Goal: Task Accomplishment & Management: Manage account settings

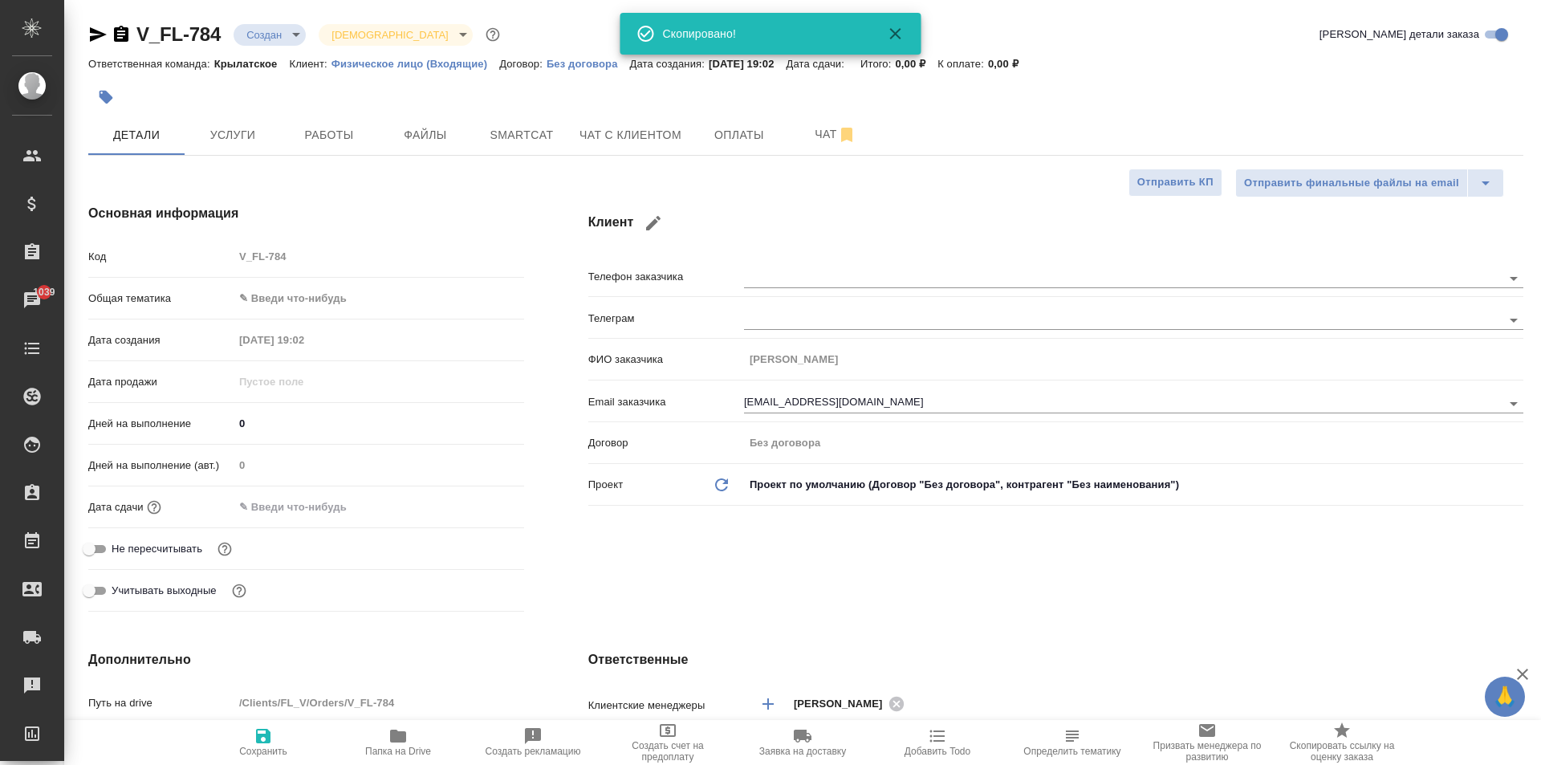
select select "RU"
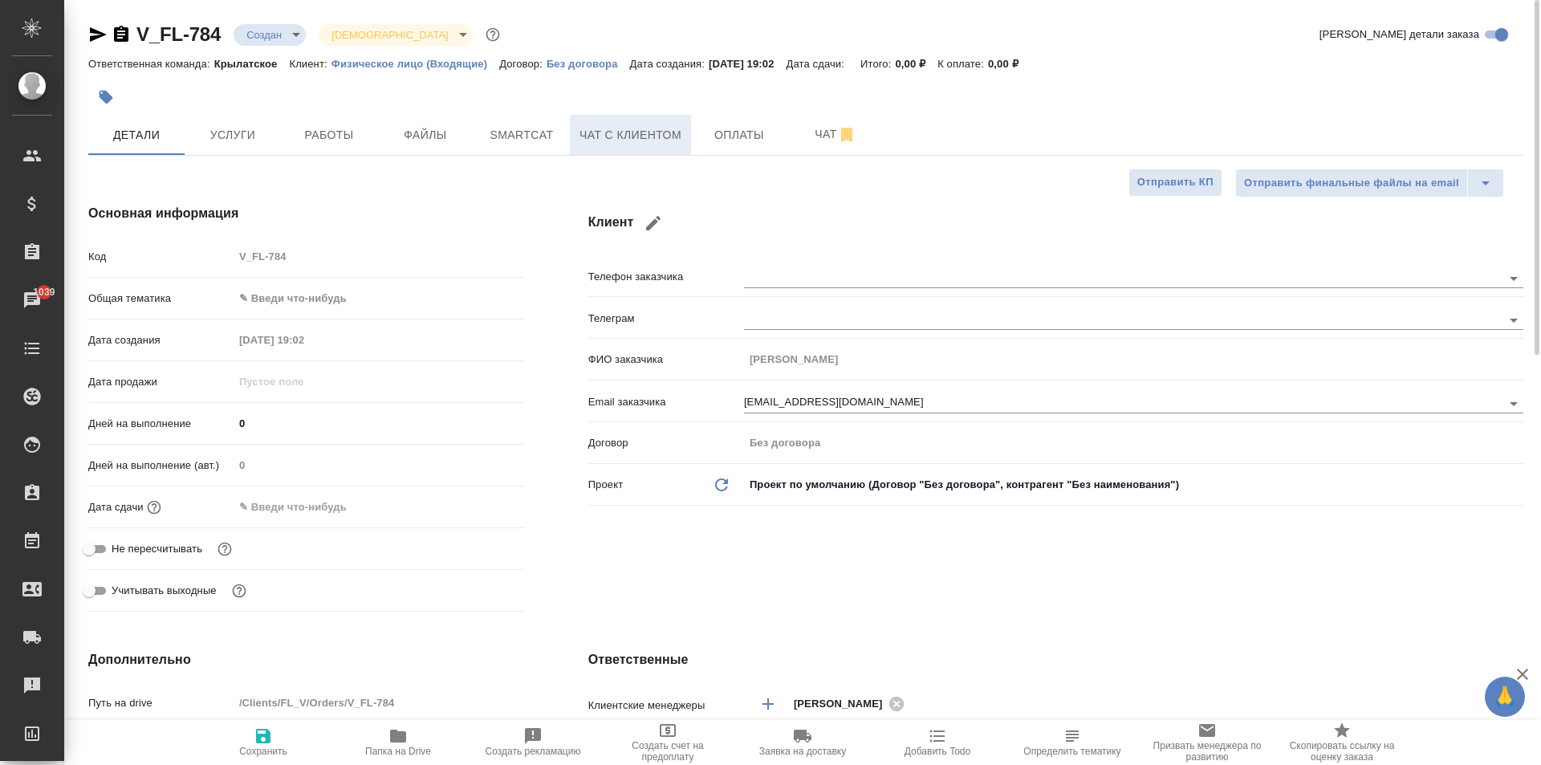
click at [632, 117] on button "Чат с клиентом" at bounding box center [630, 135] width 121 height 40
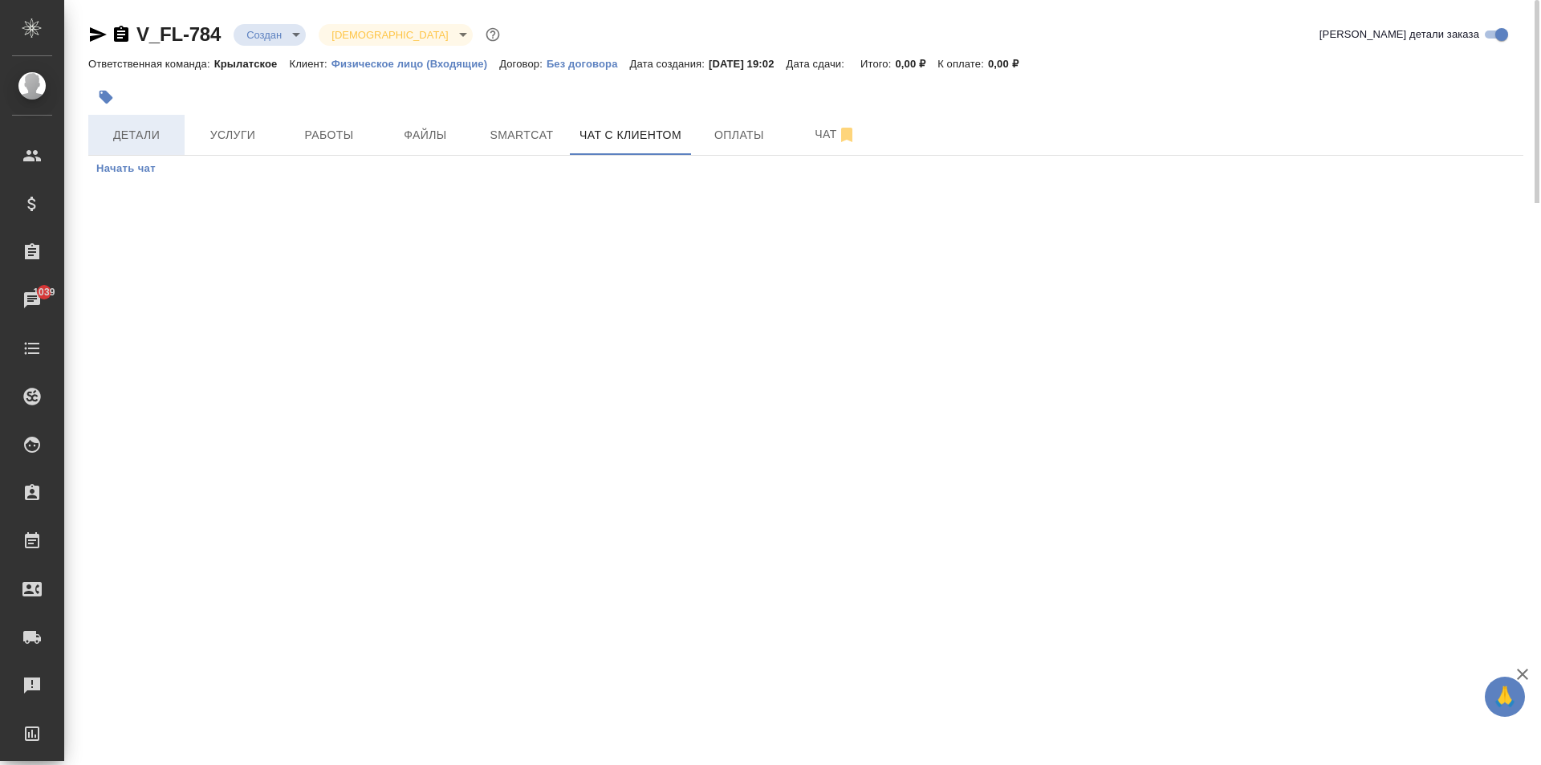
click at [106, 129] on span "Детали" at bounding box center [136, 135] width 77 height 20
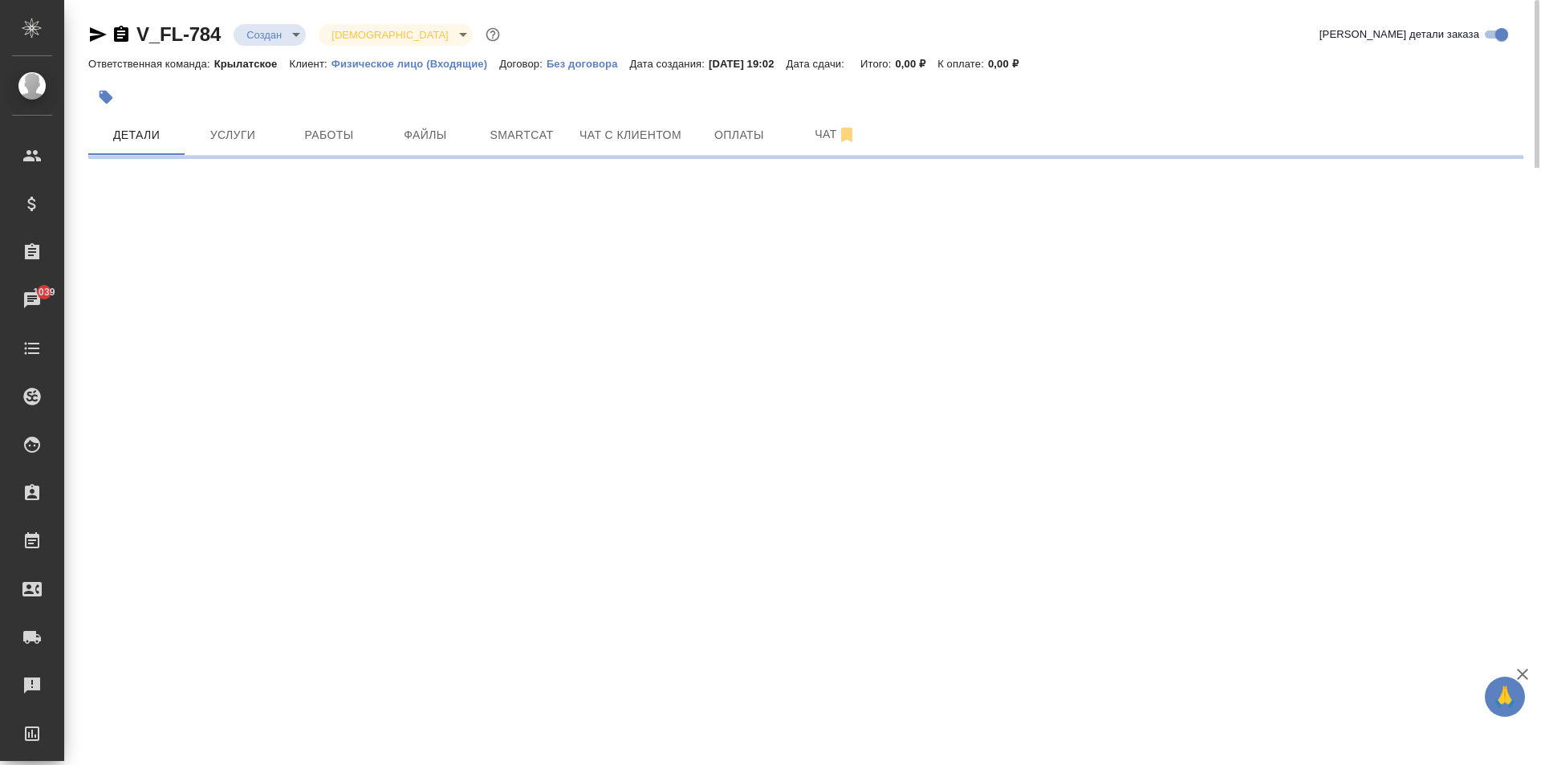
select select "RU"
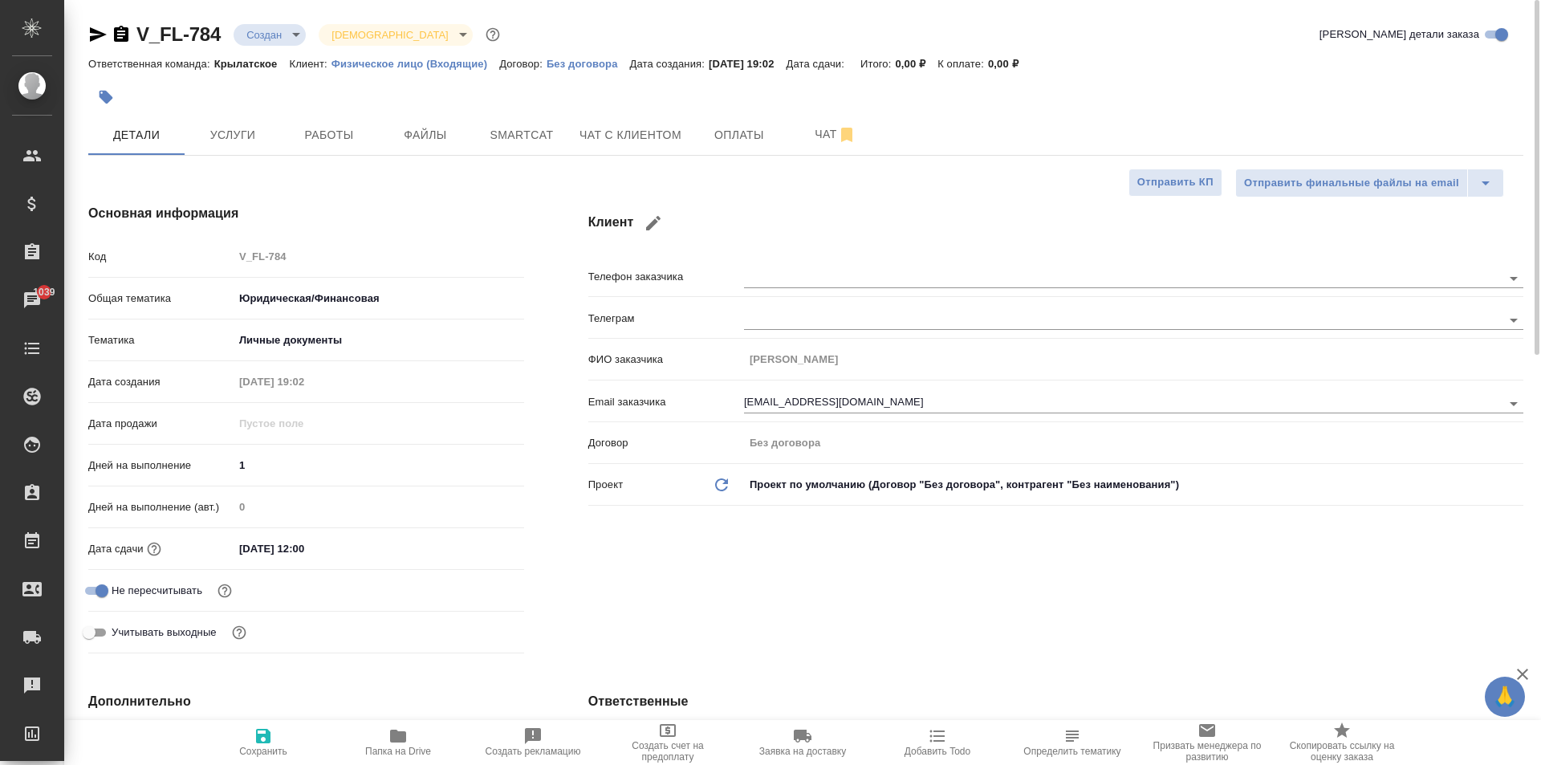
type textarea "x"
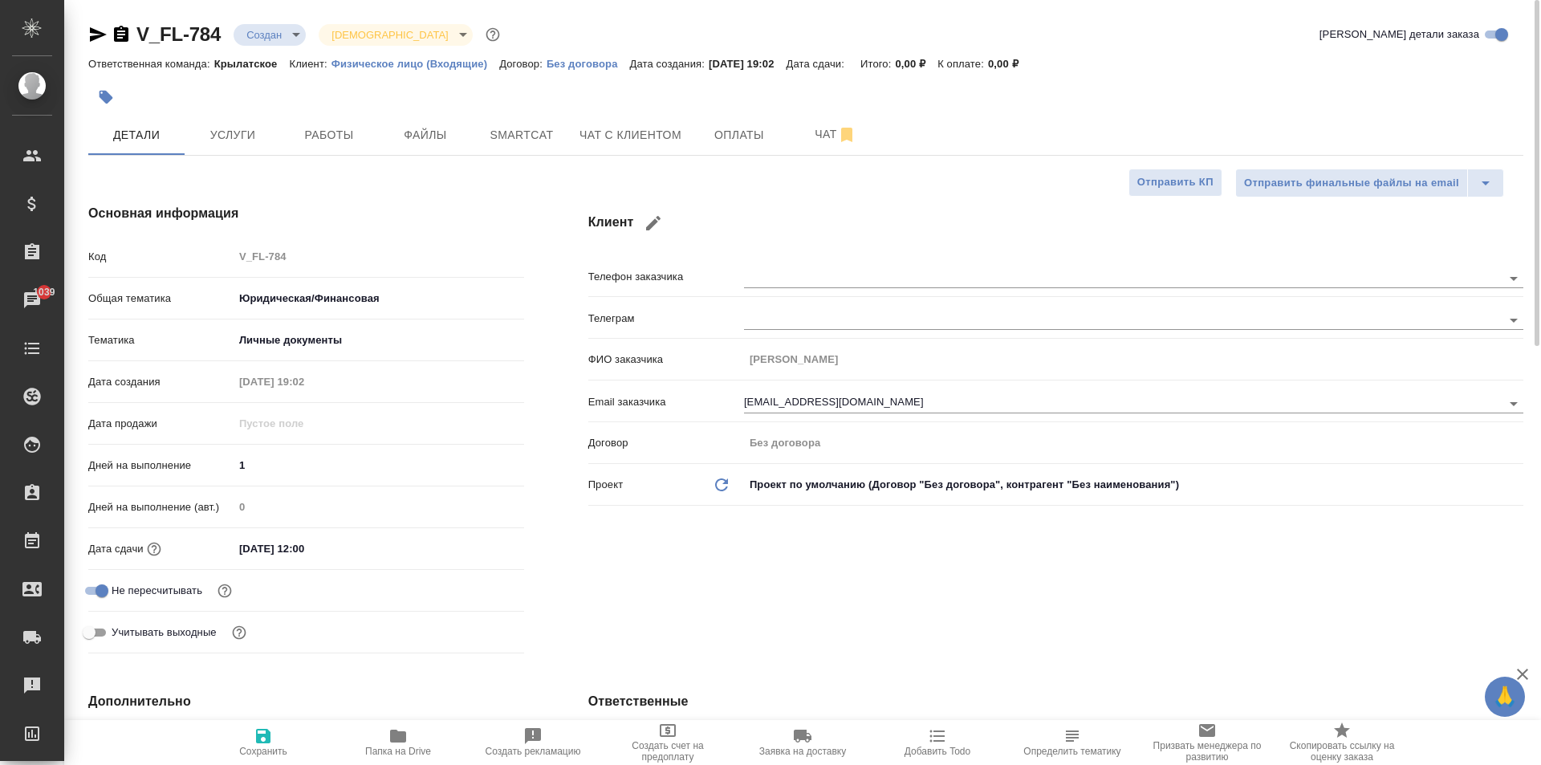
type textarea "x"
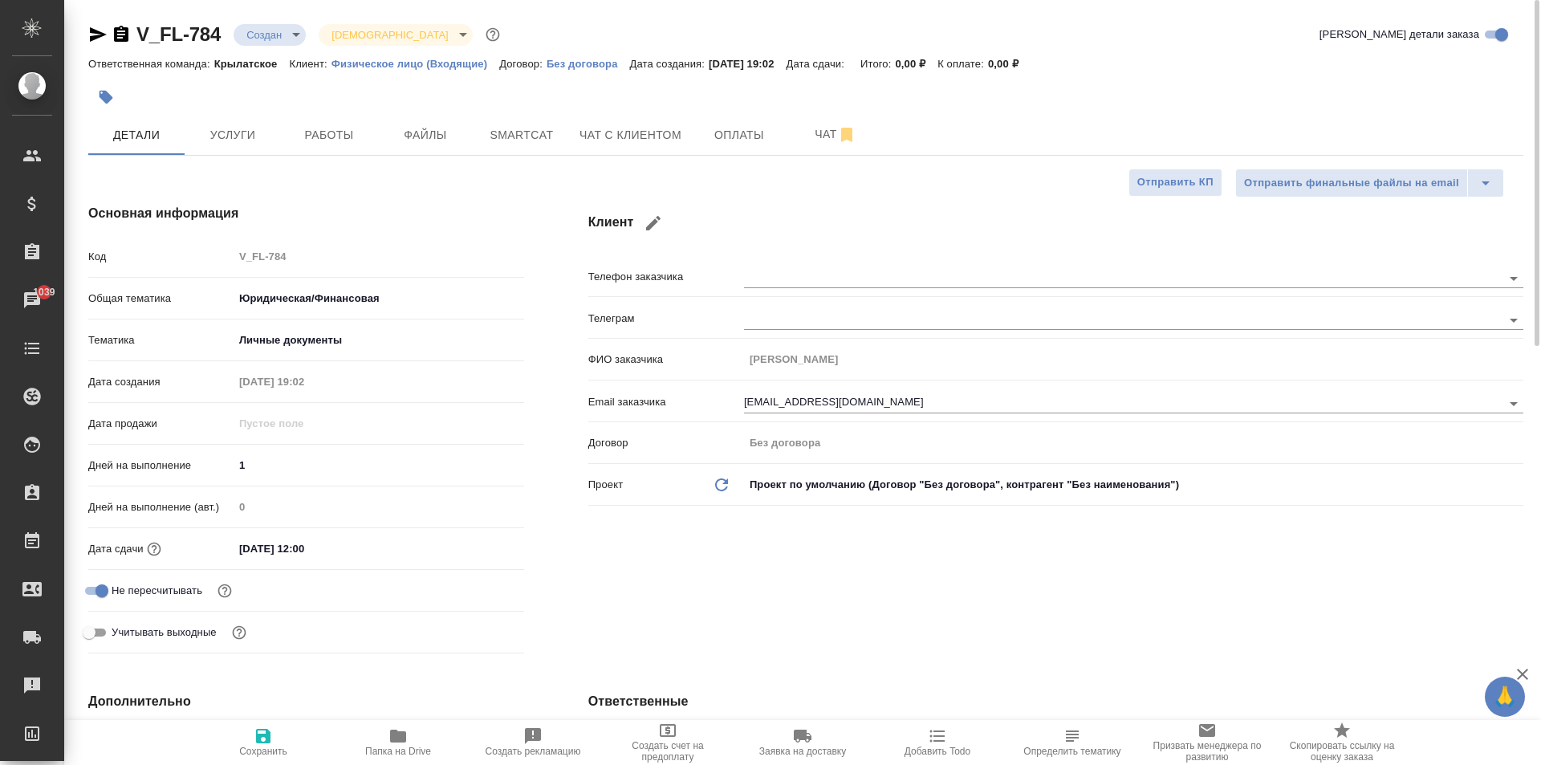
type textarea "x"
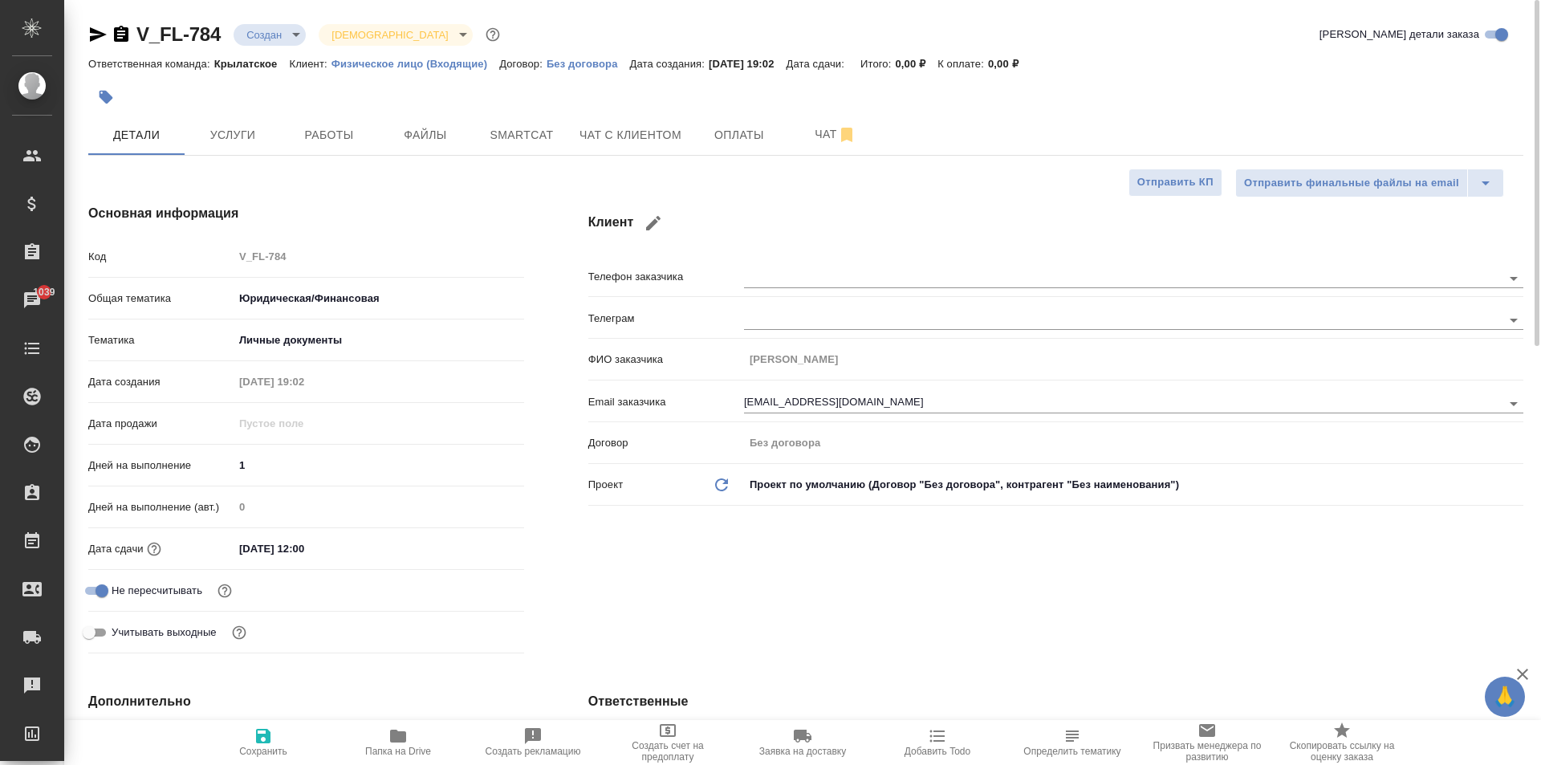
type textarea "x"
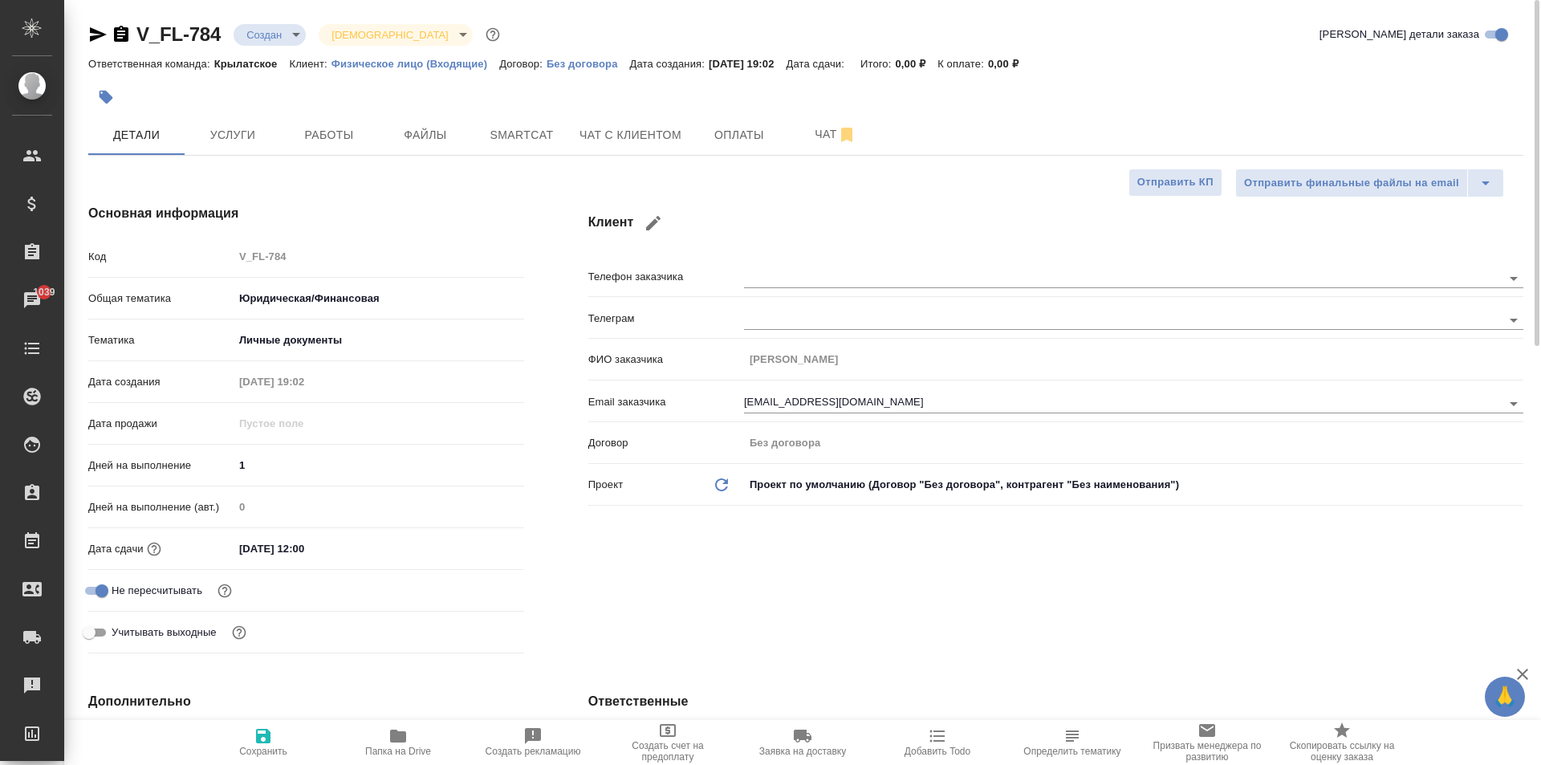
type textarea "x"
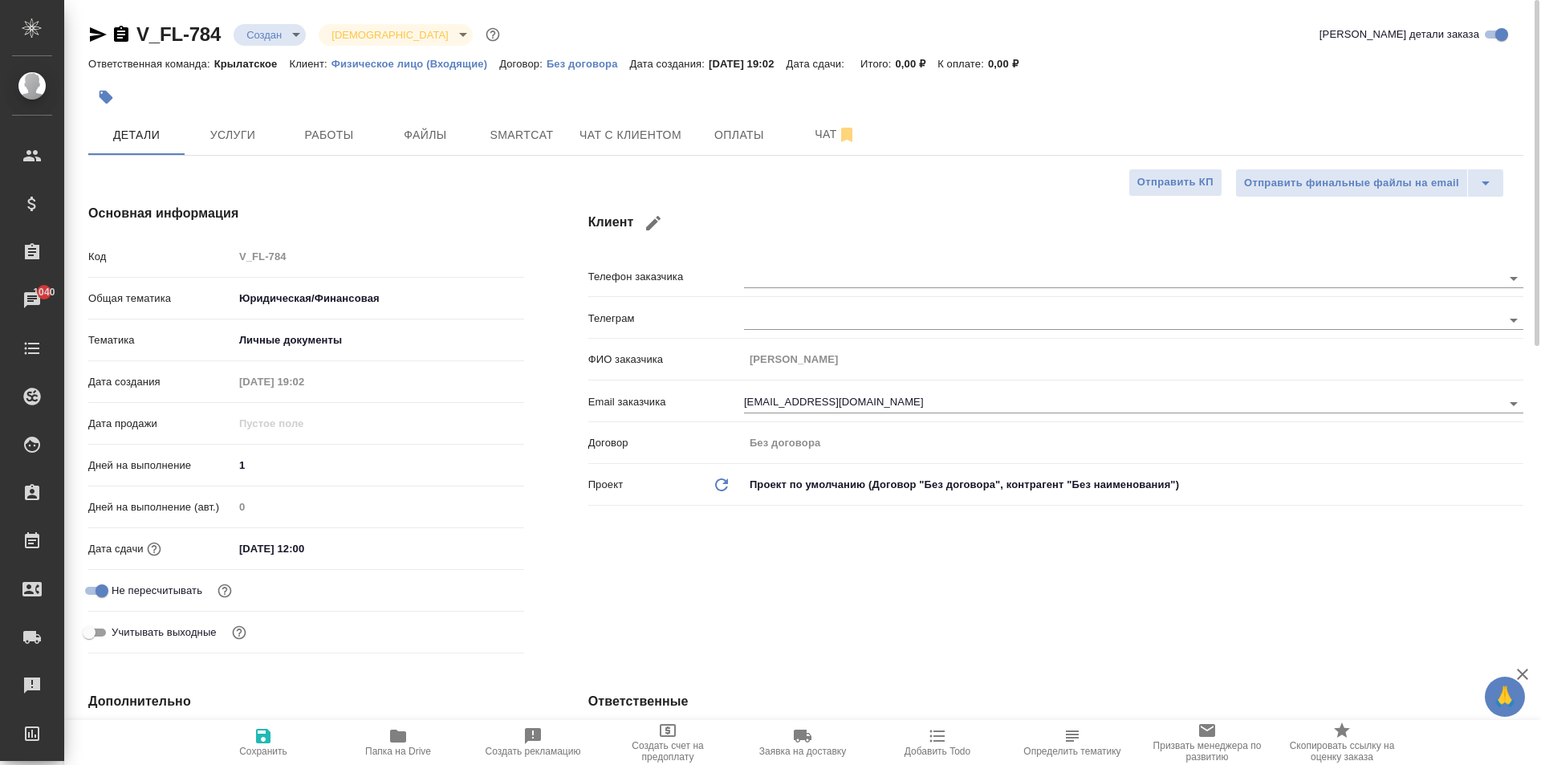
type textarea "x"
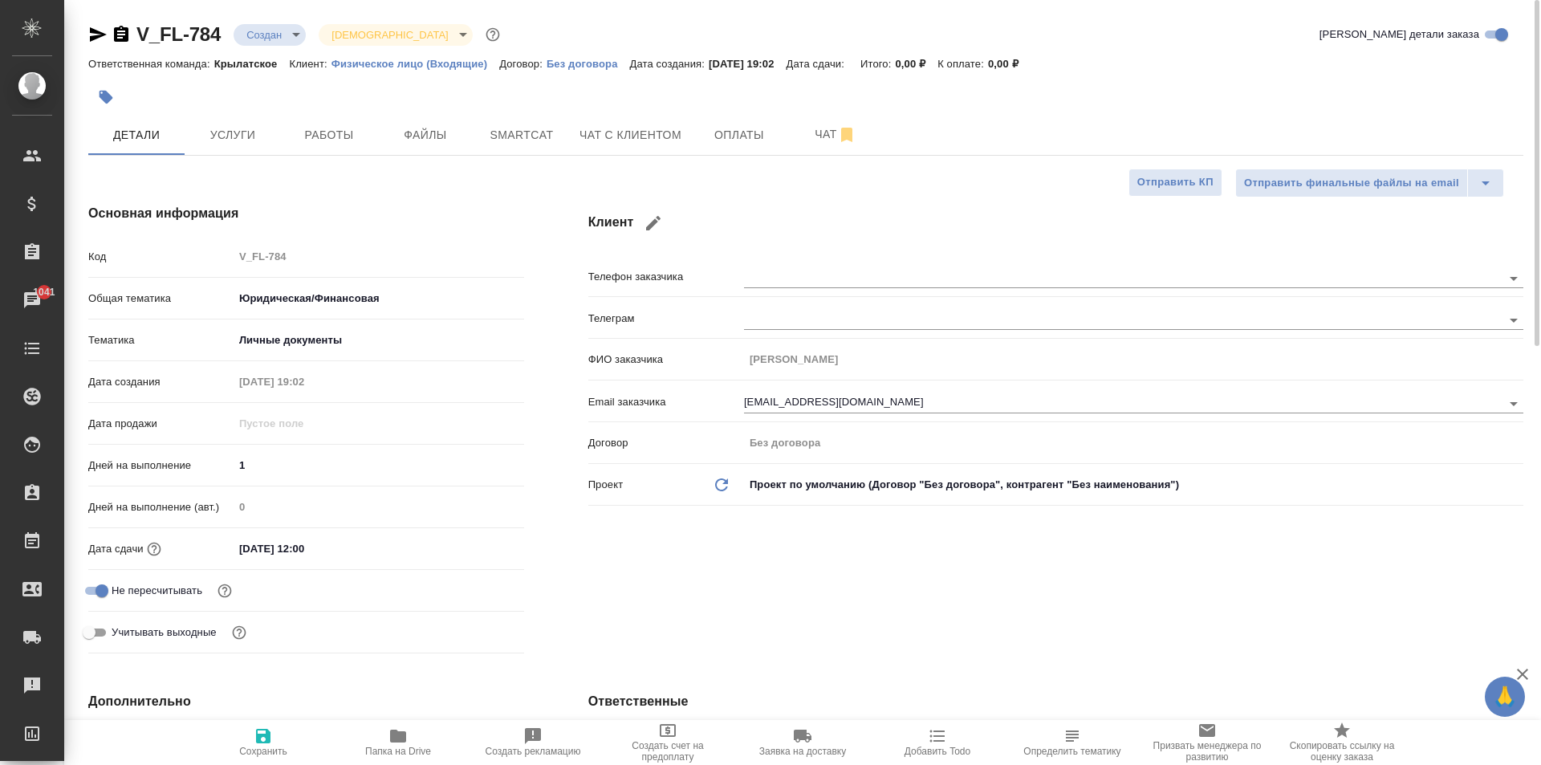
type textarea "x"
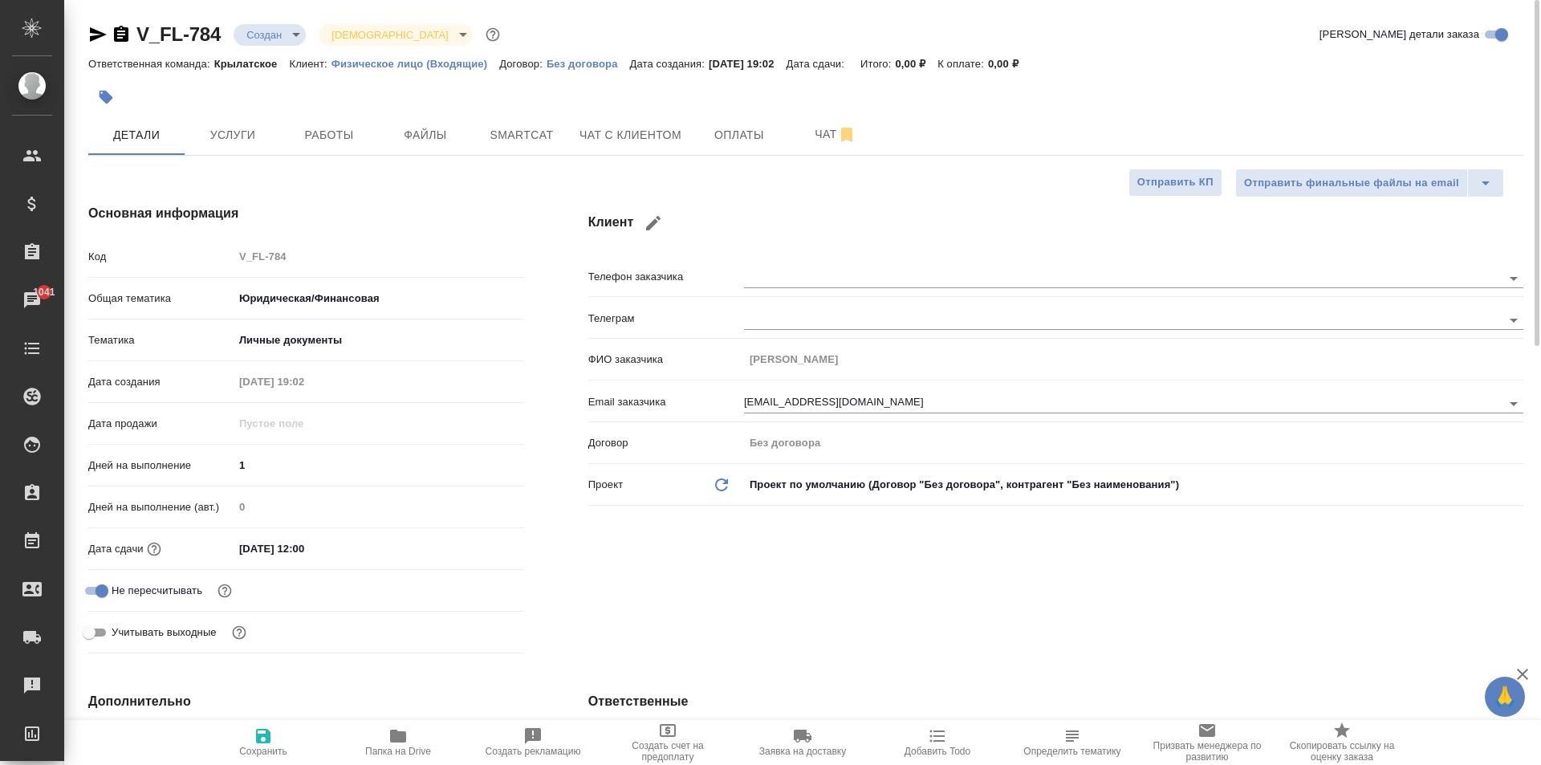
type textarea "x"
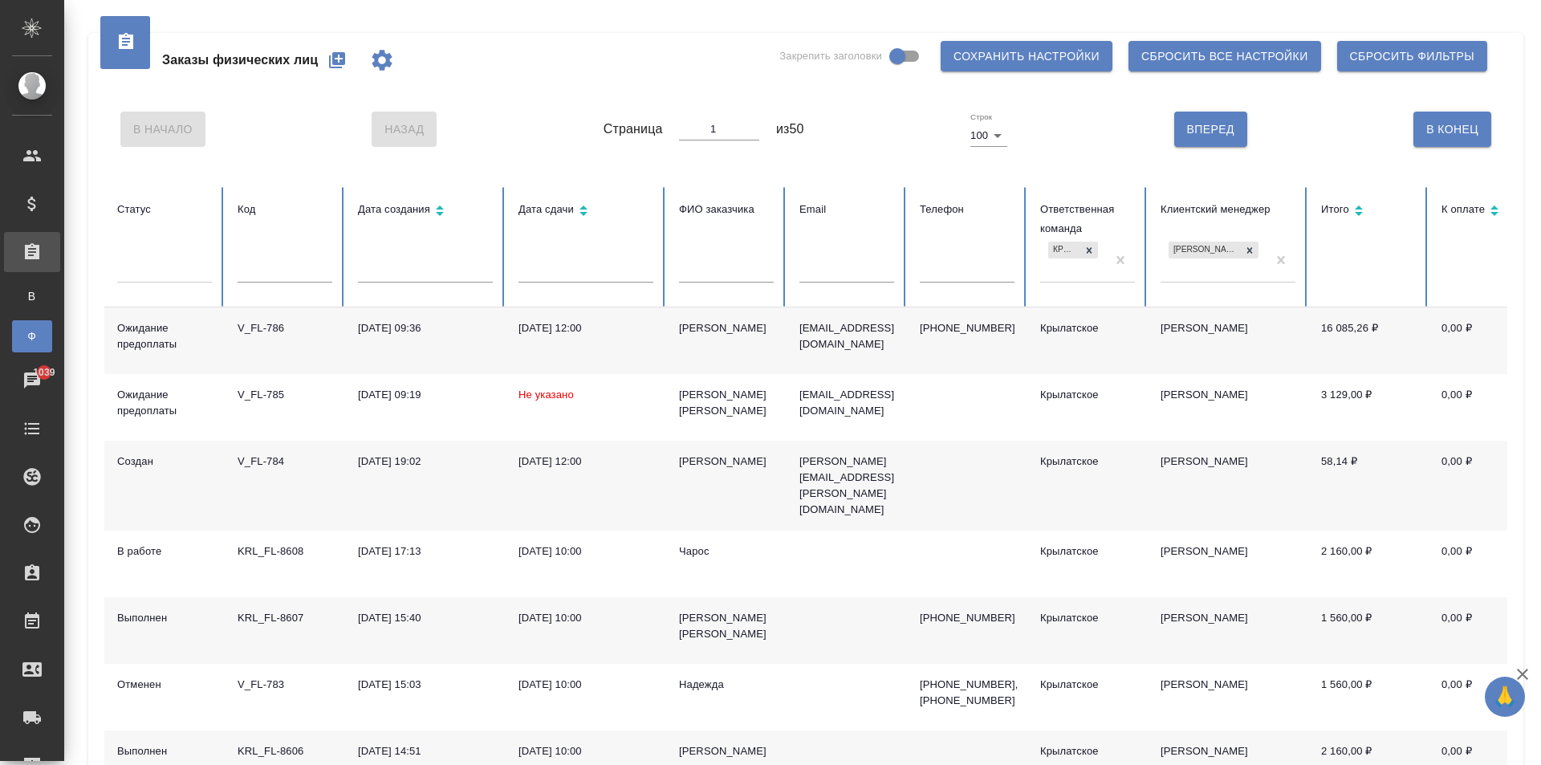
click at [335, 67] on icon "button" at bounding box center [337, 60] width 16 height 16
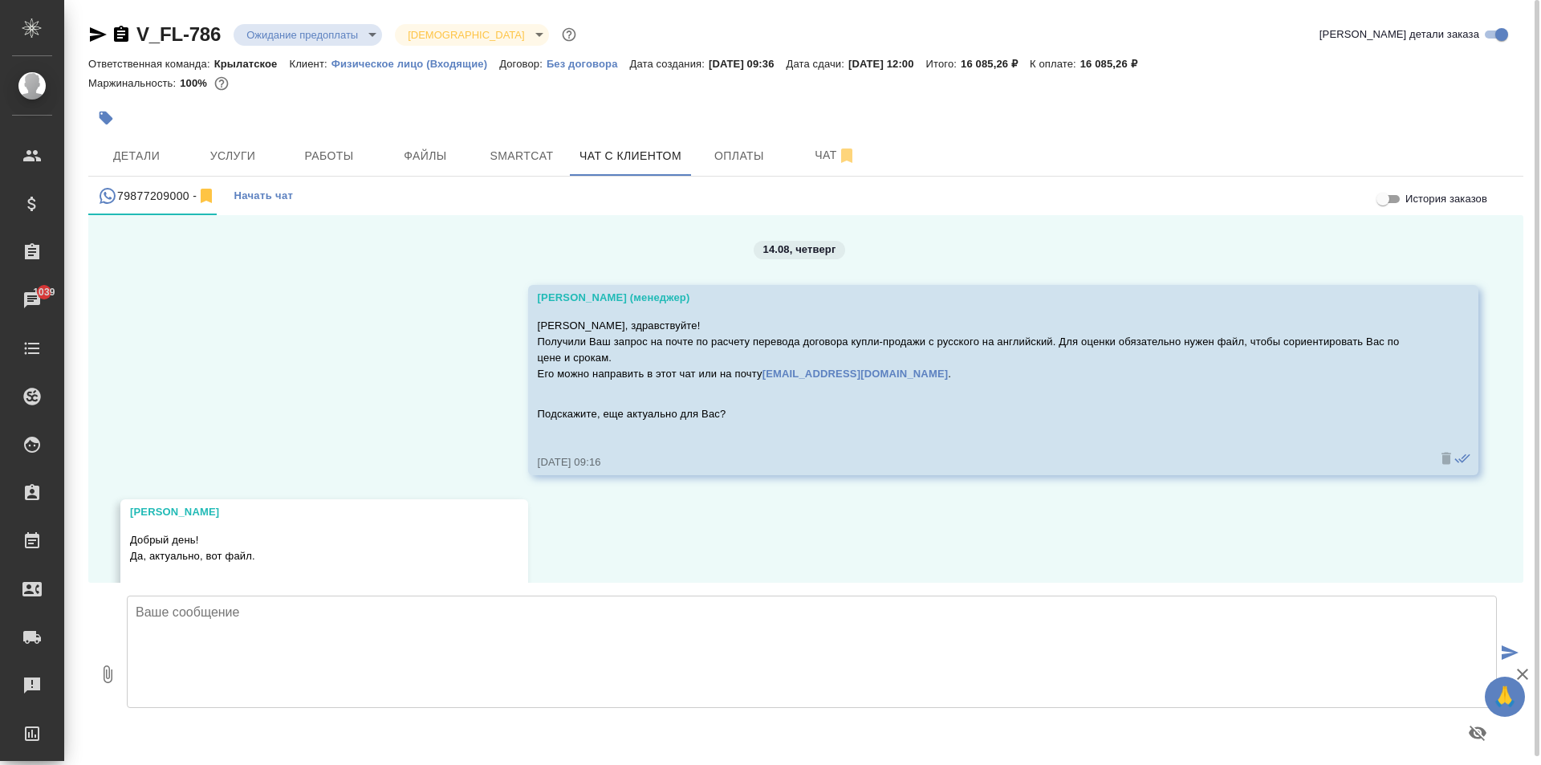
scroll to position [1470, 0]
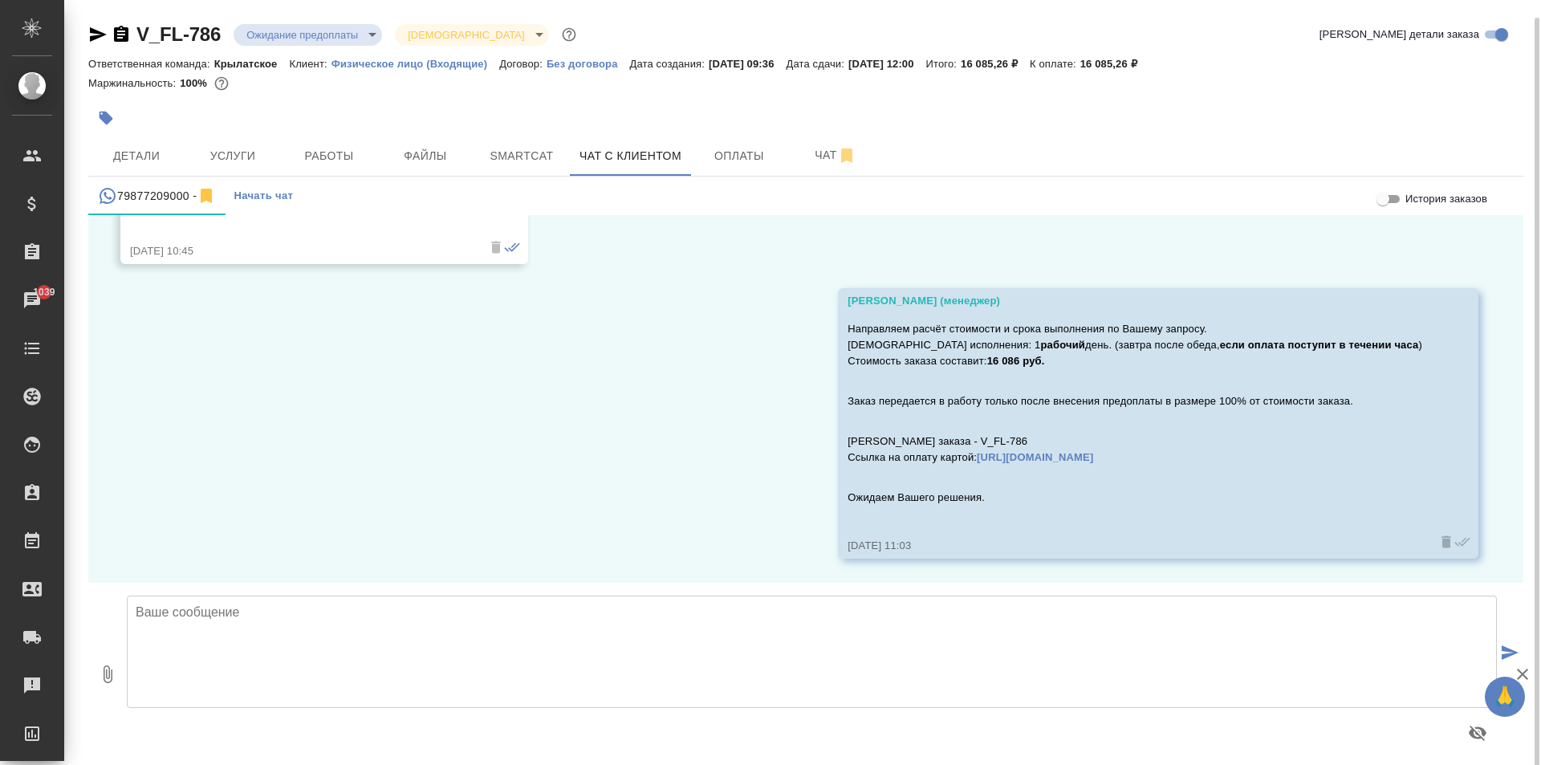
scroll to position [9, 0]
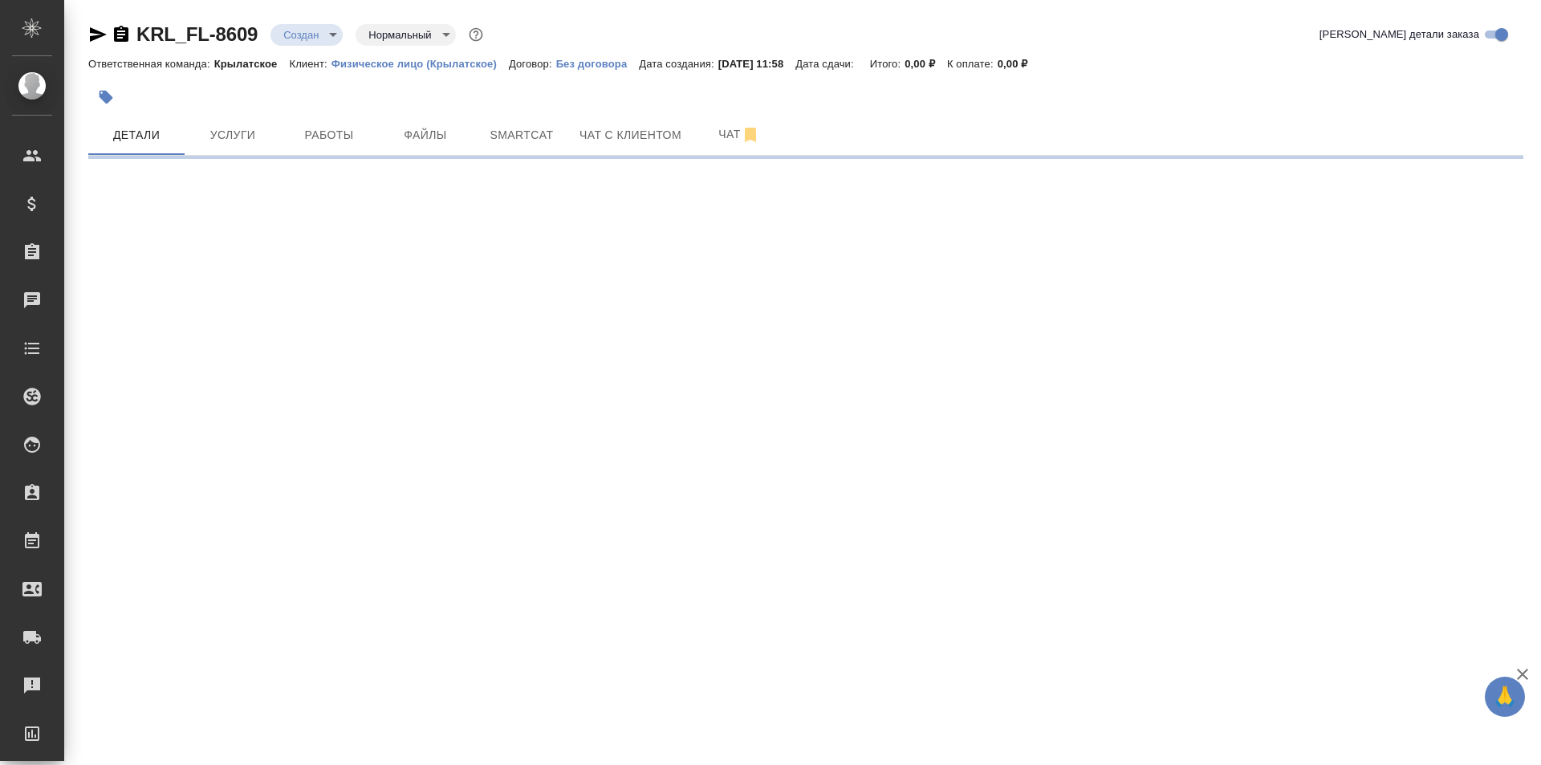
select select "RU"
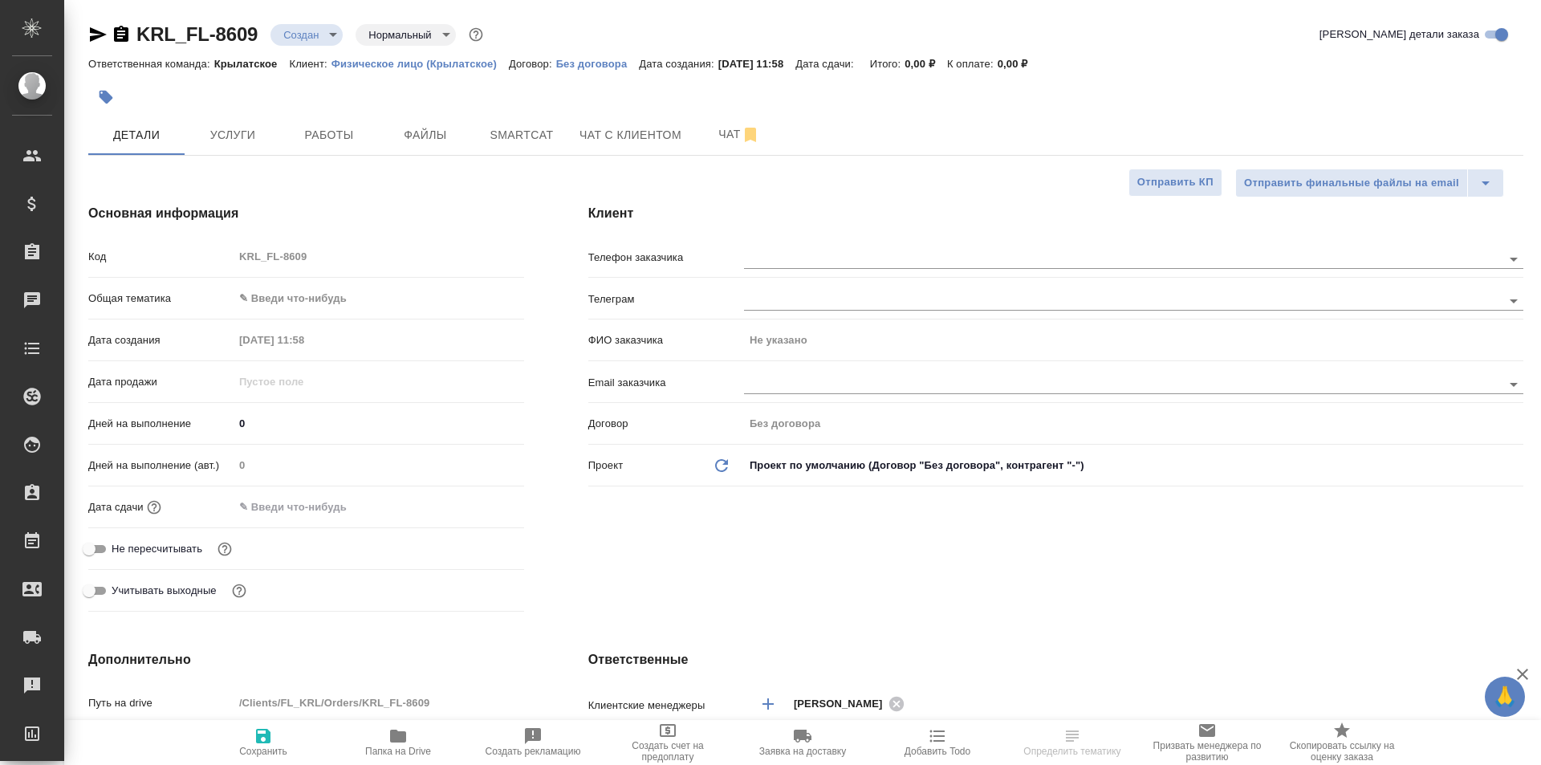
type textarea "x"
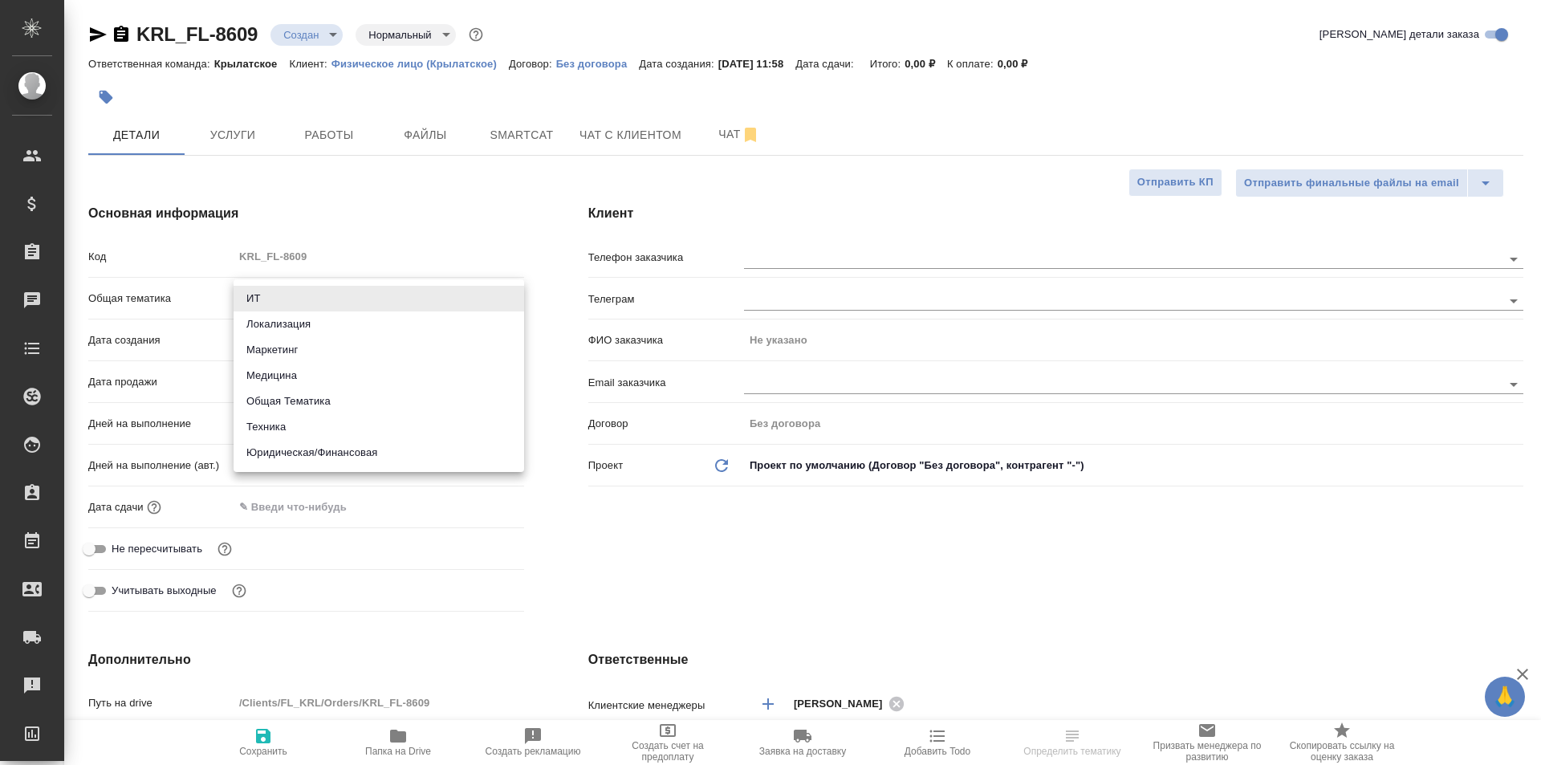
click at [318, 307] on body "🙏 .cls-1 fill:#fff; AWATERA [PERSON_NAME] Спецификации Заказы Чаты Todo Проекты…" at bounding box center [770, 382] width 1541 height 765
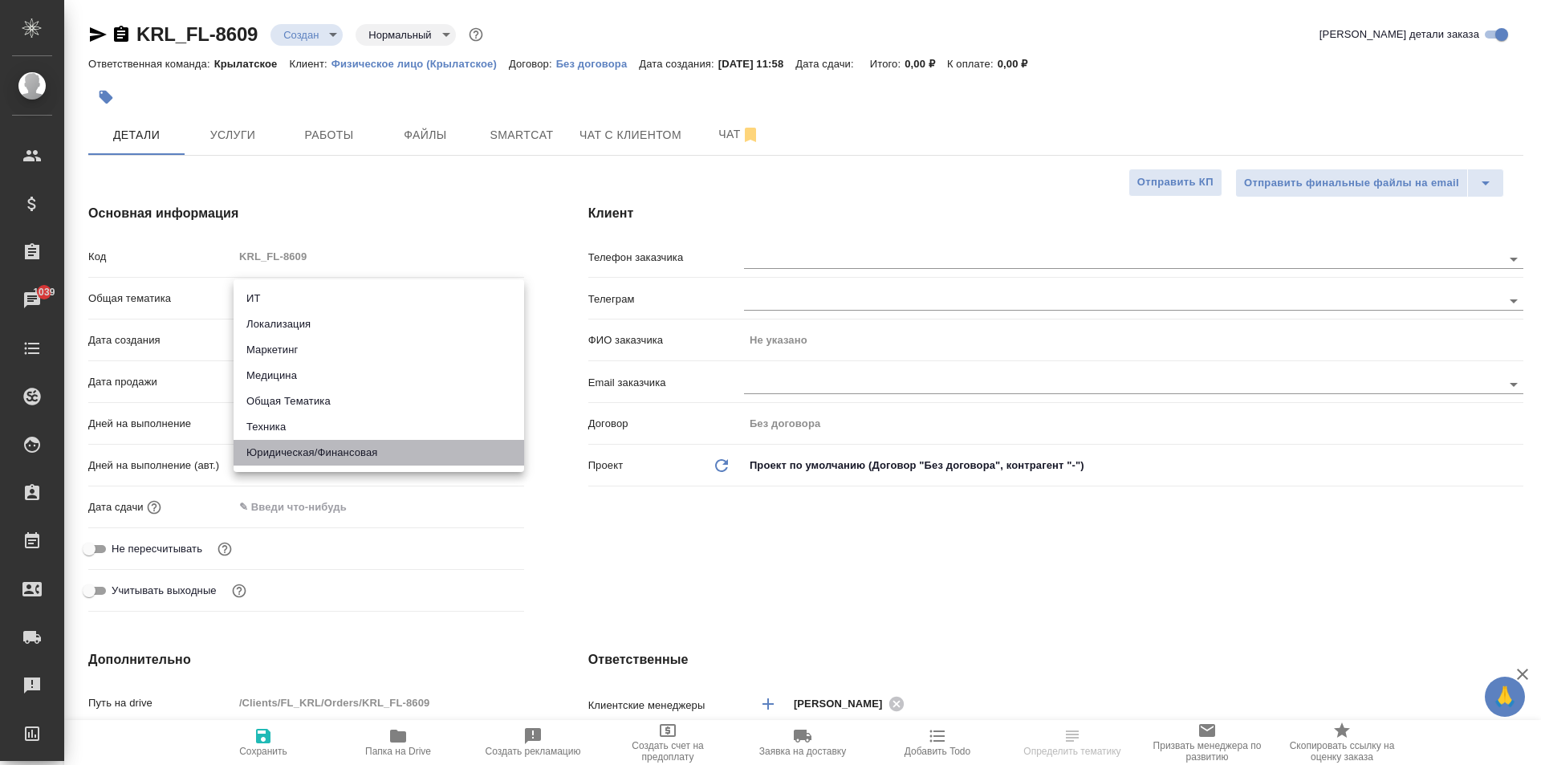
click at [348, 449] on li "Юридическая/Финансовая" at bounding box center [379, 453] width 291 height 26
type input "yr-fn"
type textarea "x"
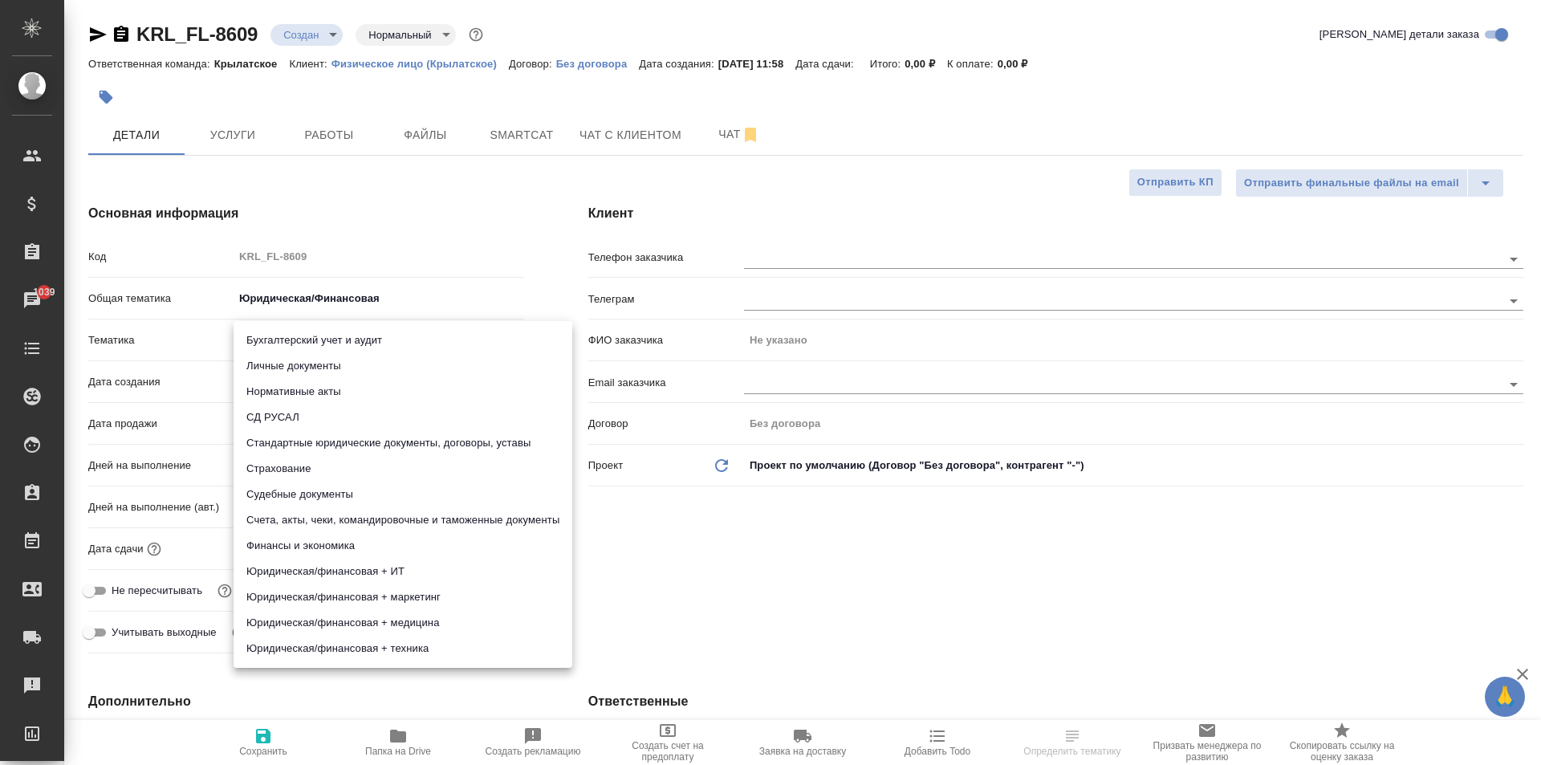
click at [303, 335] on body "🙏 .cls-1 fill:#fff; AWATERA Kasymov Timur Клиенты Спецификации Заказы 1039 Чаты…" at bounding box center [770, 382] width 1541 height 765
click at [311, 363] on li "Личные документы" at bounding box center [403, 366] width 339 height 26
type textarea "x"
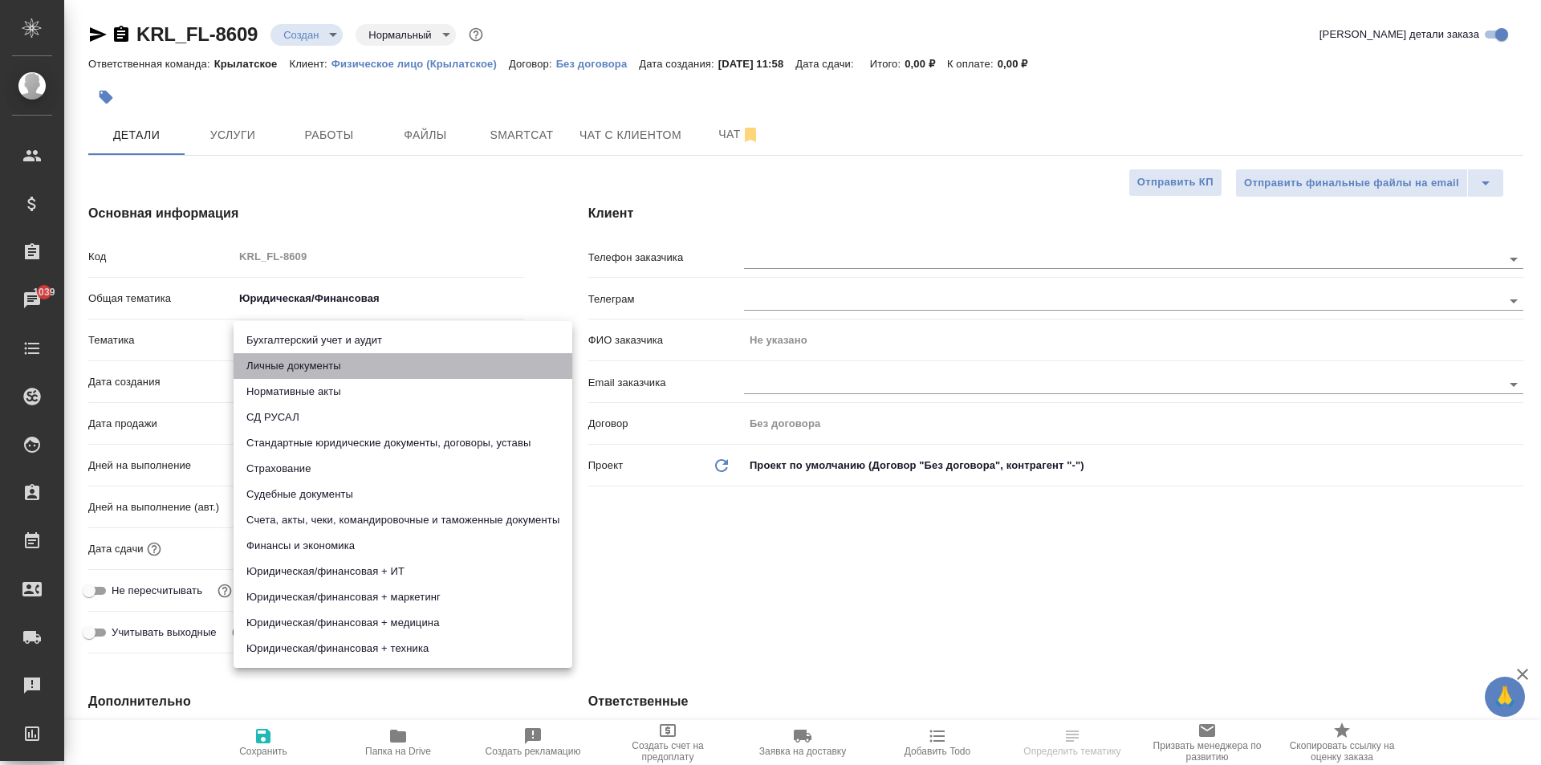
type input "5a8b8b956a9677013d343cfe"
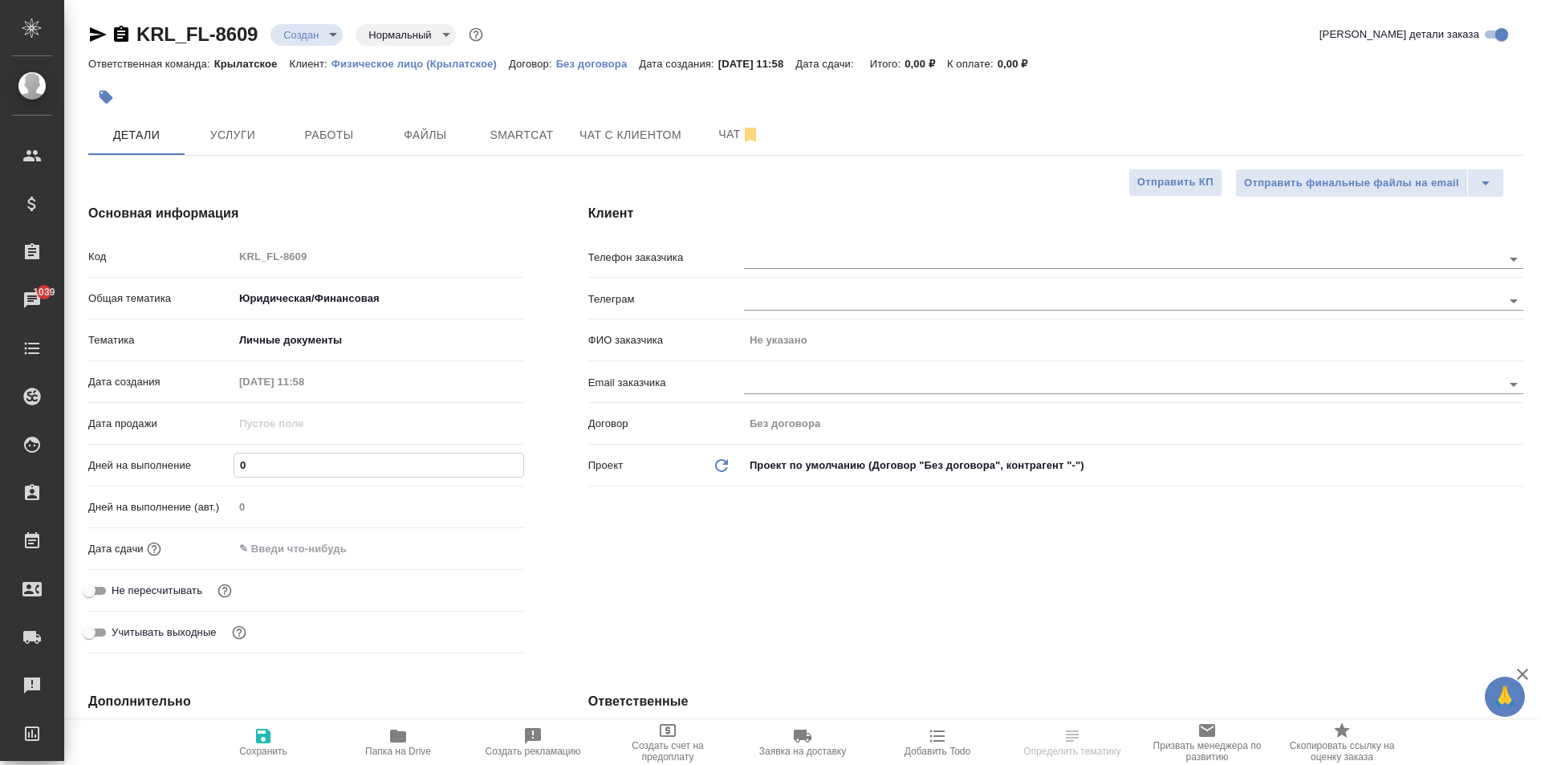
drag, startPoint x: 263, startPoint y: 462, endPoint x: 200, endPoint y: 441, distance: 67.0
click at [200, 441] on div "Код KRL_FL-8609 Общая тематика Юридическая/Финансовая yr-fn Тематика Личные док…" at bounding box center [306, 450] width 436 height 417
type input "1"
type textarea "x"
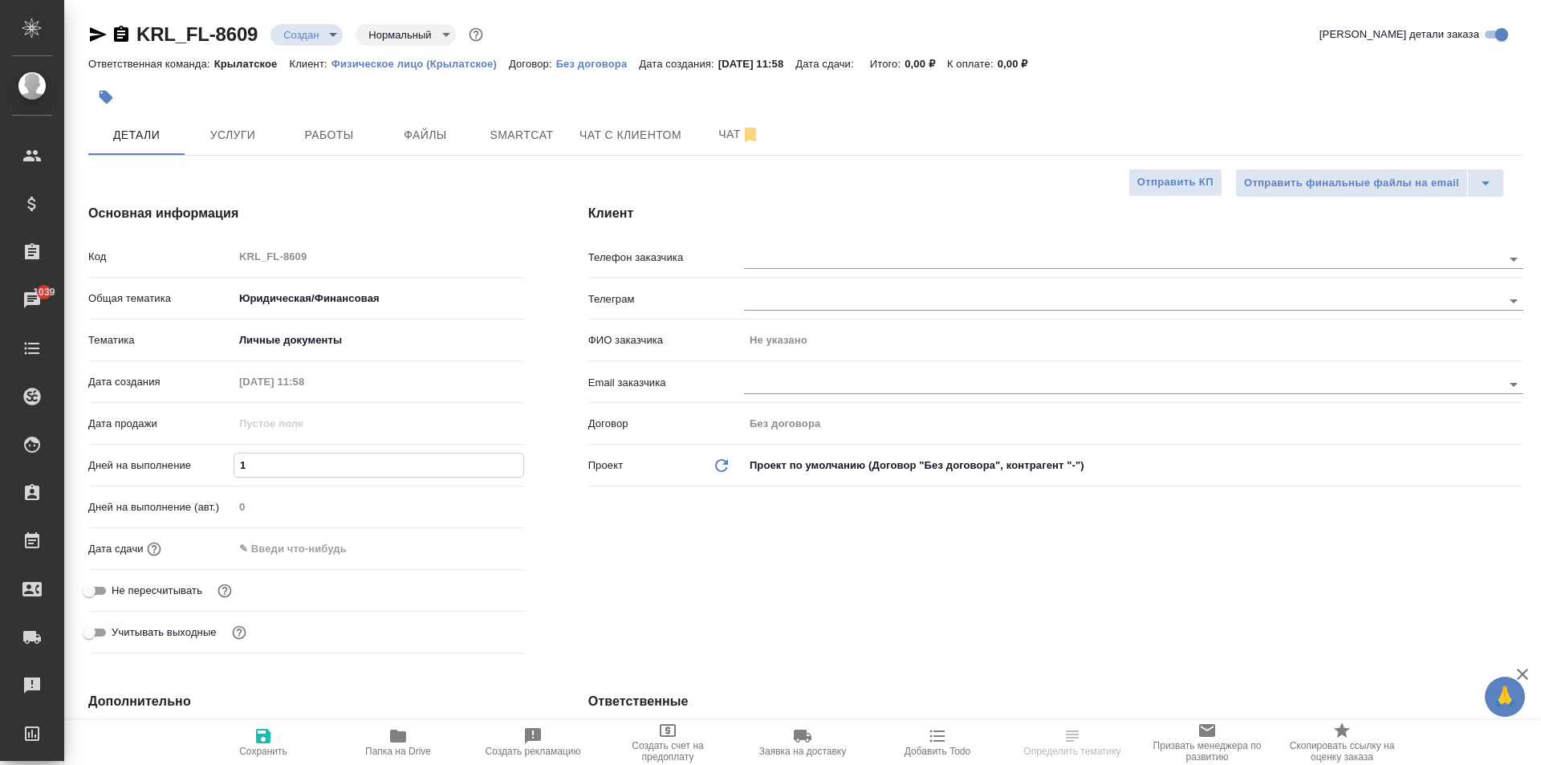
type textarea "x"
type input "1"
click at [292, 544] on input "text" at bounding box center [304, 548] width 140 height 23
click at [478, 548] on icon "button" at bounding box center [477, 547] width 14 height 16
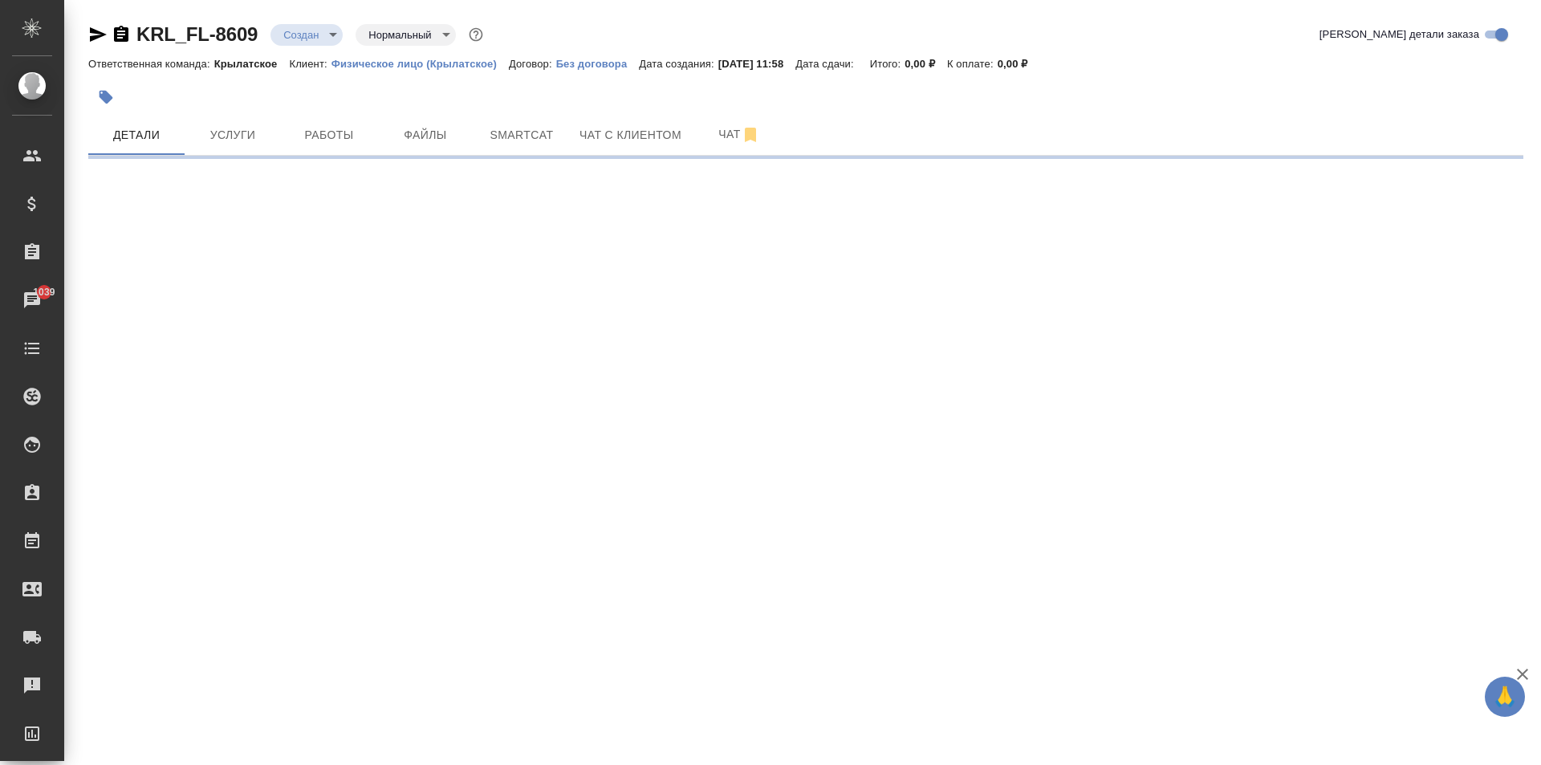
click at [336, 648] on div ".cls-1 fill:#fff; AWATERA Kasymov Timur Клиенты Спецификации Заказы 1039 Чаты T…" at bounding box center [770, 382] width 1541 height 765
select select "RU"
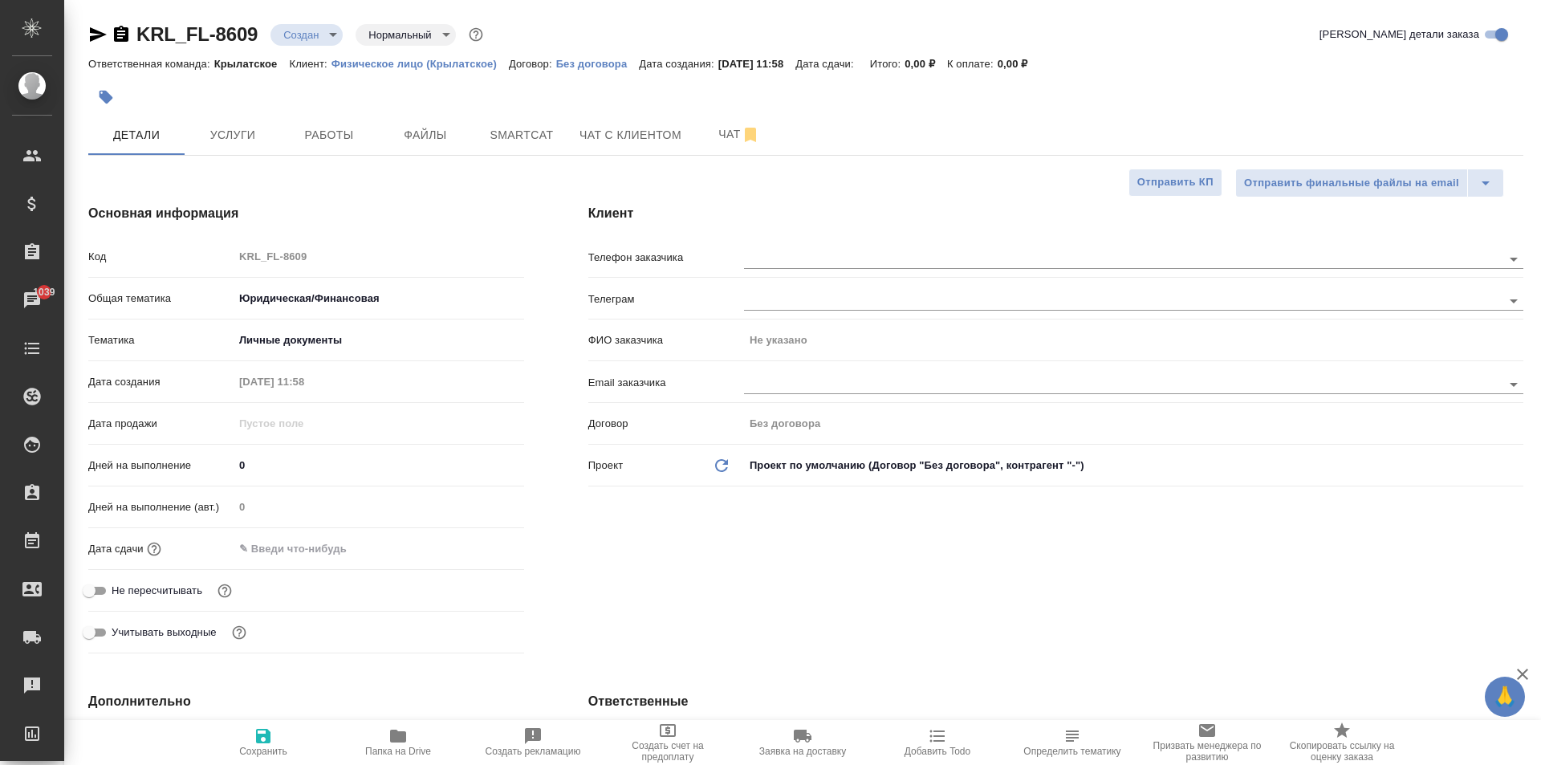
type textarea "x"
click at [304, 529] on div "Дней на выполнение (авт.) 0" at bounding box center [306, 514] width 436 height 42
drag, startPoint x: 262, startPoint y: 469, endPoint x: 193, endPoint y: 475, distance: 68.5
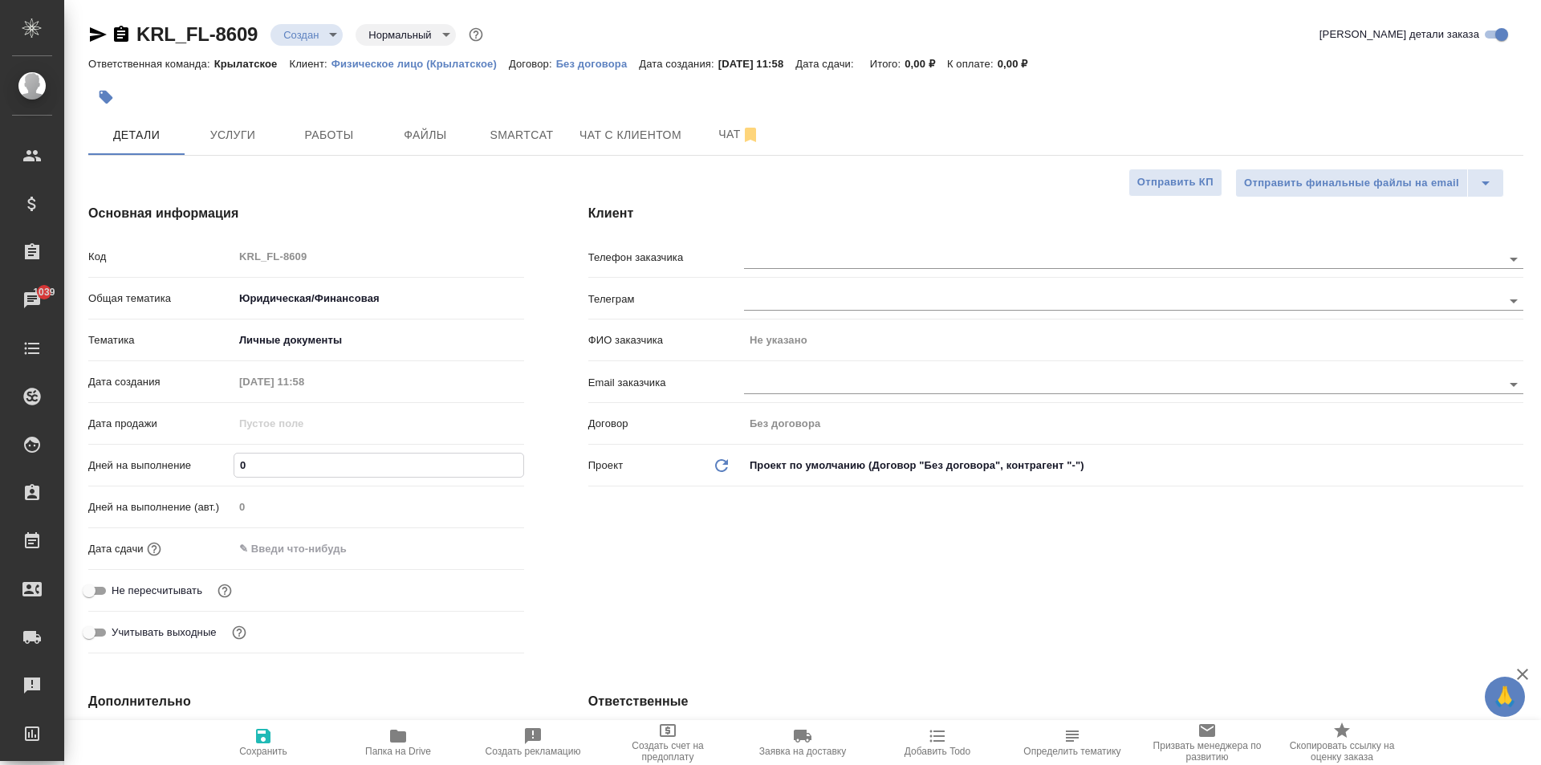
click at [193, 476] on div "Дней на выполнение 0" at bounding box center [306, 465] width 436 height 28
type input "1"
type textarea "x"
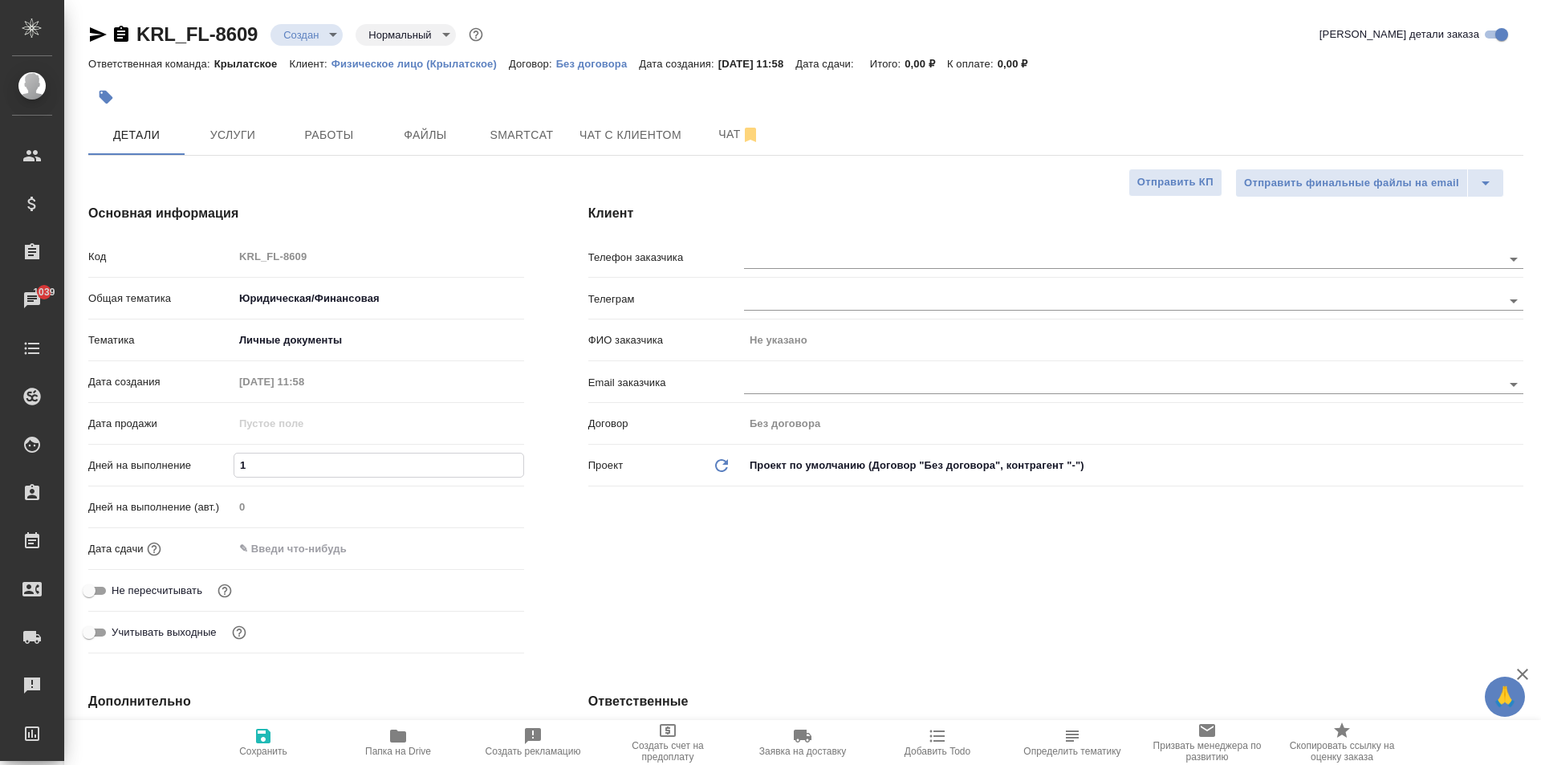
type input "1"
click at [262, 557] on input "text" at bounding box center [304, 548] width 140 height 23
click at [476, 543] on icon "button" at bounding box center [477, 547] width 14 height 16
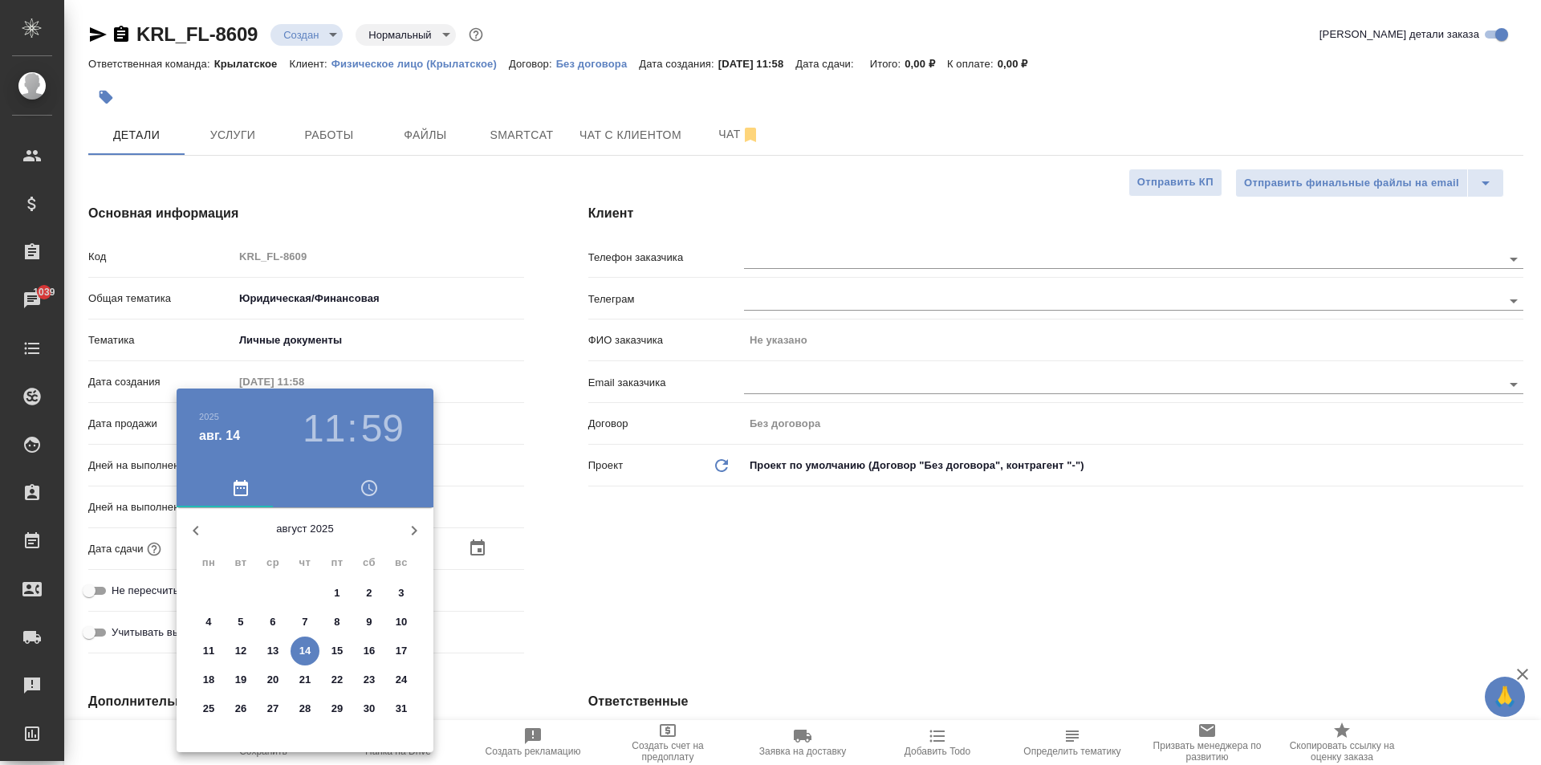
click at [334, 651] on p "15" at bounding box center [337, 651] width 12 height 16
type input "15.08.2025 11:59"
type textarea "x"
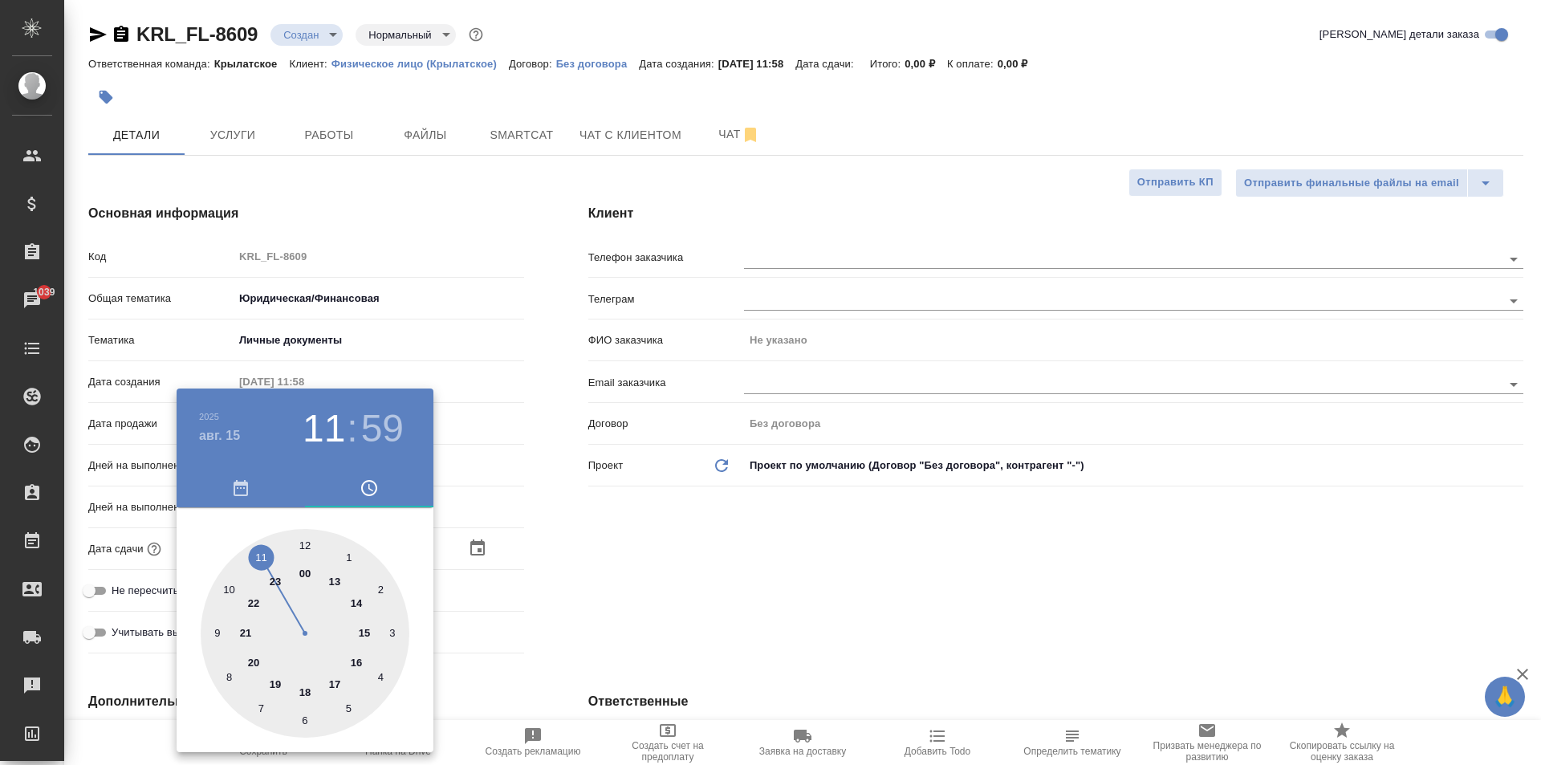
click at [310, 539] on div at bounding box center [305, 633] width 209 height 209
type input "15.08.2025 12:59"
type textarea "x"
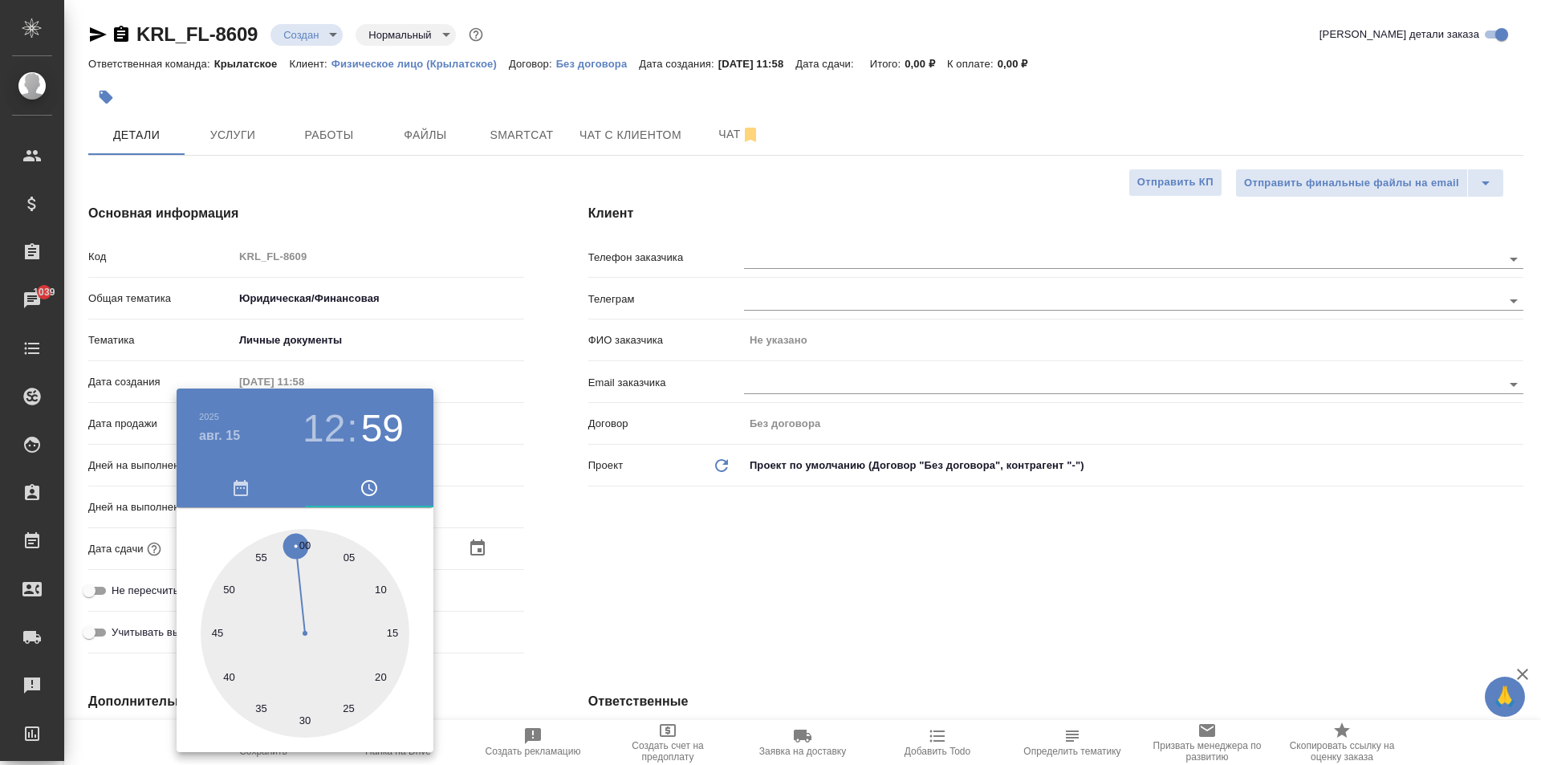
click at [303, 537] on div at bounding box center [305, 633] width 209 height 209
type input "15.08.2025 12:00"
type textarea "x"
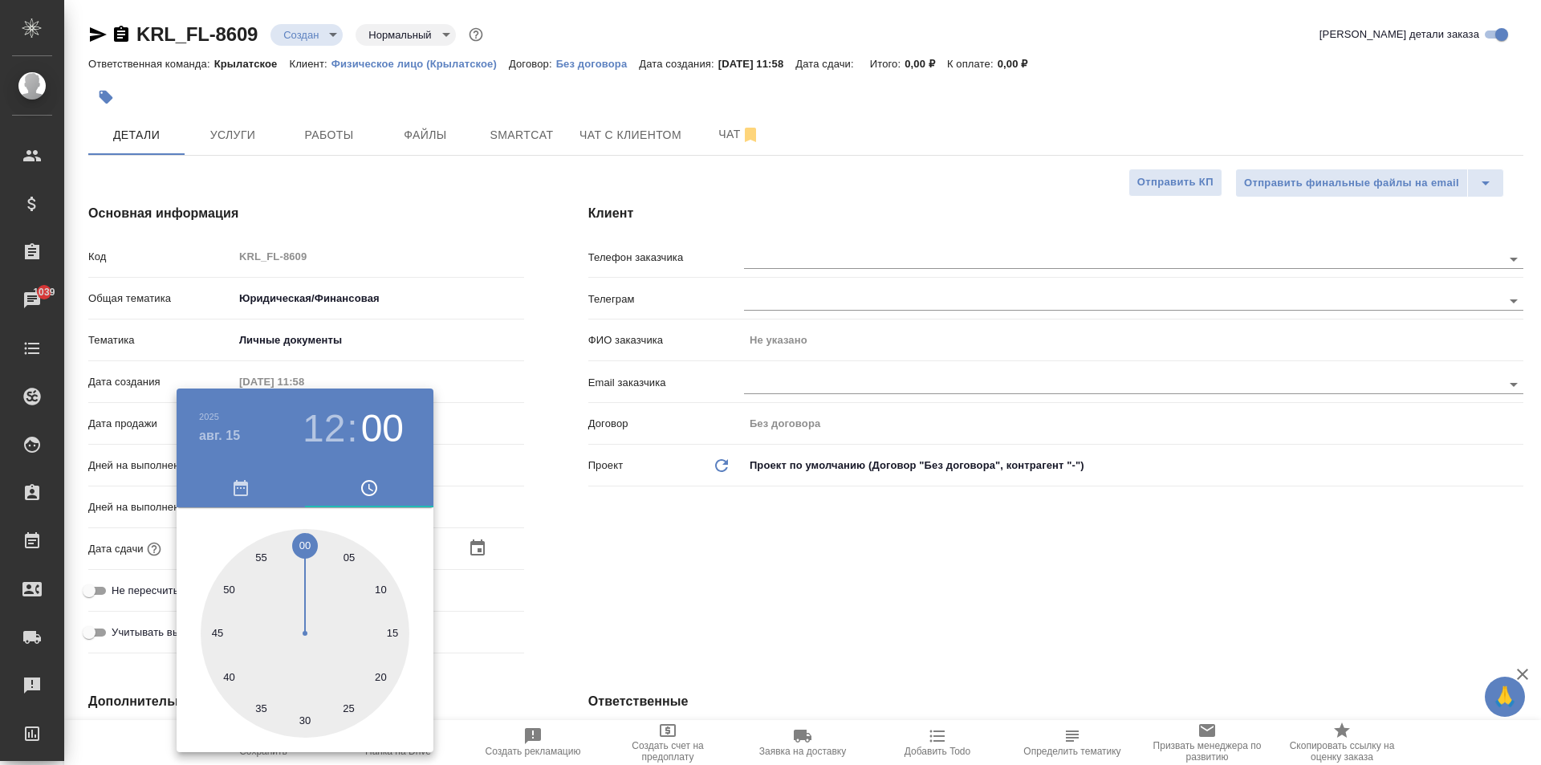
drag, startPoint x: 724, startPoint y: 588, endPoint x: 454, endPoint y: 584, distance: 269.7
click at [707, 584] on div at bounding box center [770, 382] width 1541 height 765
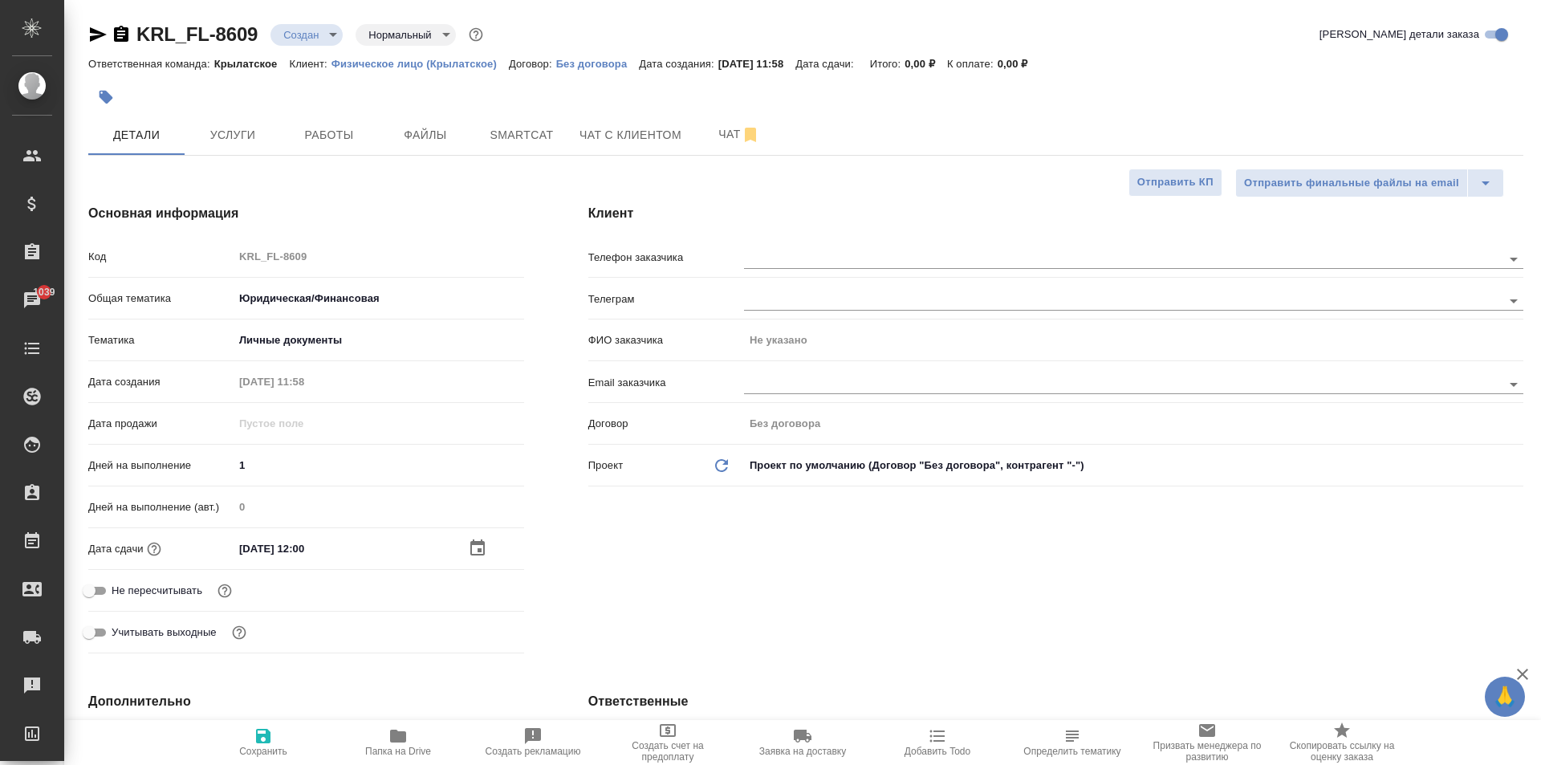
click at [171, 584] on span "Не пересчитывать" at bounding box center [157, 591] width 91 height 16
click at [118, 584] on input "Не пересчитывать" at bounding box center [89, 590] width 58 height 19
checkbox input "true"
type textarea "x"
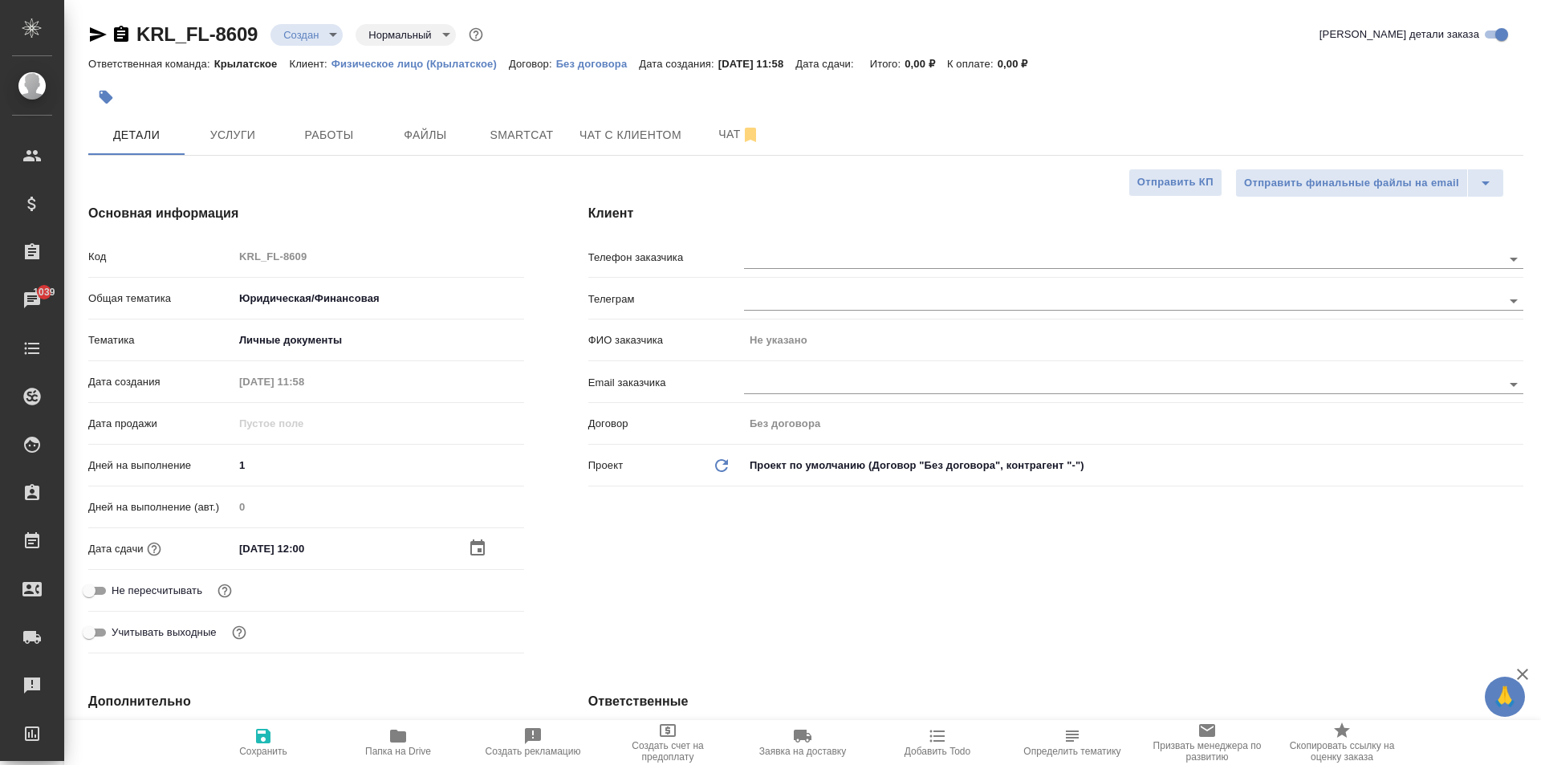
type textarea "x"
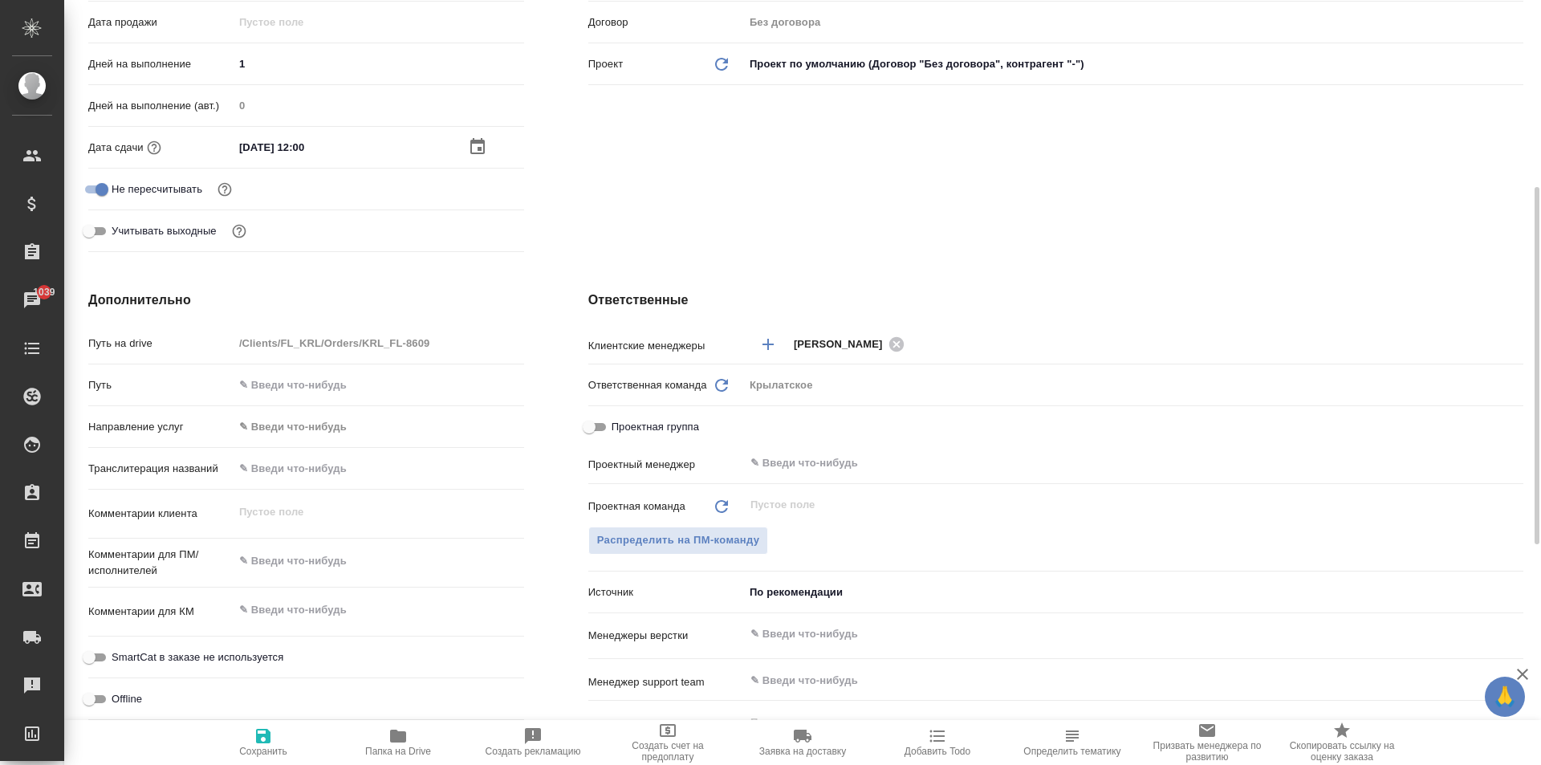
click at [346, 438] on body "🙏 .cls-1 fill:#fff; AWATERA Kasymov Timur Клиенты Спецификации Заказы 1039 Чаты…" at bounding box center [770, 382] width 1541 height 765
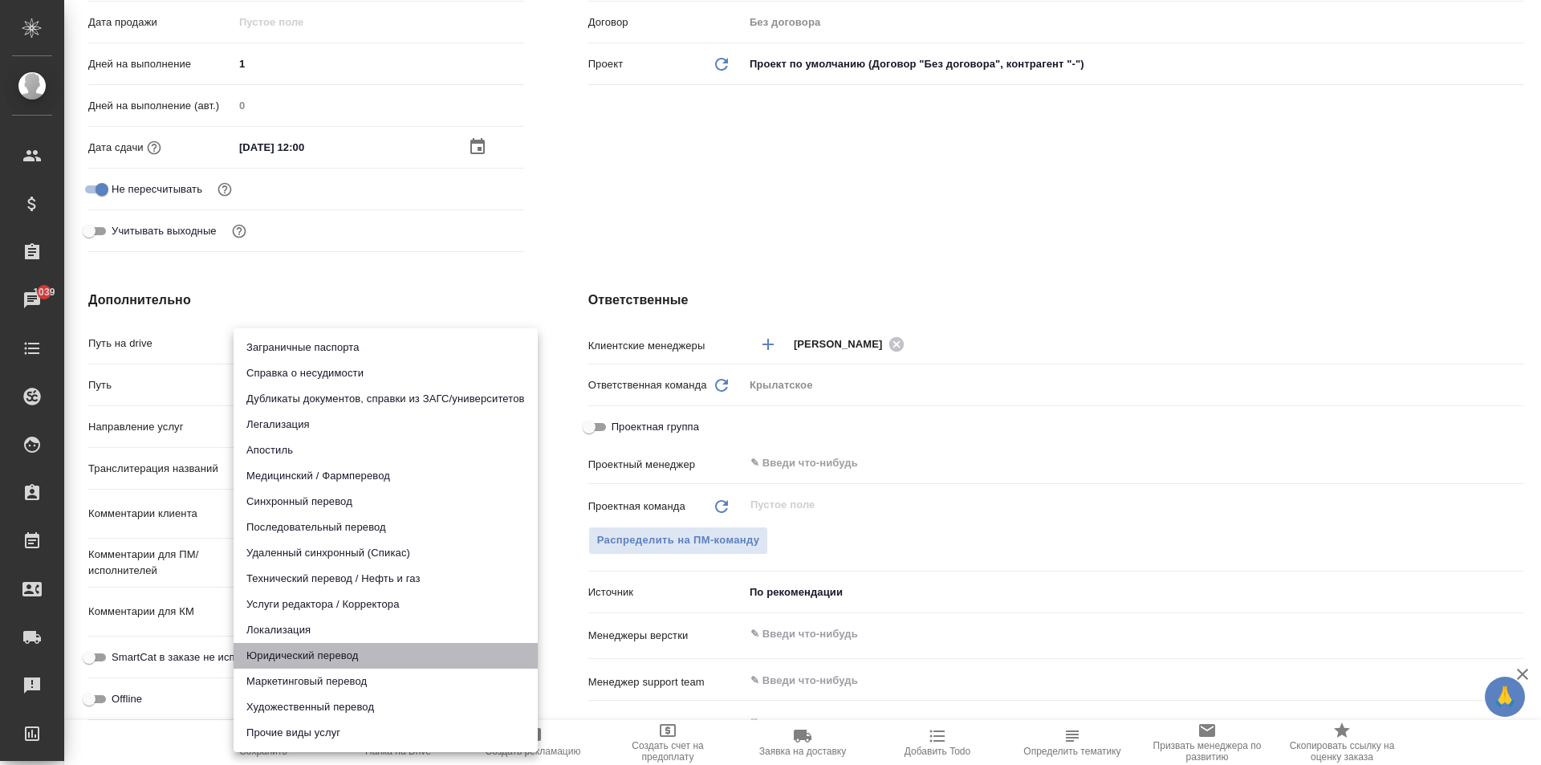
click at [329, 666] on li "Юридический перевод" at bounding box center [386, 656] width 304 height 26
type input "legalTranslation"
type textarea "x"
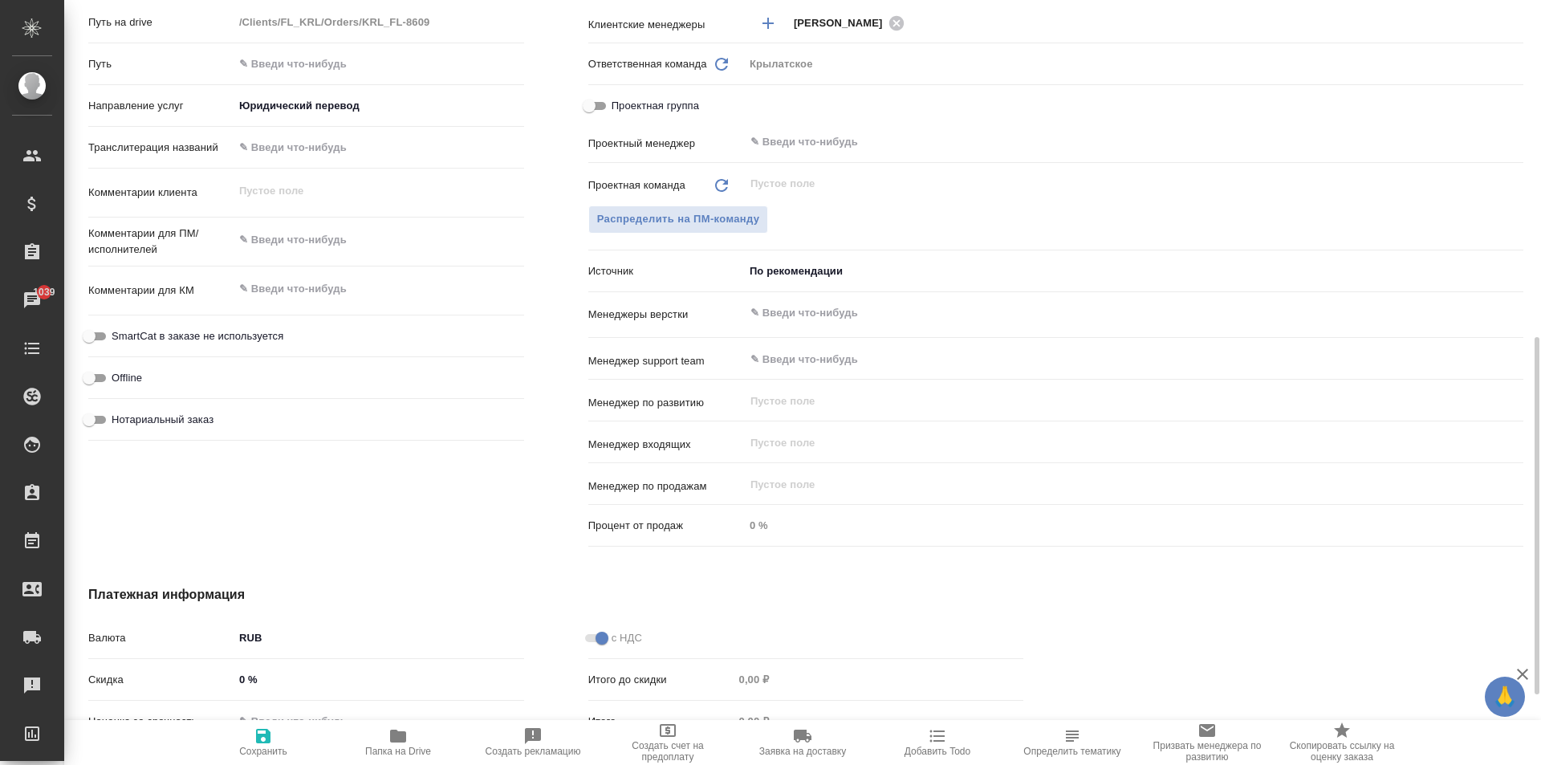
click at [169, 410] on label "Нотариальный заказ" at bounding box center [146, 419] width 134 height 19
click at [118, 410] on input "Нотариальный заказ" at bounding box center [89, 419] width 58 height 19
checkbox input "true"
type textarea "x"
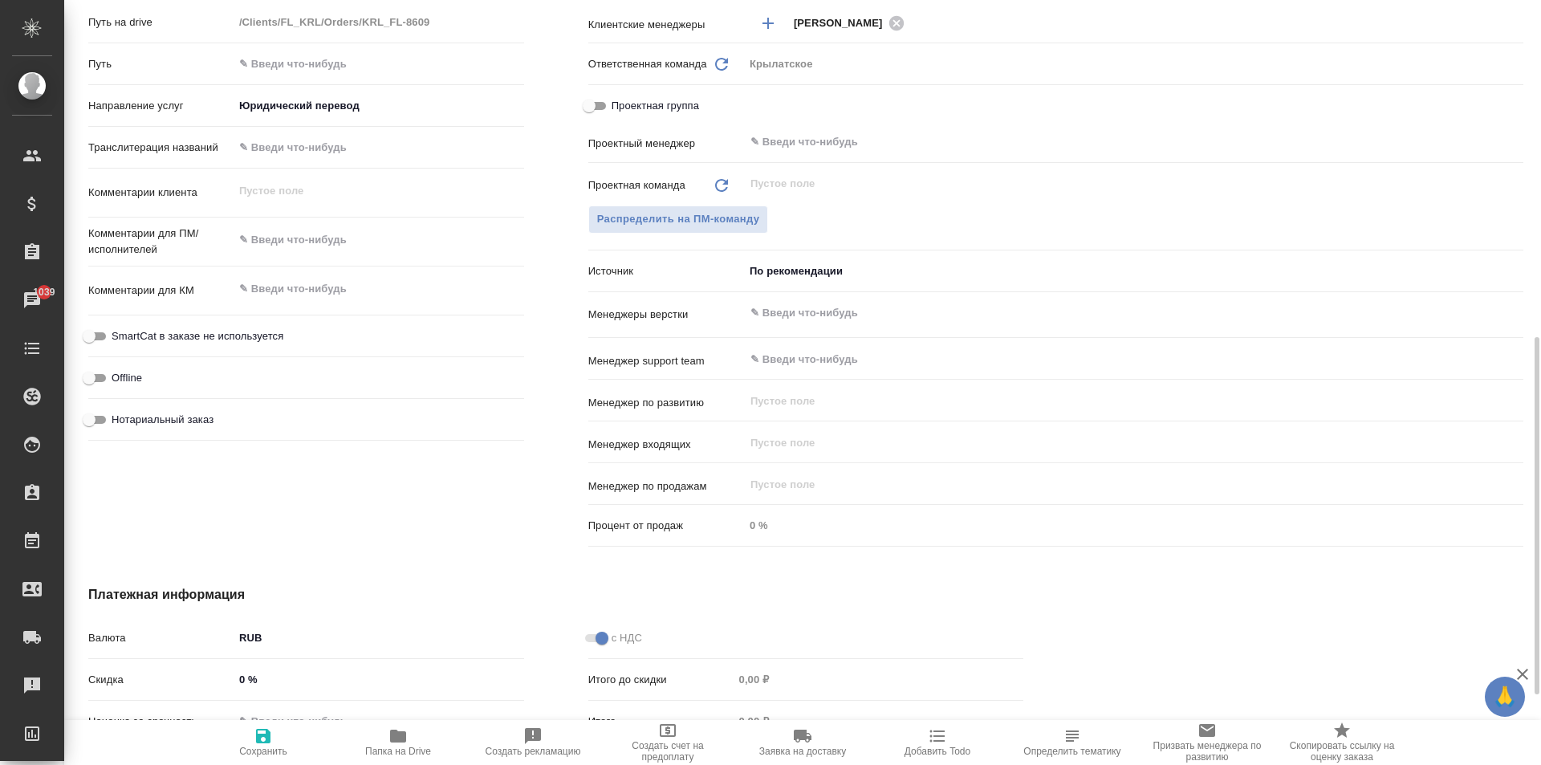
type textarea "x"
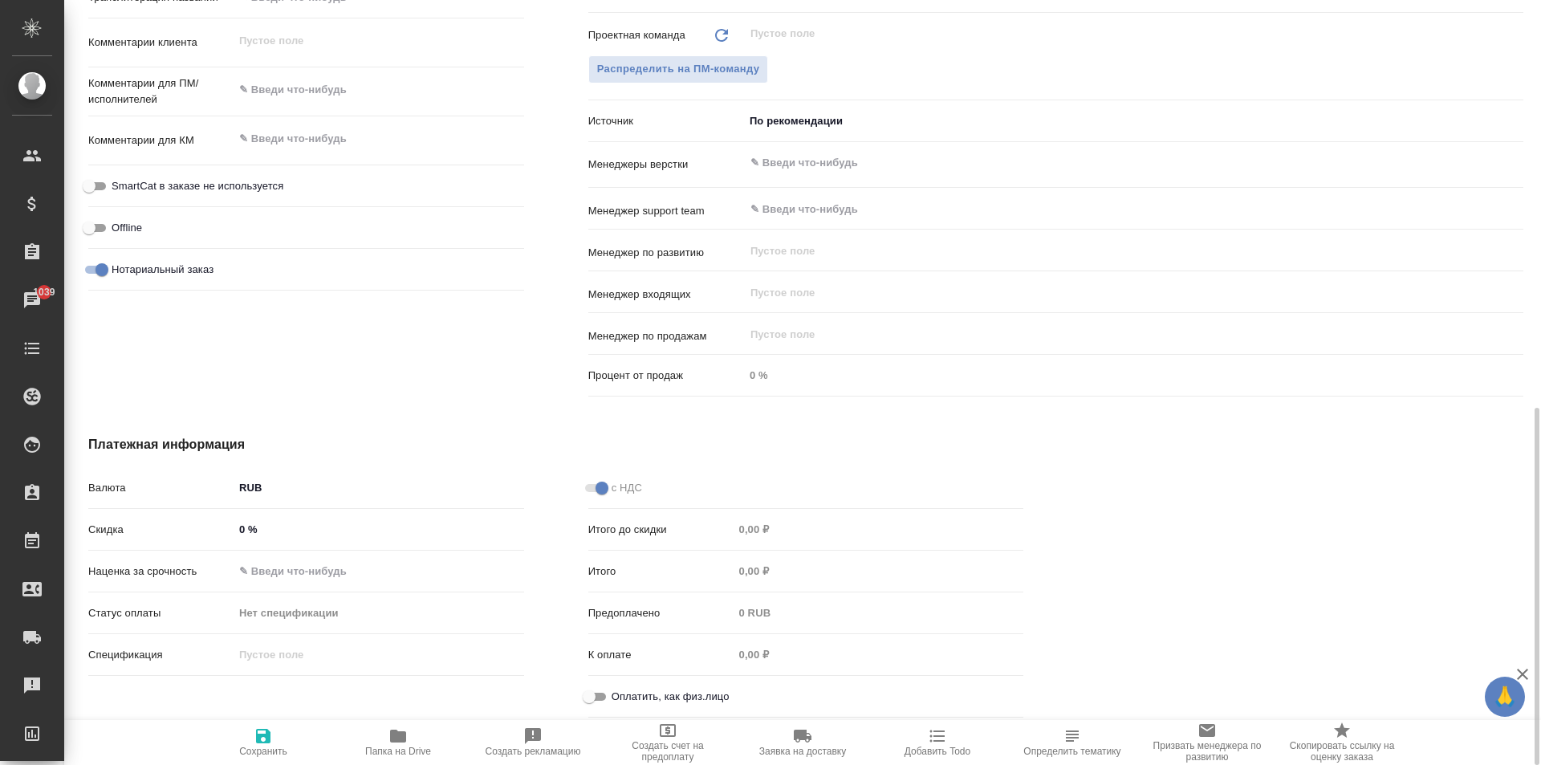
drag, startPoint x: 641, startPoint y: 695, endPoint x: 559, endPoint y: 716, distance: 85.3
click at [640, 695] on span "Оплатить, как физ.лицо" at bounding box center [671, 697] width 118 height 16
click at [618, 695] on input "Оплатить, как физ.лицо" at bounding box center [589, 696] width 58 height 19
checkbox input "true"
type textarea "x"
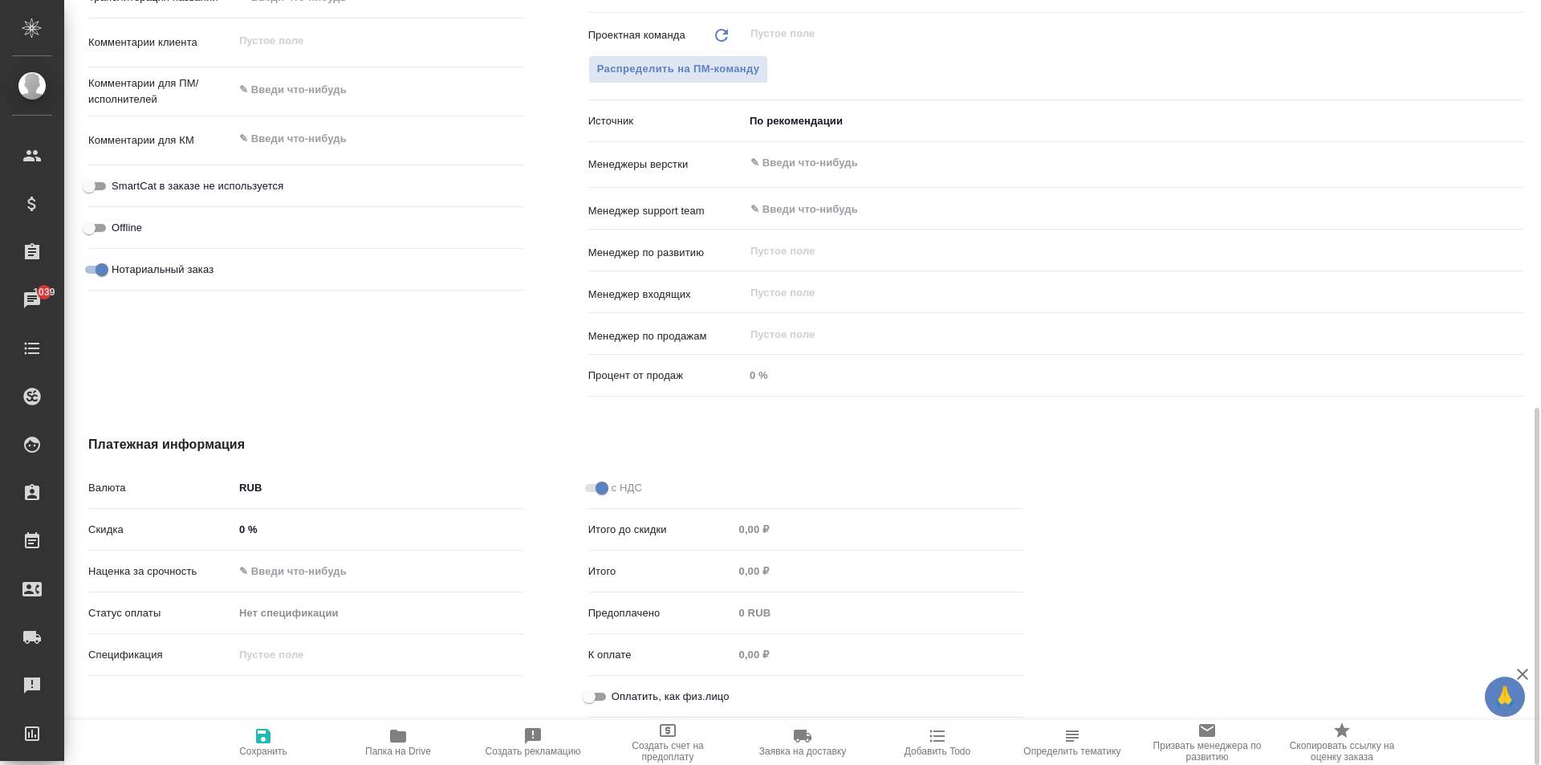
type textarea "x"
click at [265, 743] on icon "button" at bounding box center [263, 736] width 14 height 14
type textarea "x"
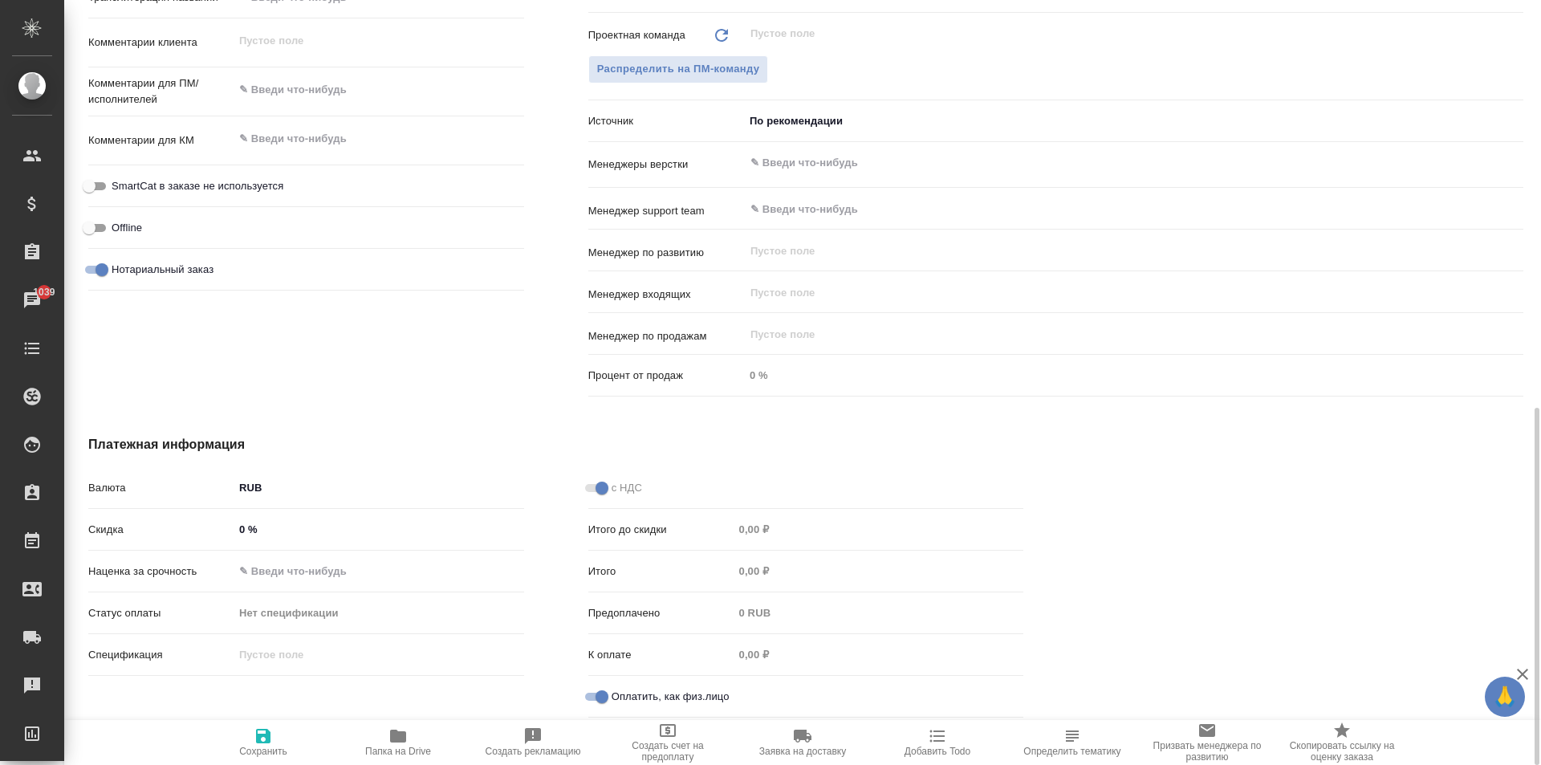
type textarea "x"
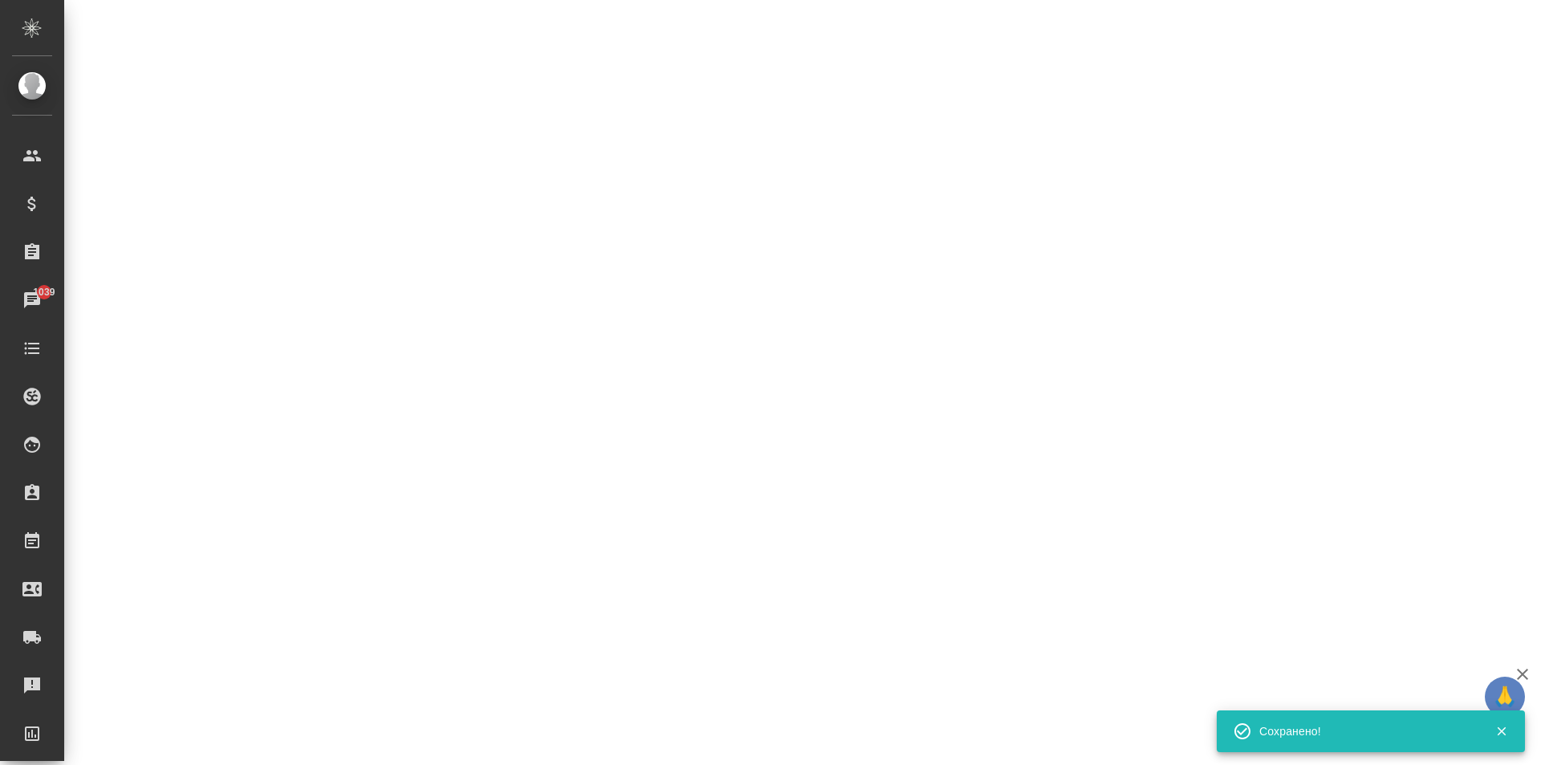
select select "RU"
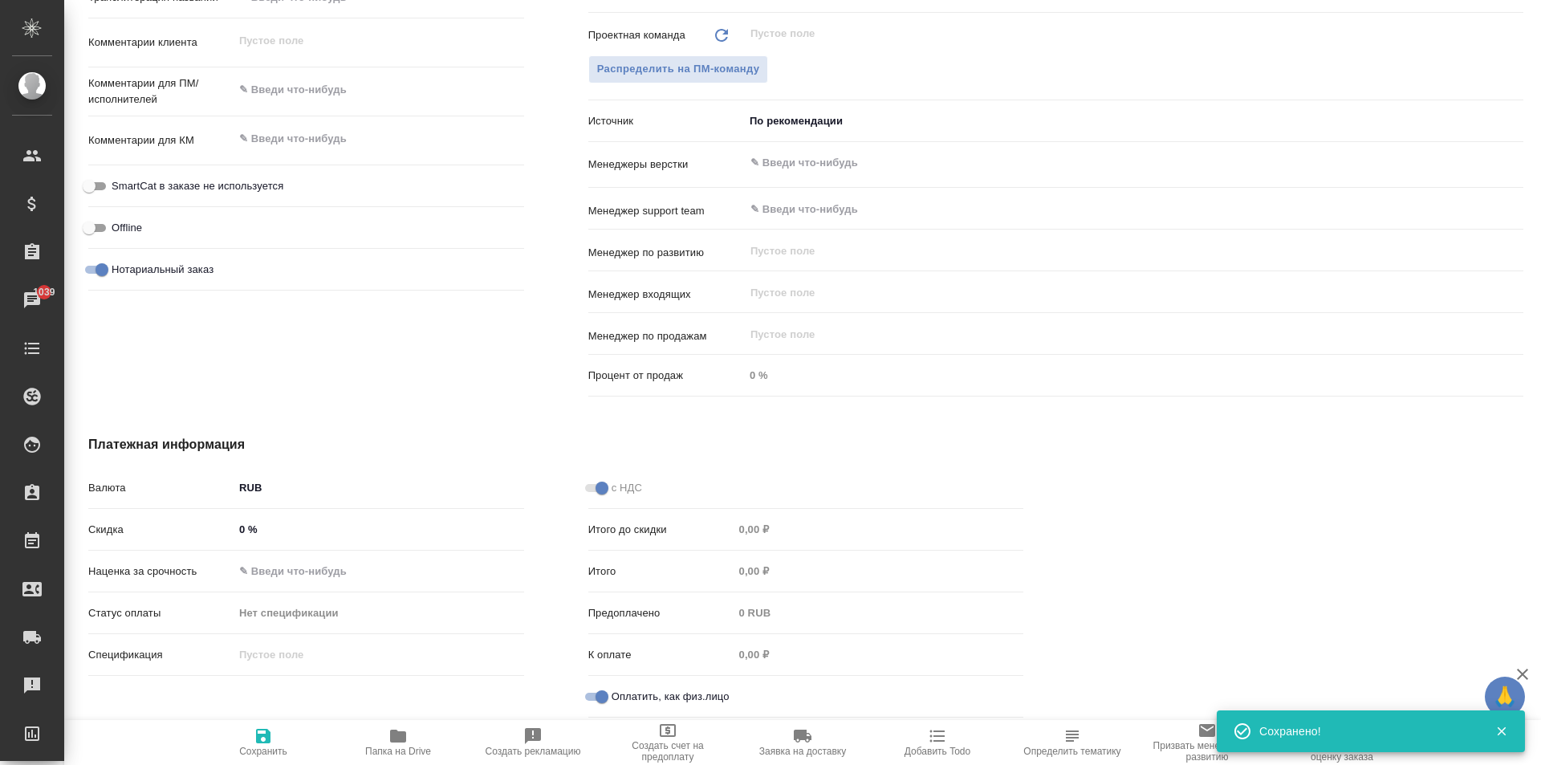
type textarea "x"
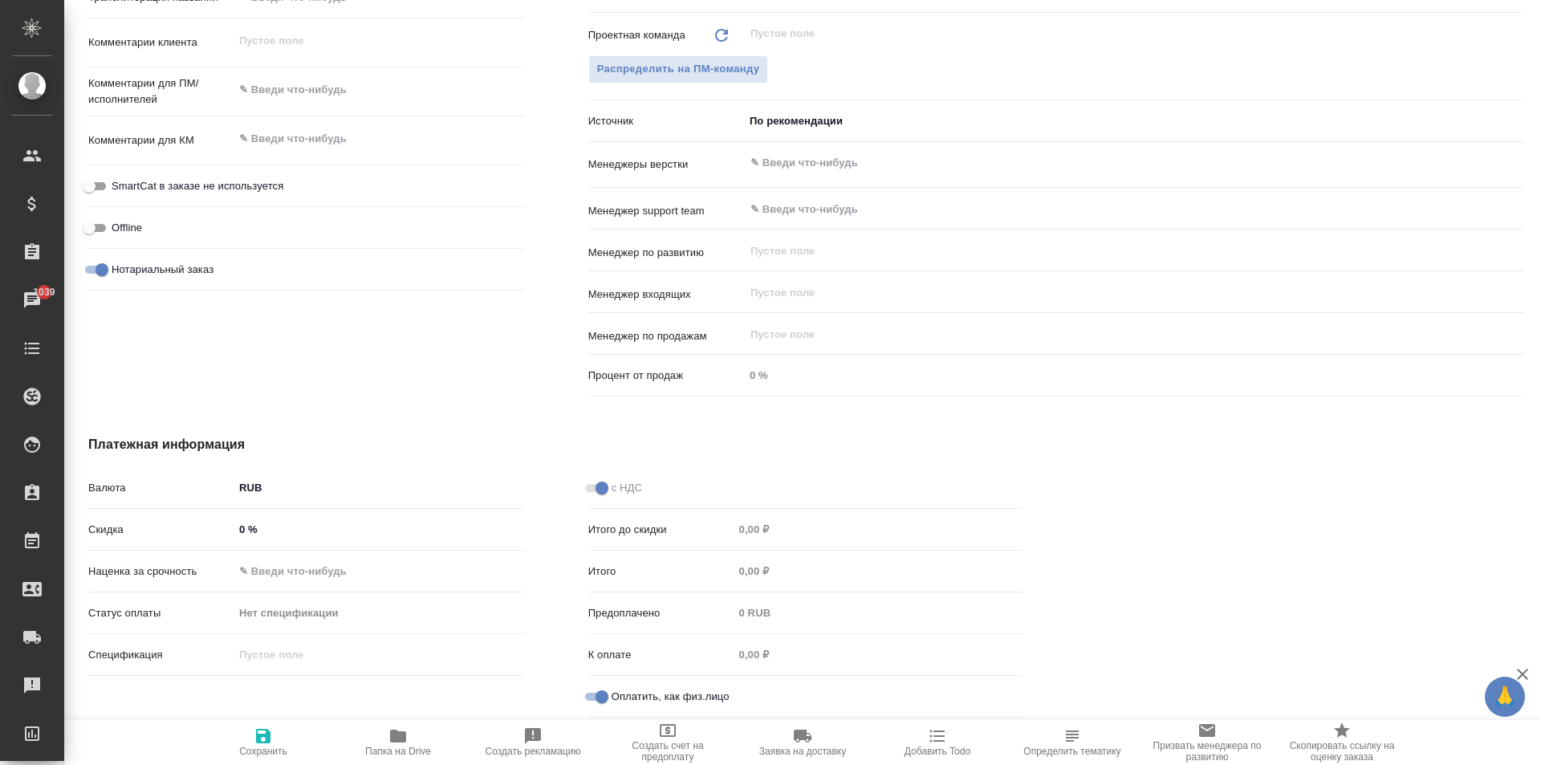
type textarea "x"
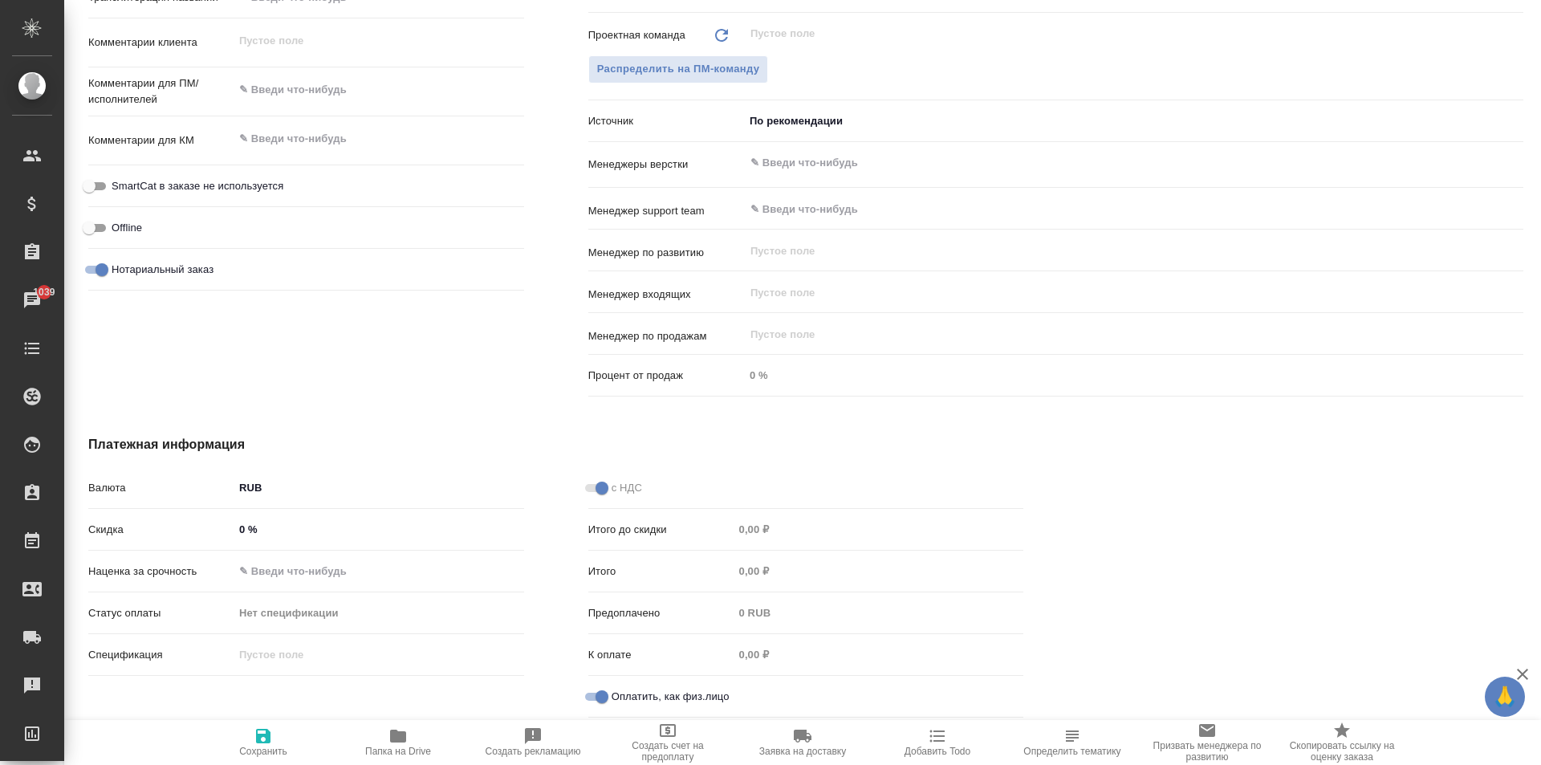
type textarea "x"
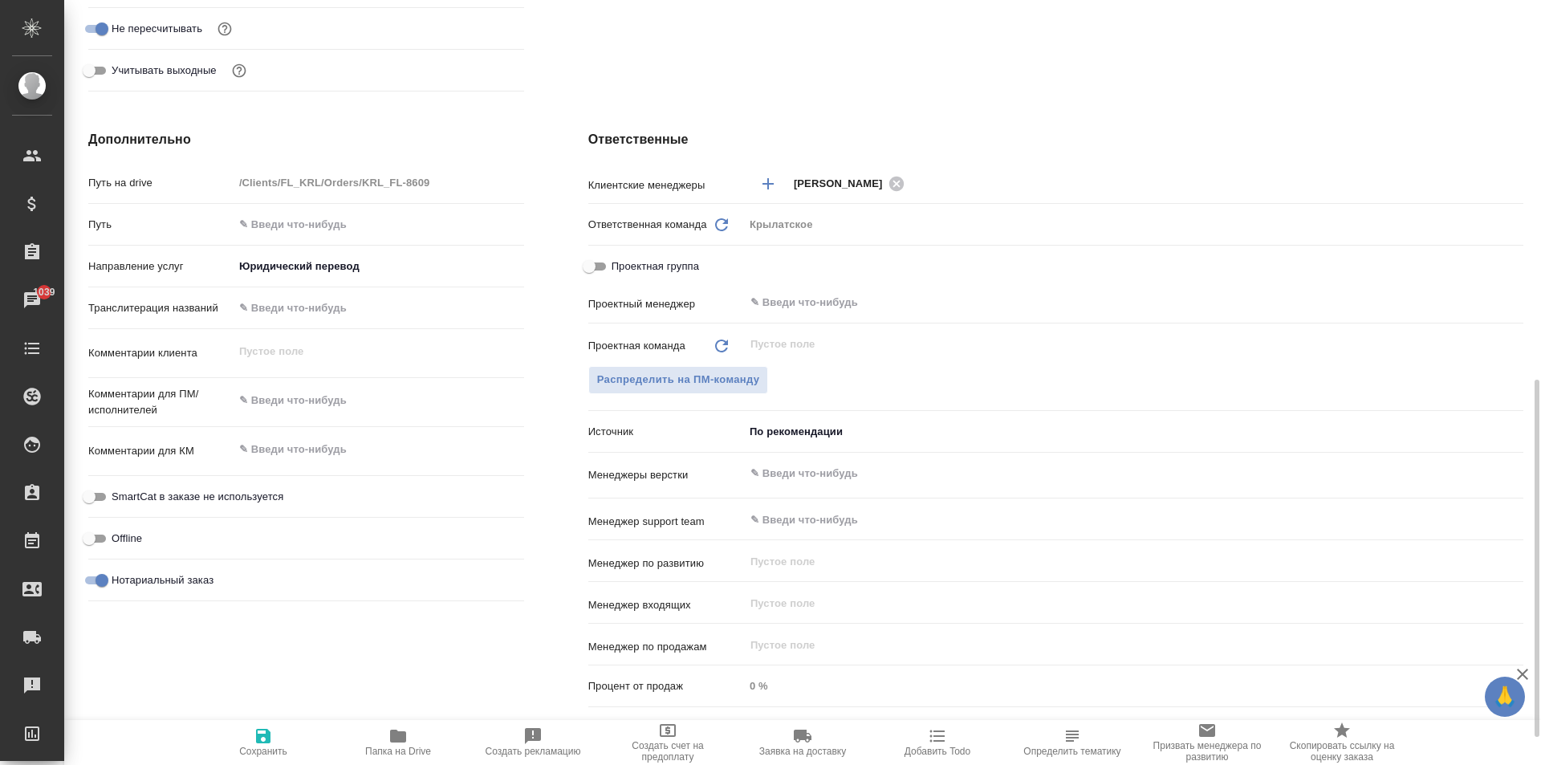
scroll to position [642, 0]
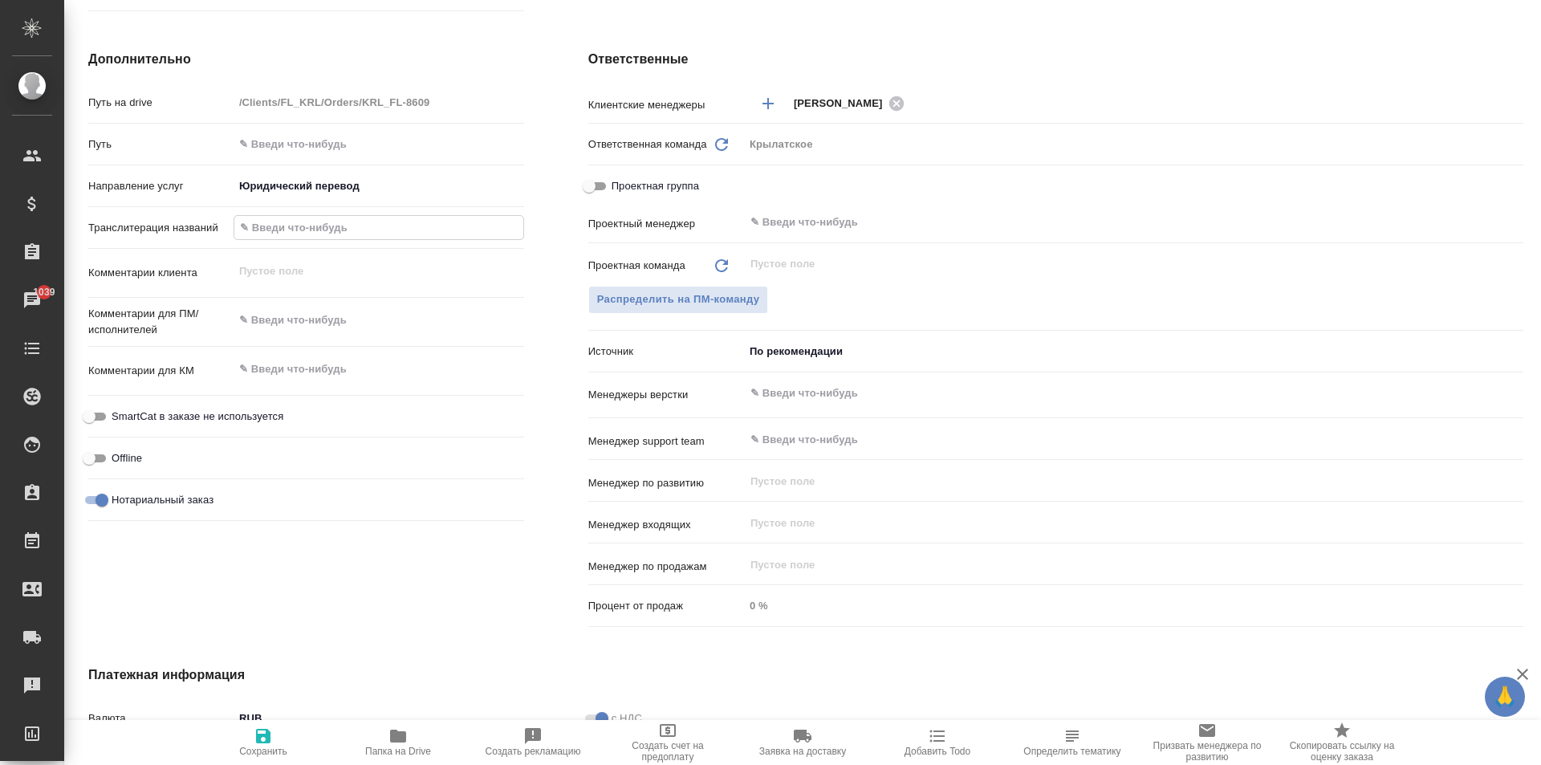
click at [306, 229] on input "text" at bounding box center [378, 227] width 289 height 23
paste input "Numele KOADA (COADA)"
type input "Numele KOADA (COADA)"
type textarea "x"
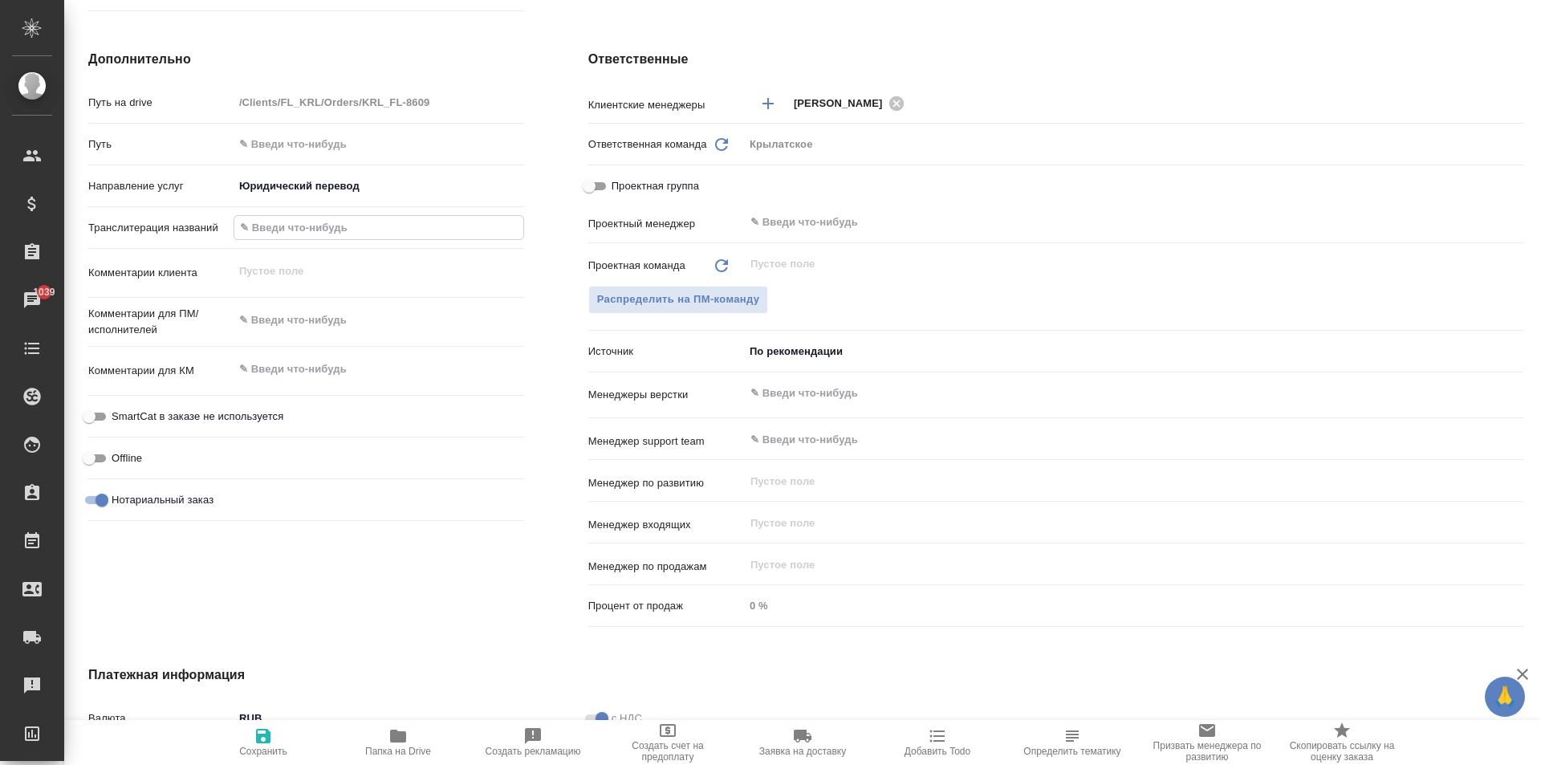
type textarea "x"
drag, startPoint x: 322, startPoint y: 222, endPoint x: 204, endPoint y: 239, distance: 119.3
click at [204, 239] on div "Транслитерация названий Numele KOADA (COADA)" at bounding box center [306, 227] width 436 height 28
type input "KOADA (COADA)"
type textarea "x"
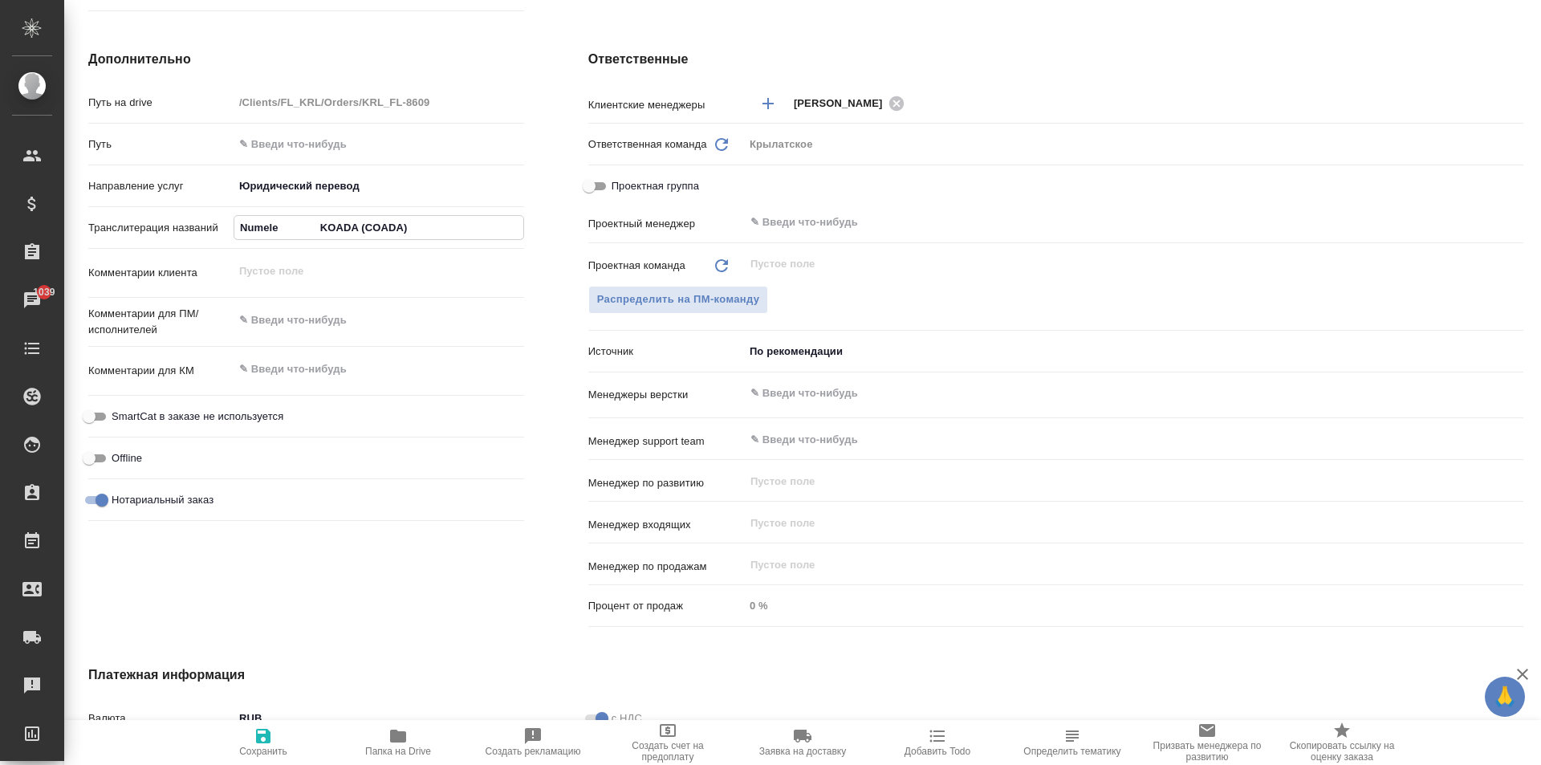
type textarea "x"
click at [340, 228] on input "KOADA (COADA)" at bounding box center [378, 227] width 289 height 23
type input "KOADA (COADA)"
type textarea "x"
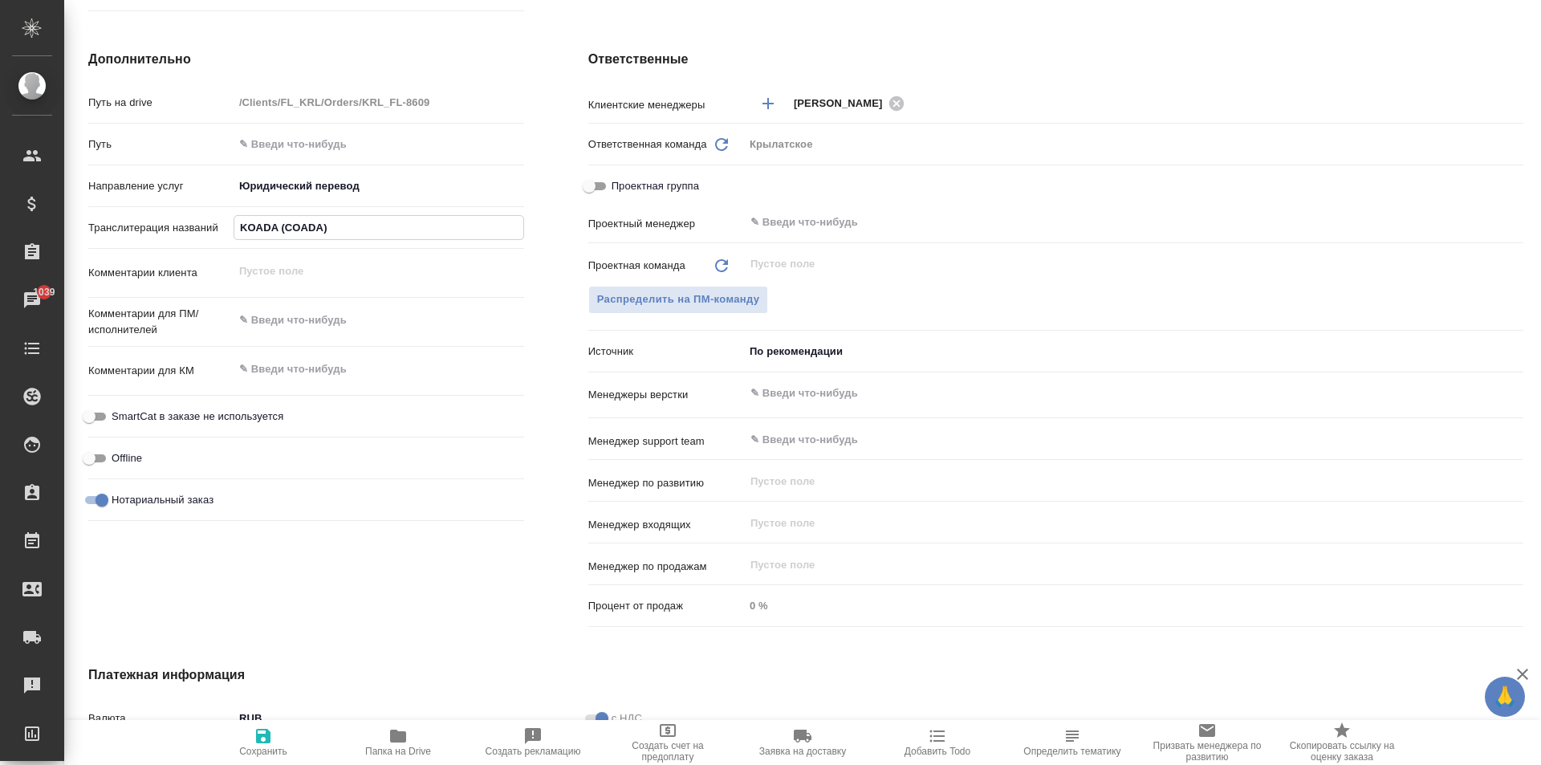
type textarea "x"
type input "KOADA (COADA)"
type textarea "x"
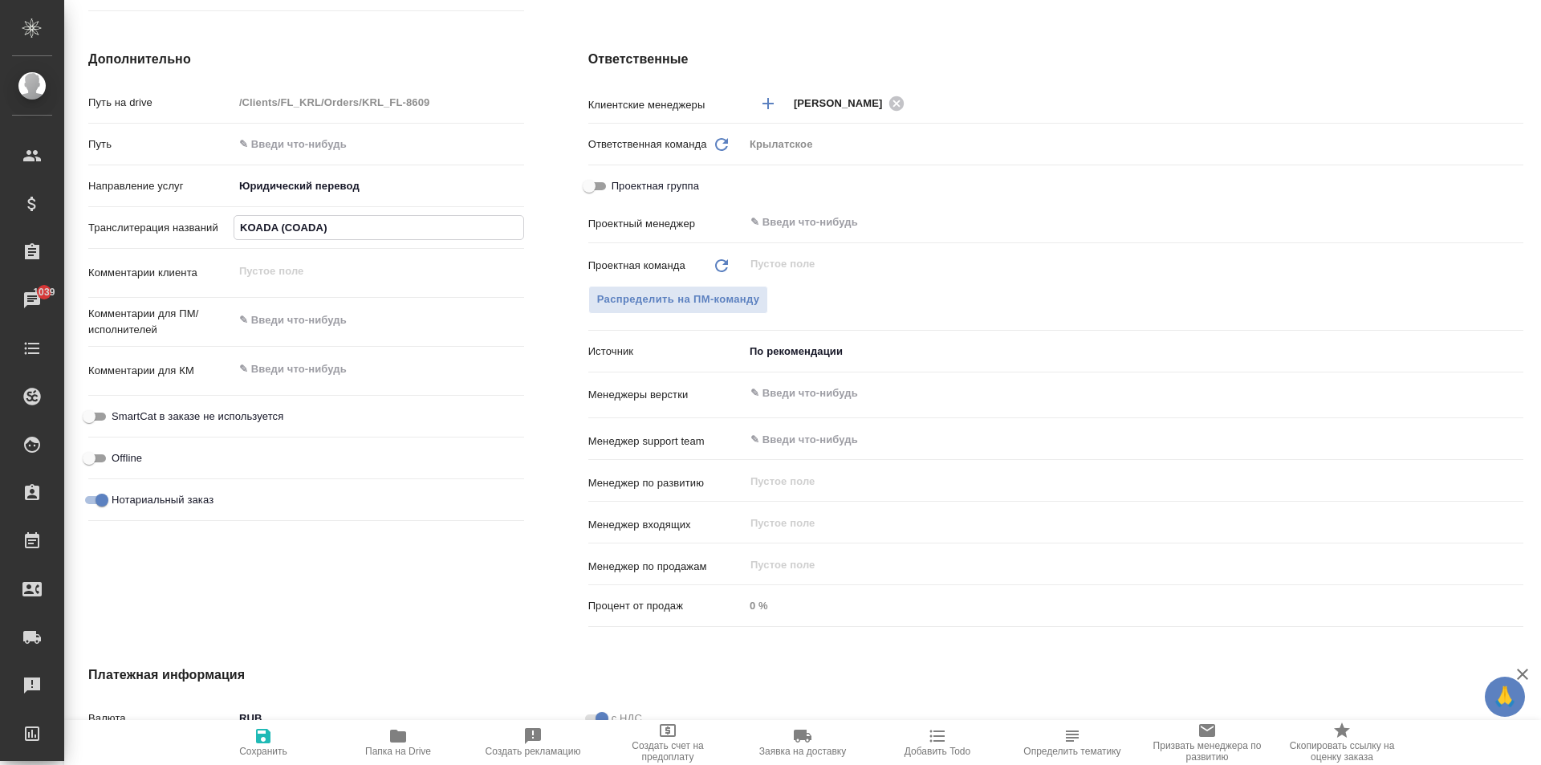
type textarea "x"
type input "KOADA (COADA)"
type textarea "x"
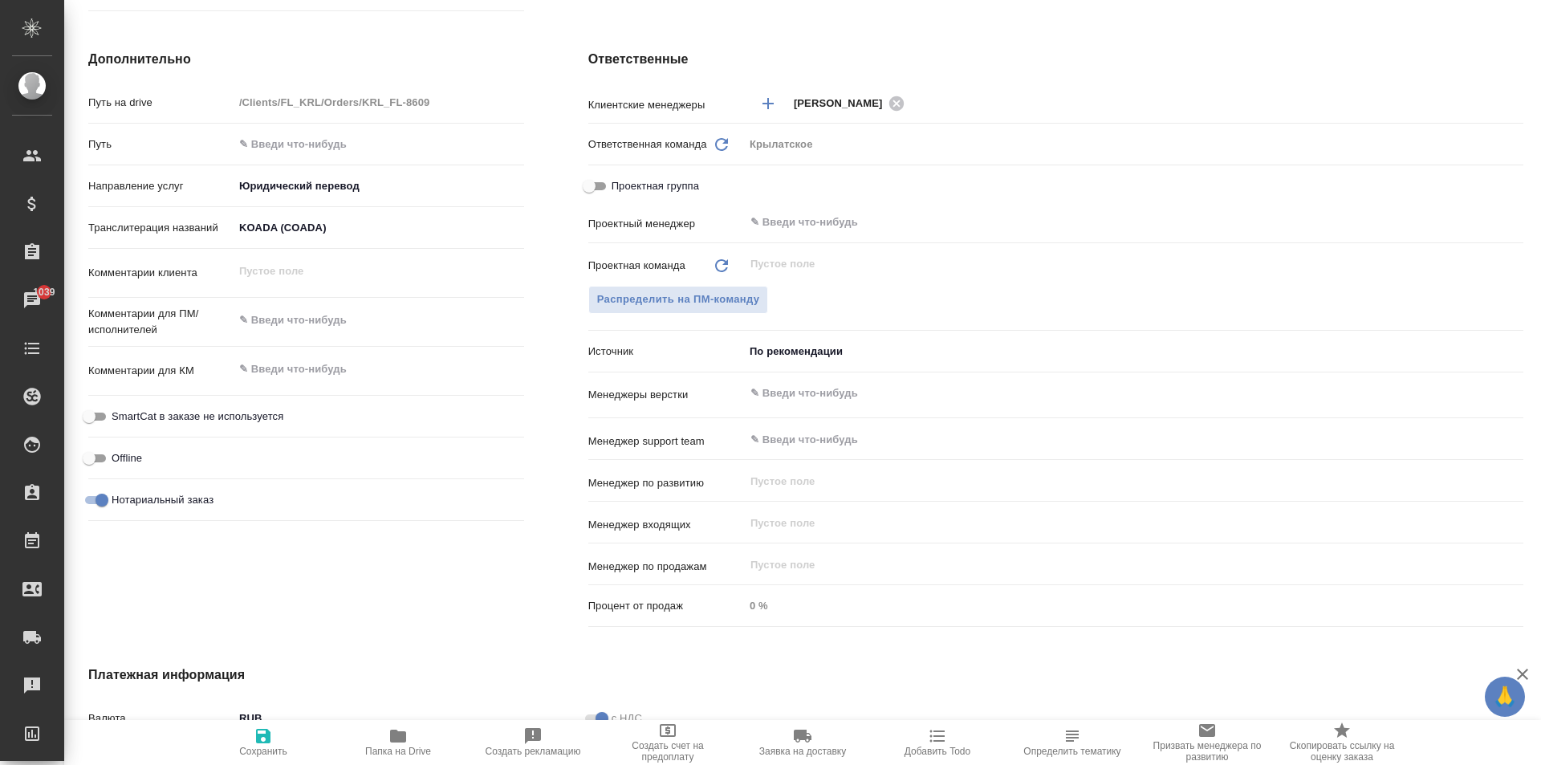
type textarea "x"
paste input "ANASTASIIA"
type input "KOADA (COADA) ANASTASIIA"
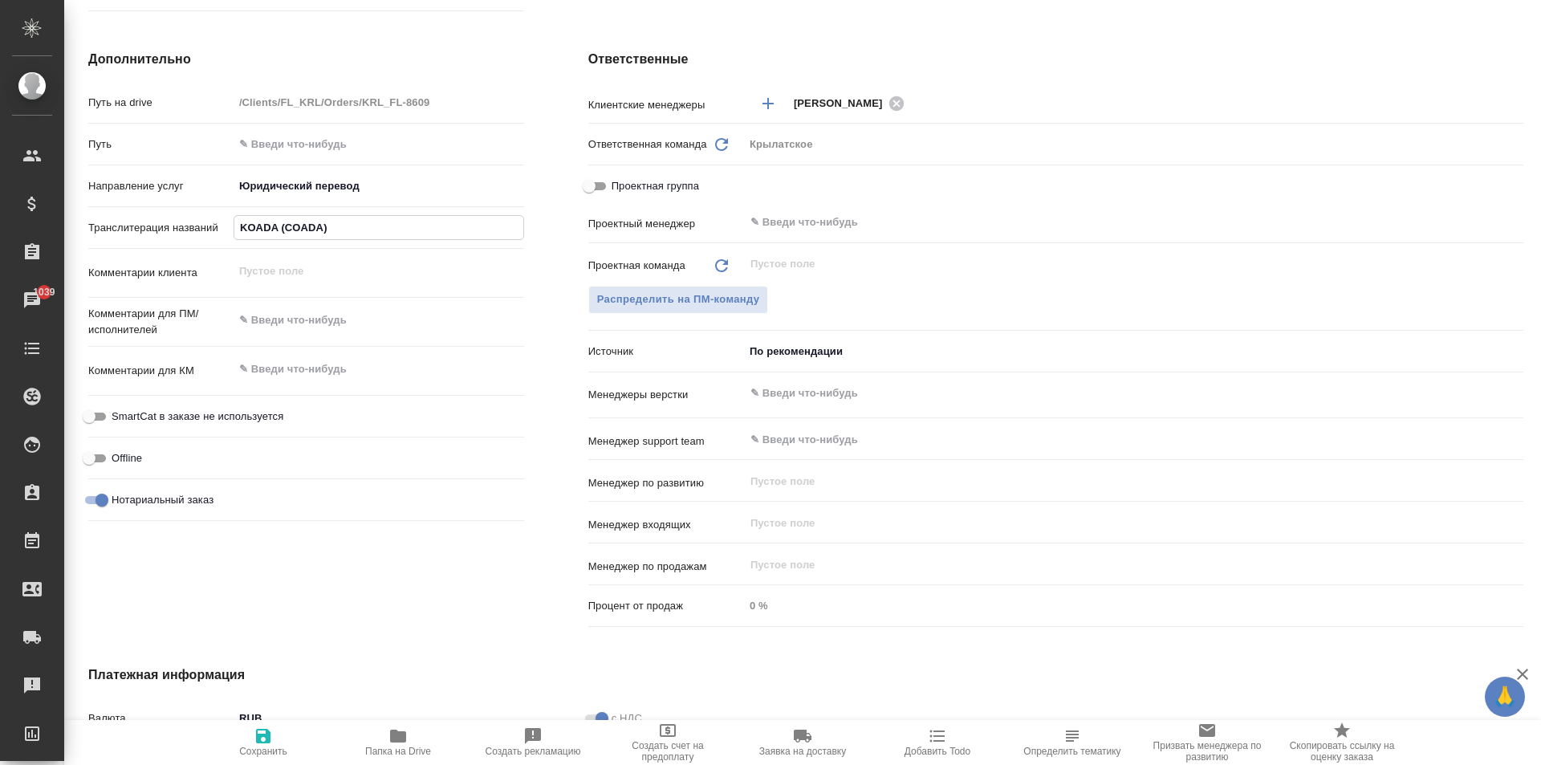
type textarea "x"
type input "KOADA (COADA) ANASTASIIA"
type textarea "x"
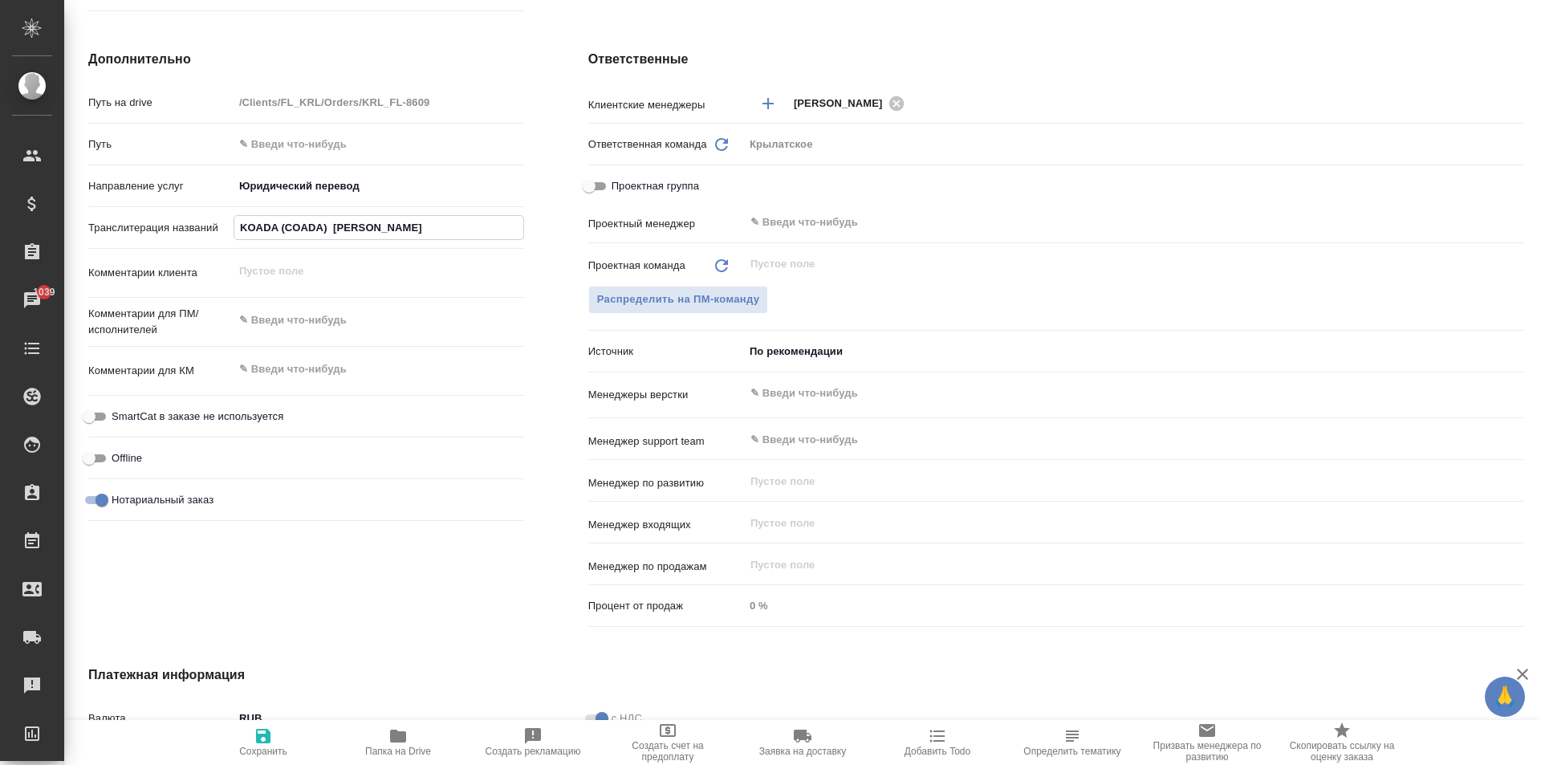
type textarea "x"
type input "KOADA (COADA) ANASTASIIA"
type textarea "x"
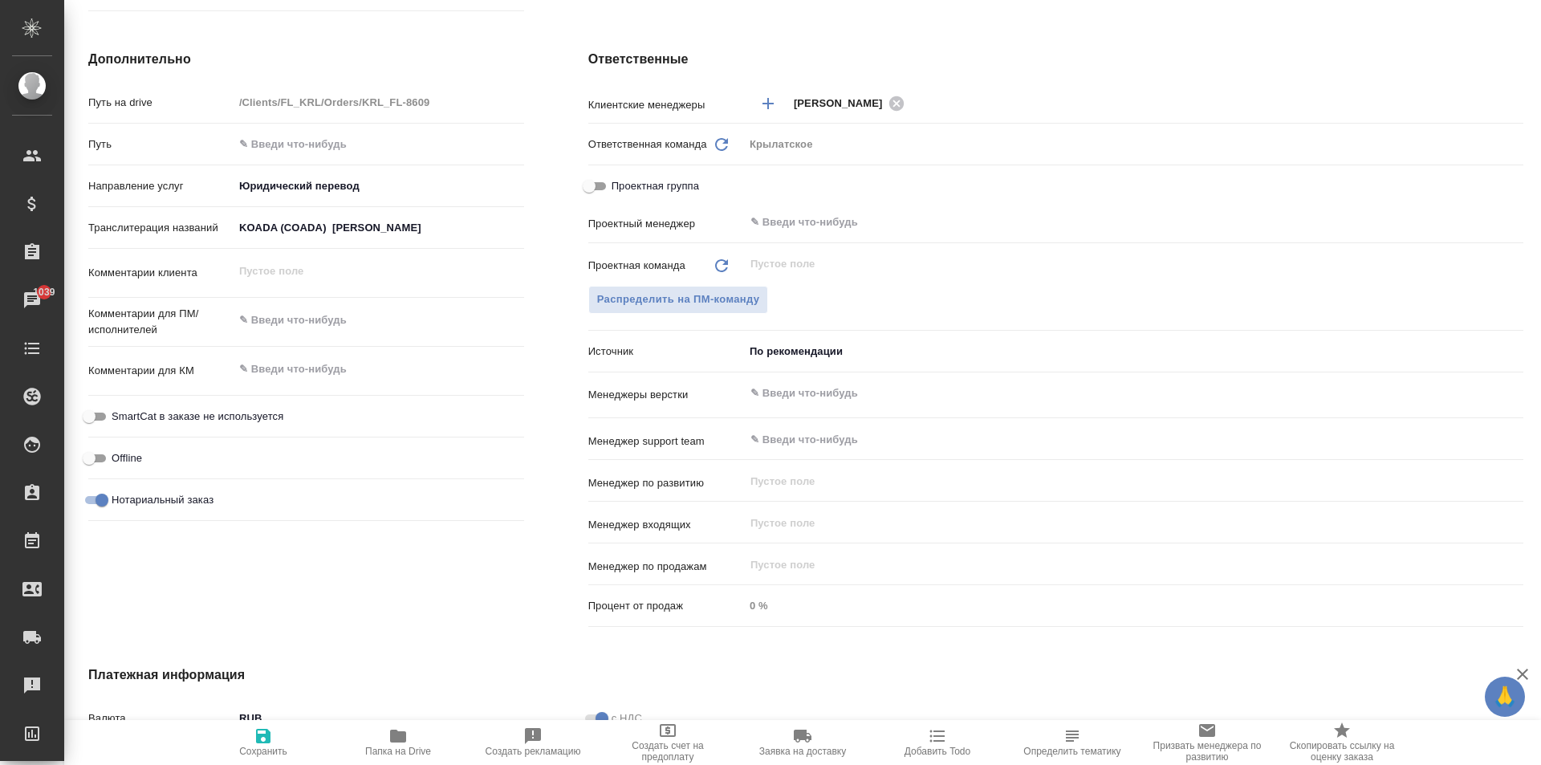
type textarea "x"
paste input "FIICA LUI EUGENII"
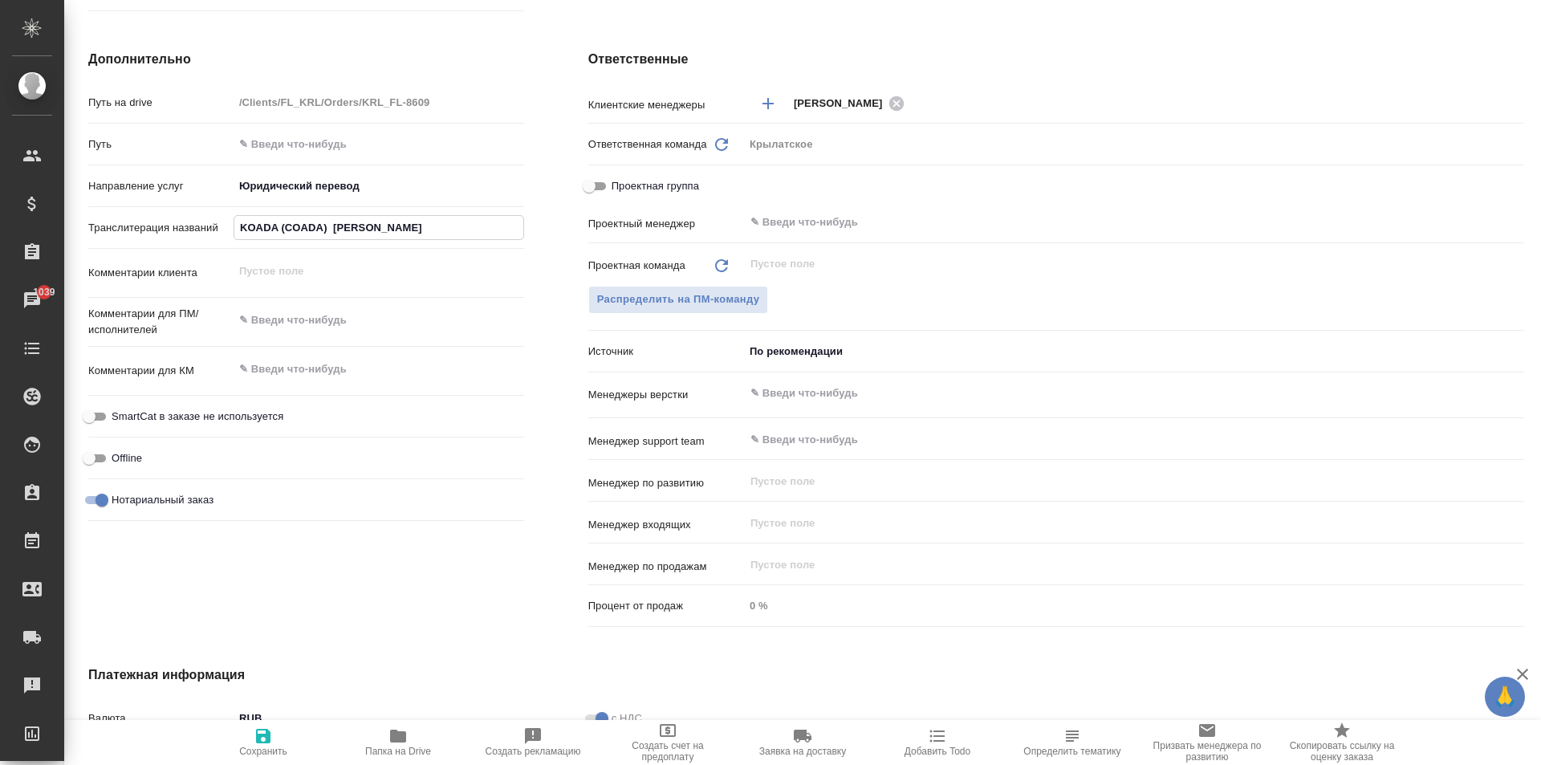
type input "KOADA (COADA) ANASTASIIA FIICA LUI EUGENII"
type textarea "x"
type input "KOADA (COADA) ANASTASIIA FIICA LUI EUGENII"
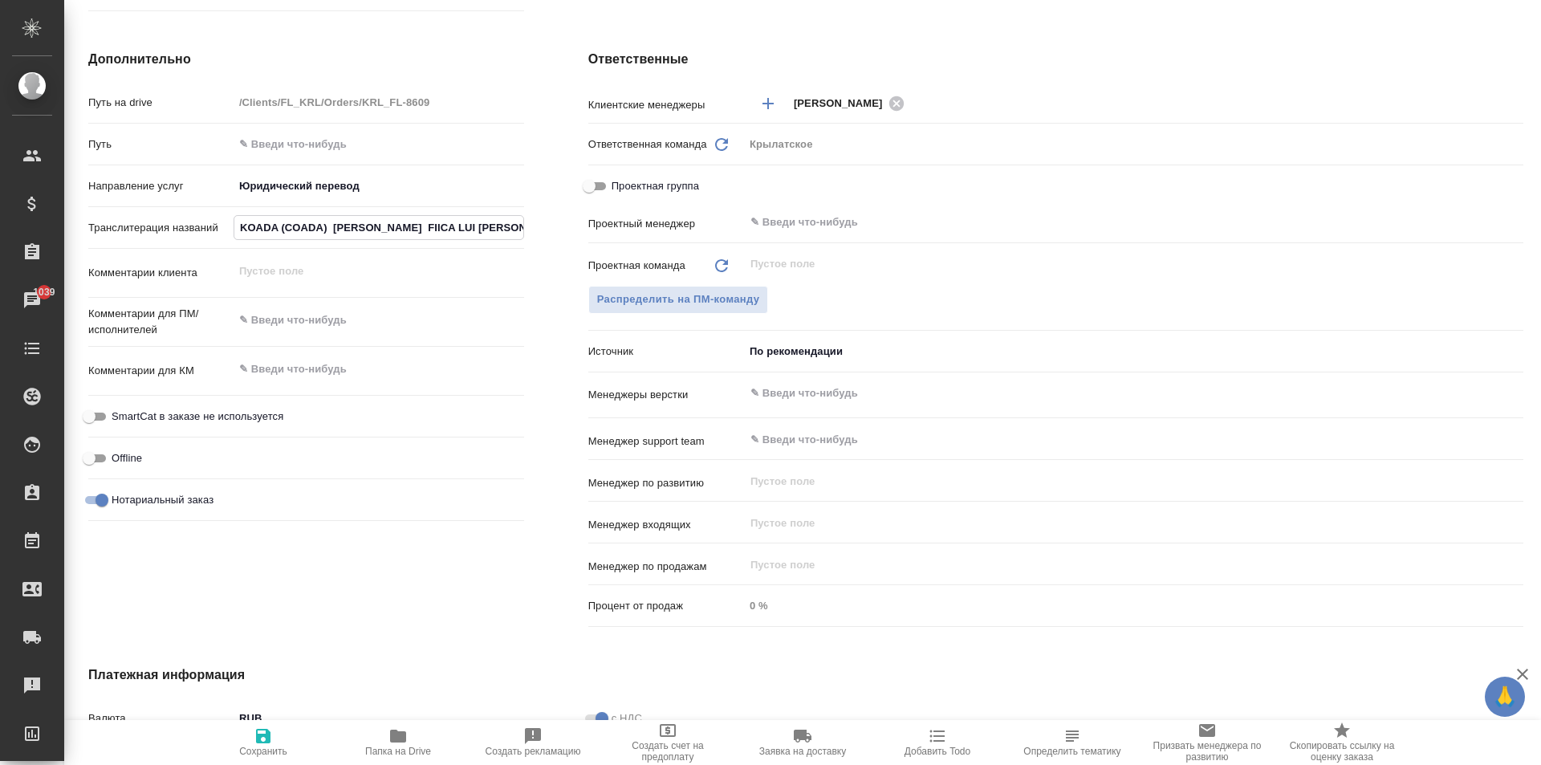
click at [266, 717] on div "Отправить финальные файлы на email Отправить КП Основная информация Код KRL_FL-…" at bounding box center [805, 248] width 1435 height 1444
click at [270, 731] on icon "button" at bounding box center [263, 735] width 19 height 19
type textarea "x"
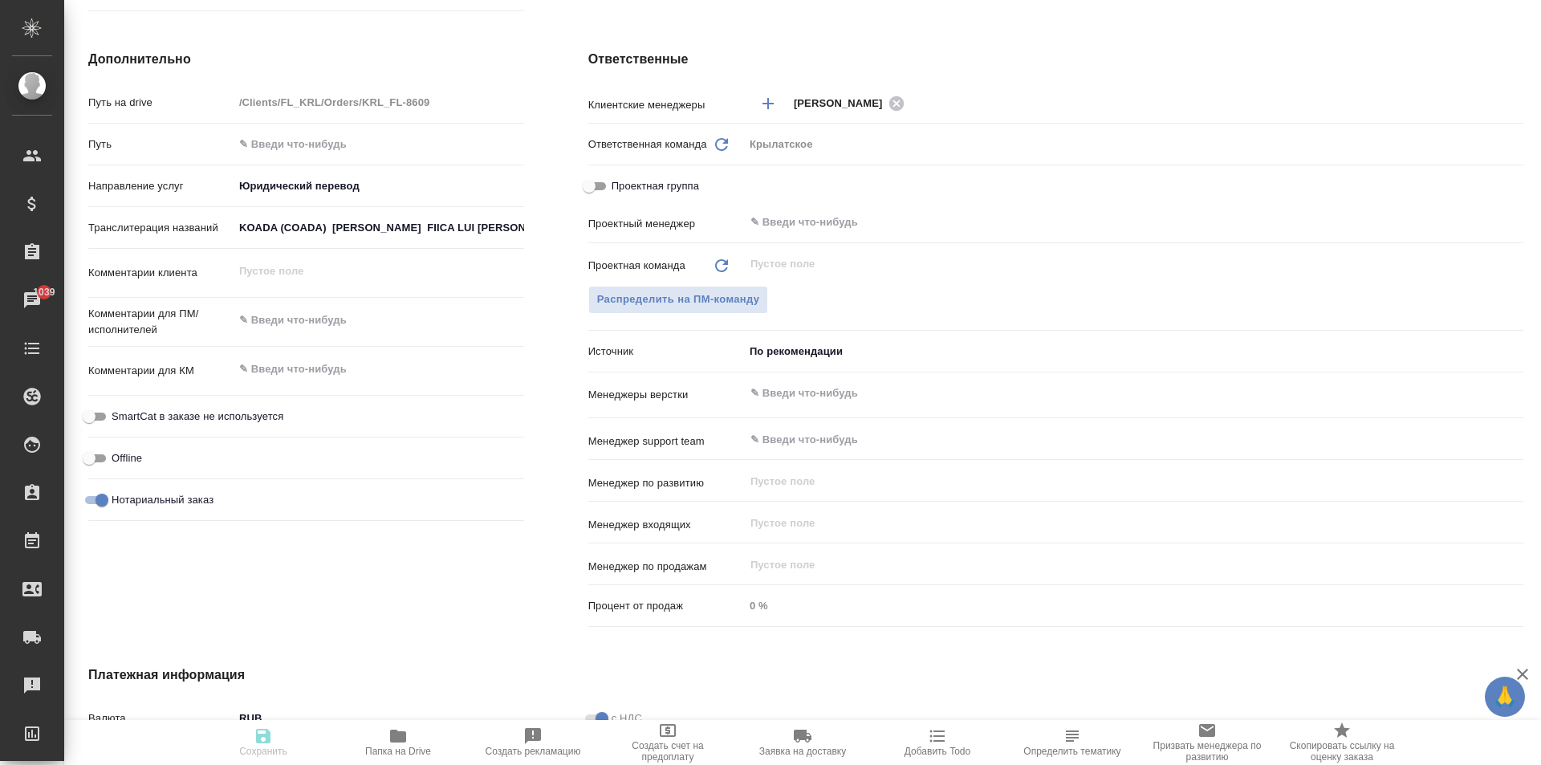
type textarea "x"
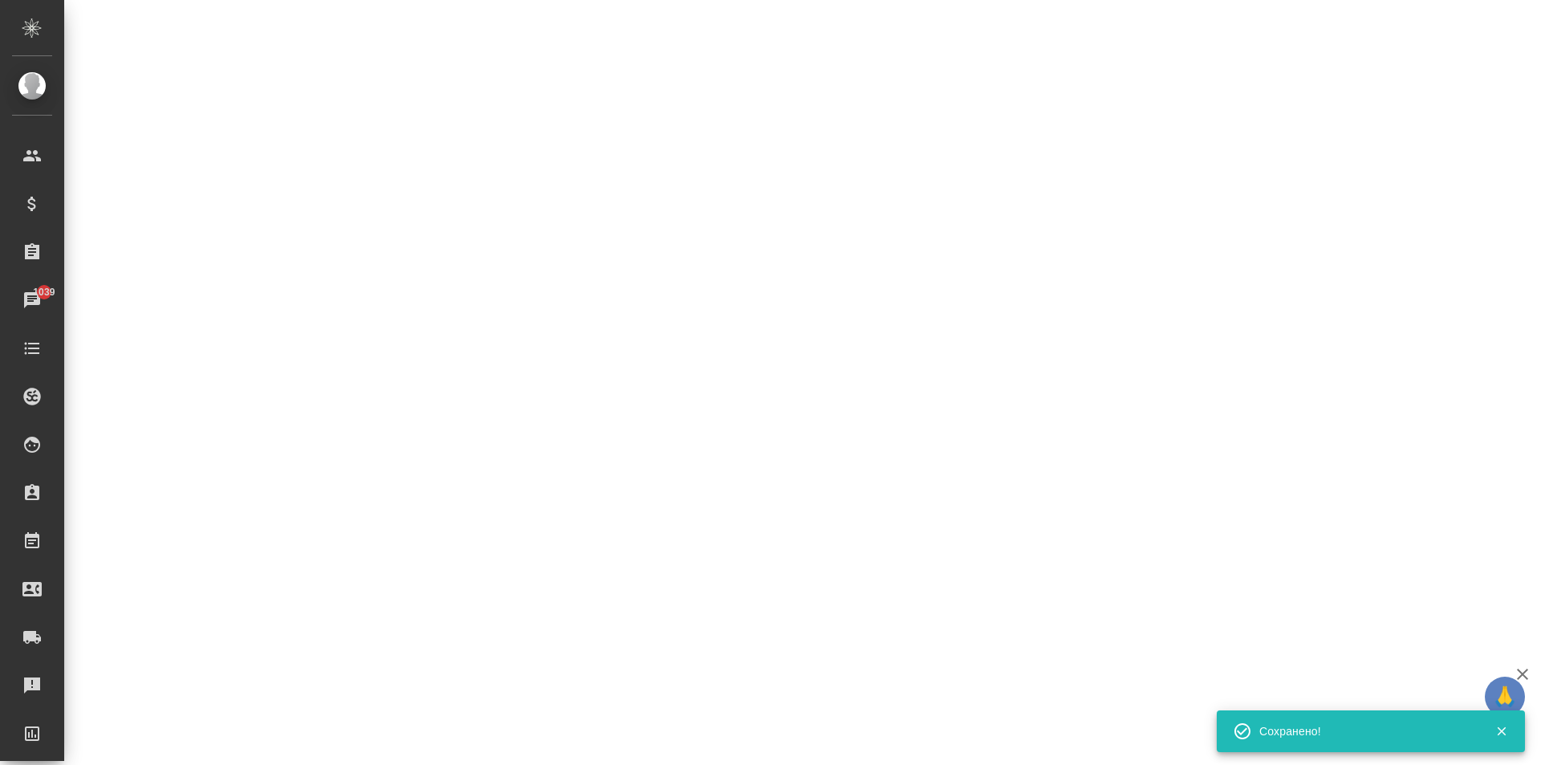
select select "RU"
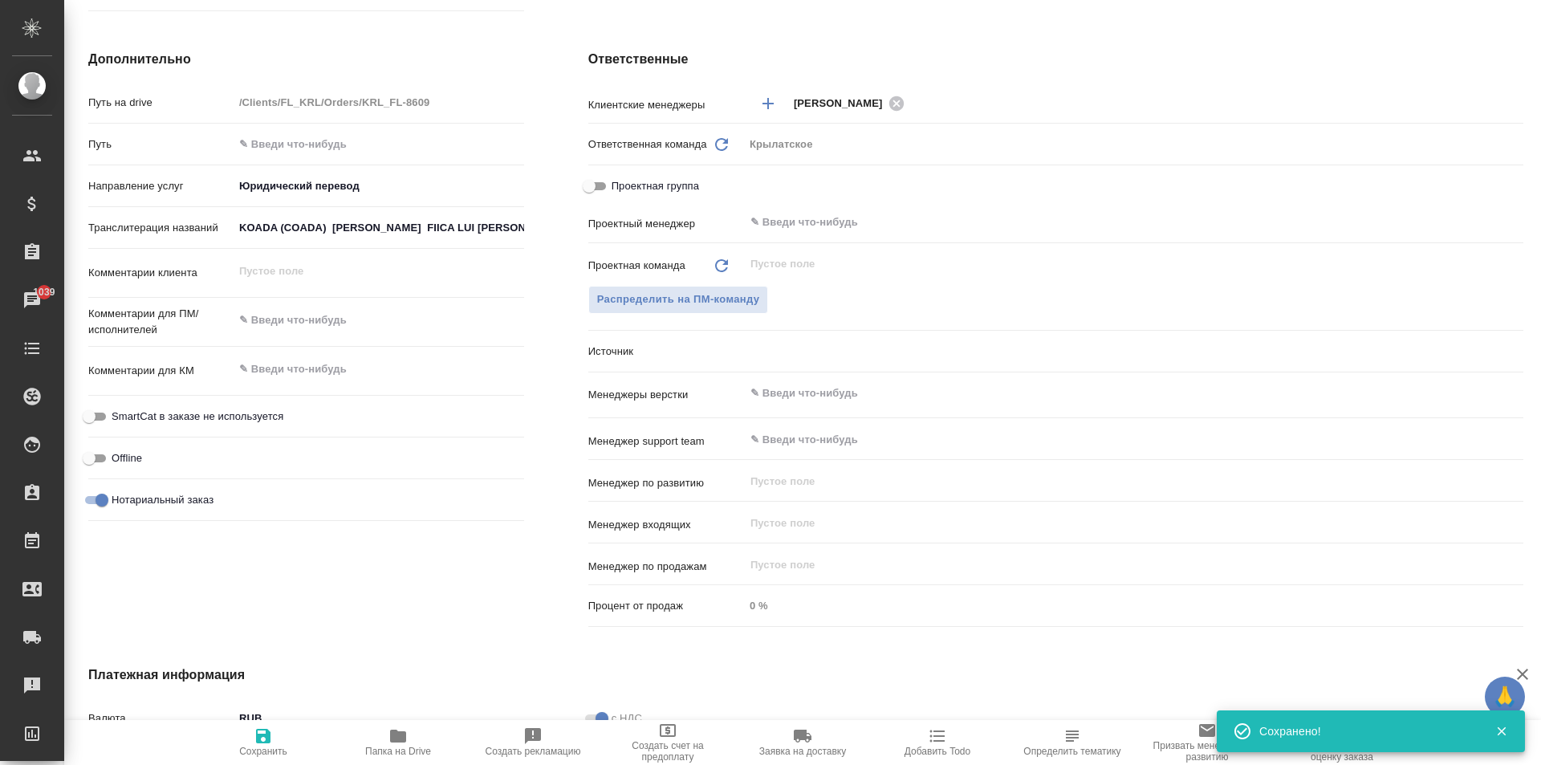
type textarea "x"
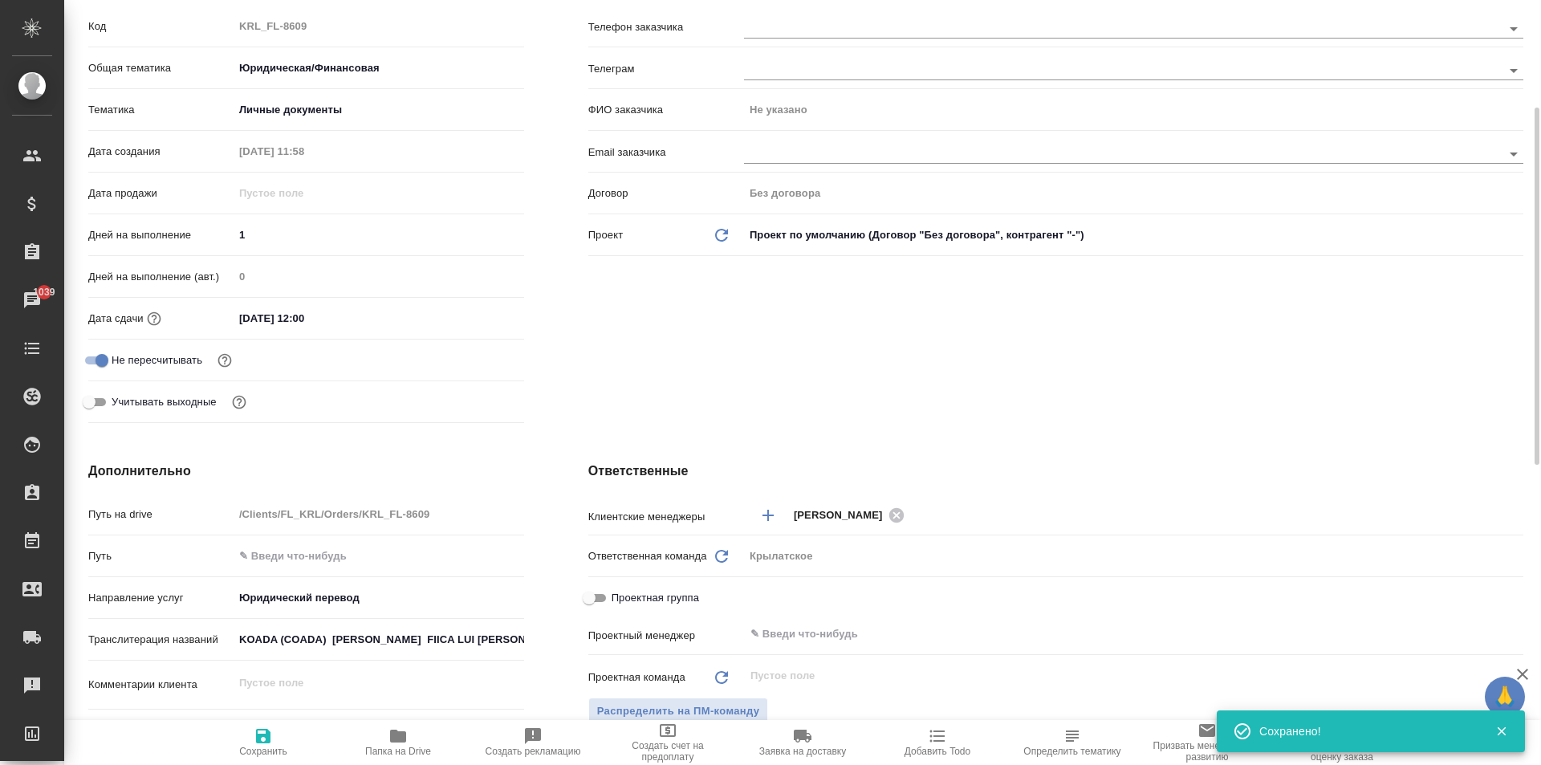
scroll to position [0, 0]
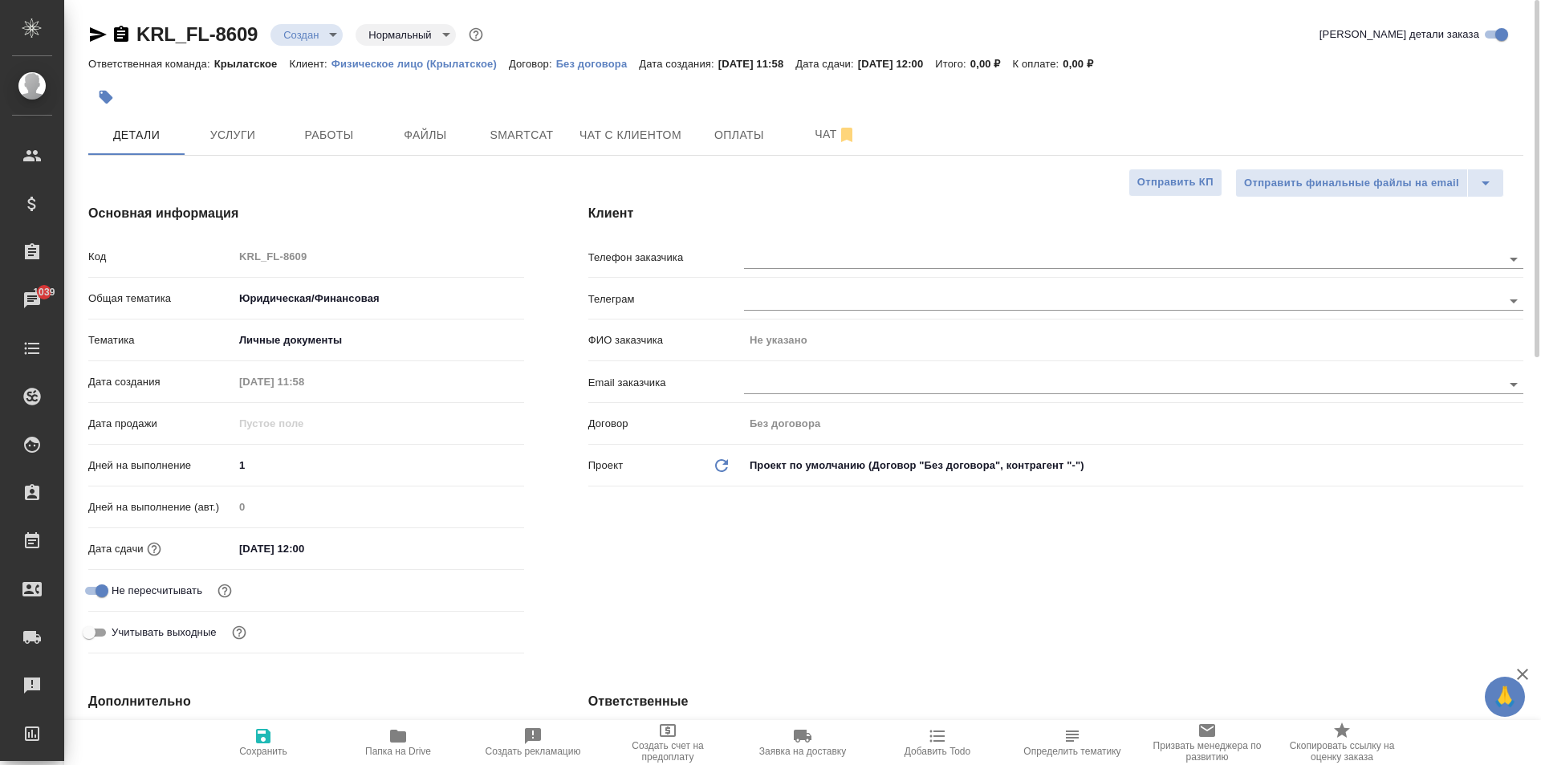
type textarea "x"
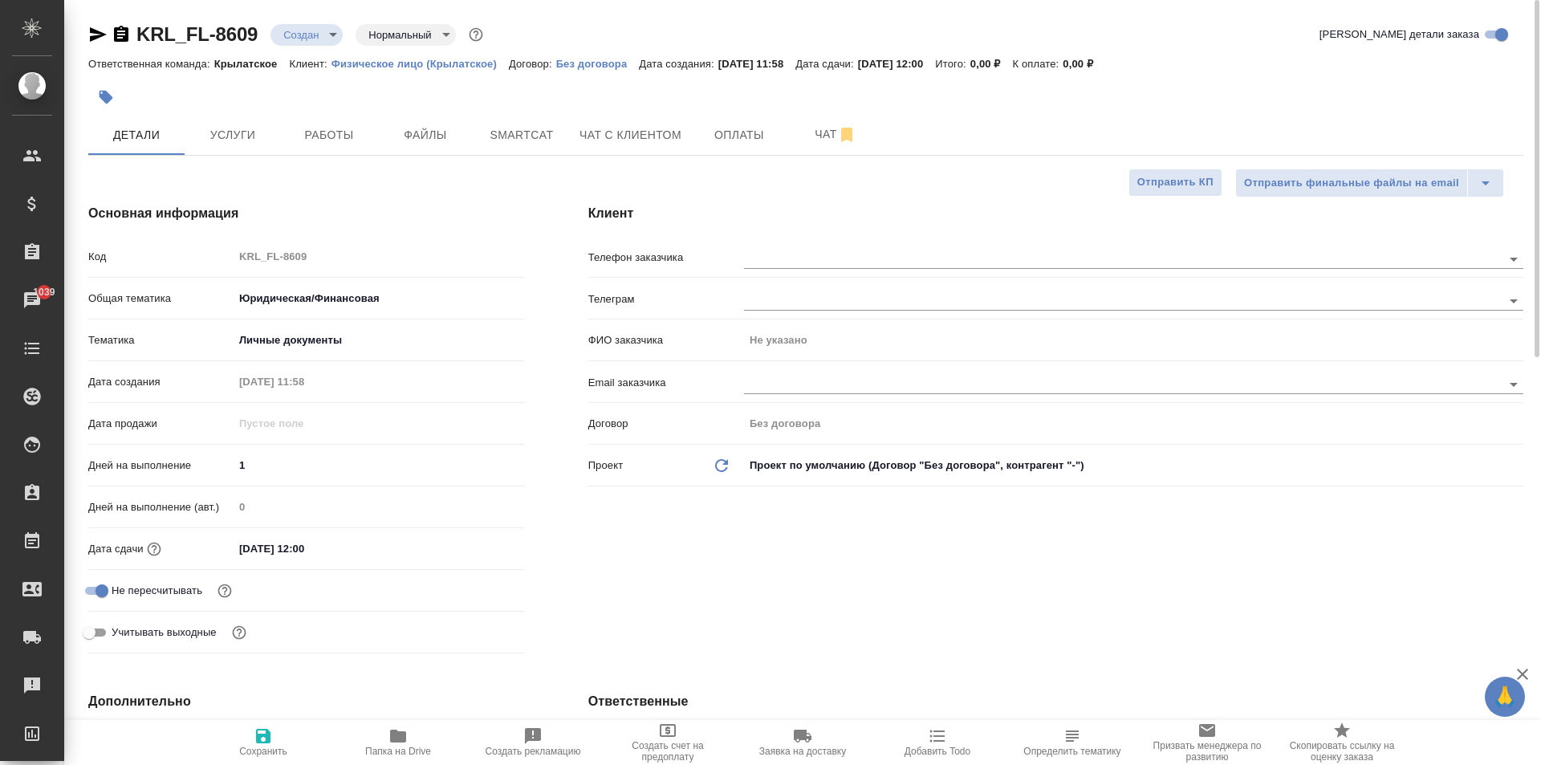
type textarea "x"
click at [781, 377] on input "text" at bounding box center [1096, 383] width 704 height 19
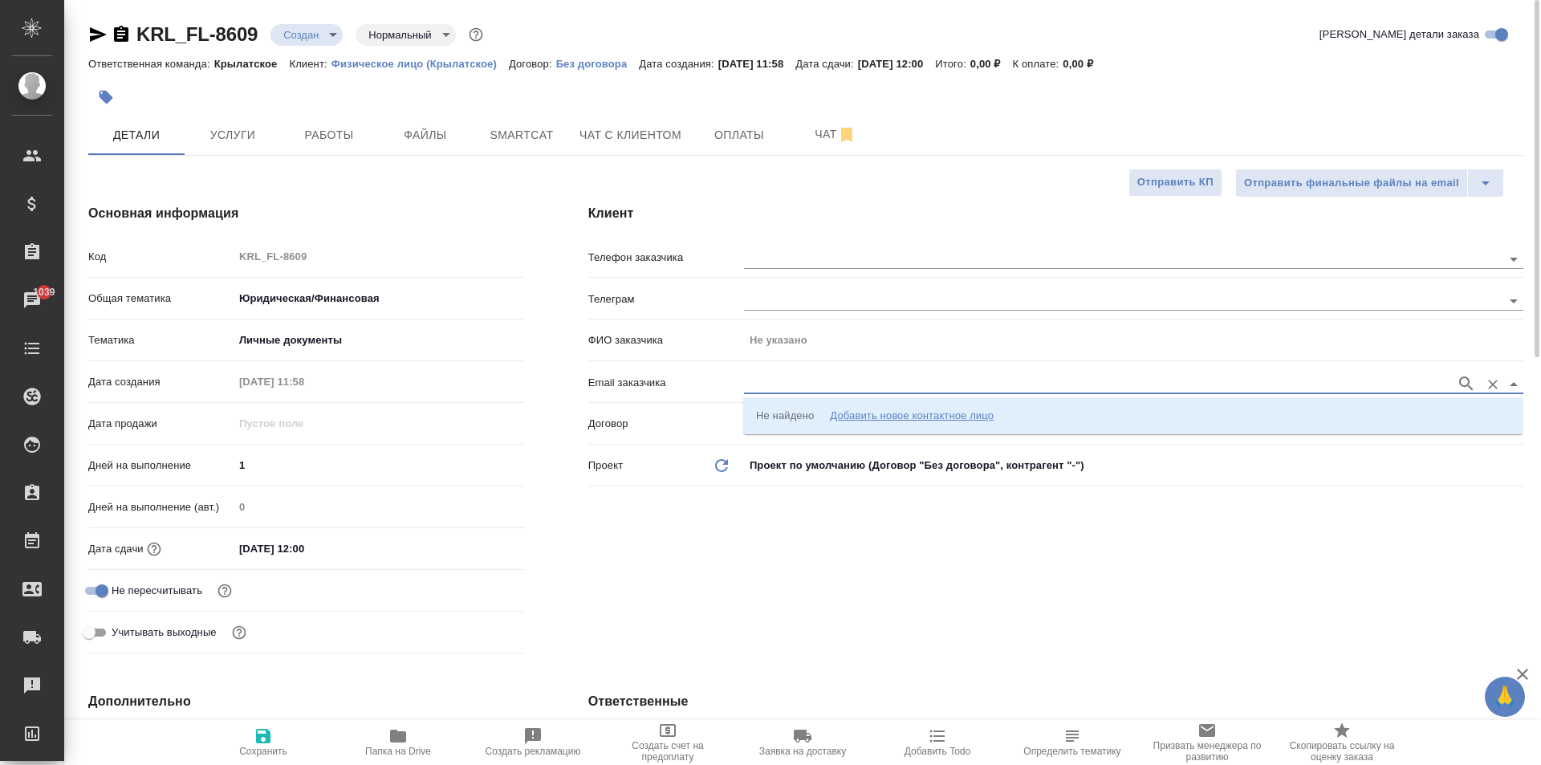
paste input "anastasiakoada@yandex.ru"
type input "anastasiakoada@yandex.ru"
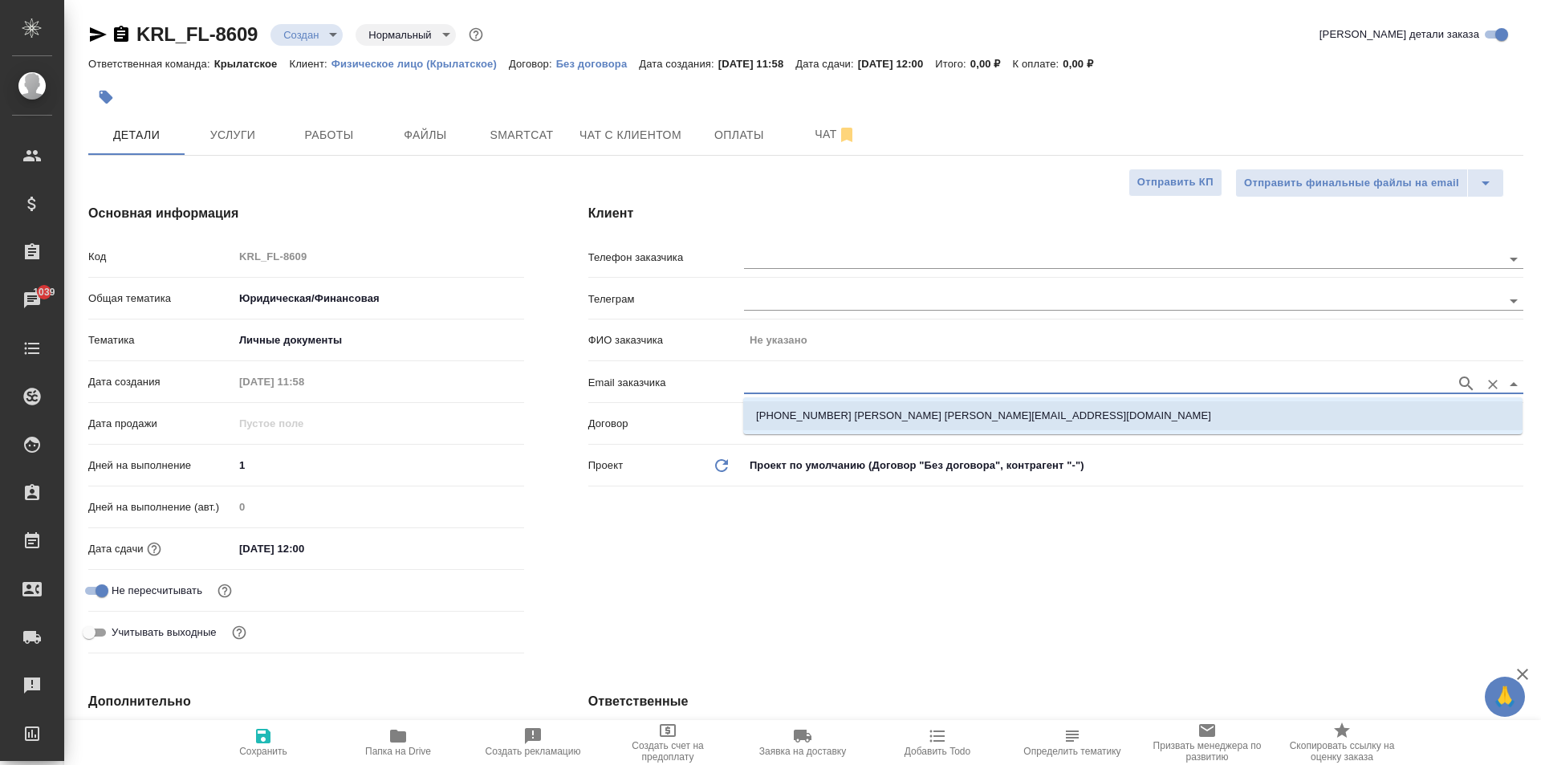
click at [896, 414] on p "+79209976805 Коада Анастасия anastasiakoada@yandex.ru" at bounding box center [983, 416] width 455 height 16
type input "Коада Анастасия"
type input "+79209976805 Коада Анастасия anastasiakoada@yandex.ru"
type textarea "x"
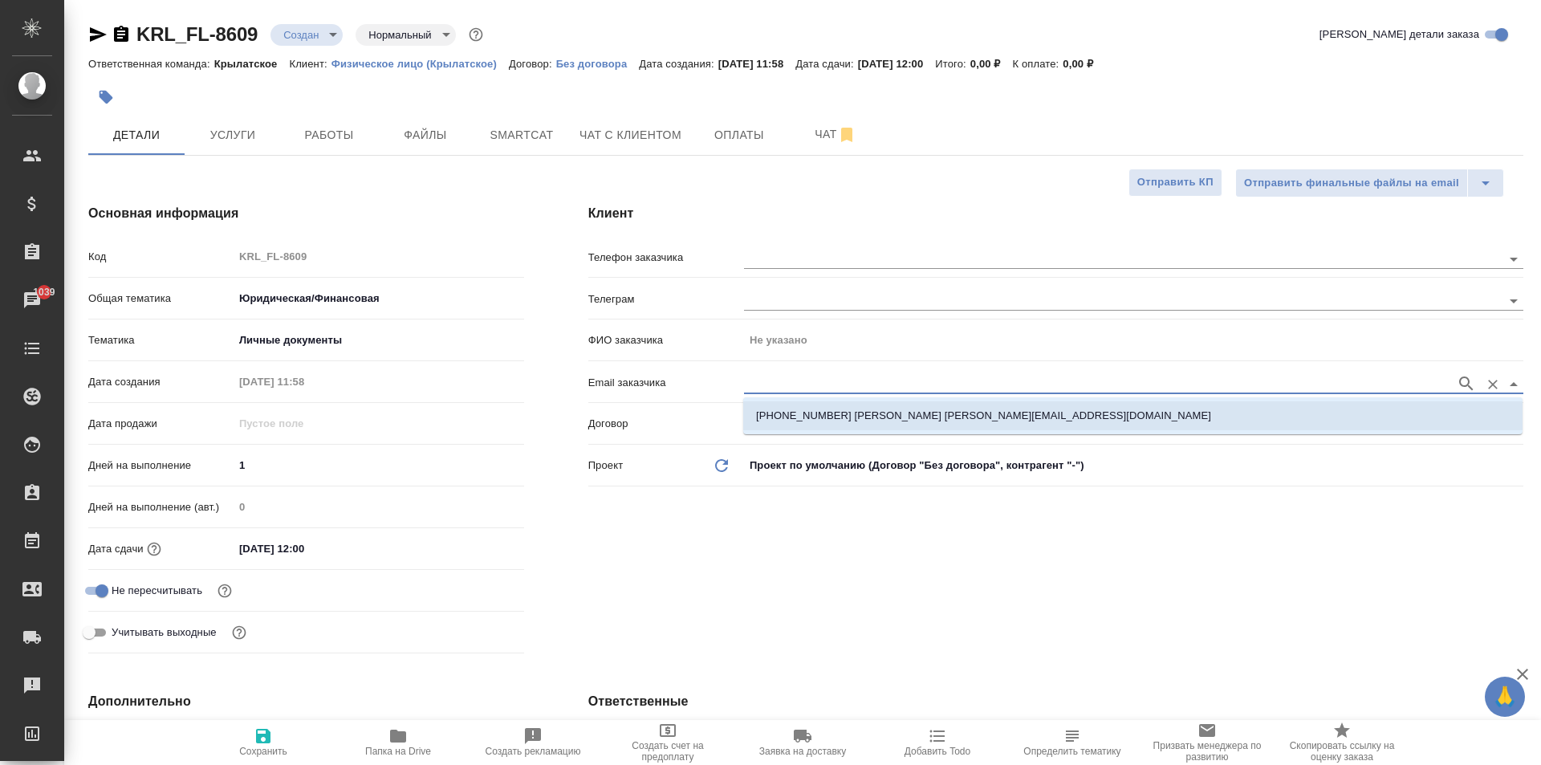
type textarea "x"
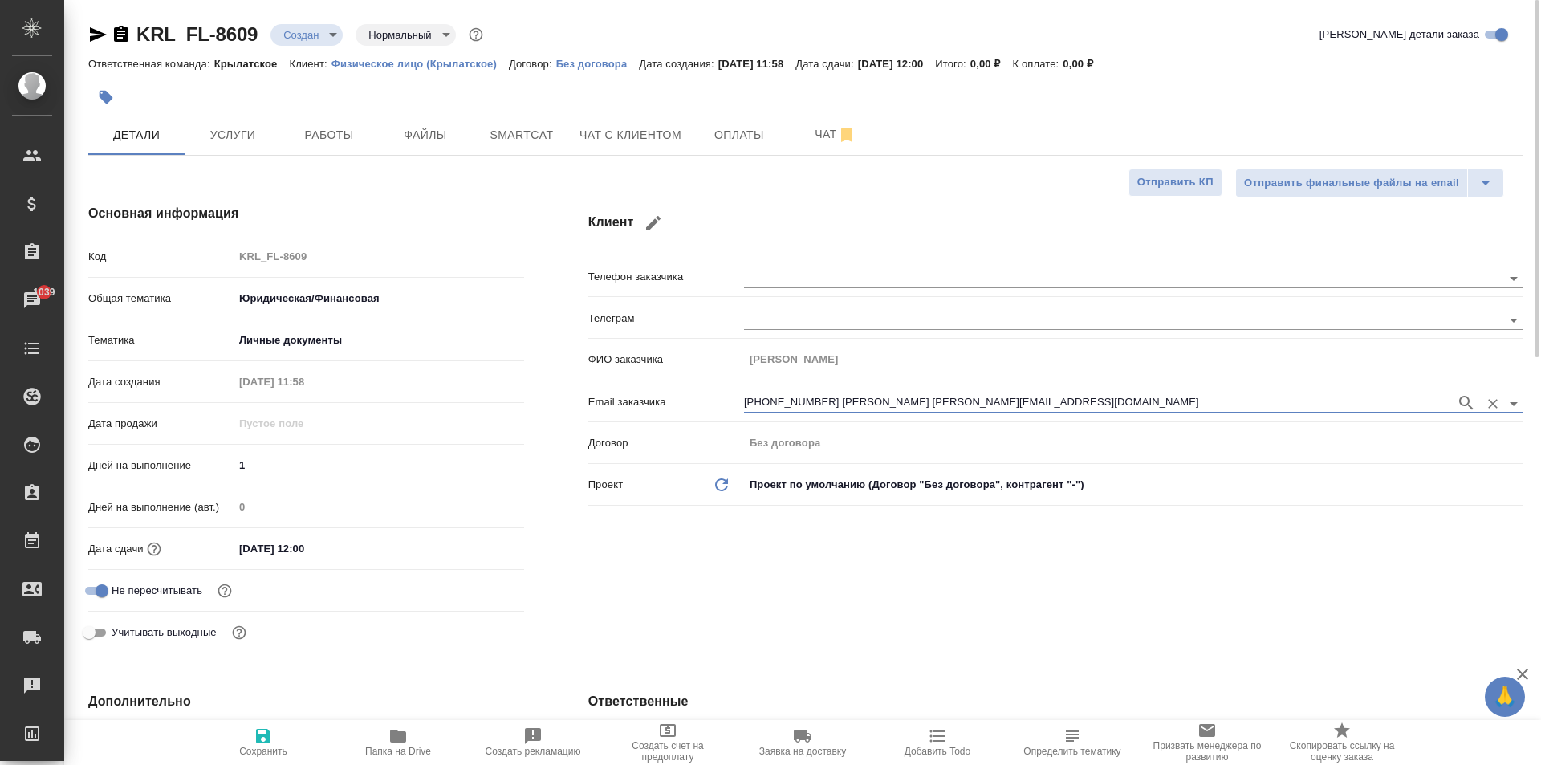
click at [210, 748] on span "Сохранить" at bounding box center [263, 741] width 116 height 30
type textarea "x"
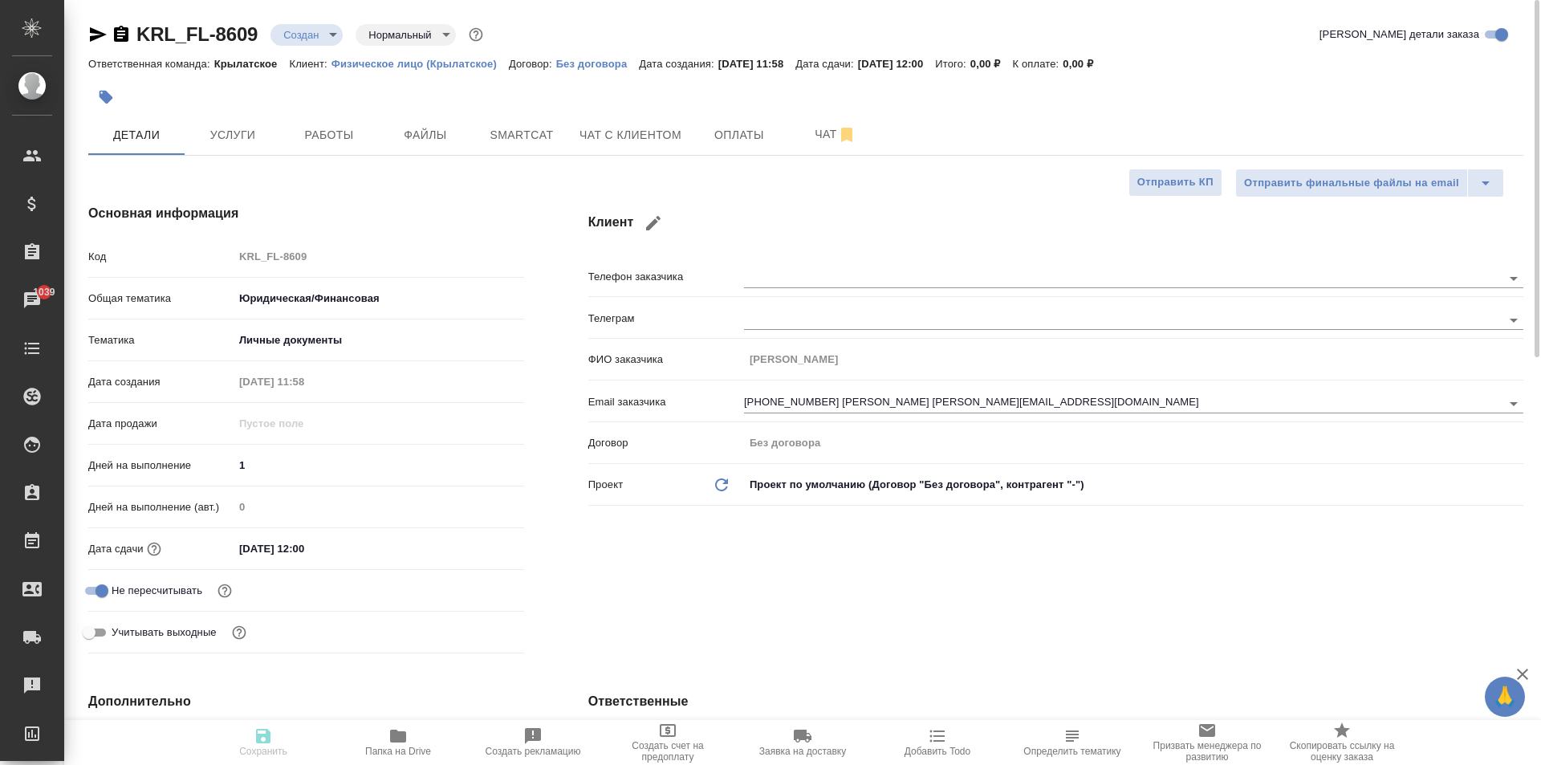
type textarea "x"
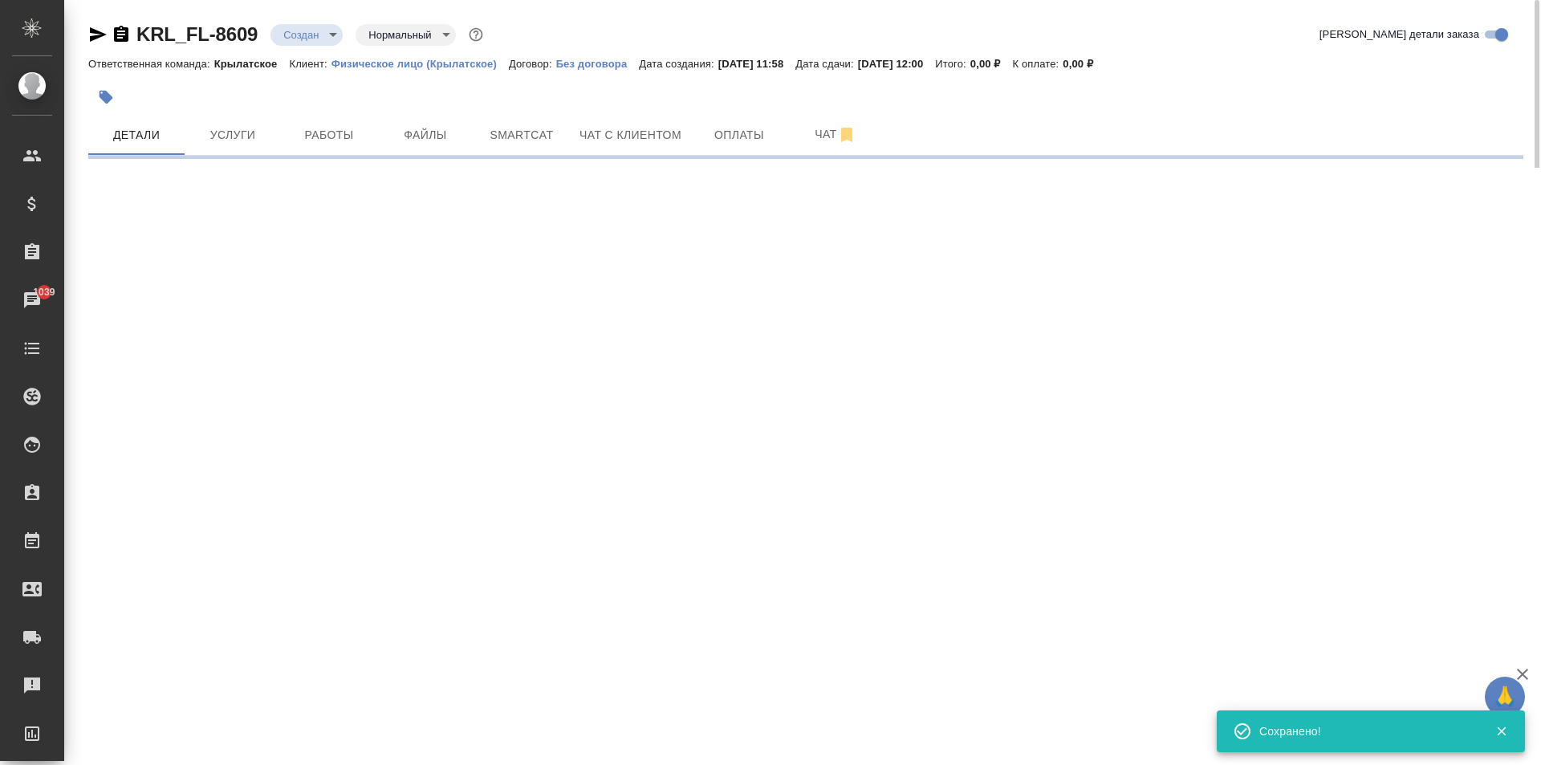
type input "holyTrinity"
select select "RU"
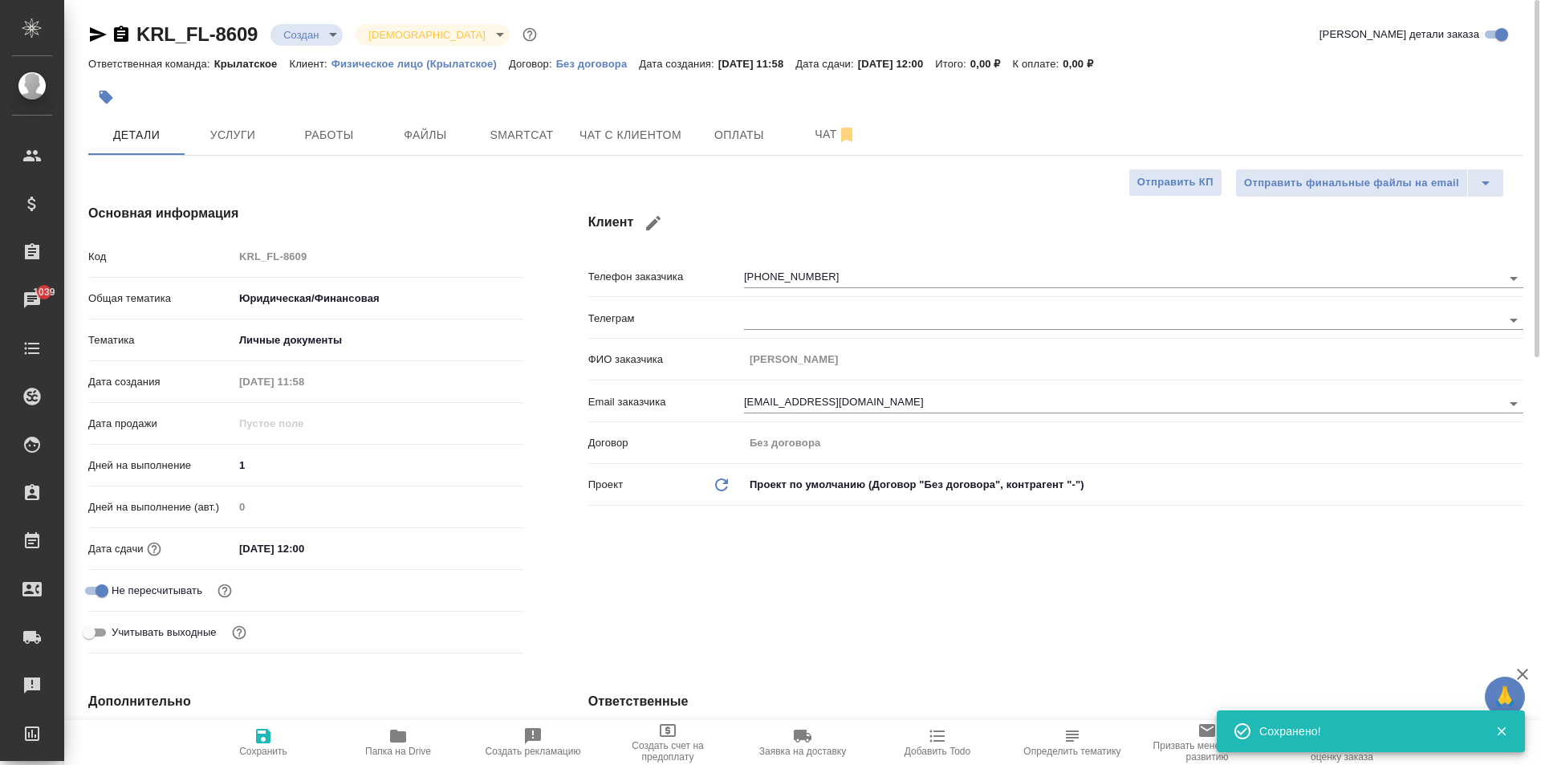
type textarea "x"
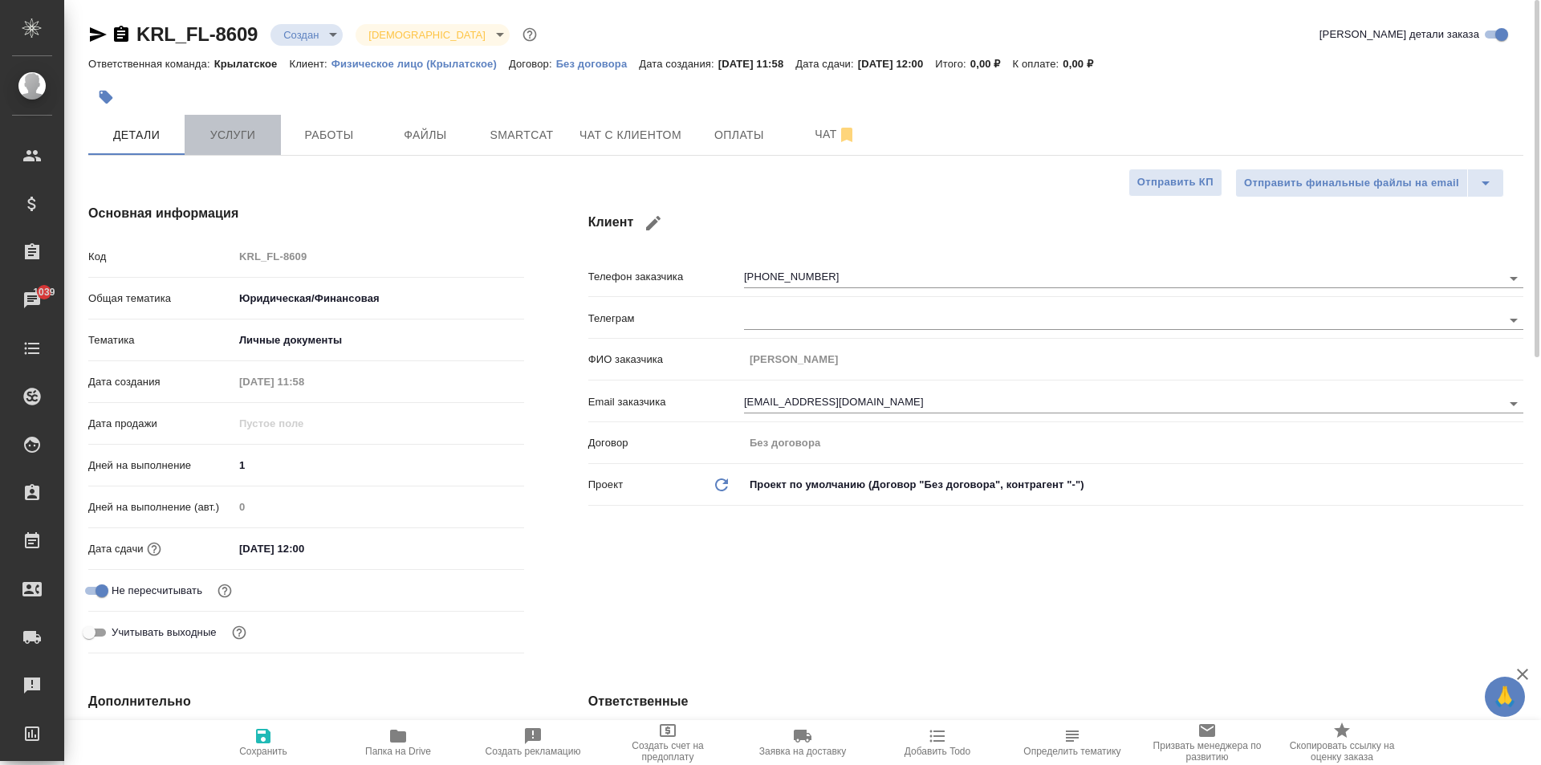
click at [231, 133] on span "Услуги" at bounding box center [232, 135] width 77 height 20
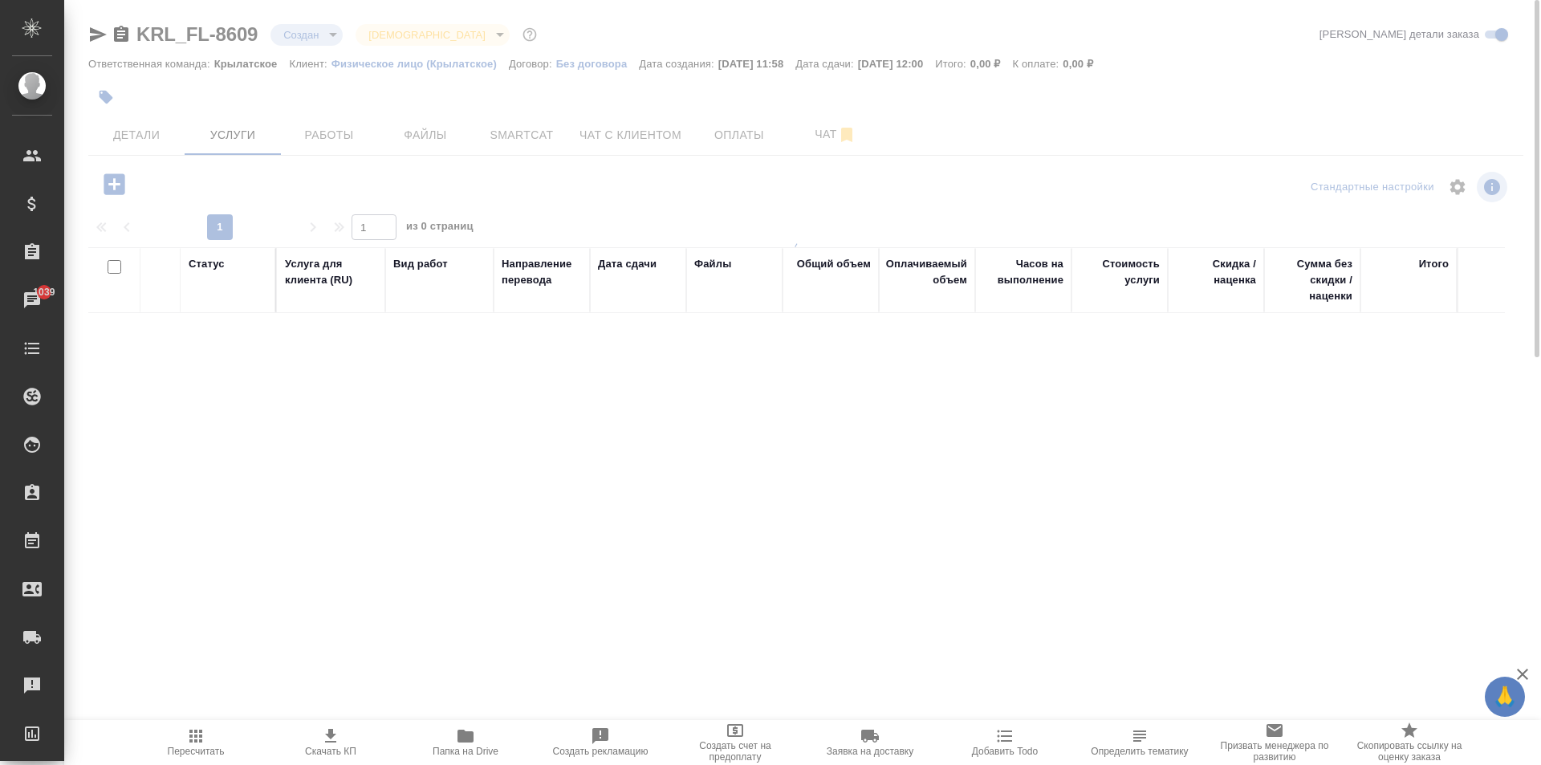
click at [115, 191] on icon "button" at bounding box center [114, 183] width 21 height 21
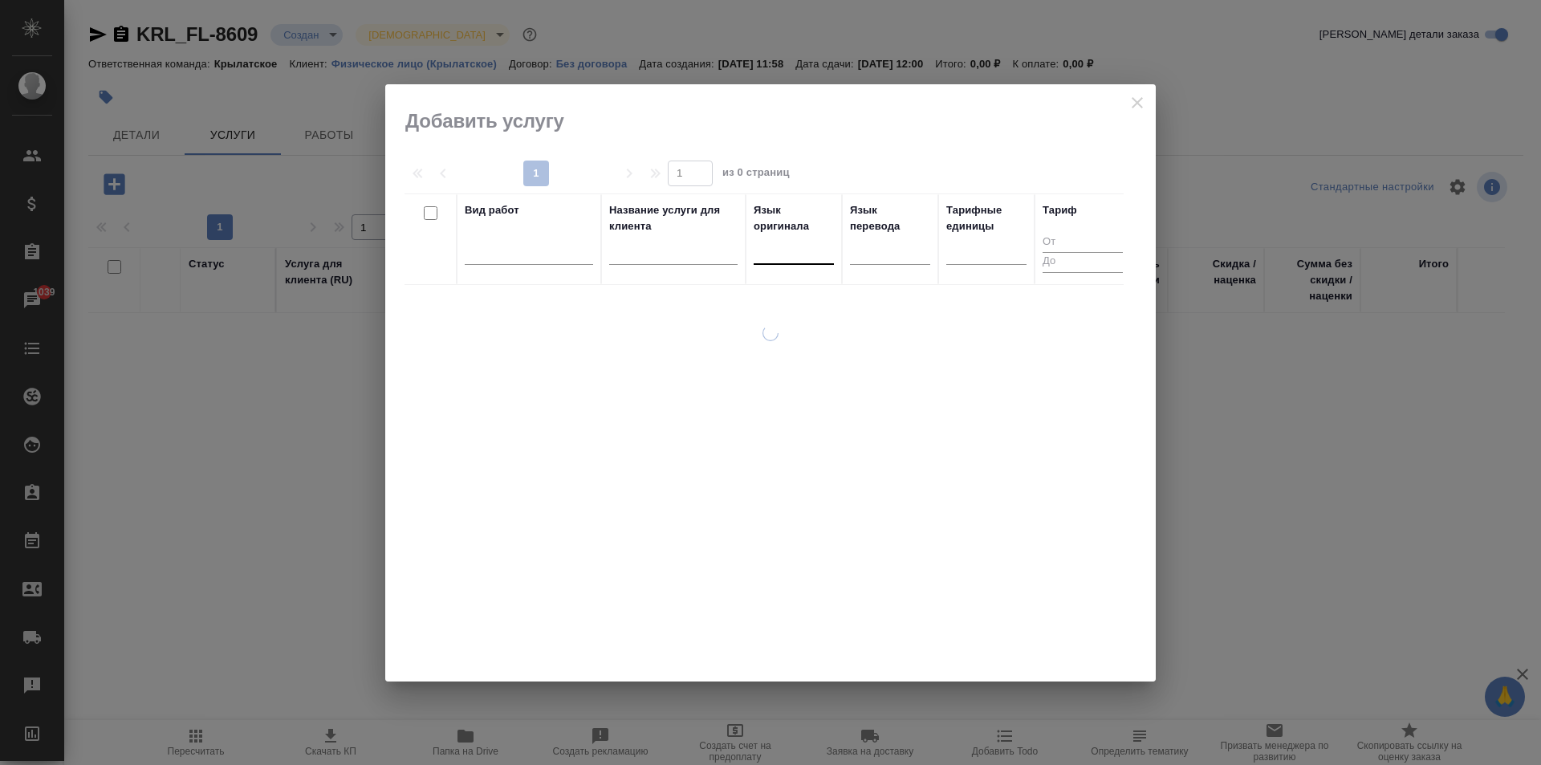
click at [776, 244] on div at bounding box center [794, 248] width 80 height 23
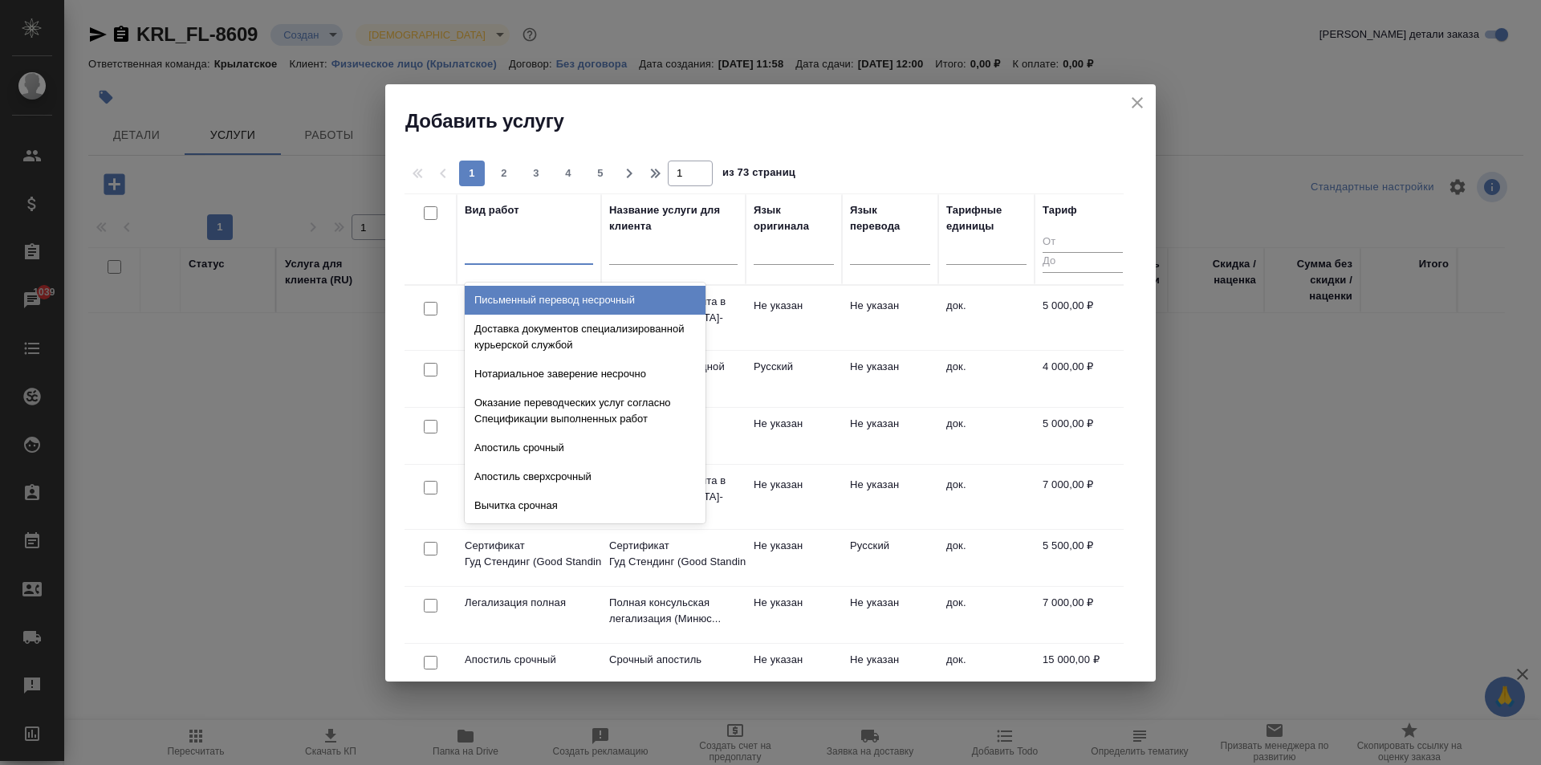
click at [500, 239] on div at bounding box center [529, 248] width 128 height 23
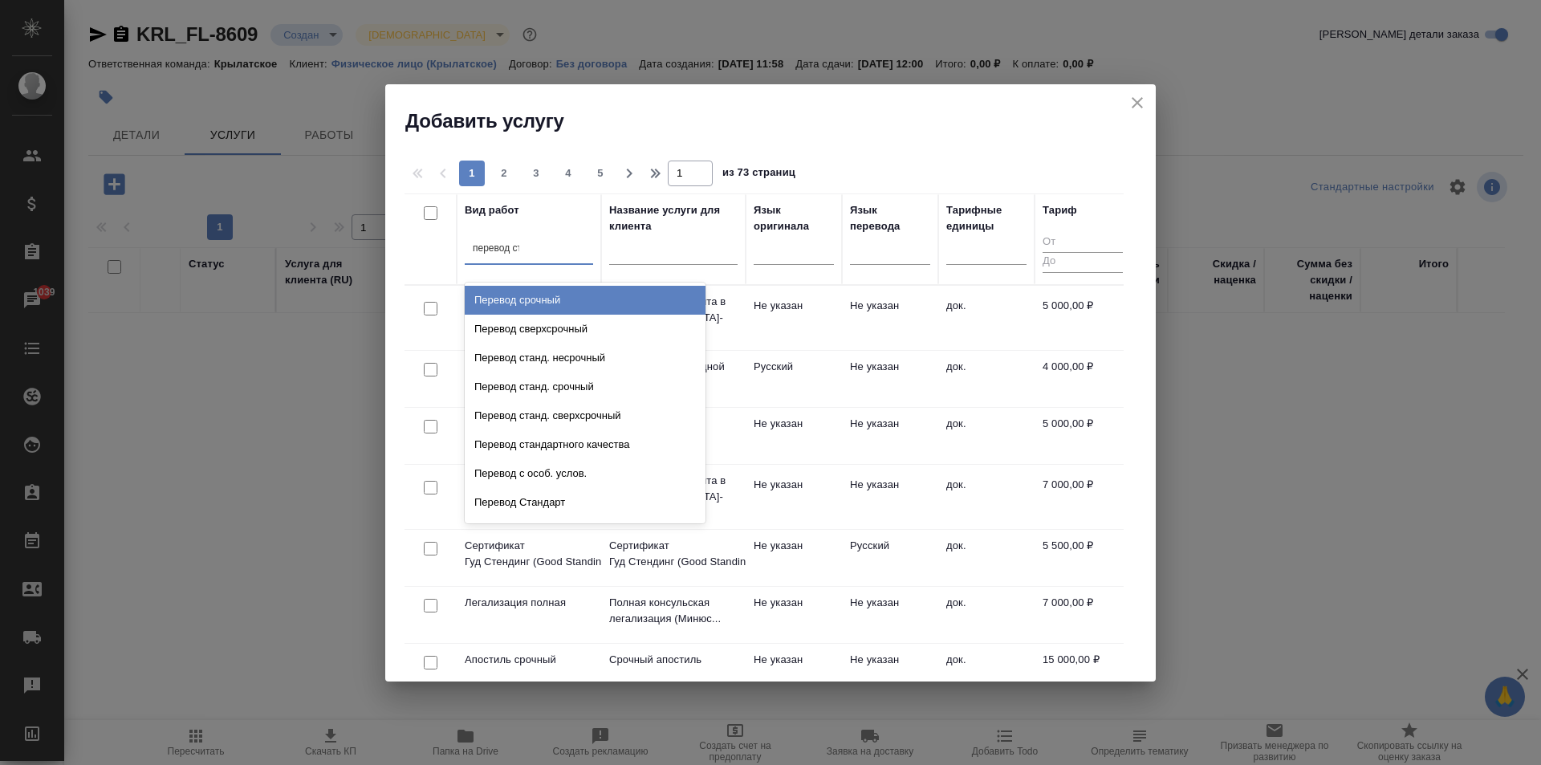
type input "перевод ст"
click at [629, 302] on div "Перевод станд. несрочный" at bounding box center [585, 300] width 241 height 29
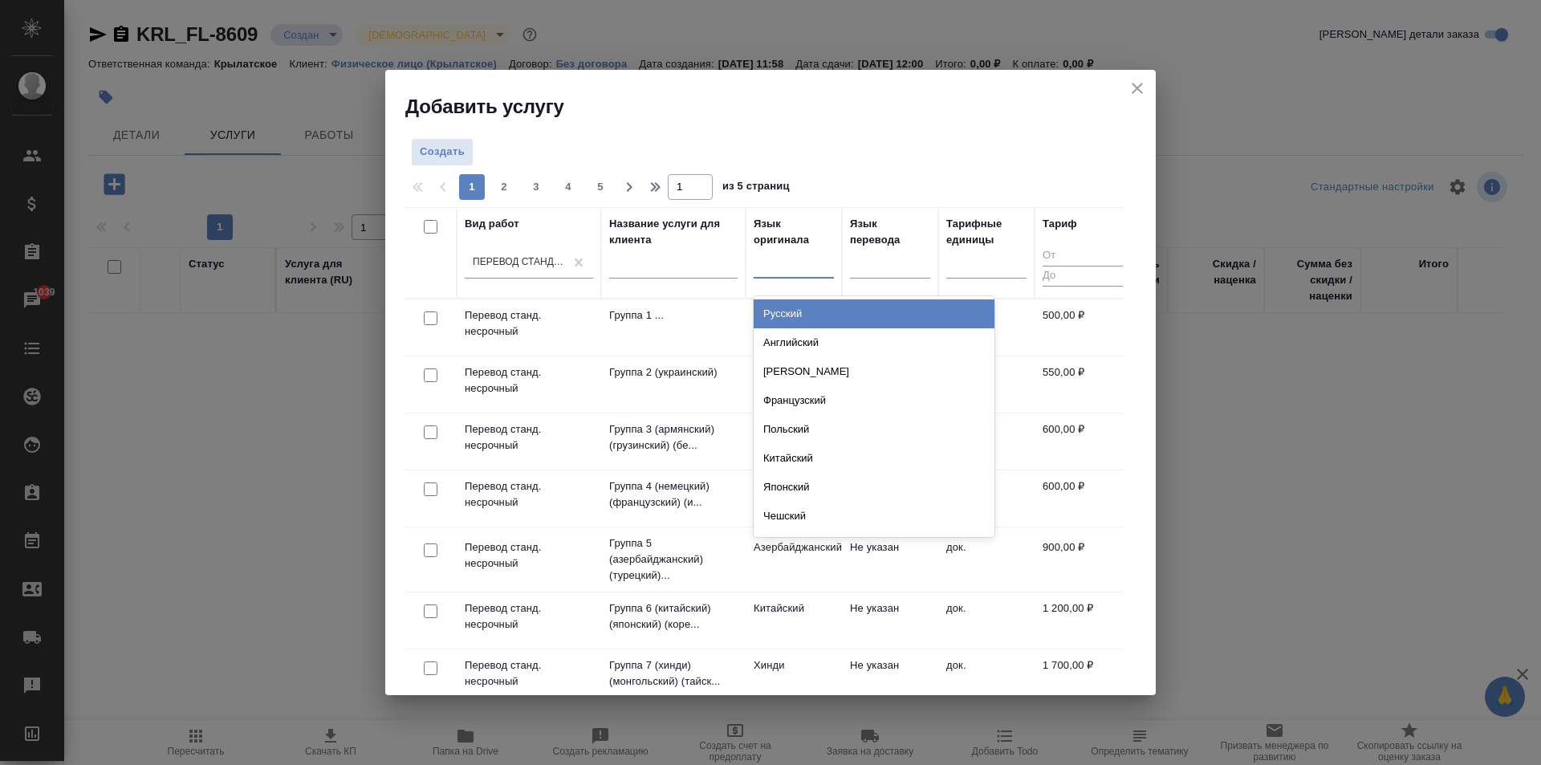
click at [784, 265] on div at bounding box center [794, 261] width 80 height 23
click at [814, 303] on div "Русский" at bounding box center [874, 313] width 241 height 29
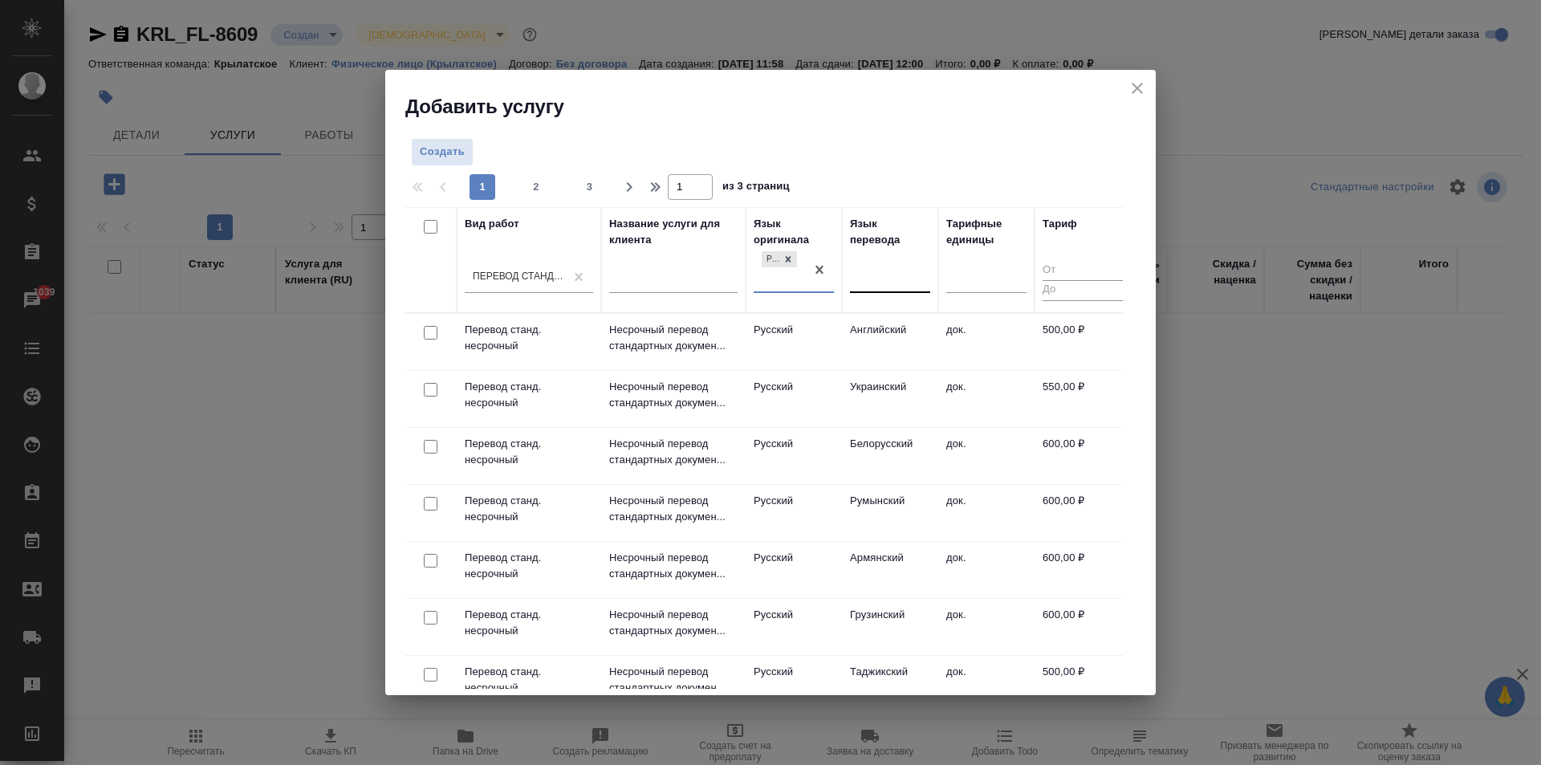
click at [865, 282] on div at bounding box center [890, 276] width 80 height 23
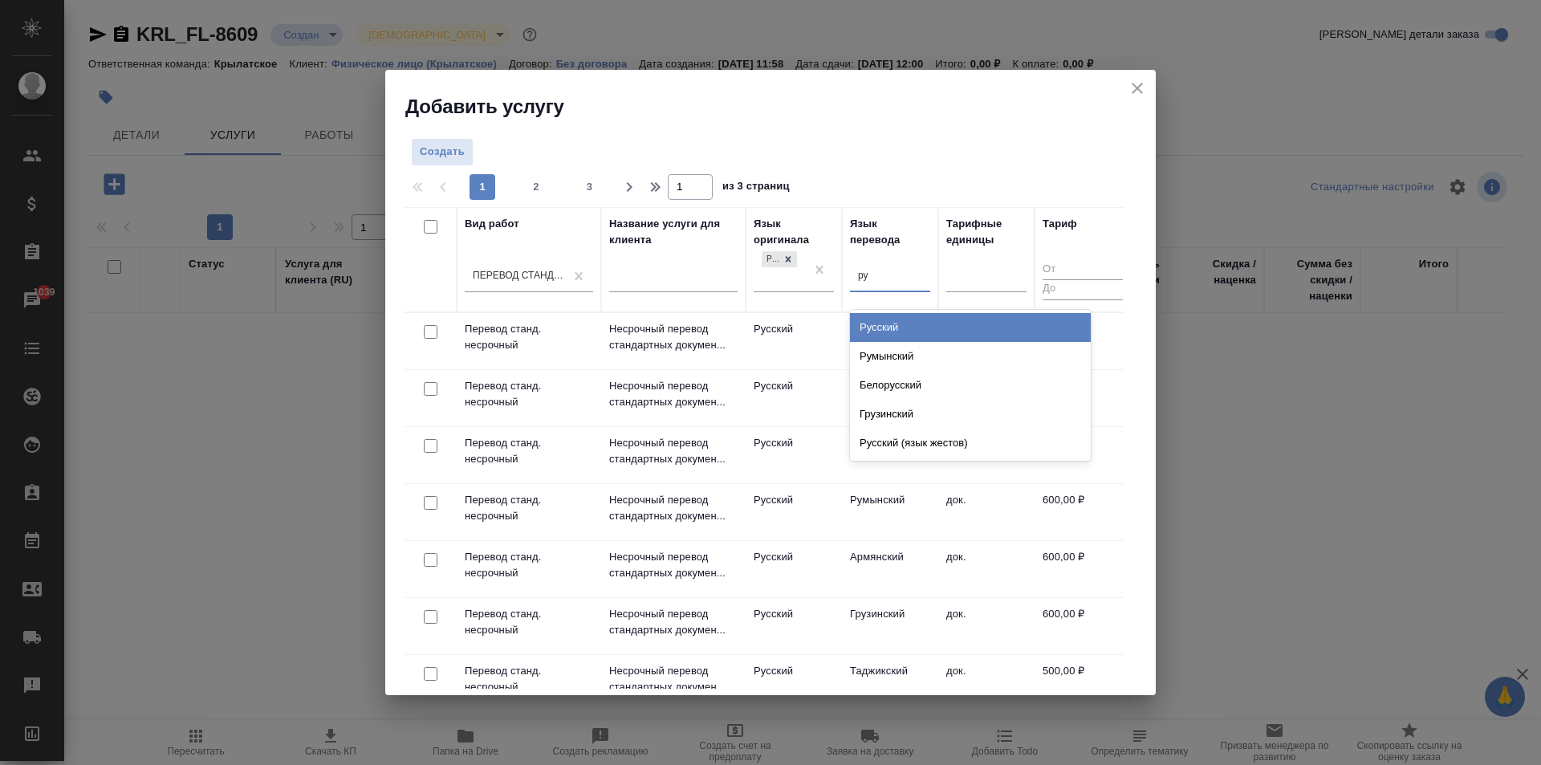
type input "рум"
click at [909, 335] on div "Румынский" at bounding box center [970, 327] width 241 height 29
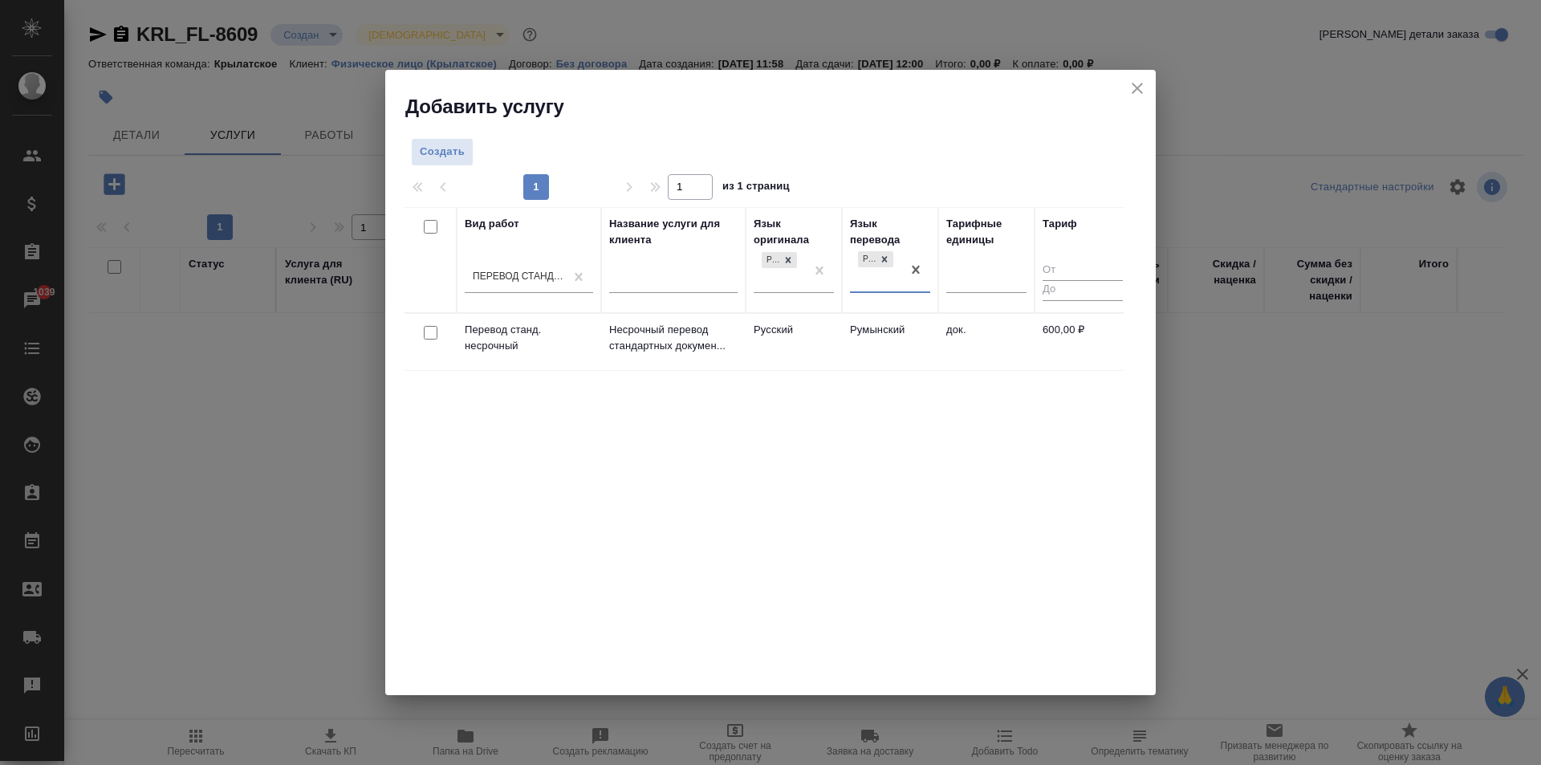
click at [852, 331] on td "Румынский" at bounding box center [890, 342] width 96 height 56
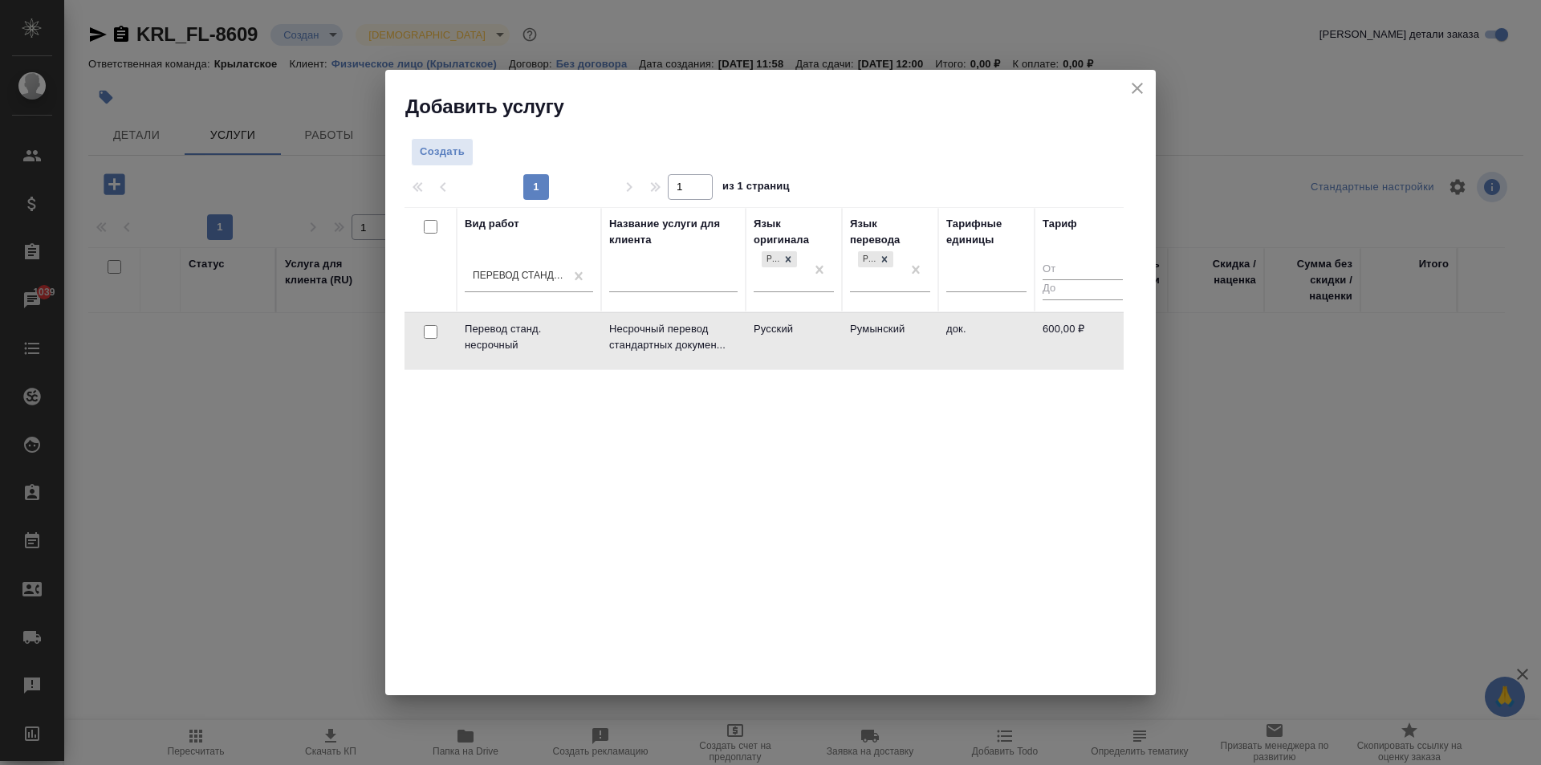
click at [852, 331] on td "Румынский" at bounding box center [890, 341] width 96 height 56
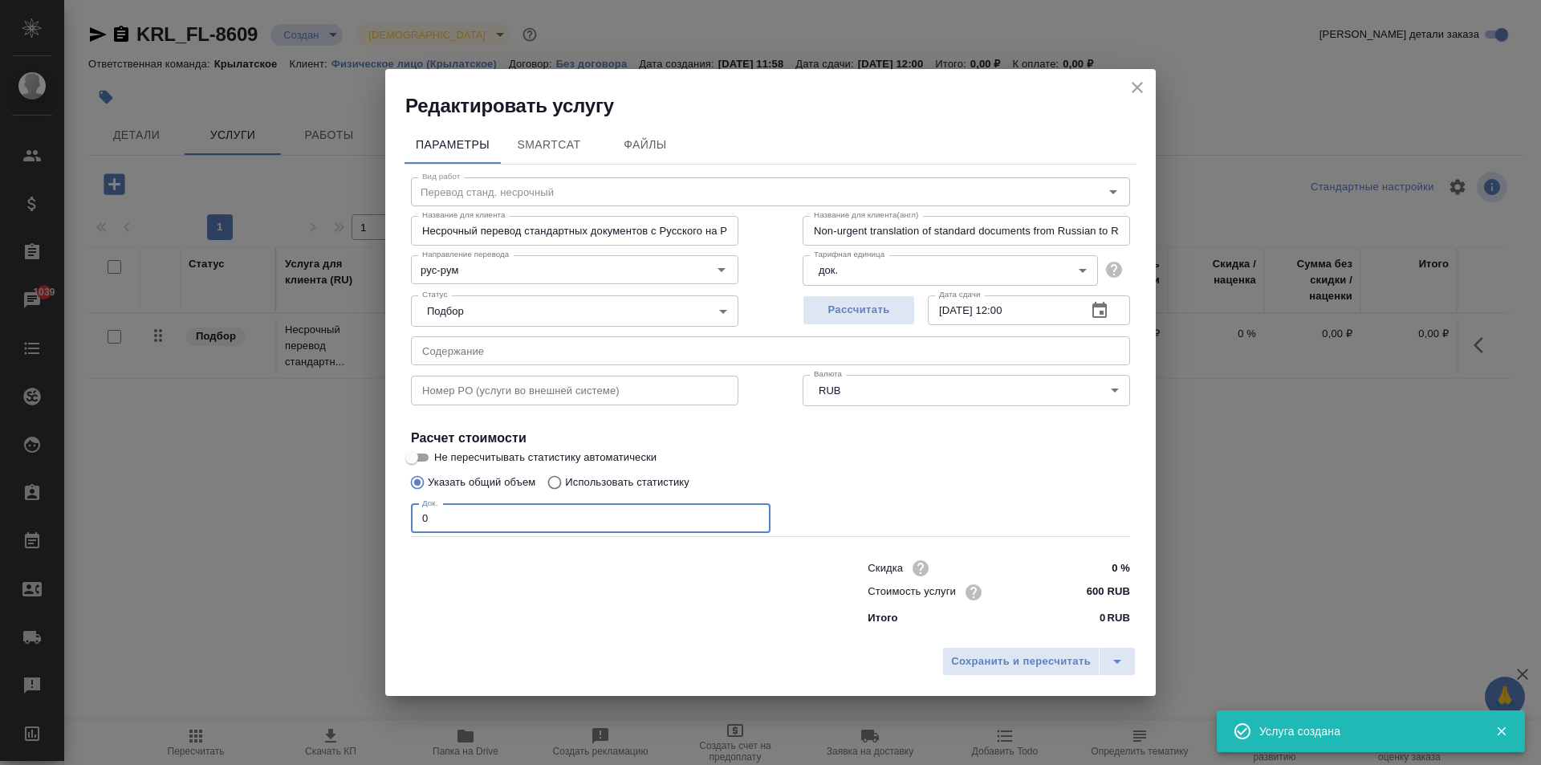
drag, startPoint x: 430, startPoint y: 525, endPoint x: 408, endPoint y: 521, distance: 22.8
click at [408, 521] on div "Вид работ Перевод станд. несрочный Вид работ Название для клиента Несрочный пер…" at bounding box center [770, 399] width 732 height 468
type input "1"
click at [1055, 645] on div "Сохранить и пересчитать" at bounding box center [770, 667] width 770 height 57
click at [1043, 658] on span "Сохранить и пересчитать" at bounding box center [1021, 661] width 140 height 18
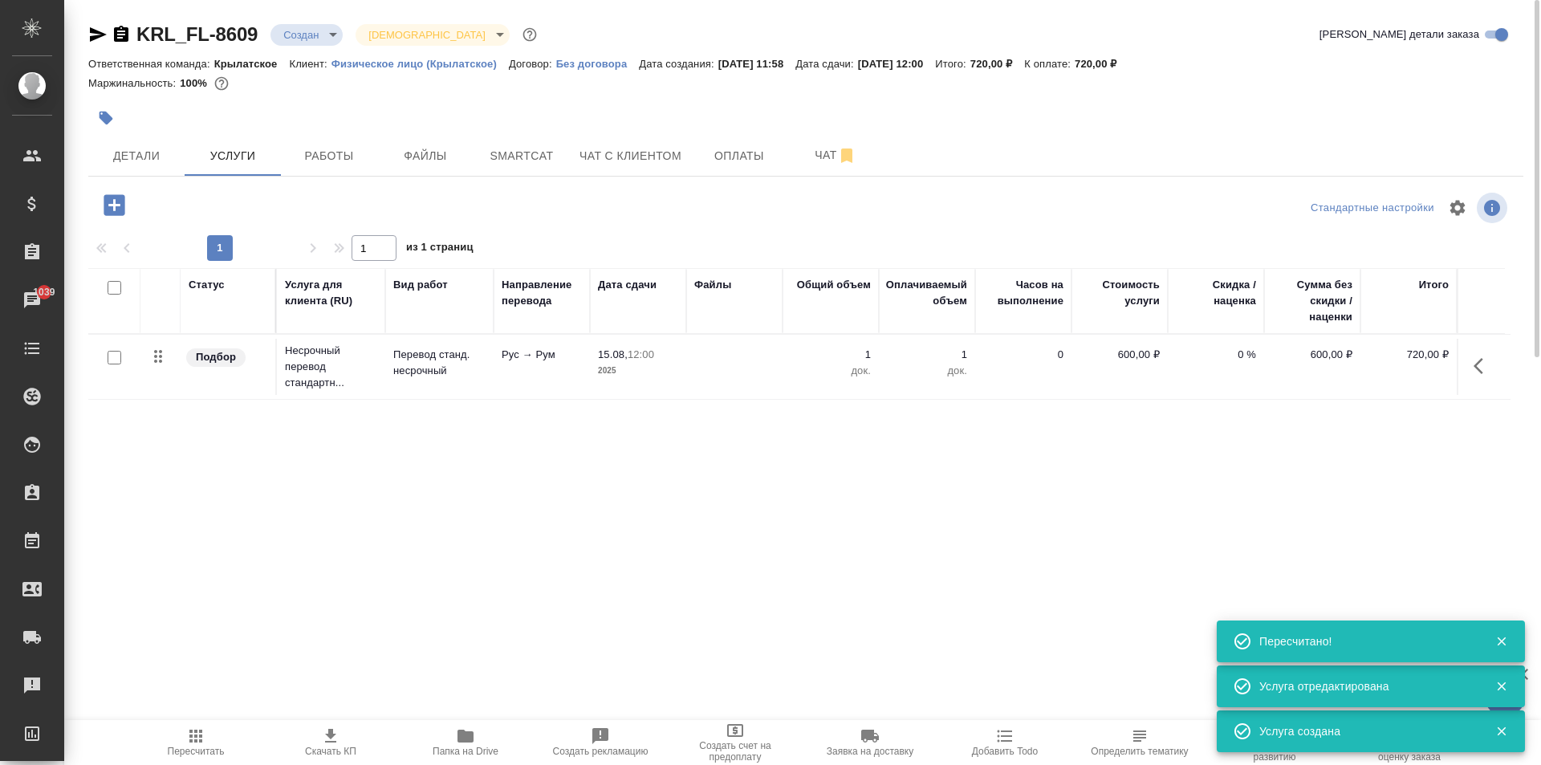
click at [112, 197] on icon "button" at bounding box center [114, 204] width 21 height 21
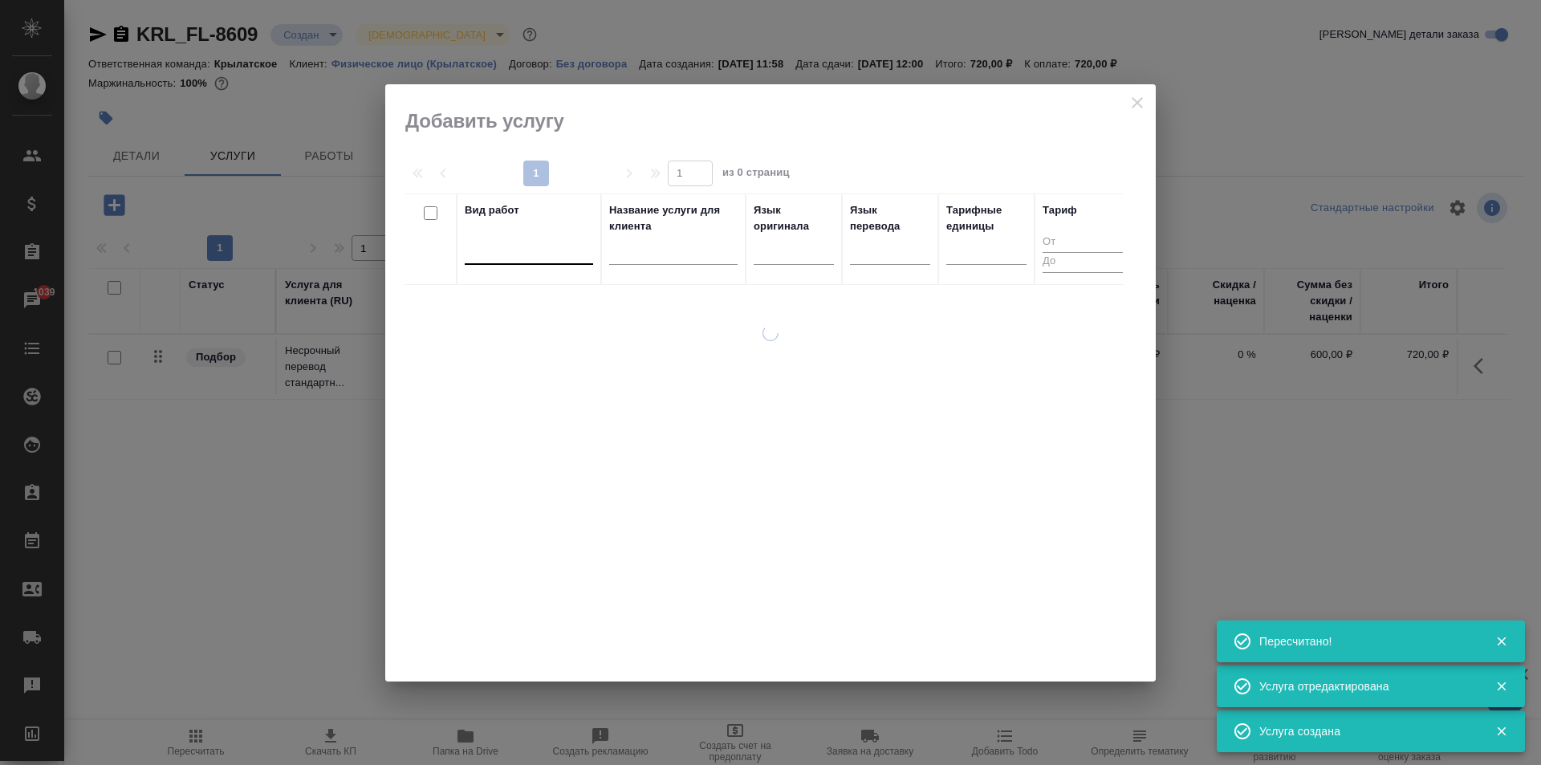
click at [534, 254] on div at bounding box center [529, 248] width 128 height 23
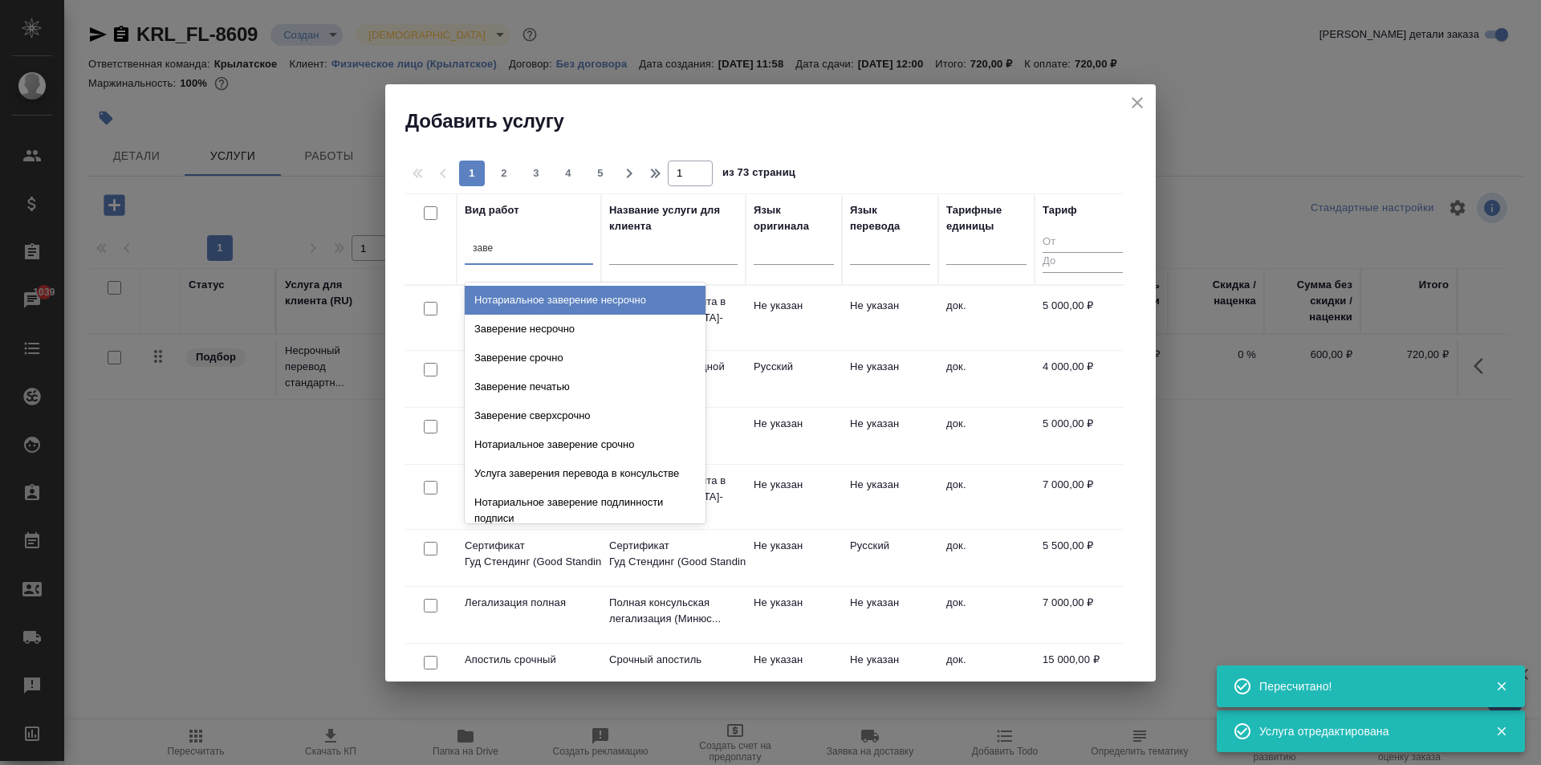
type input "завер"
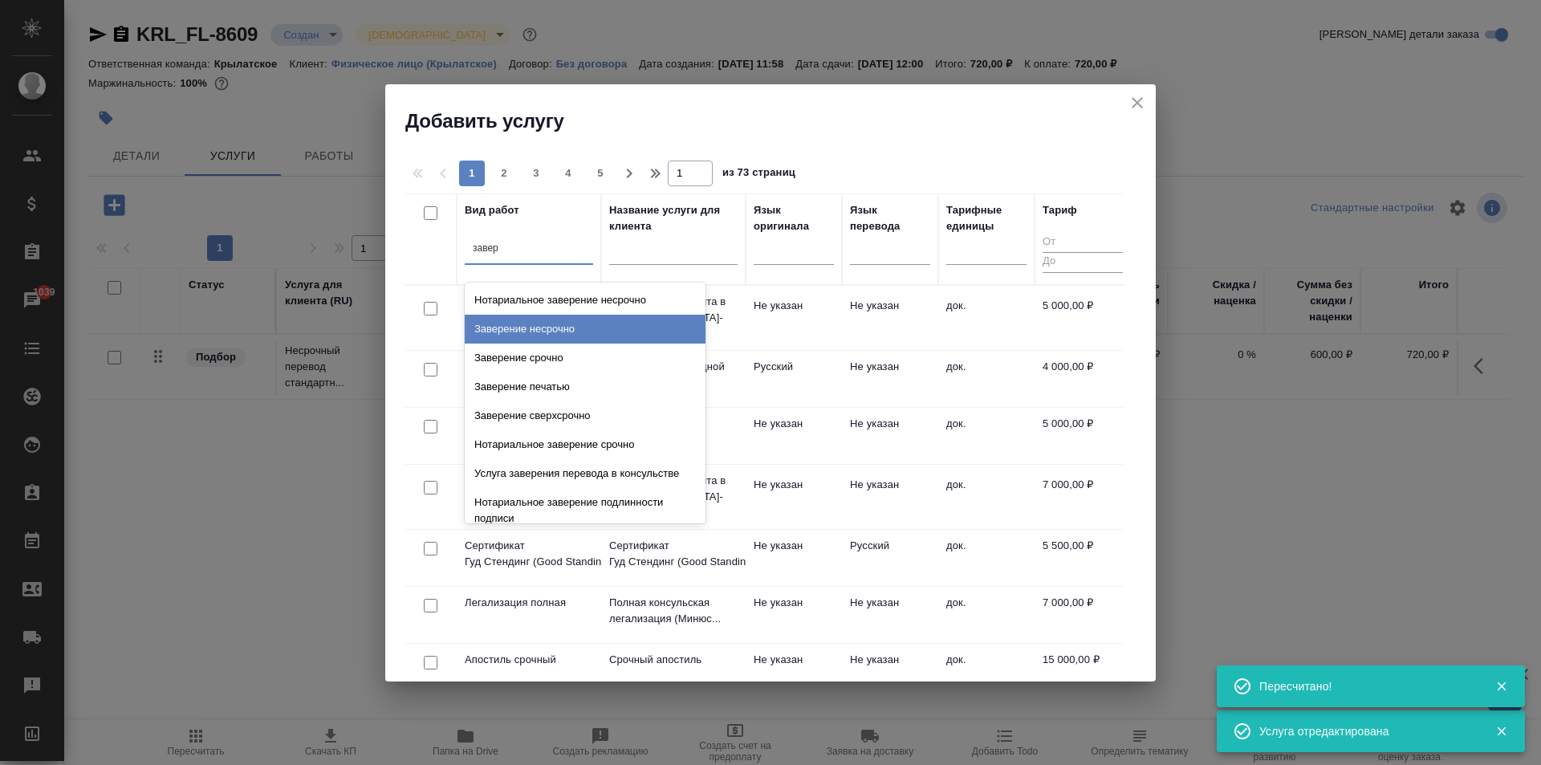
click at [621, 324] on div "Заверение несрочно" at bounding box center [585, 329] width 241 height 29
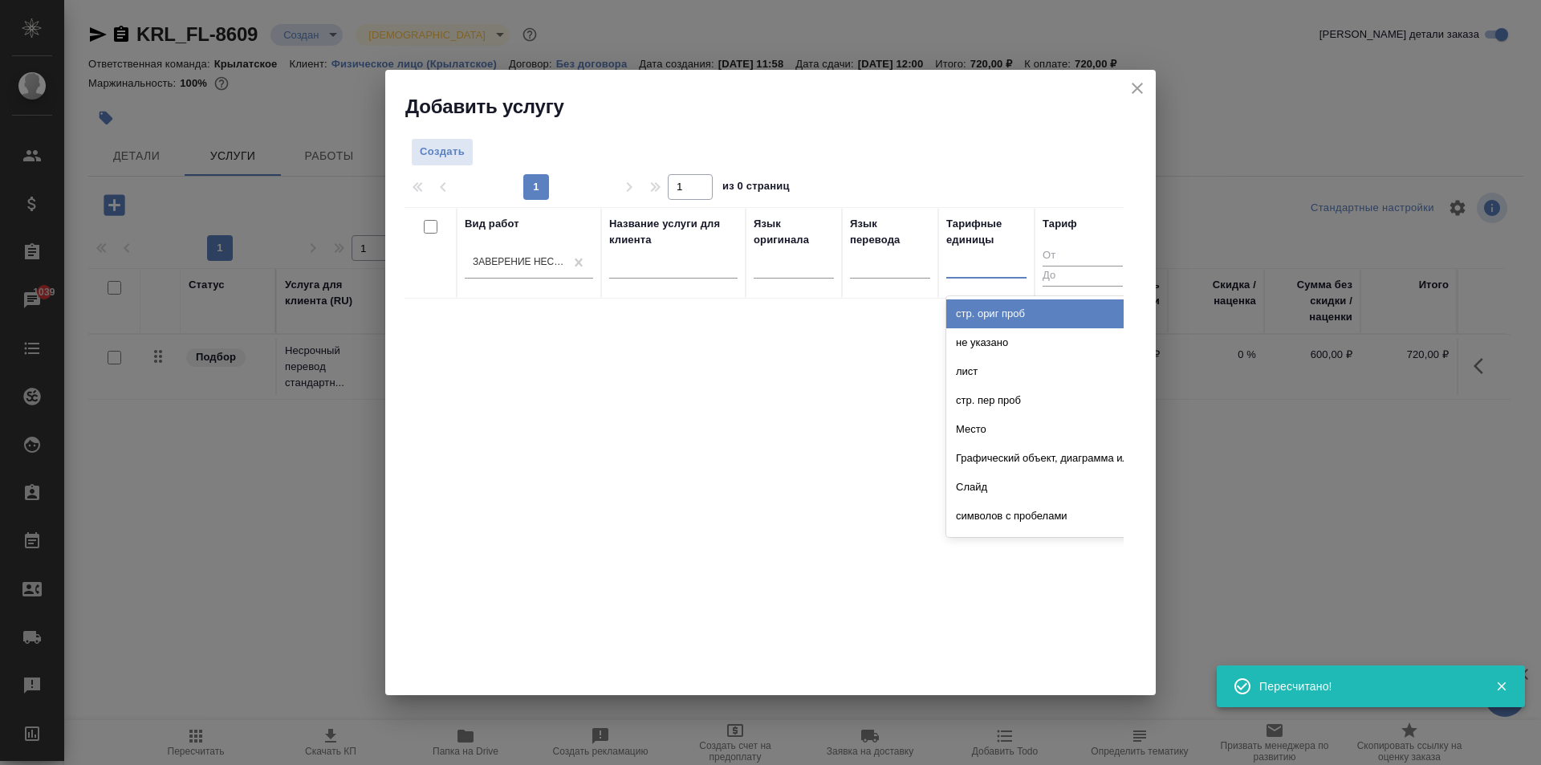
click at [989, 267] on div at bounding box center [986, 261] width 80 height 23
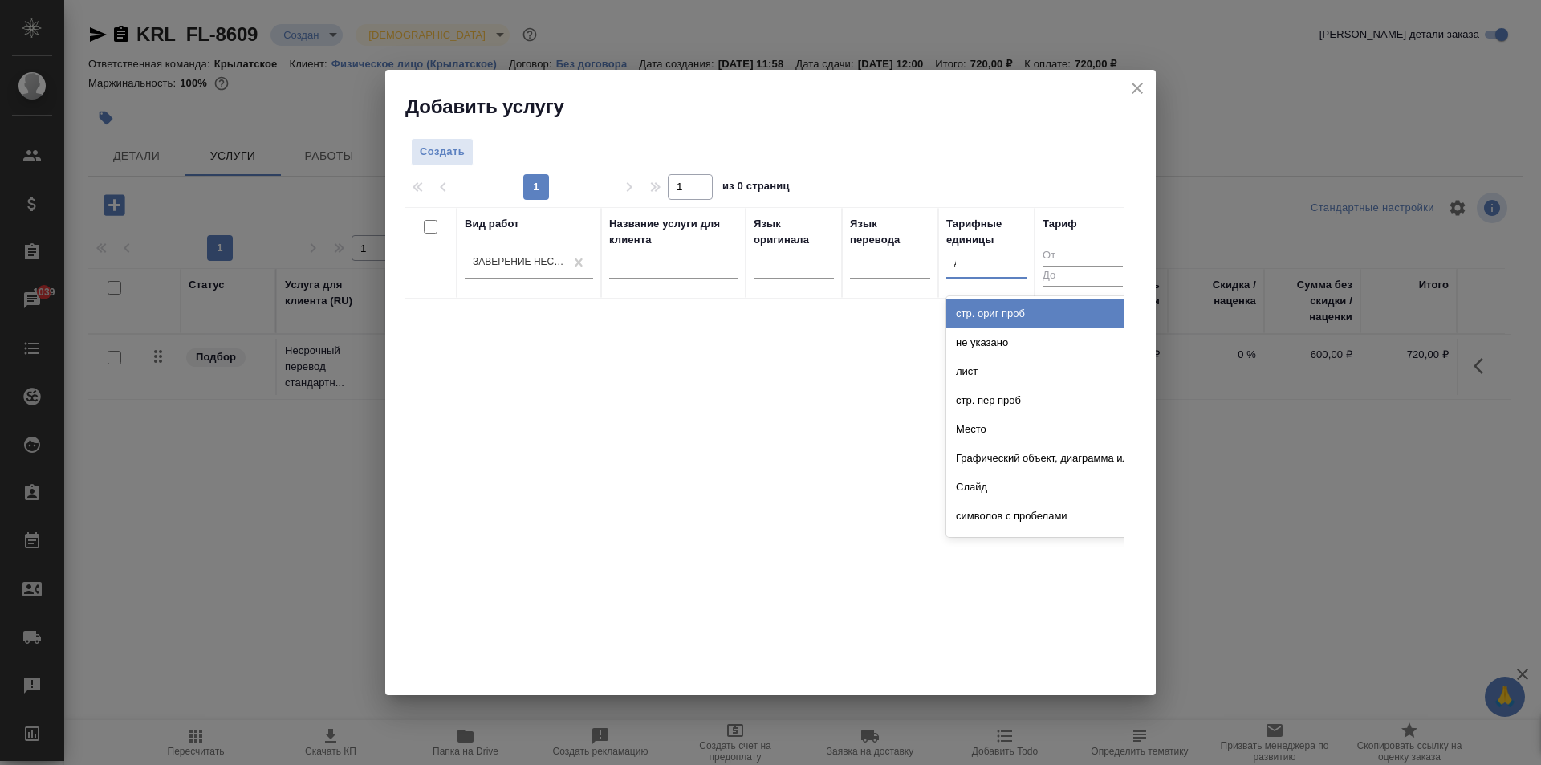
type input "до"
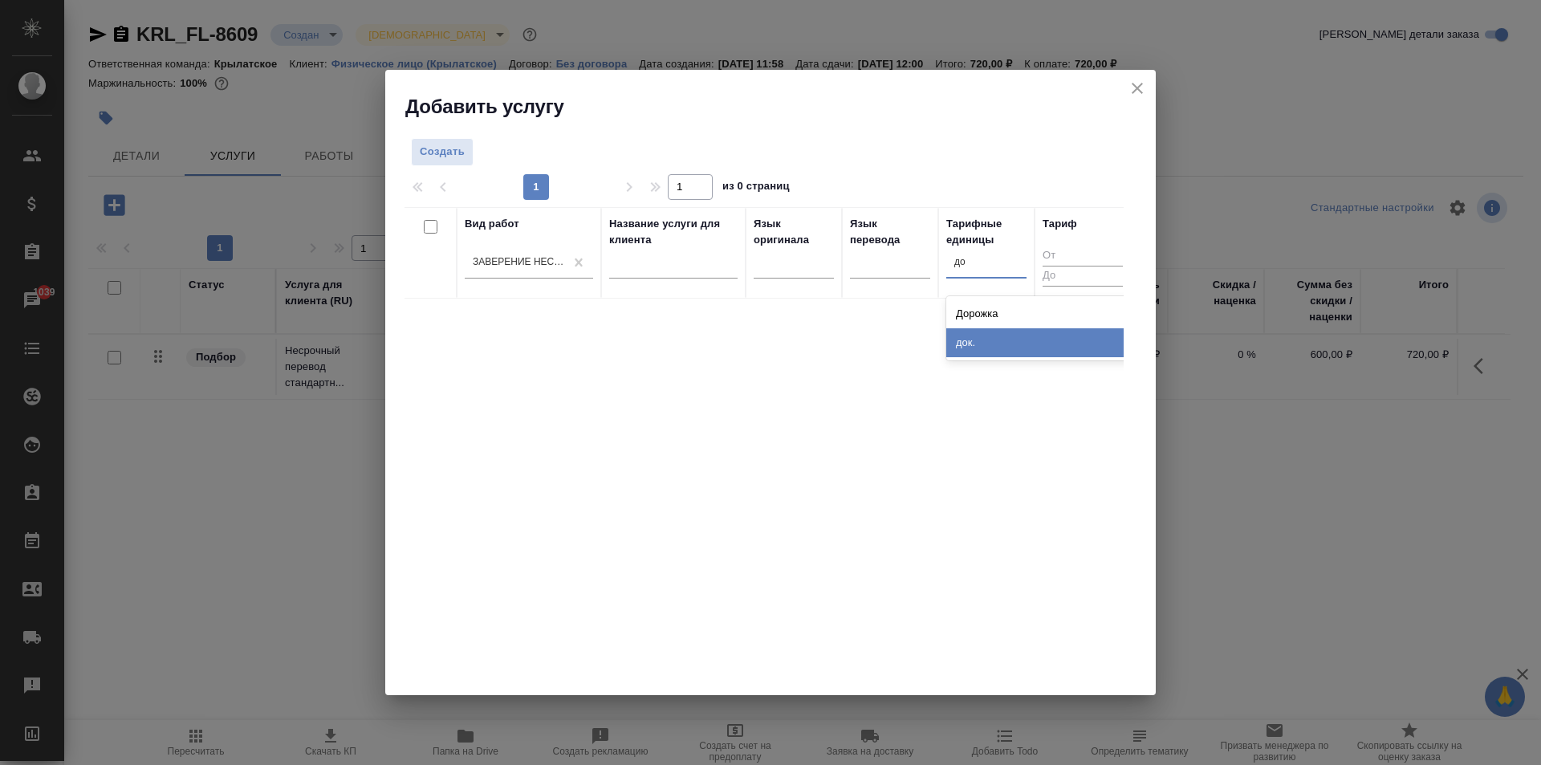
drag, startPoint x: 1001, startPoint y: 343, endPoint x: 811, endPoint y: 295, distance: 195.6
click at [1000, 343] on div "док." at bounding box center [1066, 342] width 241 height 29
click at [455, 148] on span "Создать" at bounding box center [442, 152] width 45 height 18
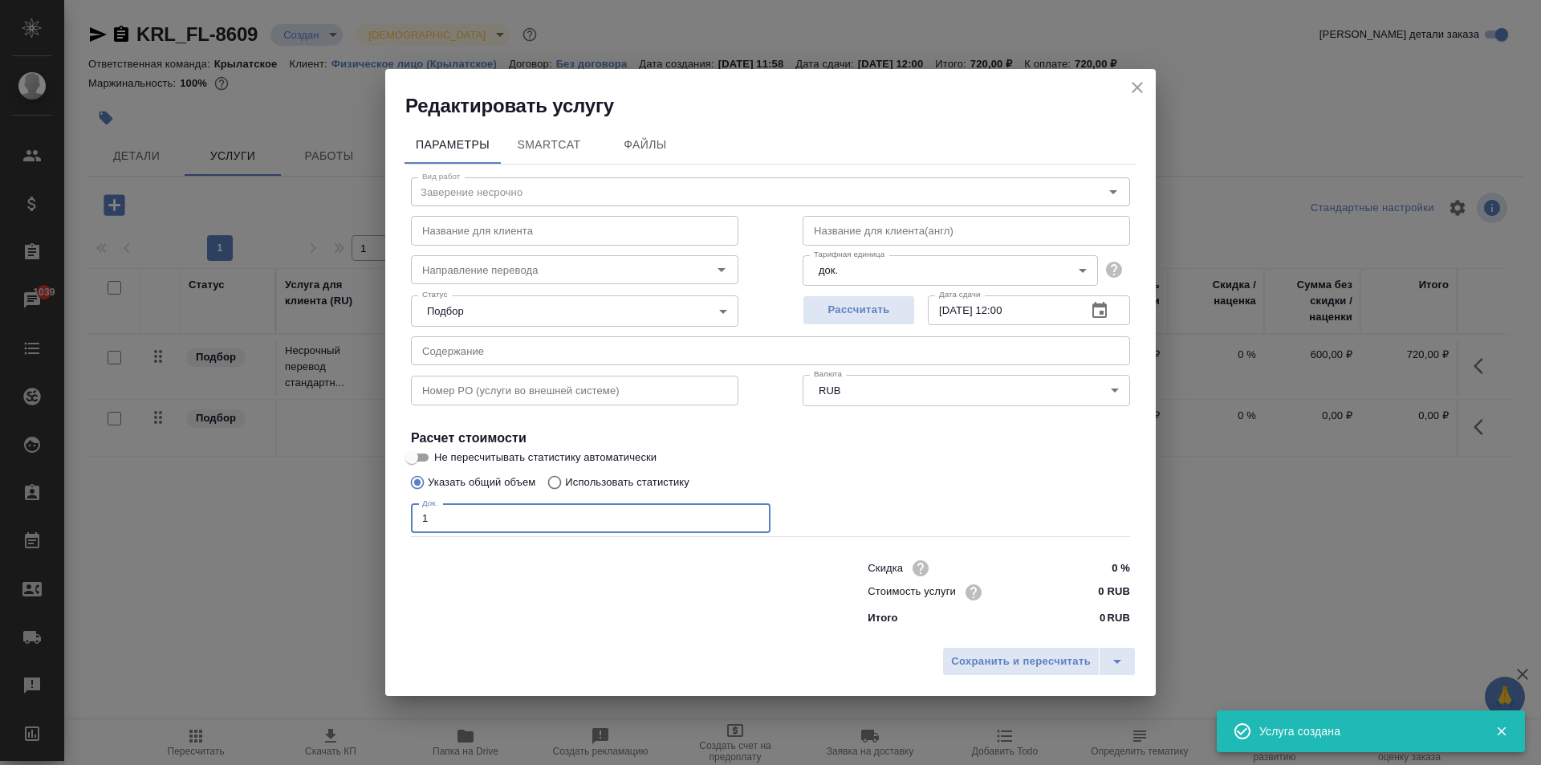
drag, startPoint x: 490, startPoint y: 519, endPoint x: 370, endPoint y: 500, distance: 121.9
click at [370, 500] on div "Редактировать услугу Параметры SmartCat Файлы Вид работ Заверение несрочно Вид …" at bounding box center [770, 382] width 1541 height 765
type input "1"
click at [1087, 595] on input "0 RUB" at bounding box center [1100, 591] width 59 height 23
type input "700 RUB"
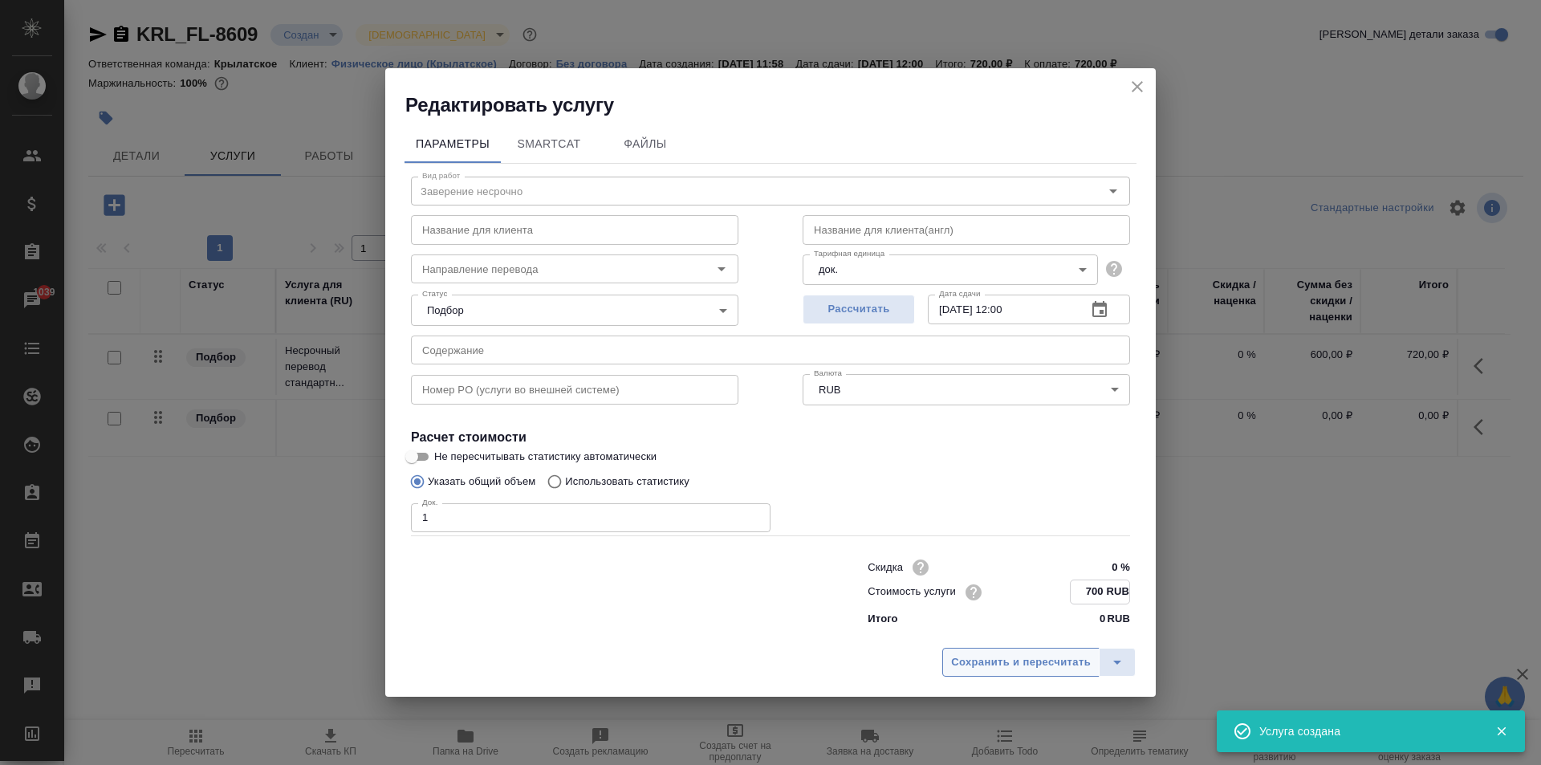
click at [1044, 648] on button "Сохранить и пересчитать" at bounding box center [1020, 662] width 157 height 29
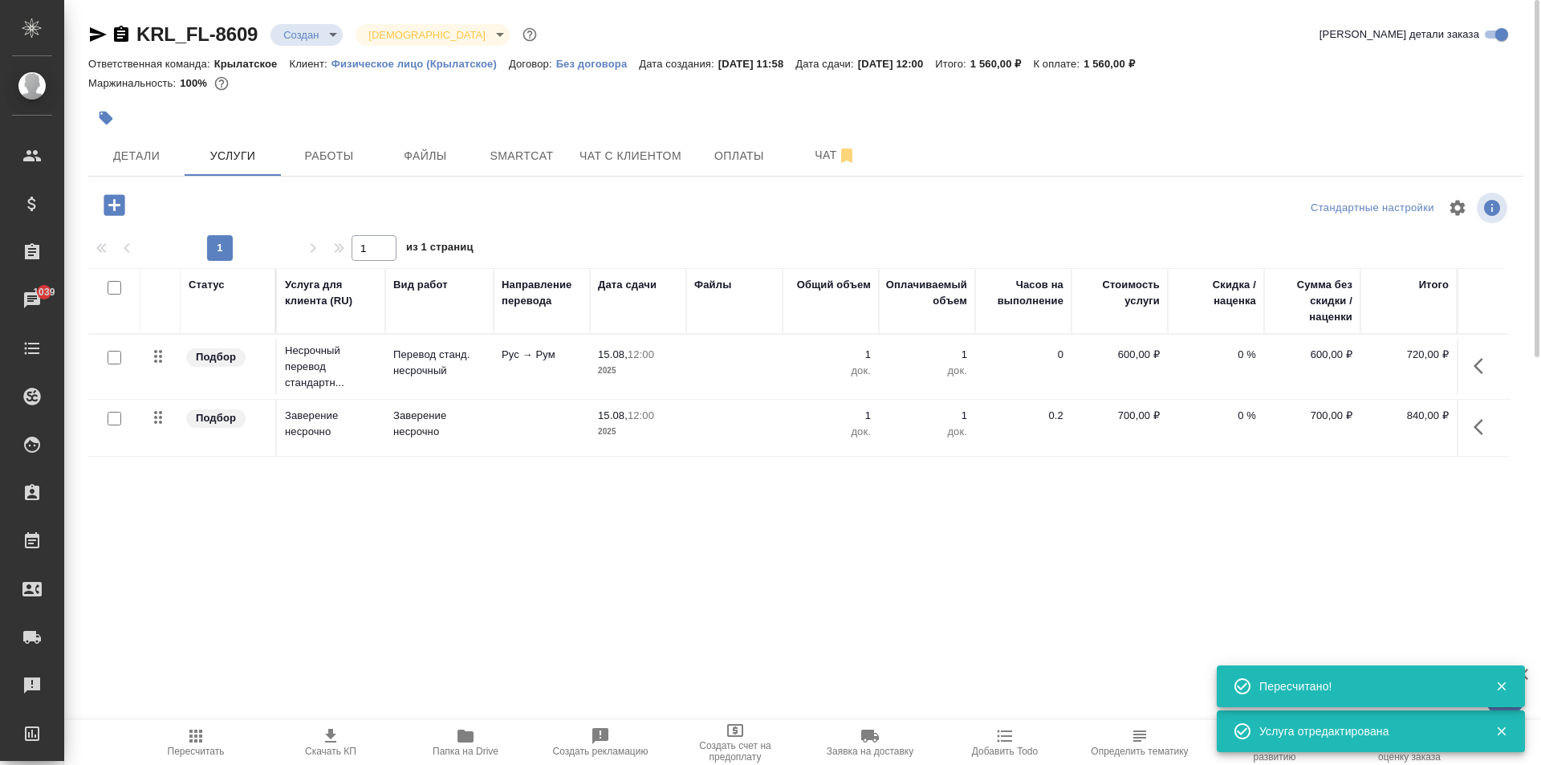
click at [201, 746] on span "Пересчитать" at bounding box center [196, 751] width 57 height 11
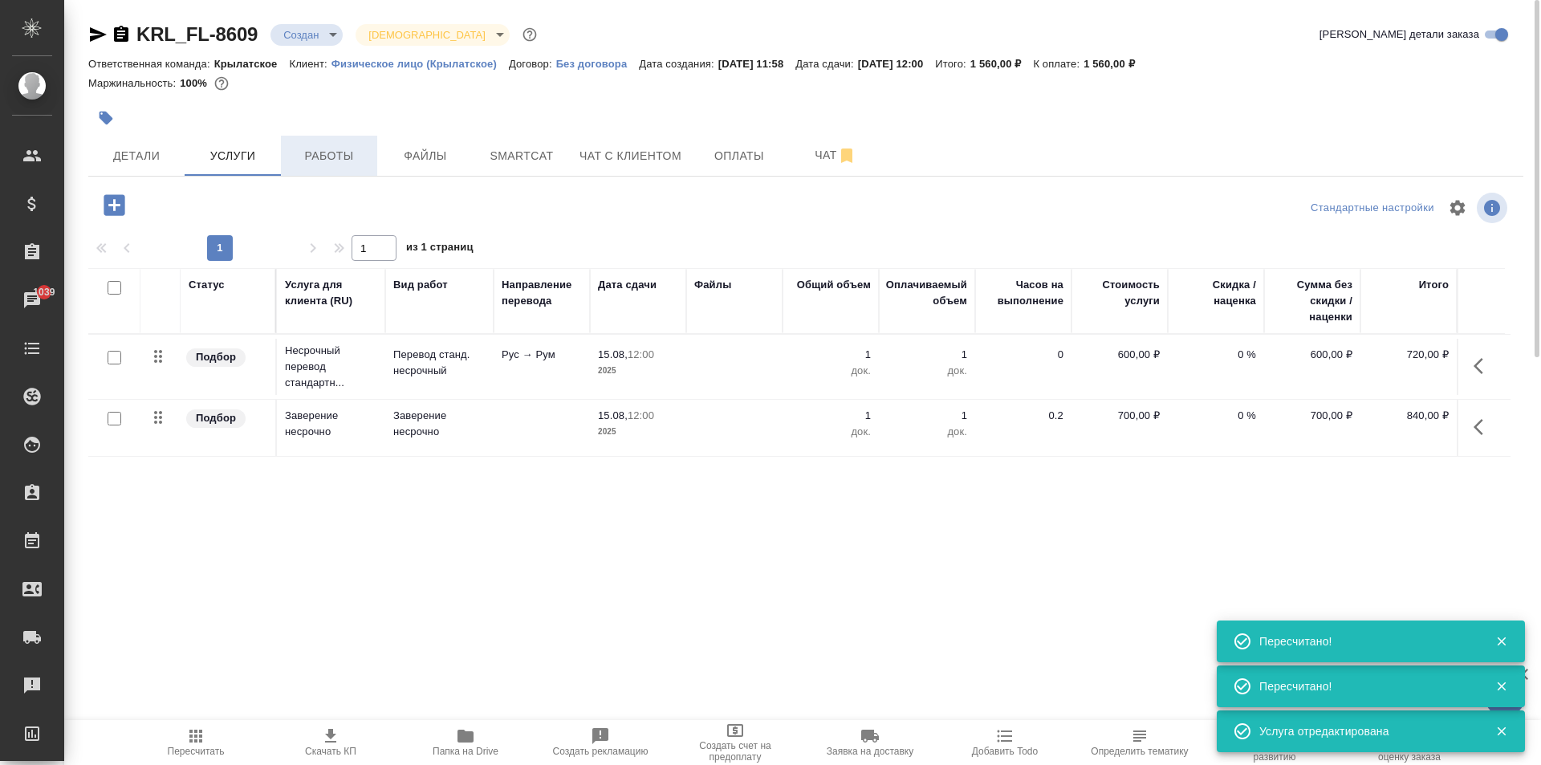
click at [343, 151] on span "Работы" at bounding box center [329, 156] width 77 height 20
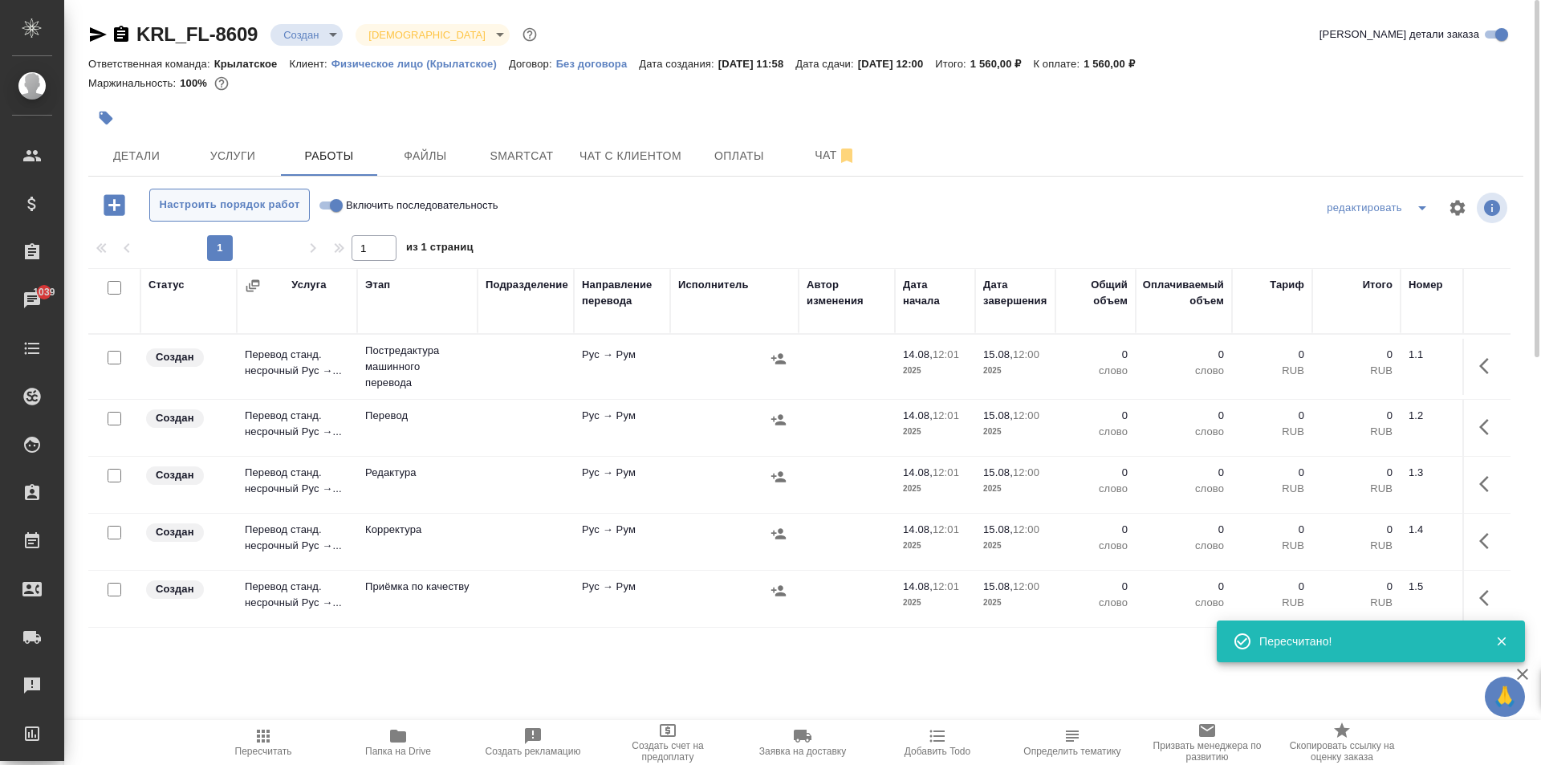
click at [296, 205] on span "Настроить порядок работ" at bounding box center [229, 205] width 143 height 18
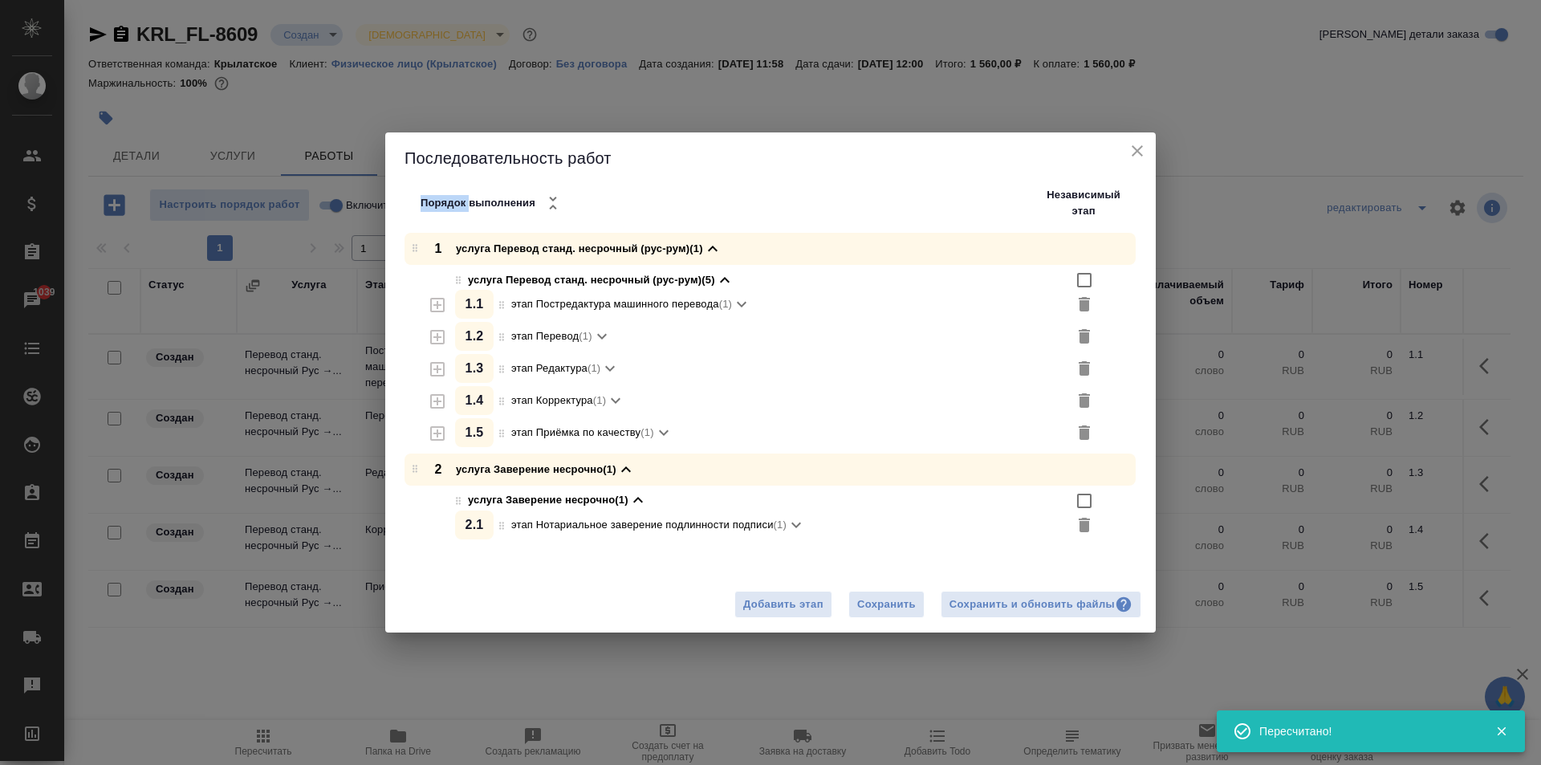
click at [298, 205] on div "Последовательность работ Порядок выполнения Независимый этап 1 услуга Перевод с…" at bounding box center [770, 382] width 1541 height 765
click at [323, 206] on div "Последовательность работ Порядок выполнения Независимый этап 1 услуга Перевод с…" at bounding box center [770, 382] width 1541 height 765
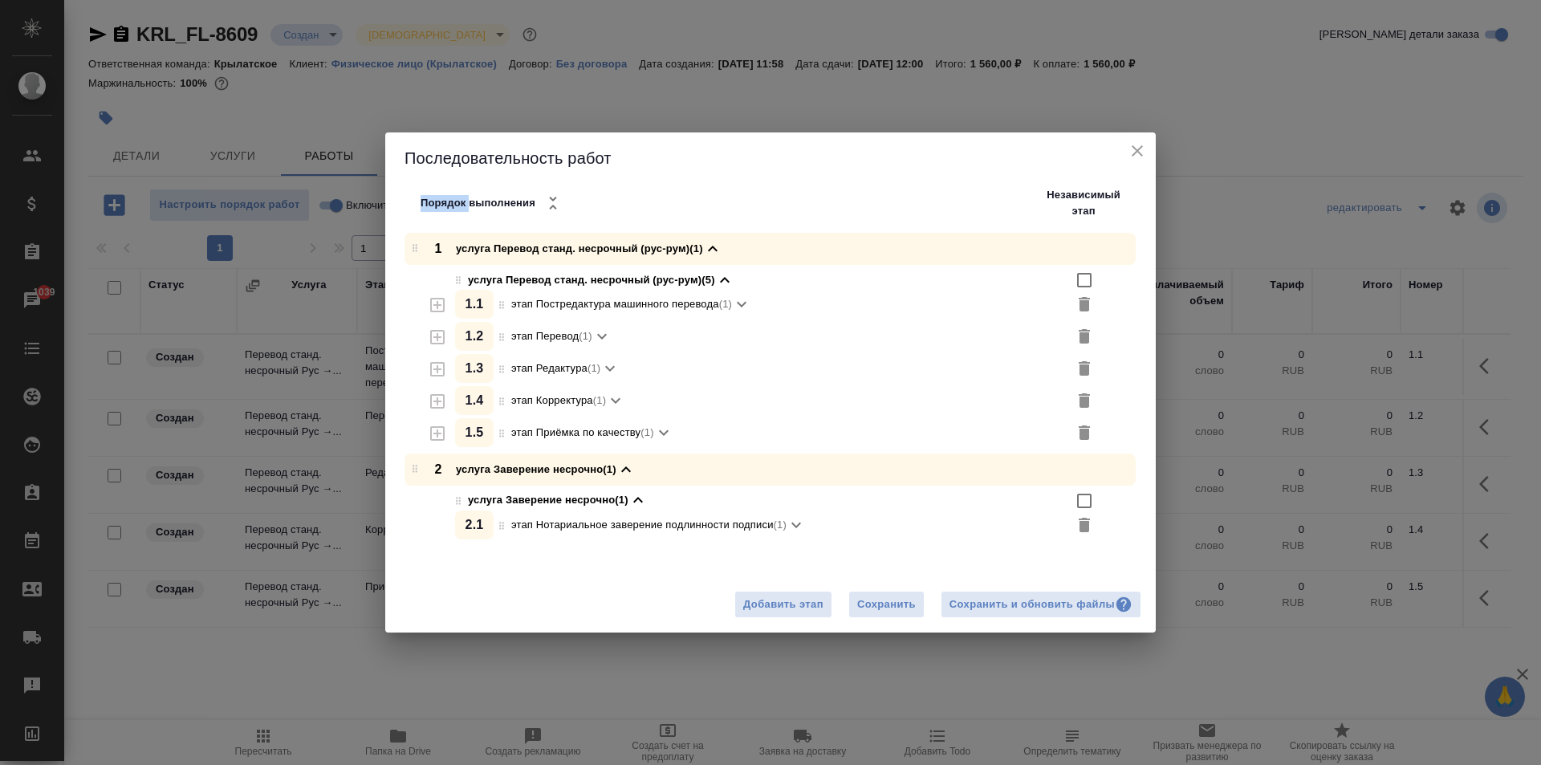
click at [1136, 152] on icon "close" at bounding box center [1137, 150] width 11 height 11
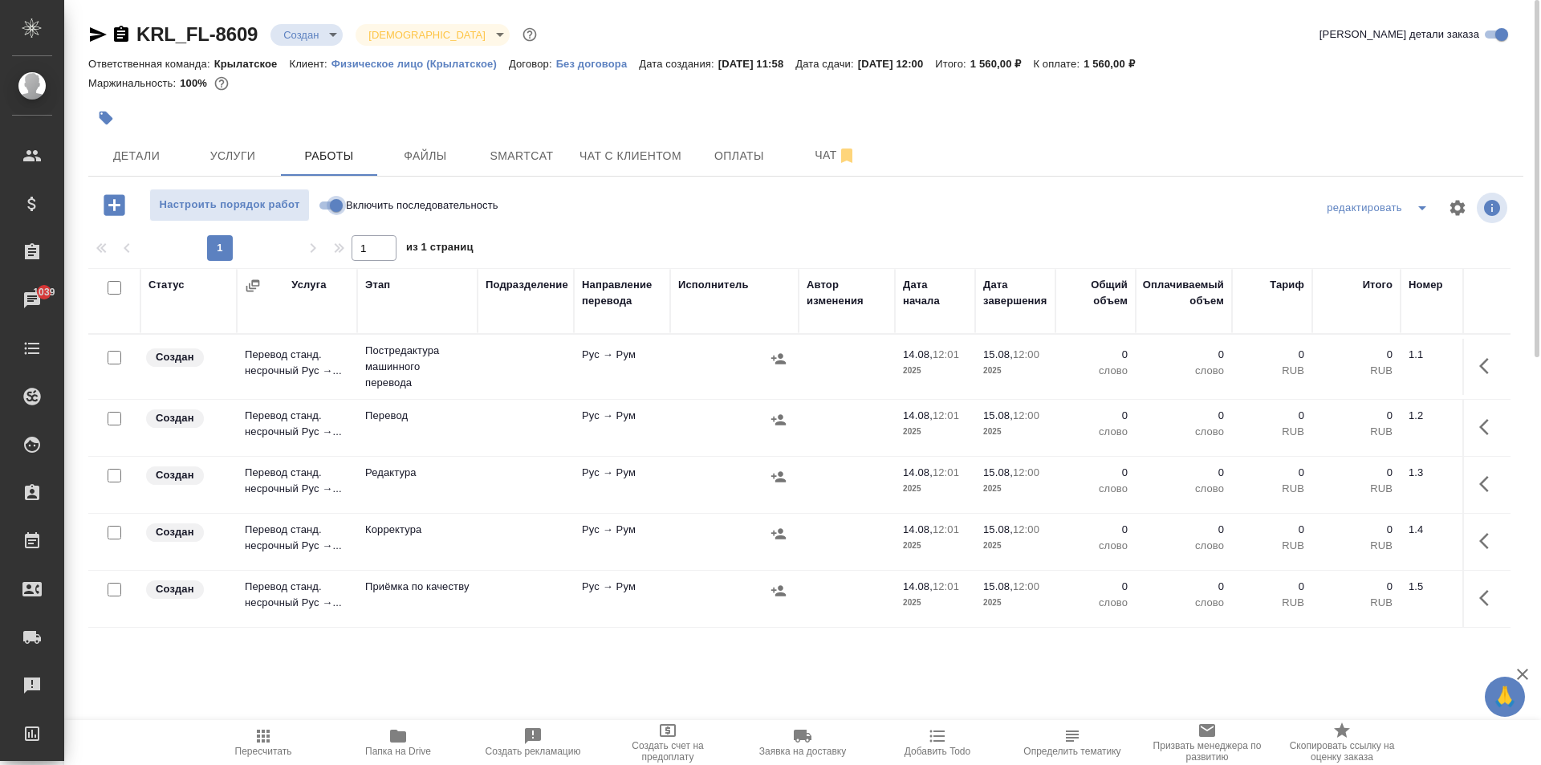
click at [335, 205] on input "Включить последовательность" at bounding box center [336, 205] width 58 height 19
checkbox input "true"
click at [112, 287] on input "checkbox" at bounding box center [115, 288] width 14 height 14
checkbox input "true"
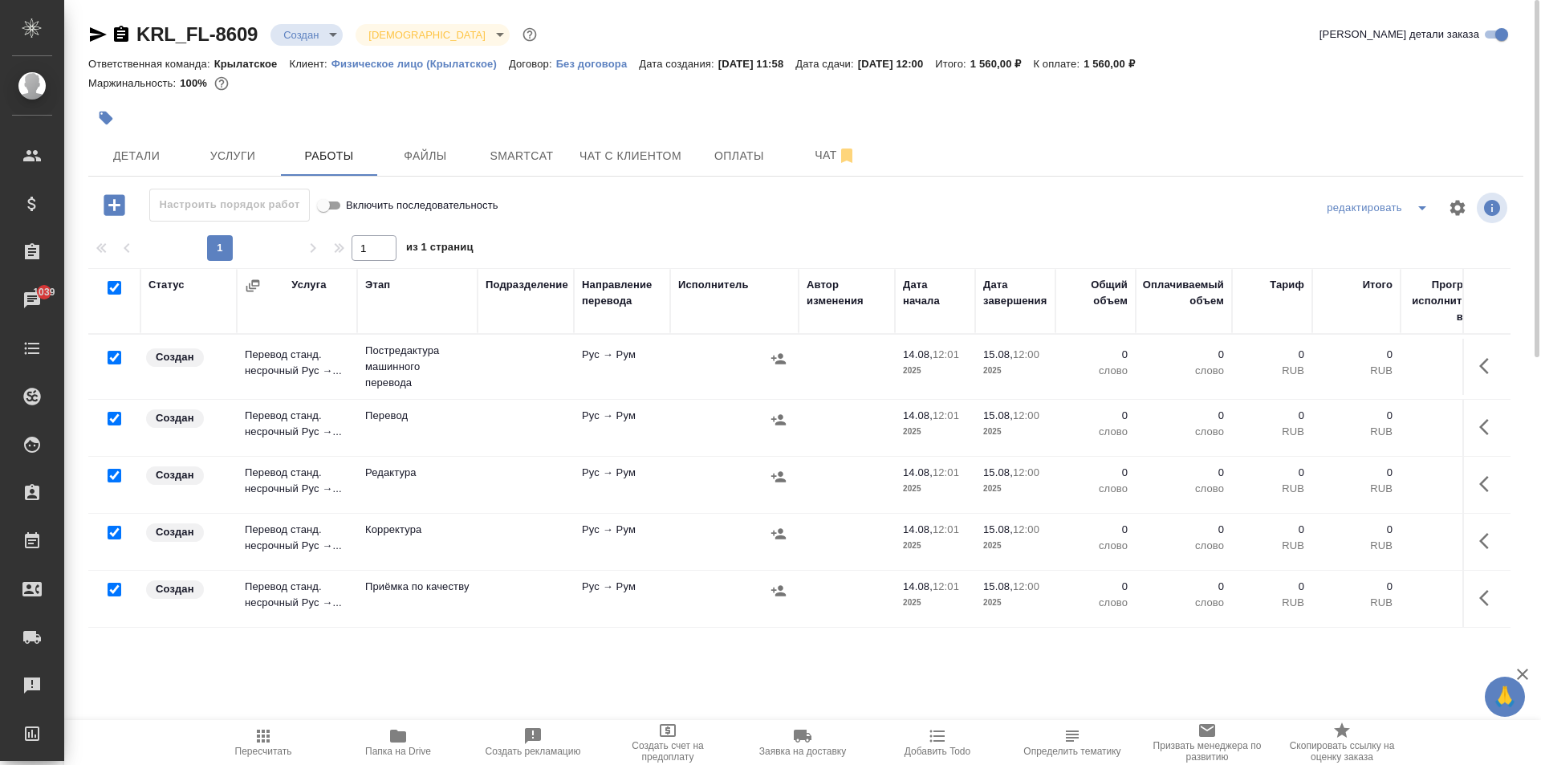
checkbox input "true"
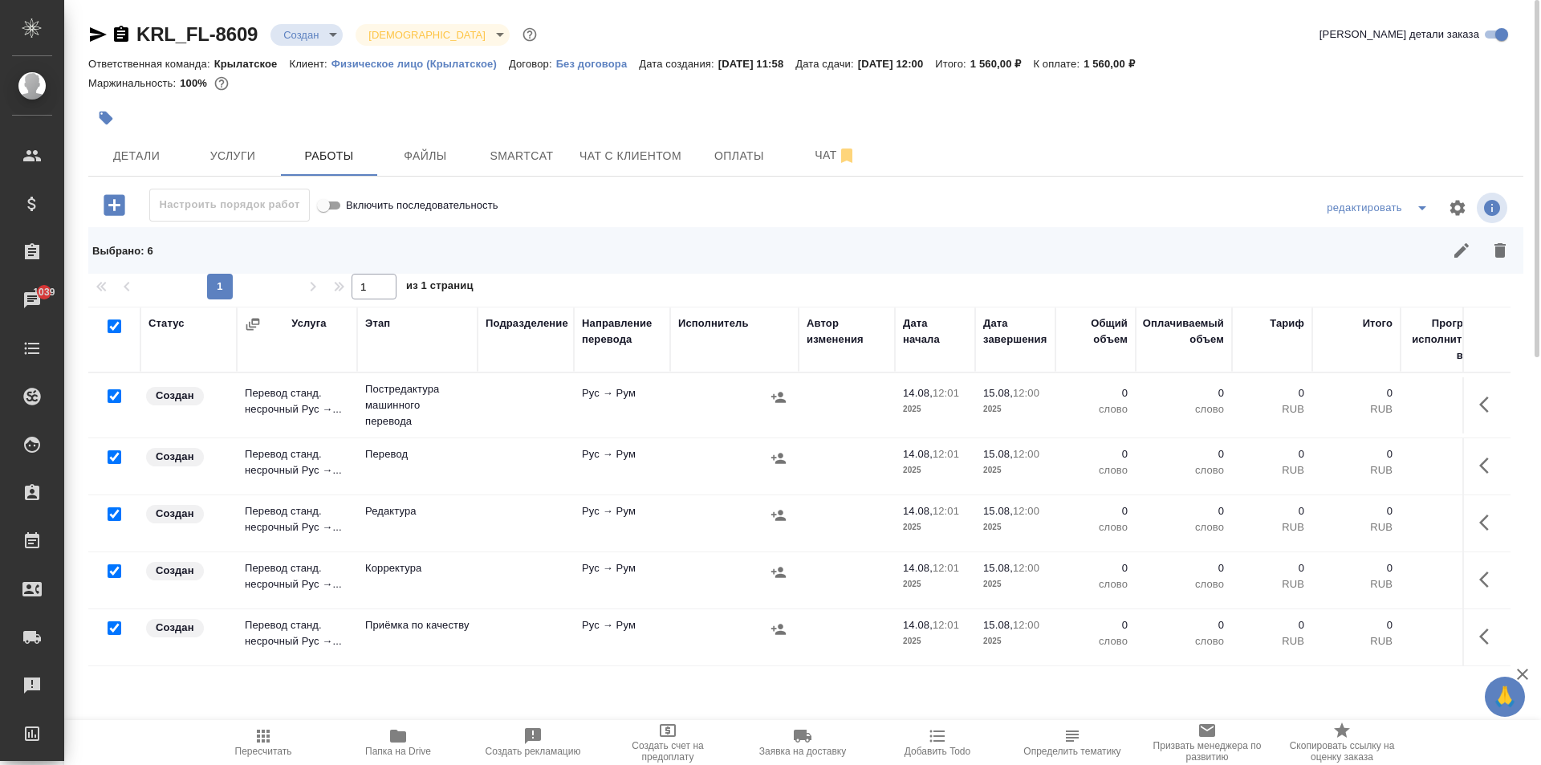
click at [114, 454] on input "checkbox" at bounding box center [115, 457] width 14 height 14
checkbox input "false"
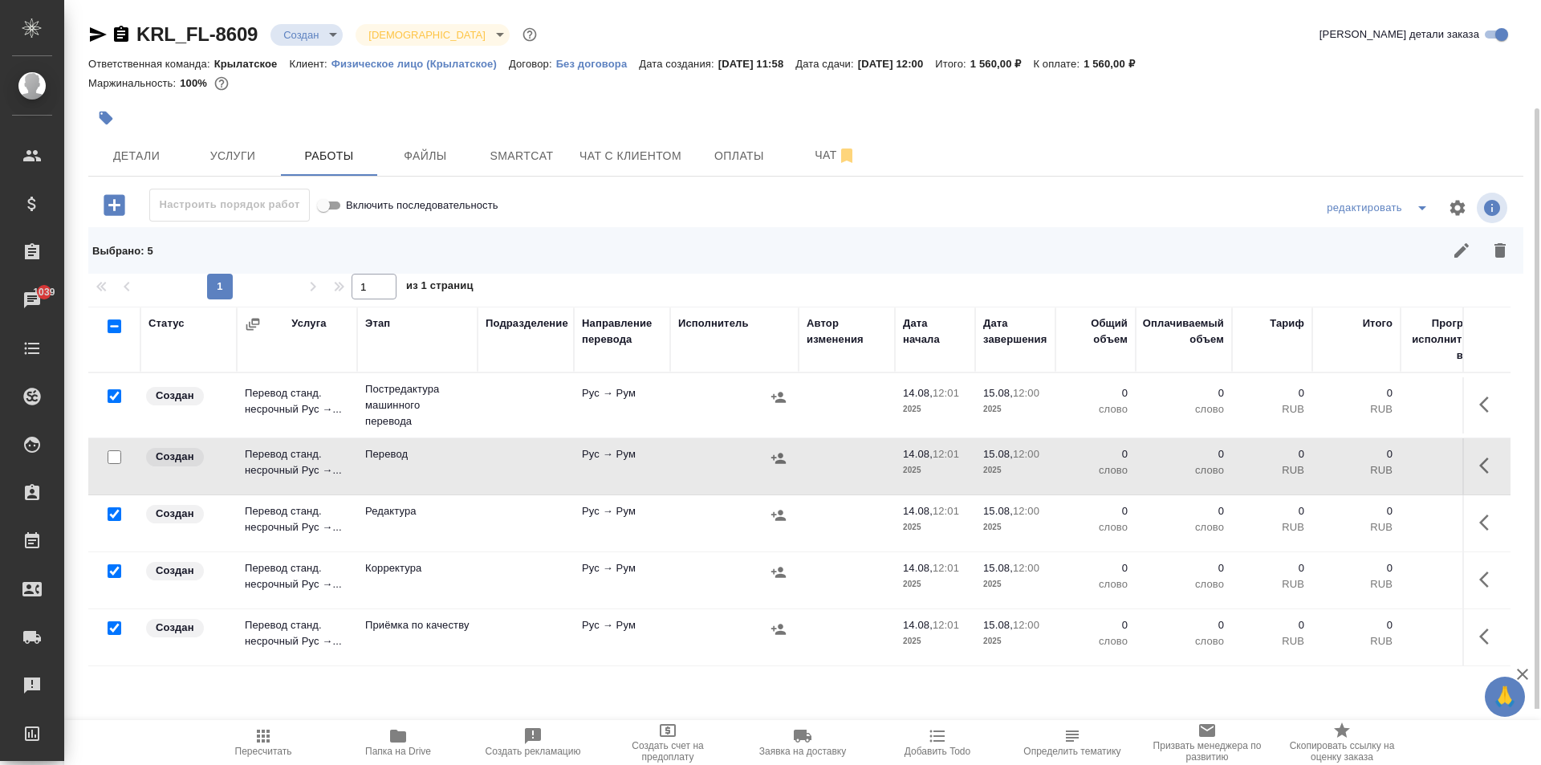
scroll to position [75, 0]
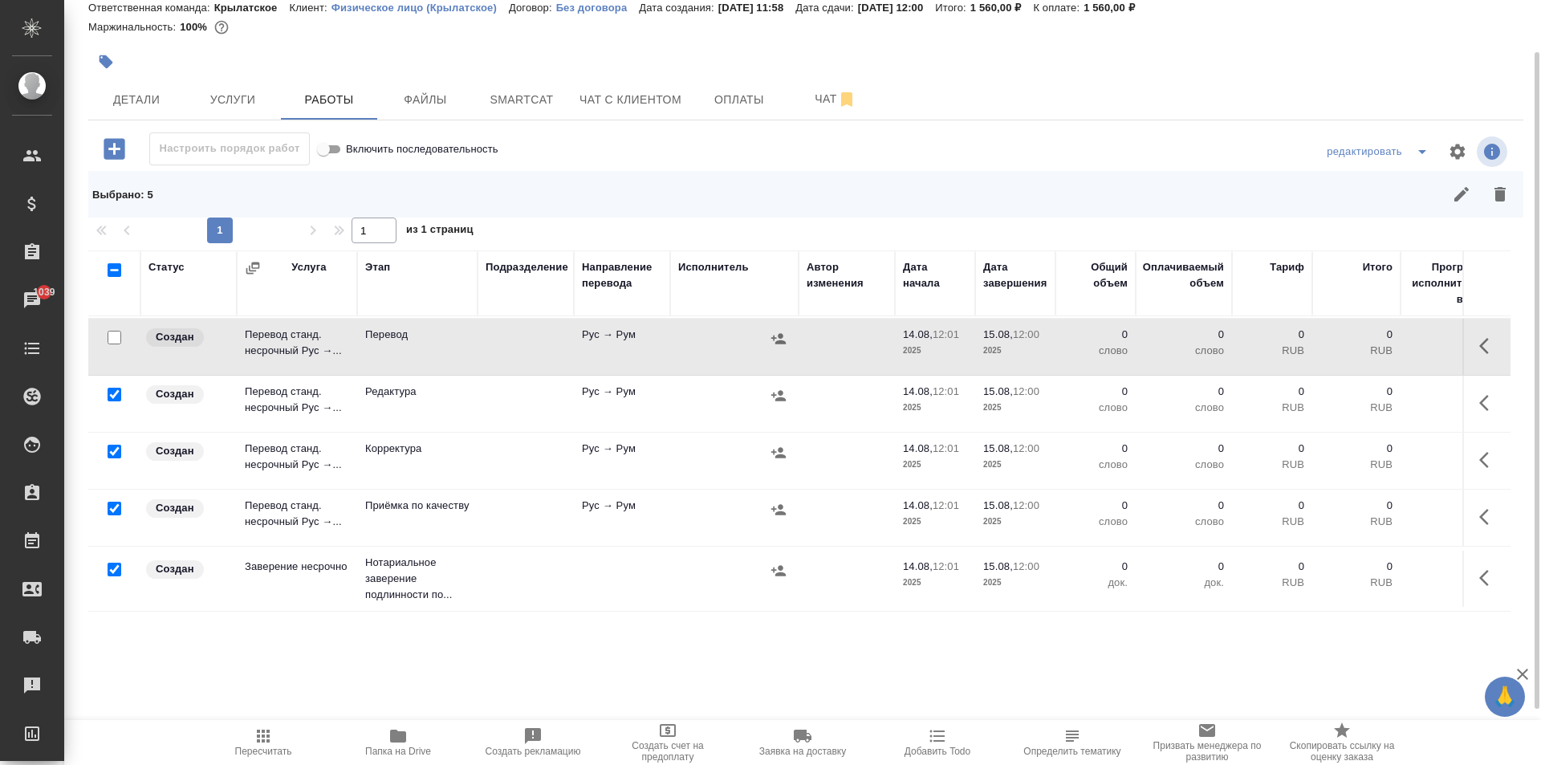
click at [111, 502] on input "checkbox" at bounding box center [115, 509] width 14 height 14
checkbox input "false"
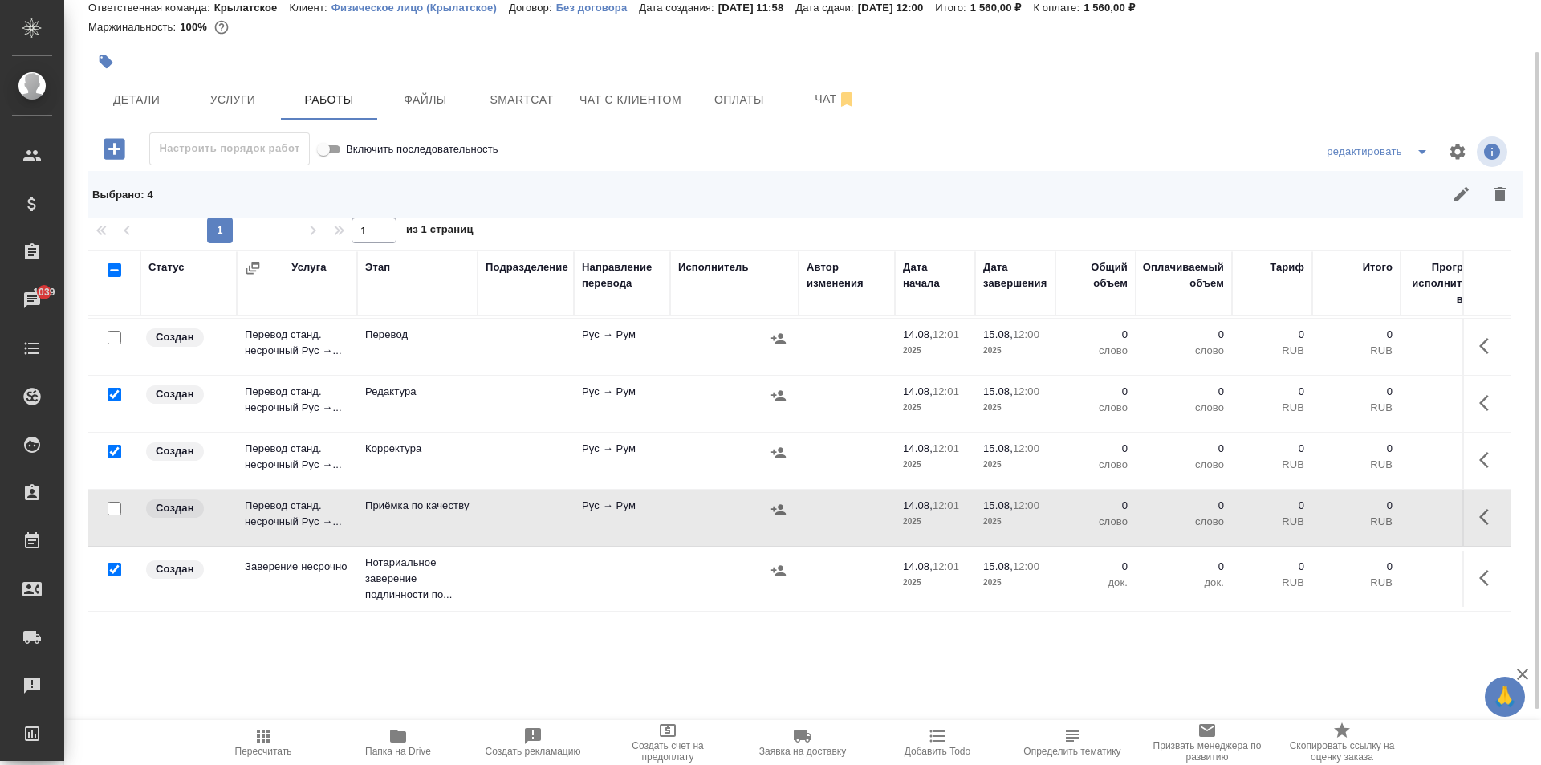
click at [112, 563] on input "checkbox" at bounding box center [115, 570] width 14 height 14
checkbox input "false"
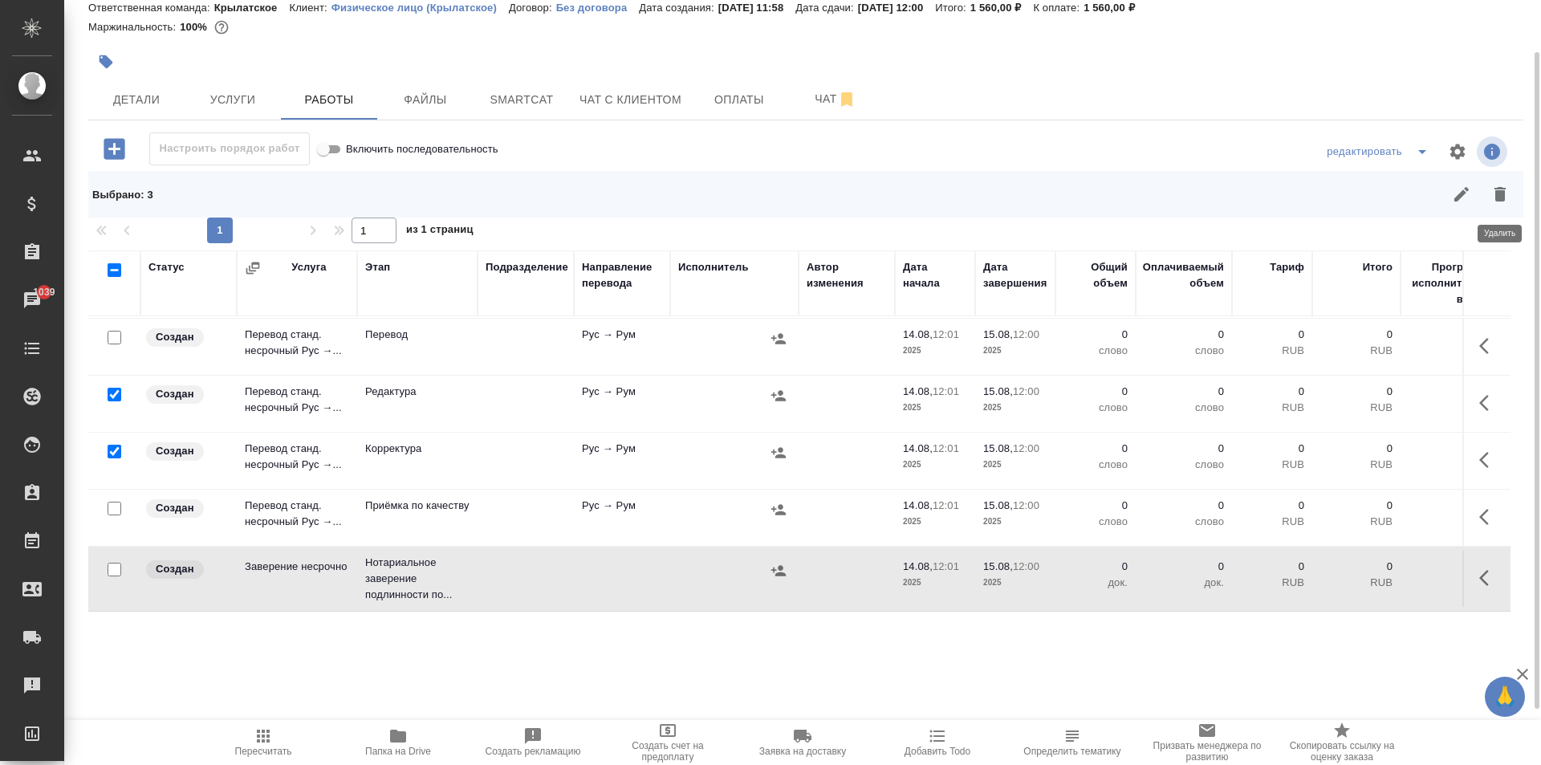
click at [1499, 211] on button "button" at bounding box center [1500, 194] width 39 height 39
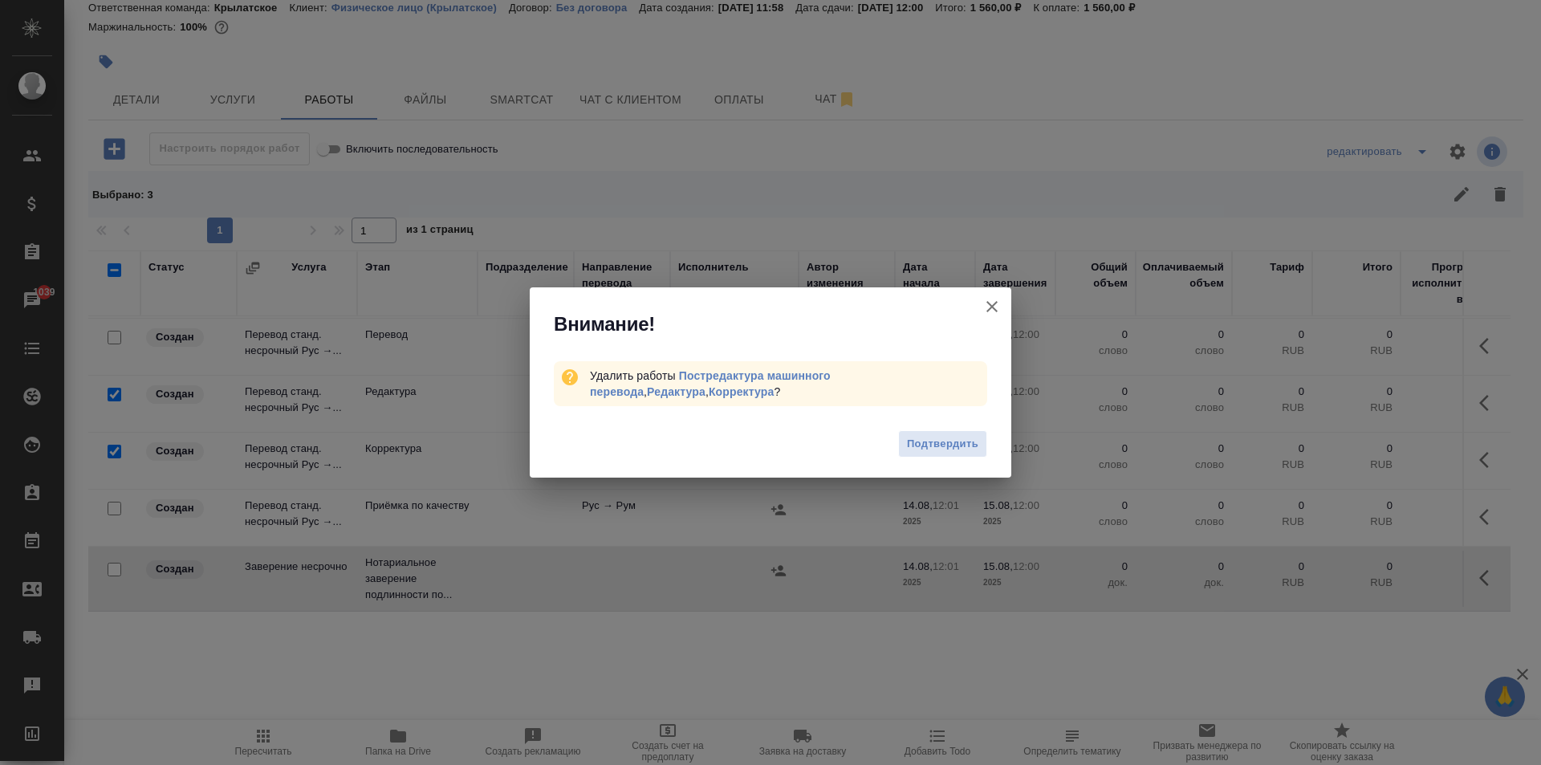
click at [969, 422] on div "Подтвердить" at bounding box center [771, 446] width 482 height 64
click at [974, 435] on span "Подтвердить" at bounding box center [942, 444] width 71 height 18
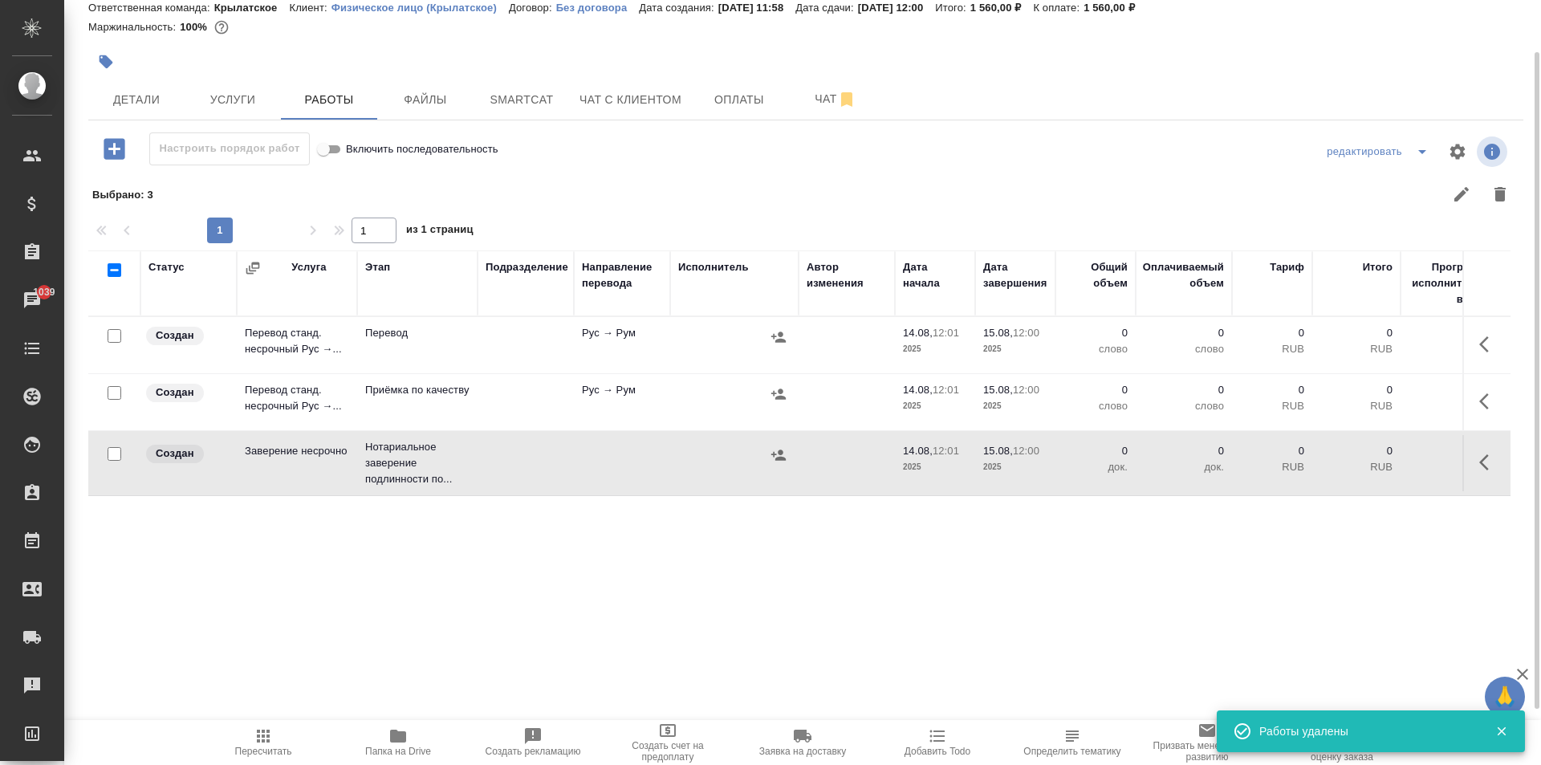
scroll to position [0, 0]
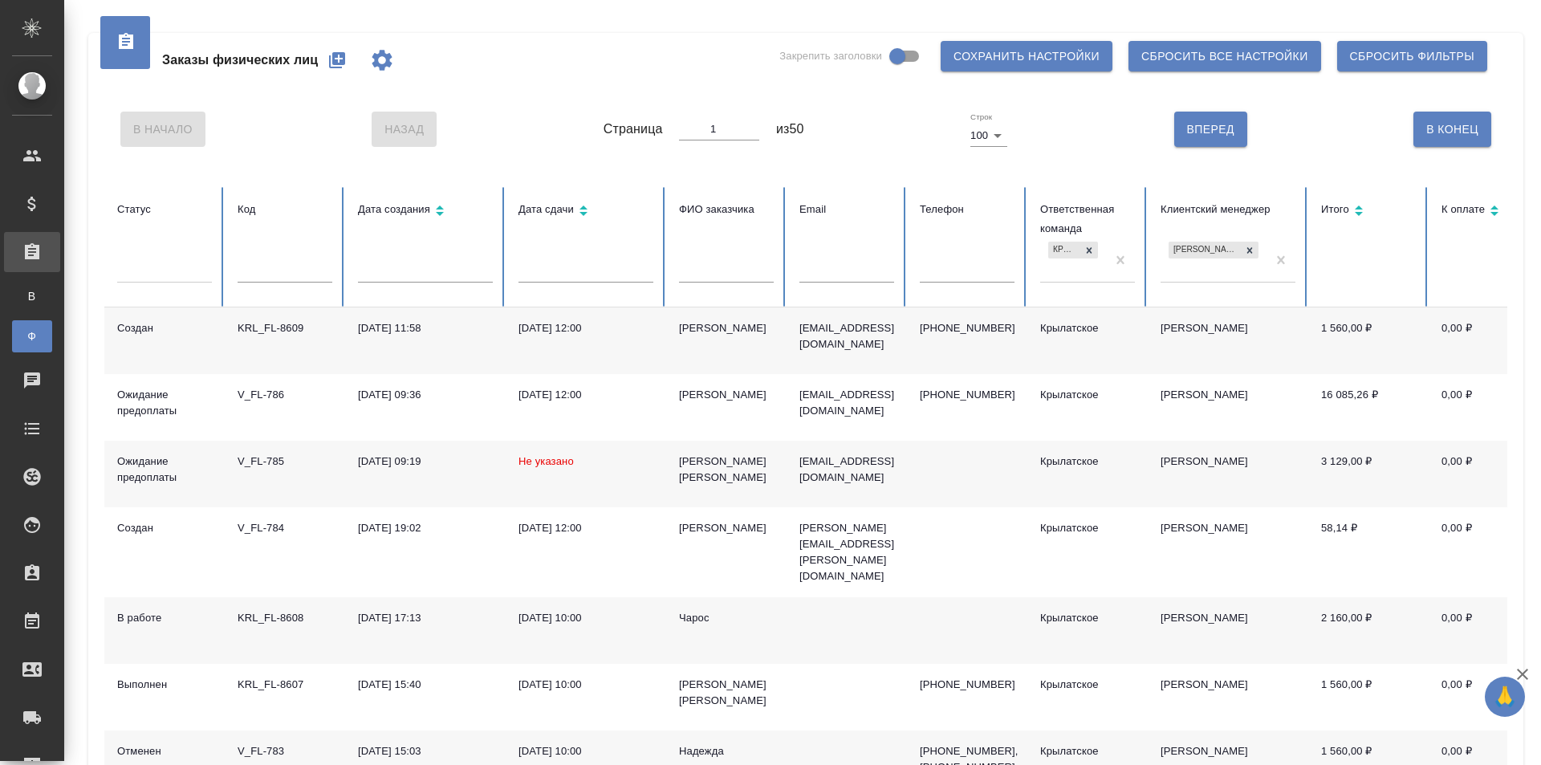
click at [721, 331] on div "[PERSON_NAME]" at bounding box center [726, 328] width 95 height 16
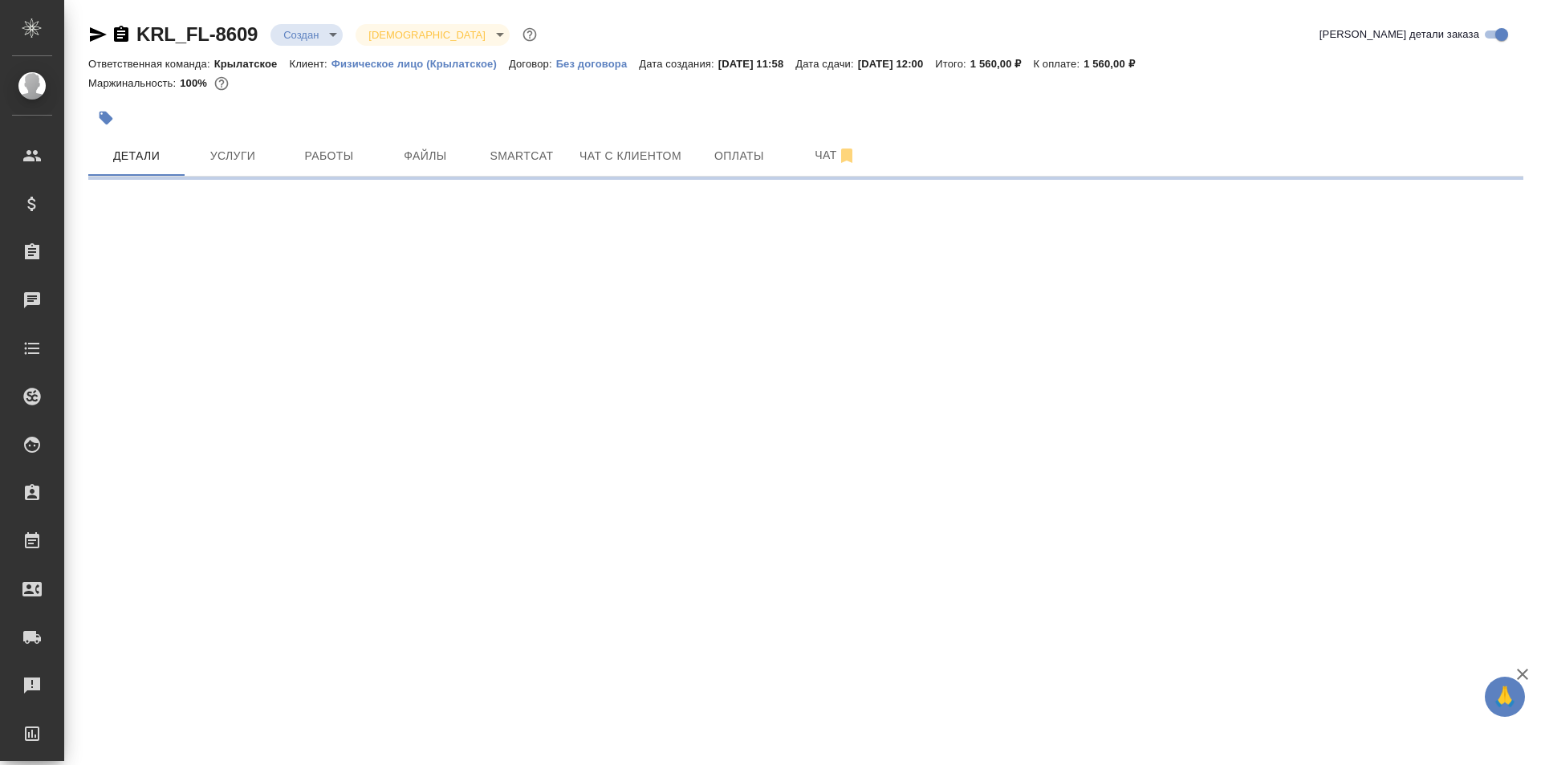
select select "RU"
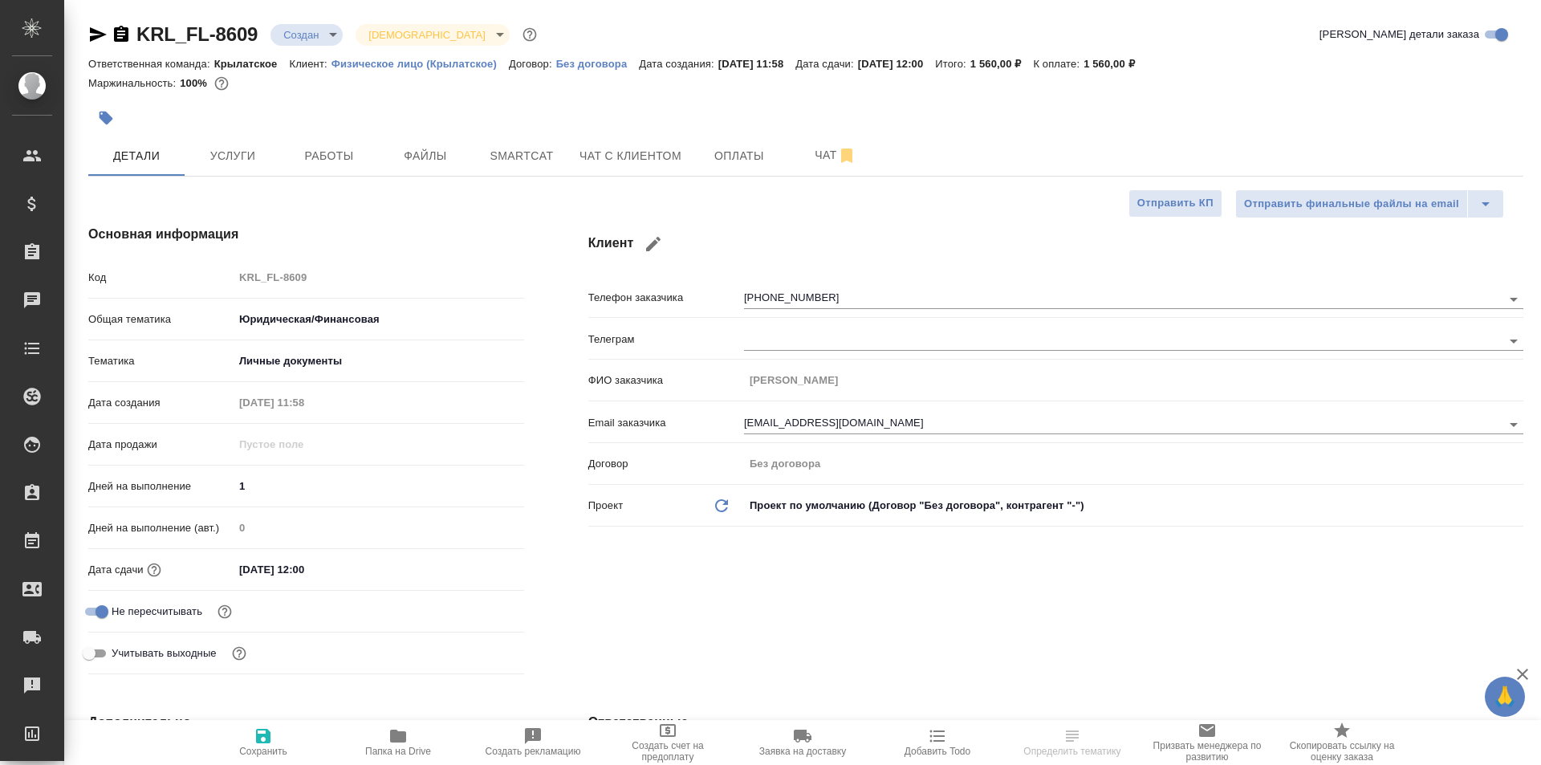
type textarea "x"
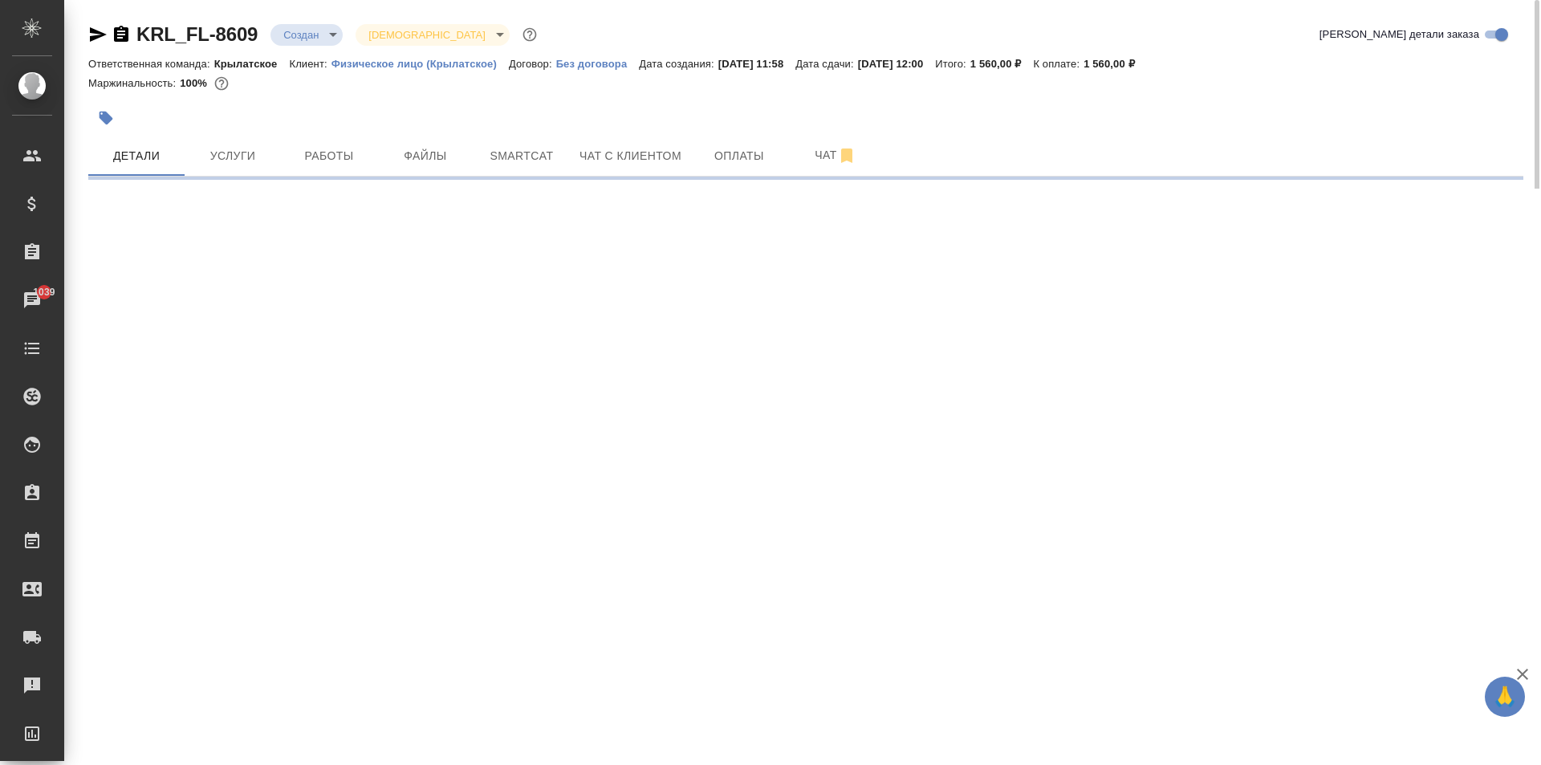
select select "RU"
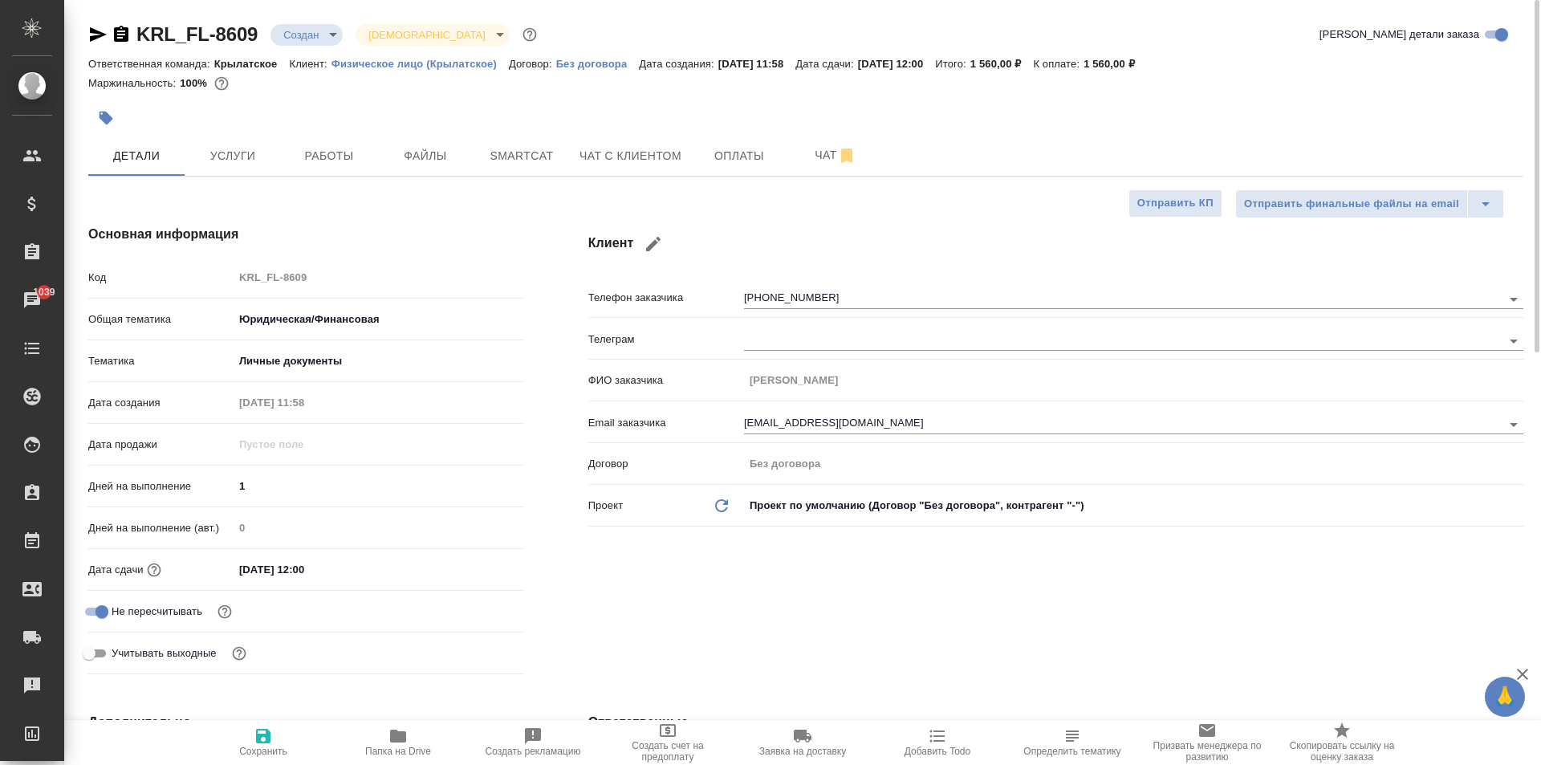
type textarea "x"
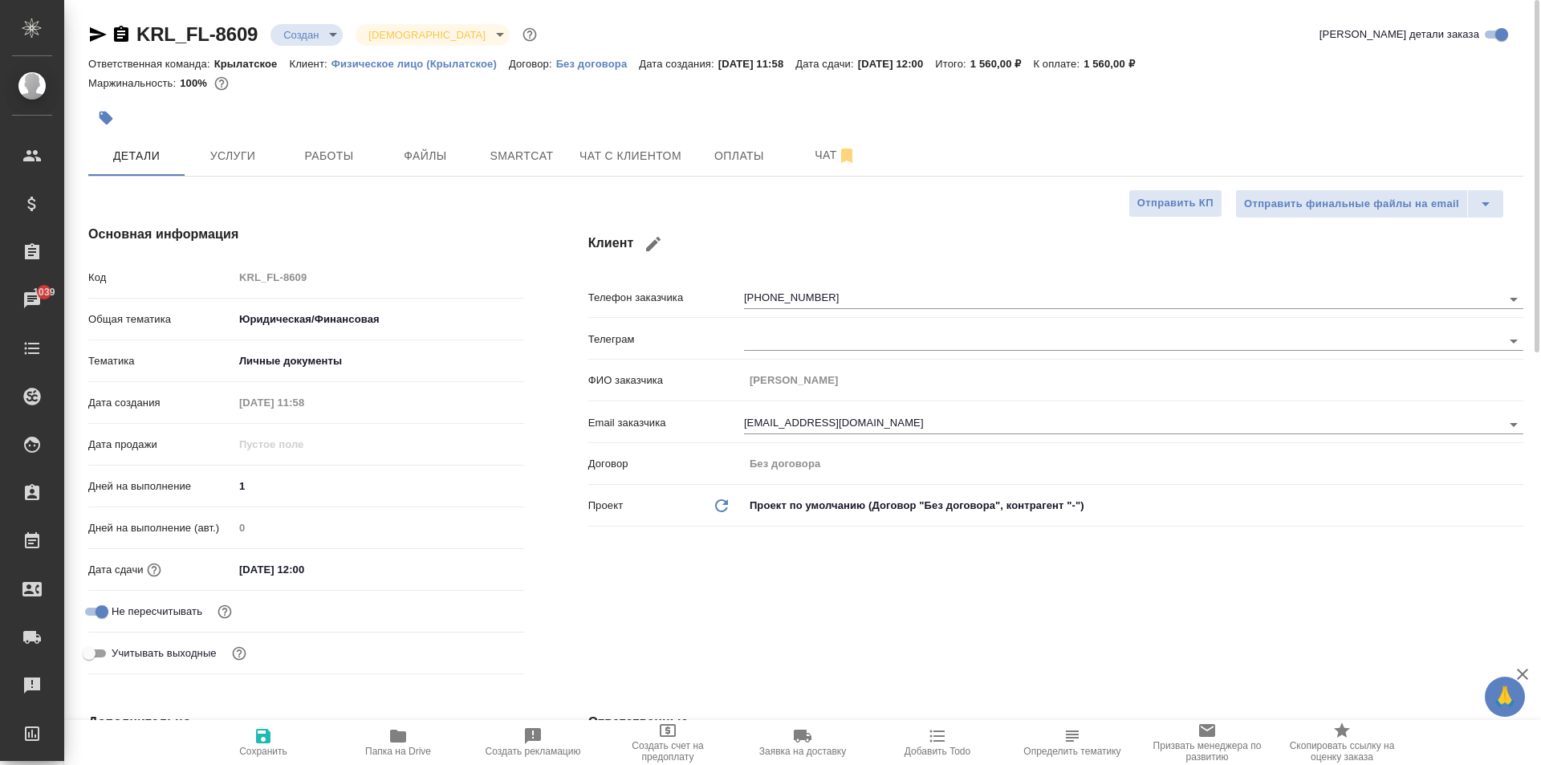
type textarea "x"
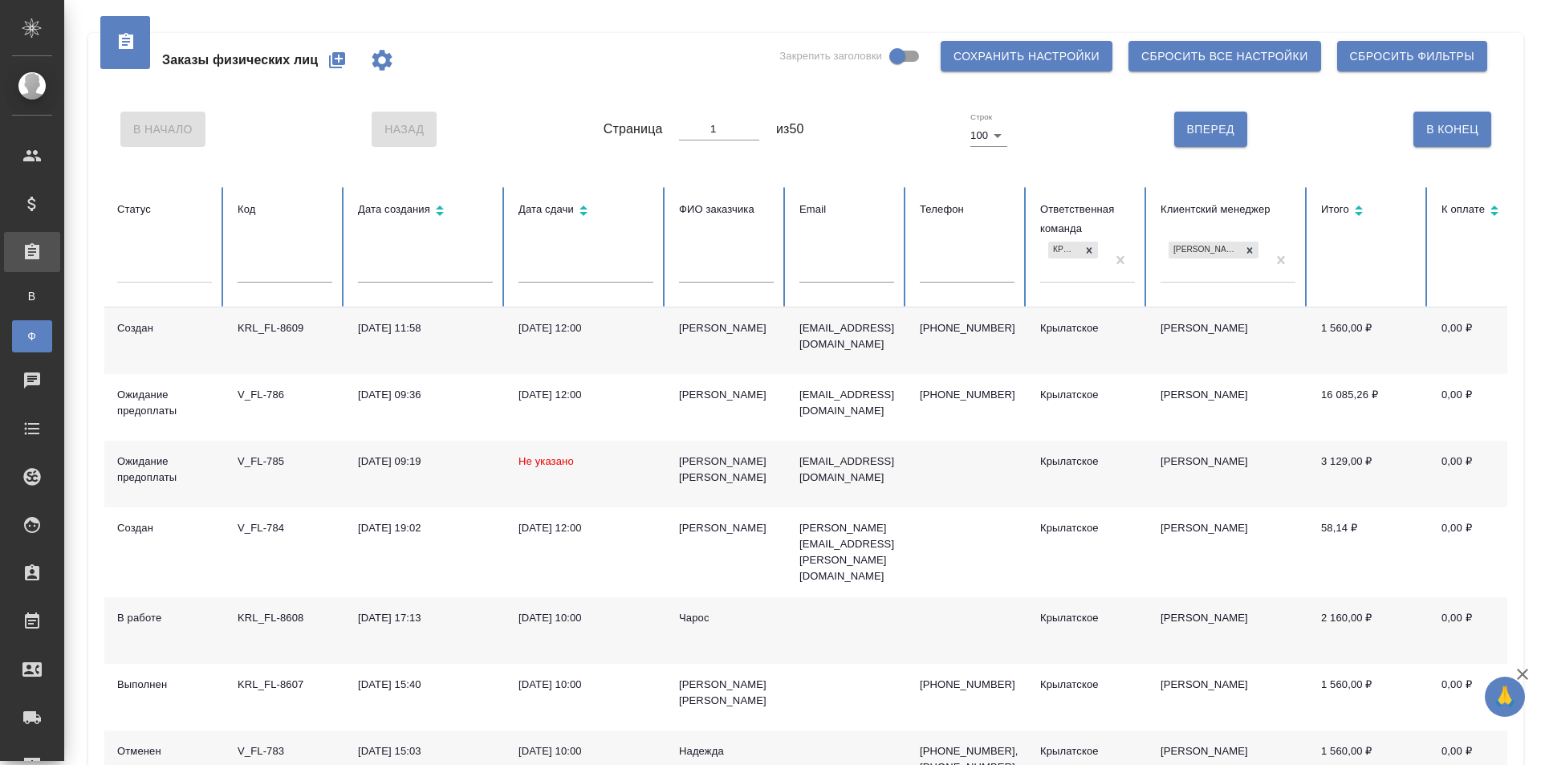
click at [341, 67] on icon "button" at bounding box center [337, 60] width 16 height 16
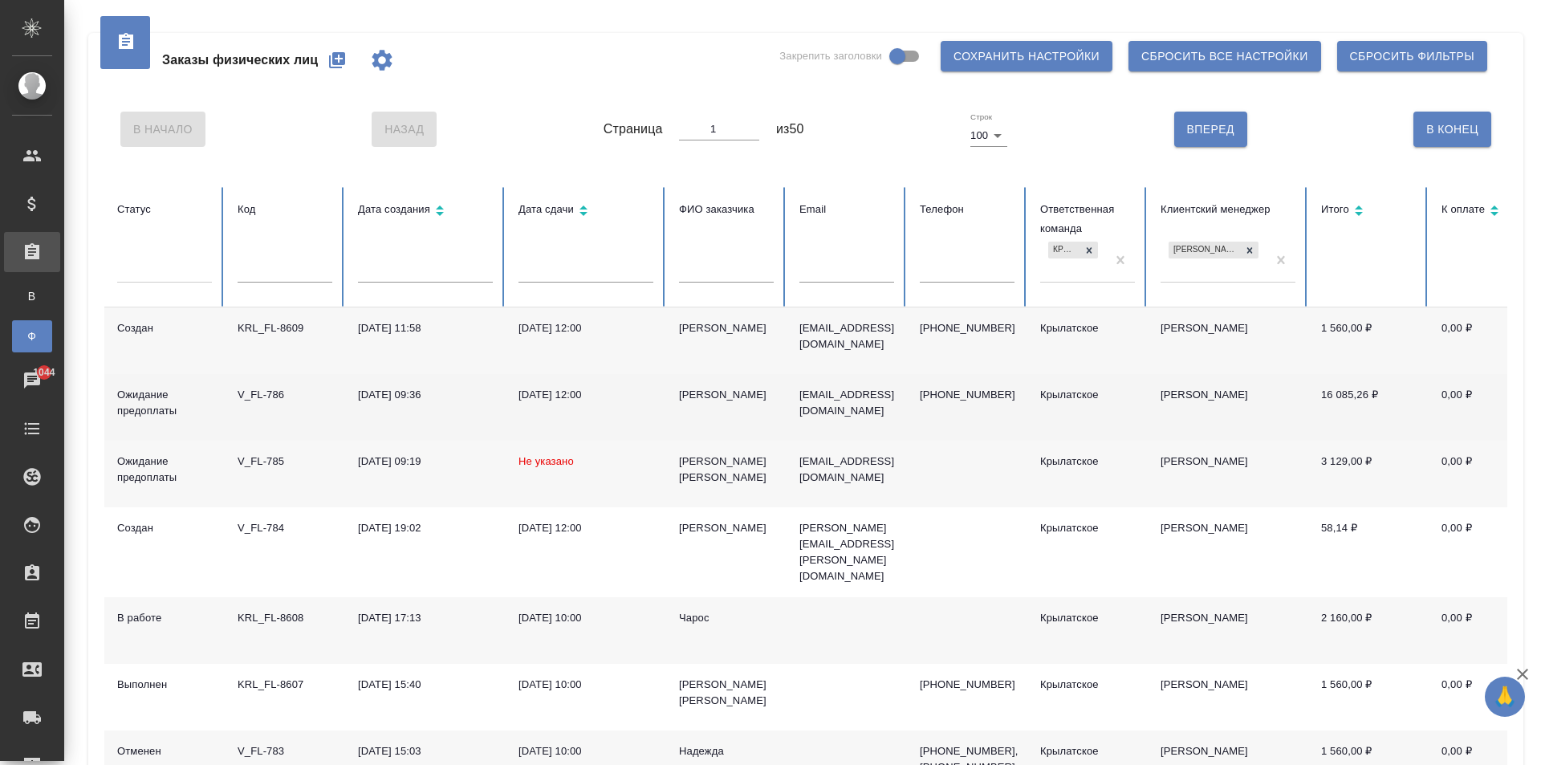
click at [709, 376] on td "Ruslan Efimov" at bounding box center [726, 407] width 120 height 67
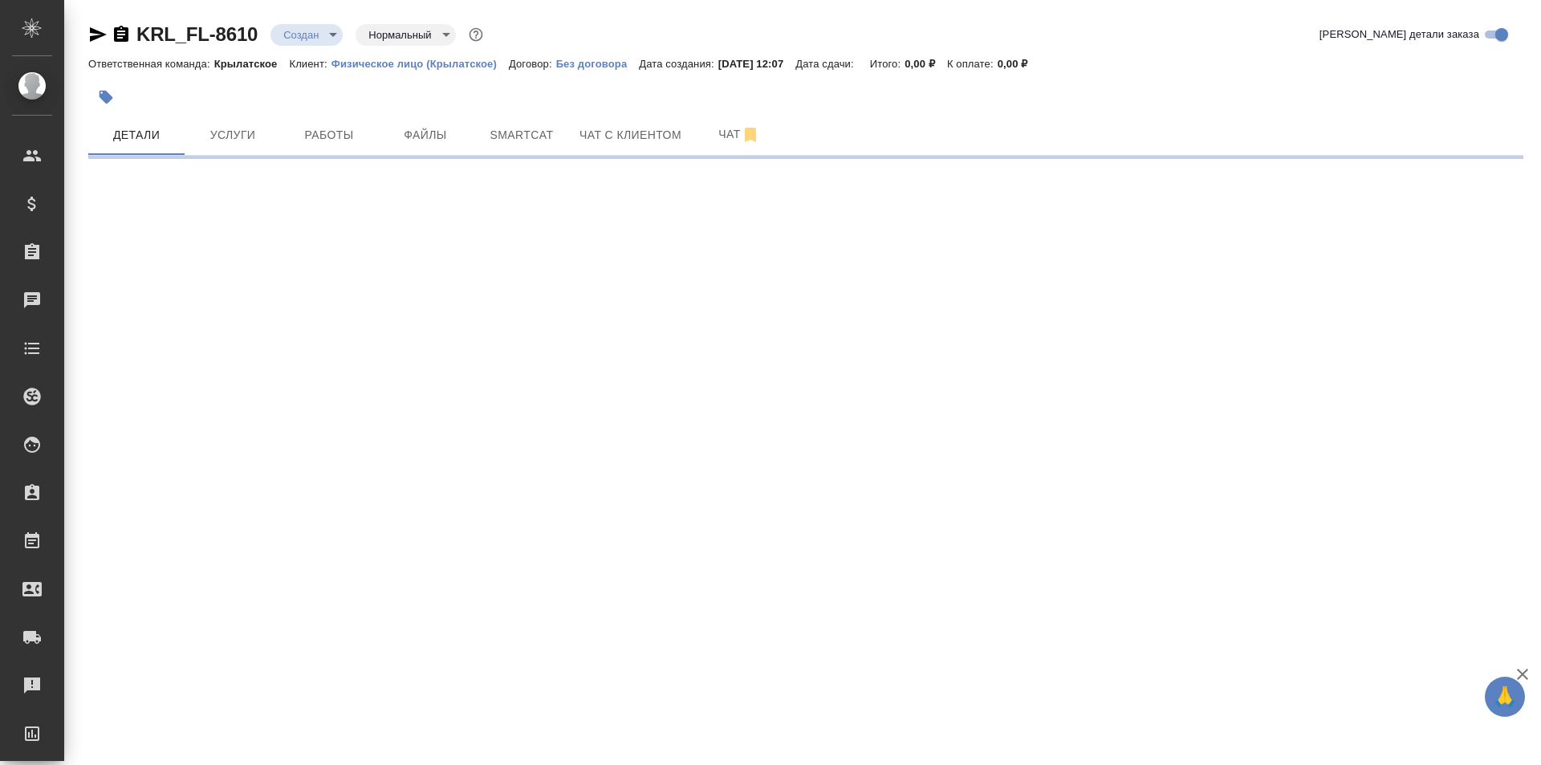
select select "RU"
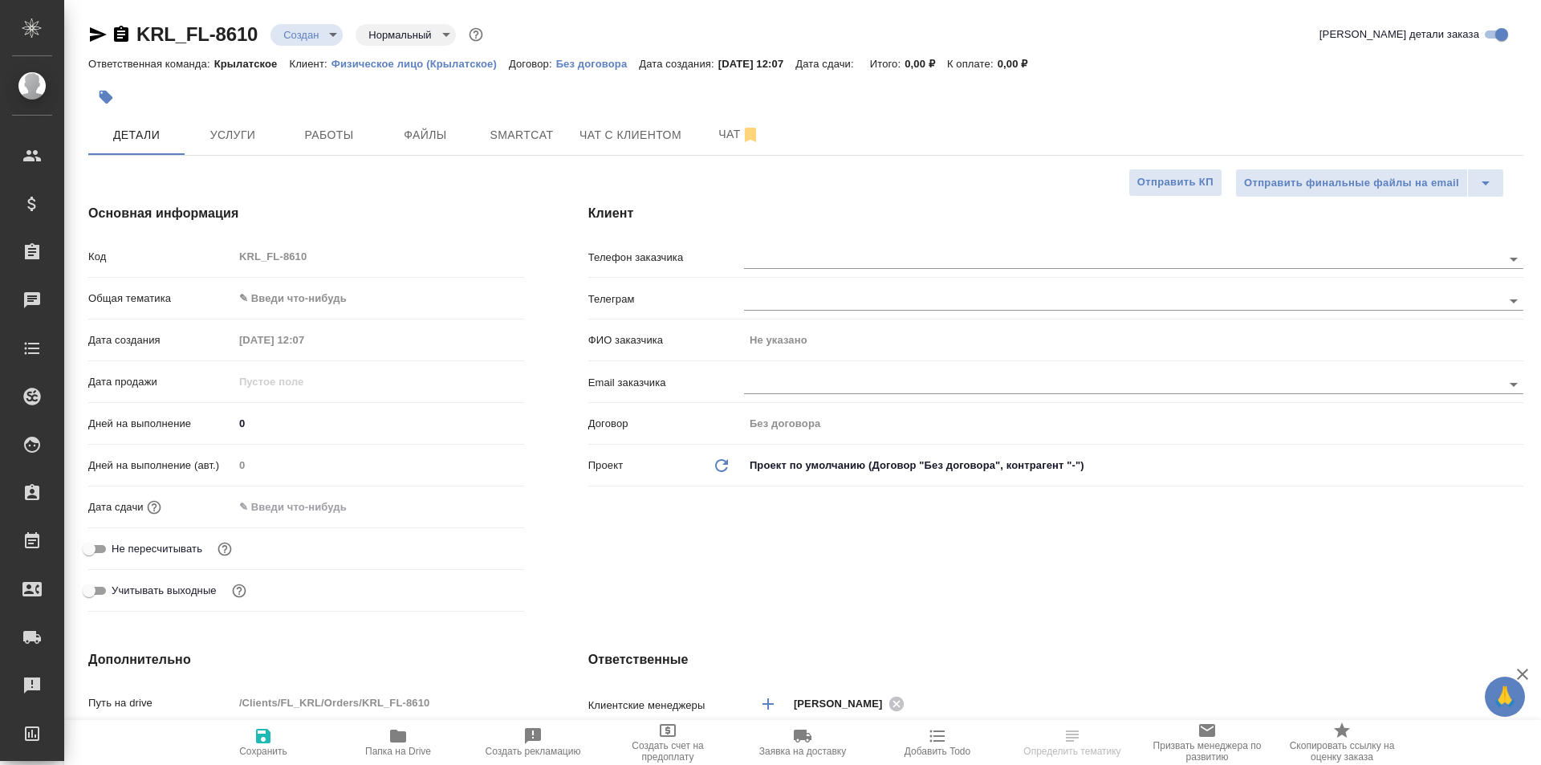
type textarea "x"
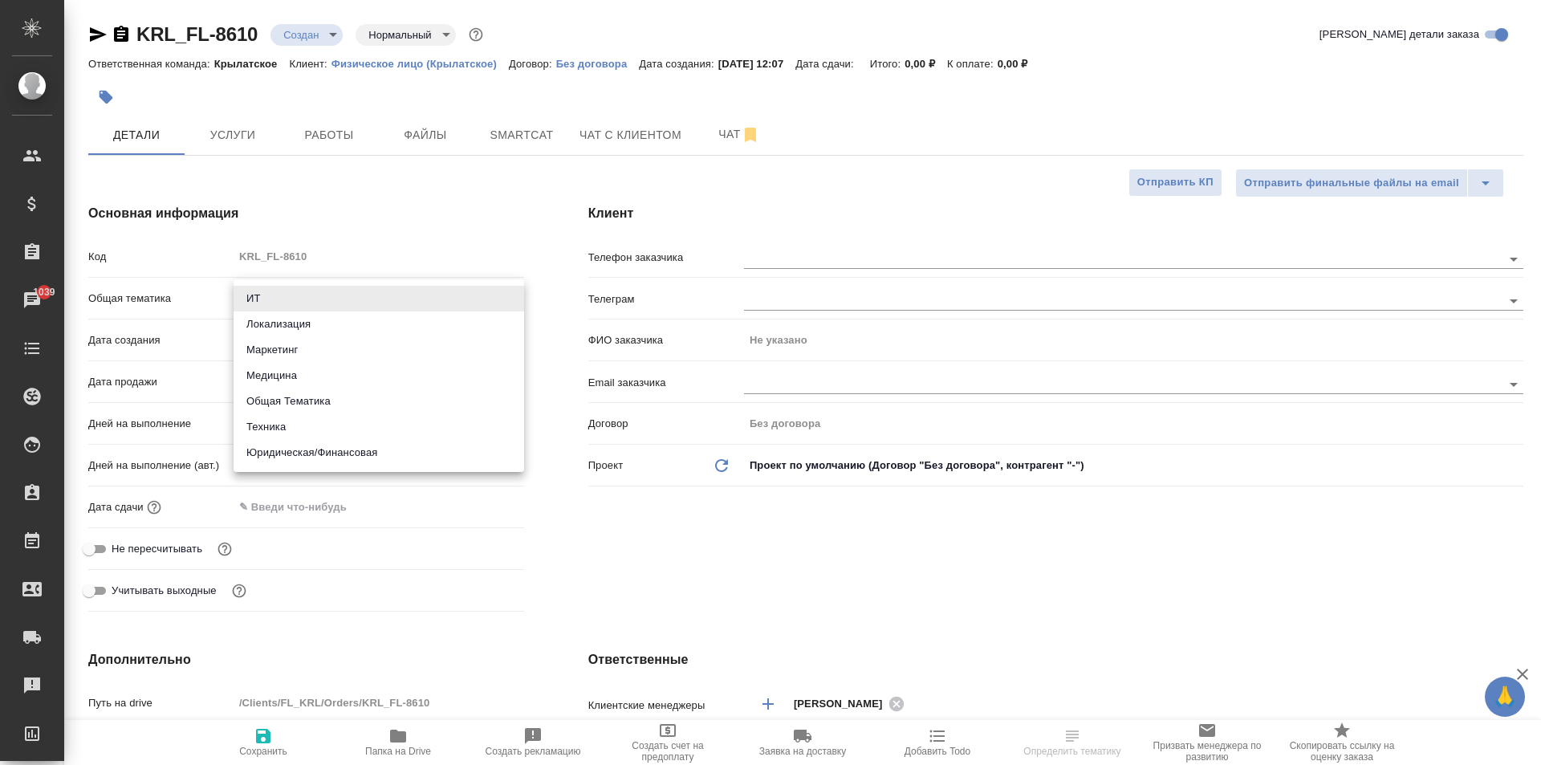
click at [335, 310] on body "🙏 .cls-1 fill:#fff; AWATERA [PERSON_NAME] Спецификации Заказы 1039 Чаты Todo Пр…" at bounding box center [770, 382] width 1541 height 765
click at [348, 456] on li "Юридическая/Финансовая" at bounding box center [379, 453] width 291 height 26
type input "yr-fn"
type textarea "x"
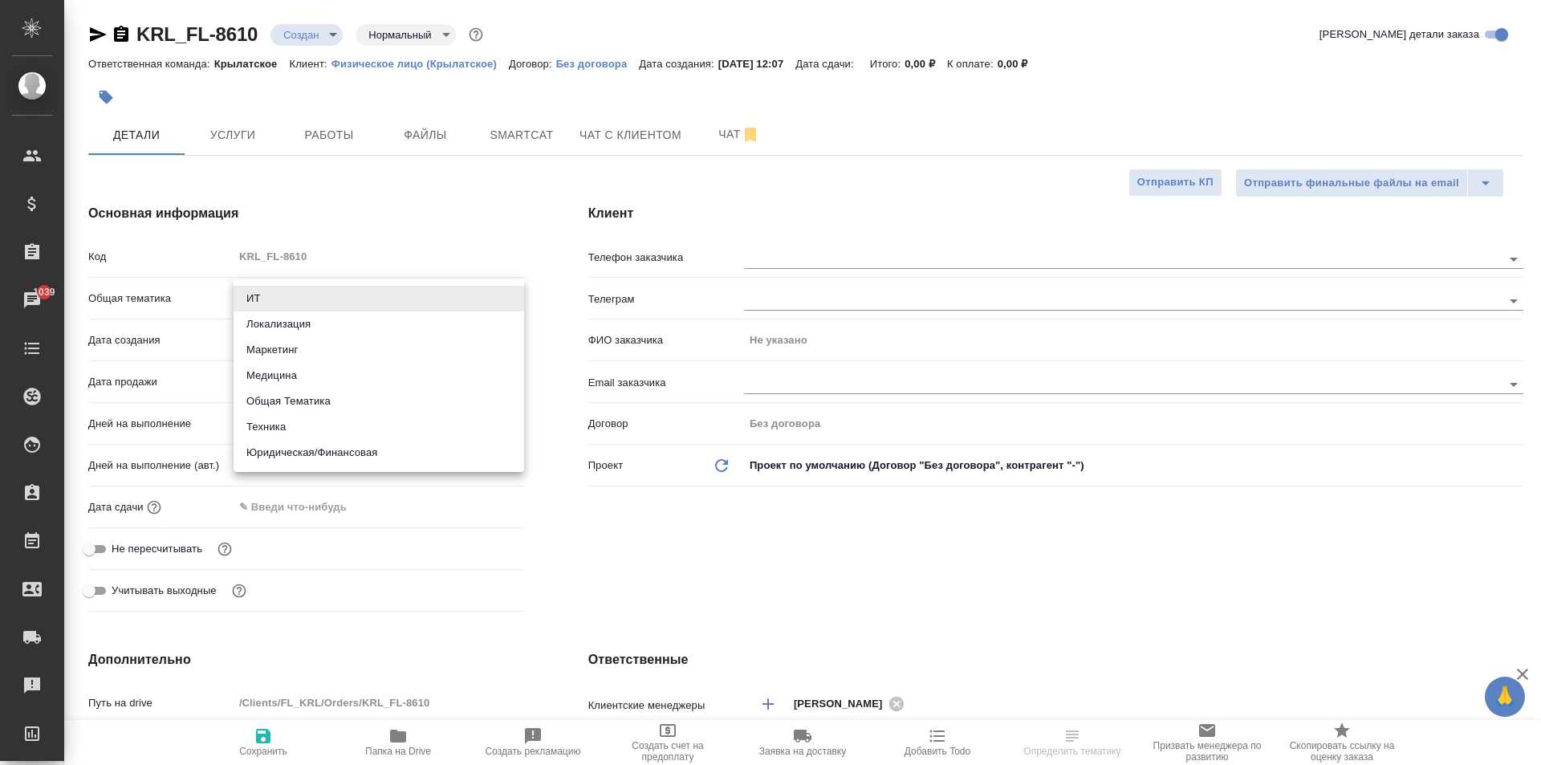
type textarea "x"
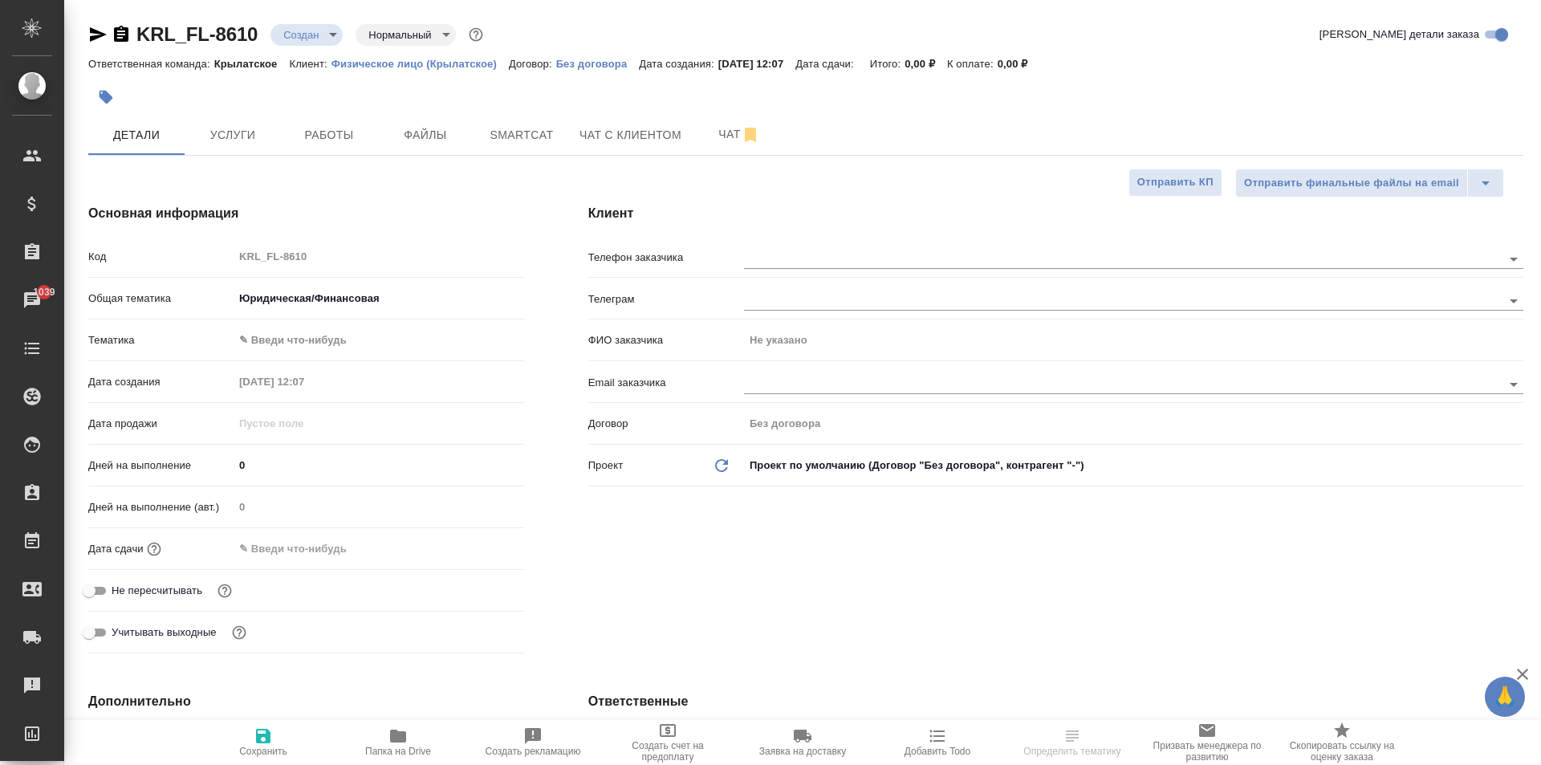
click at [292, 343] on body "🙏 .cls-1 fill:#fff; AWATERA [PERSON_NAME] Спецификации Заказы 1039 Чаты Todo Пр…" at bounding box center [770, 382] width 1541 height 765
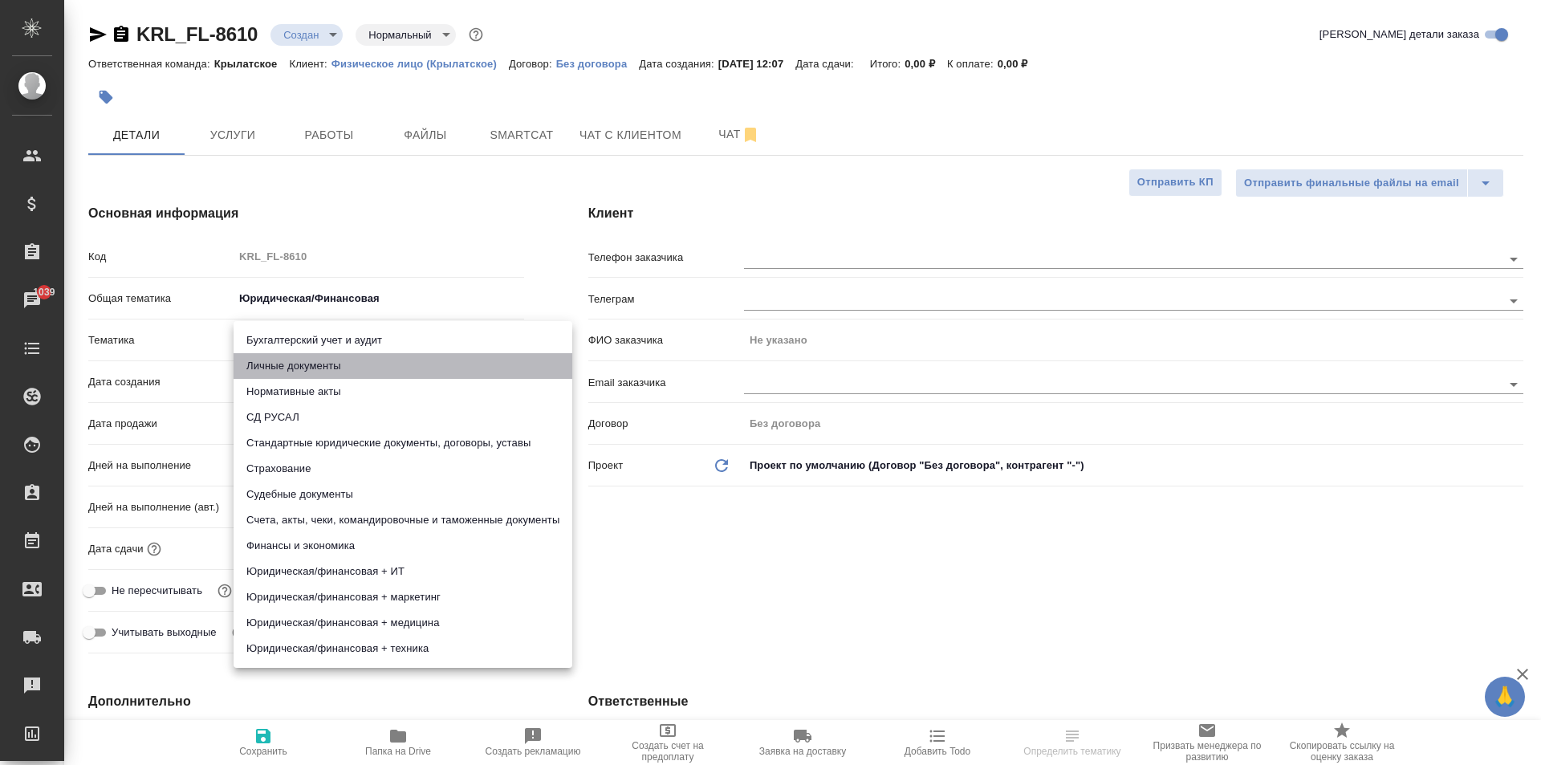
click at [291, 364] on li "Личные документы" at bounding box center [403, 366] width 339 height 26
type textarea "x"
type input "5a8b8b956a9677013d343cfe"
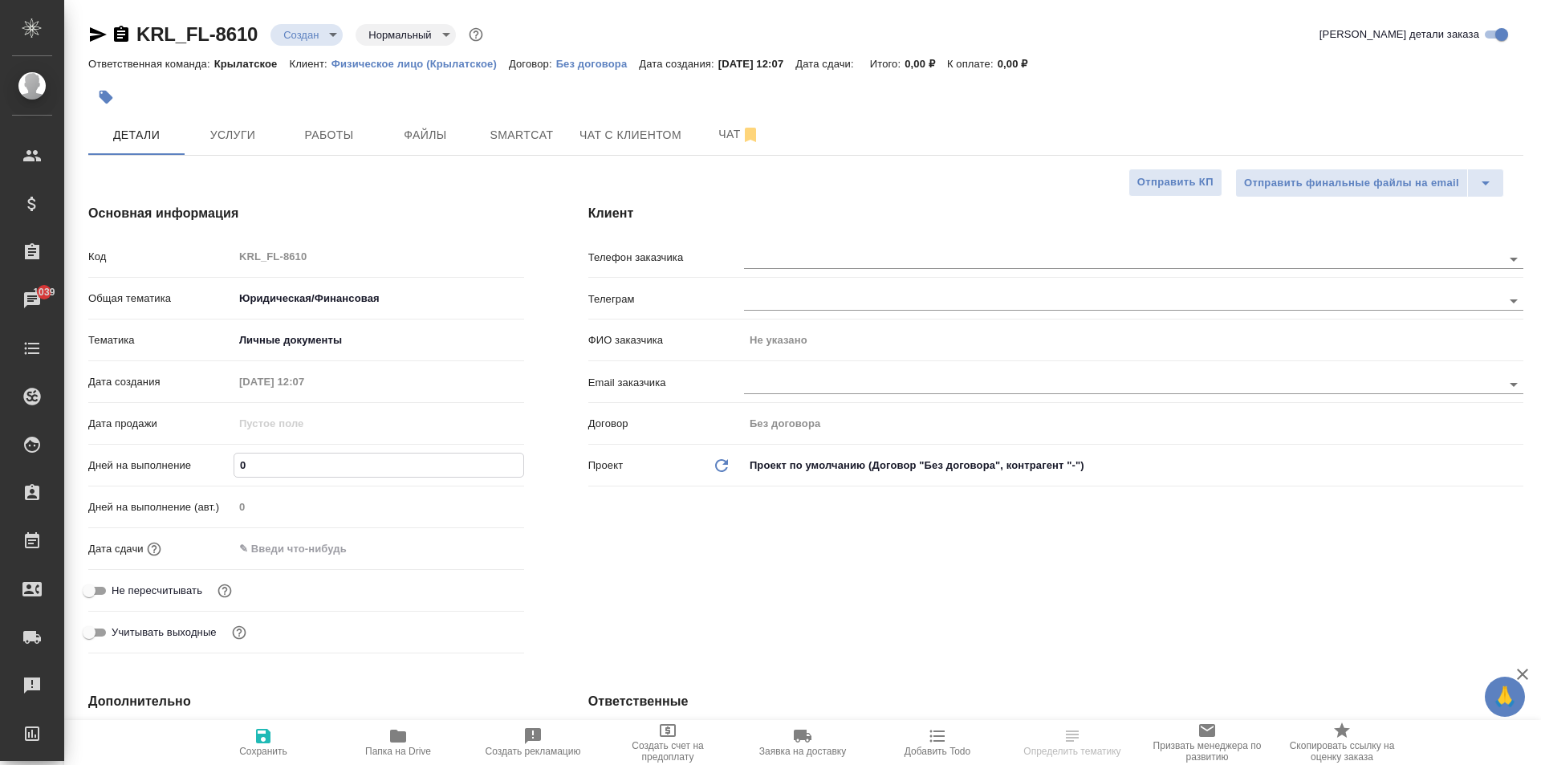
drag, startPoint x: 278, startPoint y: 462, endPoint x: 165, endPoint y: 434, distance: 117.4
click at [165, 435] on div "Код KRL_FL-8610 Общая тематика Юридическая/Финансовая yr-fn Тематика Личные док…" at bounding box center [306, 450] width 436 height 417
type input "1"
type textarea "x"
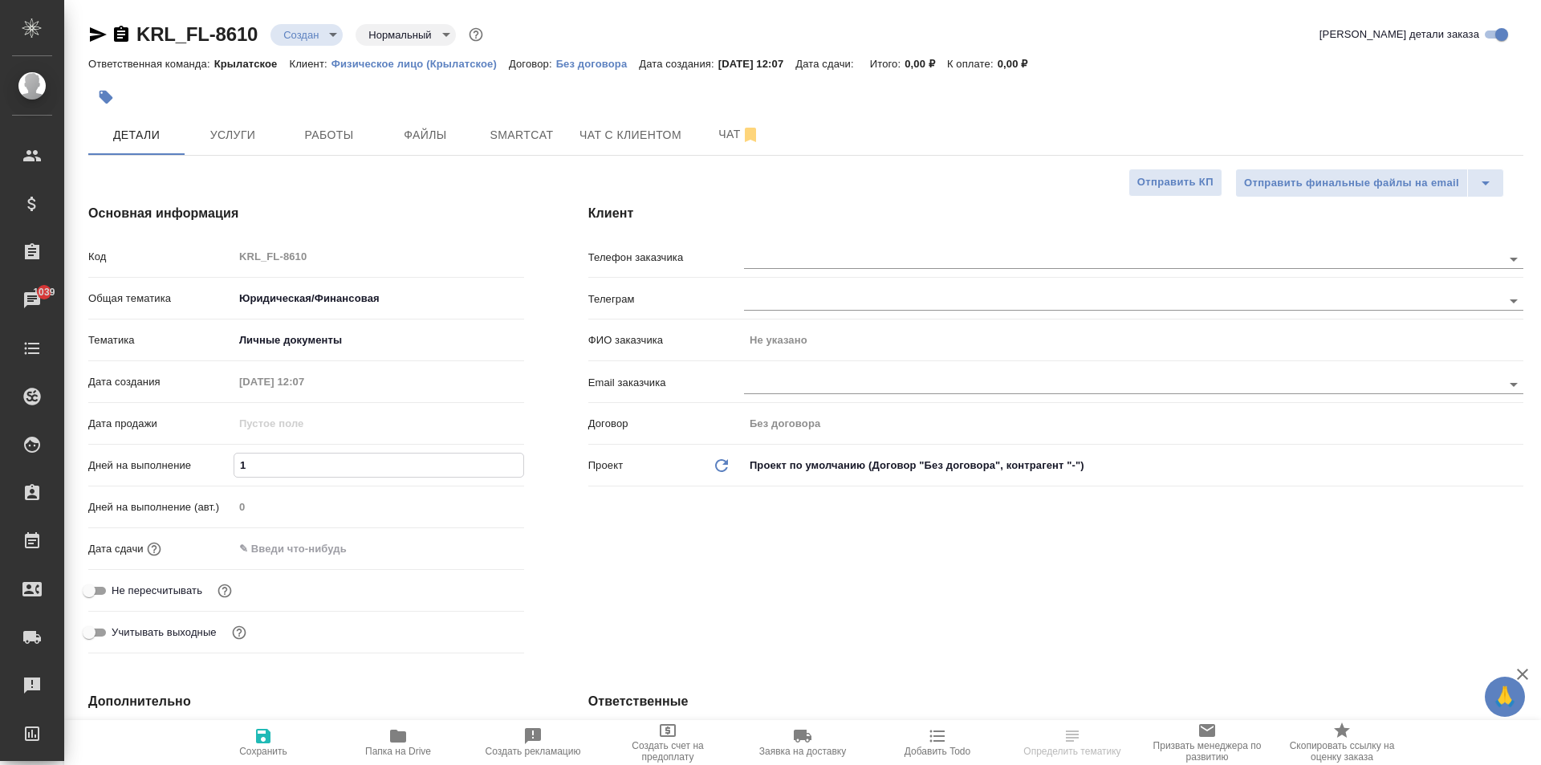
type textarea "x"
type input "1"
drag, startPoint x: 267, startPoint y: 555, endPoint x: 278, endPoint y: 540, distance: 18.5
click at [266, 554] on input "text" at bounding box center [304, 548] width 140 height 23
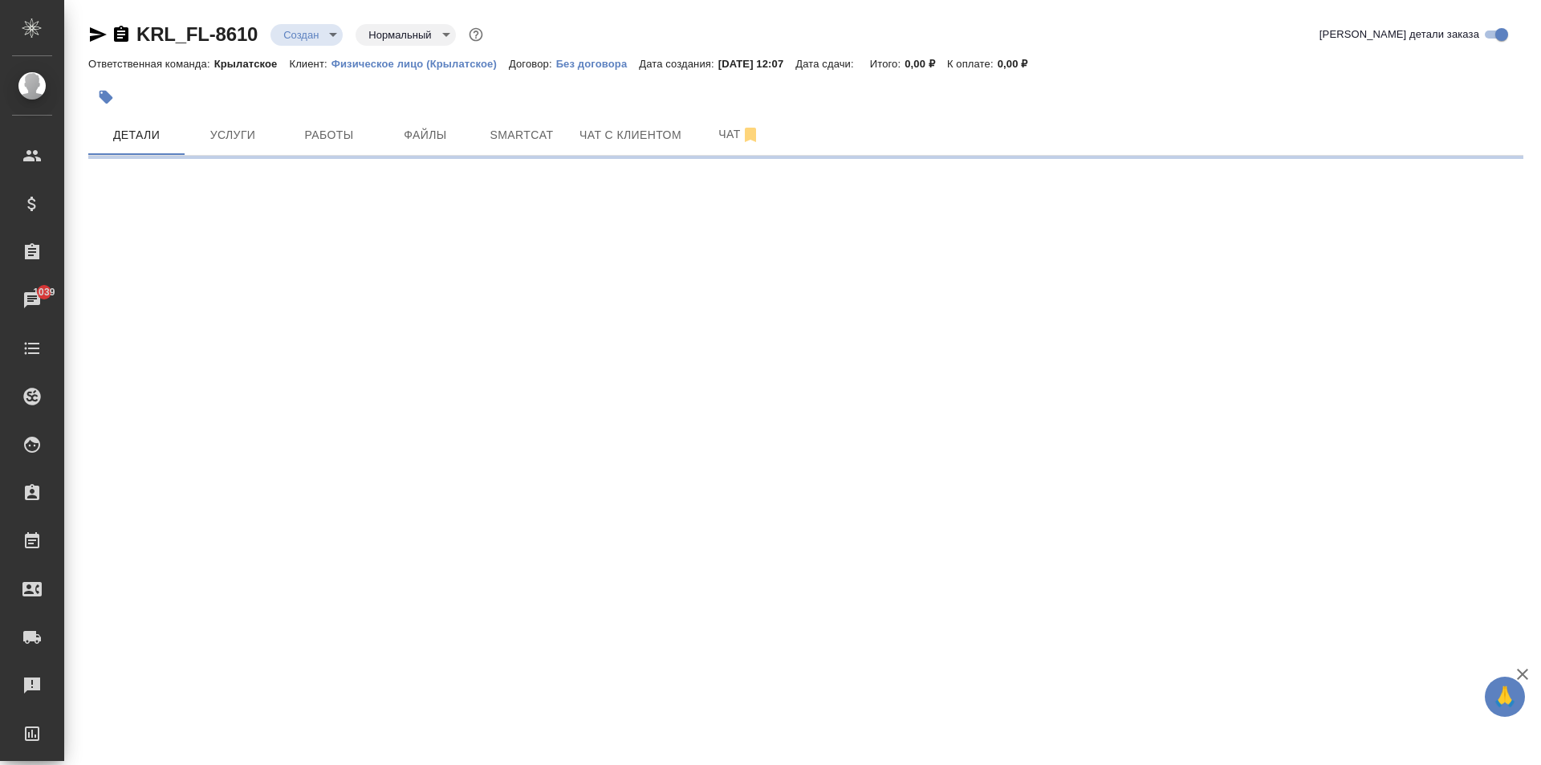
click at [483, 547] on div ".cls-1 fill:#fff; AWATERA Kasymov Timur Клиенты Спецификации Заказы 1039 Чаты T…" at bounding box center [770, 382] width 1541 height 765
select select "RU"
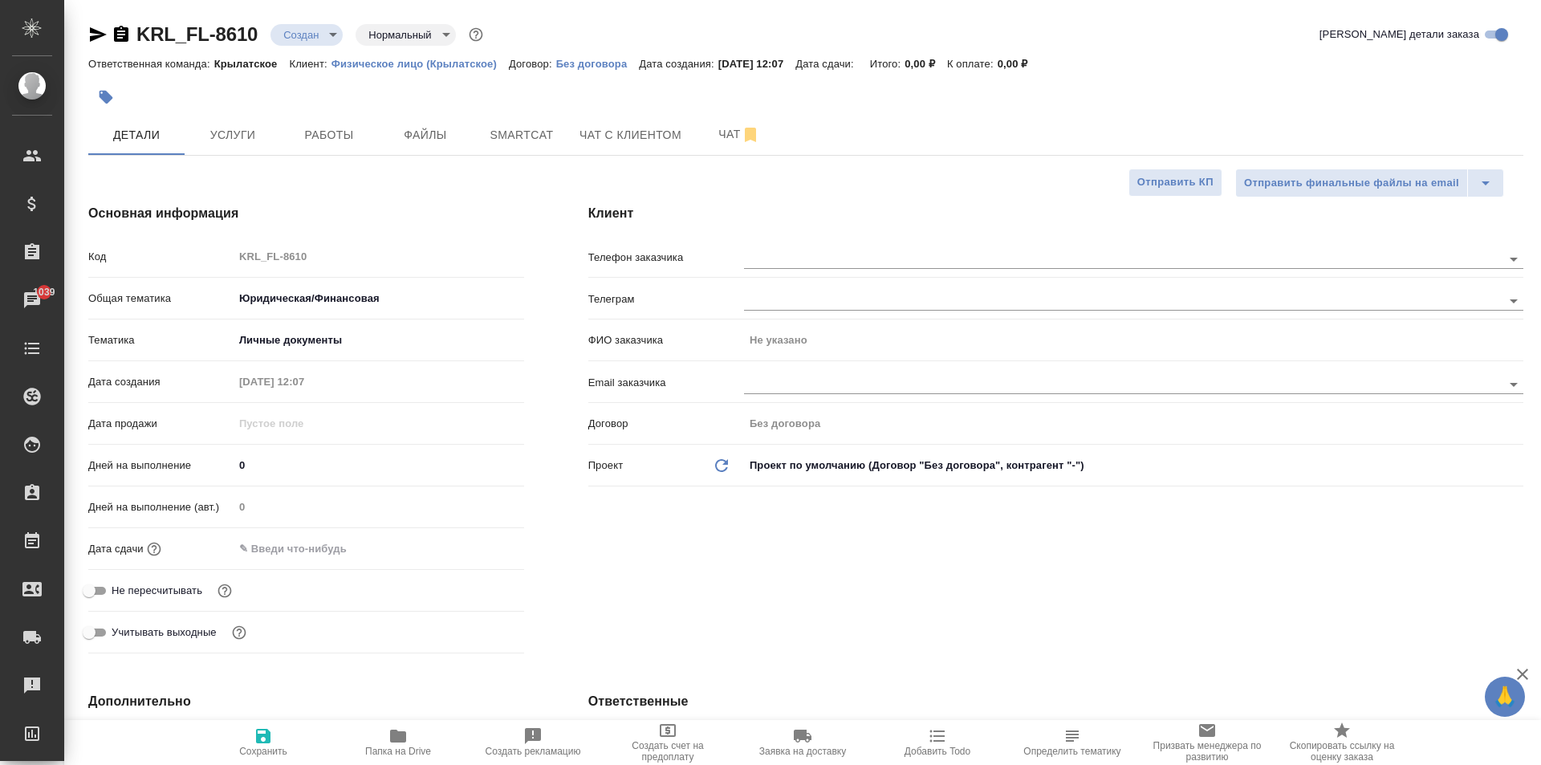
type textarea "x"
click at [972, 247] on div at bounding box center [1133, 257] width 779 height 30
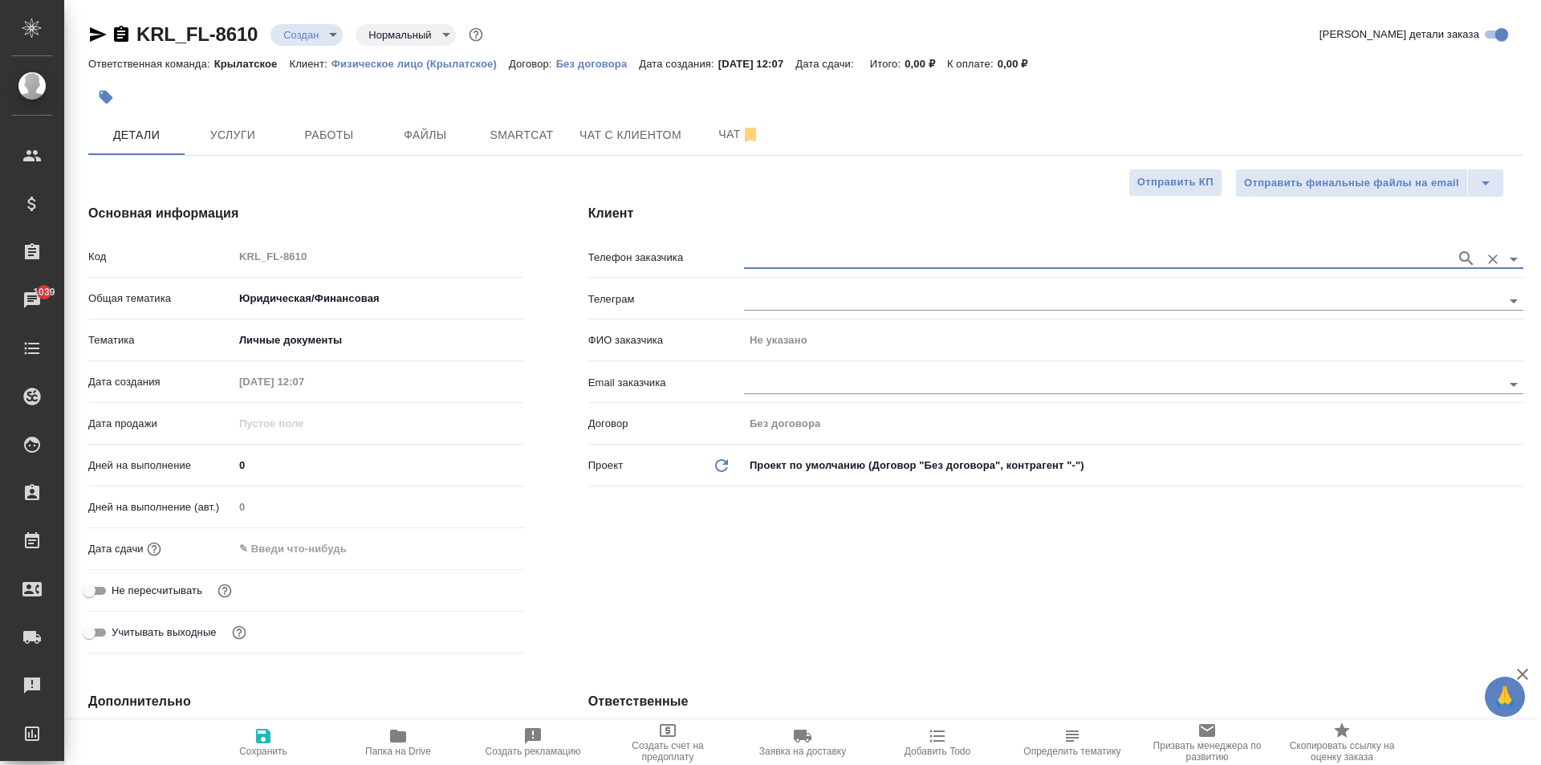
click at [847, 251] on input "text" at bounding box center [1096, 258] width 704 height 19
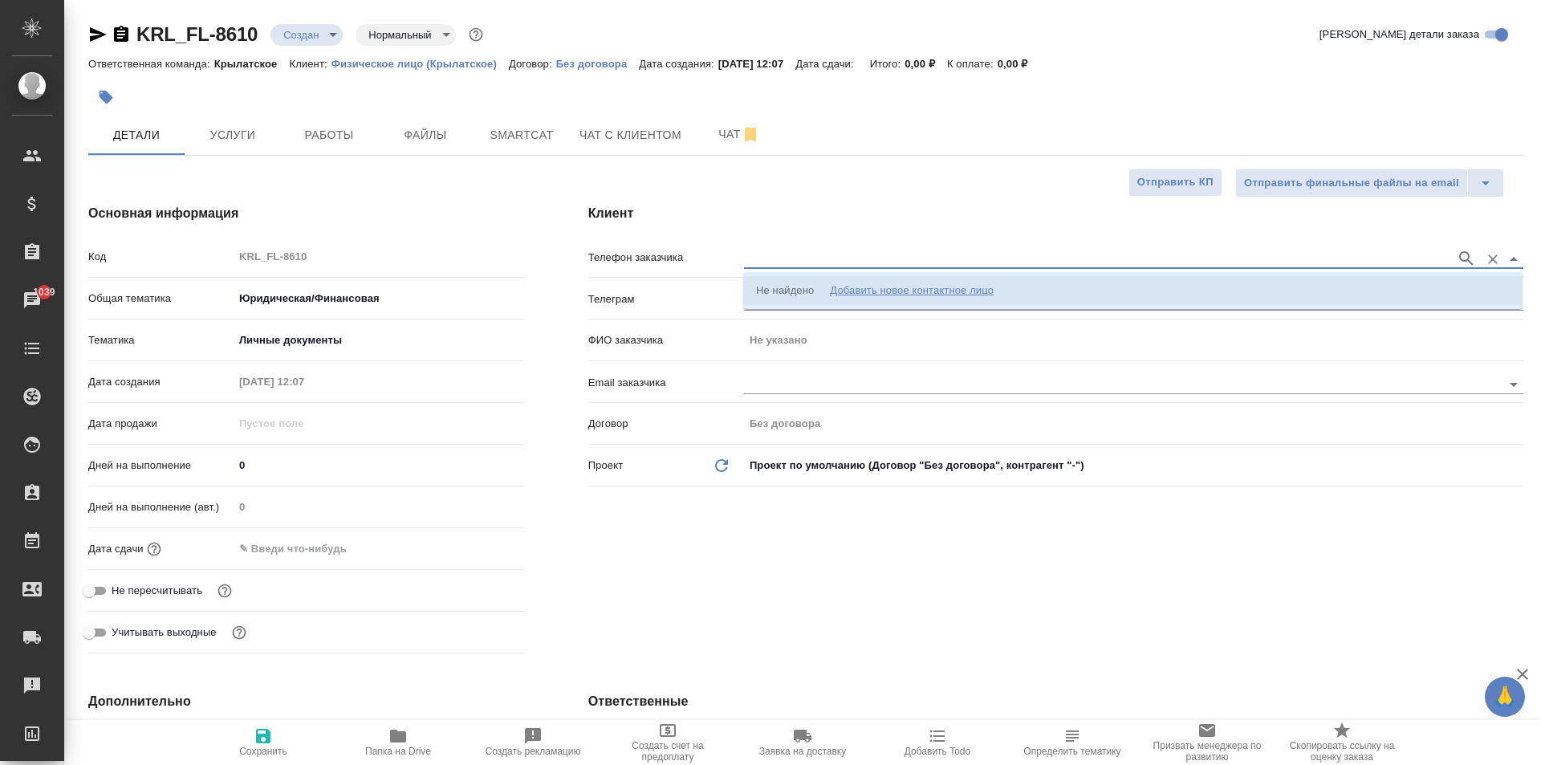
click at [892, 300] on li "Не найдено Добавить новое контактное лицо" at bounding box center [1132, 290] width 779 height 29
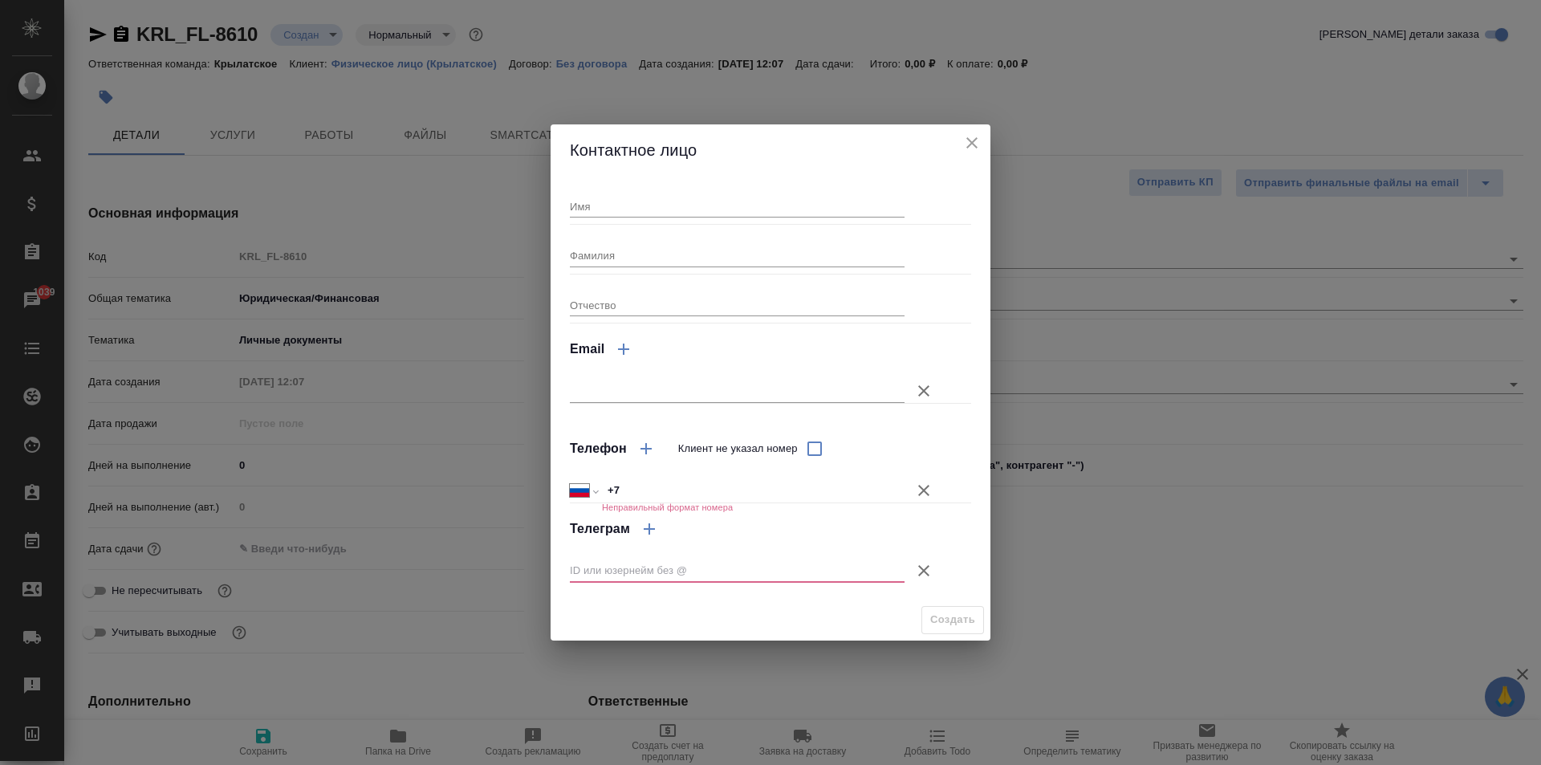
drag, startPoint x: 620, startPoint y: 172, endPoint x: 629, endPoint y: 204, distance: 33.3
click at [622, 181] on div "Контактное лицо Имя Фамилия Отчество Email Телефон Клиент не указал номер Между…" at bounding box center [771, 382] width 440 height 516
drag, startPoint x: 631, startPoint y: 205, endPoint x: 643, endPoint y: 203, distance: 12.3
click at [632, 205] on input "Имя" at bounding box center [737, 206] width 335 height 22
type input "Оскар"
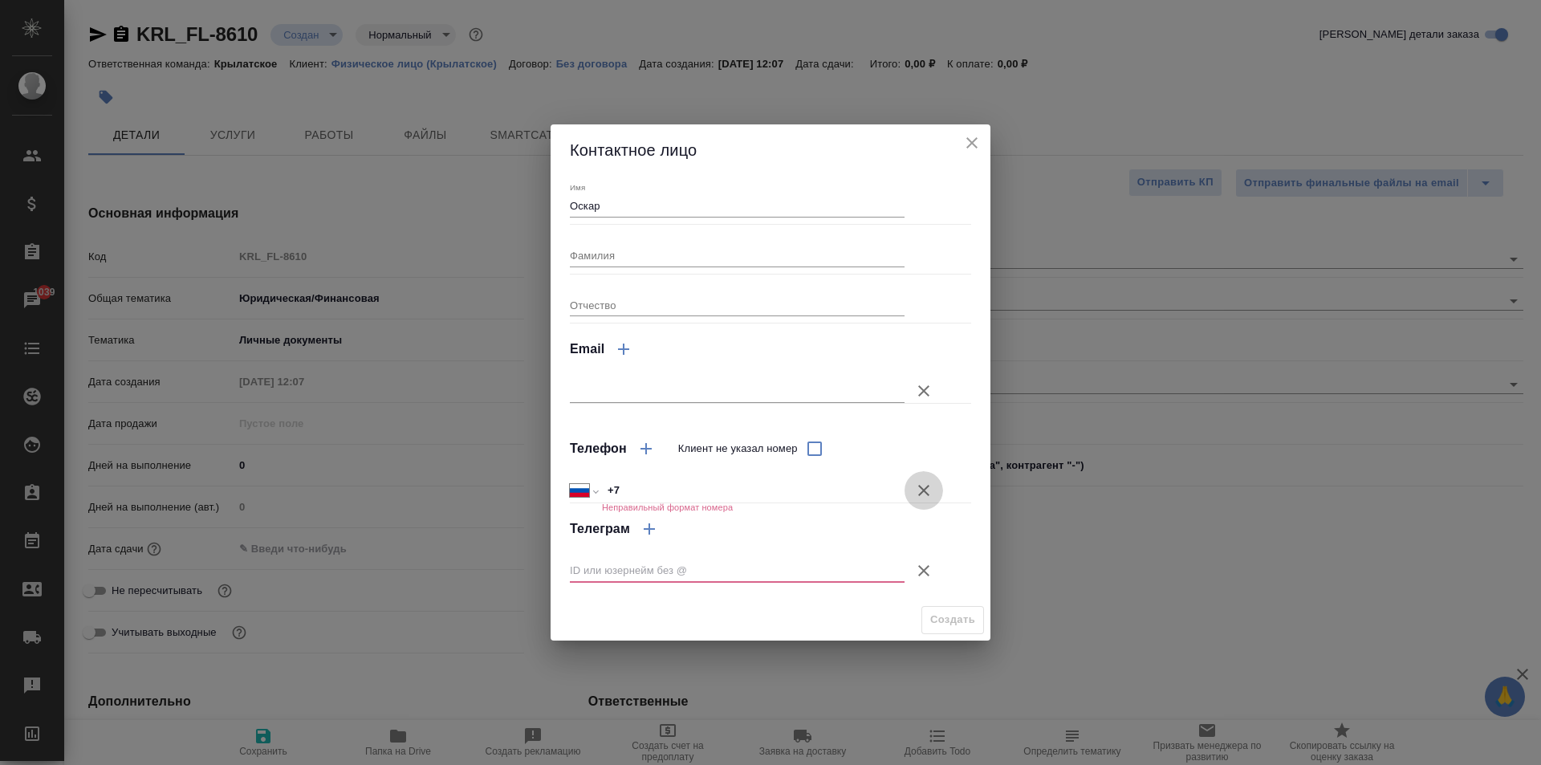
drag, startPoint x: 929, startPoint y: 486, endPoint x: 924, endPoint y: 499, distance: 14.0
click at [927, 486] on icon "button" at bounding box center [923, 490] width 19 height 19
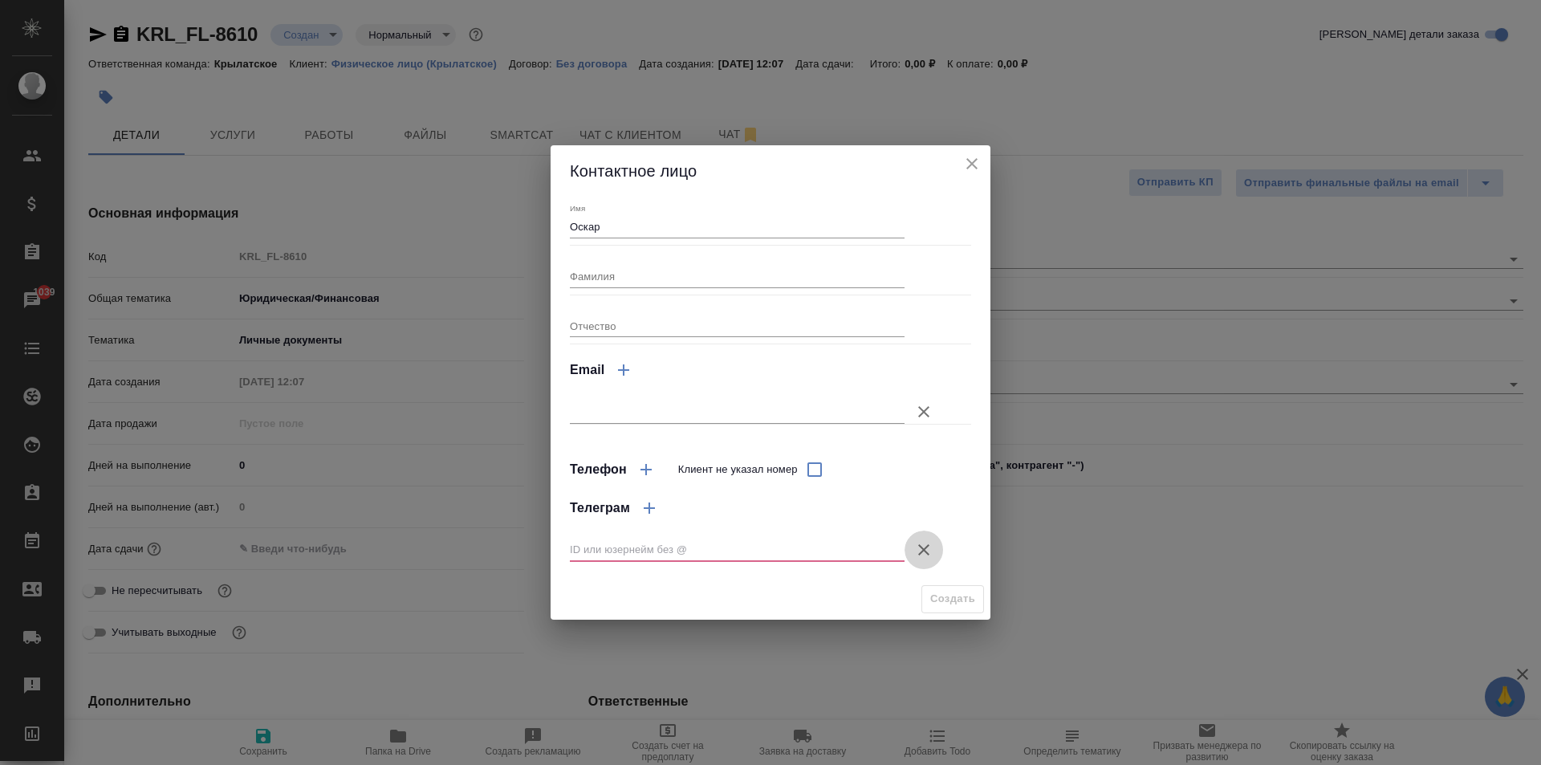
click at [929, 544] on icon "button" at bounding box center [923, 549] width 19 height 19
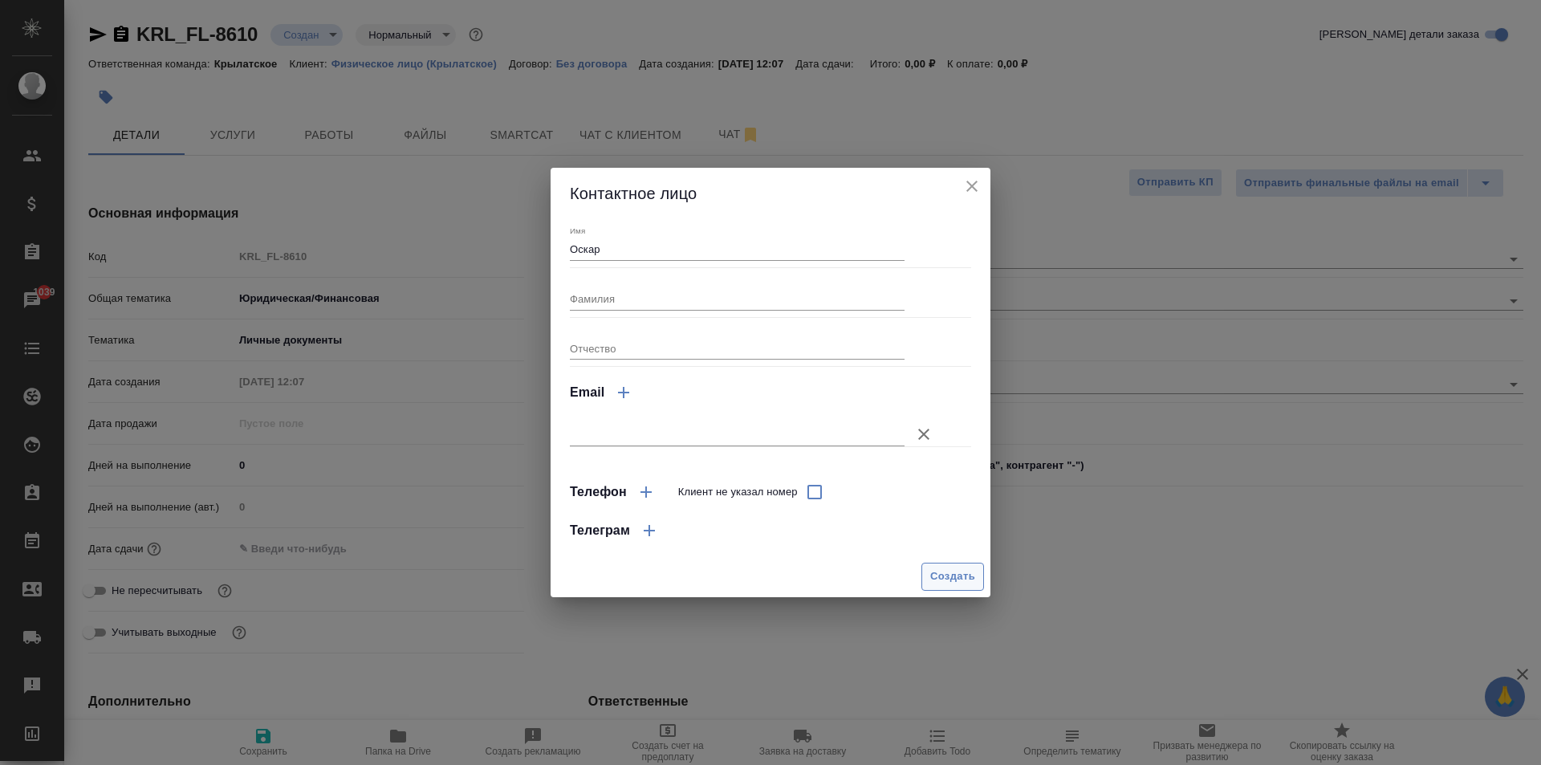
drag, startPoint x: 945, startPoint y: 600, endPoint x: 953, endPoint y: 581, distance: 21.2
click at [947, 598] on div "Контактное лицо Имя Оскар Фамилия Отчество Email Телефон Клиент не указал номер…" at bounding box center [770, 382] width 1541 height 765
click at [952, 581] on span "Создать" at bounding box center [952, 576] width 45 height 18
type input "Оскар"
type textarea "x"
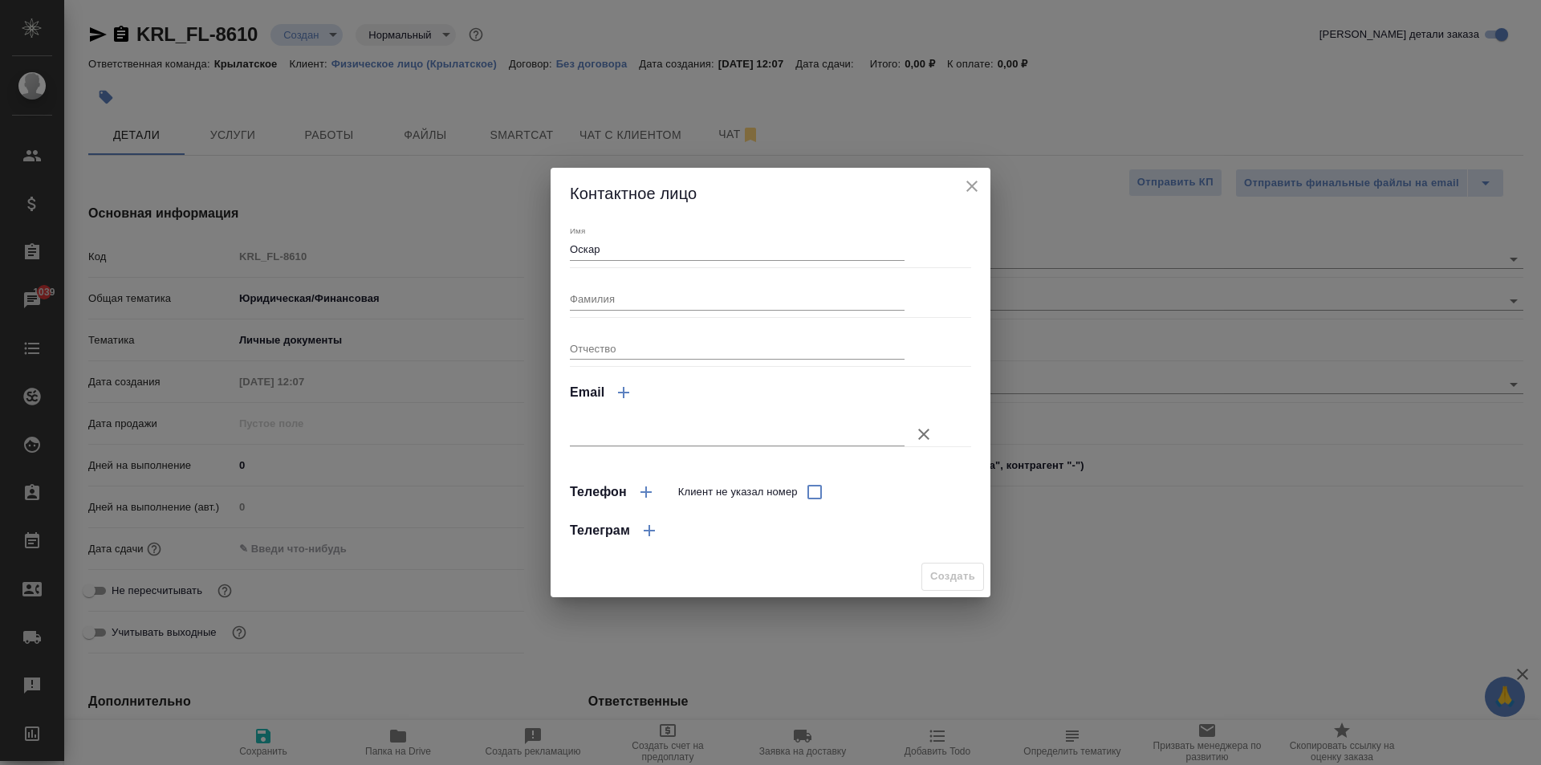
type textarea "x"
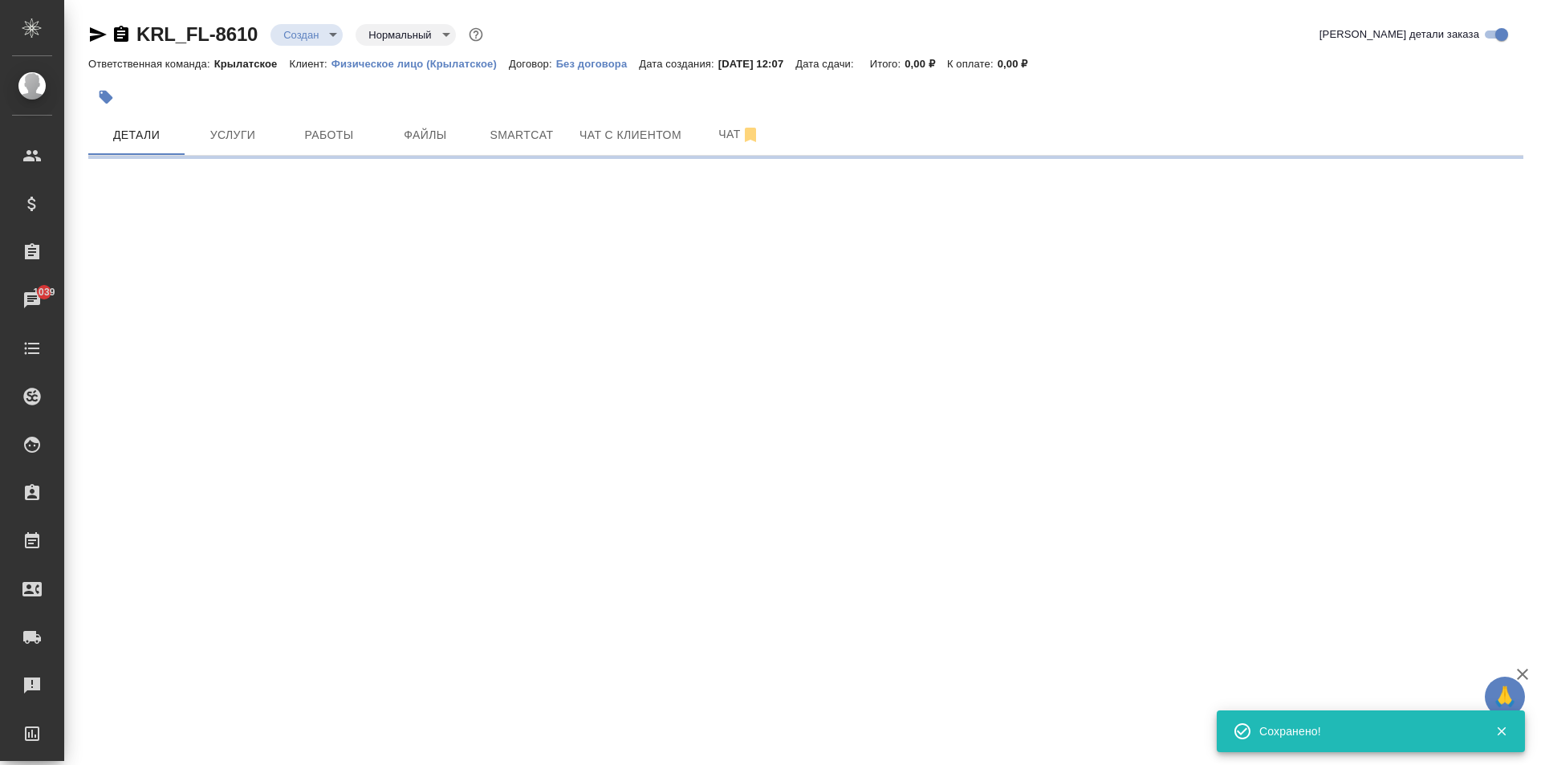
type input "holyTrinity"
select select "RU"
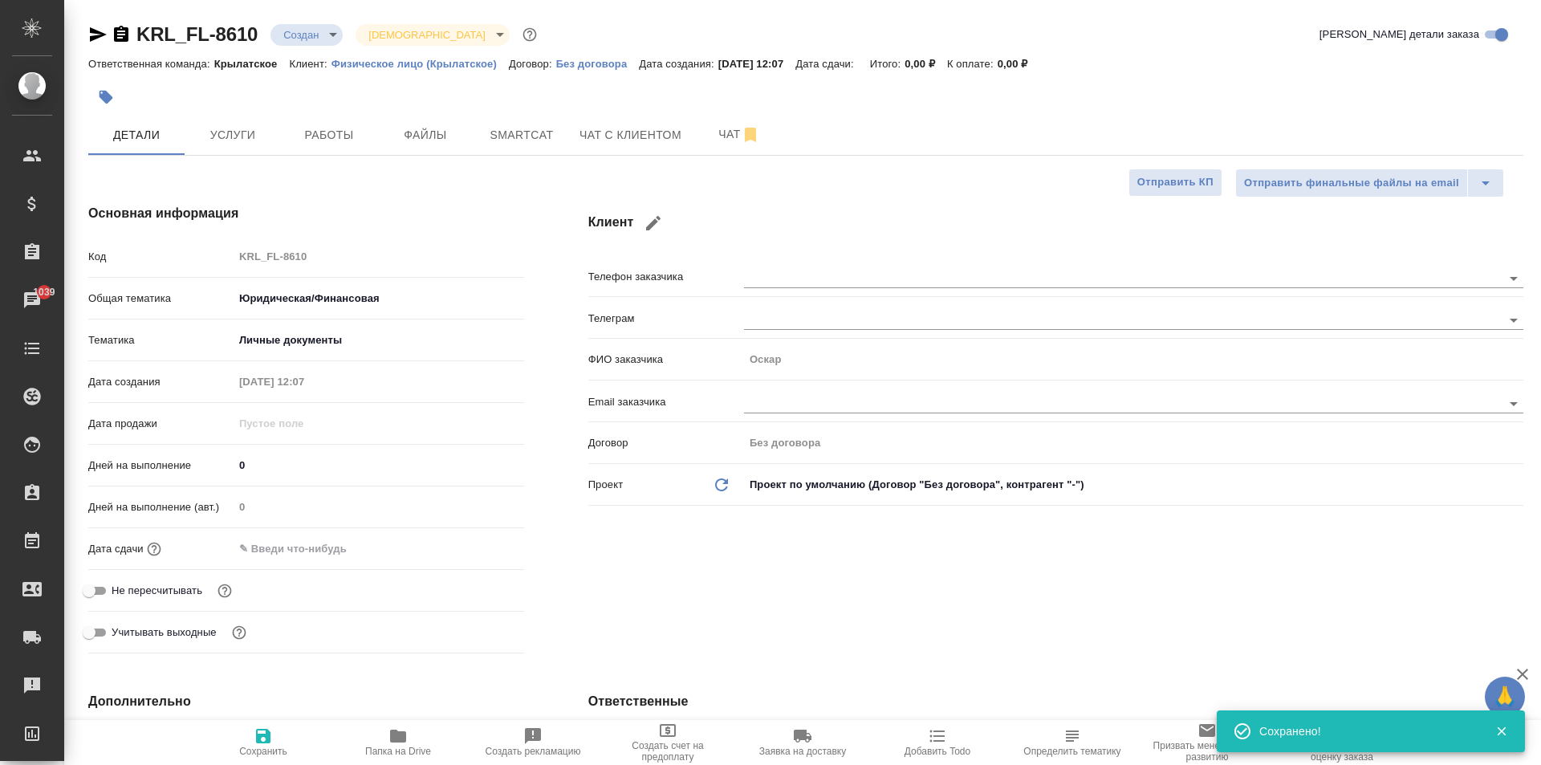
type textarea "x"
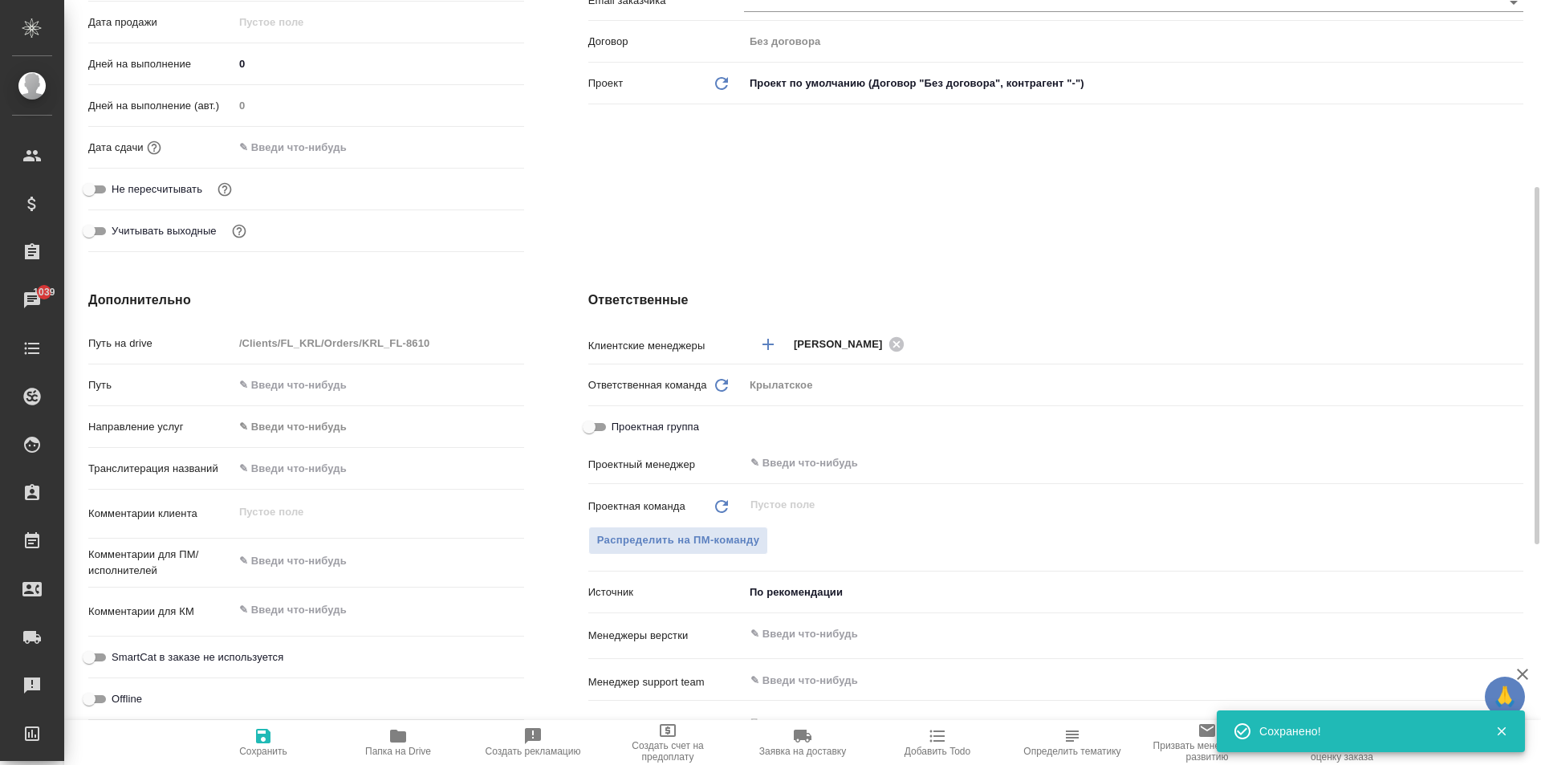
scroll to position [80, 0]
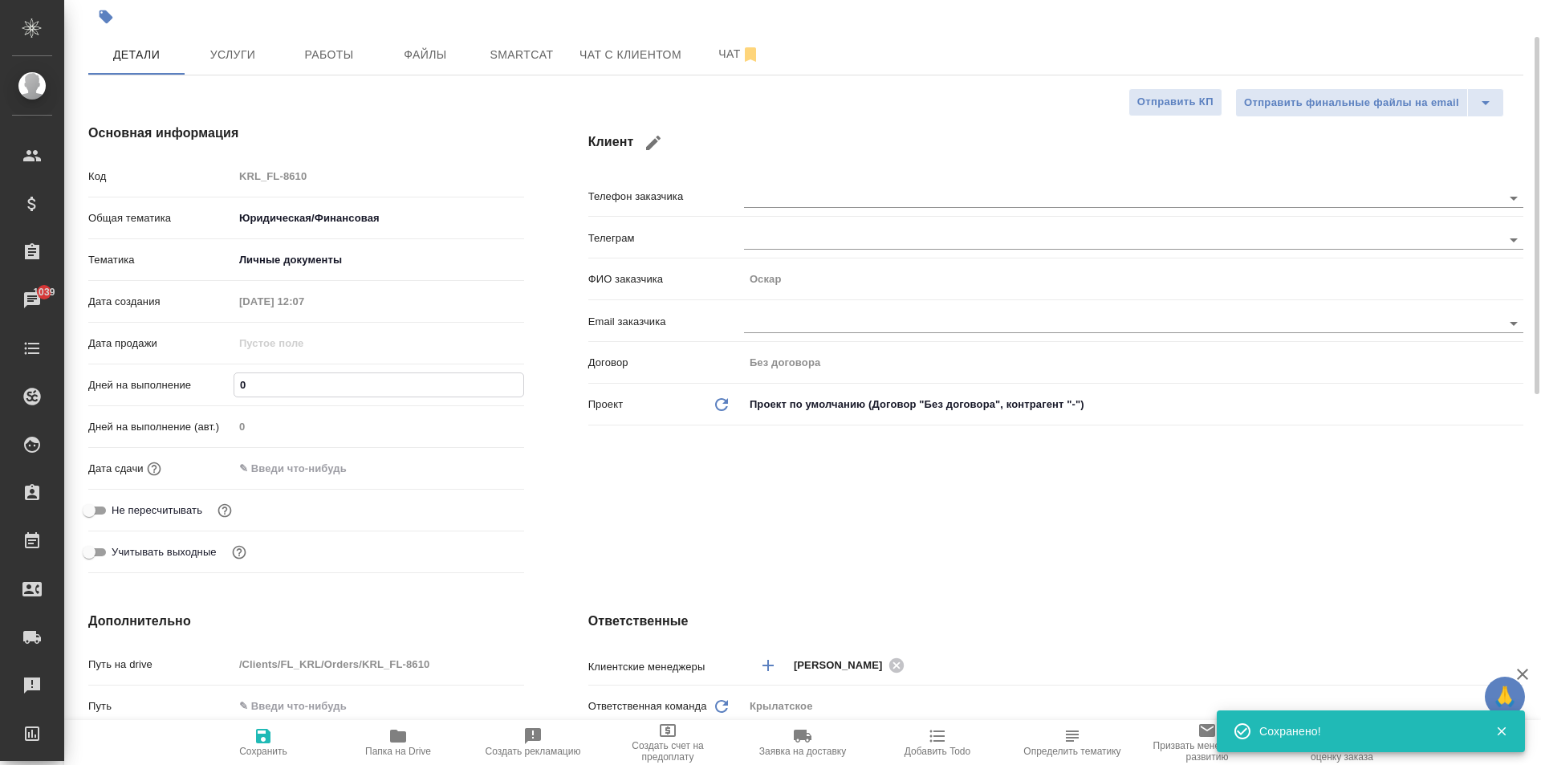
drag, startPoint x: 282, startPoint y: 392, endPoint x: 222, endPoint y: 376, distance: 61.3
click at [222, 376] on div "Дней на выполнение 0" at bounding box center [306, 385] width 436 height 28
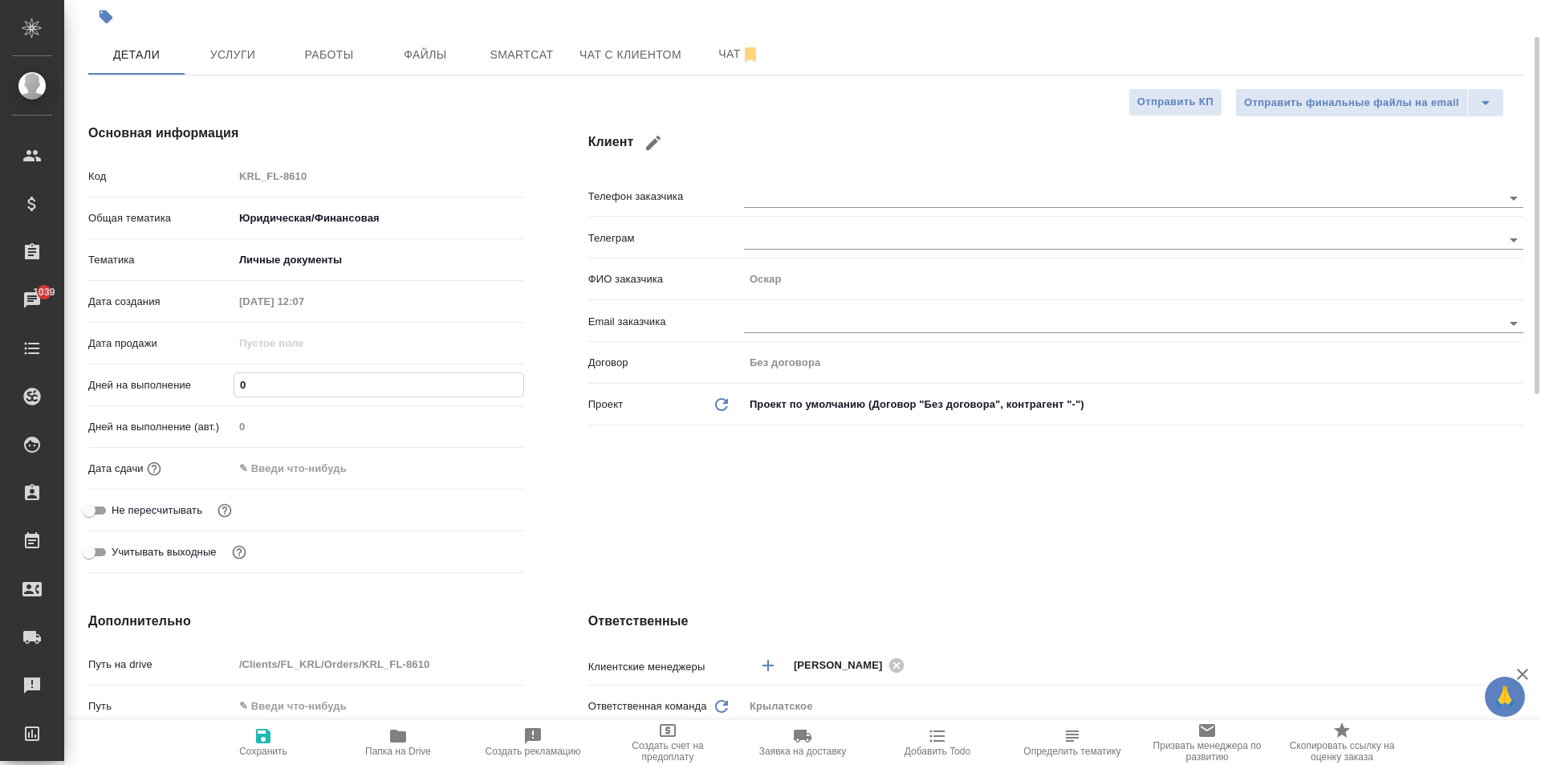
type input "1"
type textarea "x"
type input "1"
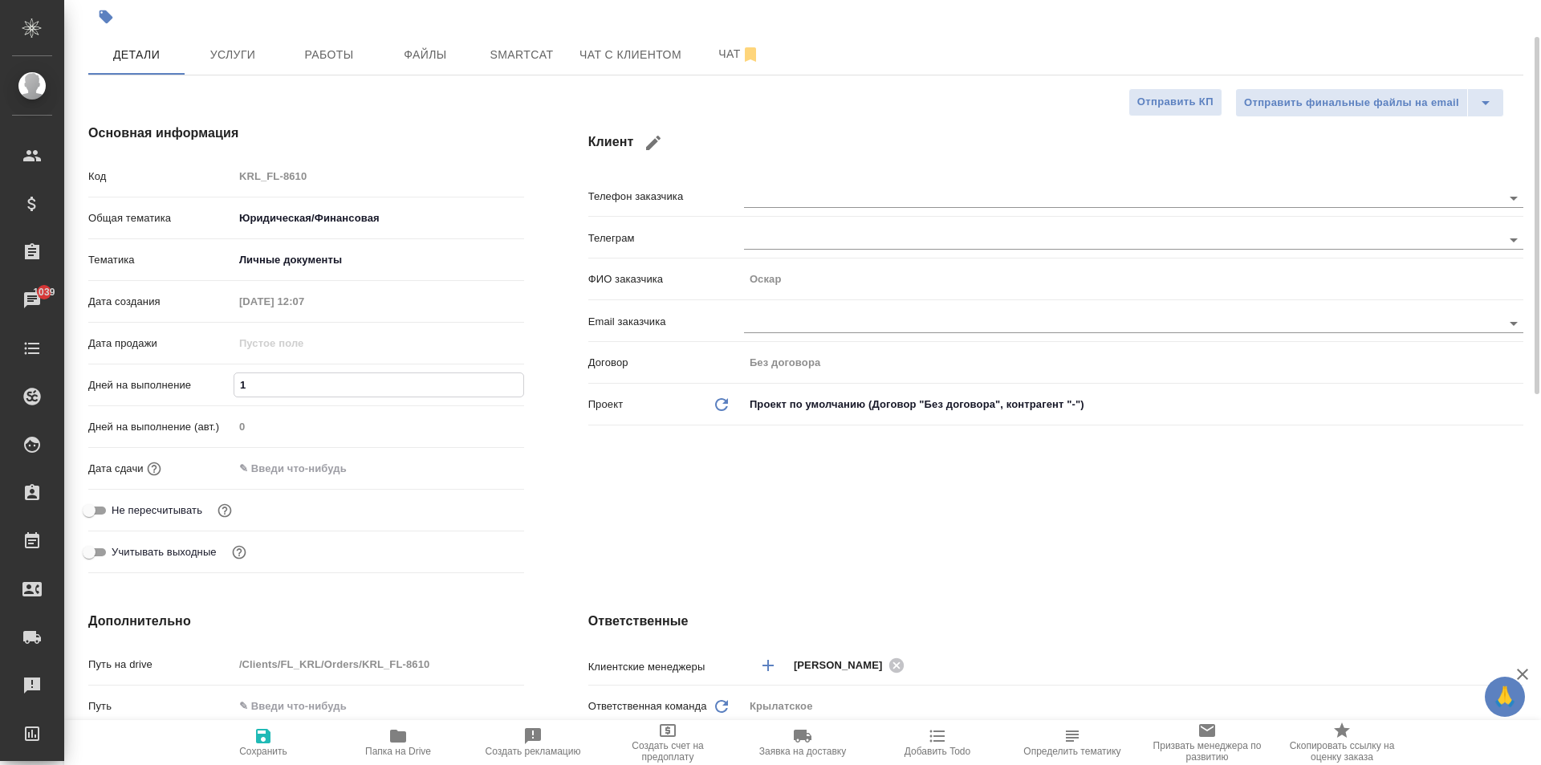
click at [260, 462] on input "text" at bounding box center [304, 468] width 140 height 23
click at [481, 467] on icon "button" at bounding box center [477, 467] width 19 height 19
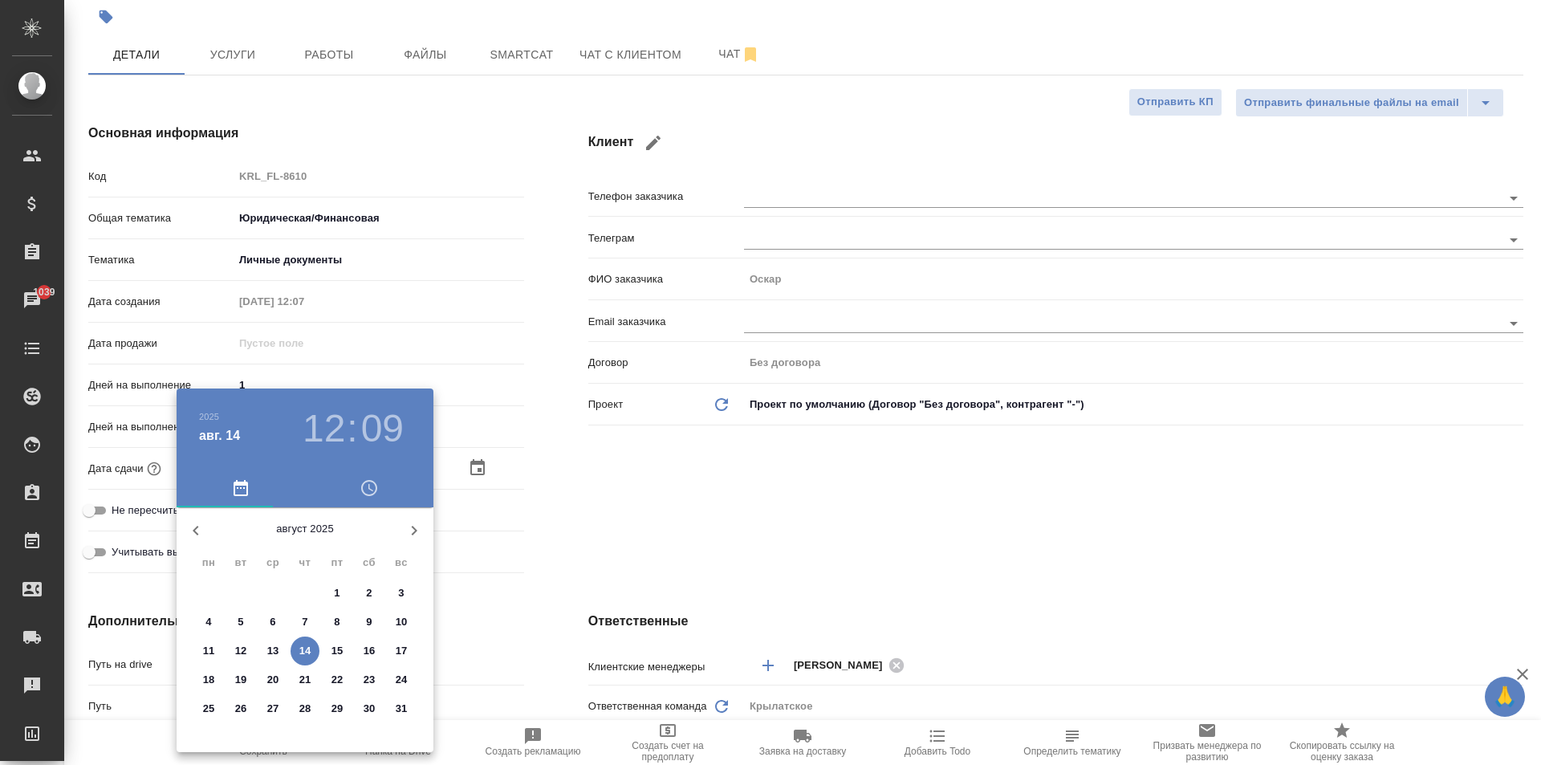
click at [340, 651] on p "15" at bounding box center [337, 651] width 12 height 16
type input "15.08.2025 12:09"
type textarea "x"
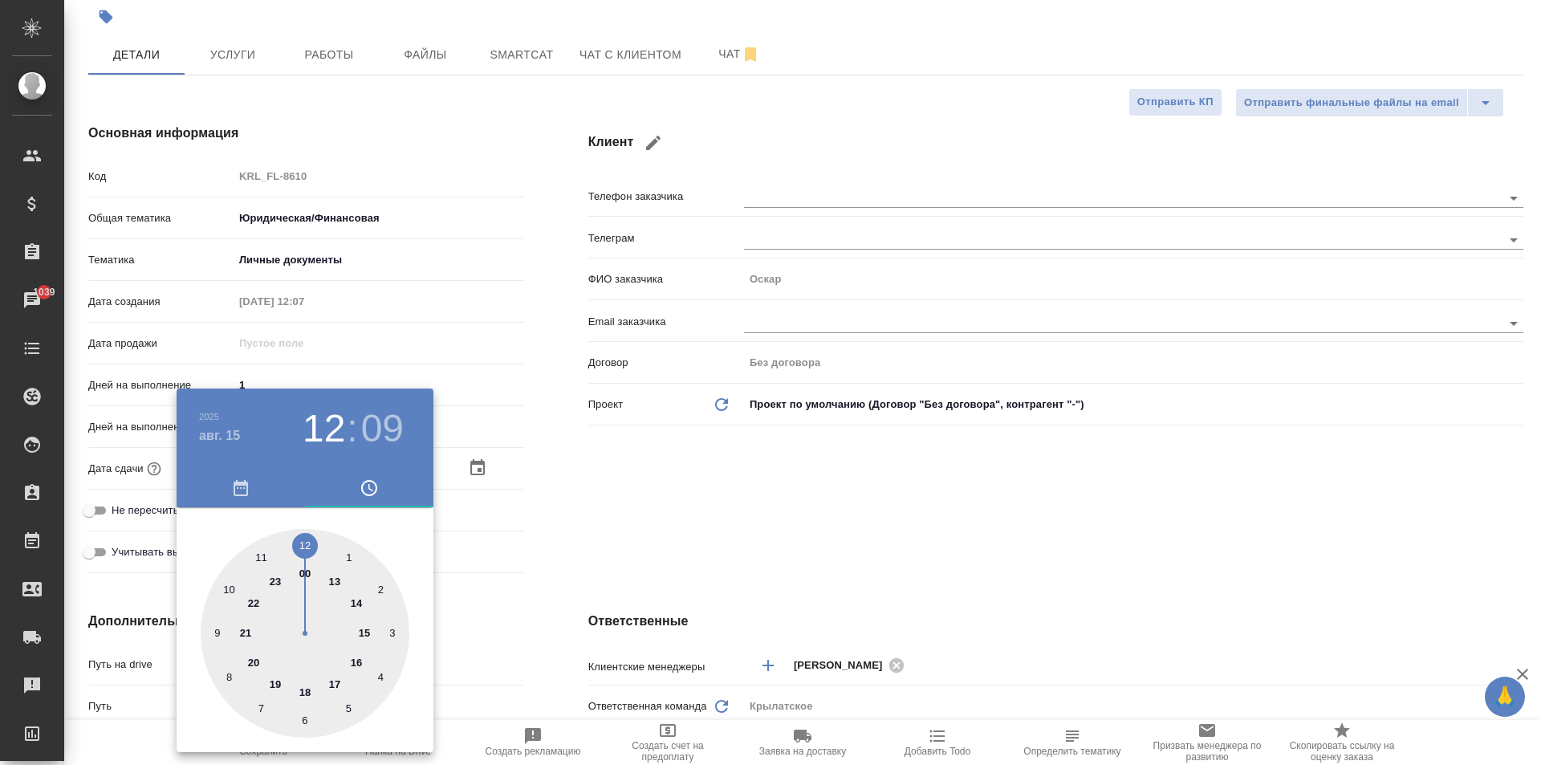
click at [232, 580] on div at bounding box center [305, 633] width 209 height 209
type input "15.08.2025 10:09"
type textarea "x"
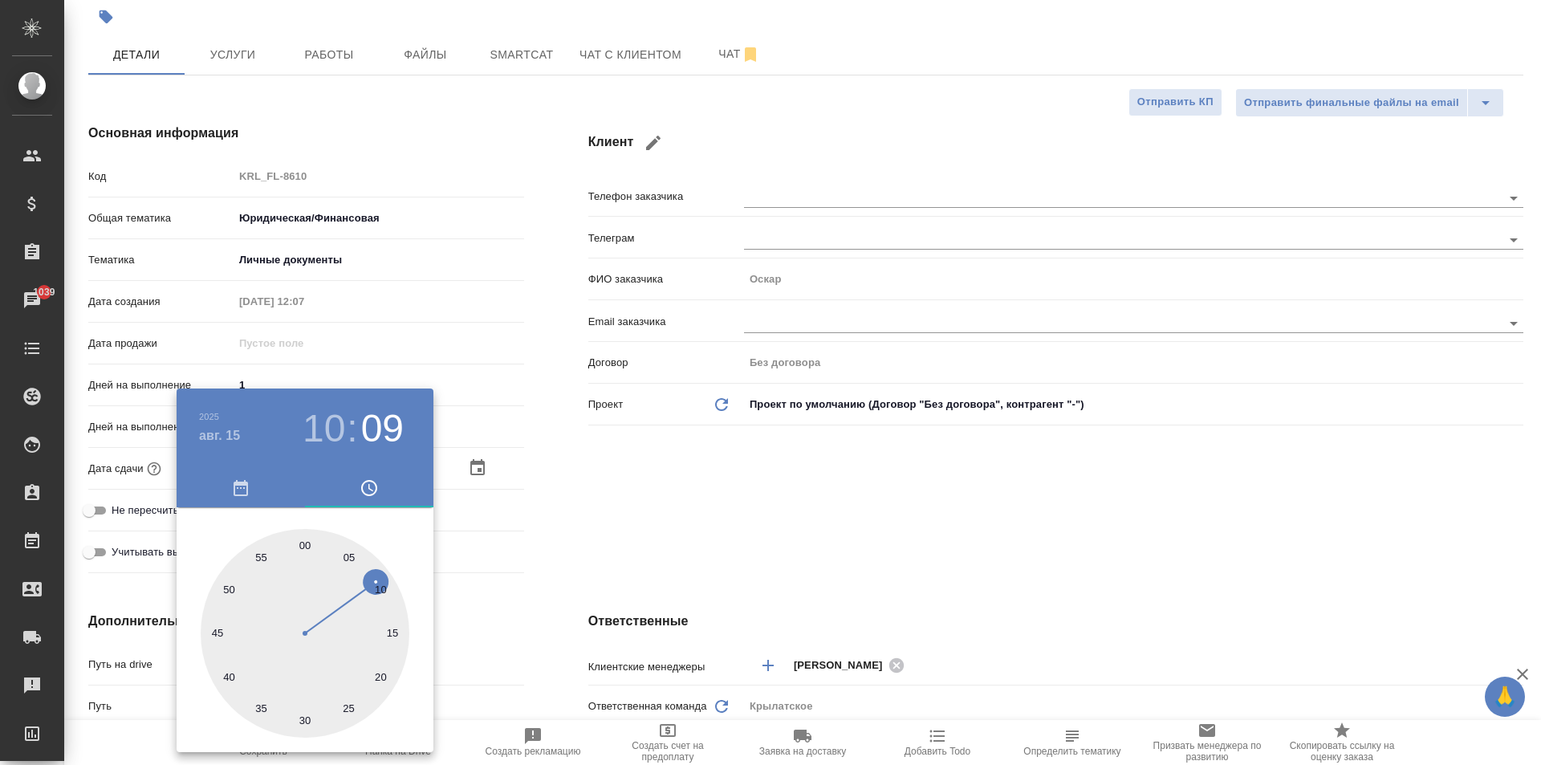
click at [302, 539] on div at bounding box center [305, 633] width 209 height 209
type input "15.08.2025 10:00"
type textarea "x"
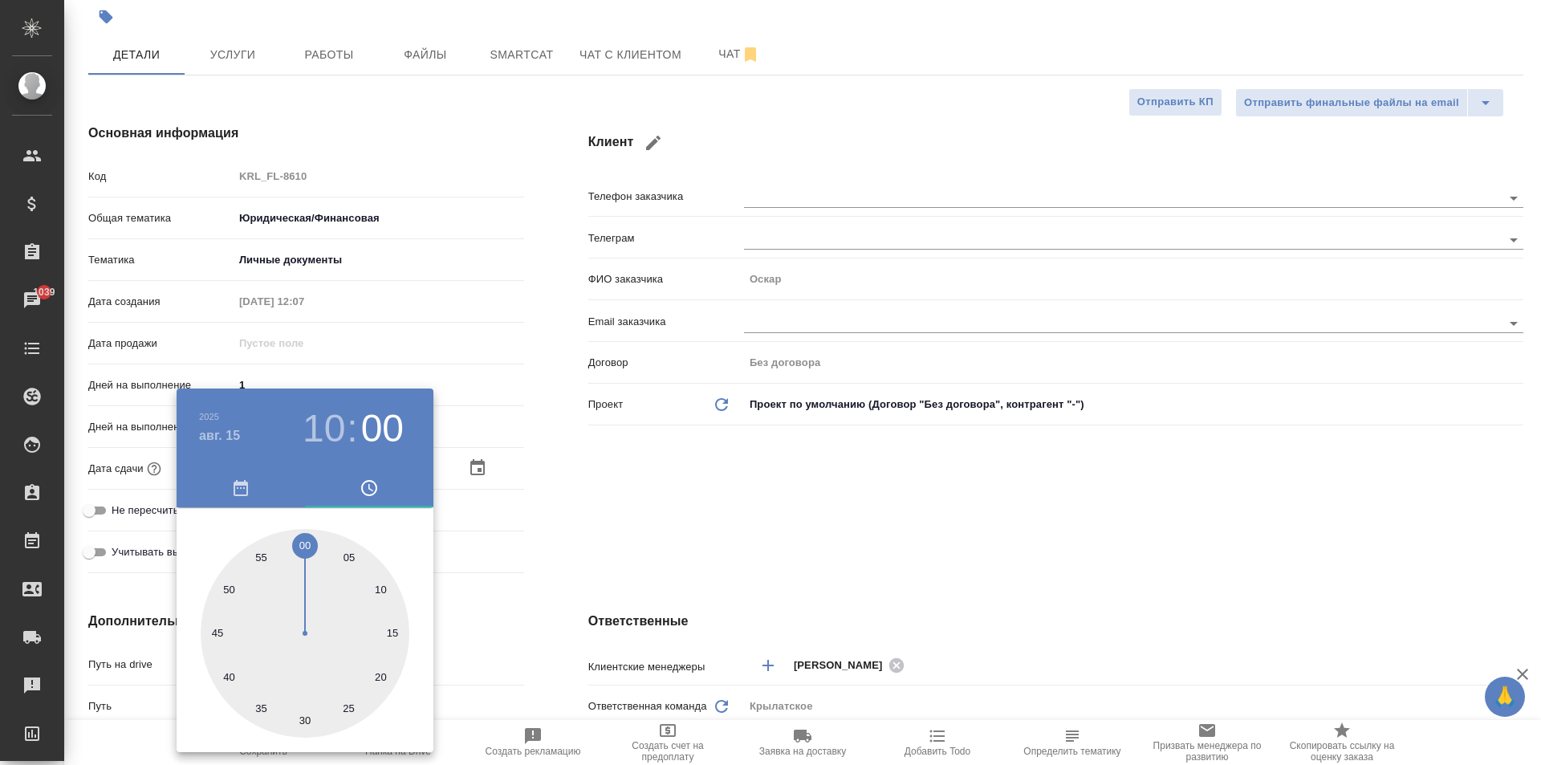
click at [654, 532] on div at bounding box center [770, 382] width 1541 height 765
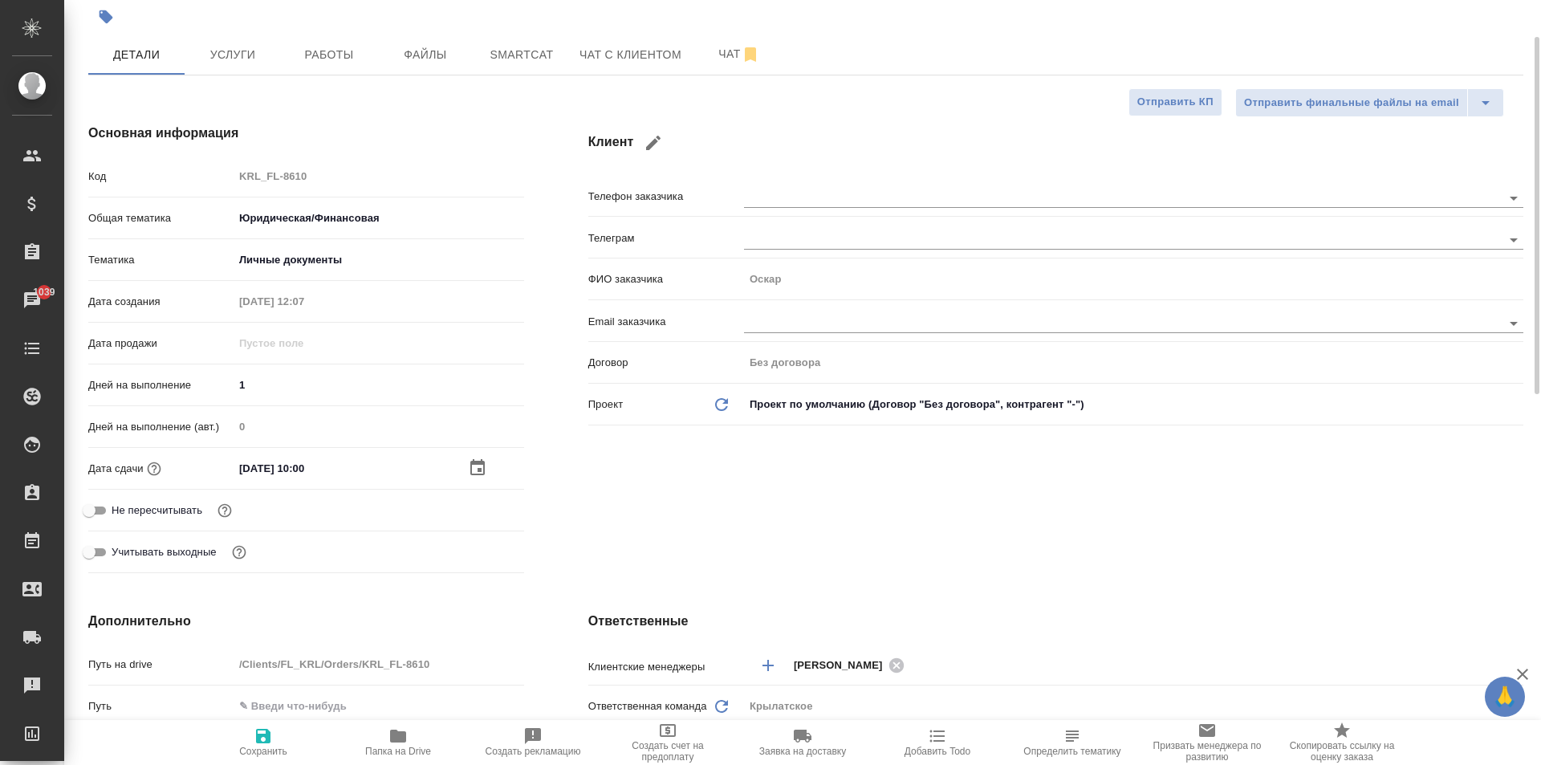
click at [150, 506] on span "Не пересчитывать" at bounding box center [157, 510] width 91 height 16
click at [118, 506] on input "Не пересчитывать" at bounding box center [89, 510] width 58 height 19
checkbox input "true"
type textarea "x"
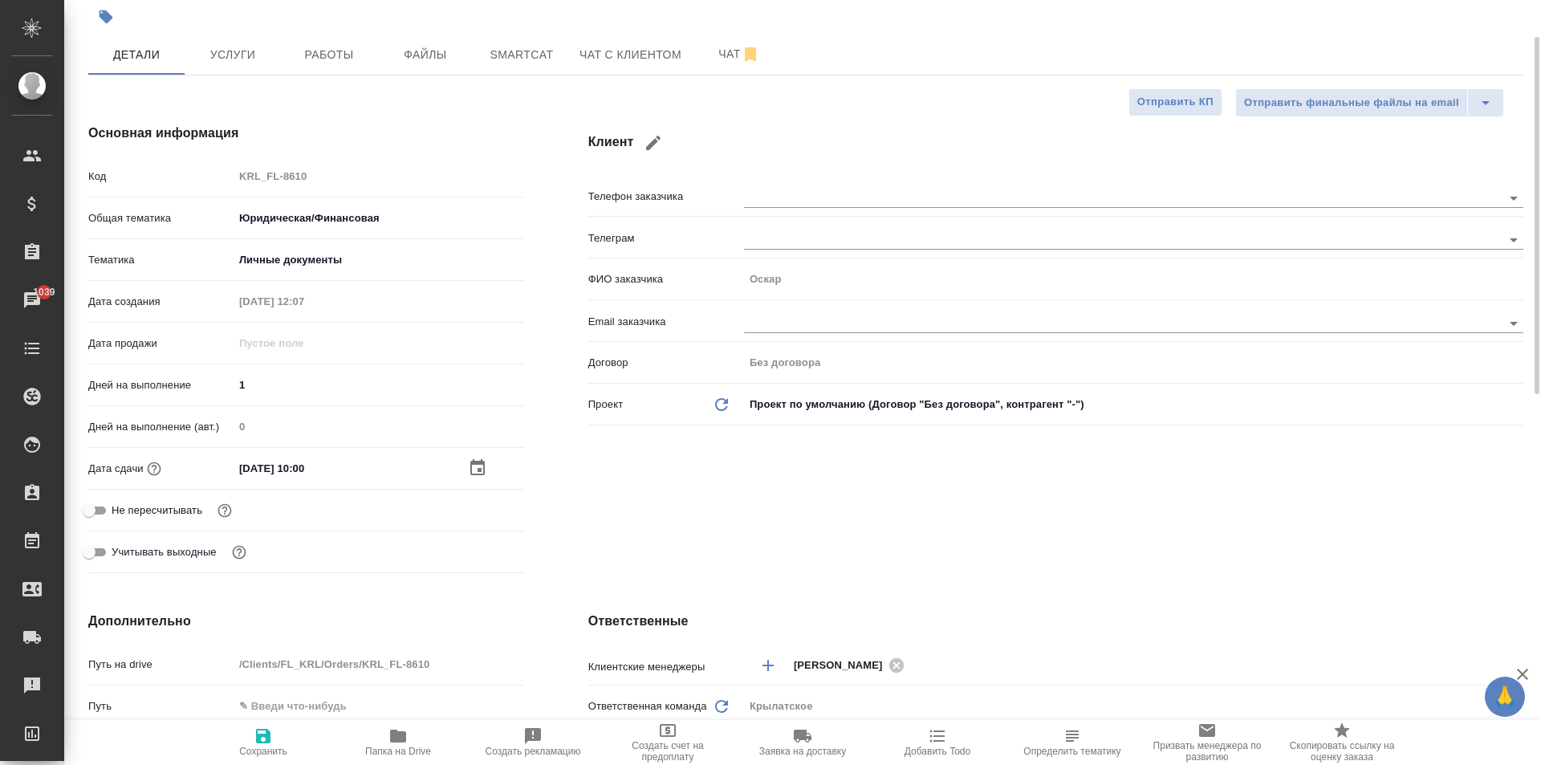
type textarea "x"
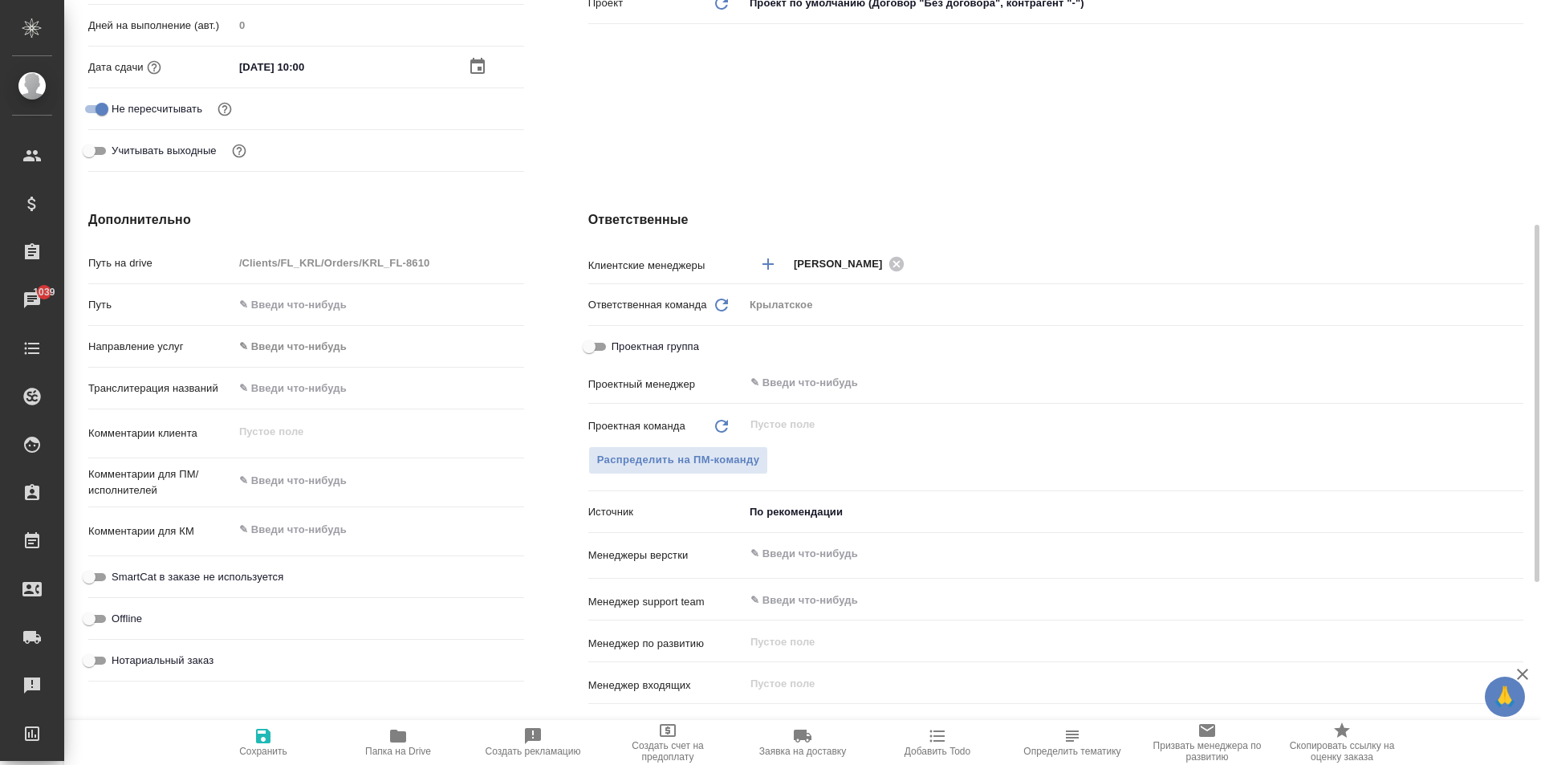
click at [307, 331] on div "Путь" at bounding box center [306, 312] width 436 height 42
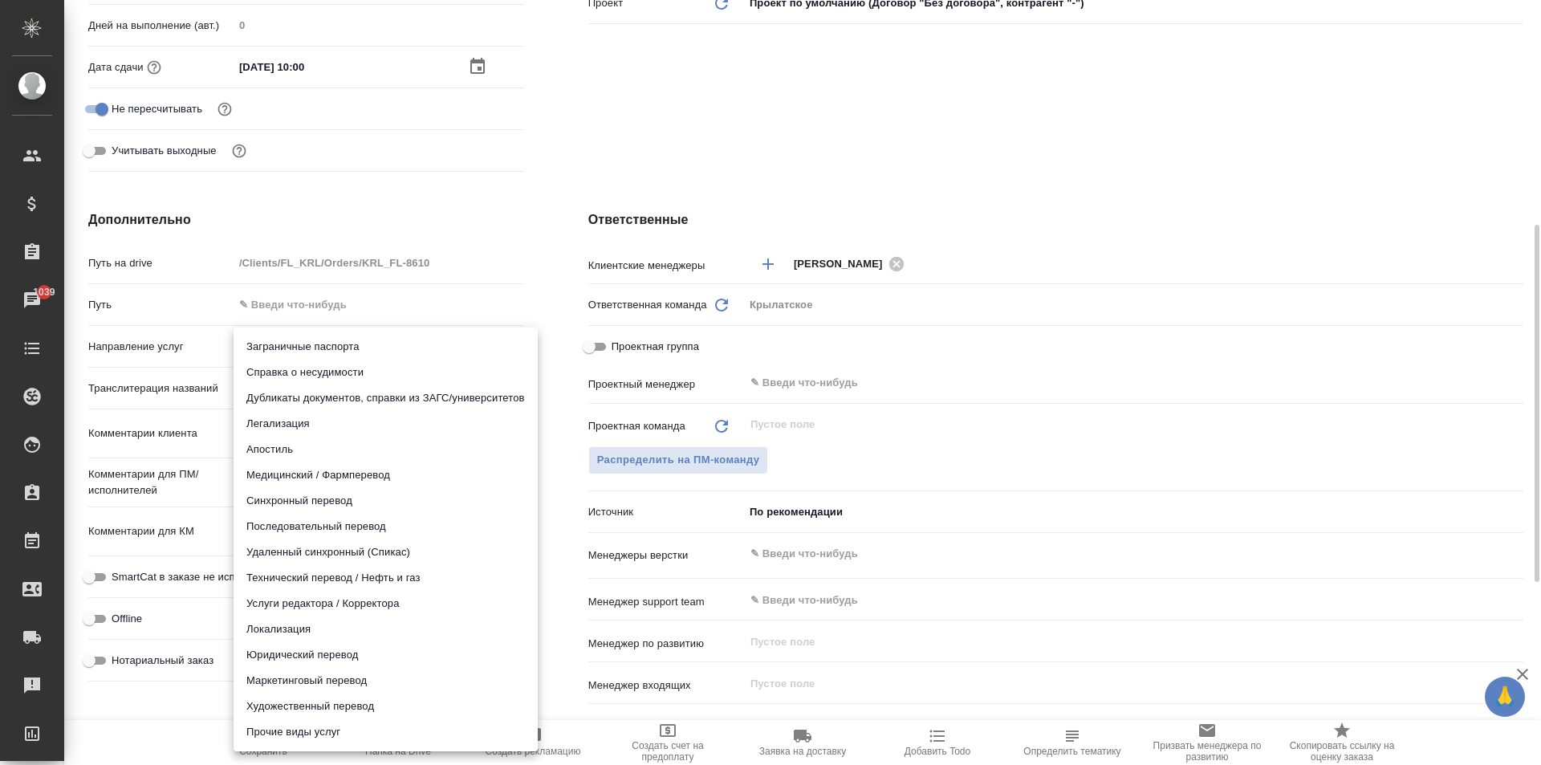
click at [310, 348] on body "🙏 .cls-1 fill:#fff; AWATERA Kasymov Timur Клиенты Спецификации Заказы 1039 Чаты…" at bounding box center [770, 382] width 1541 height 765
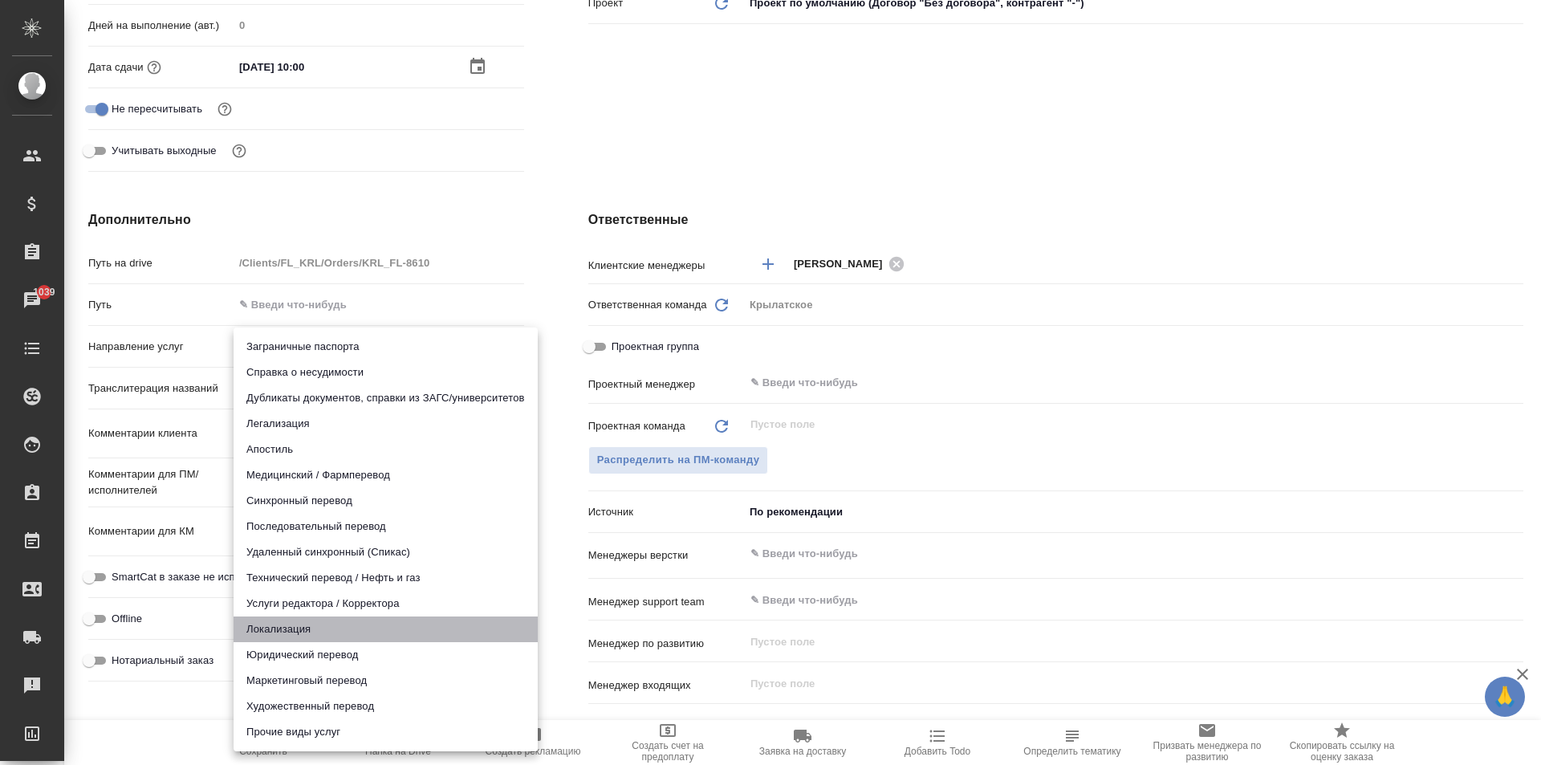
click at [299, 639] on li "Локализация" at bounding box center [386, 629] width 304 height 26
type input "localization"
type textarea "x"
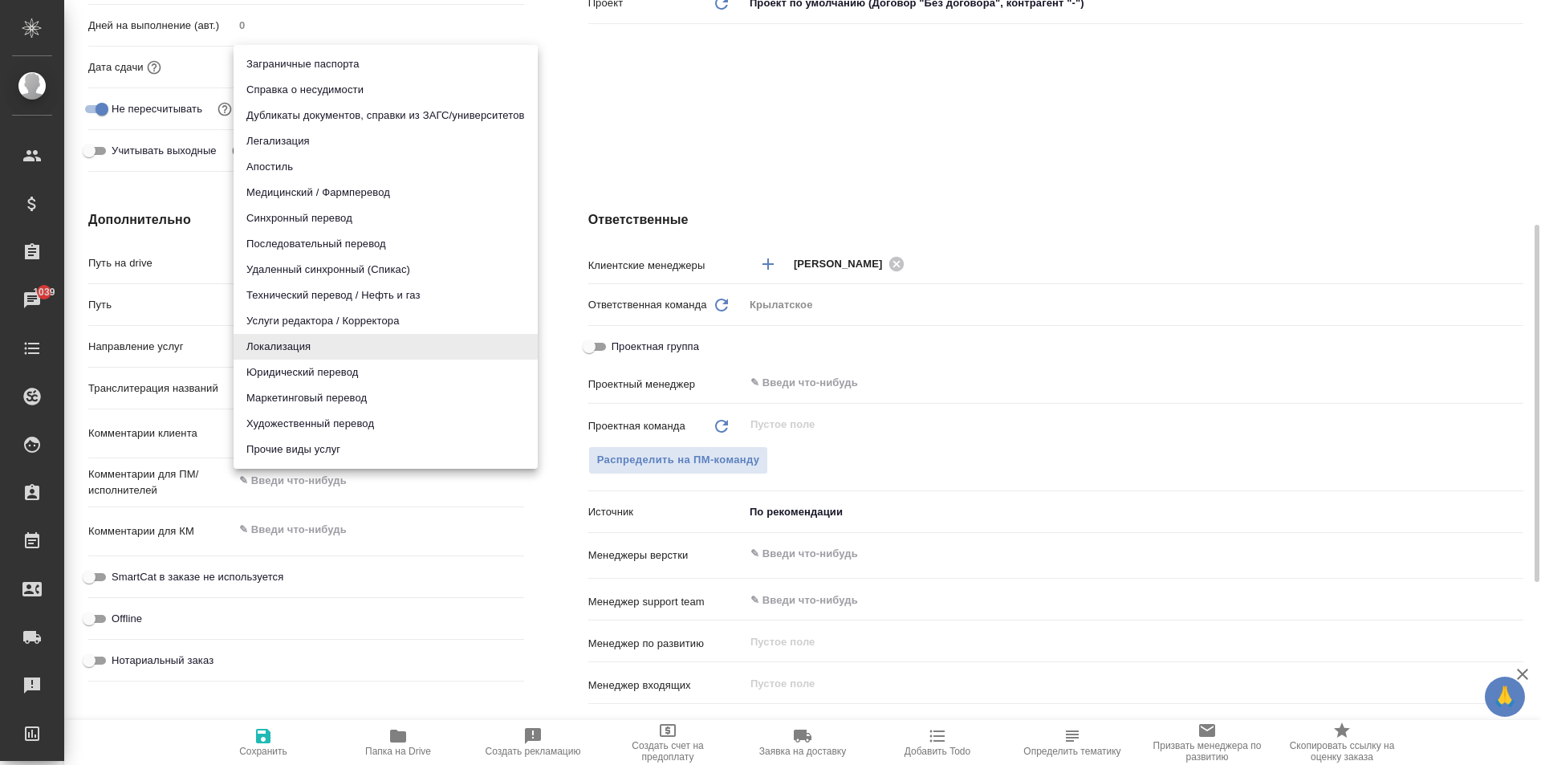
click at [287, 332] on body "🙏 .cls-1 fill:#fff; AWATERA Kasymov Timur Клиенты Спецификации Заказы 1039 Чаты…" at bounding box center [770, 382] width 1541 height 765
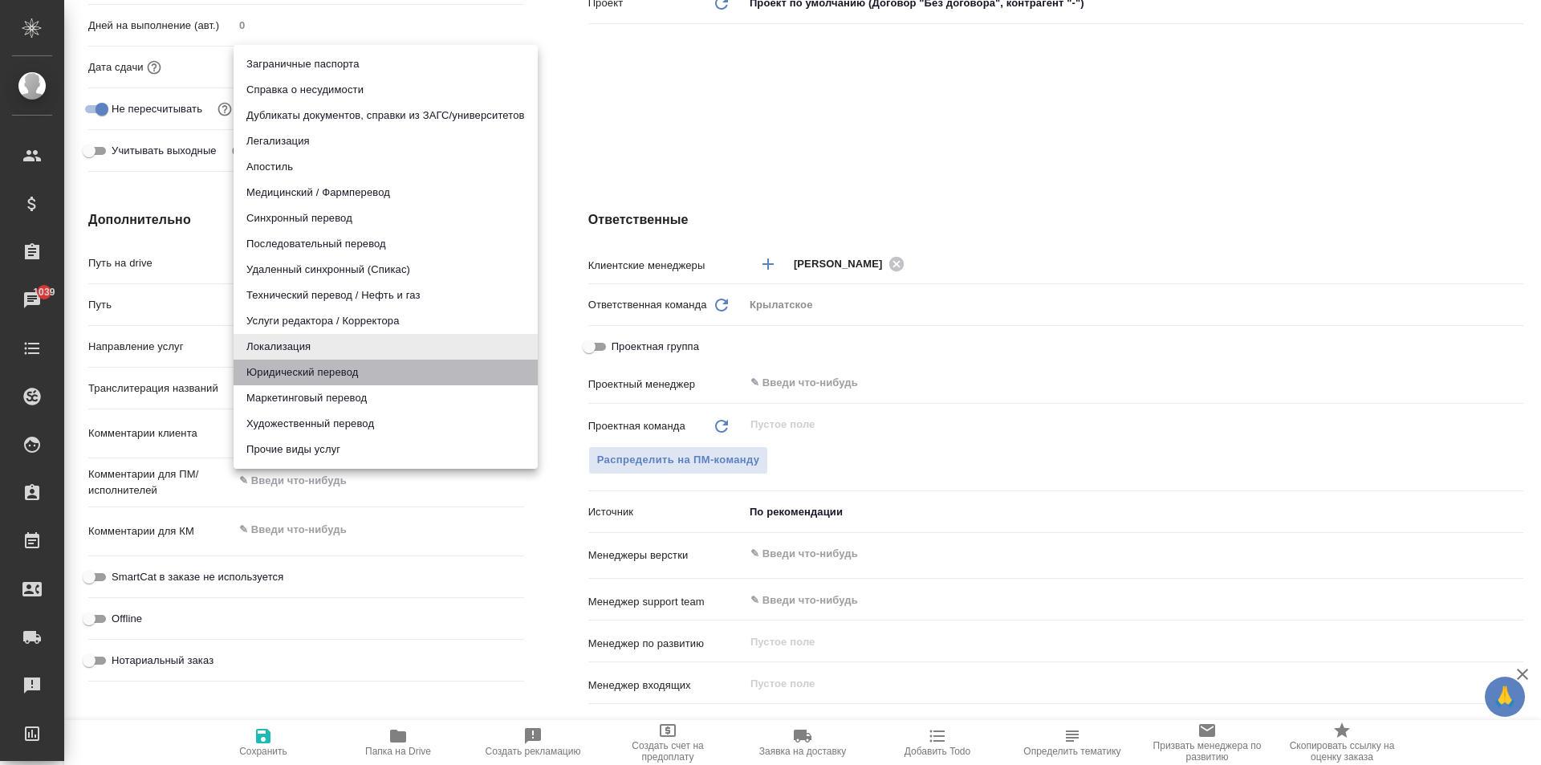
click at [277, 377] on li "Юридический перевод" at bounding box center [386, 373] width 304 height 26
type input "legalTranslation"
type textarea "x"
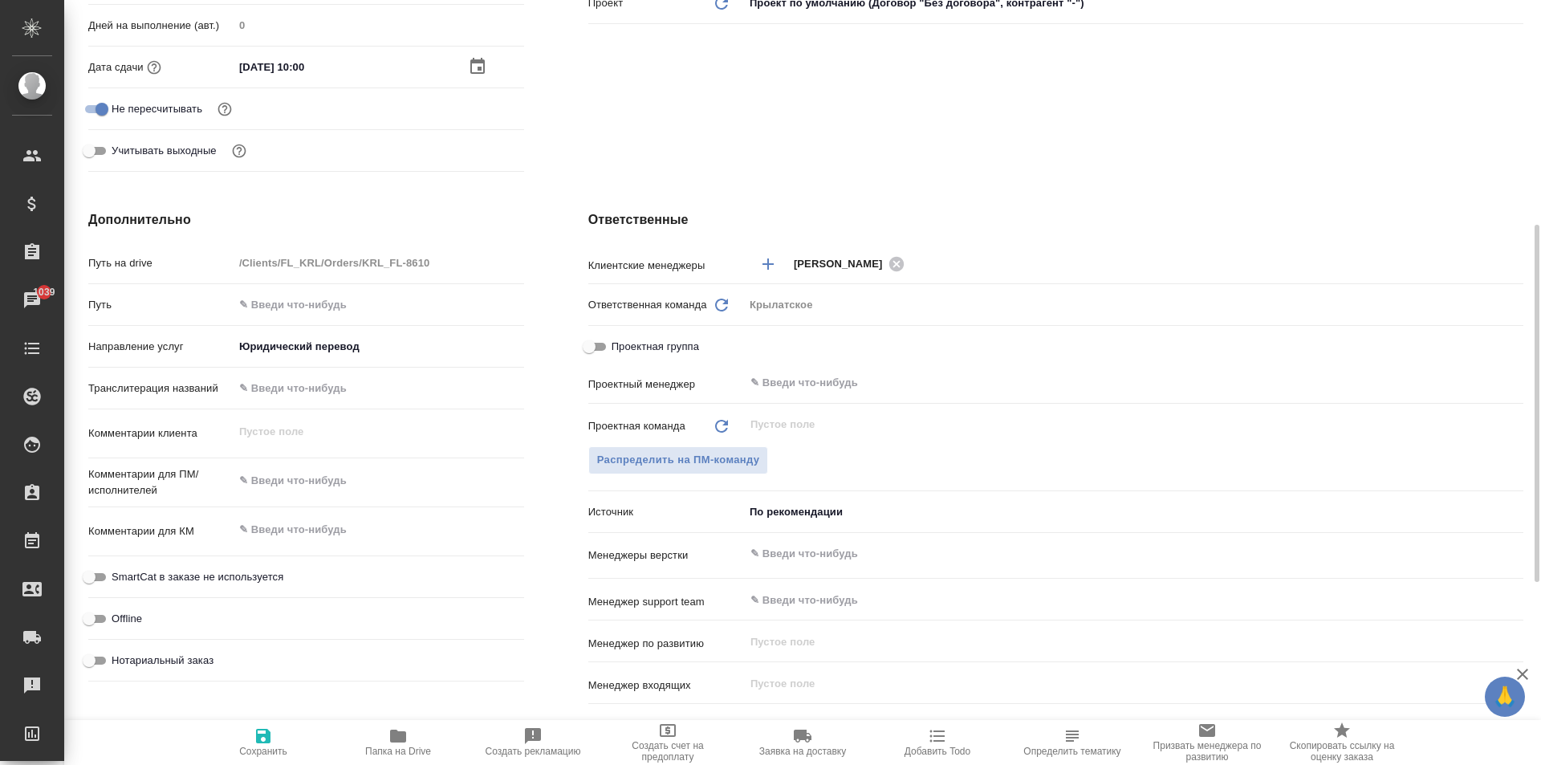
click at [201, 656] on span "Нотариальный заказ" at bounding box center [163, 660] width 102 height 16
click at [118, 656] on input "Нотариальный заказ" at bounding box center [89, 660] width 58 height 19
checkbox input "true"
type textarea "x"
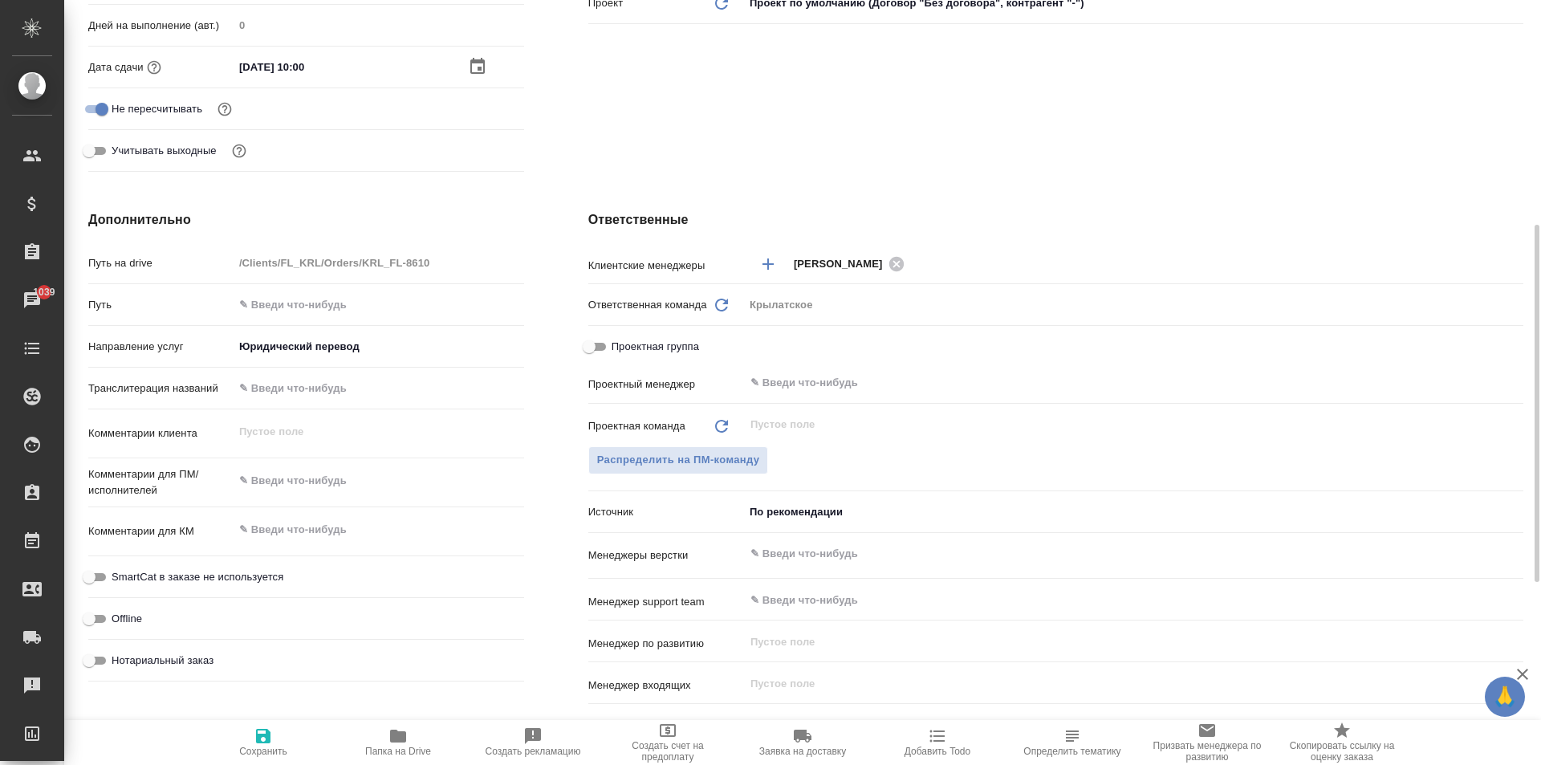
type textarea "x"
click at [242, 566] on div "SmartCat в заказе не используется" at bounding box center [306, 577] width 436 height 28
click at [249, 571] on span "SmartCat в заказе не используется" at bounding box center [198, 577] width 172 height 16
click at [118, 571] on input "SmartCat в заказе не используется" at bounding box center [89, 576] width 58 height 19
checkbox input "true"
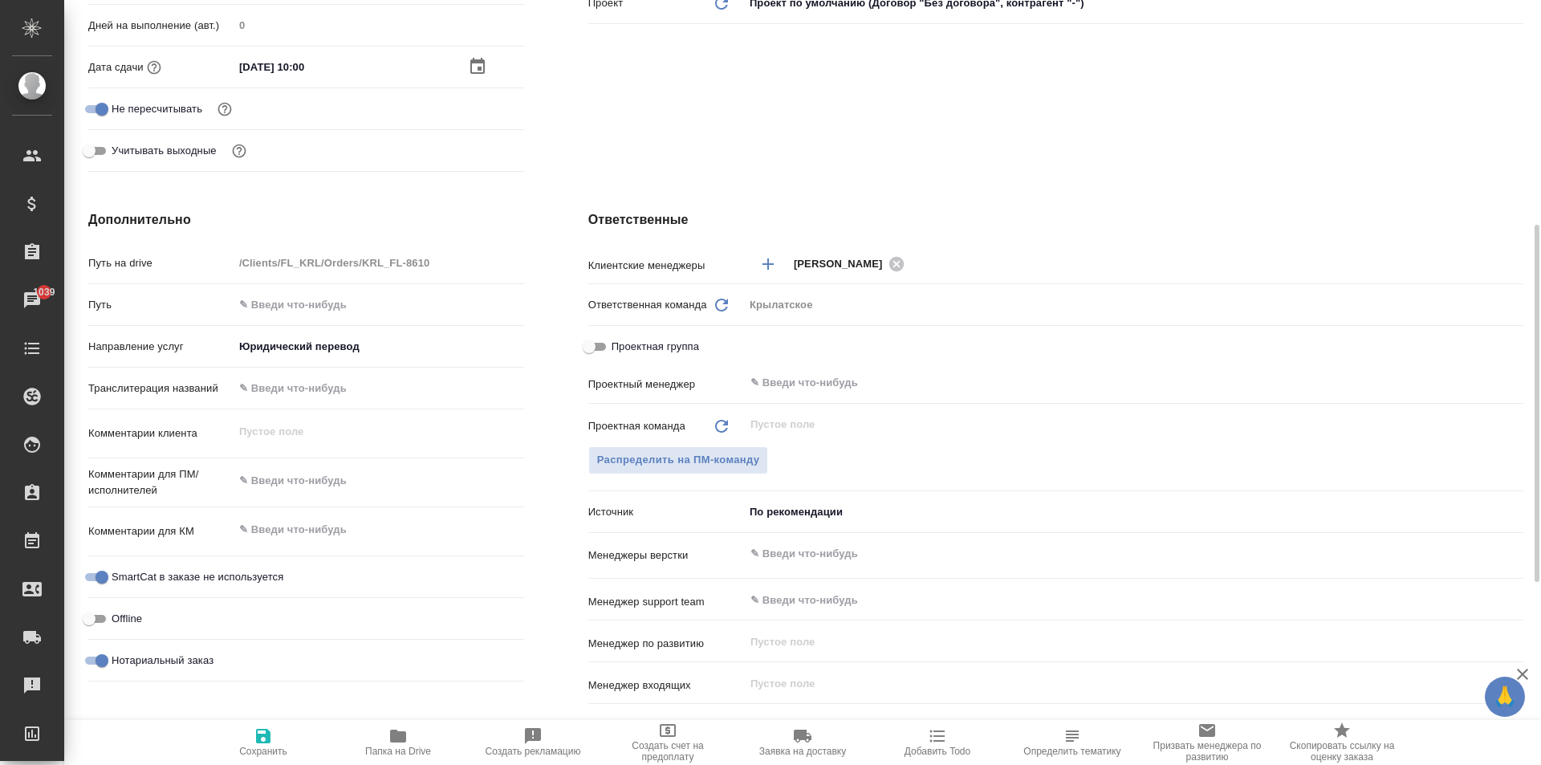
type textarea "x"
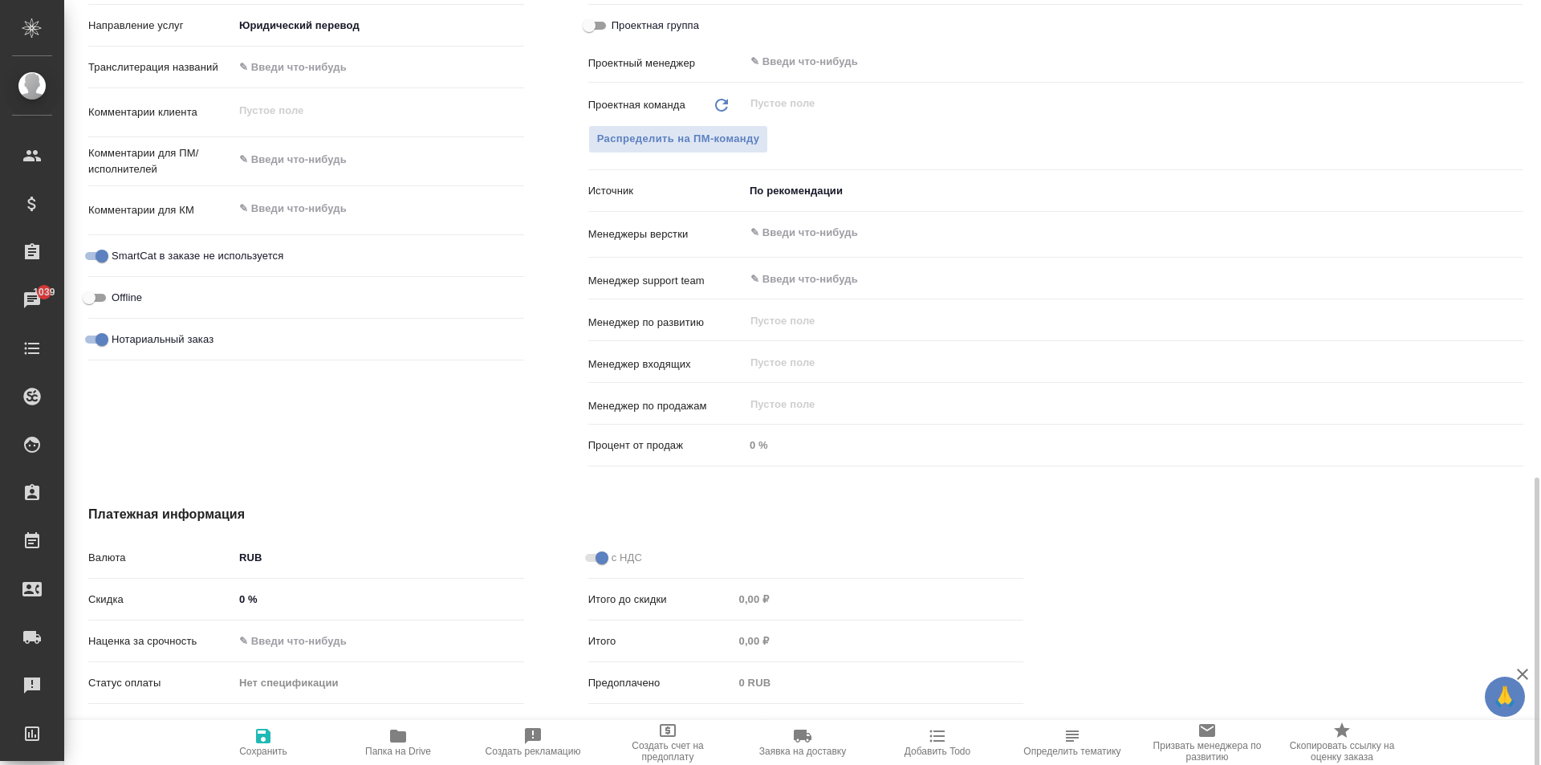
scroll to position [872, 0]
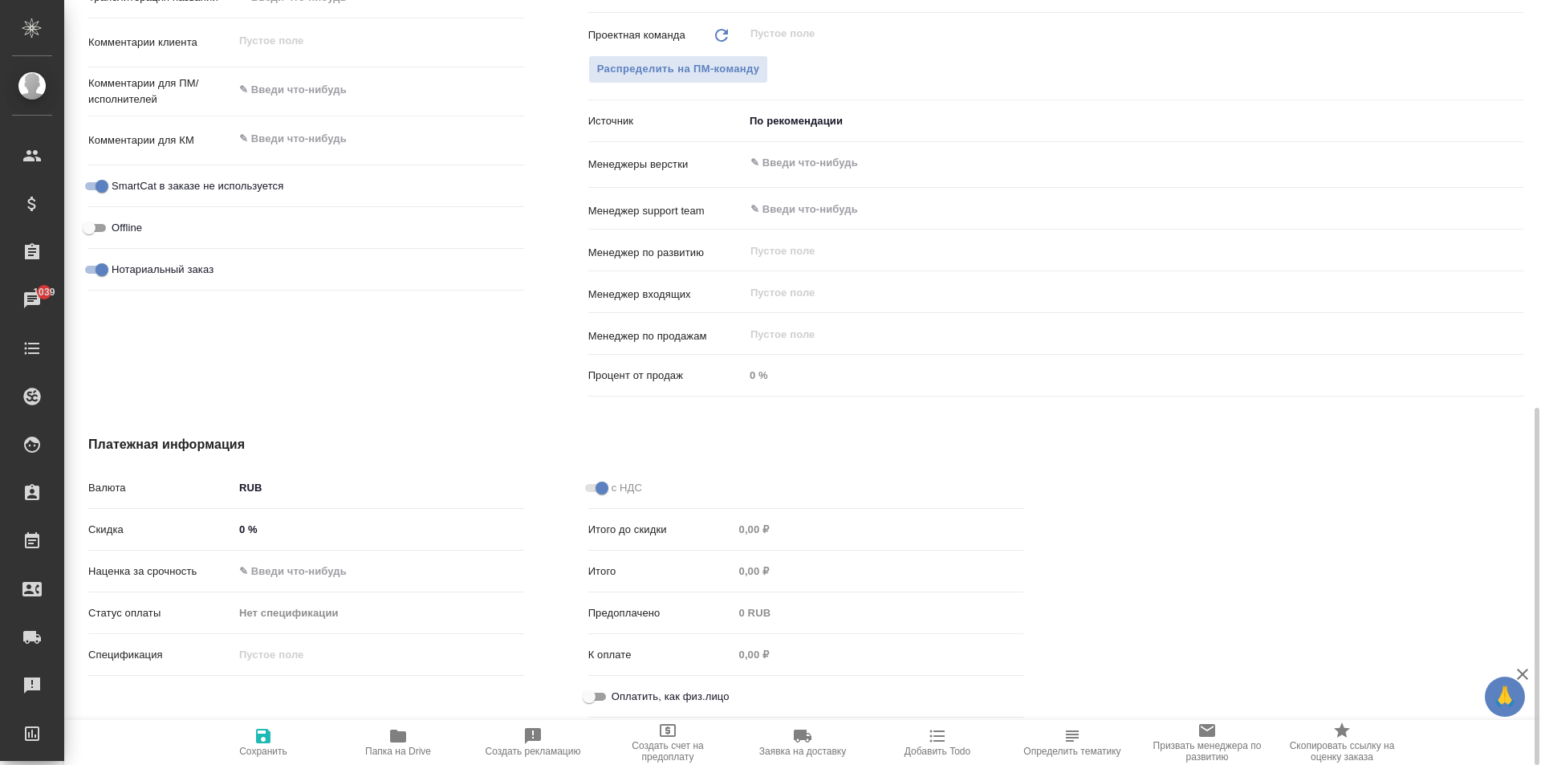
click at [597, 690] on input "Оплатить, как физ.лицо" at bounding box center [589, 696] width 58 height 19
checkbox input "true"
type textarea "x"
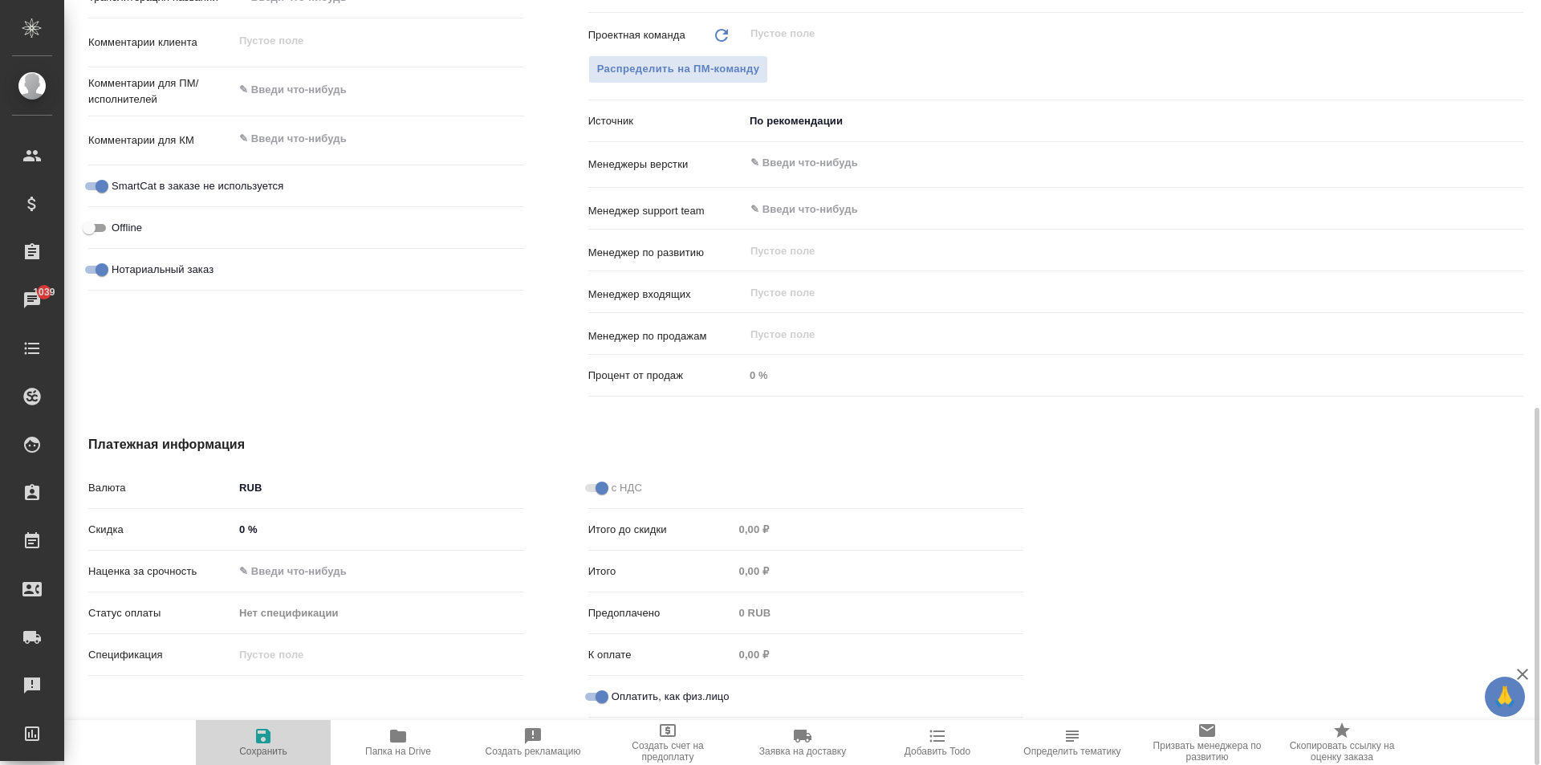
click at [249, 722] on button "Сохранить" at bounding box center [263, 742] width 135 height 45
type textarea "x"
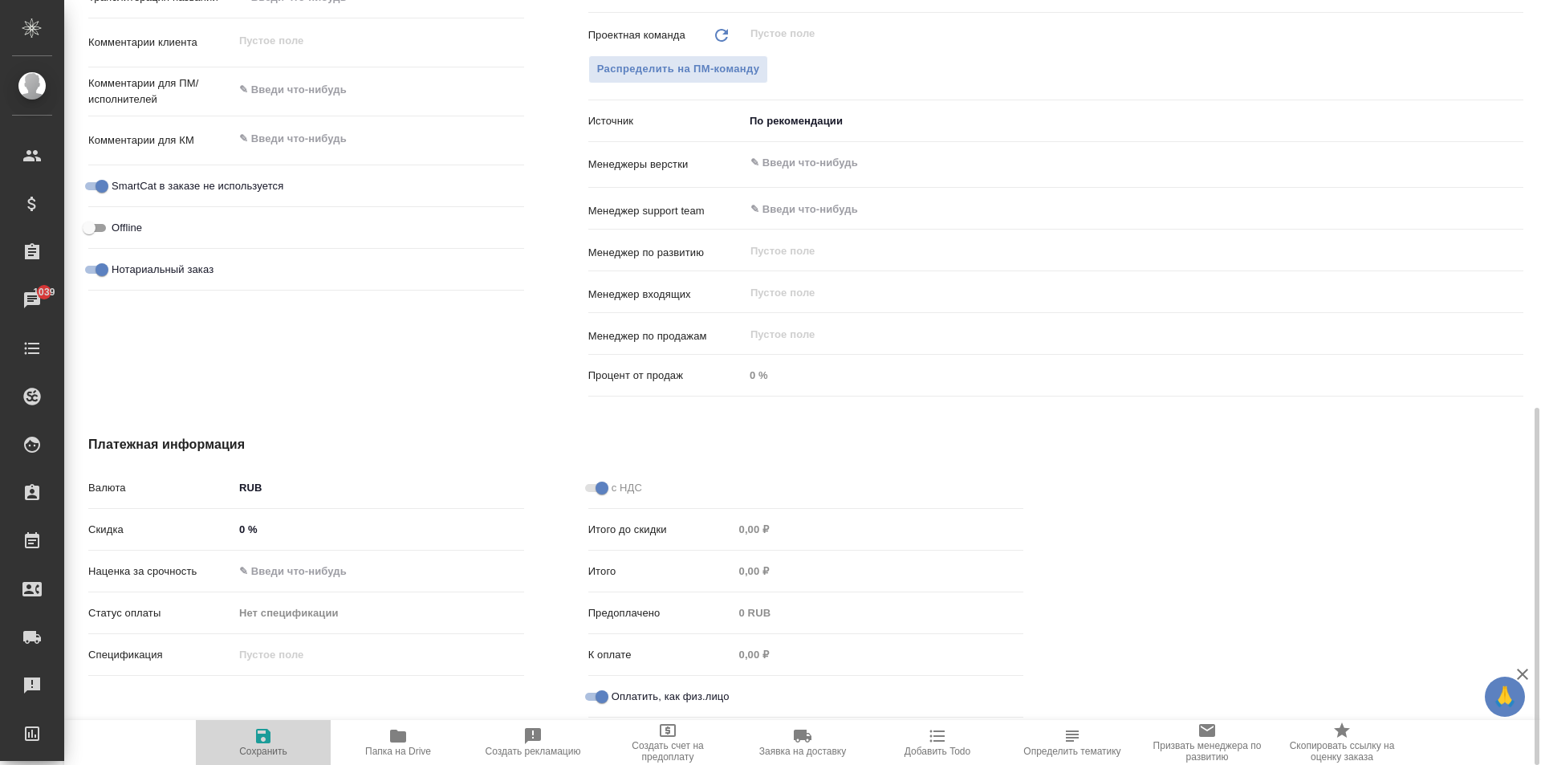
type textarea "x"
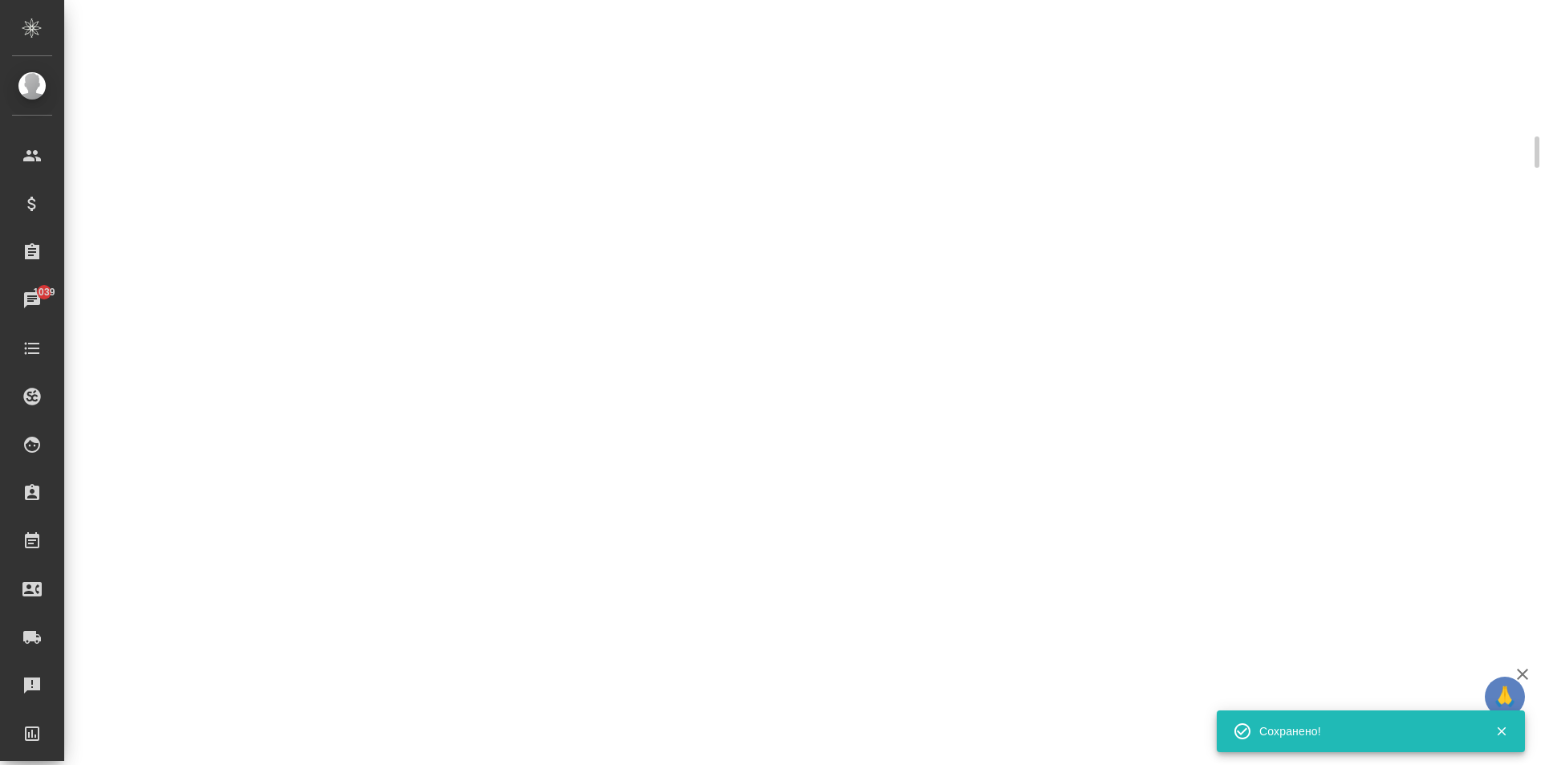
scroll to position [551, 0]
select select "RU"
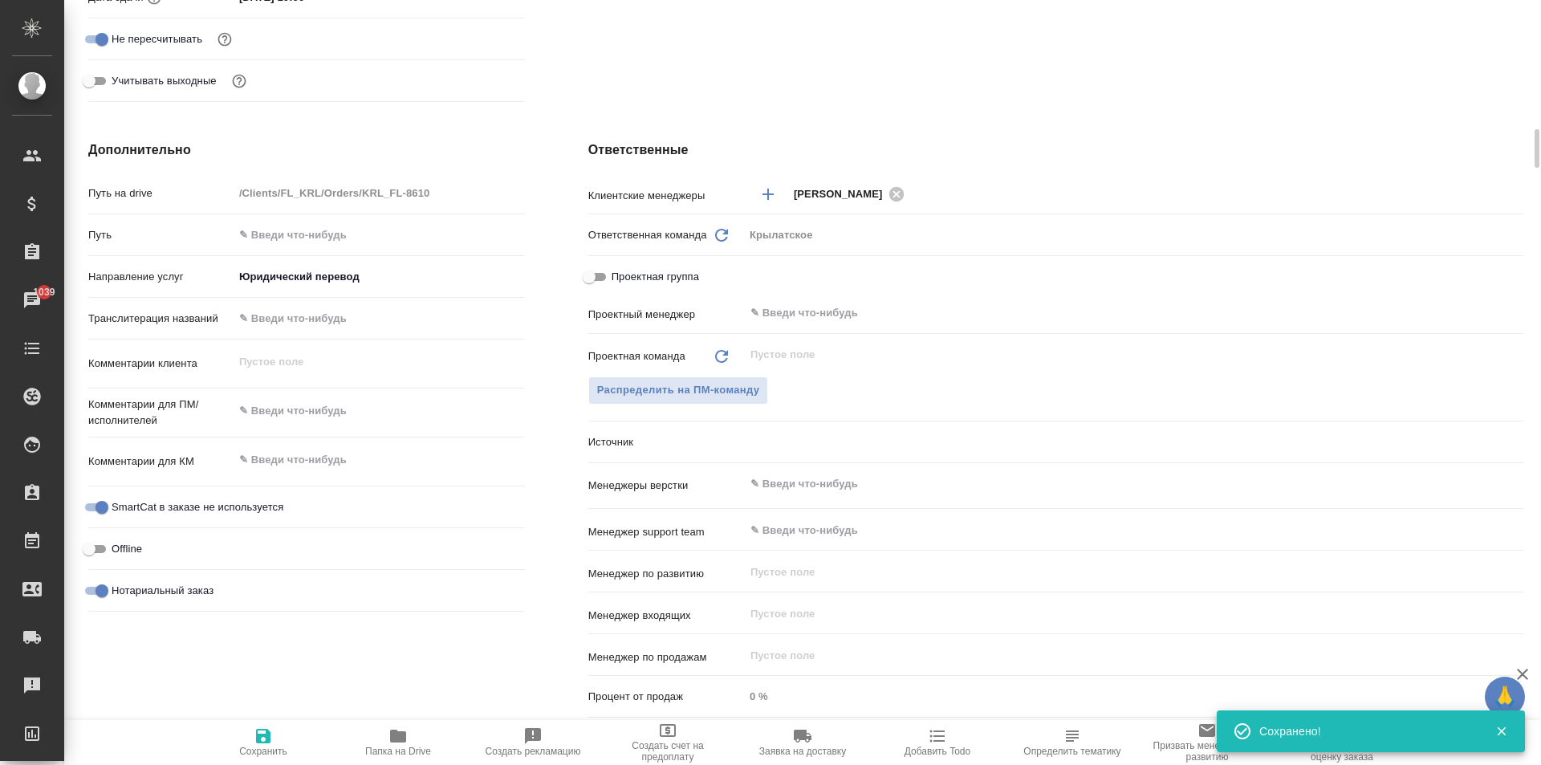
type textarea "x"
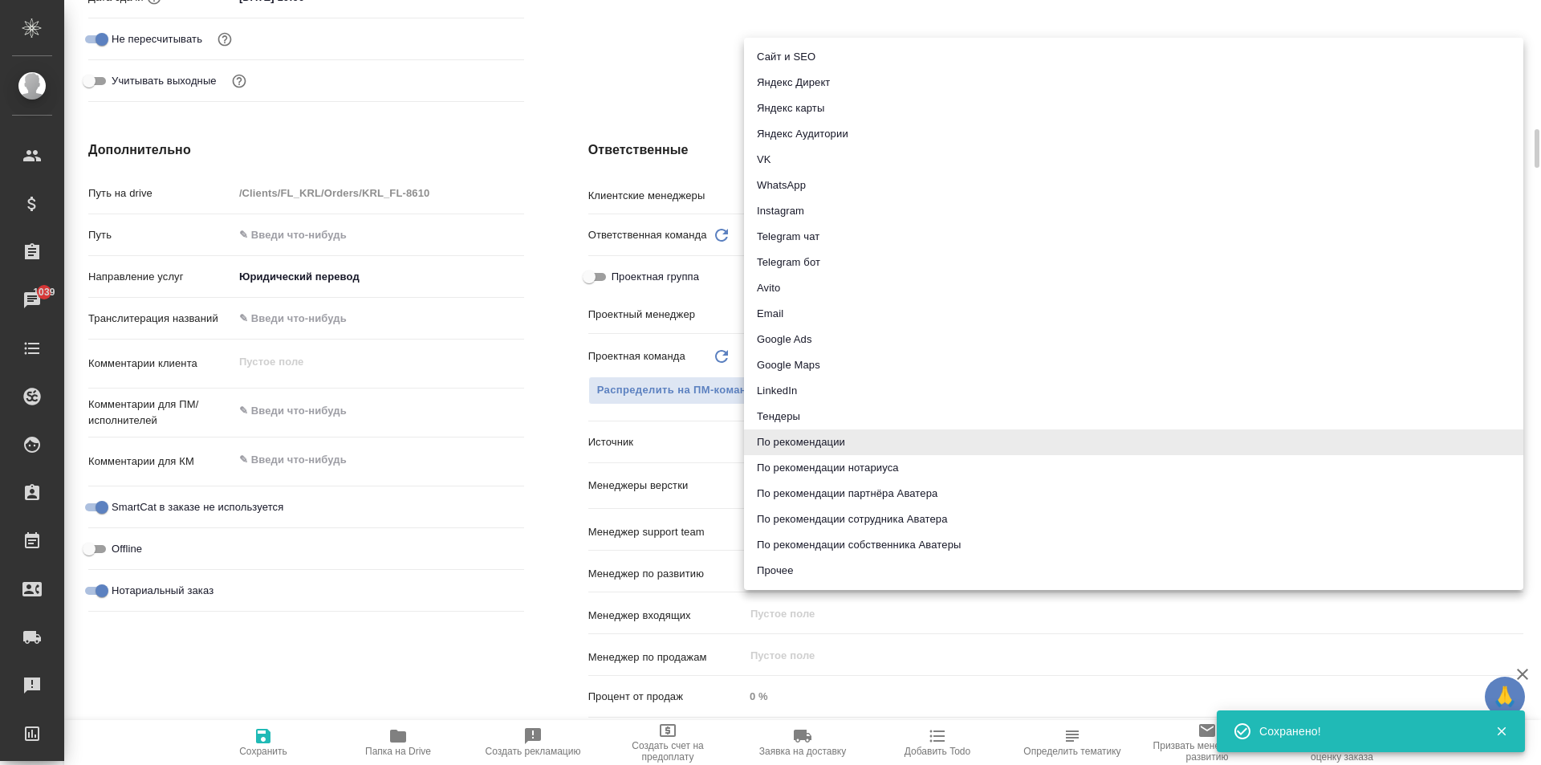
click at [815, 442] on body "🙏 .cls-1 fill:#fff; AWATERA Kasymov Timur Клиенты Спецификации Заказы 1039 Чаты…" at bounding box center [770, 382] width 1541 height 765
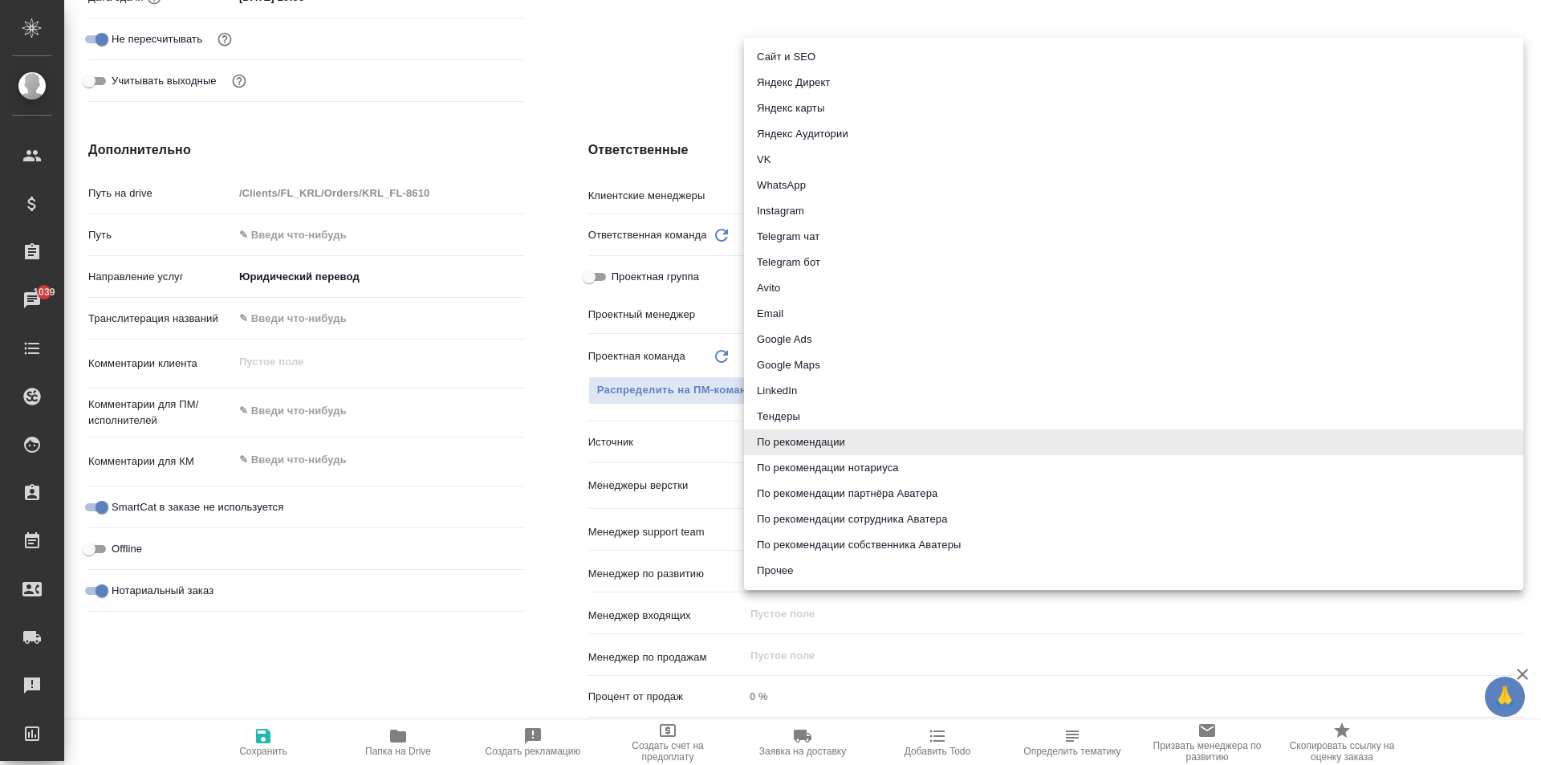
click at [929, 467] on li "По рекомендации нотариуса" at bounding box center [1133, 468] width 779 height 26
type textarea "x"
type input "notaryRecommendation"
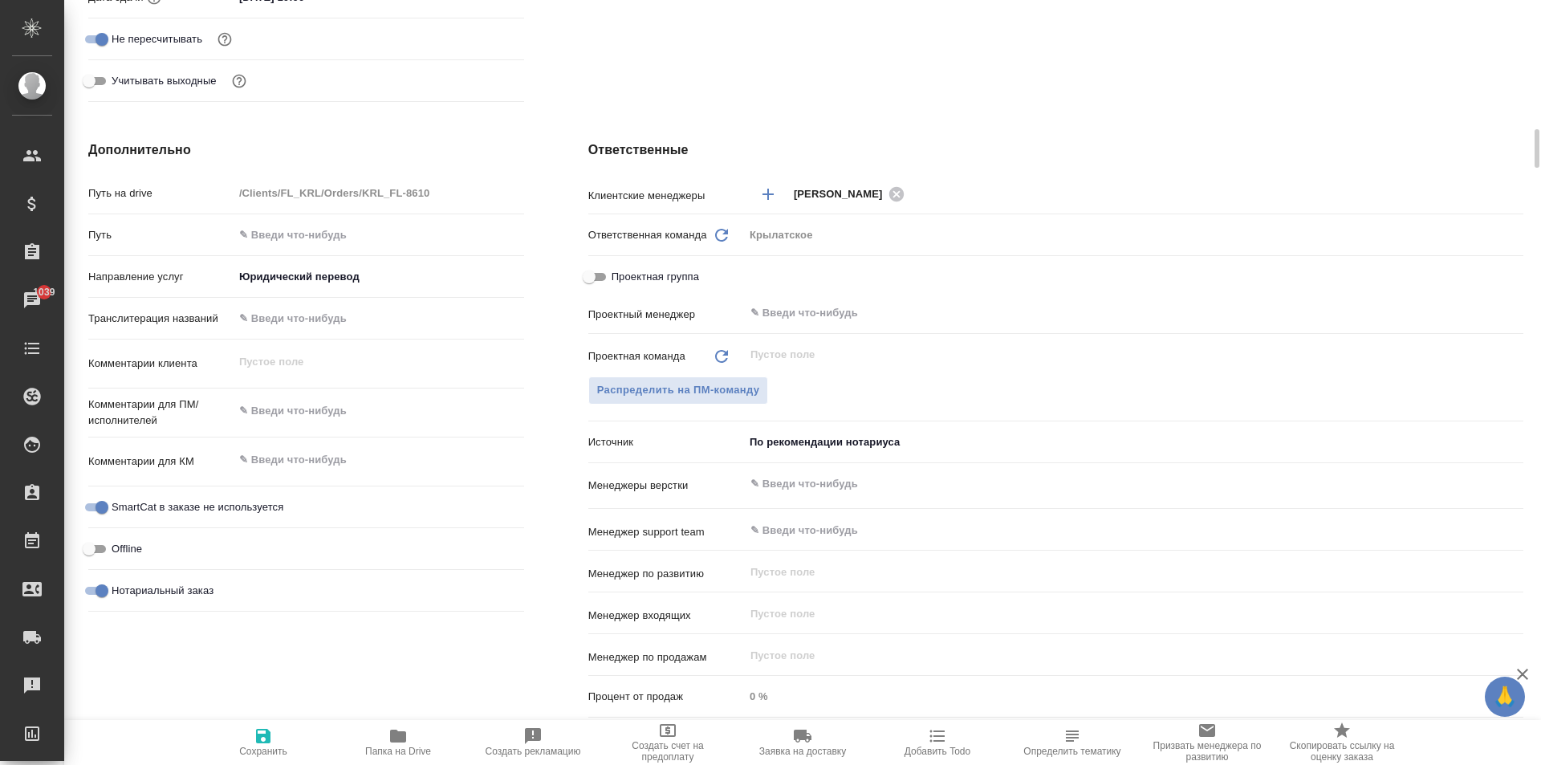
click at [240, 729] on span "Сохранить" at bounding box center [263, 741] width 116 height 30
type textarea "x"
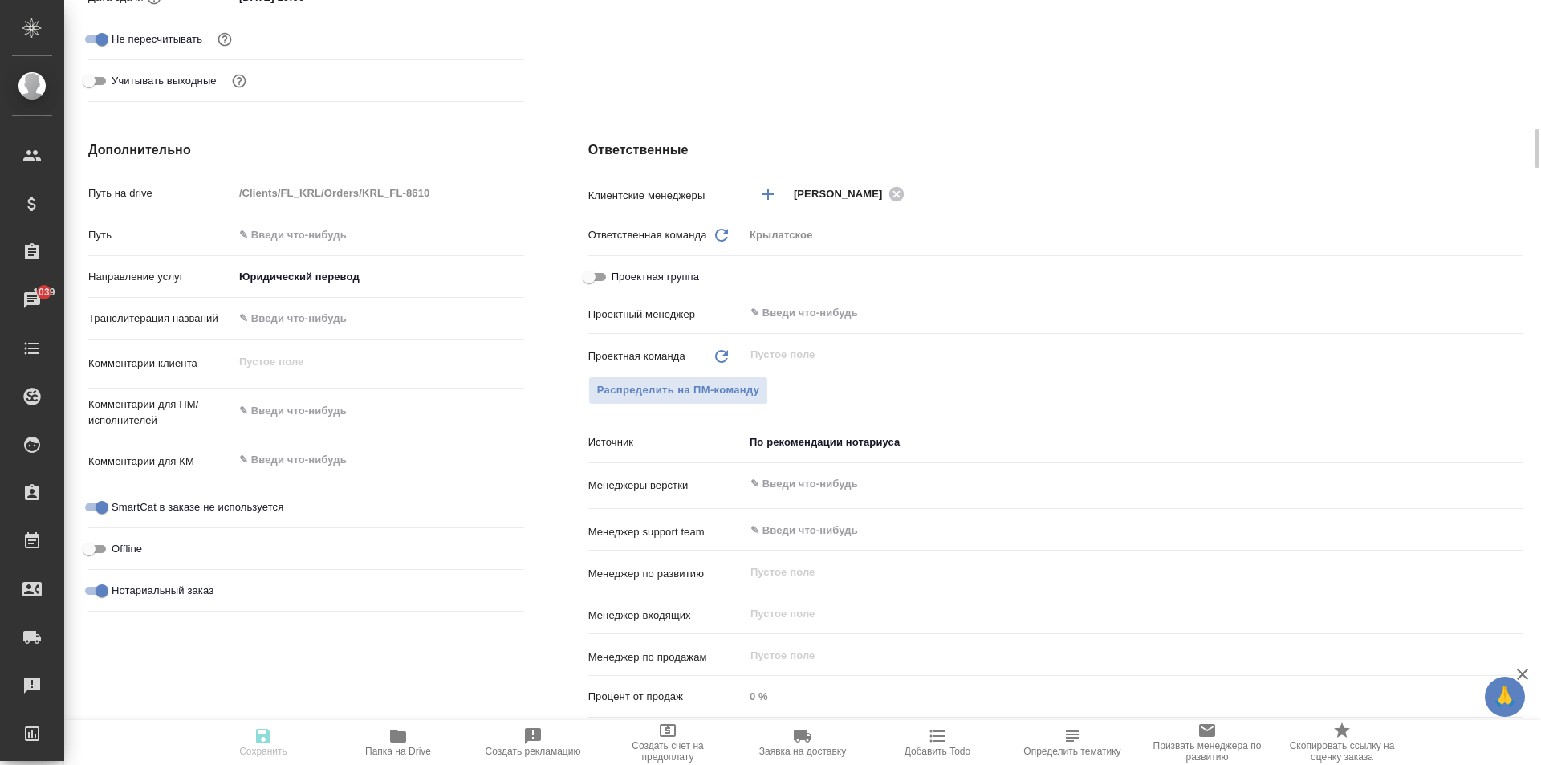
type textarea "x"
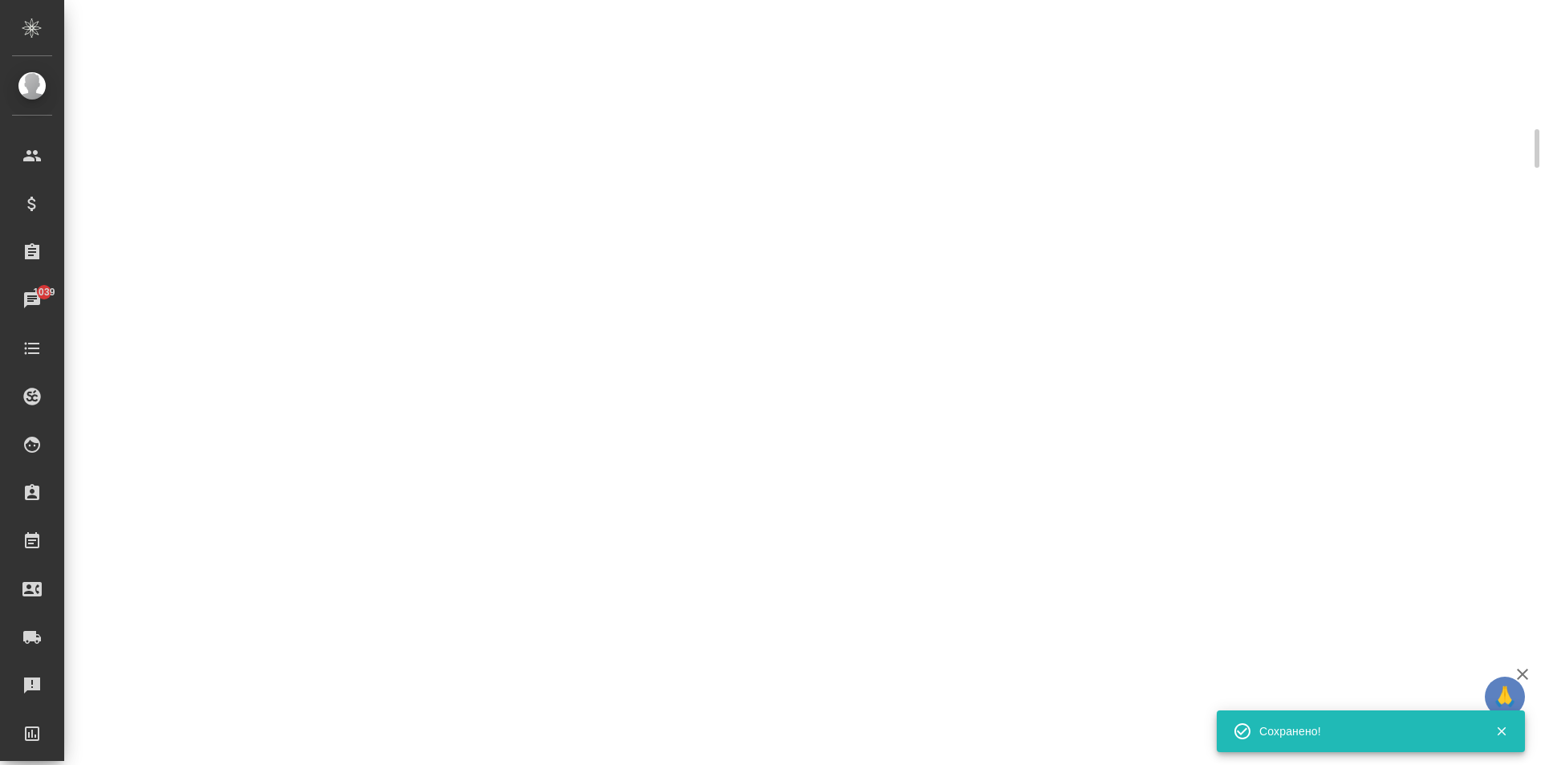
select select "RU"
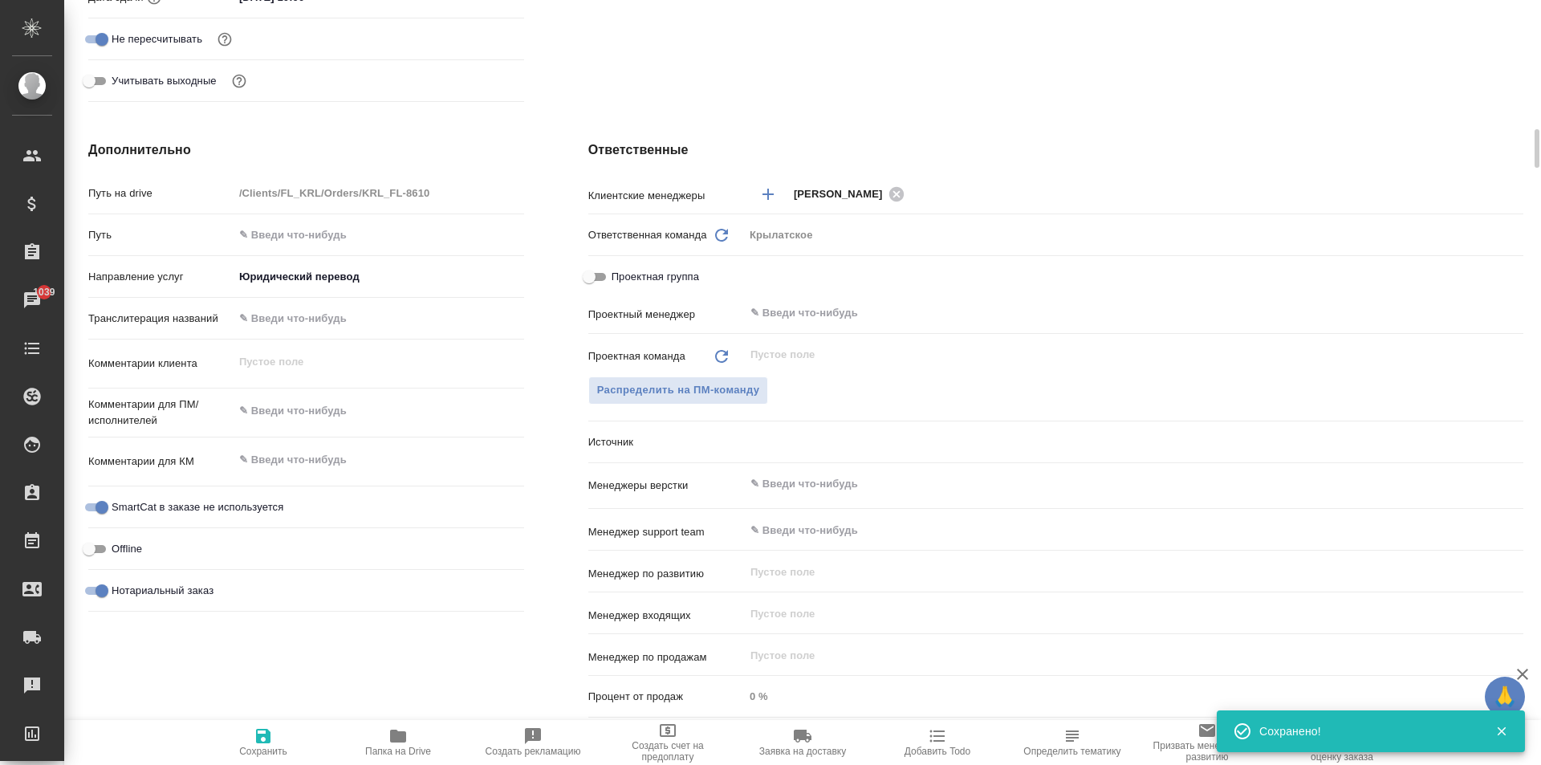
type textarea "x"
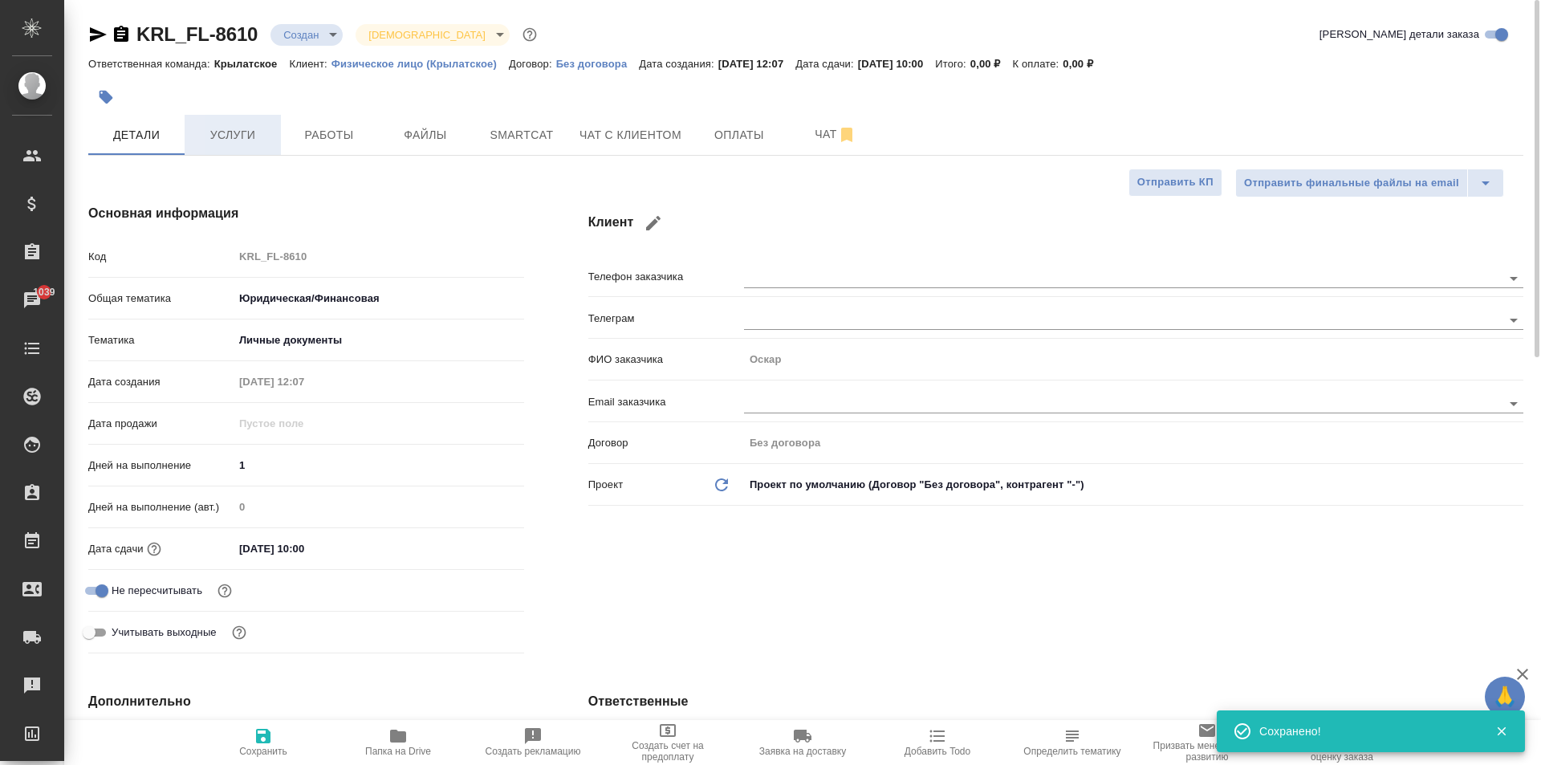
click at [272, 142] on button "Услуги" at bounding box center [233, 135] width 96 height 40
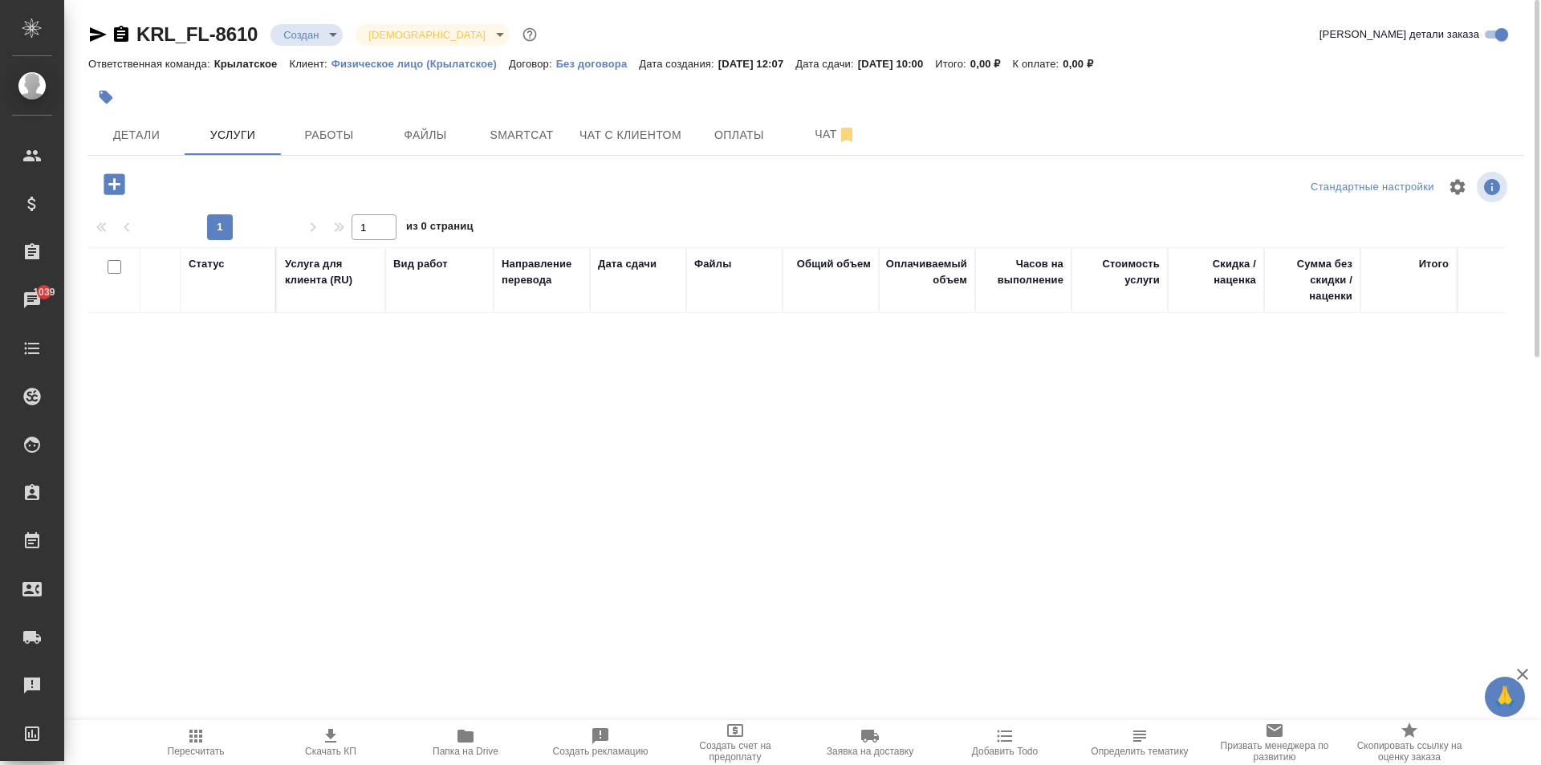
click at [116, 184] on icon "button" at bounding box center [114, 184] width 28 height 28
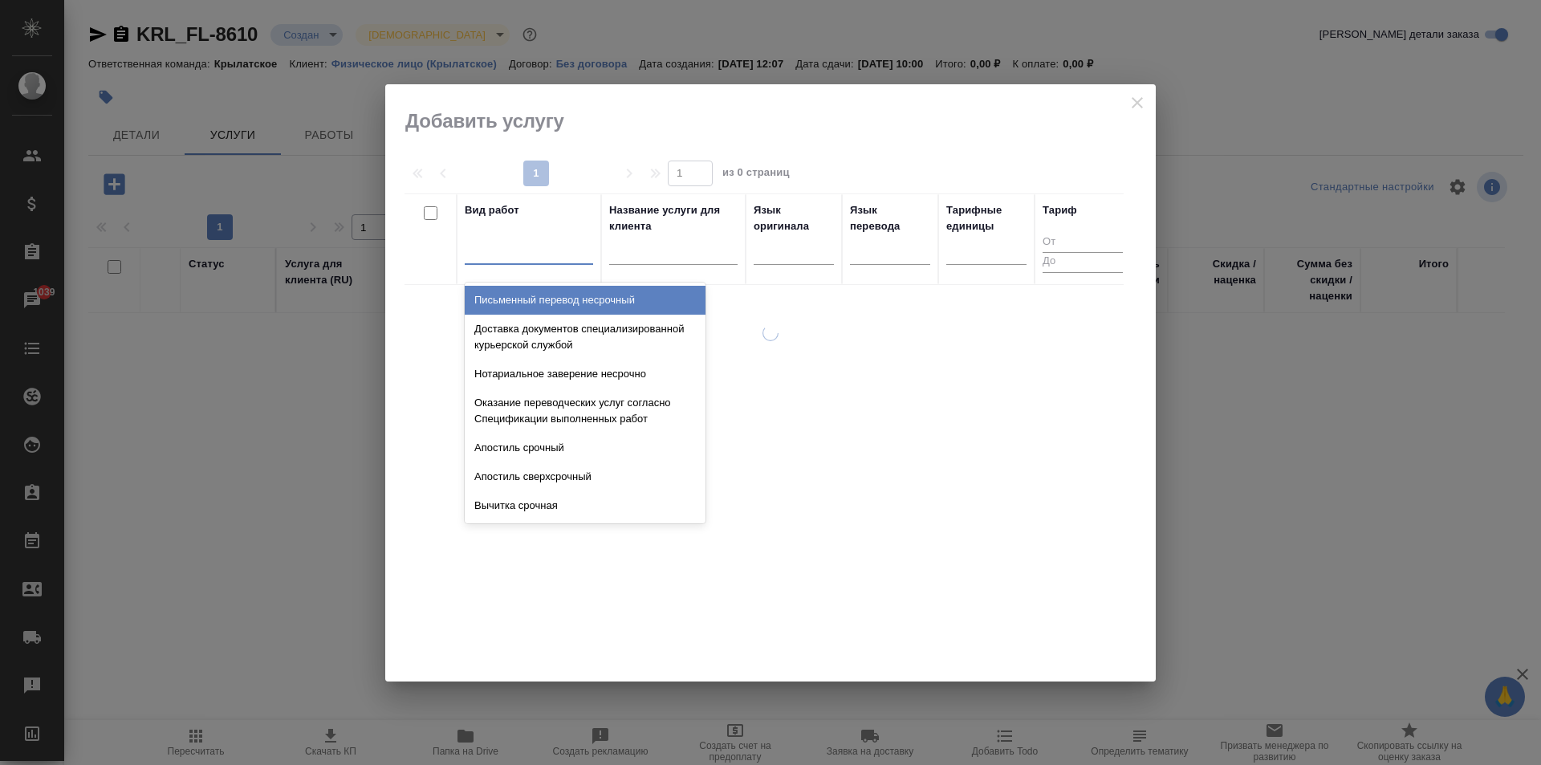
click at [567, 262] on div at bounding box center [529, 249] width 128 height 30
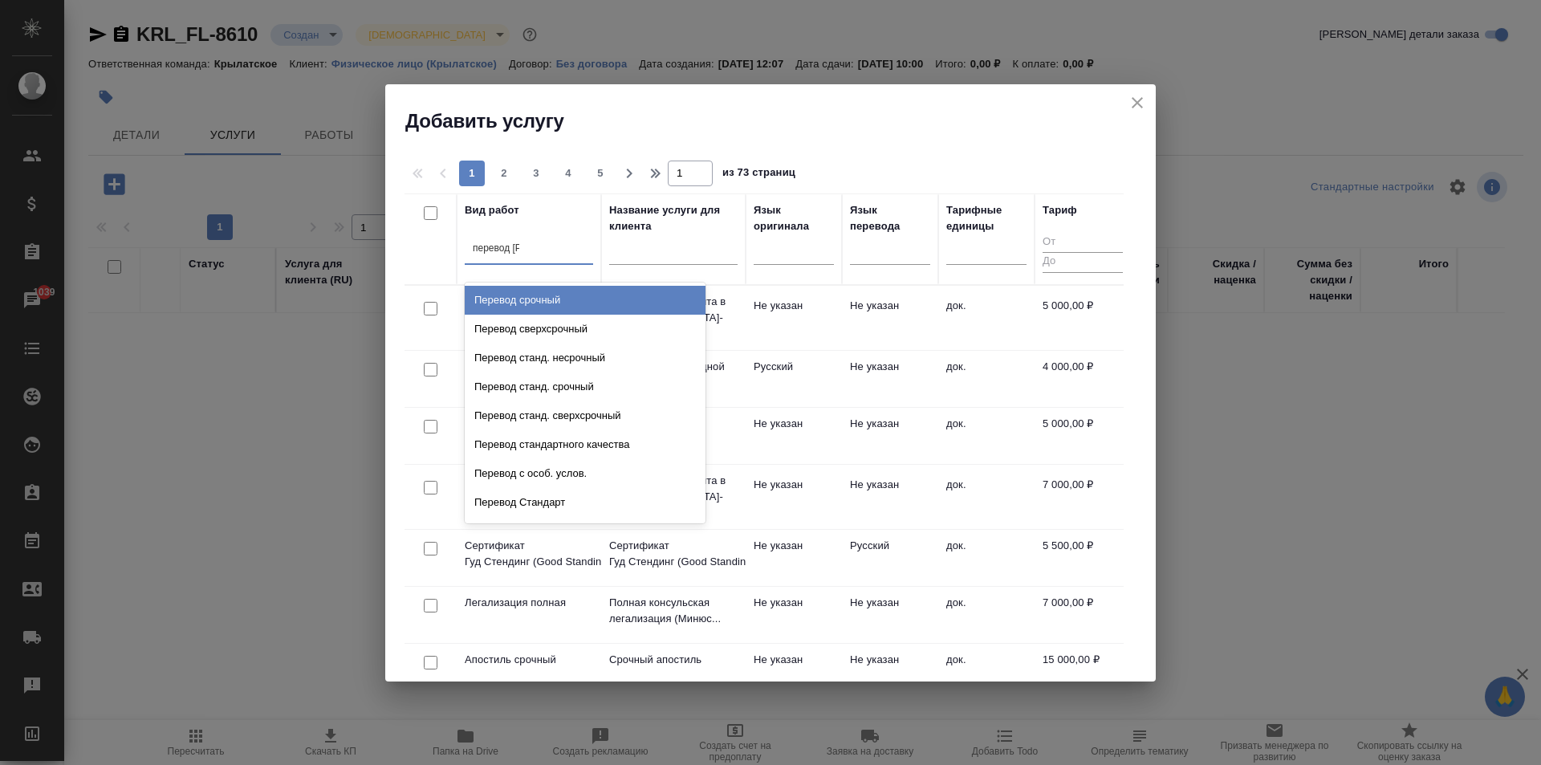
type input "перевод ст"
click at [584, 303] on div "Перевод станд. несрочный" at bounding box center [585, 300] width 241 height 29
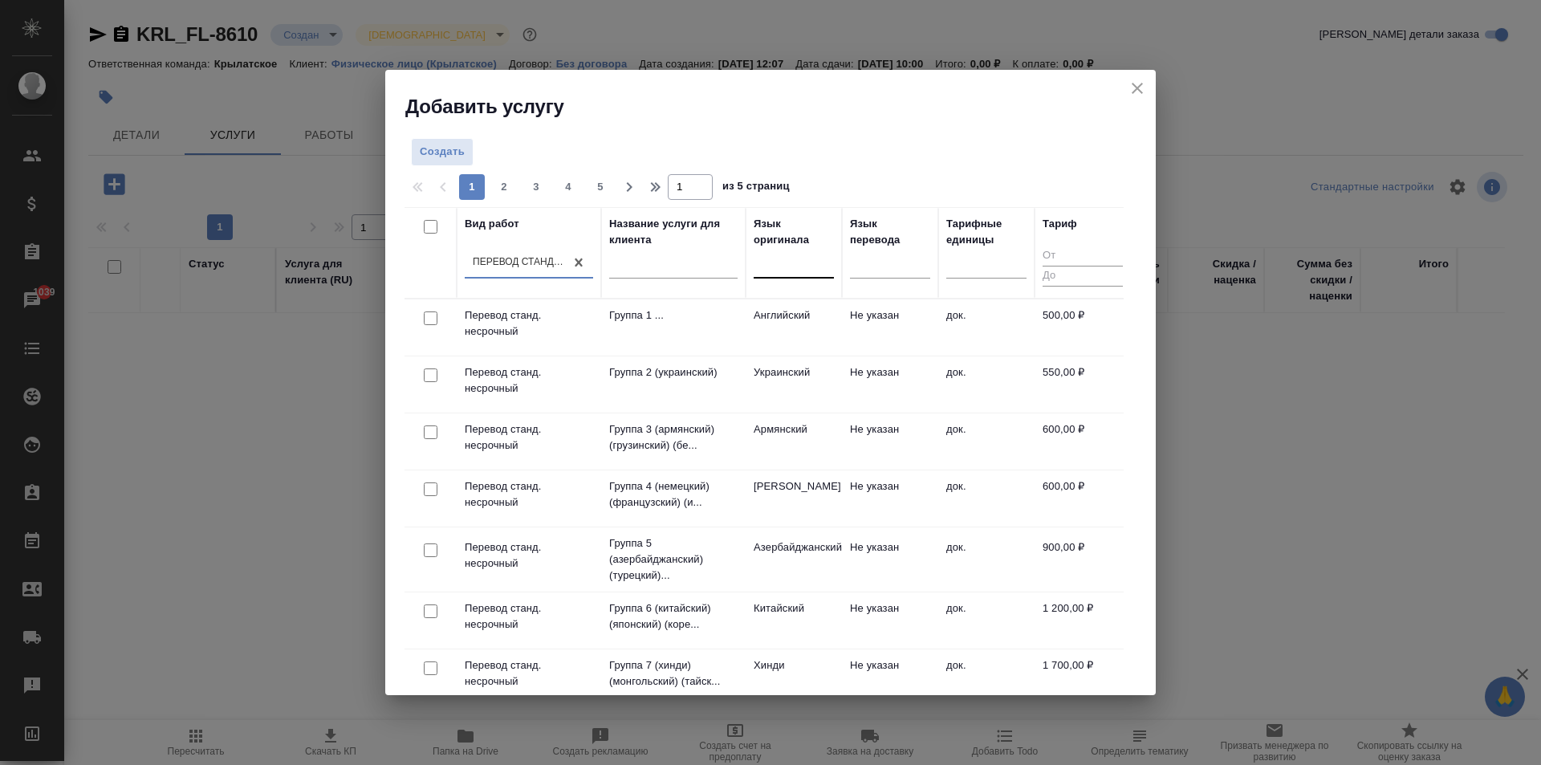
click at [778, 265] on div at bounding box center [794, 261] width 80 height 23
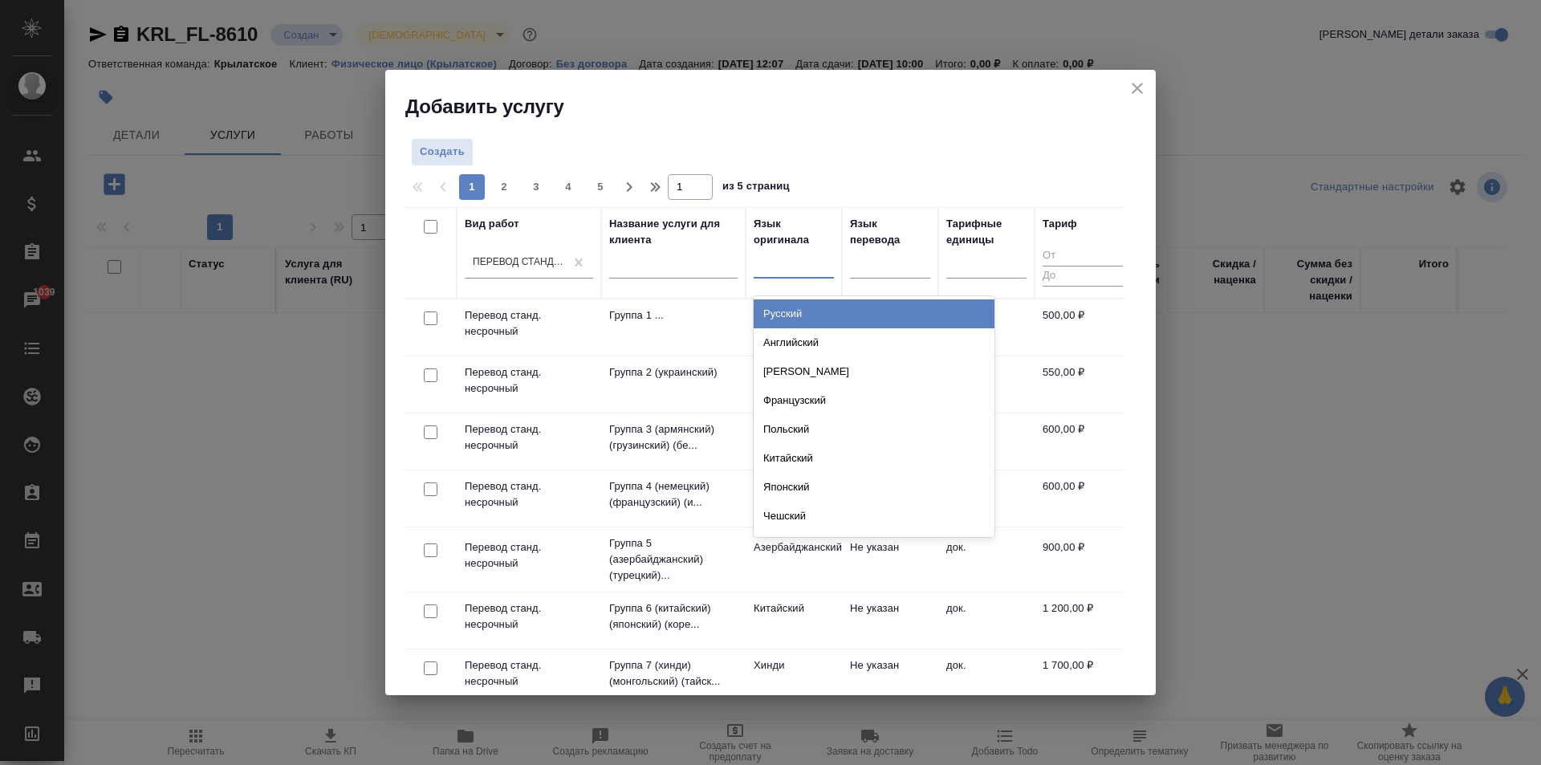
click at [808, 313] on div "Русский" at bounding box center [874, 313] width 241 height 29
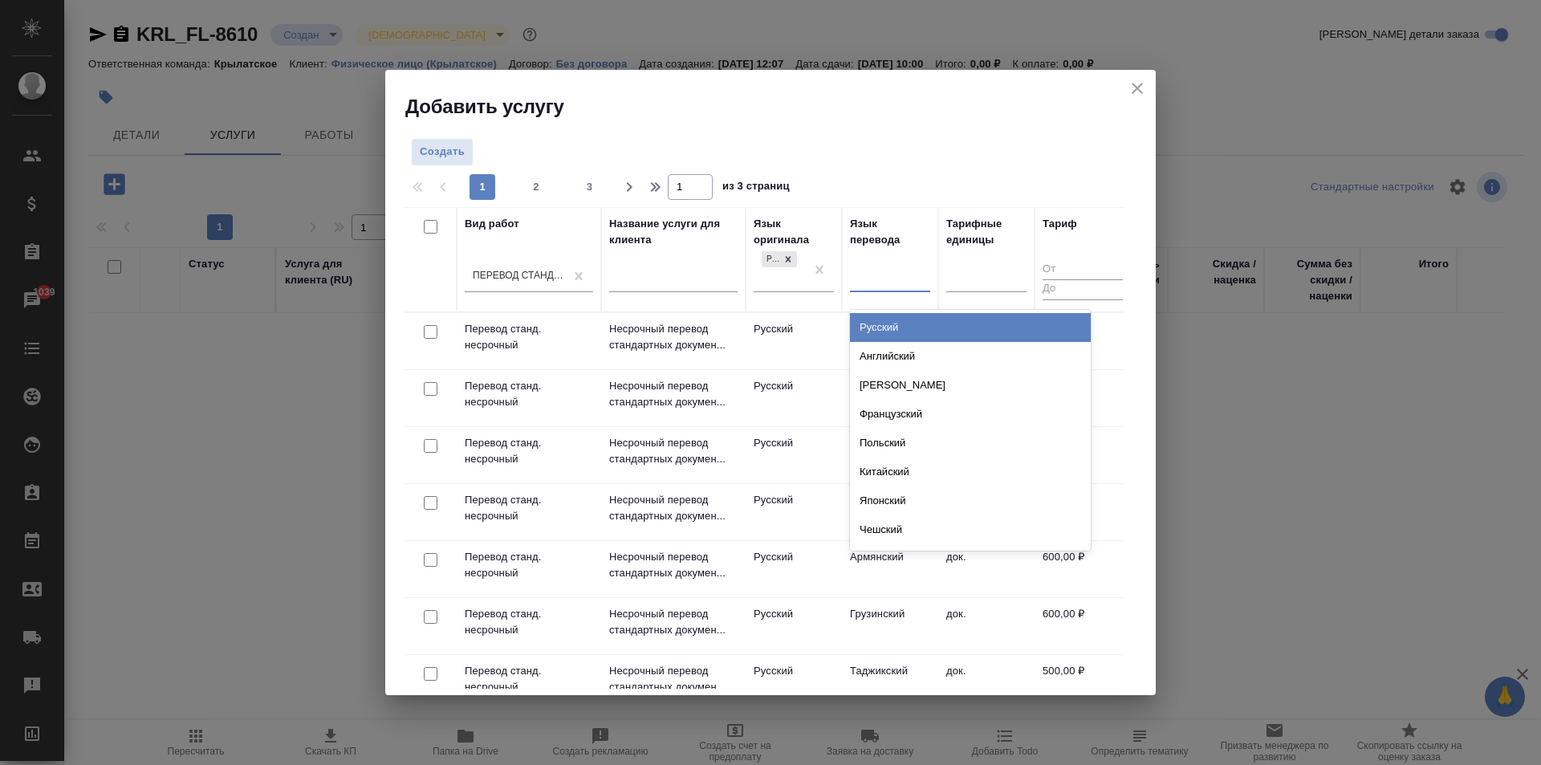
click at [874, 287] on div at bounding box center [890, 275] width 80 height 23
type input "гр"
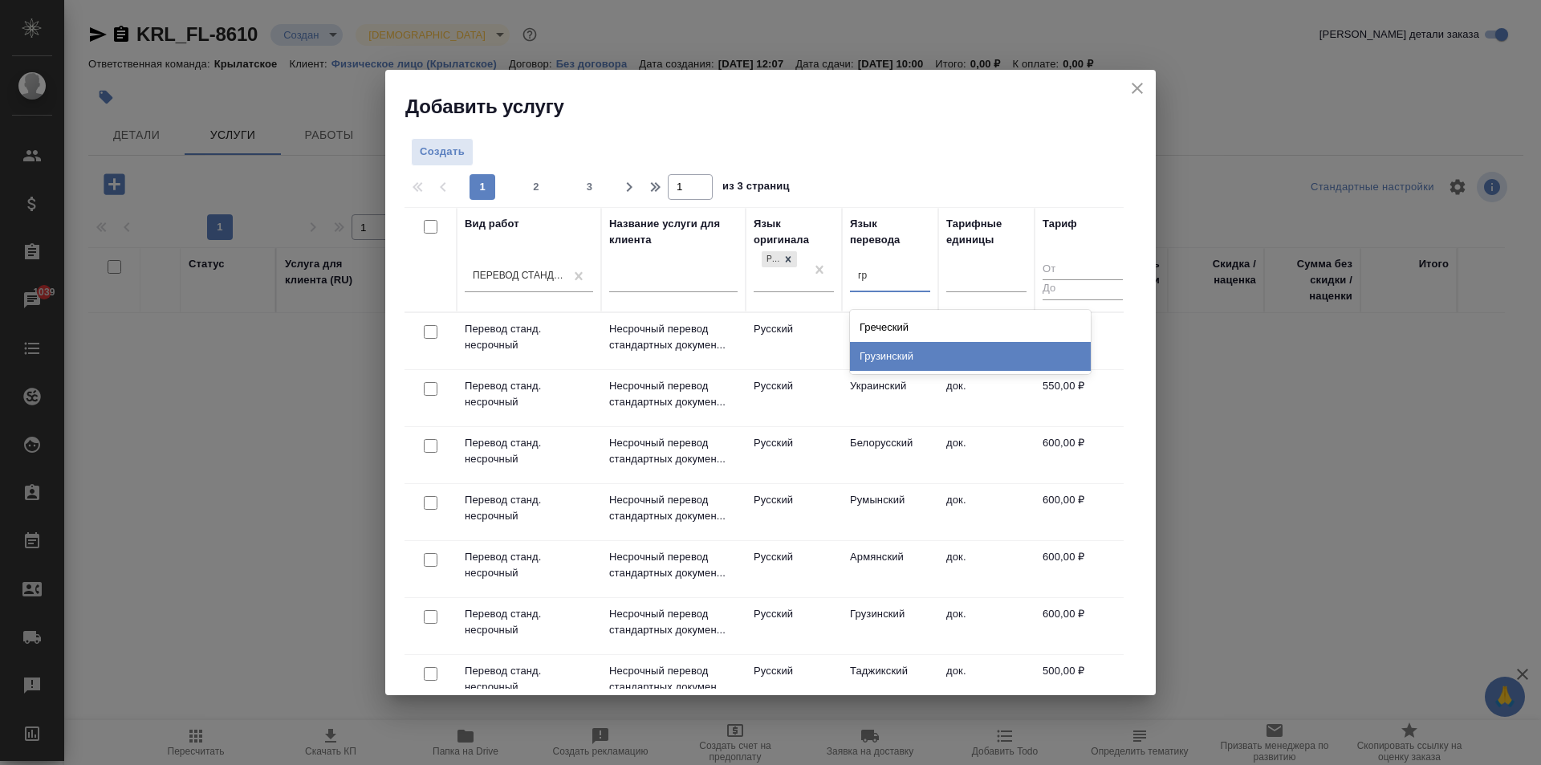
click at [939, 360] on div "Грузинский" at bounding box center [970, 356] width 241 height 29
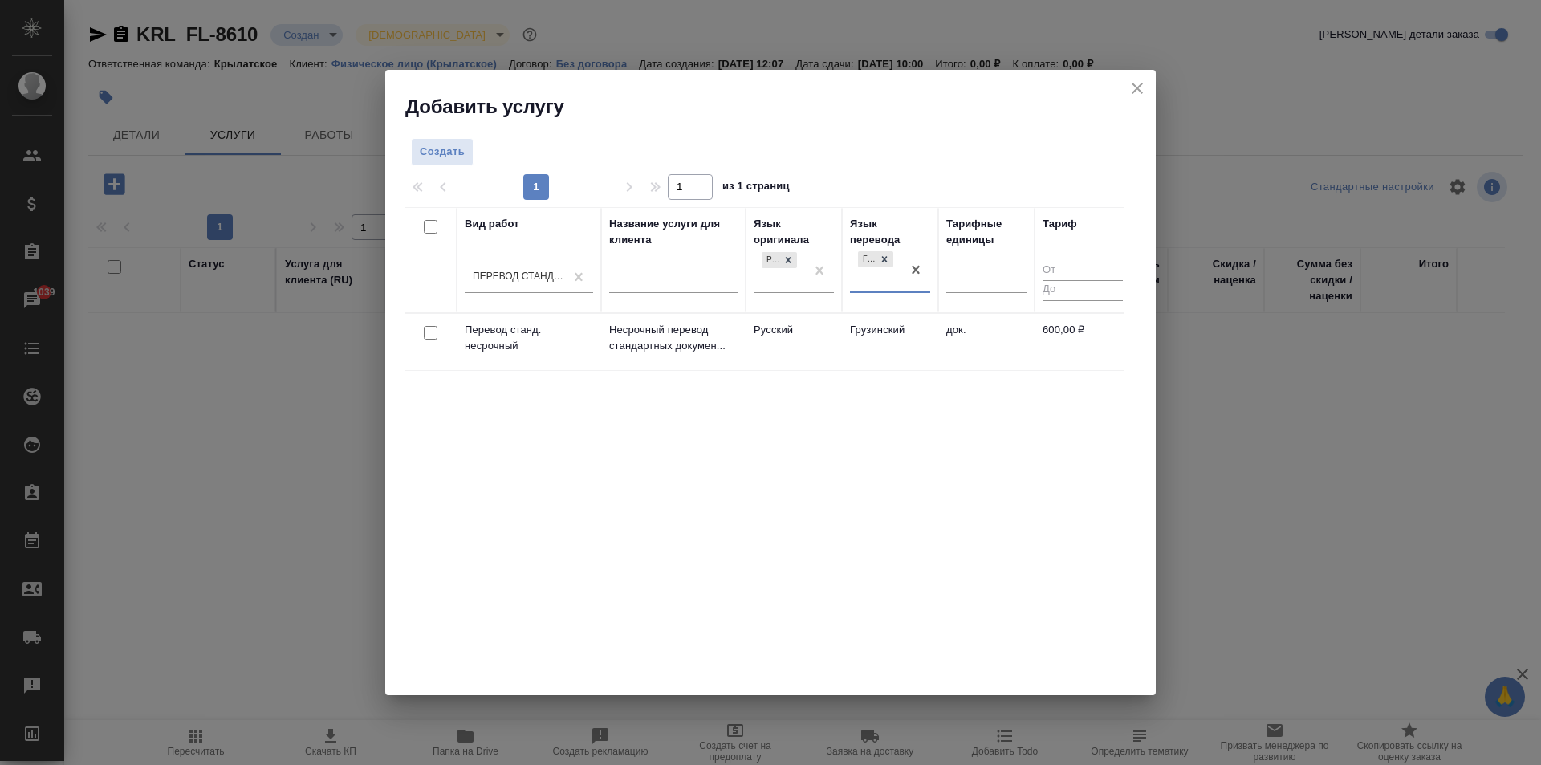
click at [893, 345] on td "Грузинский" at bounding box center [890, 342] width 96 height 56
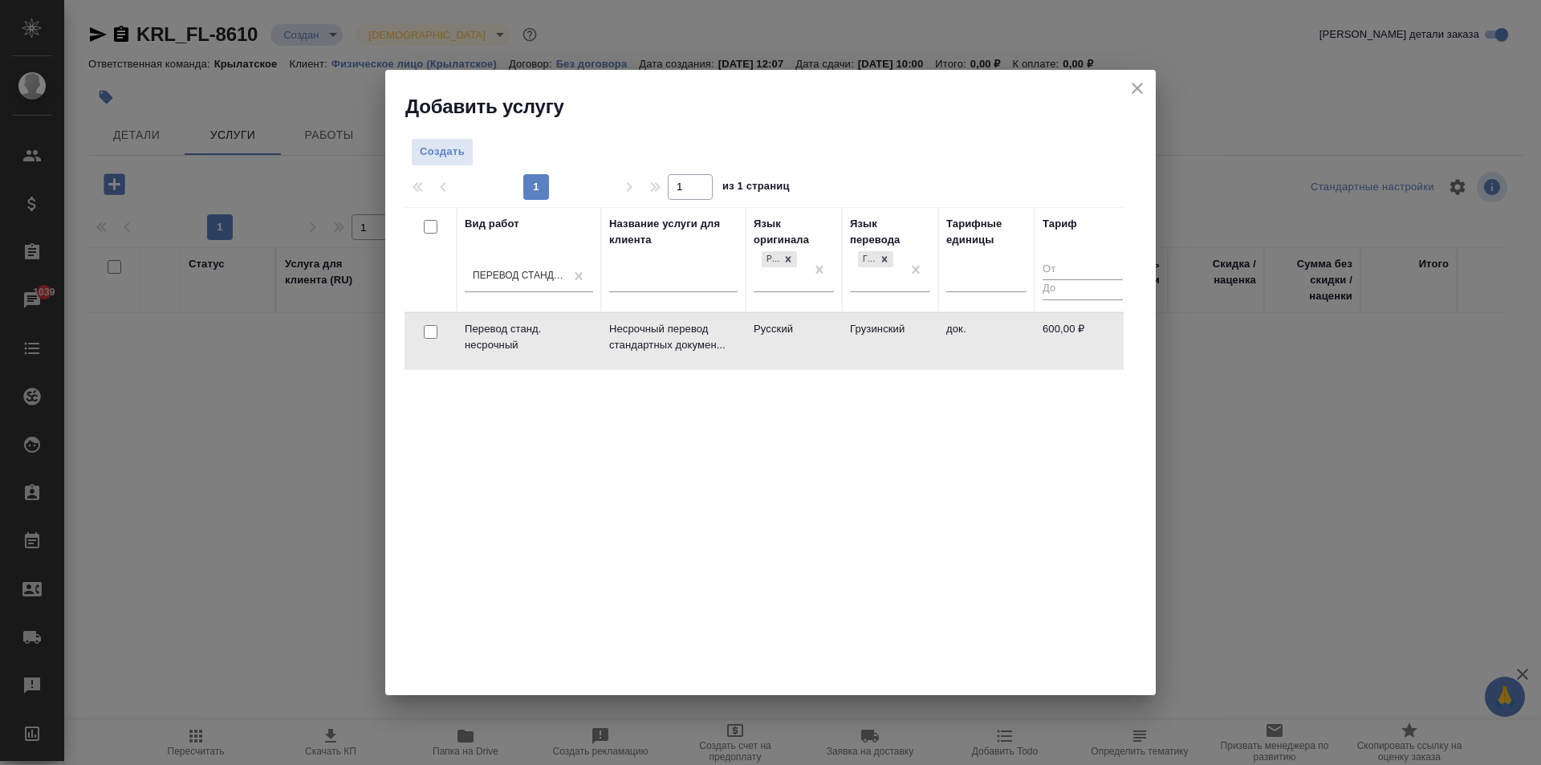
click at [892, 345] on td "Грузинский" at bounding box center [890, 341] width 96 height 56
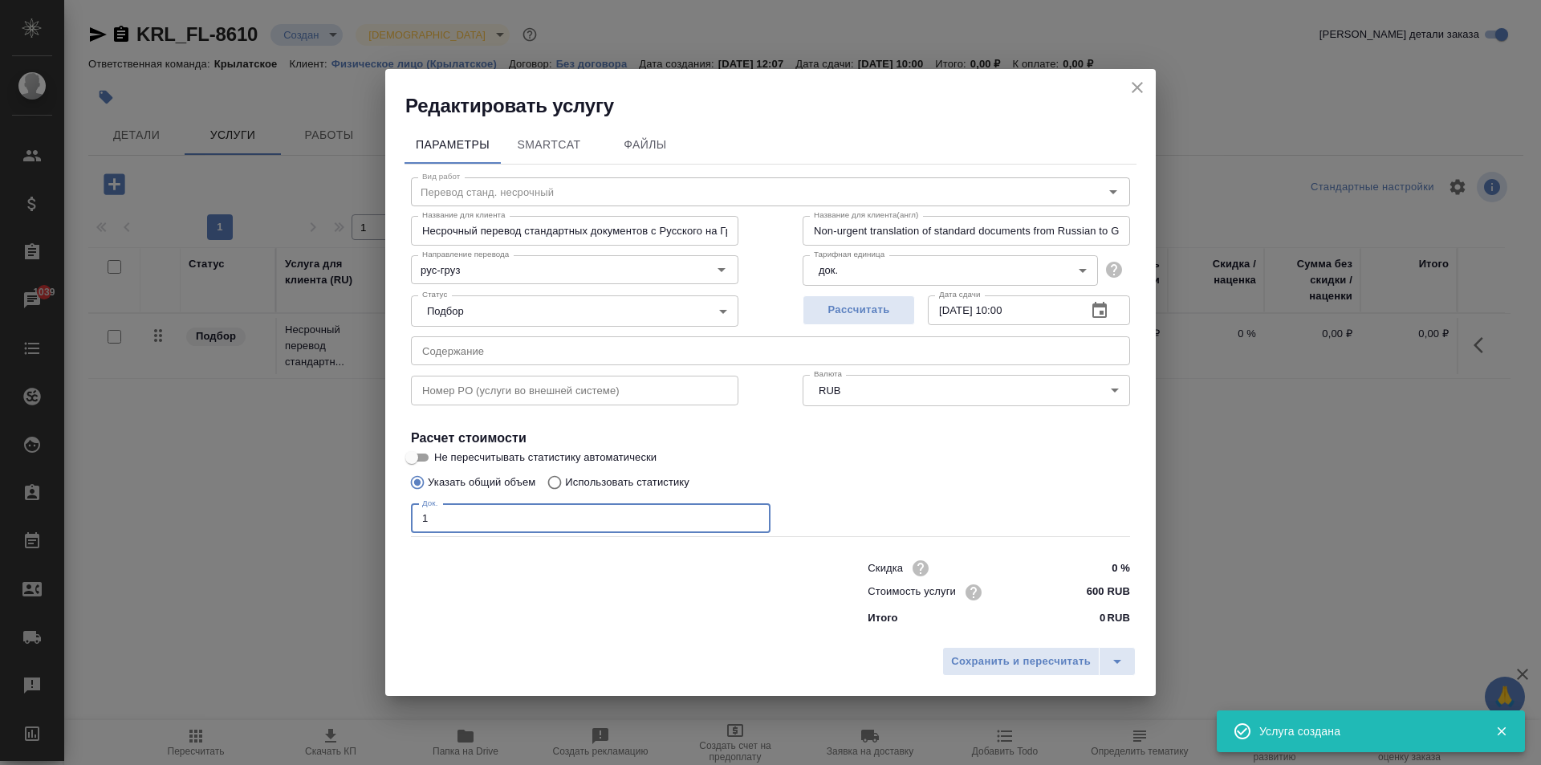
drag, startPoint x: 501, startPoint y: 531, endPoint x: 415, endPoint y: 533, distance: 85.9
click at [415, 533] on input "1" at bounding box center [591, 518] width 360 height 29
type input "1"
click at [1053, 652] on span "Сохранить и пересчитать" at bounding box center [1021, 661] width 140 height 18
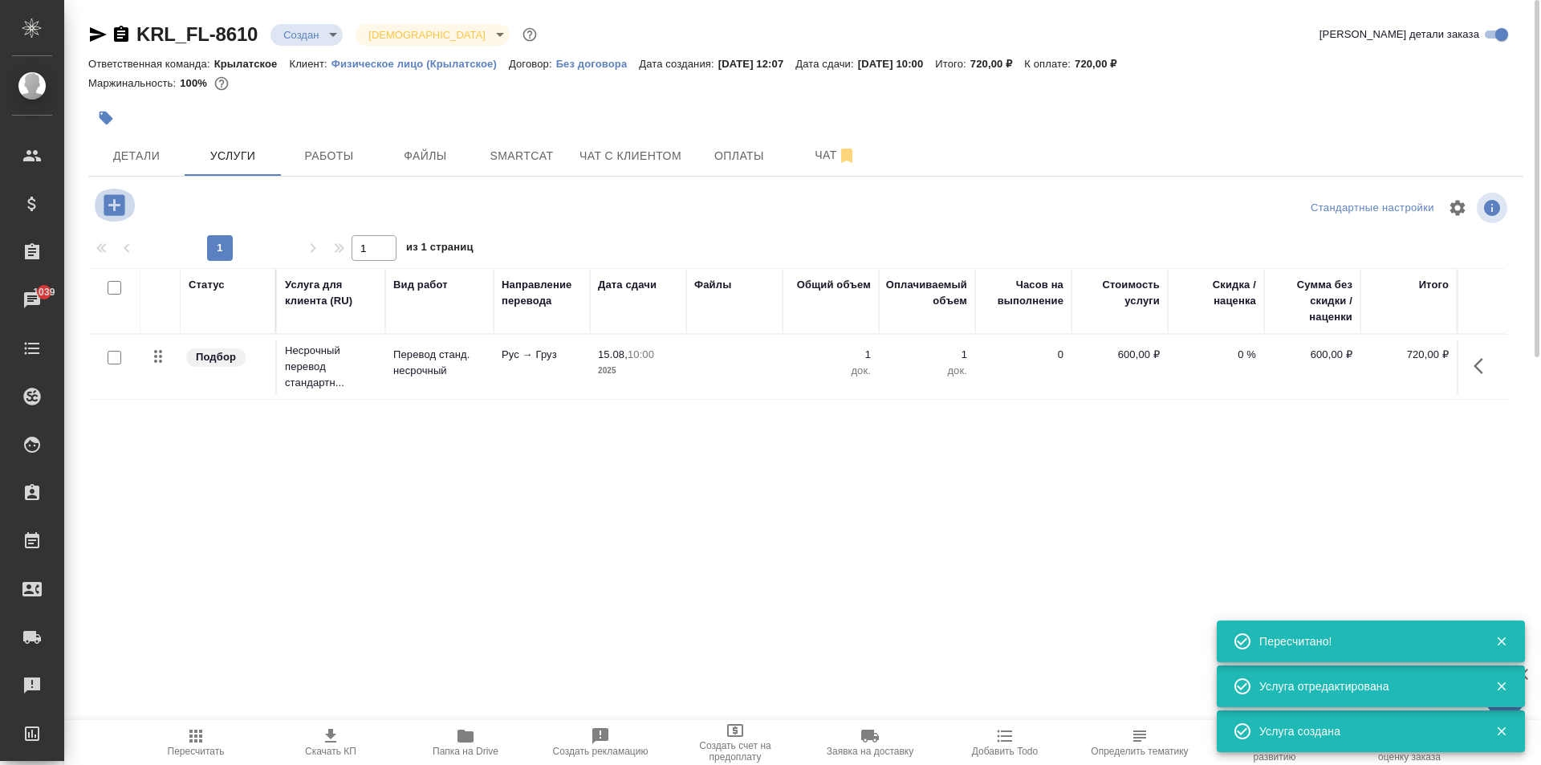
click at [120, 196] on icon "button" at bounding box center [114, 205] width 28 height 28
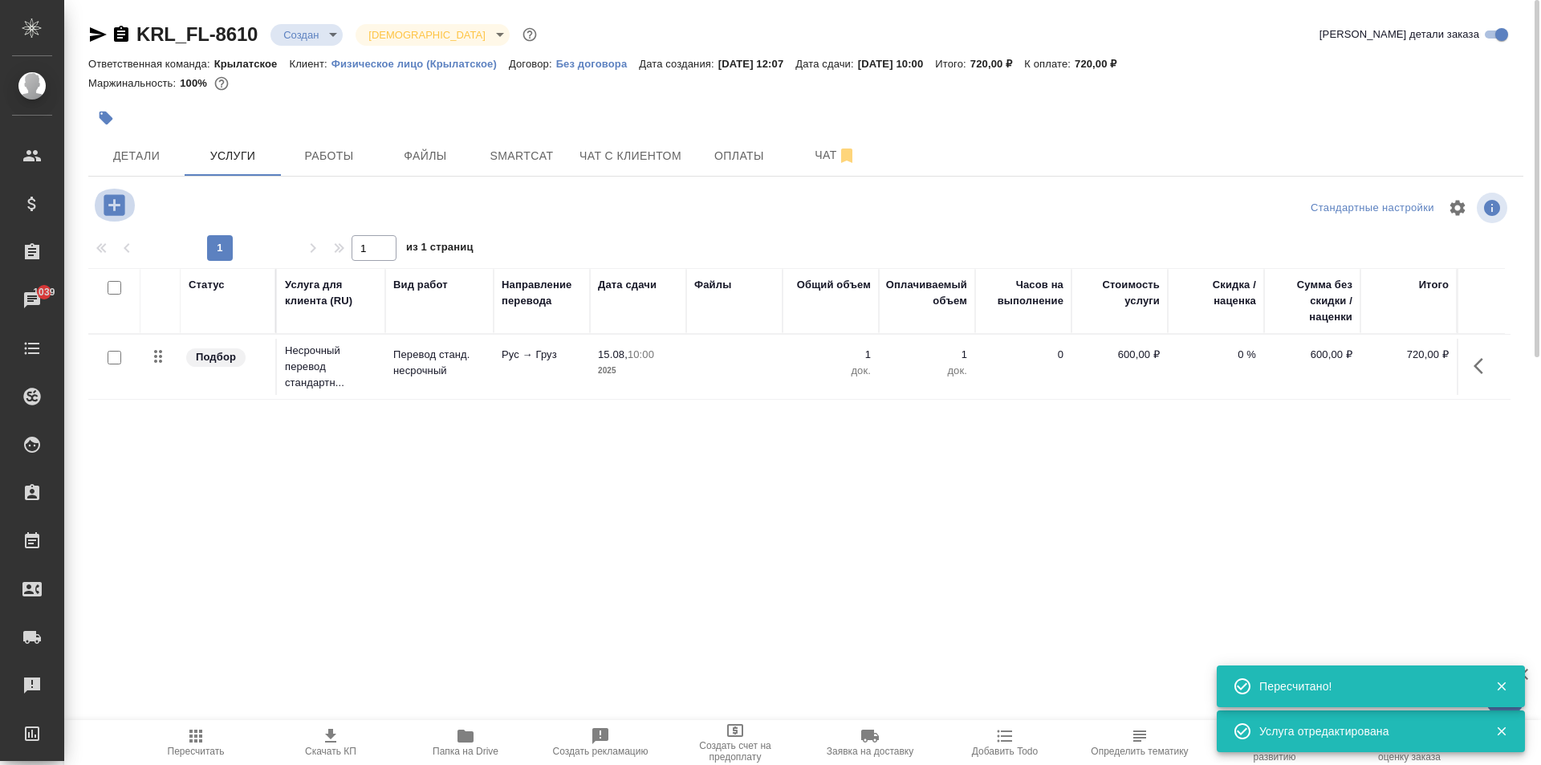
click at [124, 200] on icon "button" at bounding box center [114, 204] width 21 height 21
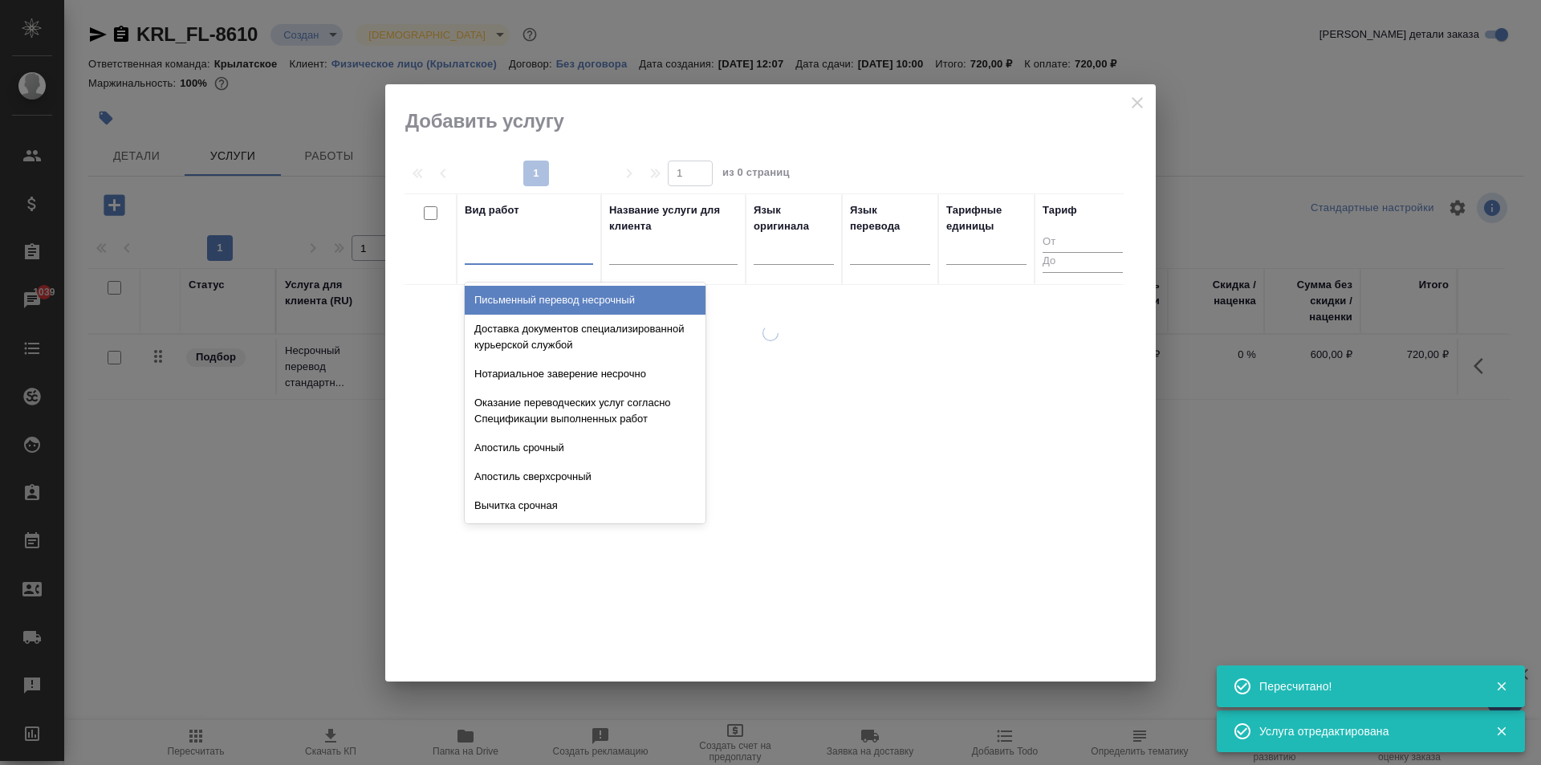
click at [491, 259] on div at bounding box center [529, 248] width 128 height 23
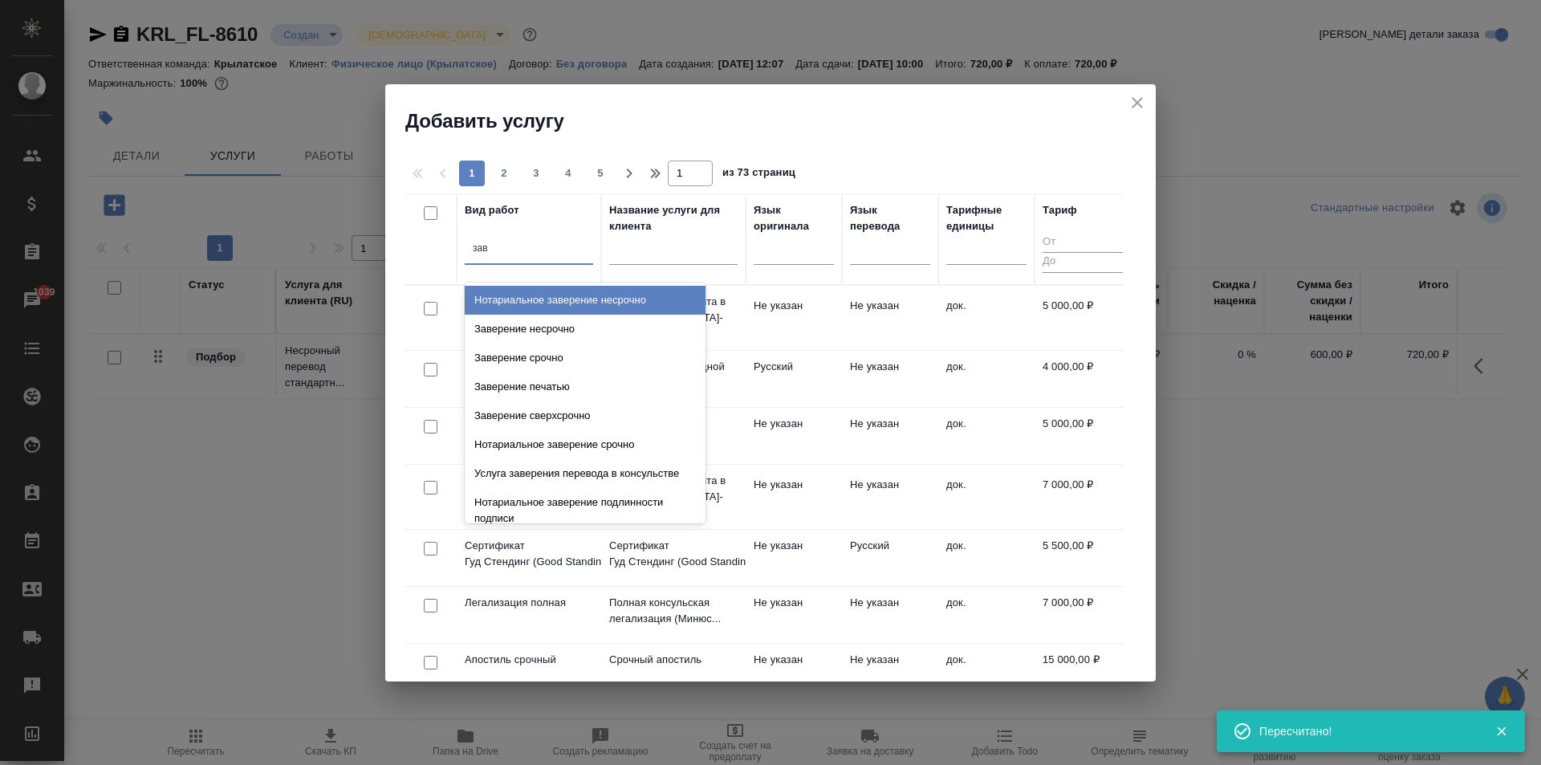
type input "заве"
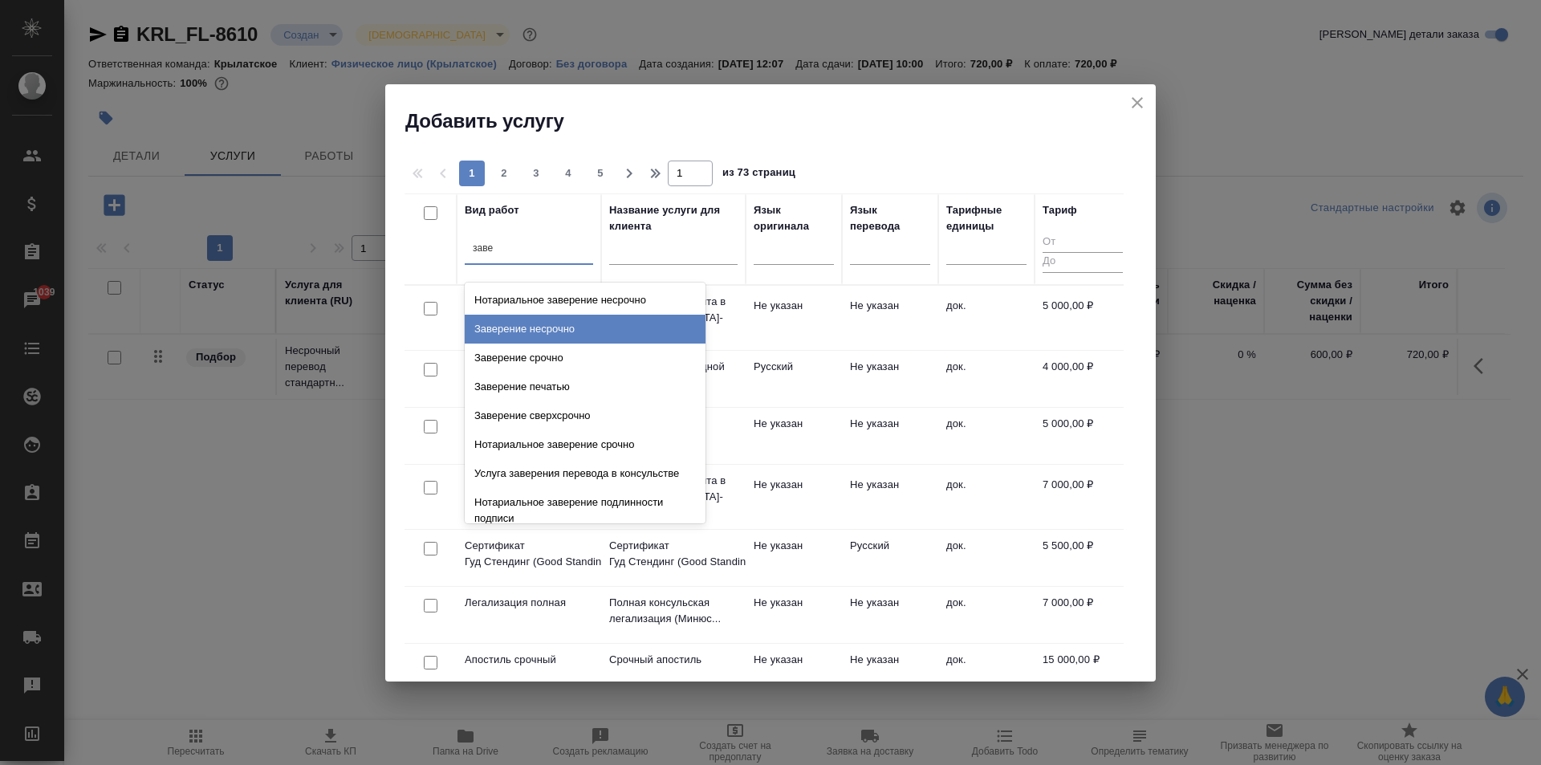
drag, startPoint x: 621, startPoint y: 335, endPoint x: 635, endPoint y: 330, distance: 14.8
click at [622, 334] on div "Заверение несрочно" at bounding box center [585, 329] width 241 height 29
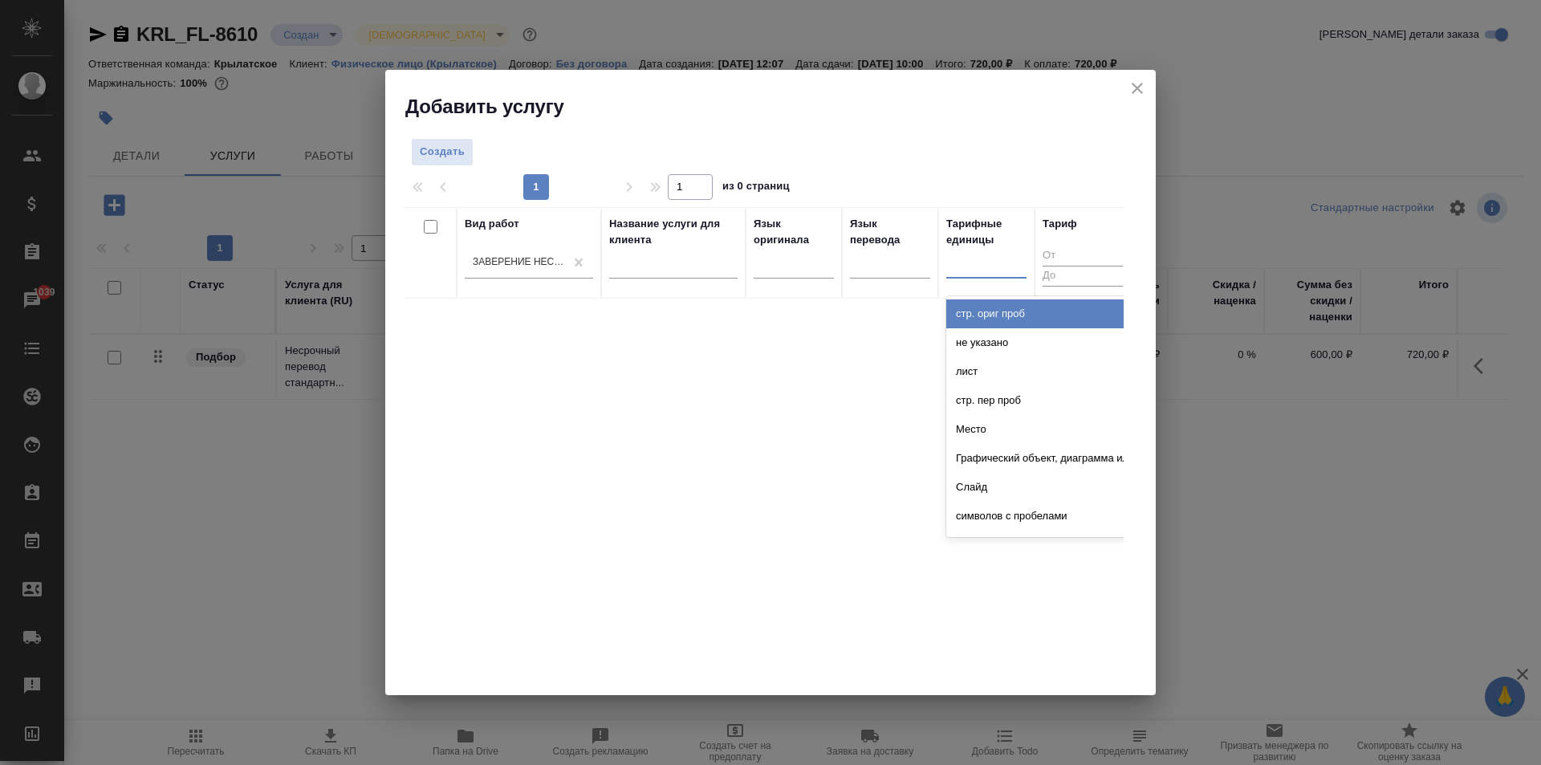
click at [989, 266] on div at bounding box center [986, 261] width 80 height 23
type input "до"
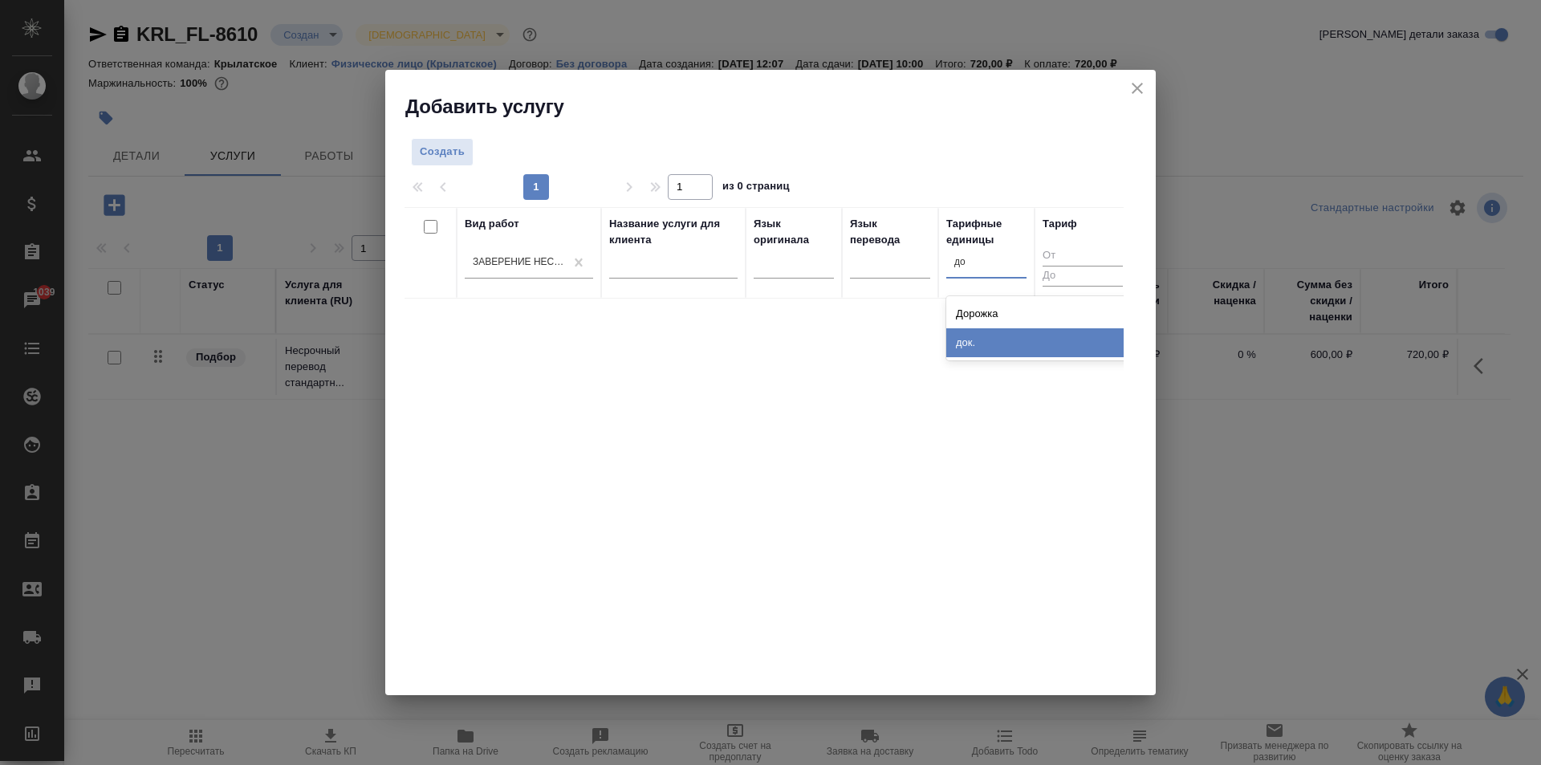
click at [988, 331] on div "док." at bounding box center [1066, 342] width 241 height 29
drag, startPoint x: 435, startPoint y: 148, endPoint x: 608, endPoint y: 211, distance: 184.3
click at [436, 148] on span "Создать" at bounding box center [442, 152] width 45 height 18
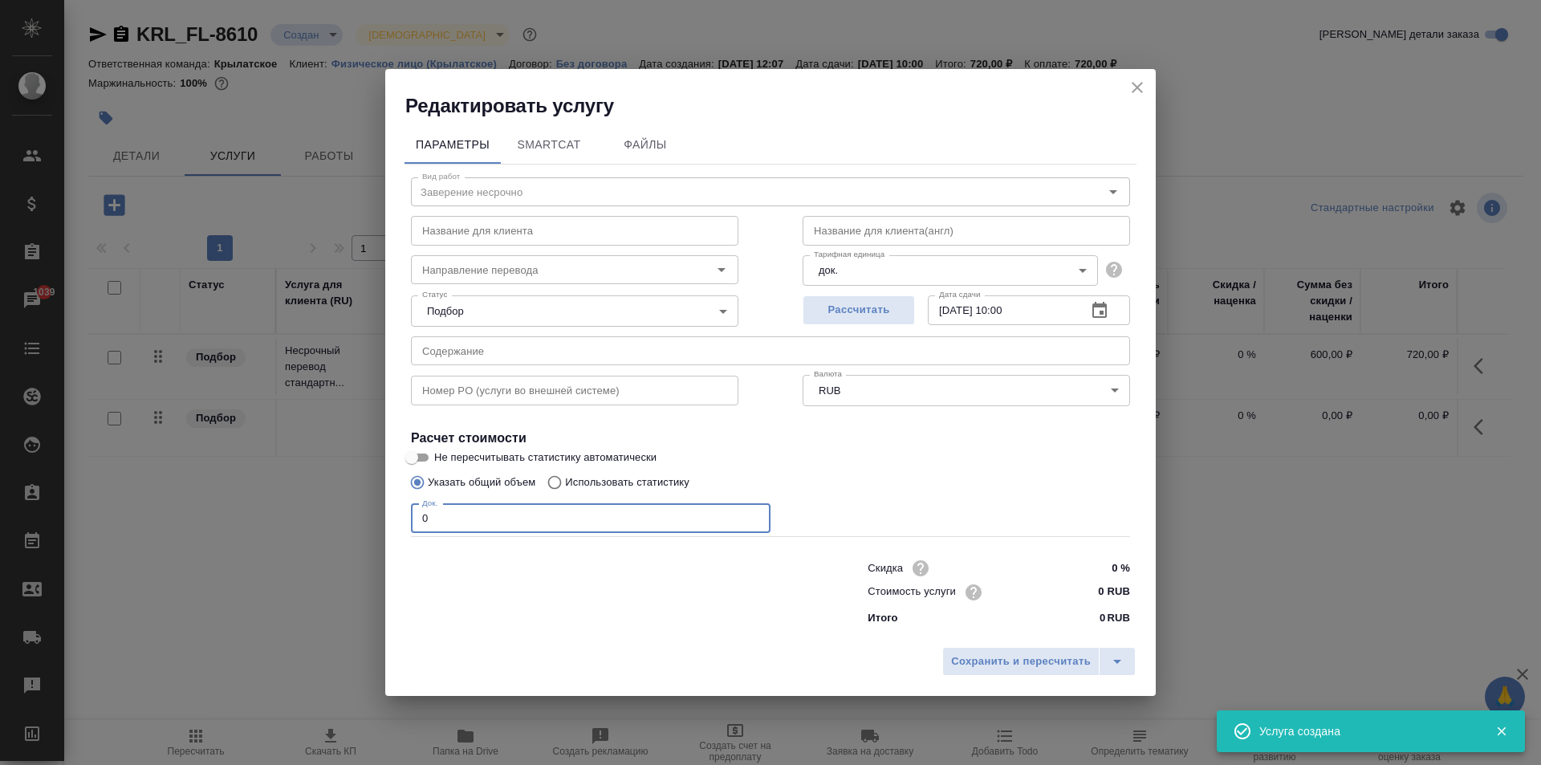
drag, startPoint x: 500, startPoint y: 509, endPoint x: 186, endPoint y: 476, distance: 315.5
click at [186, 476] on div "Редактировать услугу Параметры SmartCat Файлы Вид работ Заверение несрочно Вид …" at bounding box center [770, 382] width 1541 height 765
type input "1"
click at [1069, 586] on div "Стоимость услуги 0 RUB" at bounding box center [999, 591] width 262 height 23
click at [1079, 592] on input "0 RUB" at bounding box center [1100, 591] width 59 height 23
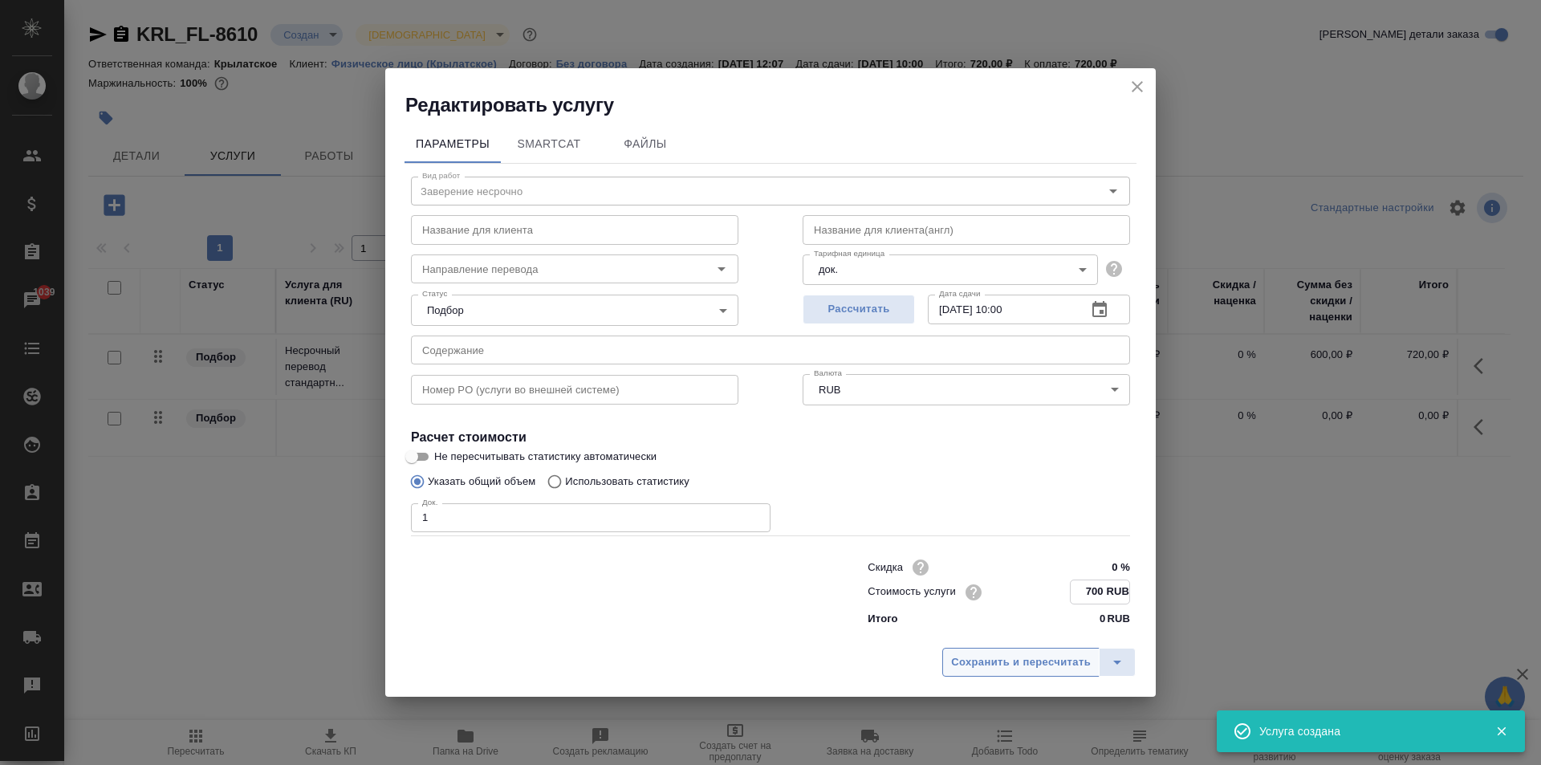
type input "700 RUB"
click at [1060, 657] on span "Сохранить и пересчитать" at bounding box center [1021, 662] width 140 height 18
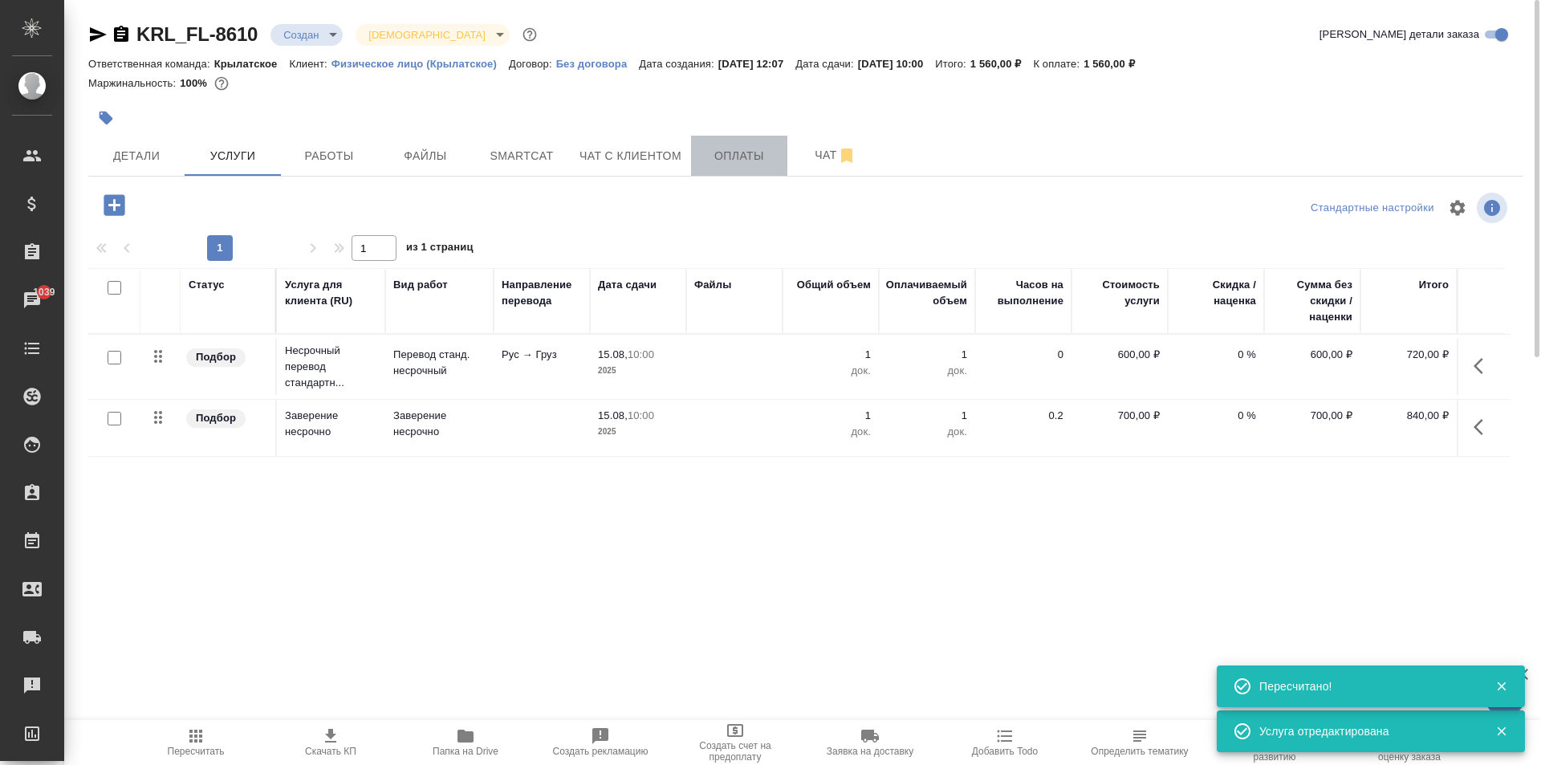
click at [740, 152] on span "Оплаты" at bounding box center [739, 156] width 77 height 20
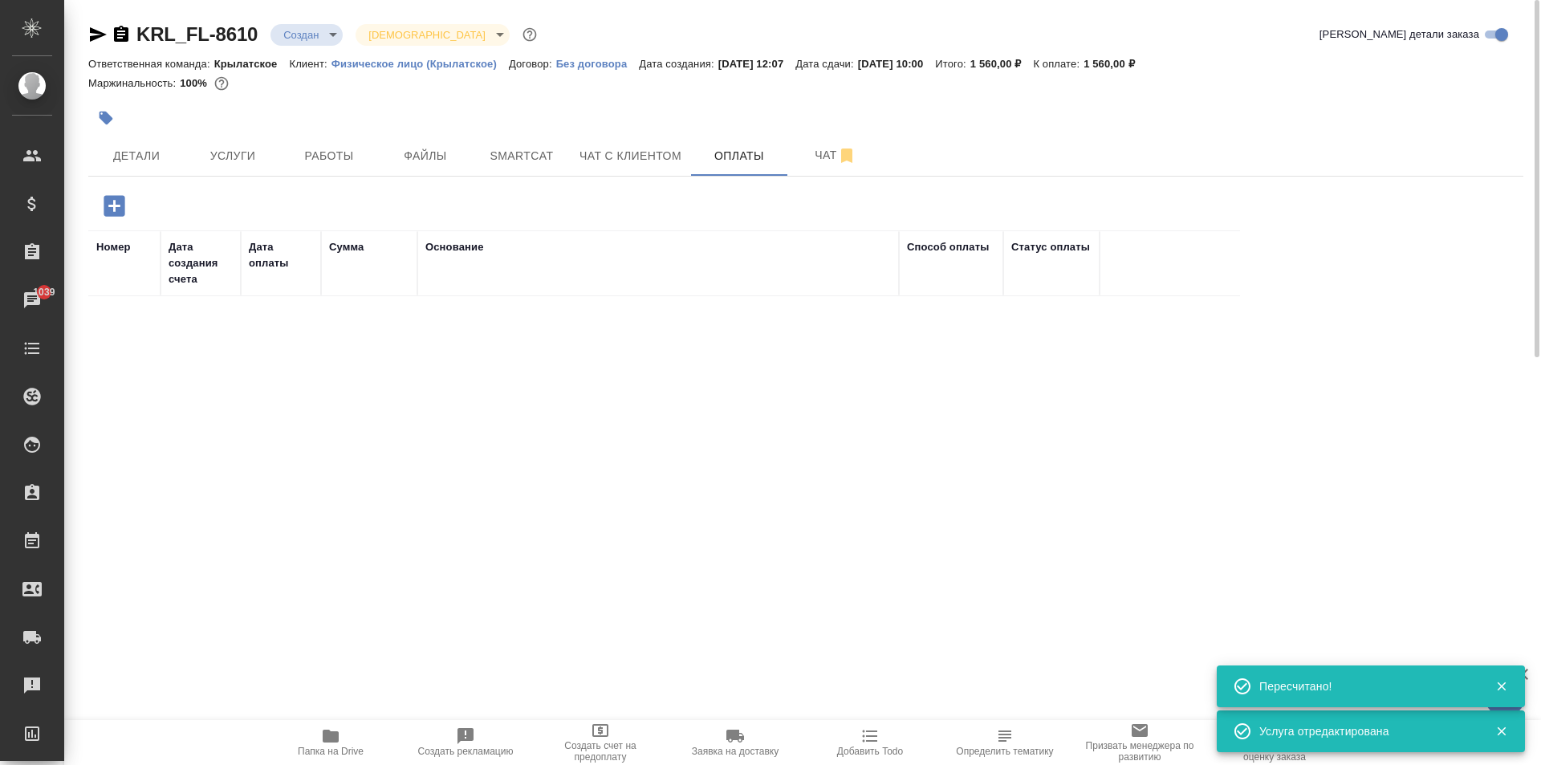
click at [112, 197] on icon "button" at bounding box center [114, 205] width 21 height 21
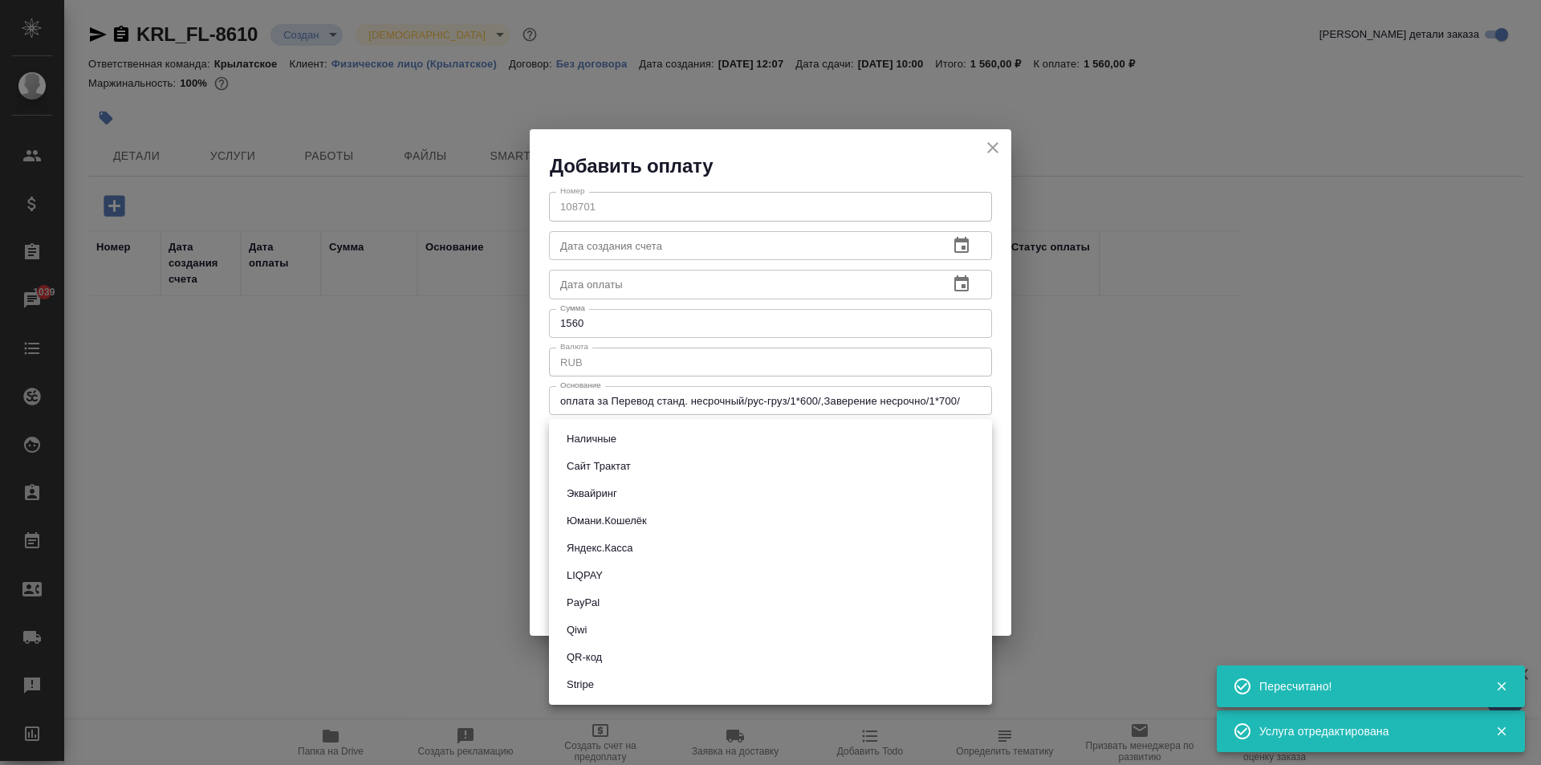
drag, startPoint x: 604, startPoint y: 443, endPoint x: 613, endPoint y: 474, distance: 32.0
click at [603, 443] on body "🙏 .cls-1 fill:#fff; AWATERA Kasymov Timur Клиенты Спецификации Заказы 1039 Чаты…" at bounding box center [770, 382] width 1541 height 765
click at [620, 494] on button "Эквайринг" at bounding box center [592, 494] width 60 height 18
type input "acquiring"
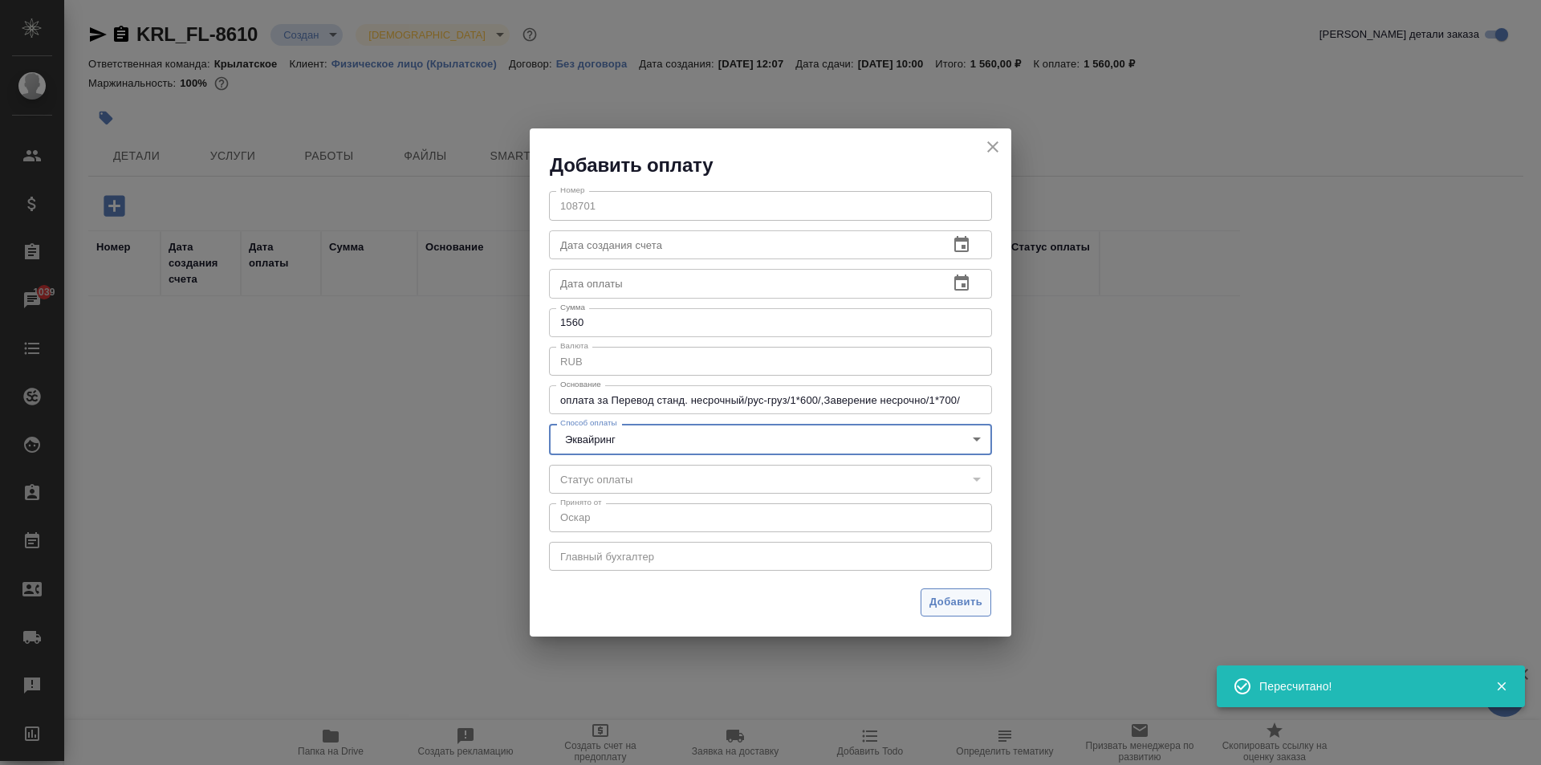
click at [953, 596] on span "Добавить" at bounding box center [955, 602] width 53 height 18
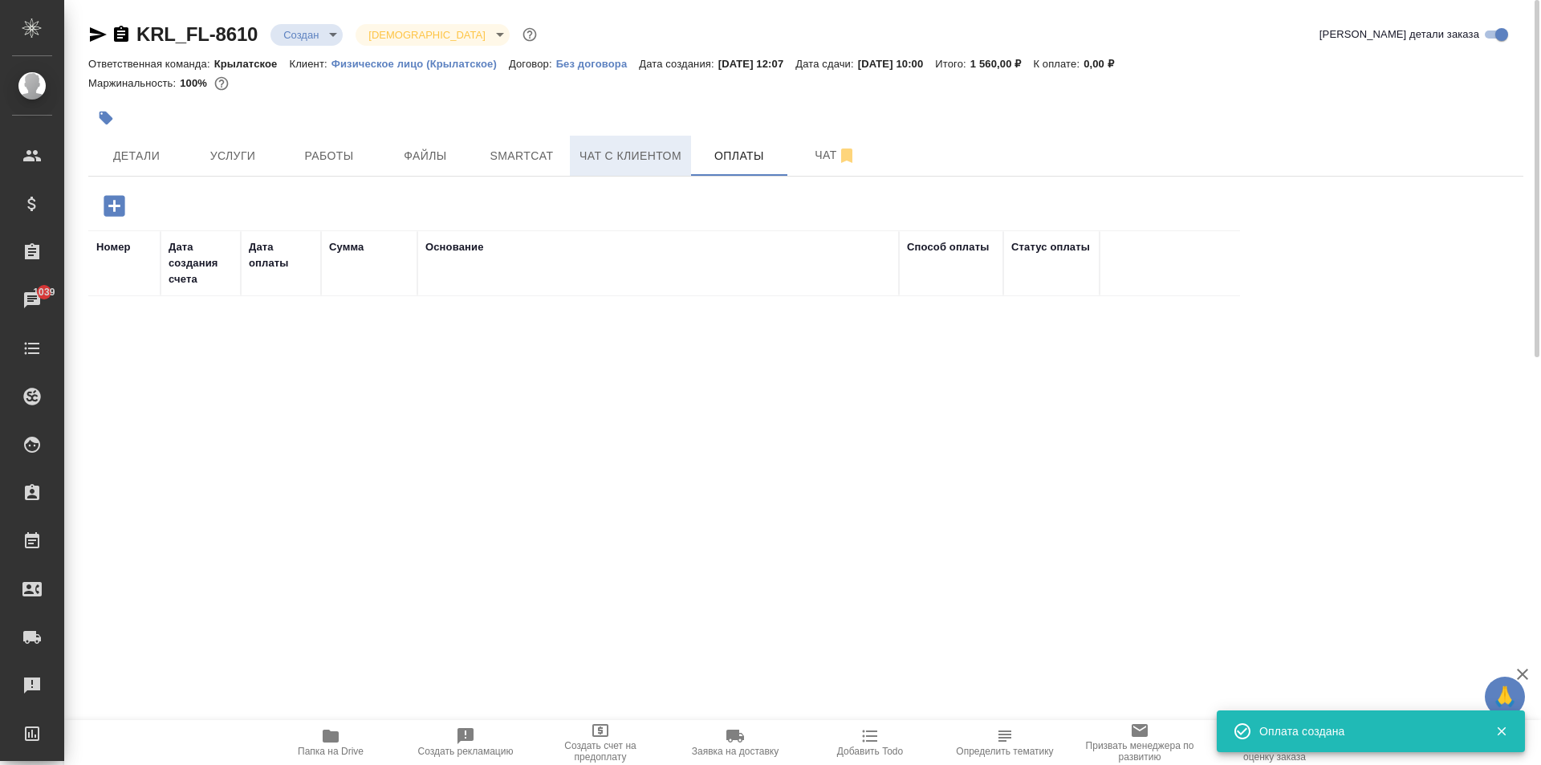
click at [656, 154] on span "Чат с клиентом" at bounding box center [630, 156] width 102 height 20
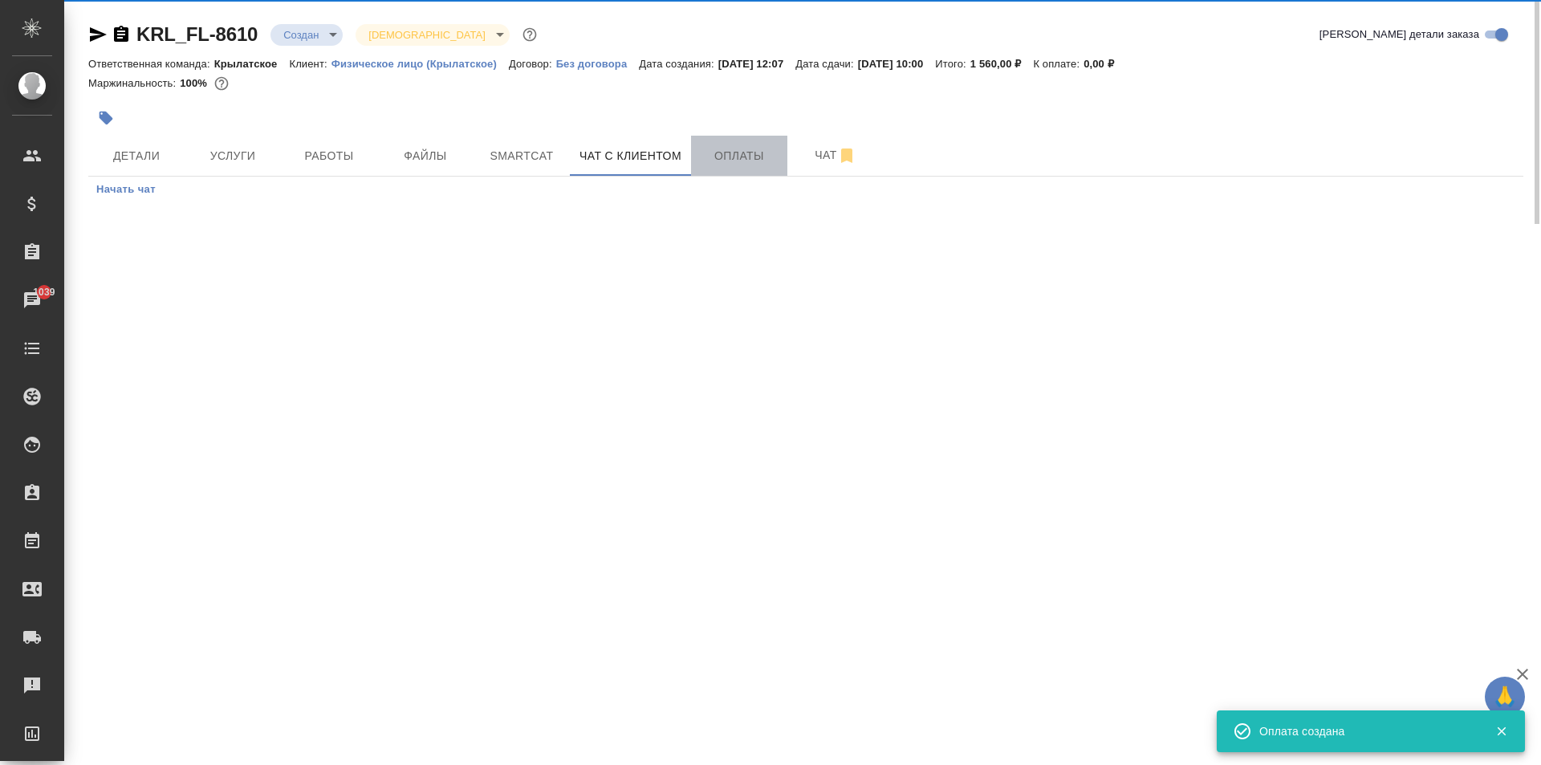
click at [750, 169] on button "Оплаты" at bounding box center [739, 156] width 96 height 40
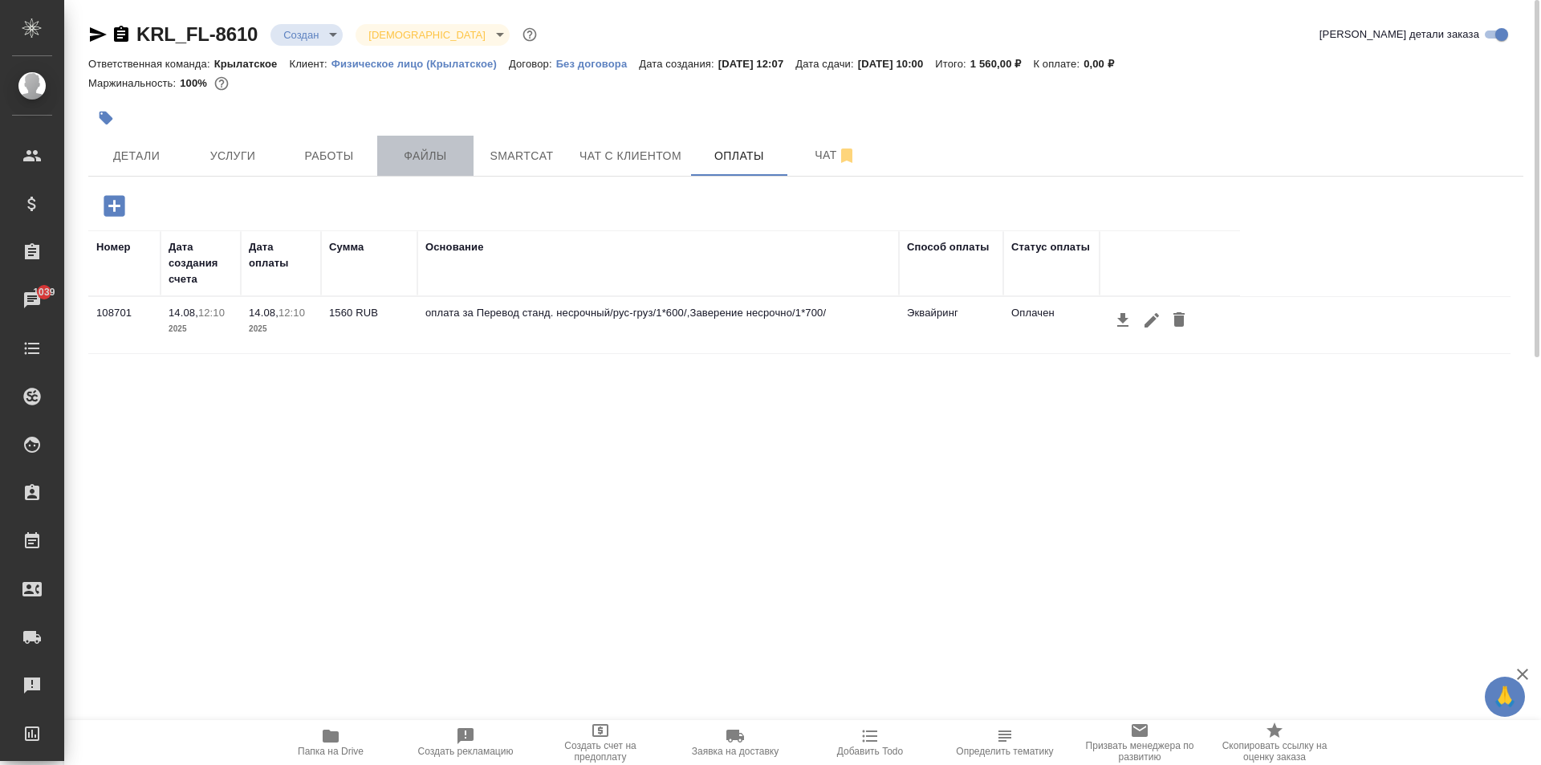
click at [416, 142] on button "Файлы" at bounding box center [425, 156] width 96 height 40
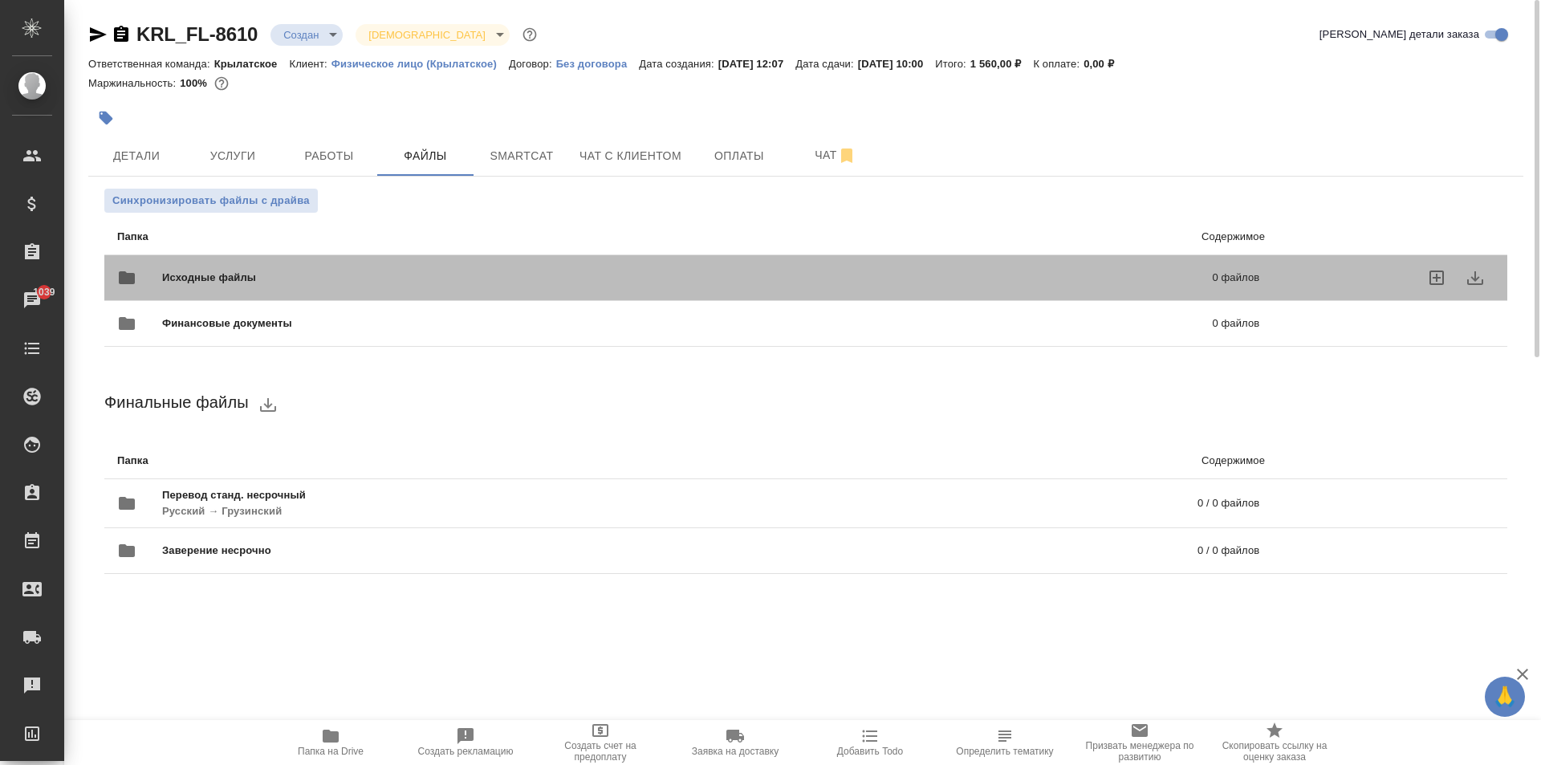
click at [321, 262] on div "Исходные файлы 0 файлов" at bounding box center [688, 277] width 1142 height 39
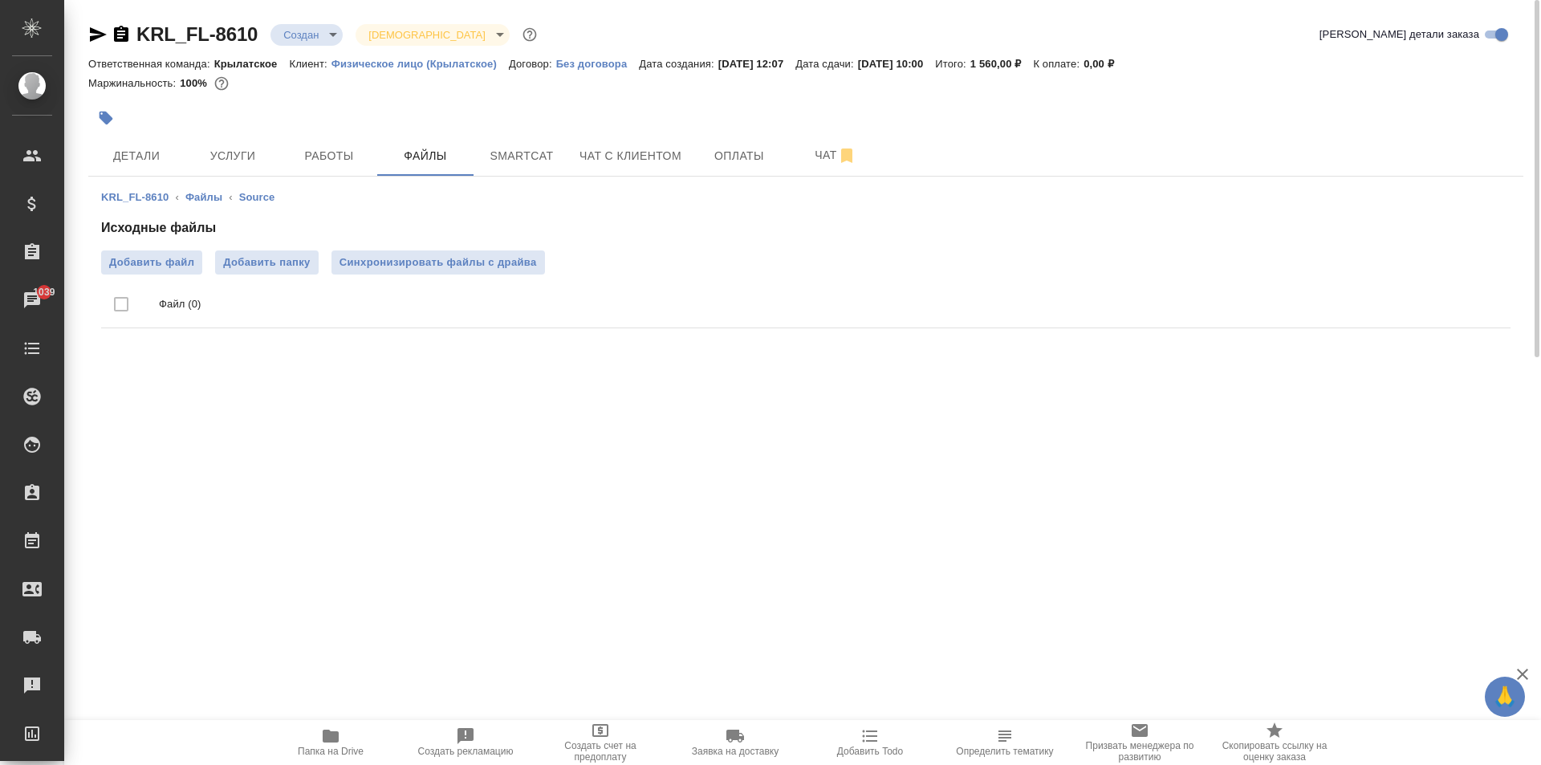
click at [347, 722] on button "Папка на Drive" at bounding box center [330, 742] width 135 height 45
click at [339, 156] on span "Работы" at bounding box center [329, 156] width 77 height 20
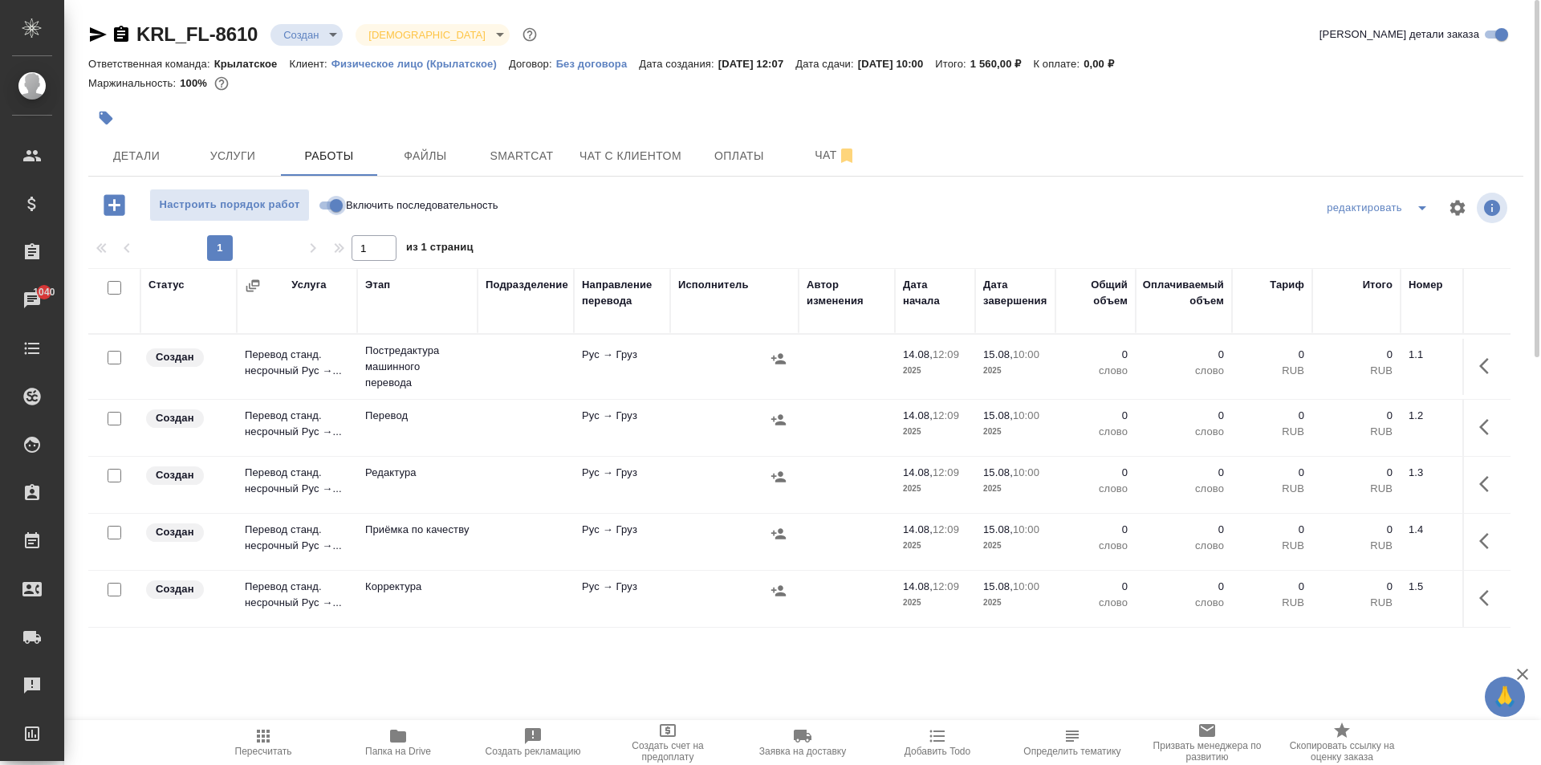
click at [335, 207] on input "Включить последовательность" at bounding box center [336, 205] width 58 height 19
checkbox input "true"
click at [110, 288] on input "checkbox" at bounding box center [115, 288] width 14 height 14
checkbox input "true"
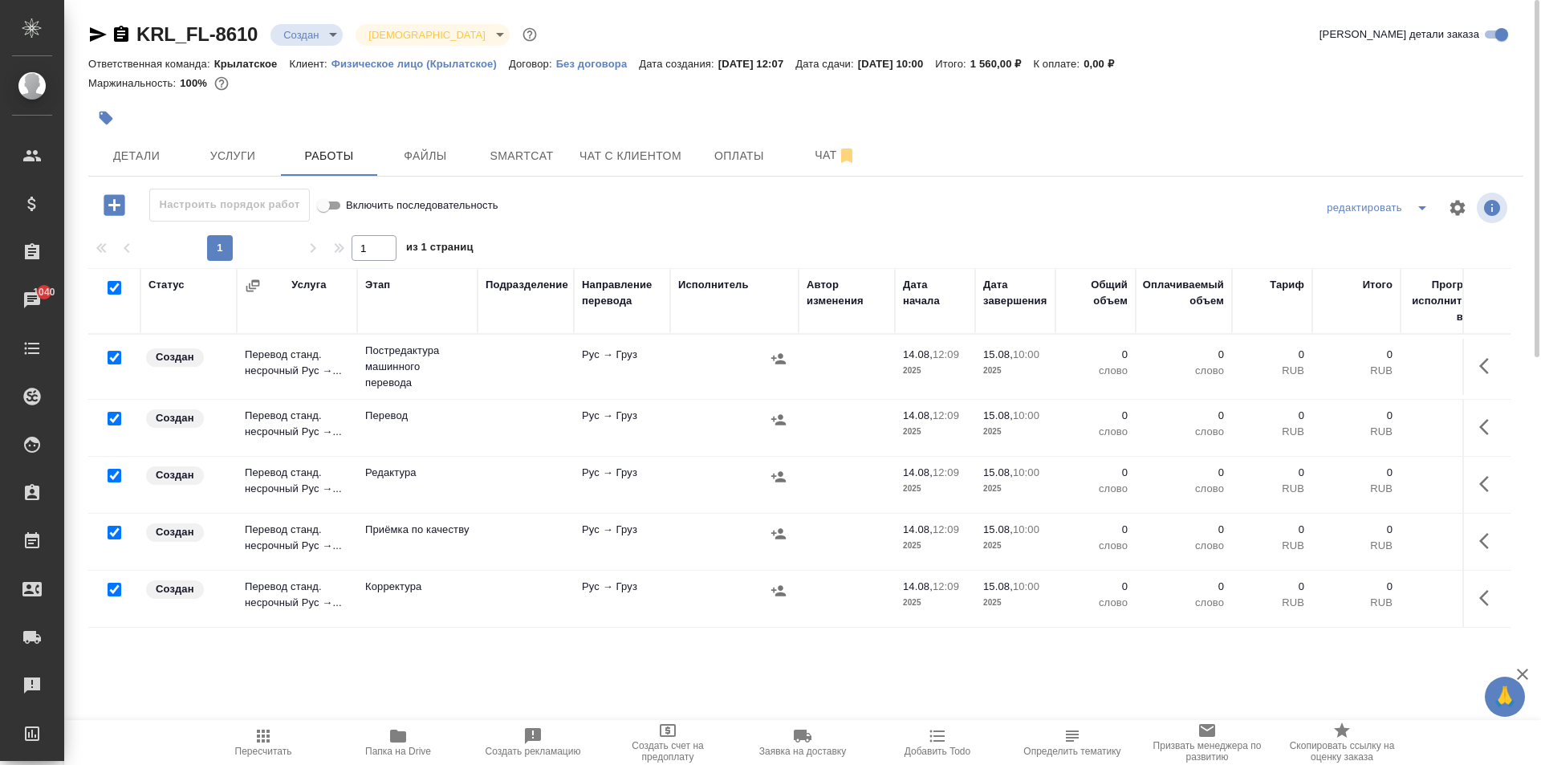
checkbox input "true"
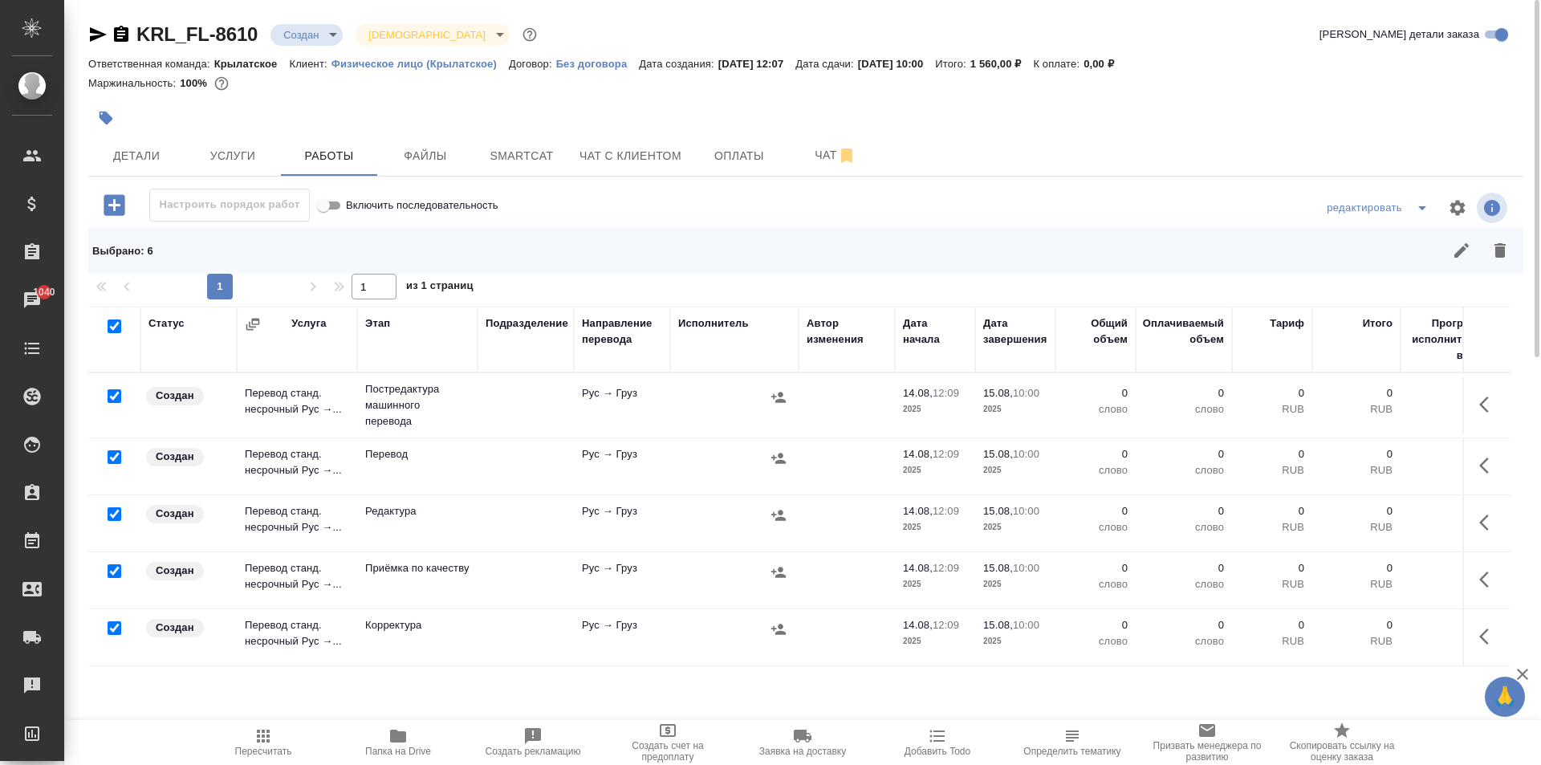
click at [114, 458] on input "checkbox" at bounding box center [115, 457] width 14 height 14
checkbox input "false"
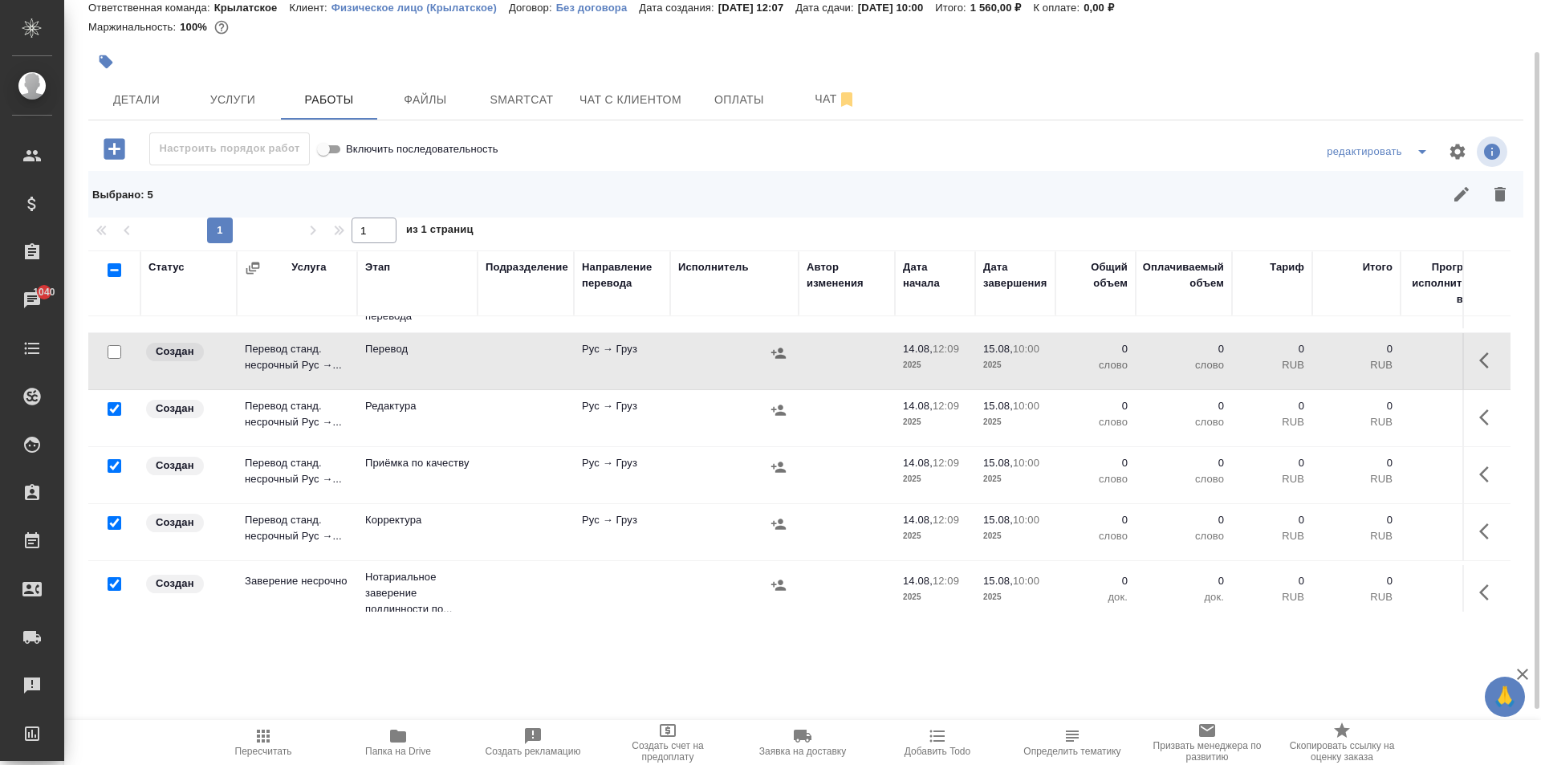
scroll to position [75, 0]
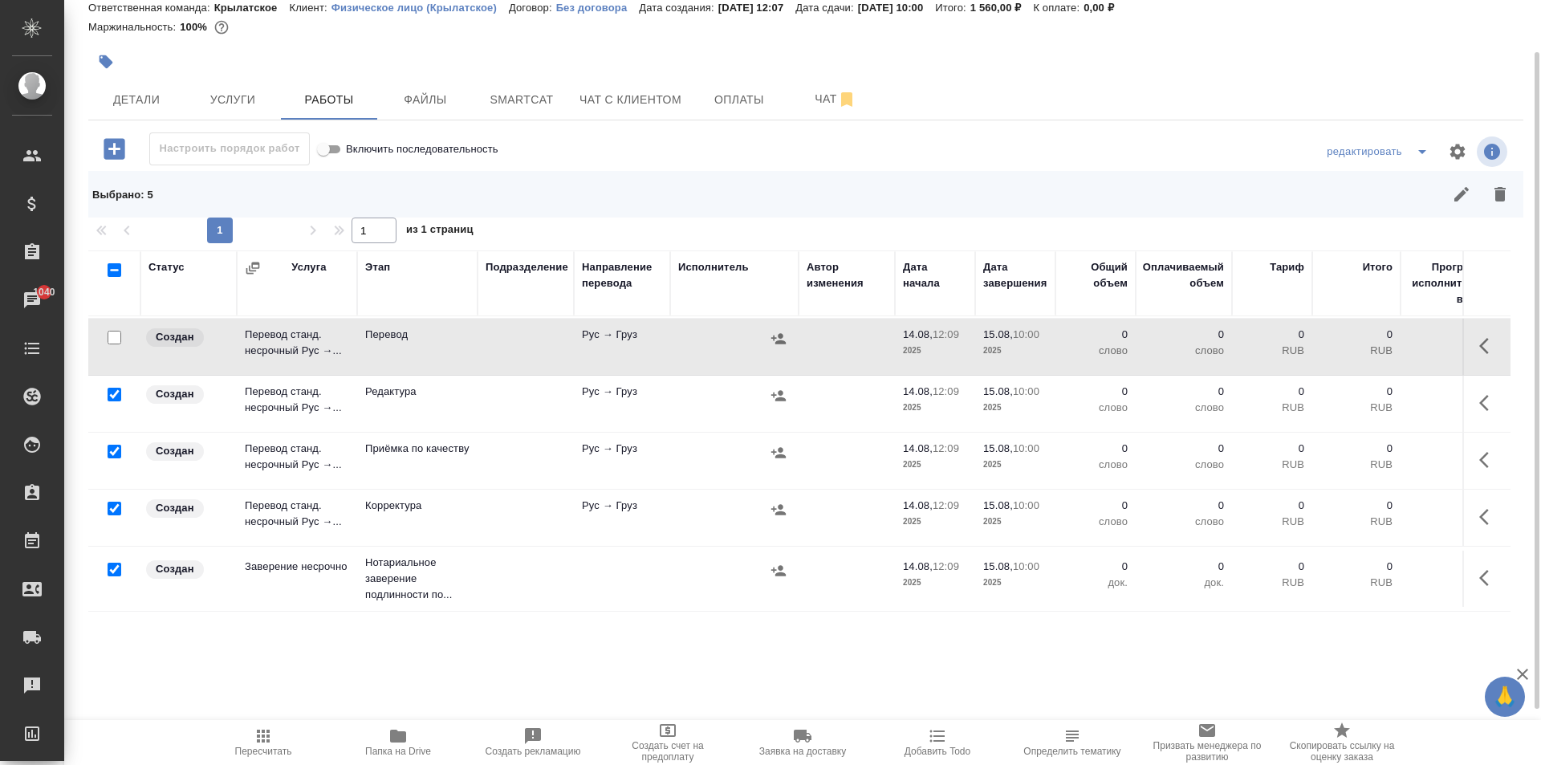
click at [117, 445] on input "checkbox" at bounding box center [115, 452] width 14 height 14
checkbox input "false"
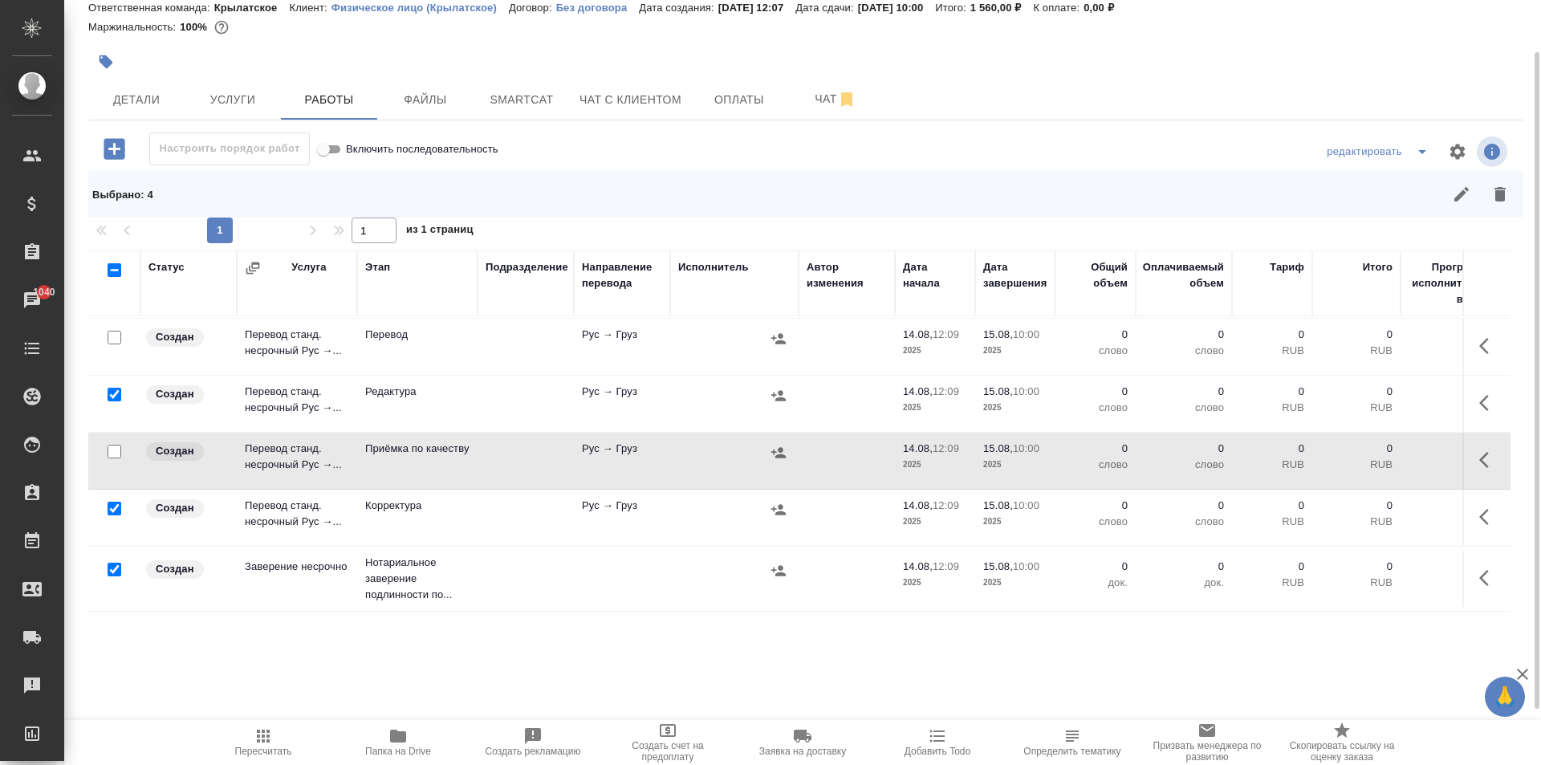
click at [112, 563] on input "checkbox" at bounding box center [115, 570] width 14 height 14
checkbox input "false"
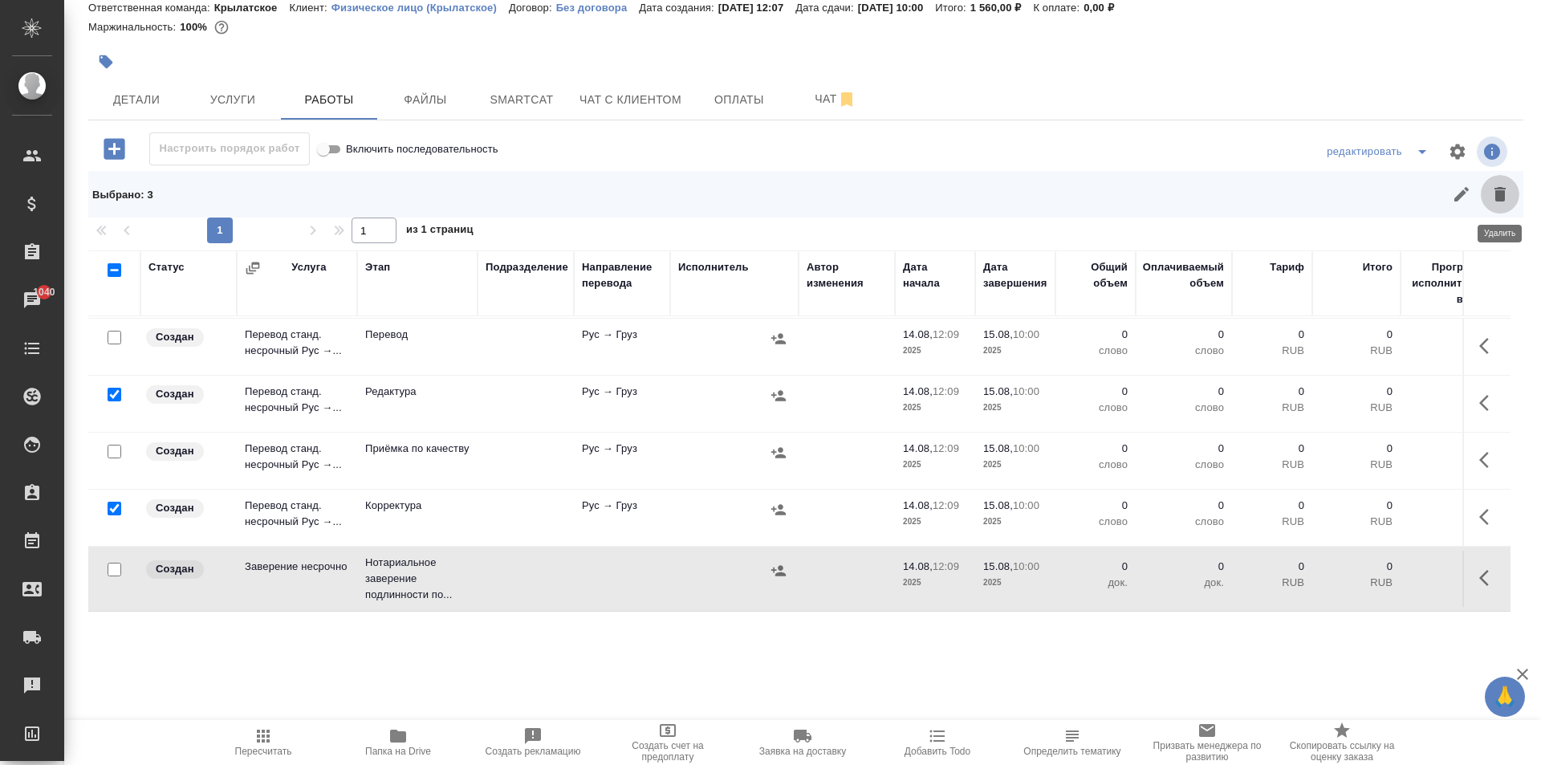
drag, startPoint x: 1502, startPoint y: 189, endPoint x: 1246, endPoint y: 348, distance: 300.9
click at [1498, 189] on icon "button" at bounding box center [1499, 194] width 11 height 14
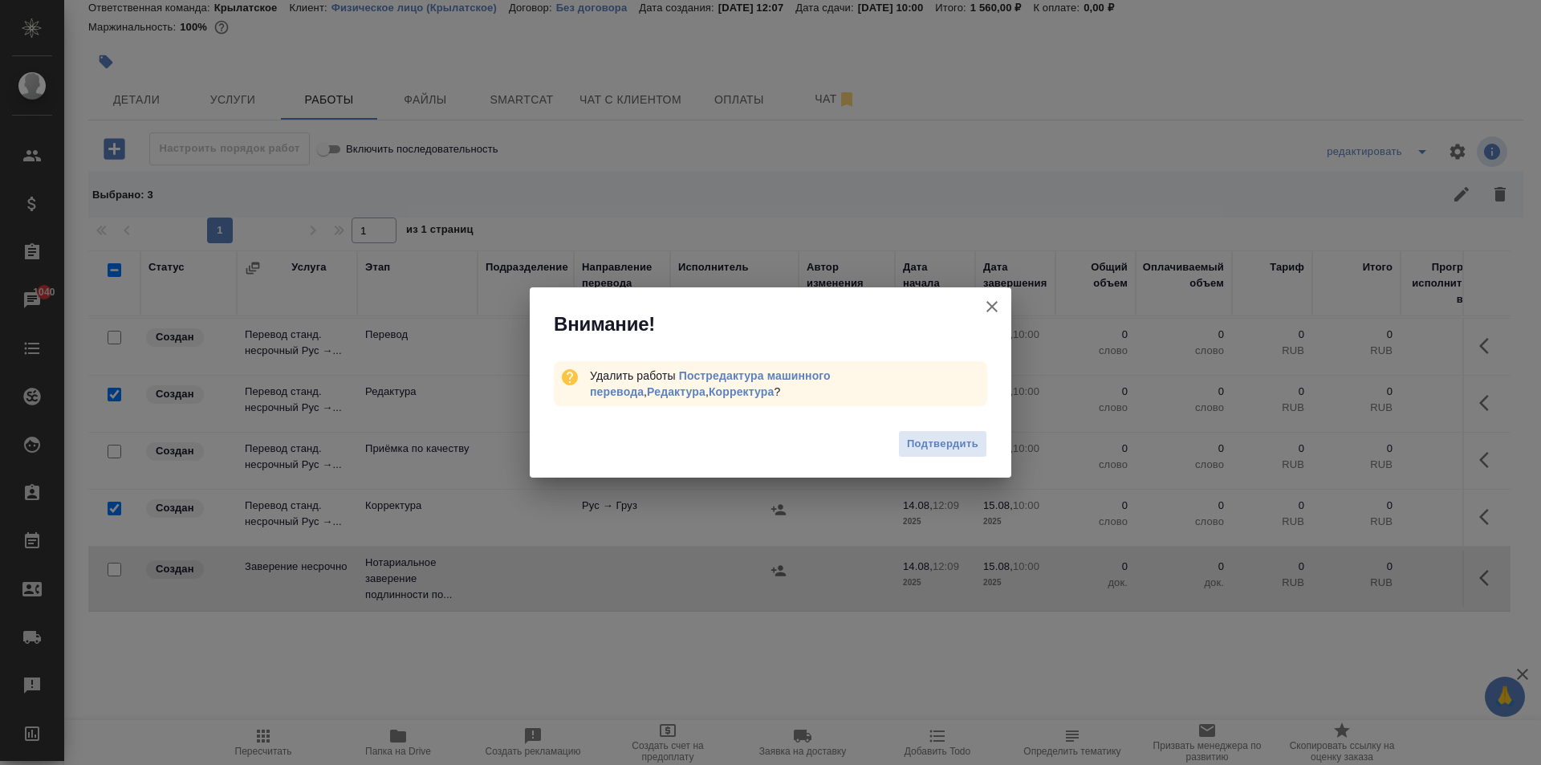
click at [921, 439] on span "Подтвердить" at bounding box center [942, 444] width 71 height 18
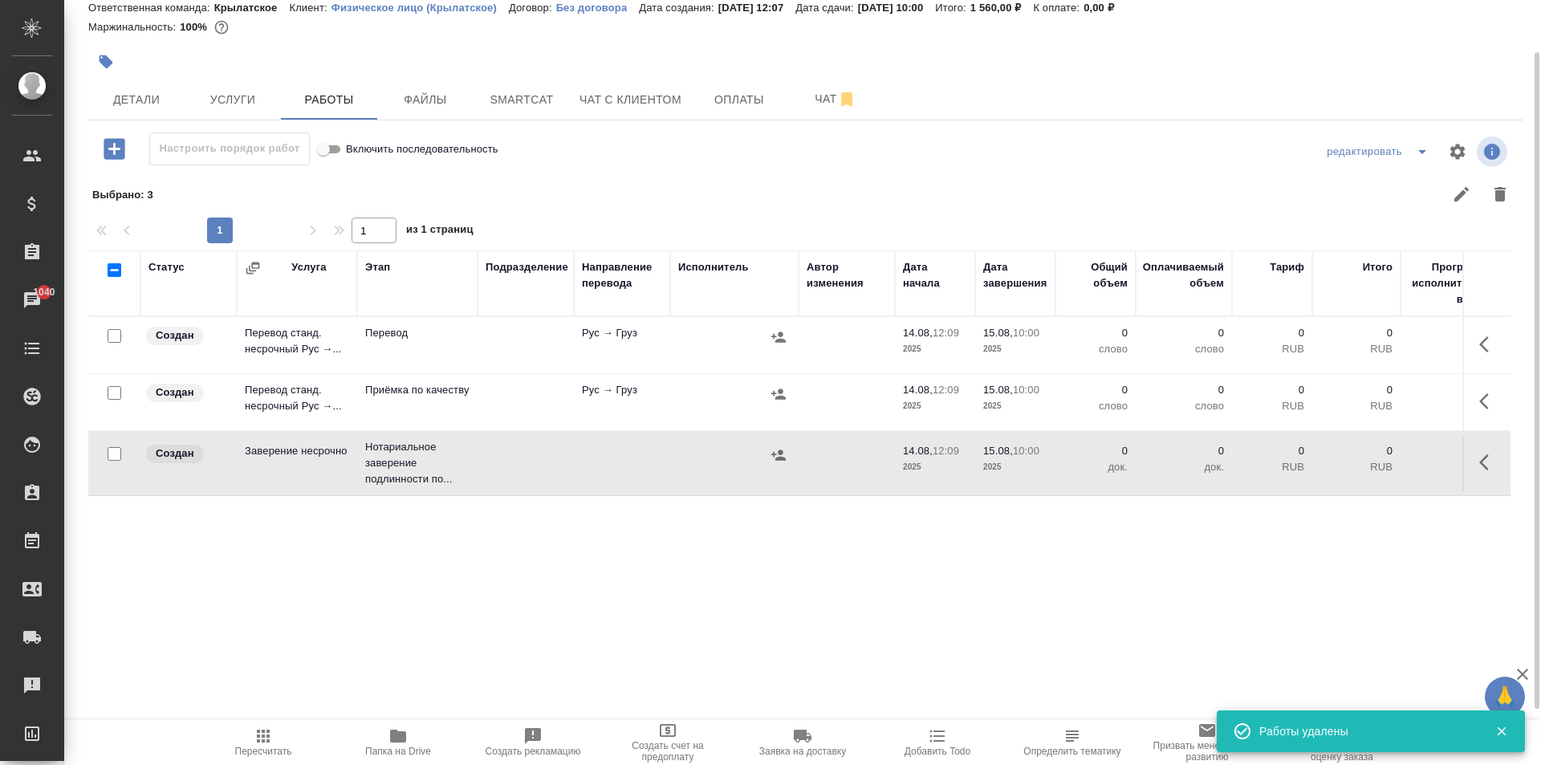
scroll to position [0, 0]
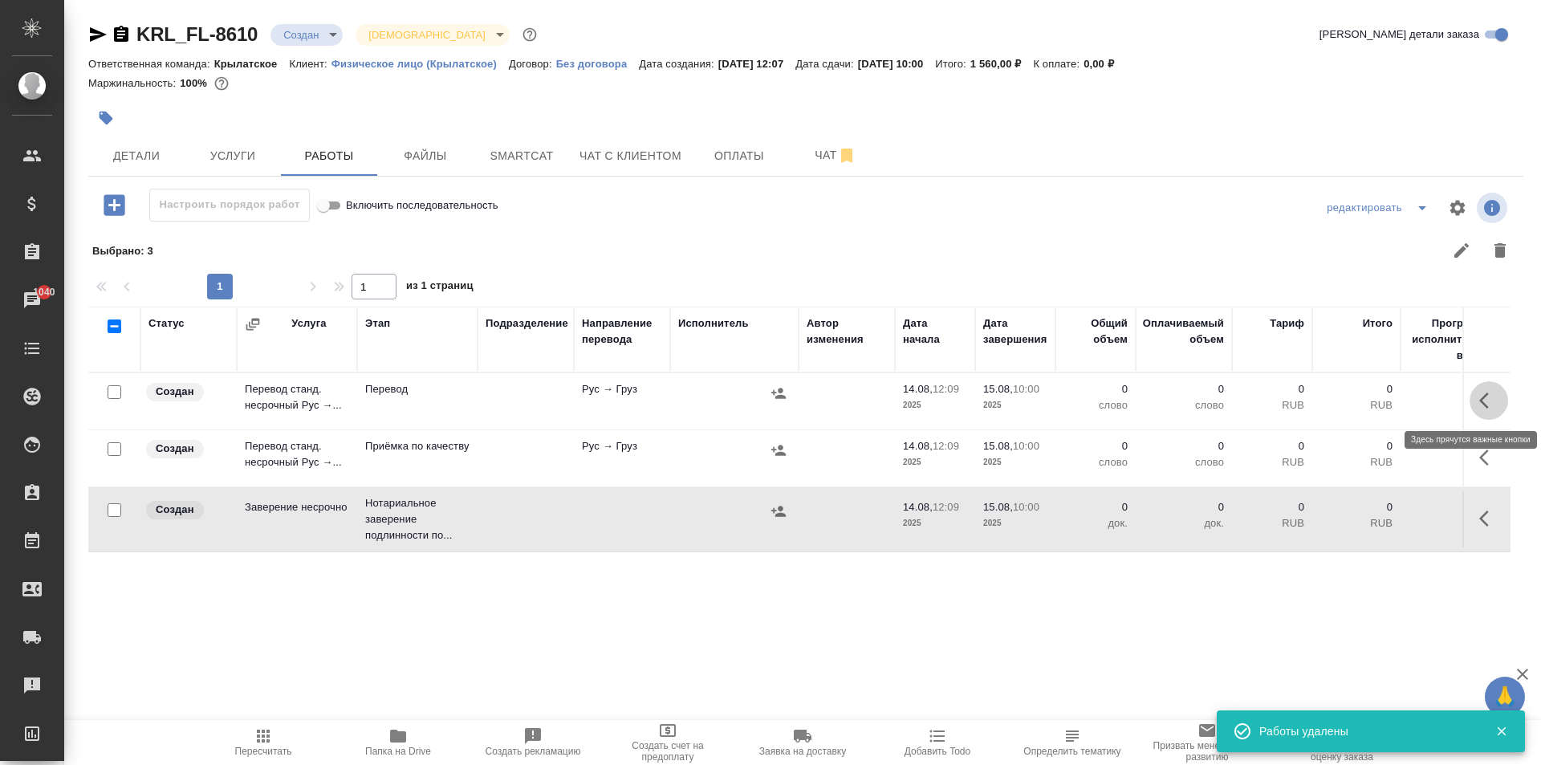
drag, startPoint x: 1494, startPoint y: 400, endPoint x: 1478, endPoint y: 409, distance: 17.6
click at [1493, 401] on icon "button" at bounding box center [1488, 400] width 19 height 19
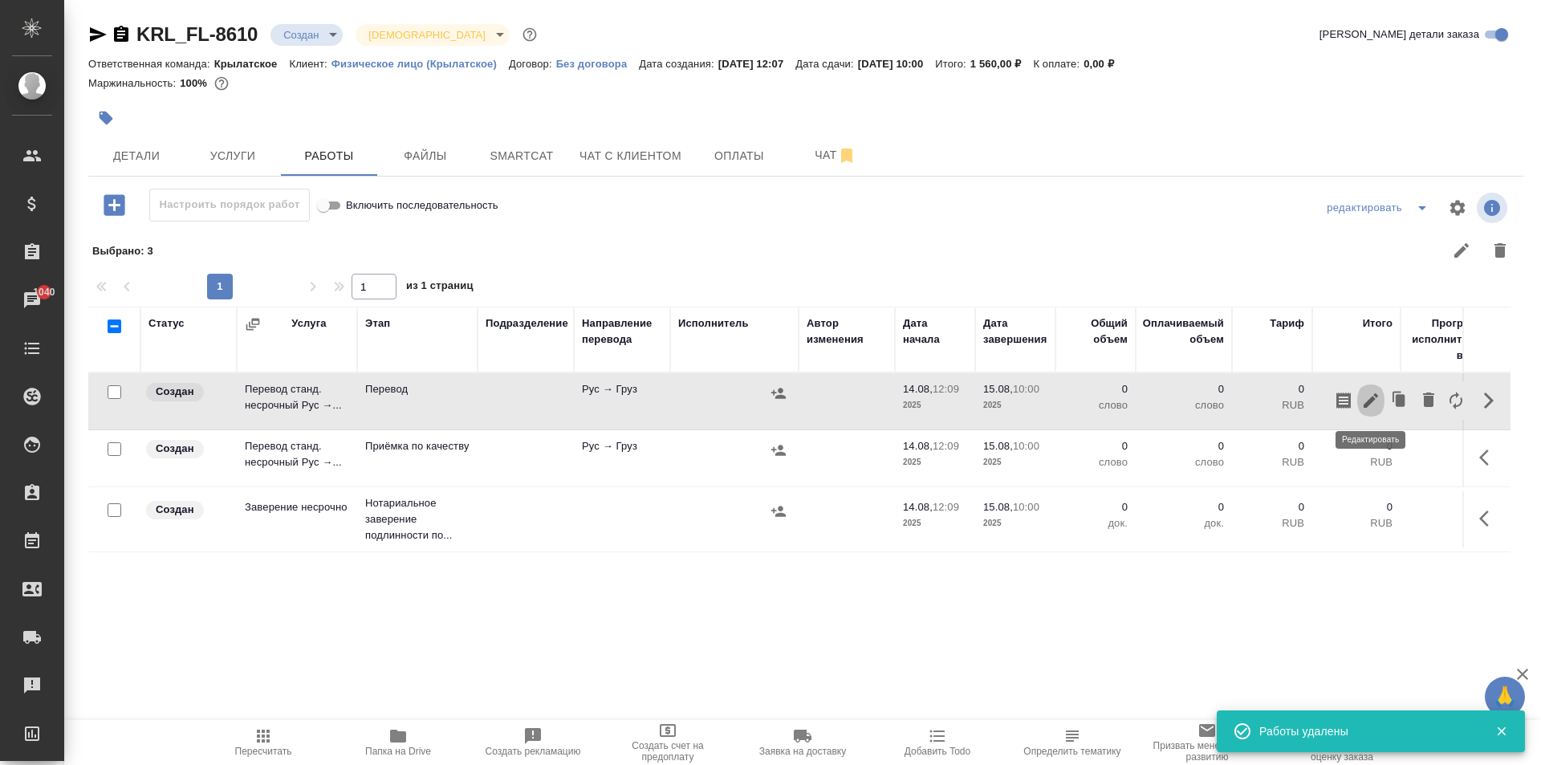
click at [1369, 391] on icon "button" at bounding box center [1370, 400] width 19 height 19
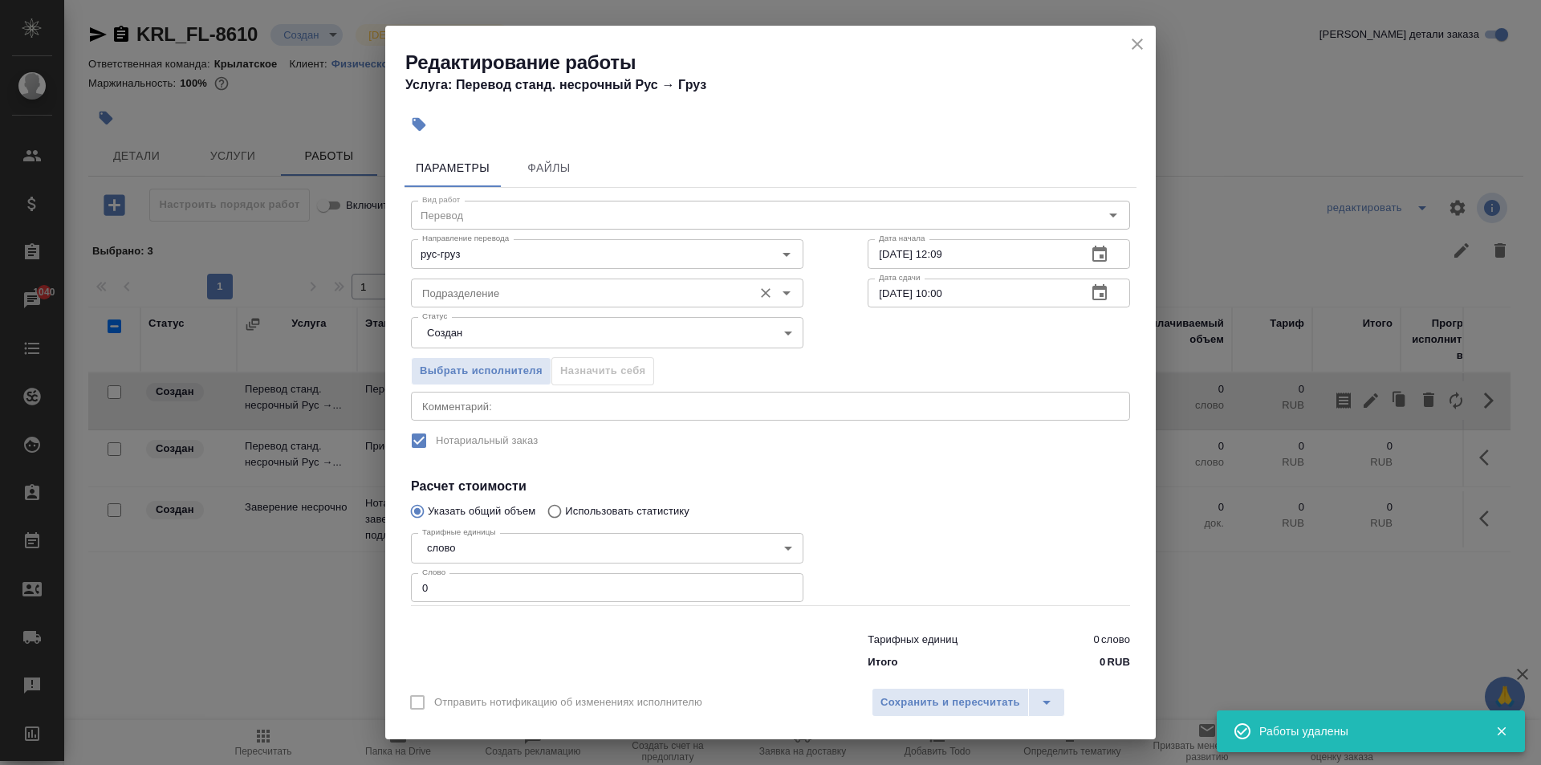
click at [620, 276] on div "Подразделение Подразделение" at bounding box center [607, 291] width 392 height 39
click at [621, 287] on input "Подразделение" at bounding box center [580, 292] width 329 height 19
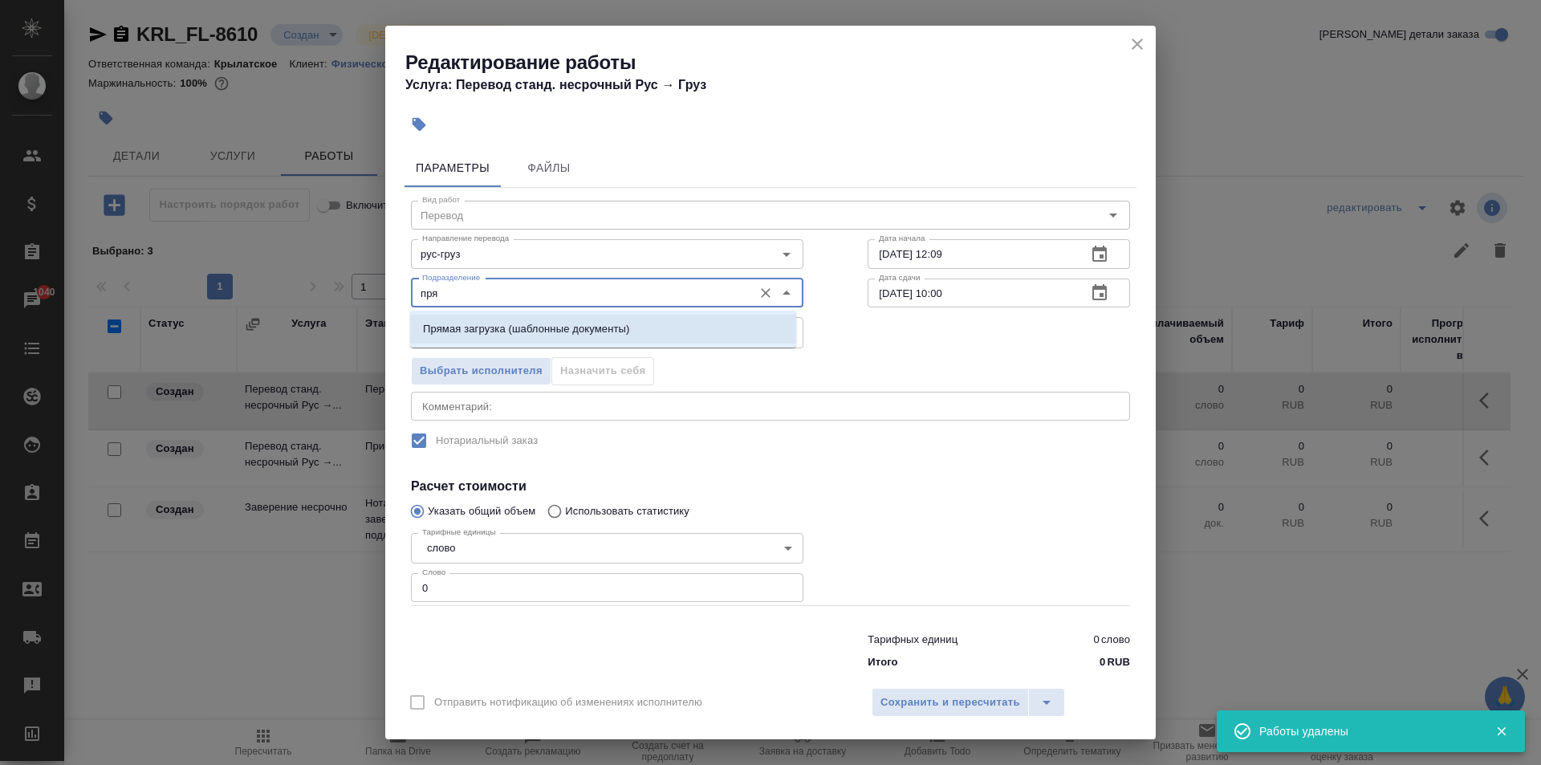
click at [623, 318] on li "Прямая загрузка (шаблонные документы)" at bounding box center [603, 329] width 386 height 29
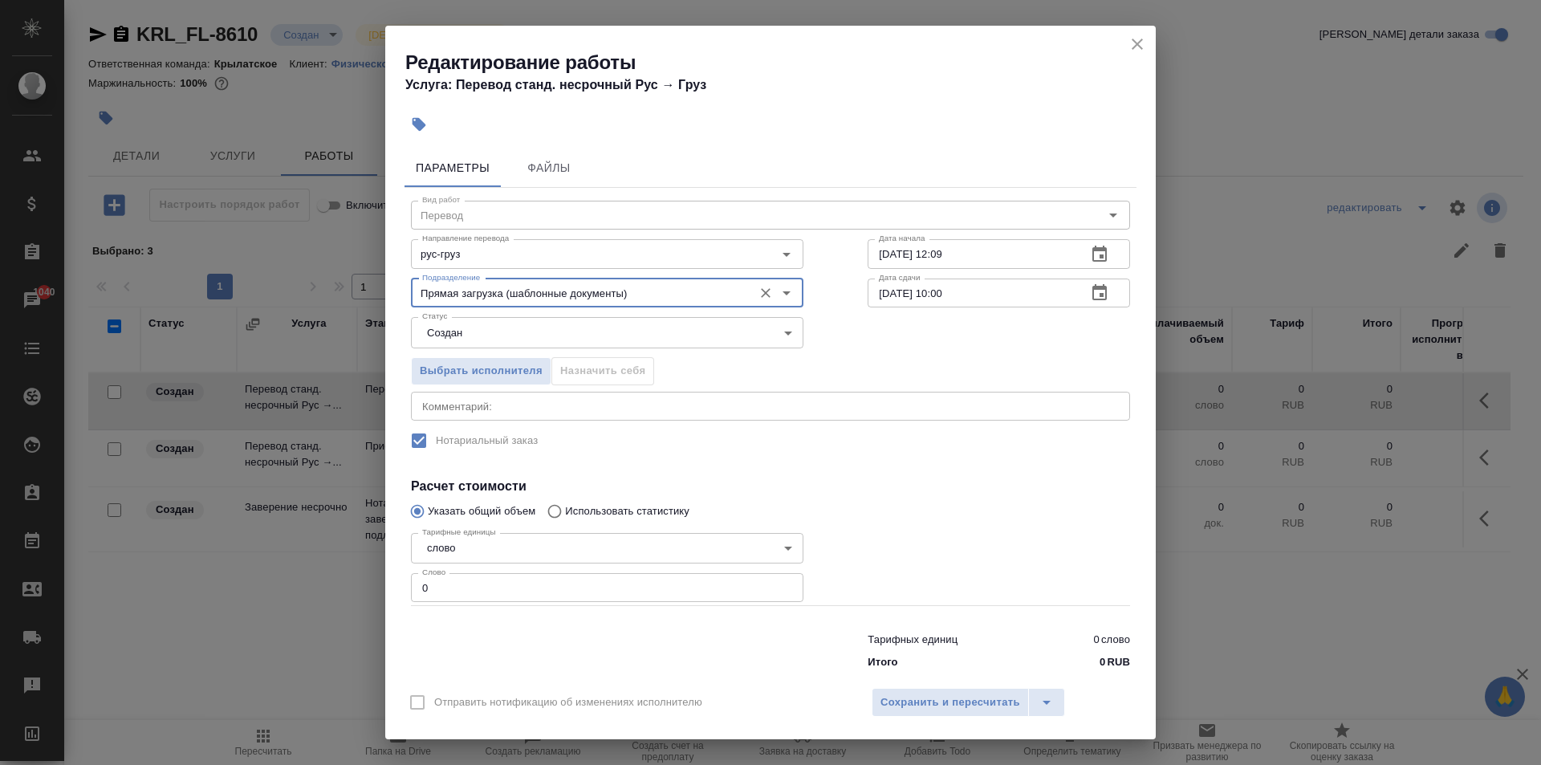
type input "Прямая загрузка (шаблонные документы)"
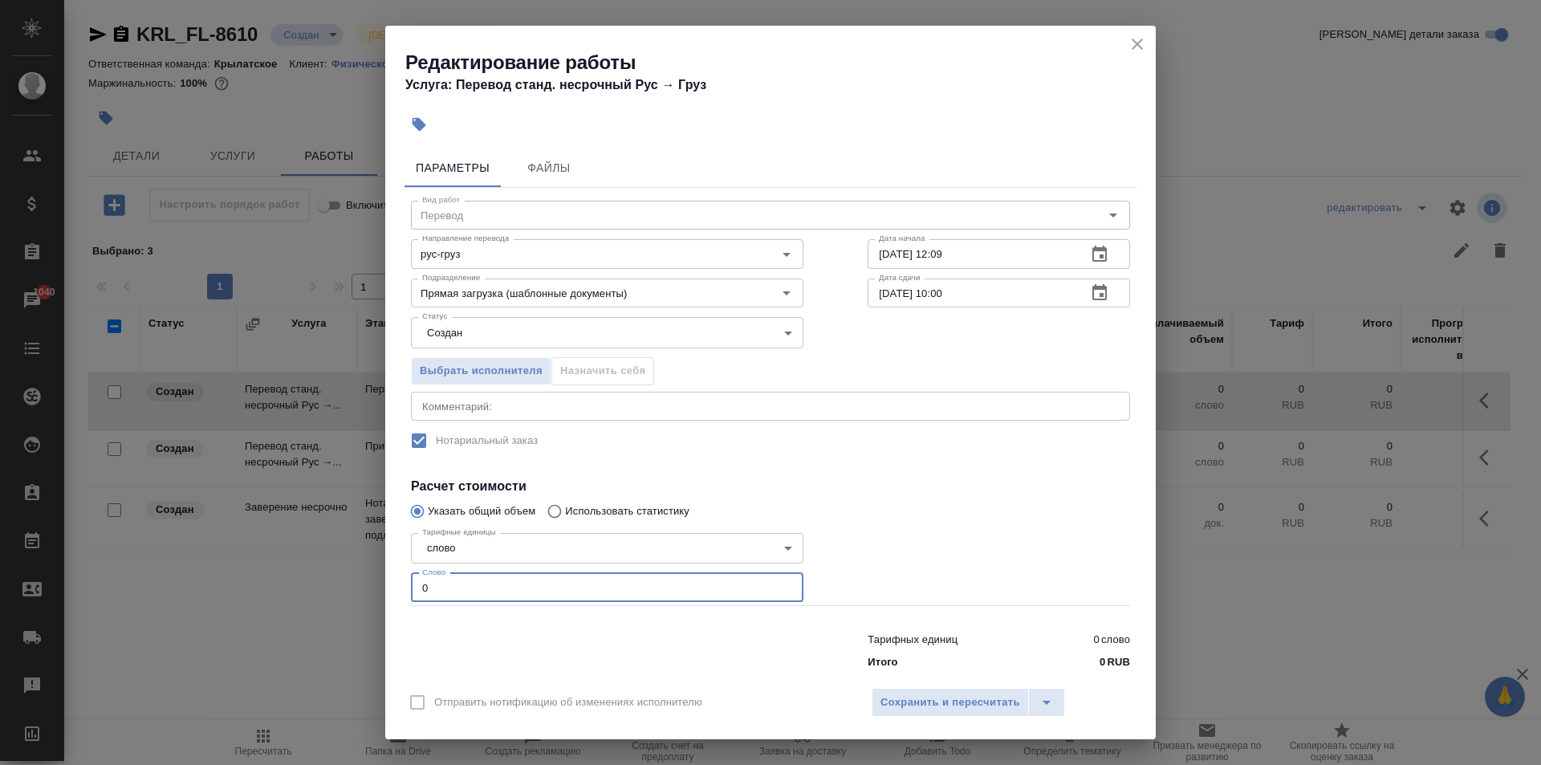
drag, startPoint x: 440, startPoint y: 592, endPoint x: 296, endPoint y: 582, distance: 144.0
click at [290, 580] on div "Редактирование работы Услуга: Перевод станд. несрочный Рус → Груз Параметры Фай…" at bounding box center [770, 382] width 1541 height 765
type input "10"
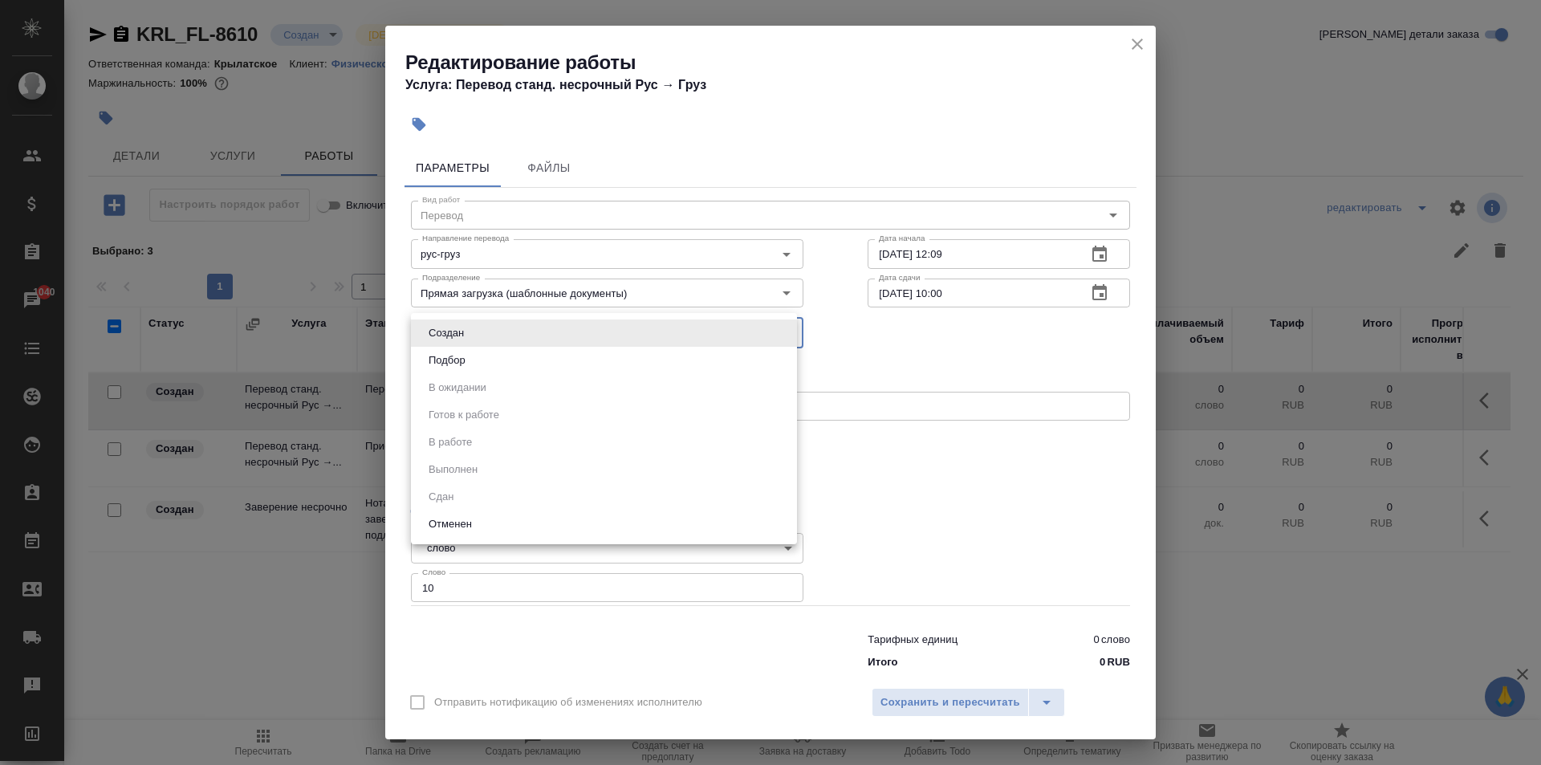
drag, startPoint x: 438, startPoint y: 331, endPoint x: 445, endPoint y: 367, distance: 36.7
click at [441, 348] on body "🙏 .cls-1 fill:#fff; AWATERA Kasymov Timur Клиенты Спецификации Заказы 1040 Чаты…" at bounding box center [770, 382] width 1541 height 765
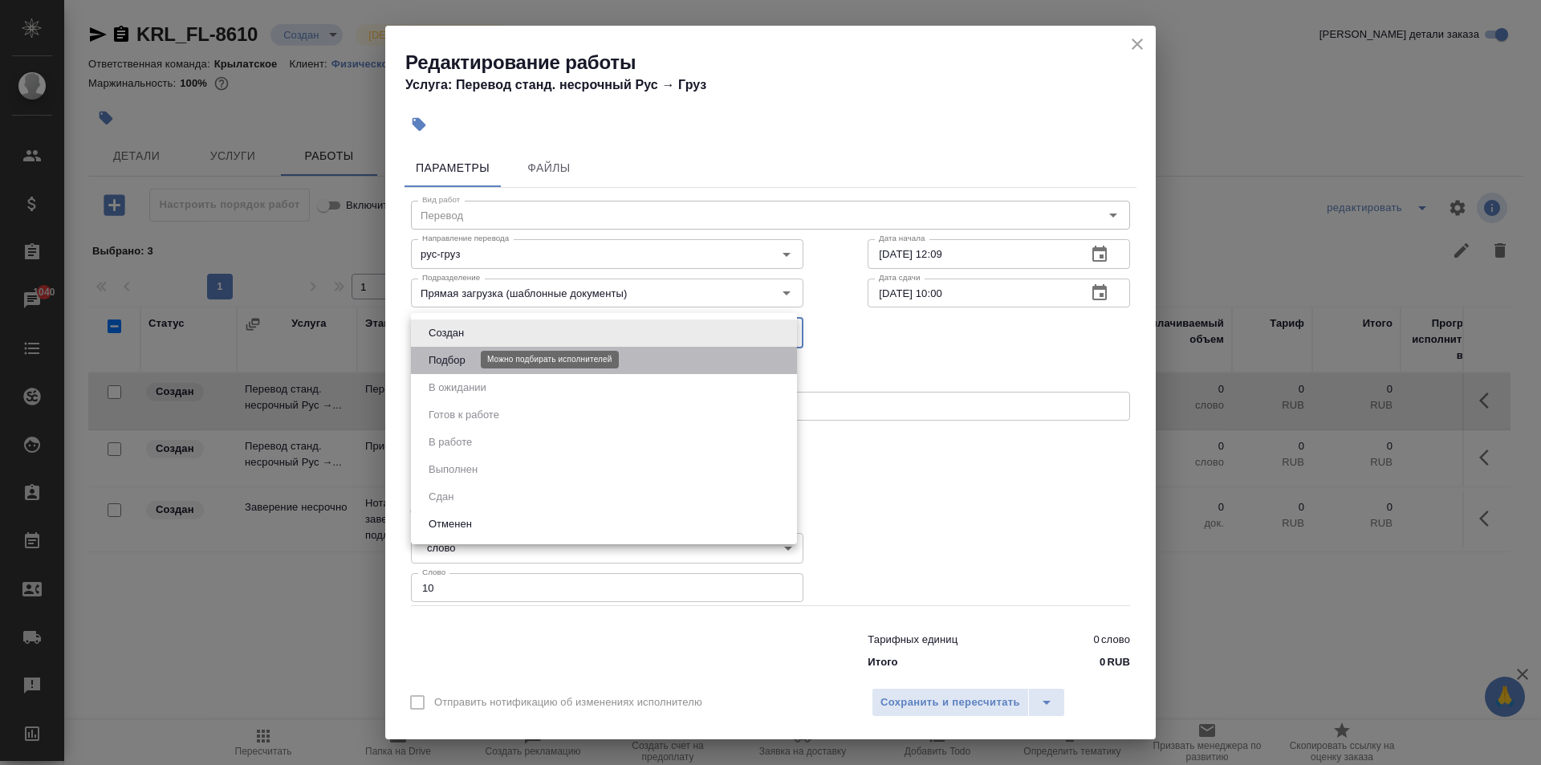
click at [445, 367] on button "Подбор" at bounding box center [447, 361] width 47 height 18
type input "recruiting"
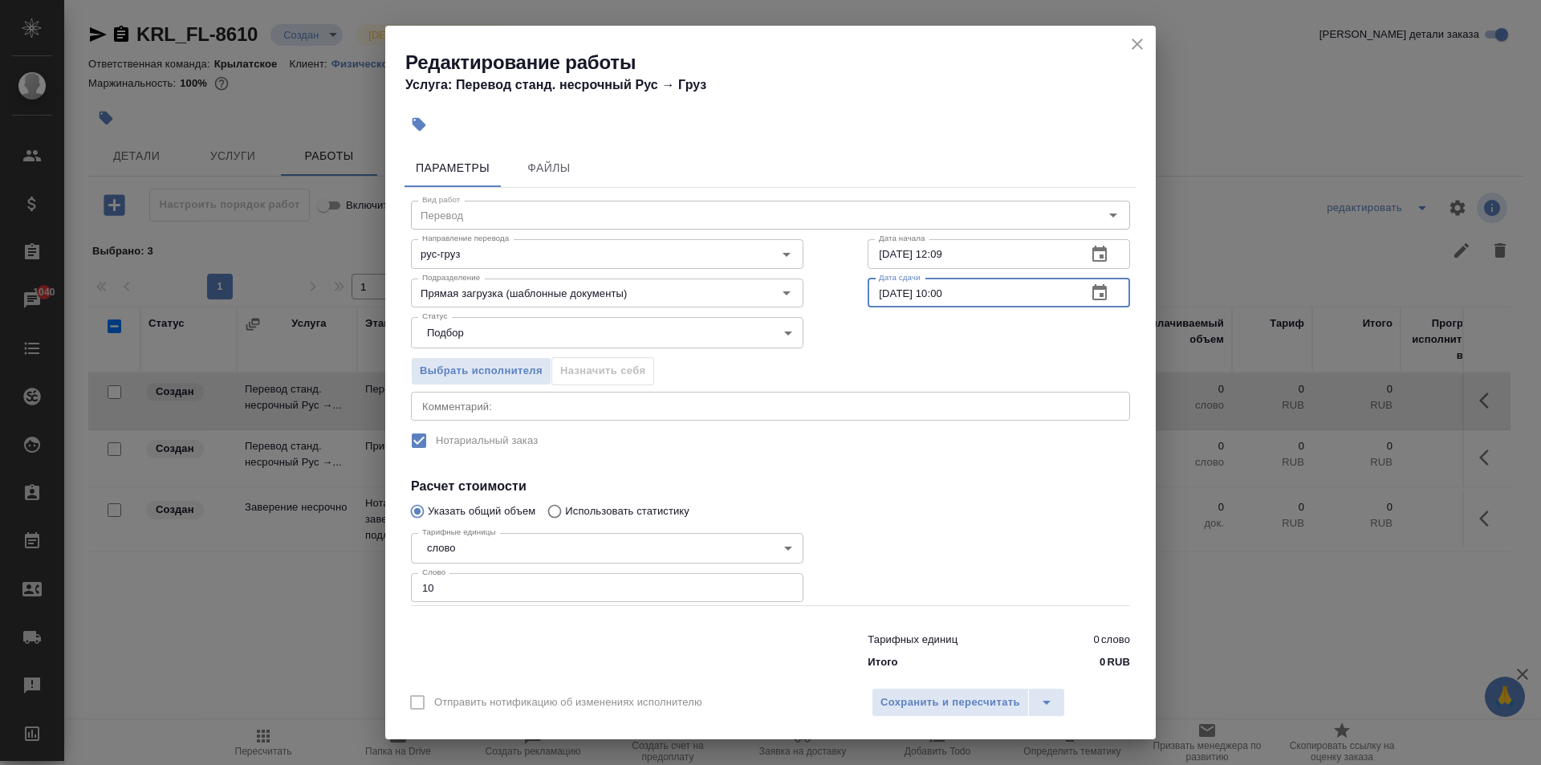
drag, startPoint x: 950, startPoint y: 306, endPoint x: 930, endPoint y: 311, distance: 20.6
click at [930, 311] on div "Вид работ Перевод Вид работ Направление перевода рус-груз Направление перевода …" at bounding box center [770, 432] width 732 height 489
type input "15.08.2025 09:00"
click at [589, 292] on input "Прямая загрузка (шаблонные документы)" at bounding box center [580, 292] width 329 height 19
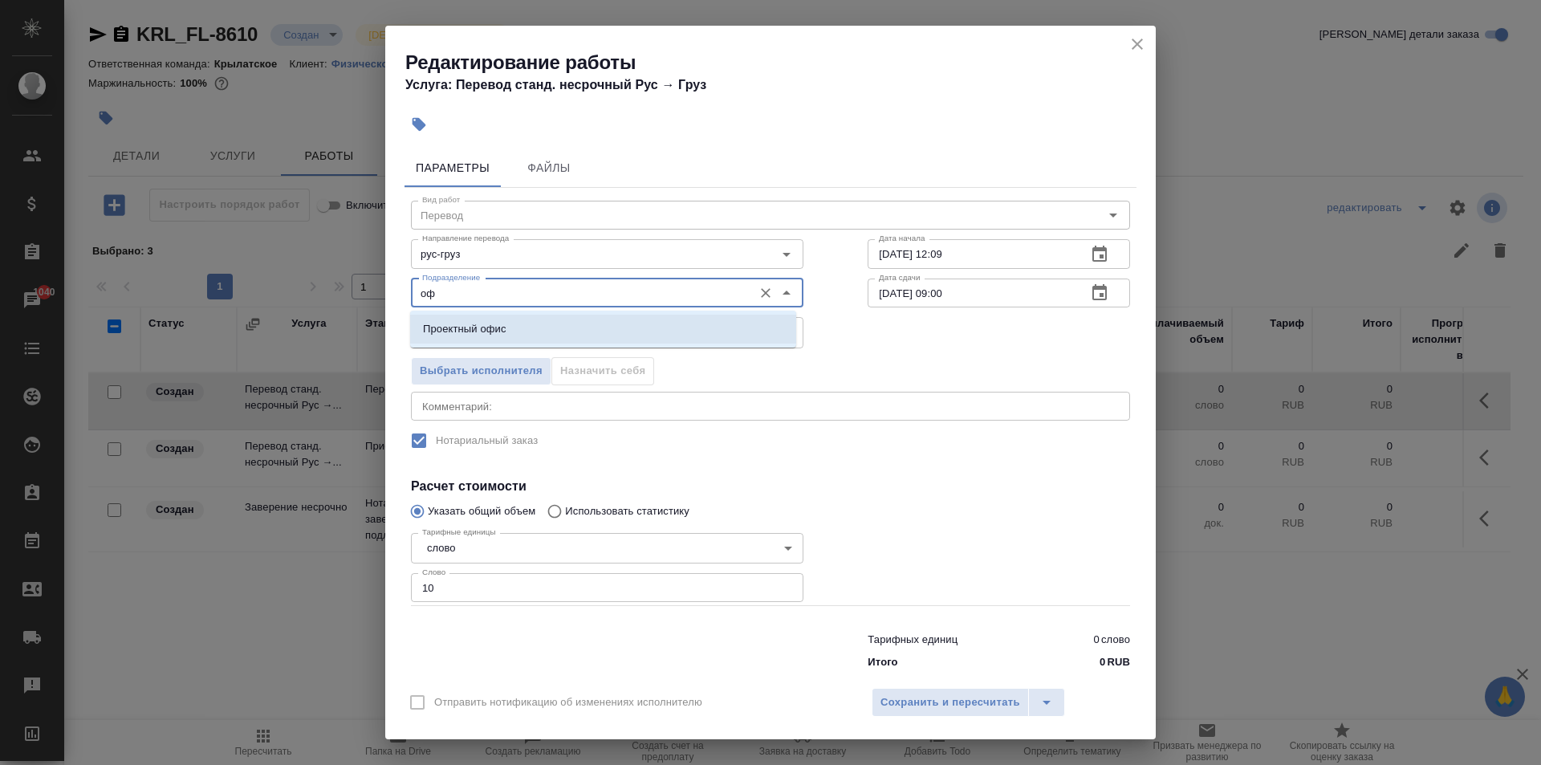
click at [608, 323] on li "Проектный офис" at bounding box center [603, 329] width 386 height 29
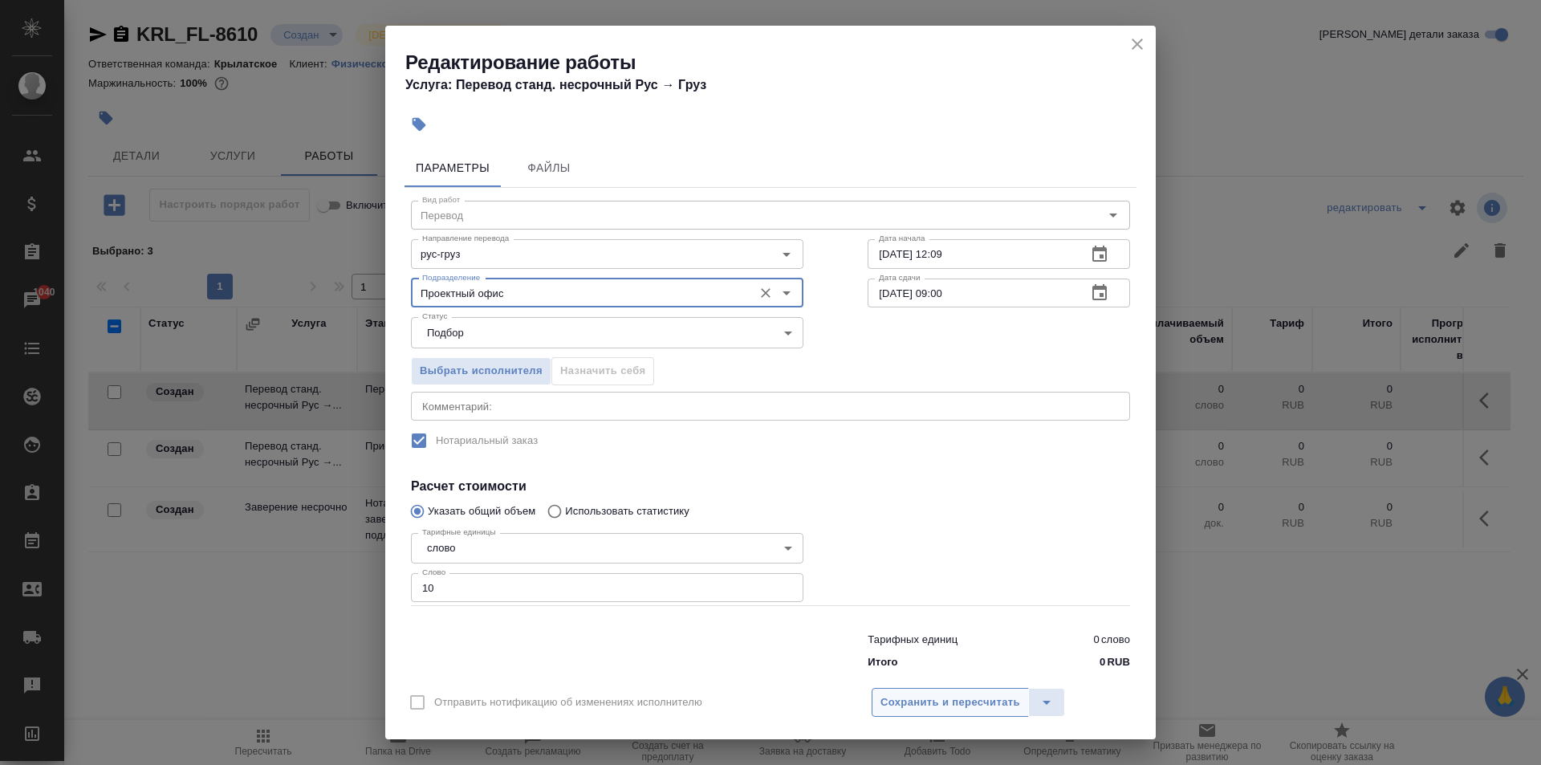
type input "Проектный офис"
click at [972, 711] on button "Сохранить и пересчитать" at bounding box center [950, 702] width 157 height 29
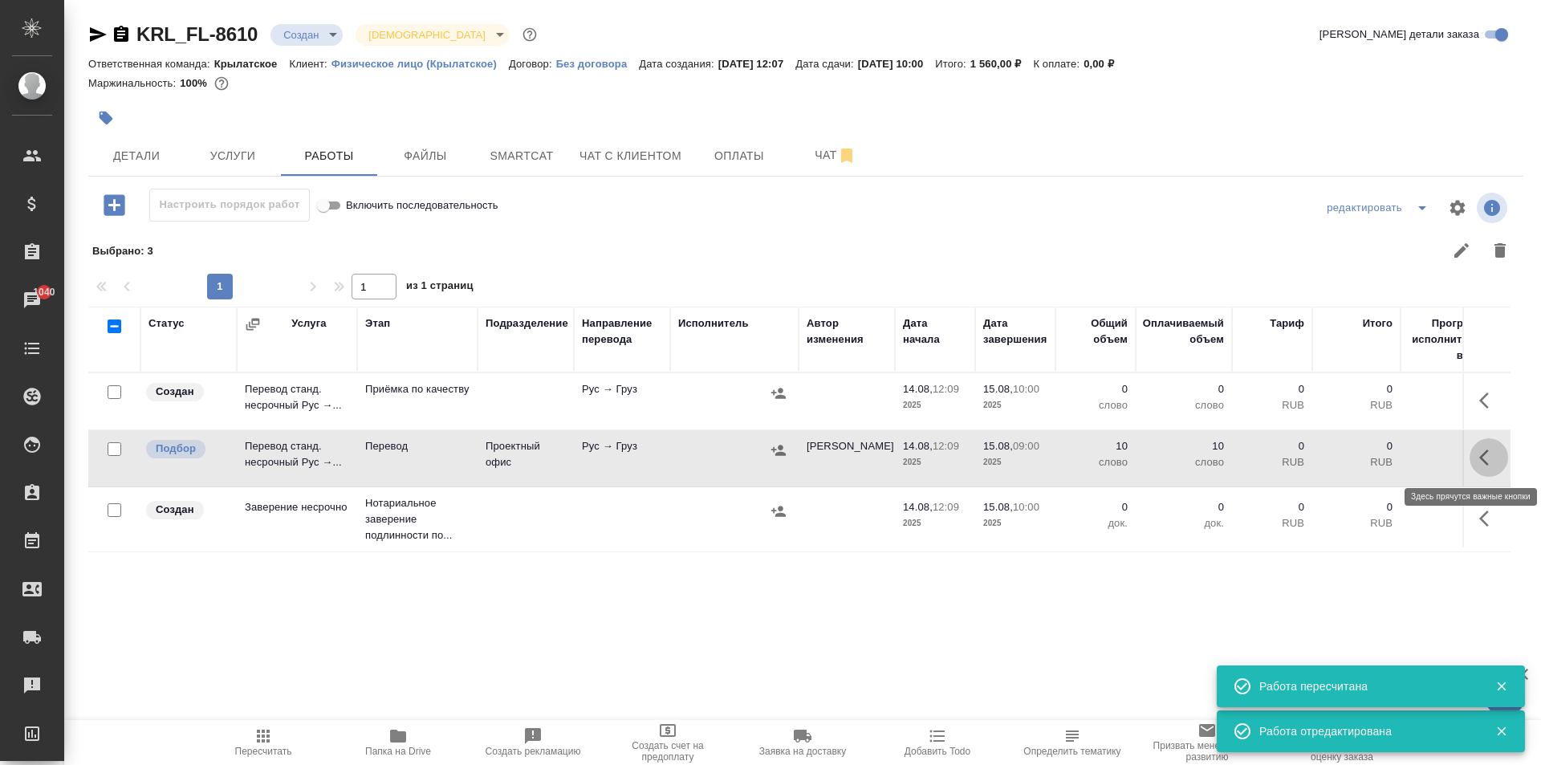
click at [1489, 468] on button "button" at bounding box center [1488, 457] width 39 height 39
click at [1489, 409] on icon "button" at bounding box center [1488, 400] width 19 height 19
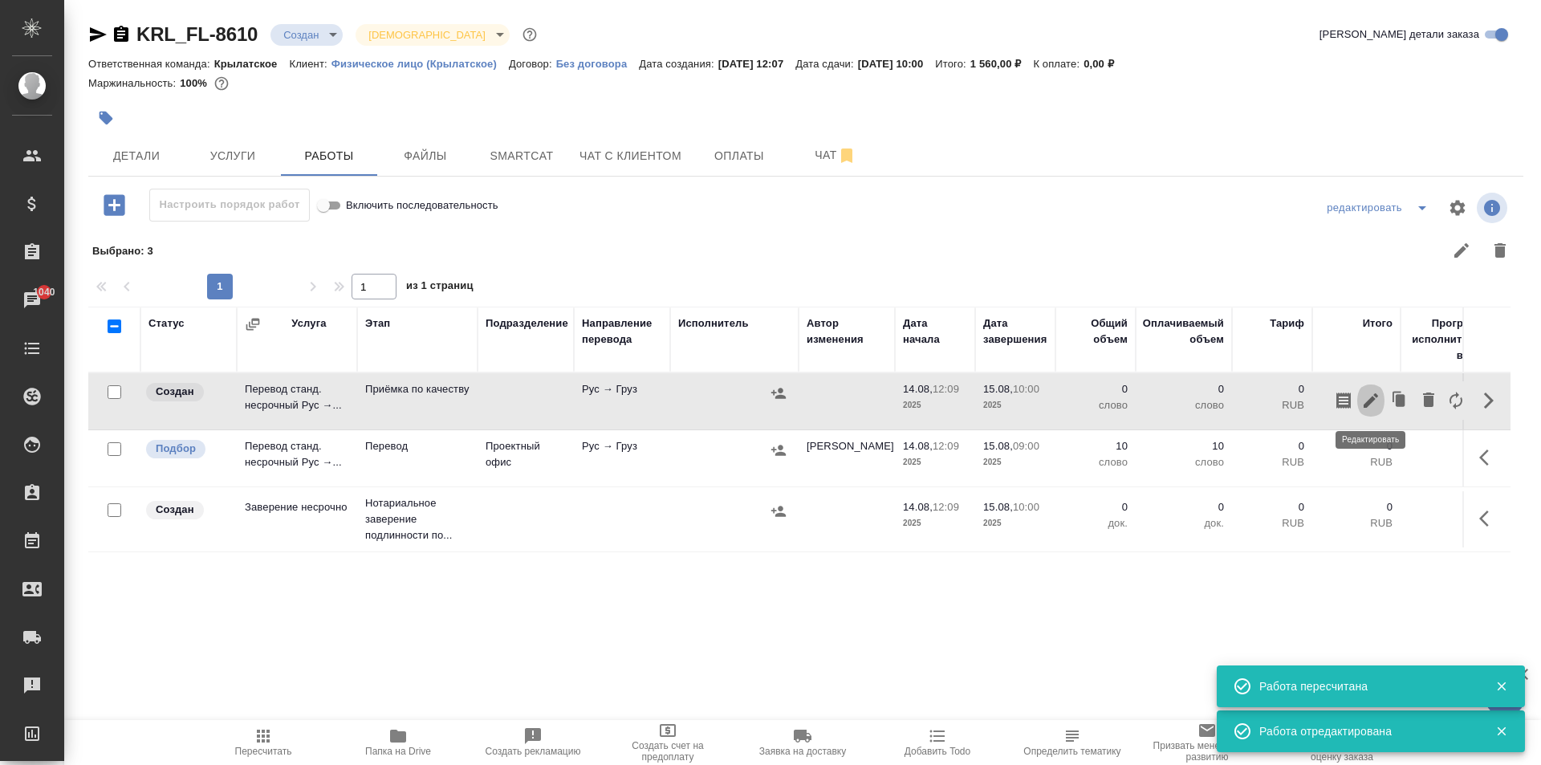
click at [1367, 406] on icon "button" at bounding box center [1371, 400] width 14 height 14
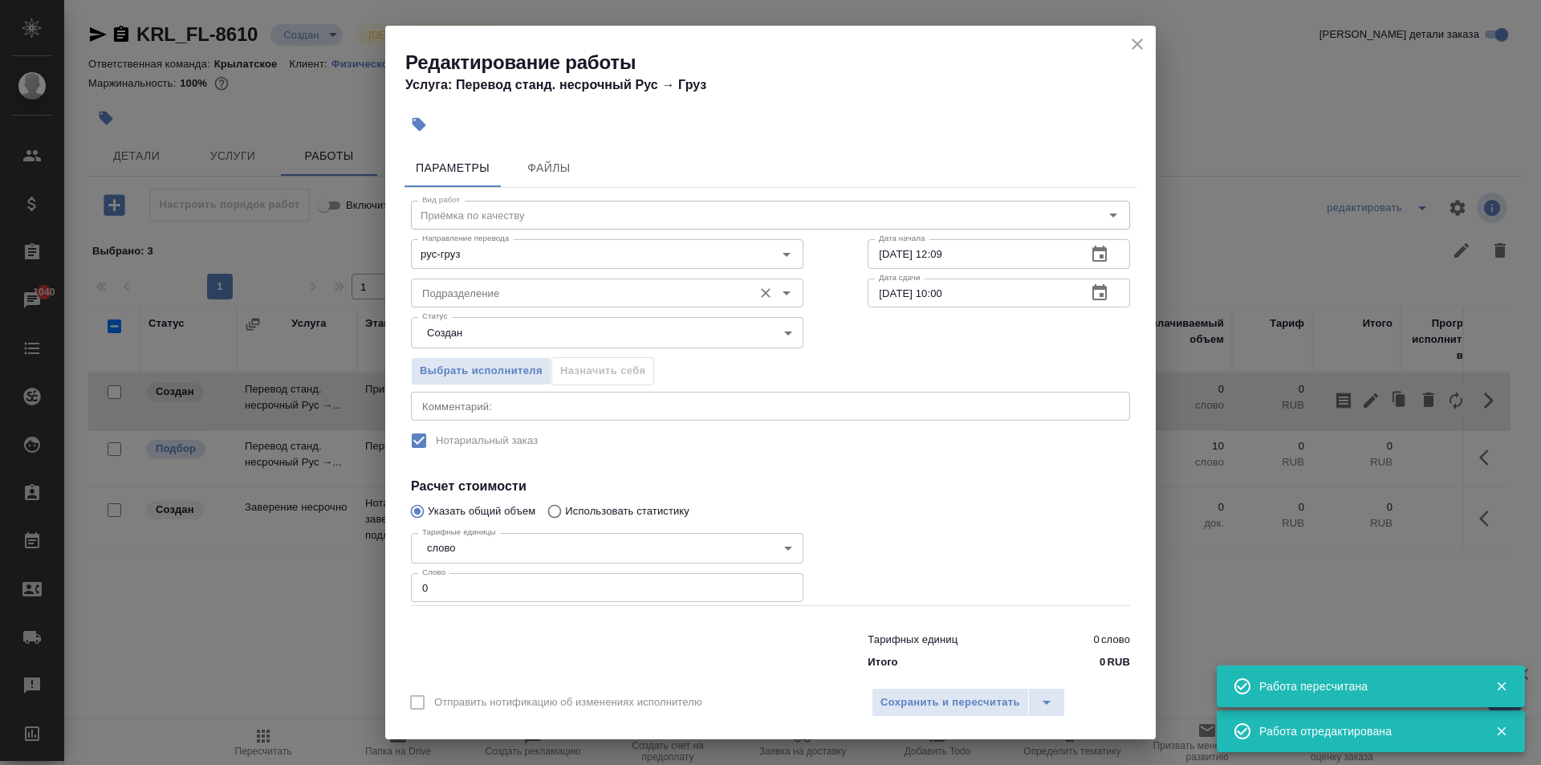
click at [491, 299] on input "Подразделение" at bounding box center [580, 292] width 329 height 19
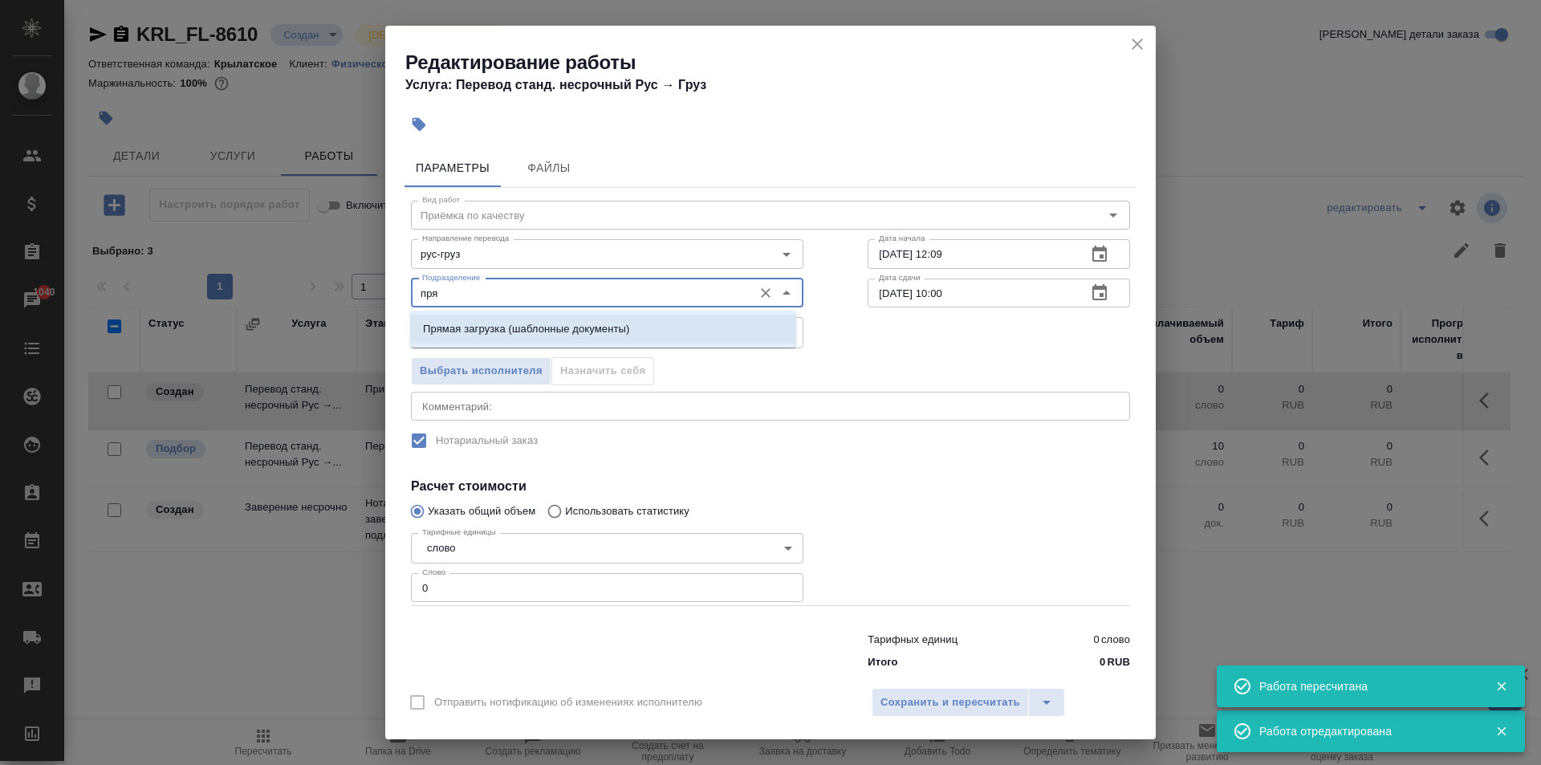
click at [518, 343] on li "Прямая загрузка (шаблонные документы)" at bounding box center [603, 329] width 386 height 29
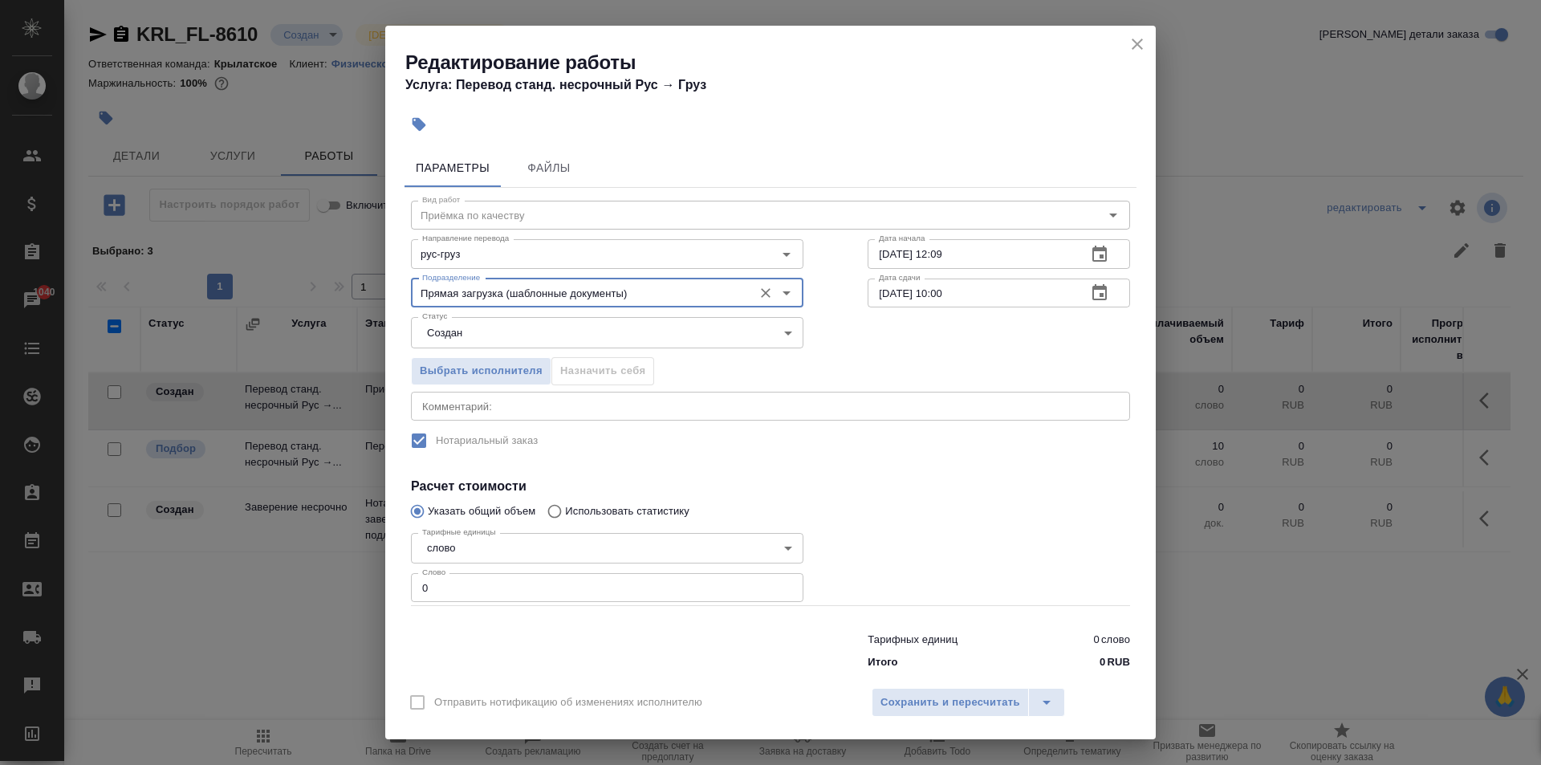
type input "Прямая загрузка (шаблонные документы)"
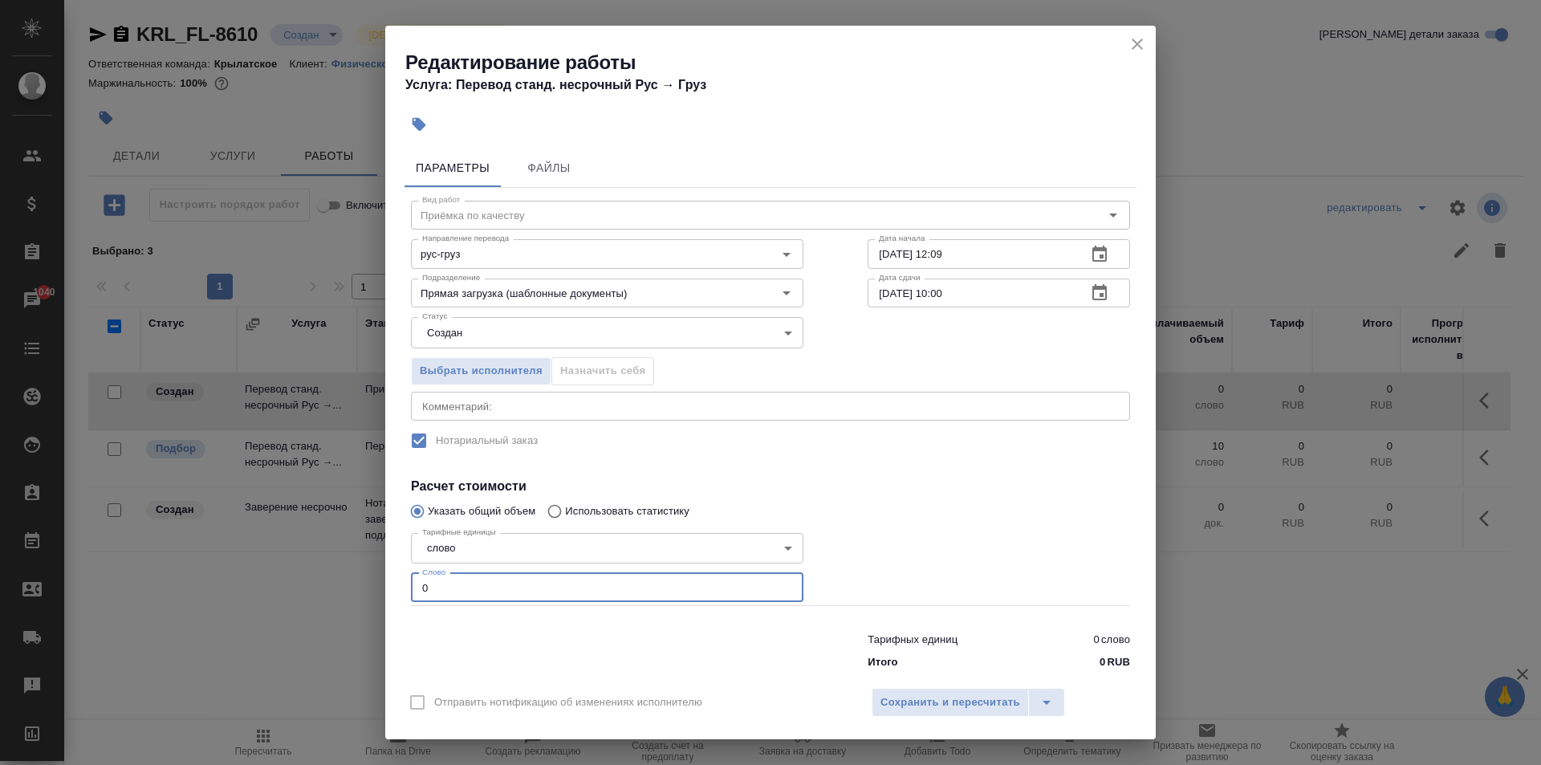
drag, startPoint x: 491, startPoint y: 578, endPoint x: 321, endPoint y: 555, distance: 171.7
click at [321, 555] on div "Редактирование работы Услуга: Перевод станд. несрочный Рус → Груз Параметры Фай…" at bounding box center [770, 382] width 1541 height 765
type input "10"
click at [423, 342] on body "🙏 .cls-1 fill:#fff; AWATERA Kasymov Timur Клиенты Спецификации Заказы 1040 Чаты…" at bounding box center [770, 382] width 1541 height 765
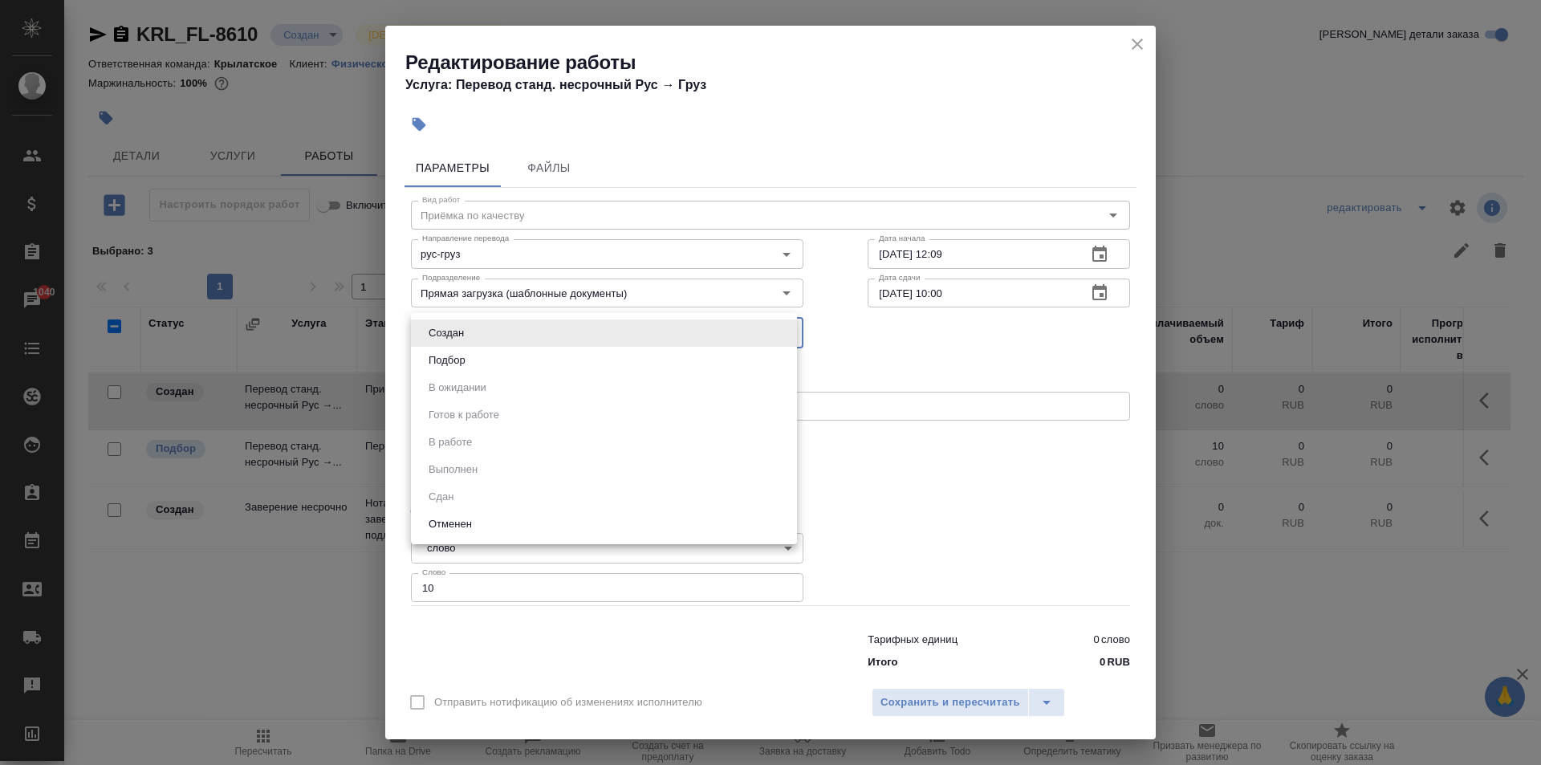
click at [438, 367] on button "Подбор" at bounding box center [447, 361] width 47 height 18
type input "recruiting"
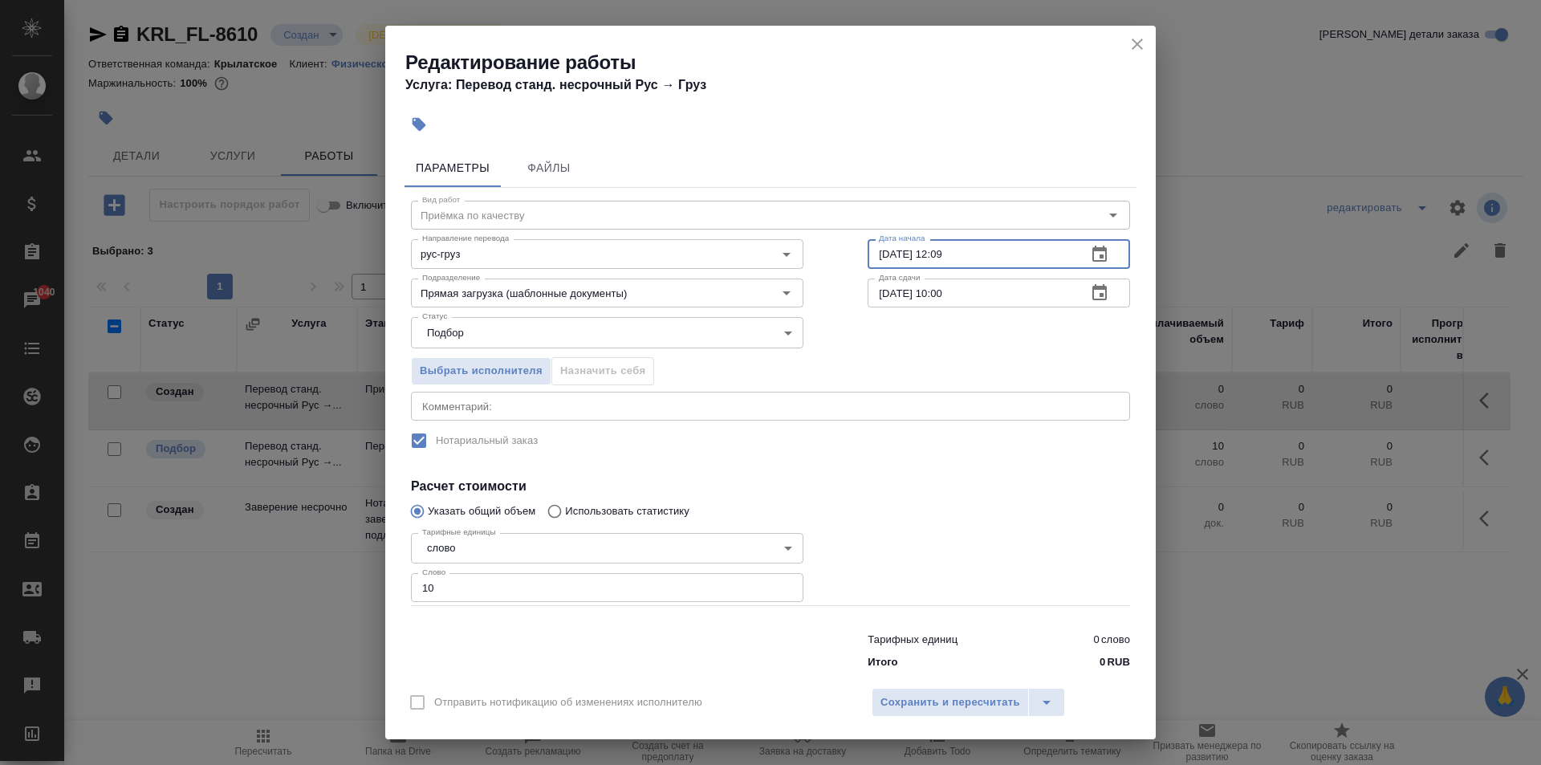
drag, startPoint x: 983, startPoint y: 242, endPoint x: 741, endPoint y: 230, distance: 242.7
click at [741, 230] on div "Направление перевода рус-груз Направление перевода Дата начала 14.08.2025 12:09…" at bounding box center [770, 252] width 783 height 103
type input "15.08.2025 09:00"
click at [989, 687] on div "Отправить нотификацию об изменениях исполнителю Сохранить и пересчитать" at bounding box center [770, 708] width 770 height 62
click at [1000, 696] on span "Сохранить и пересчитать" at bounding box center [950, 702] width 140 height 18
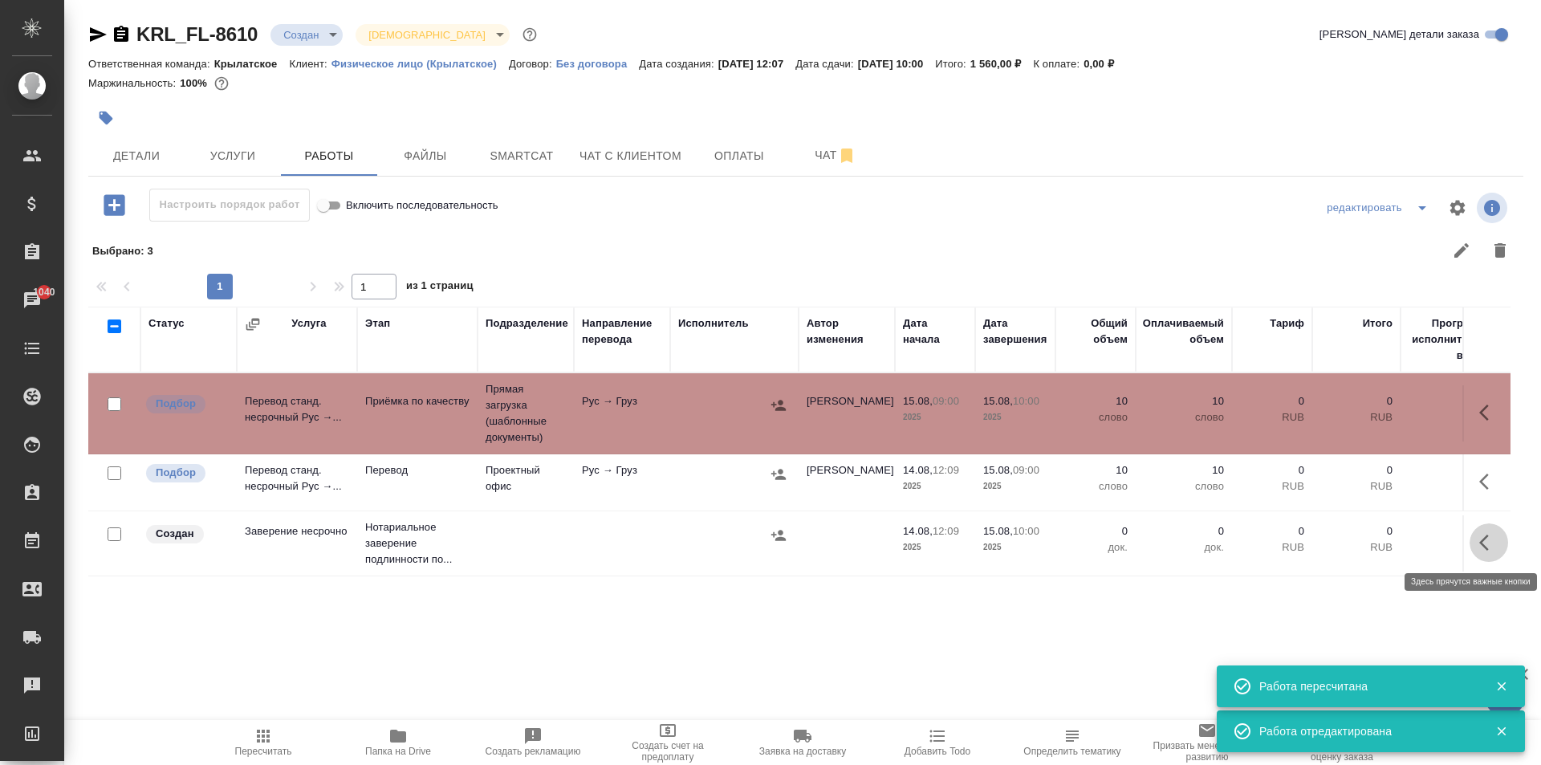
click at [1493, 547] on icon "button" at bounding box center [1488, 542] width 19 height 19
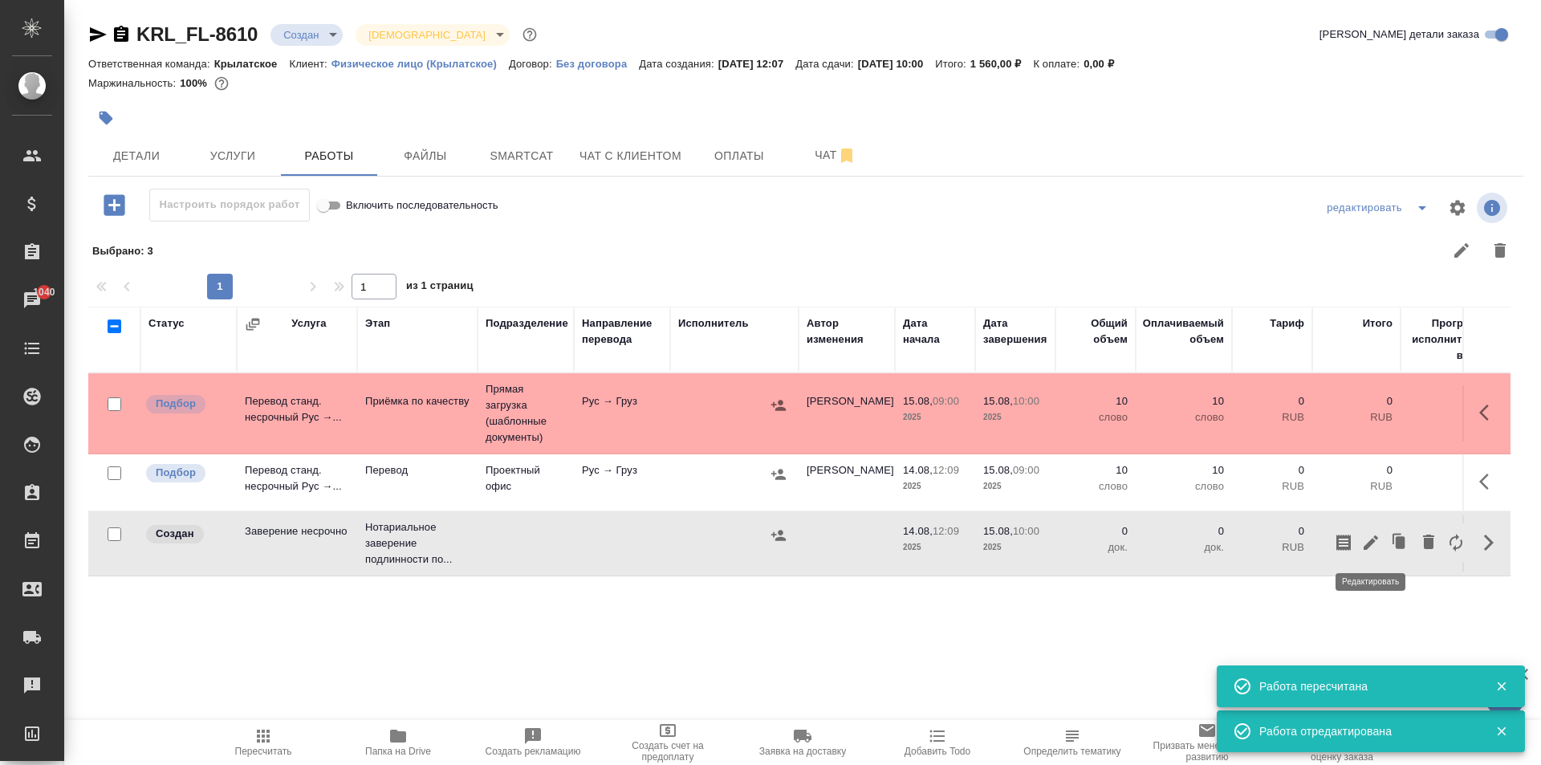
click at [1372, 551] on icon "button" at bounding box center [1370, 542] width 19 height 19
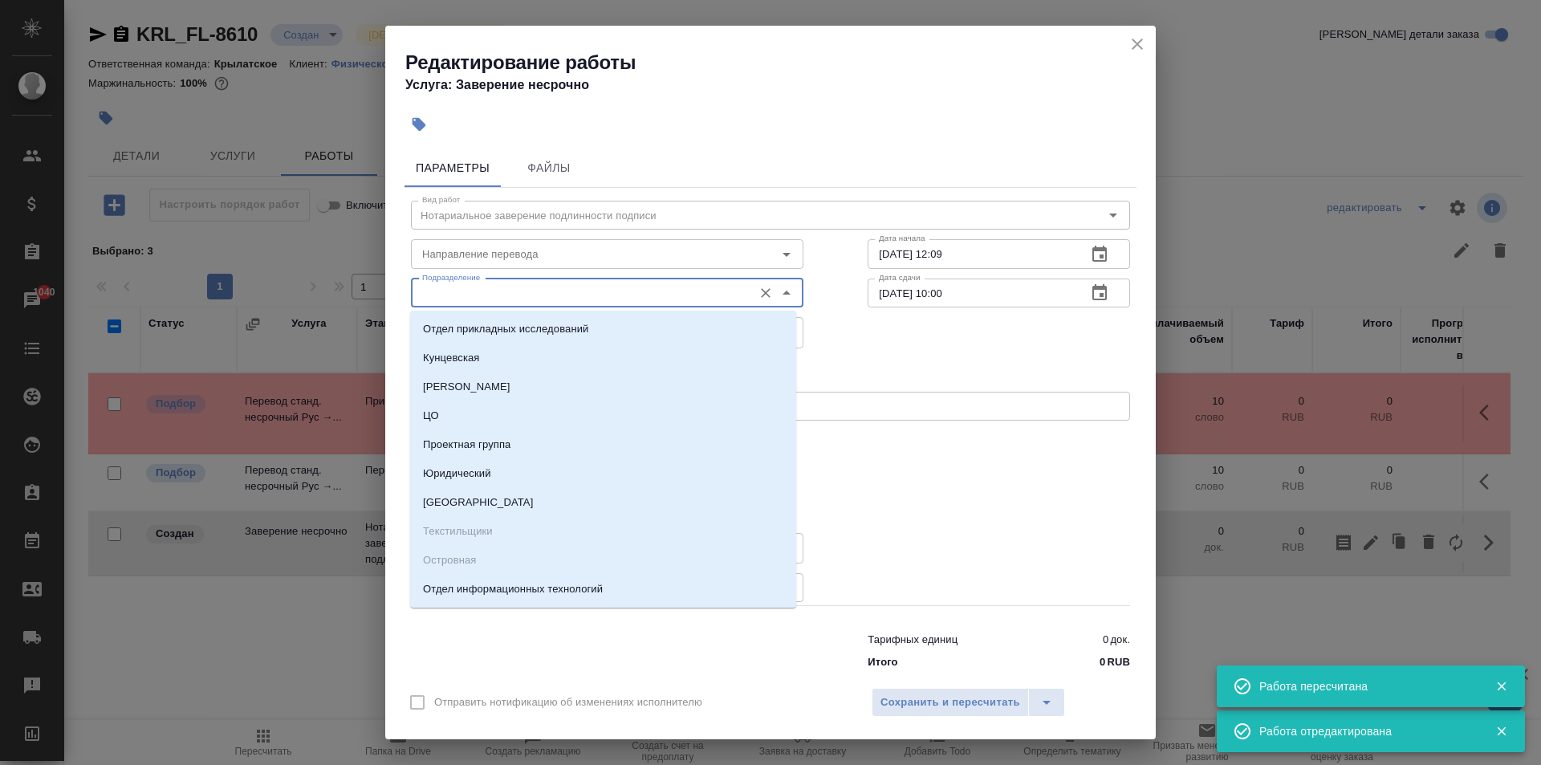
click at [517, 299] on input "Подразделение" at bounding box center [580, 292] width 329 height 19
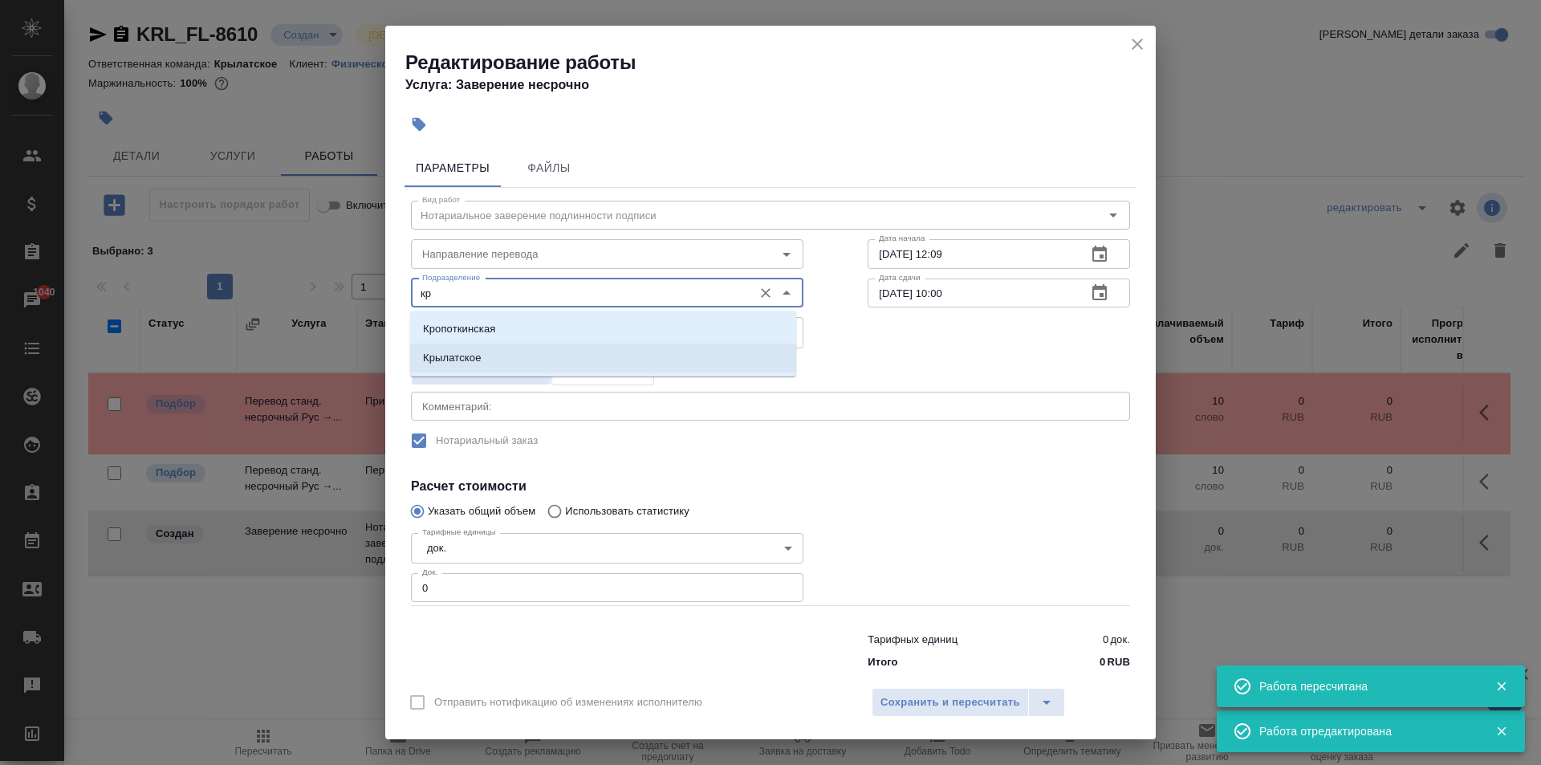
click at [516, 360] on li "Крылатское" at bounding box center [603, 357] width 386 height 29
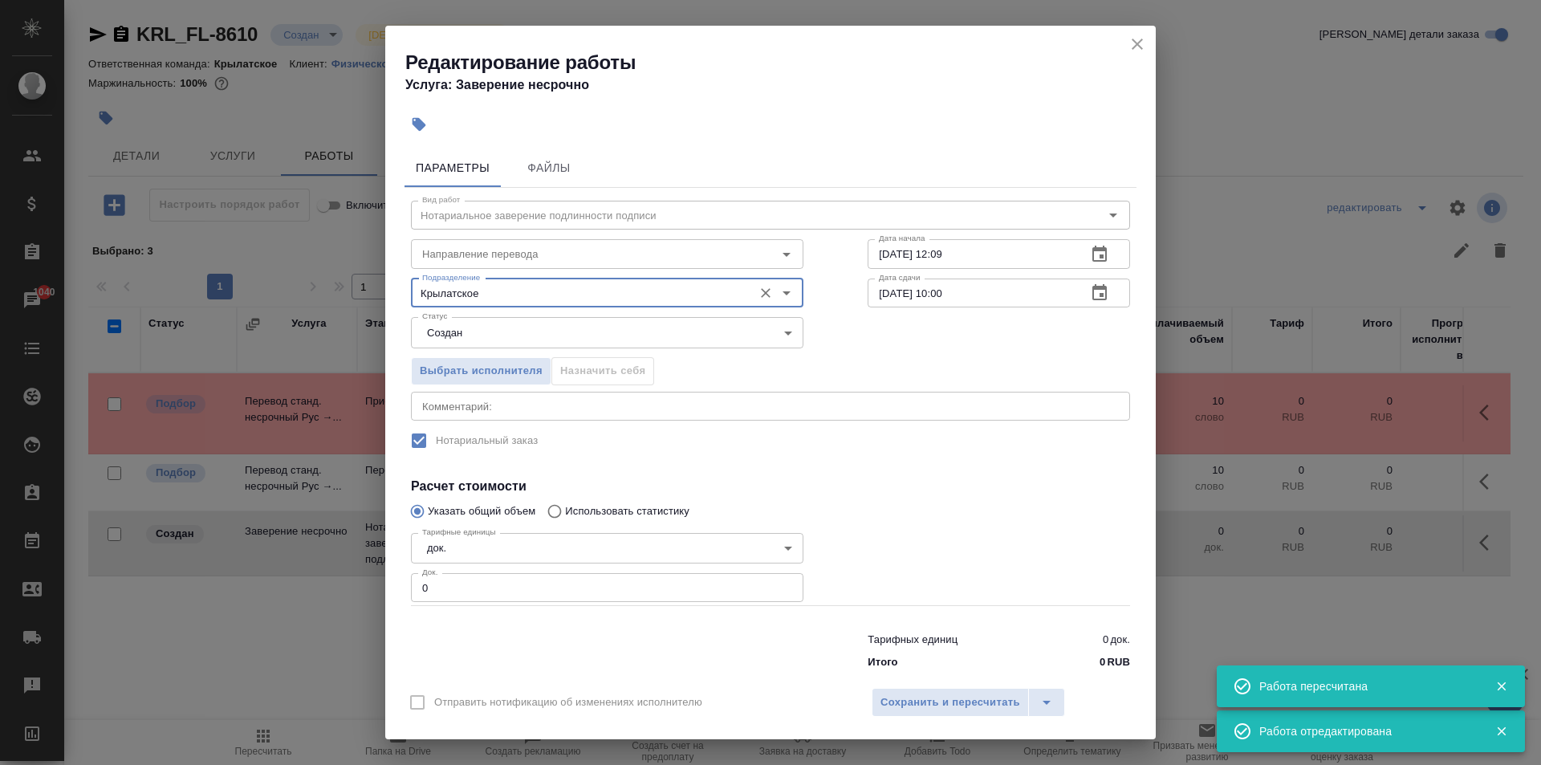
type input "Крылатское"
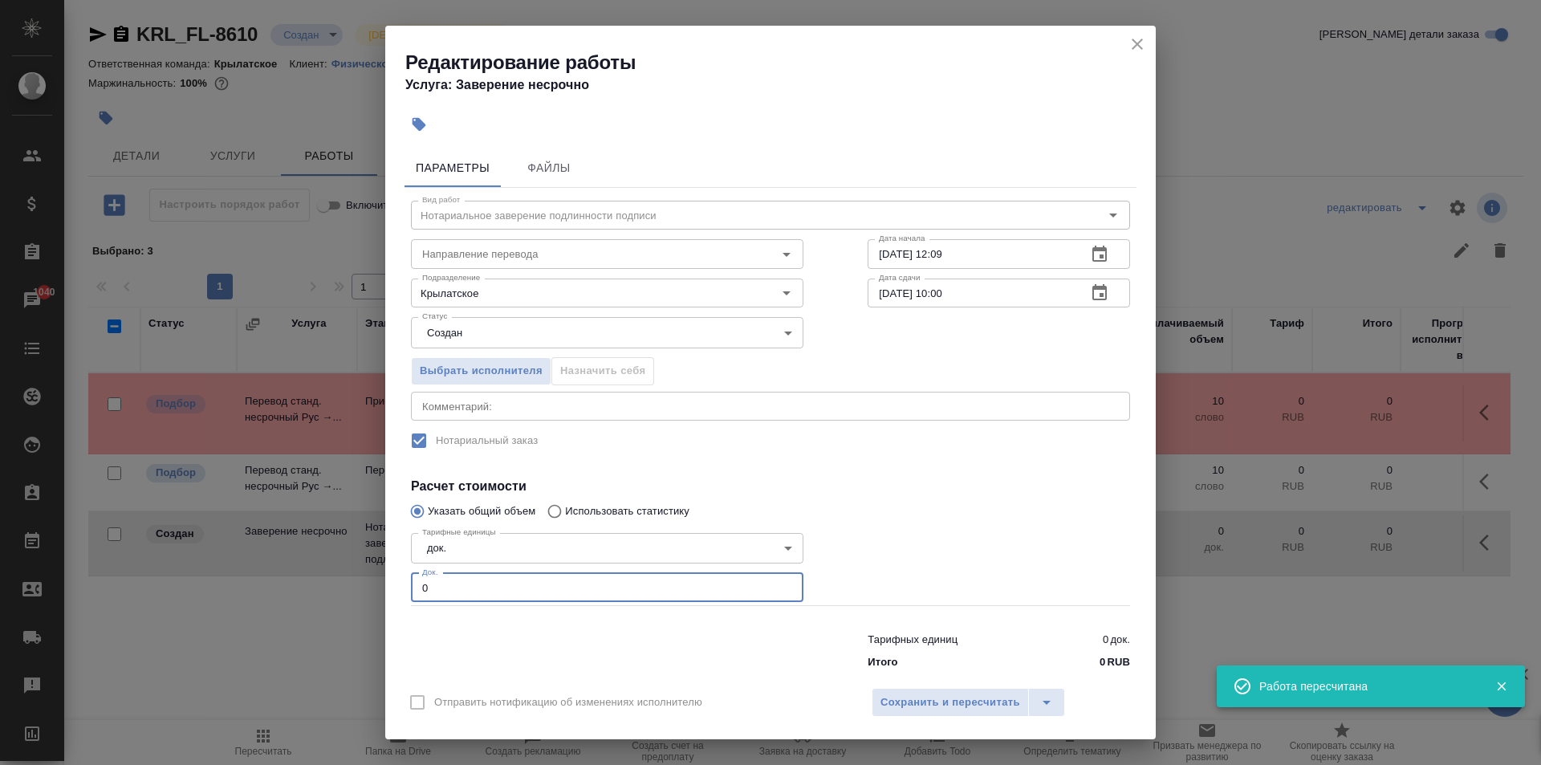
drag, startPoint x: 433, startPoint y: 591, endPoint x: 408, endPoint y: 578, distance: 28.7
click at [406, 579] on div "Тарифные единицы док. 5a8b1489cc6b4906c91bfd8b Тарифные единицы Док. 0 Док." at bounding box center [607, 566] width 457 height 144
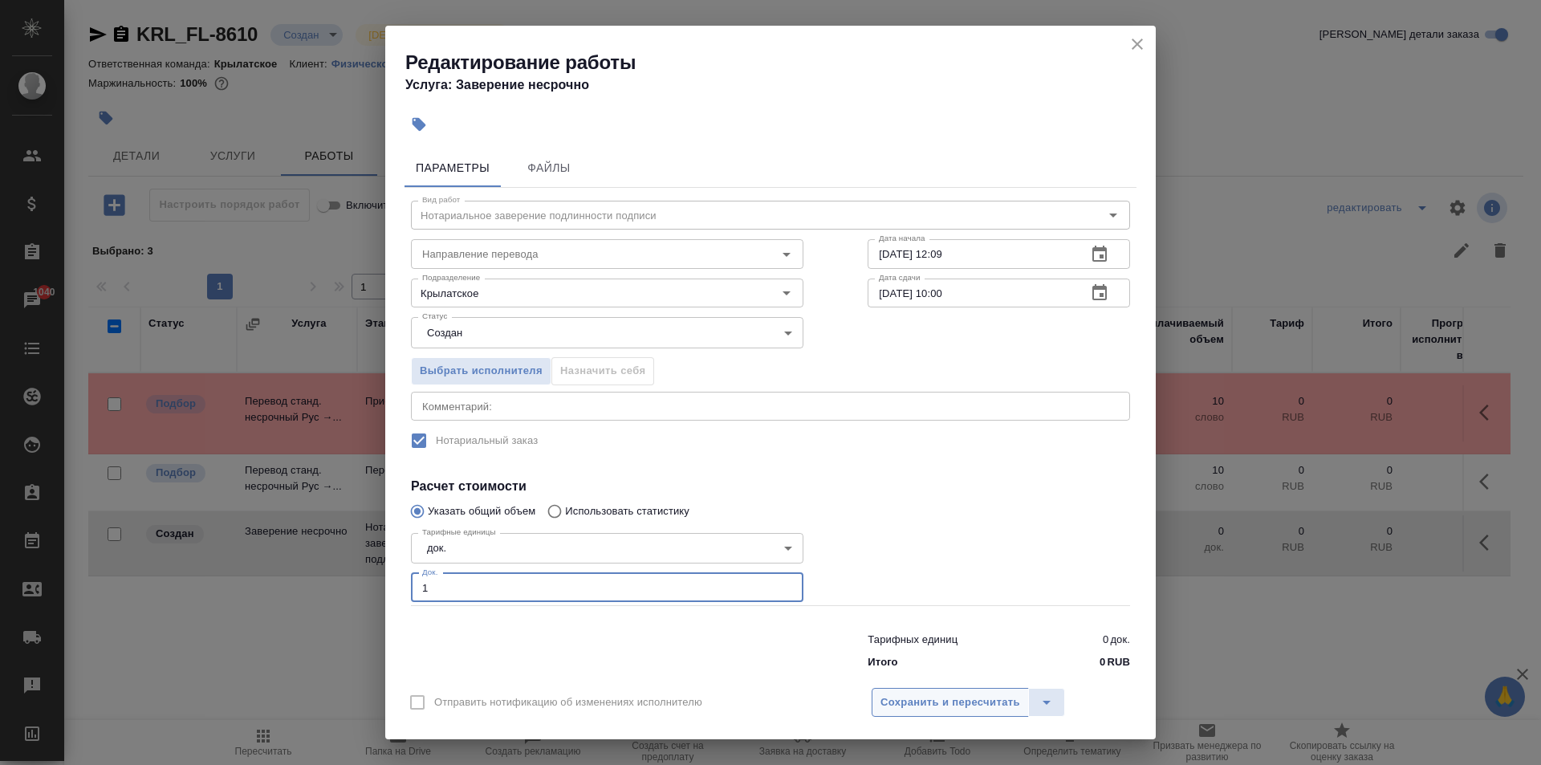
type input "1"
click at [884, 701] on span "Сохранить и пересчитать" at bounding box center [950, 702] width 140 height 18
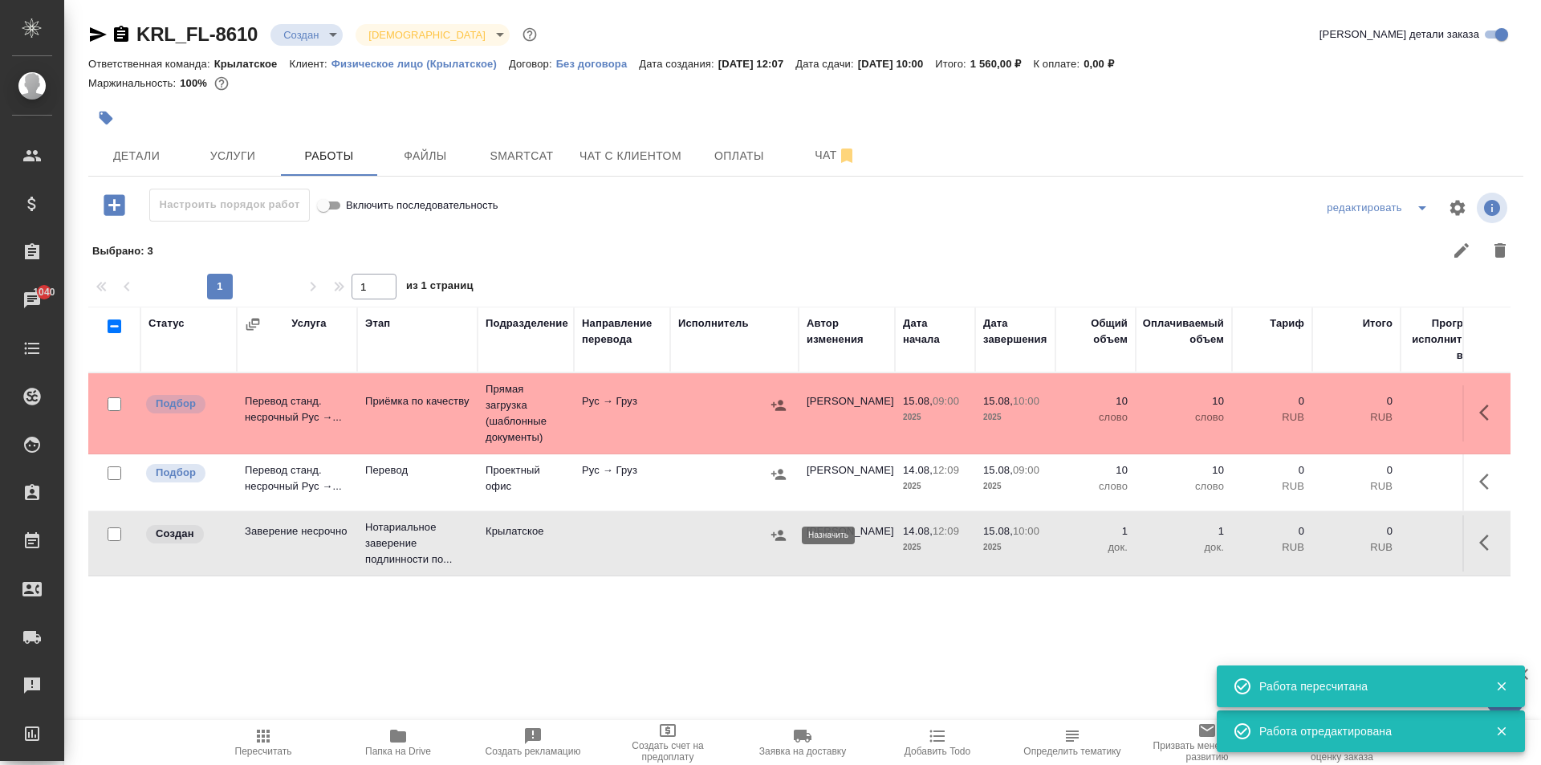
click at [781, 542] on icon "button" at bounding box center [778, 535] width 16 height 16
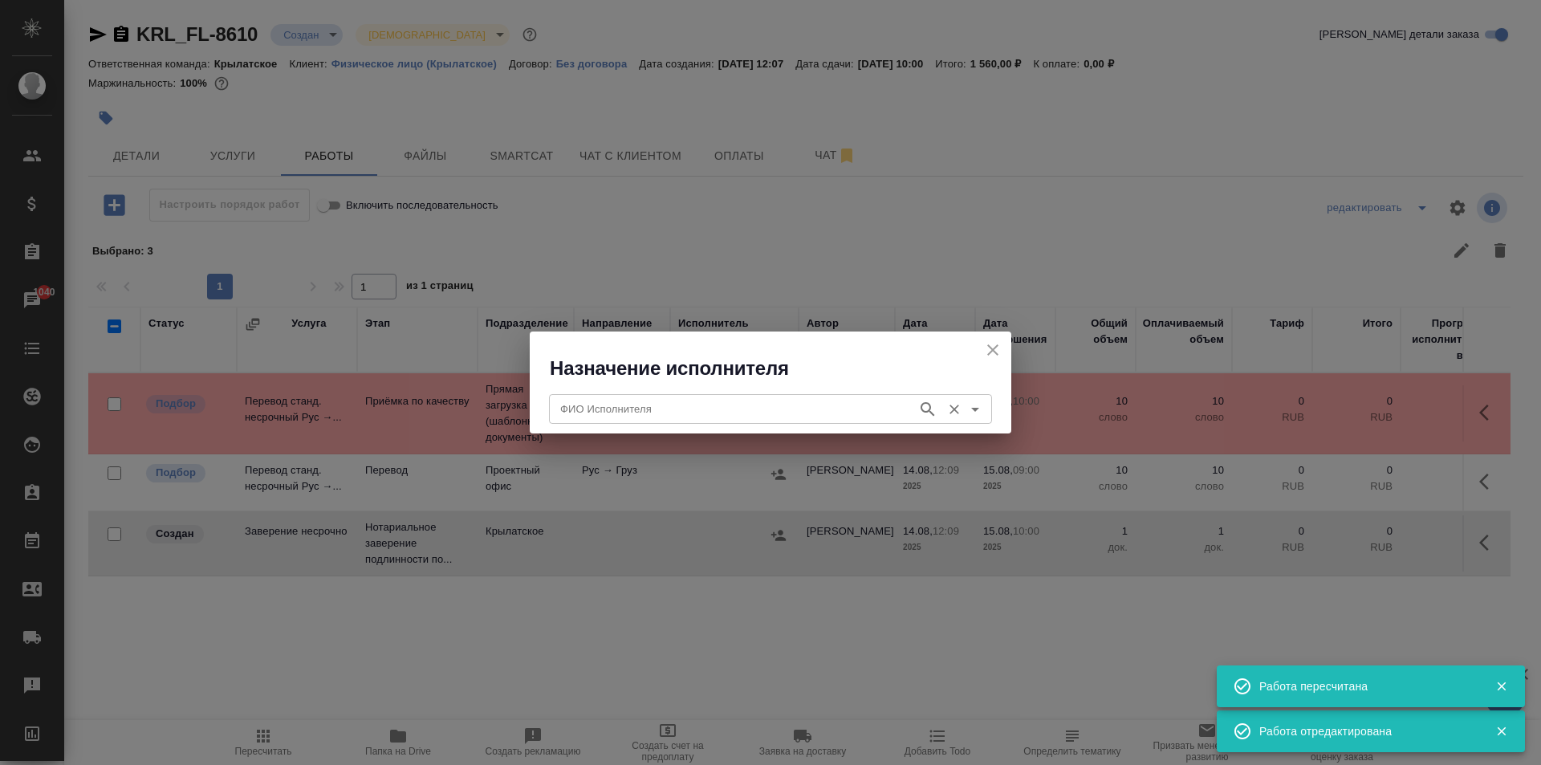
click at [656, 393] on div "ФИО Исполнителя ФИО Исполнителя" at bounding box center [770, 407] width 443 height 39
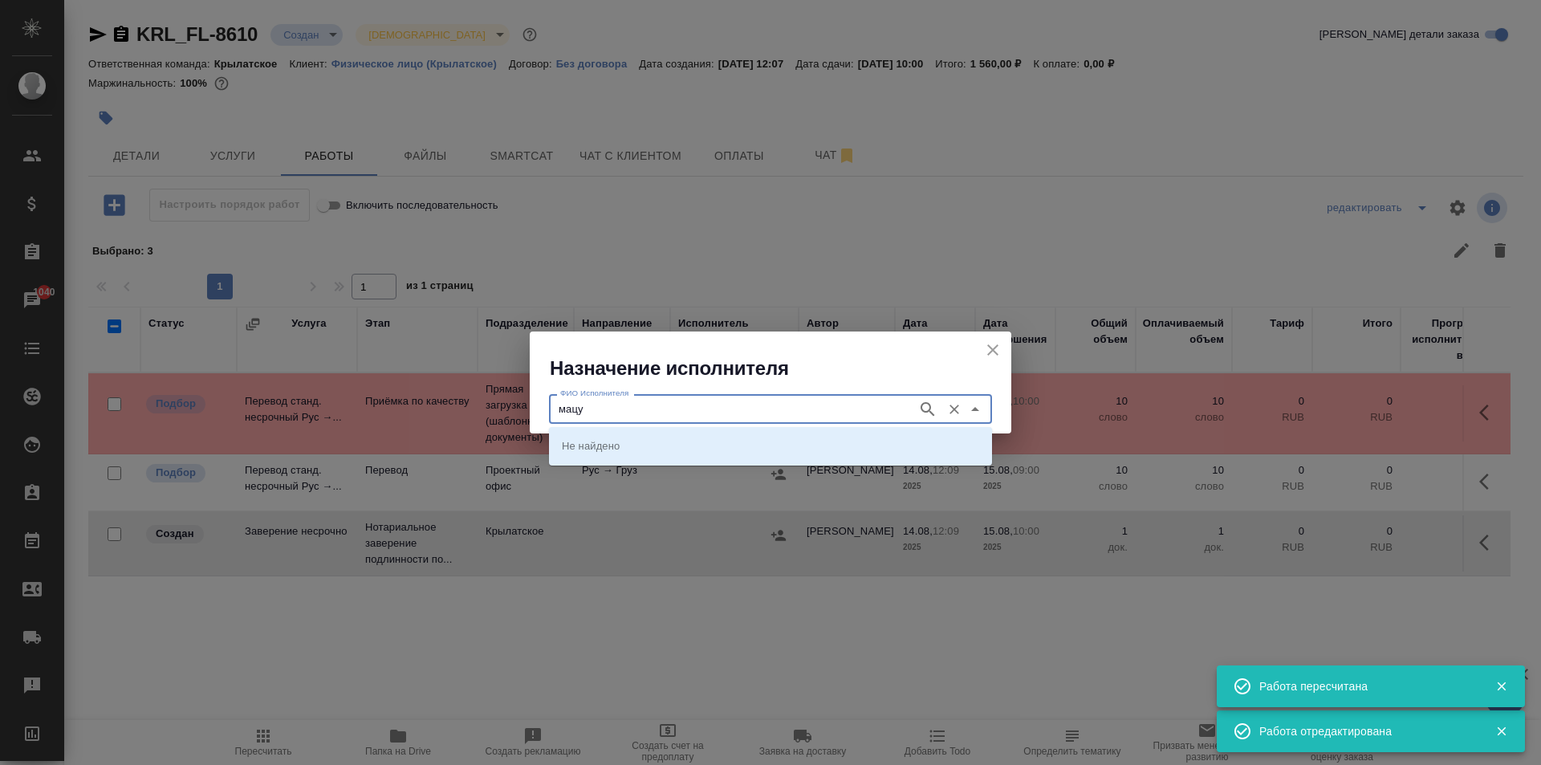
type input "мацу"
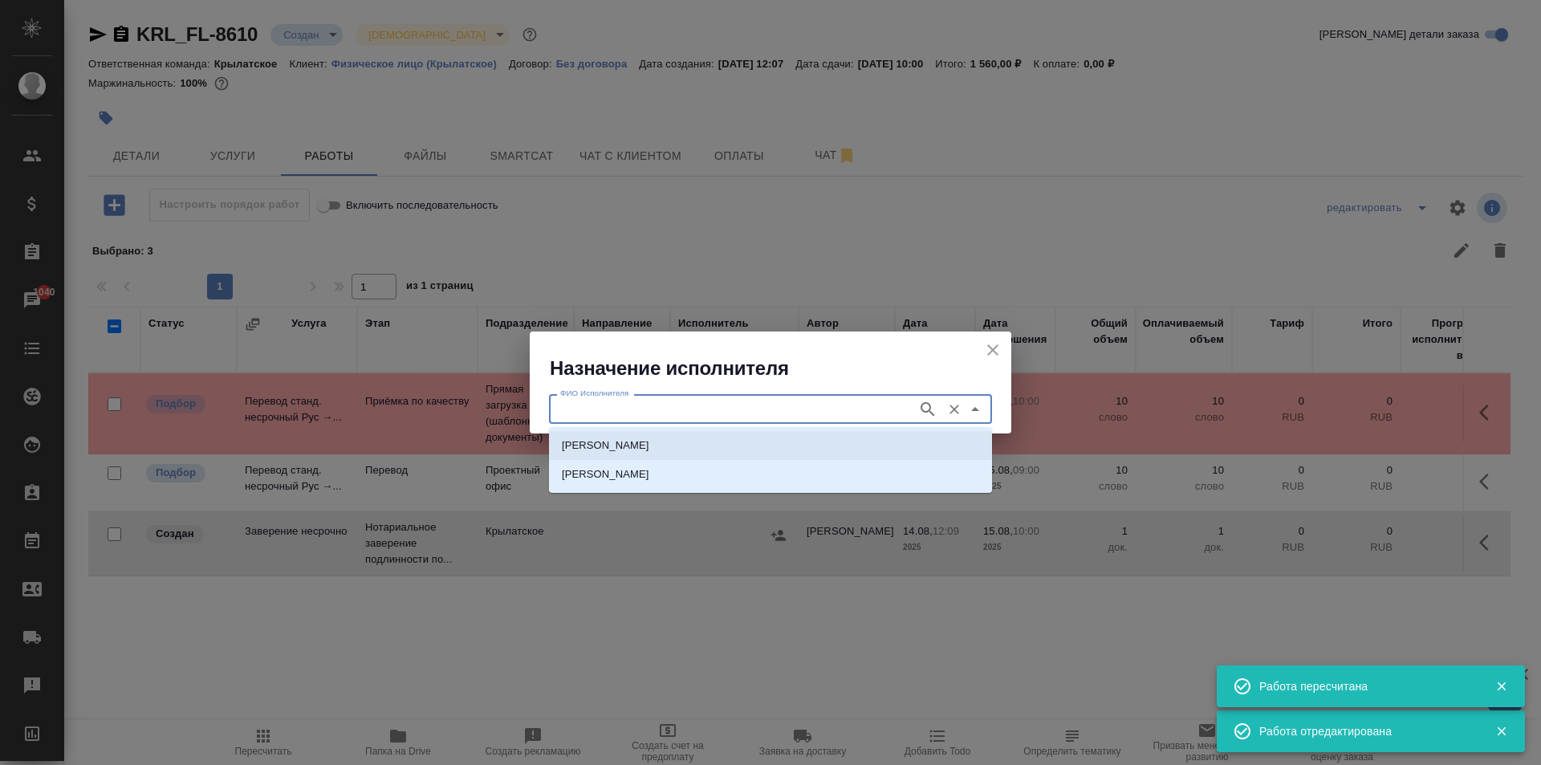
click at [736, 453] on li "НОТАРИУС Мацуленко Юлия Юрьевна" at bounding box center [770, 445] width 443 height 29
type input "НОТАРИУС Мацуленко Юлия Юрьевна"
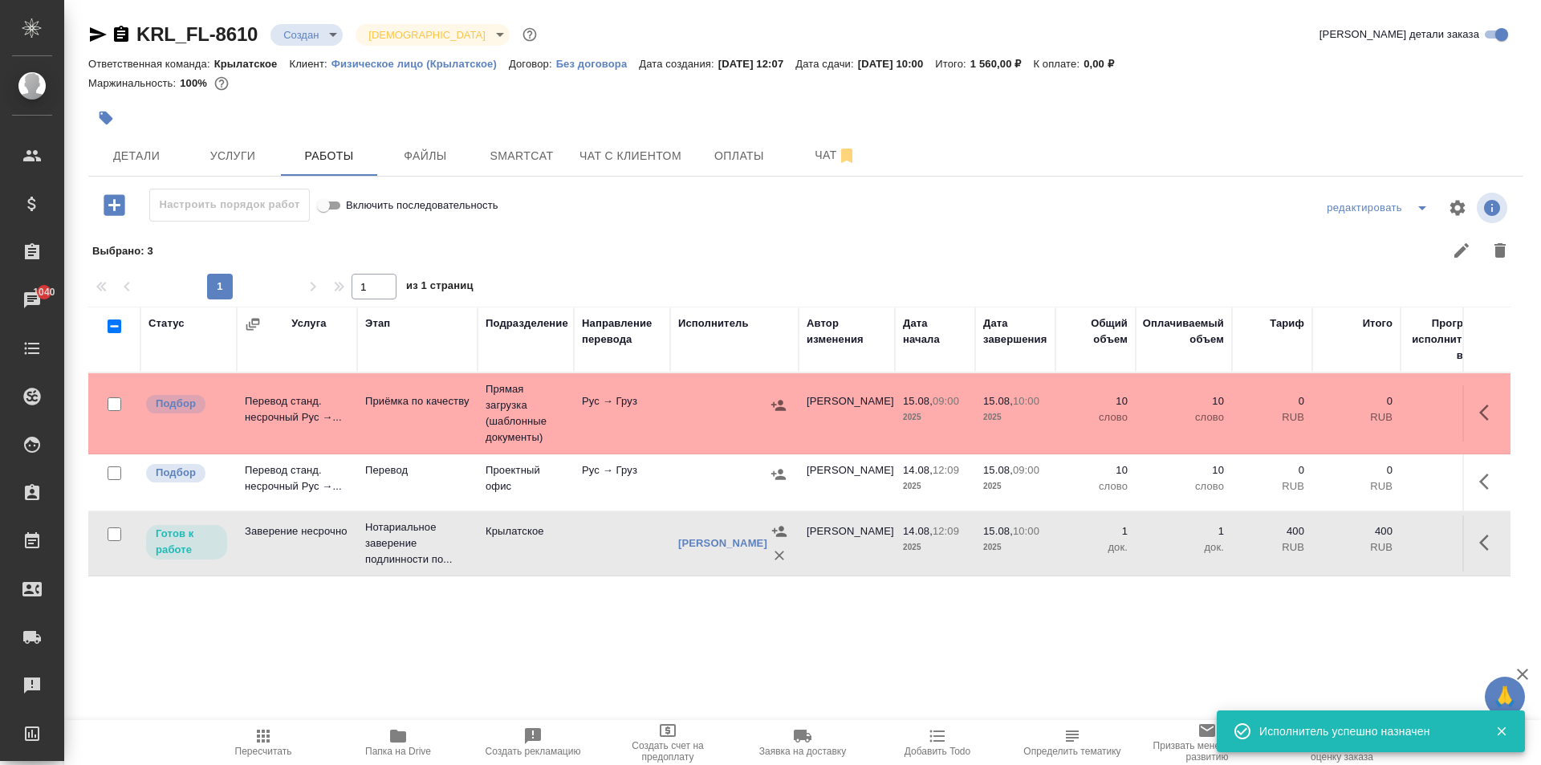
click at [253, 758] on button "Пересчитать" at bounding box center [263, 742] width 135 height 45
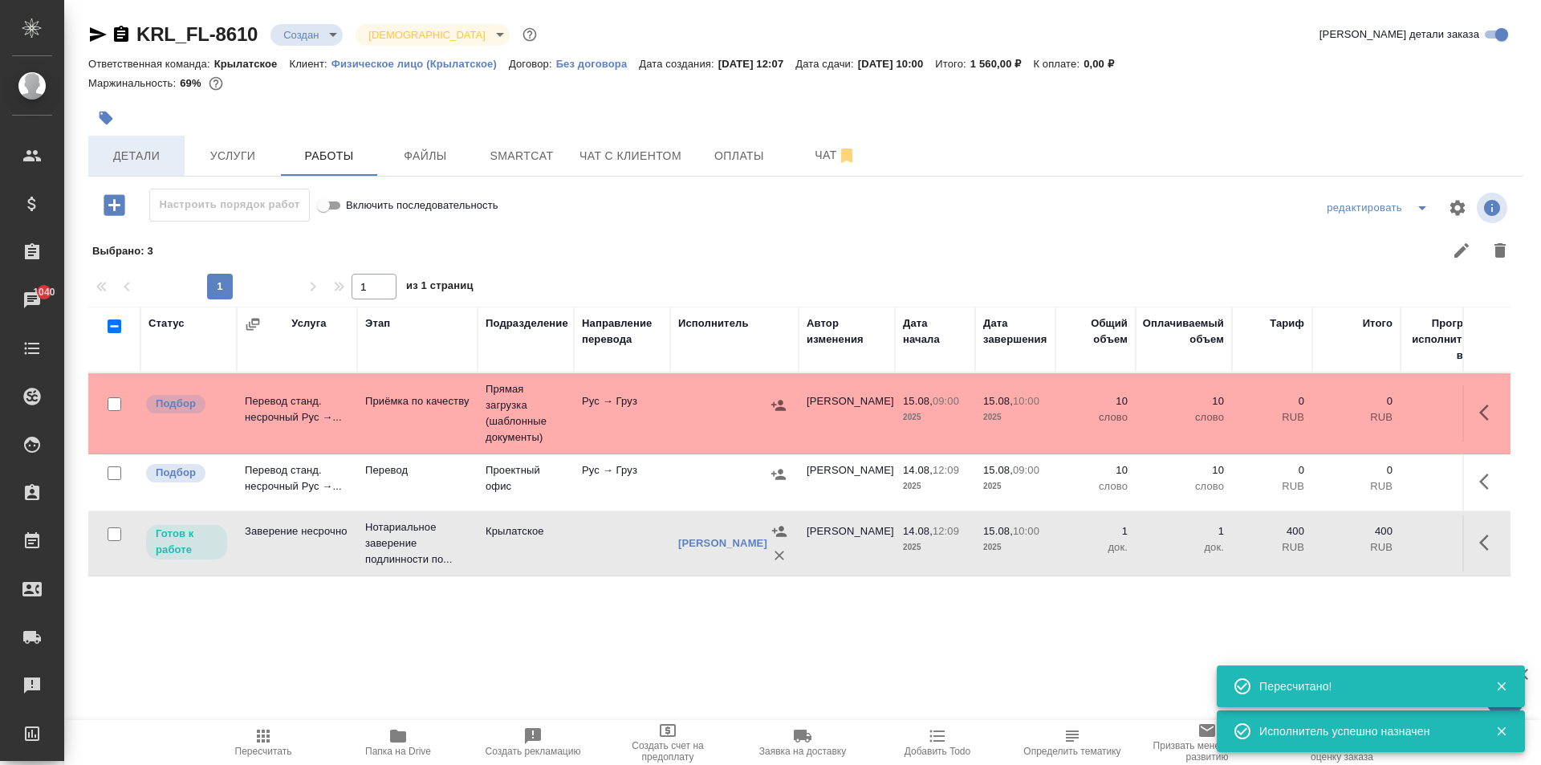
click at [164, 153] on span "Детали" at bounding box center [136, 156] width 77 height 20
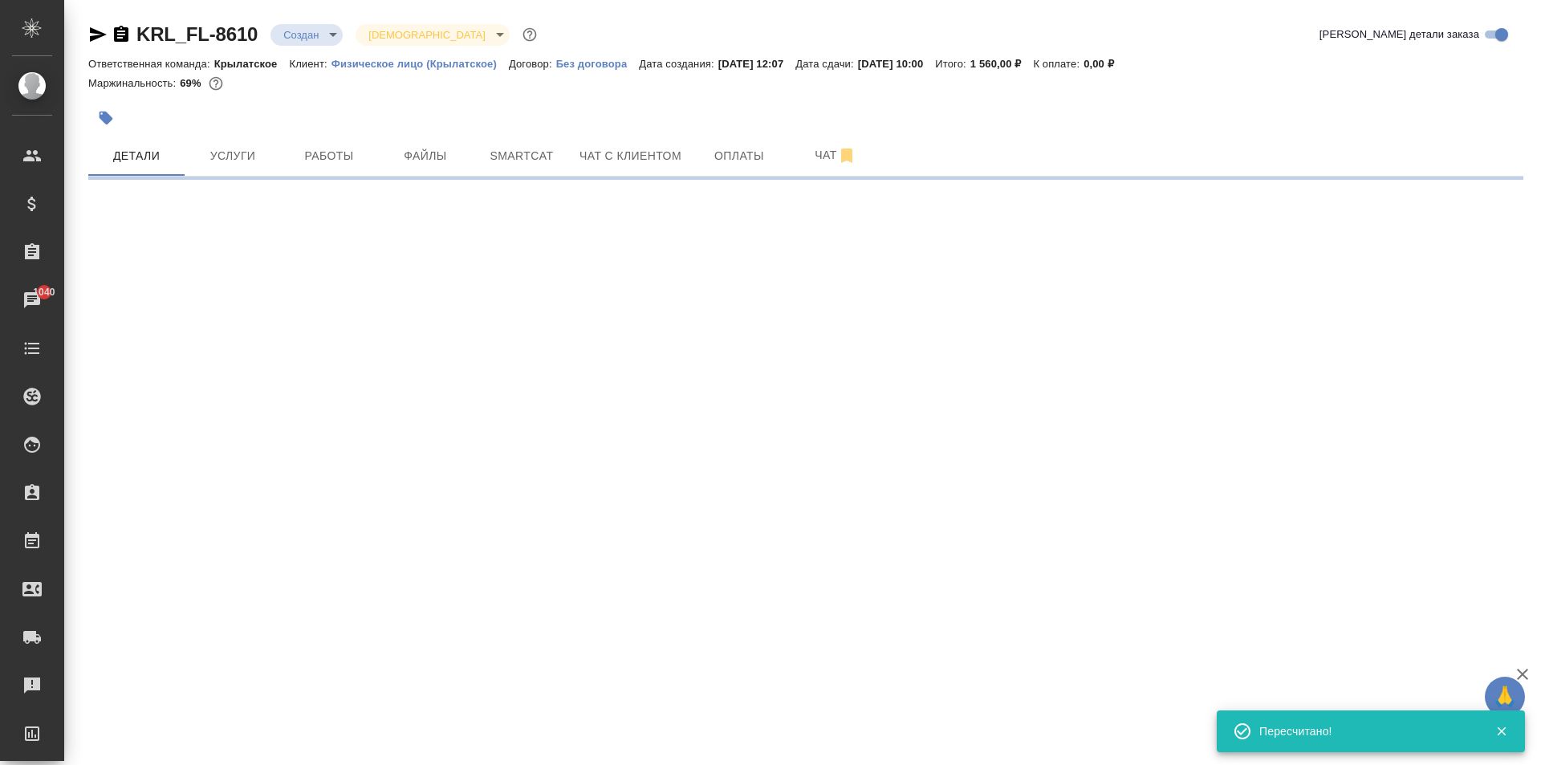
select select "RU"
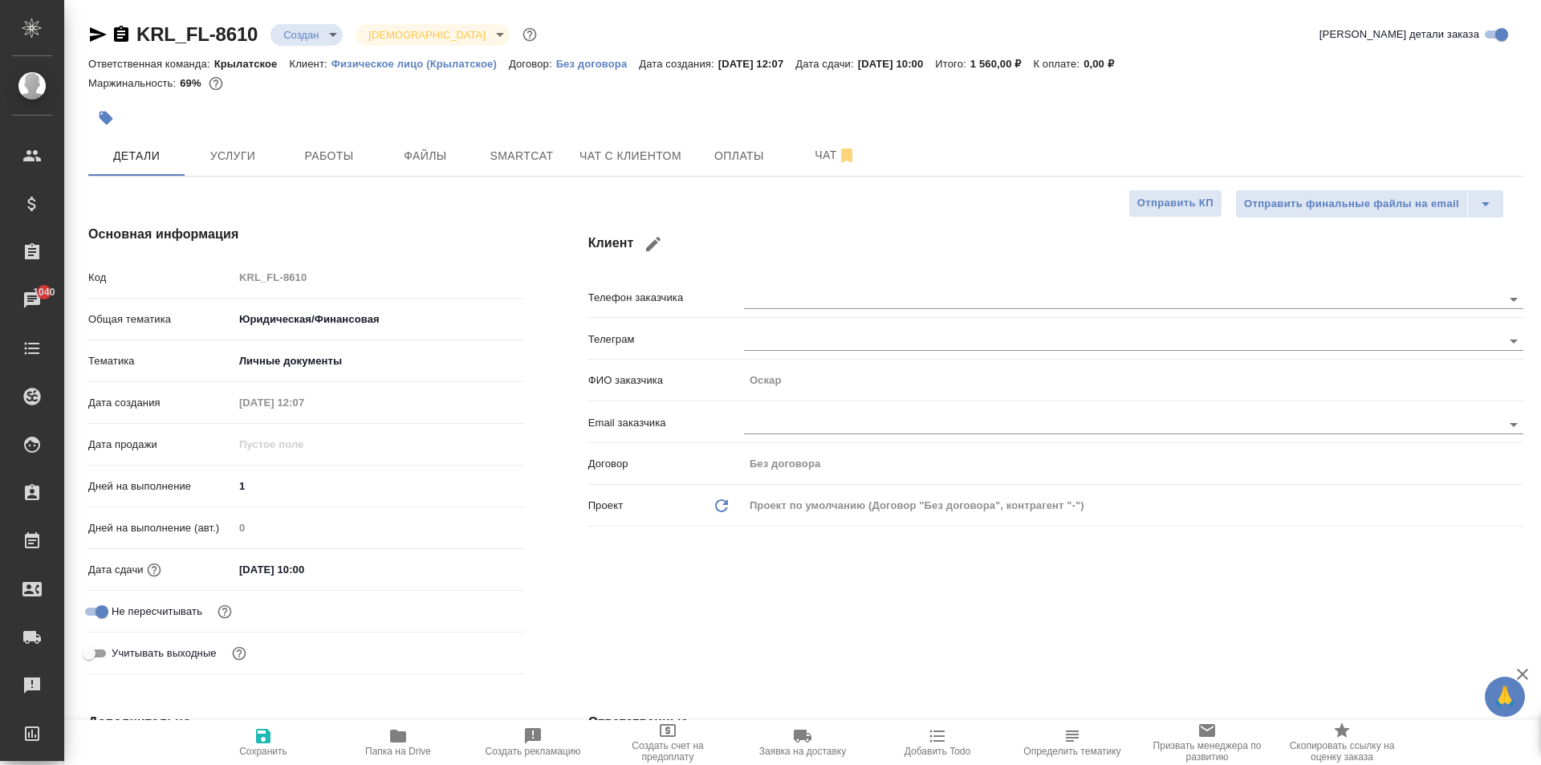
type textarea "x"
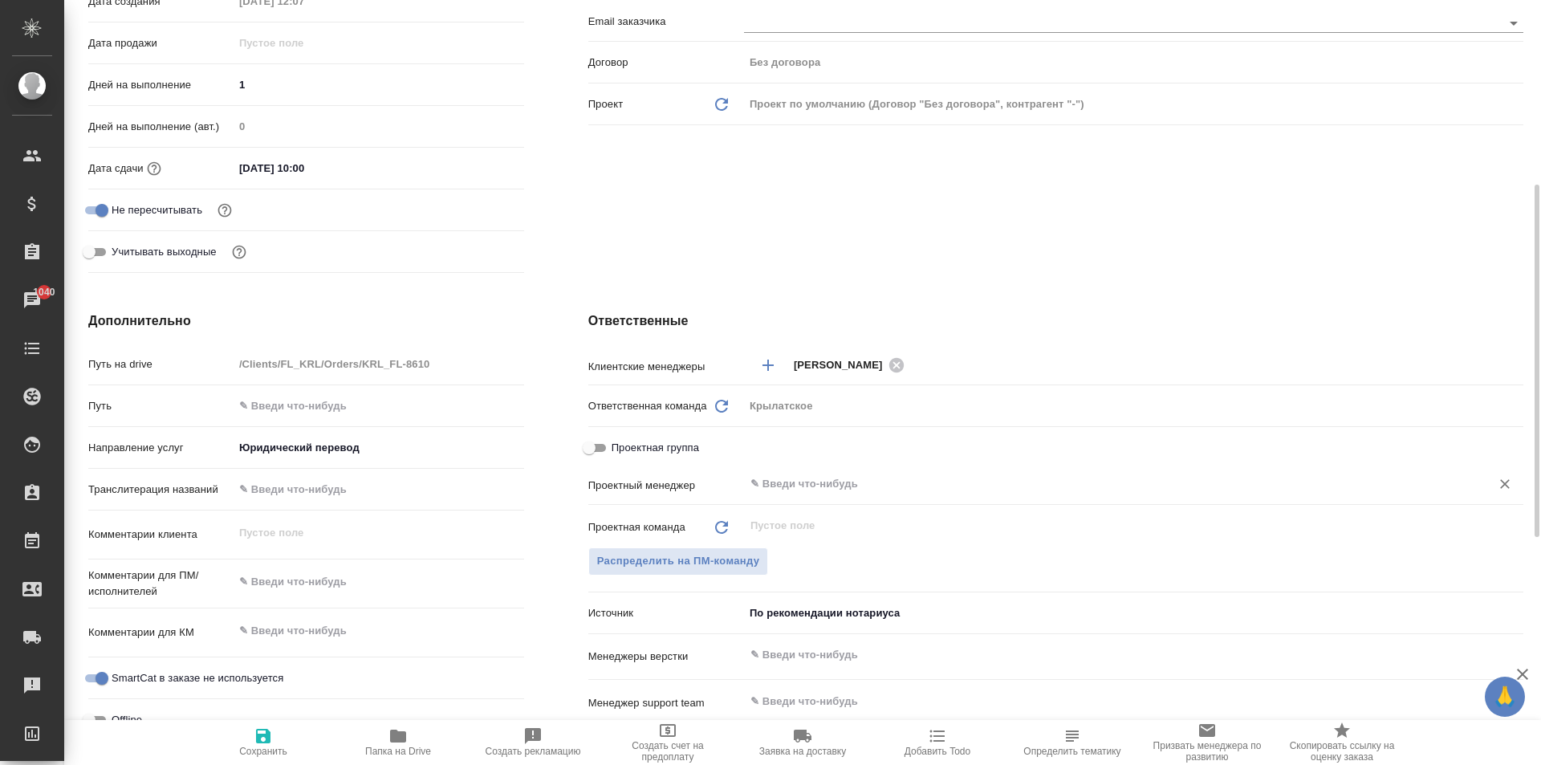
click at [791, 491] on input "text" at bounding box center [1107, 483] width 716 height 19
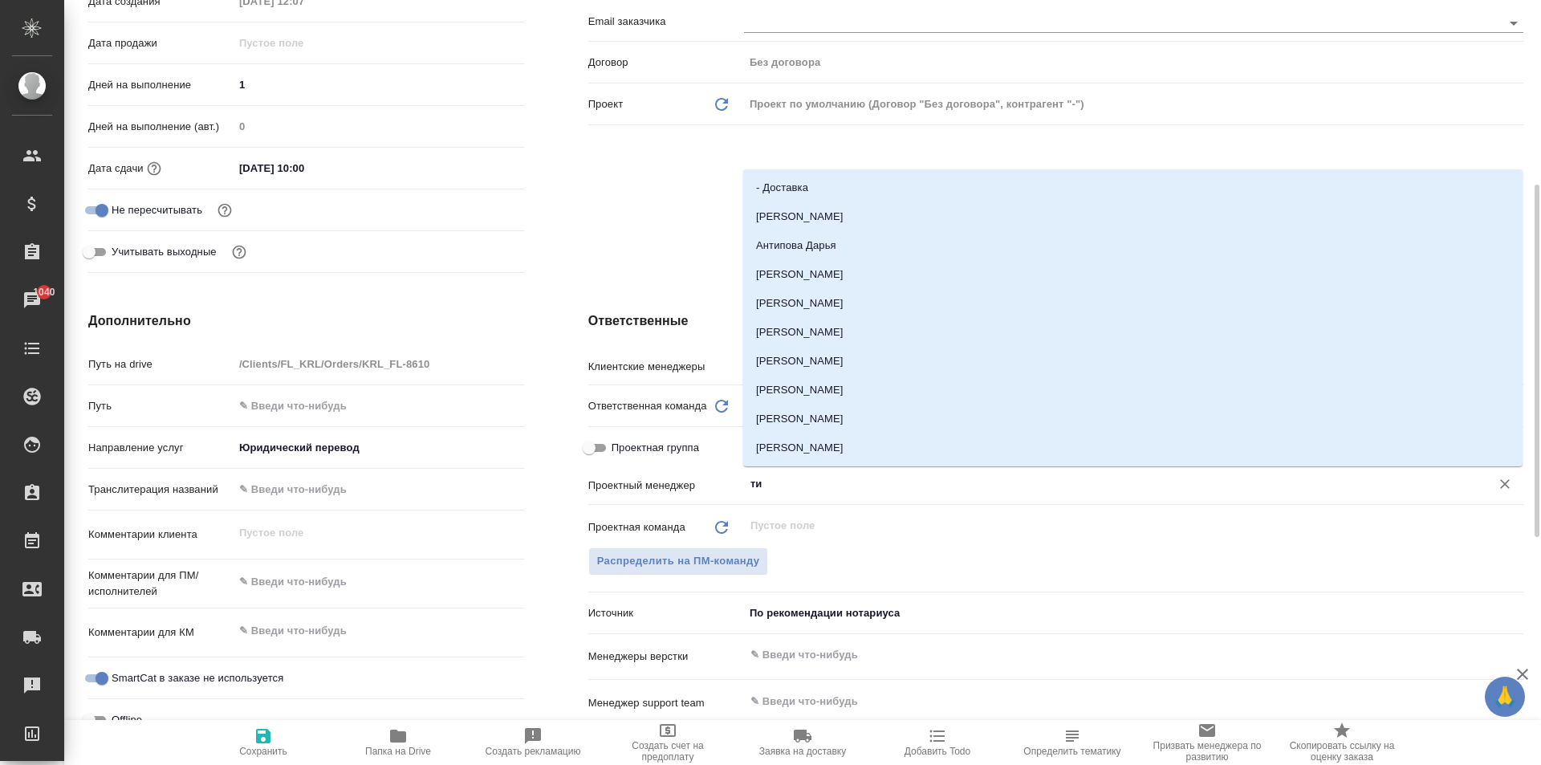
type input "тим"
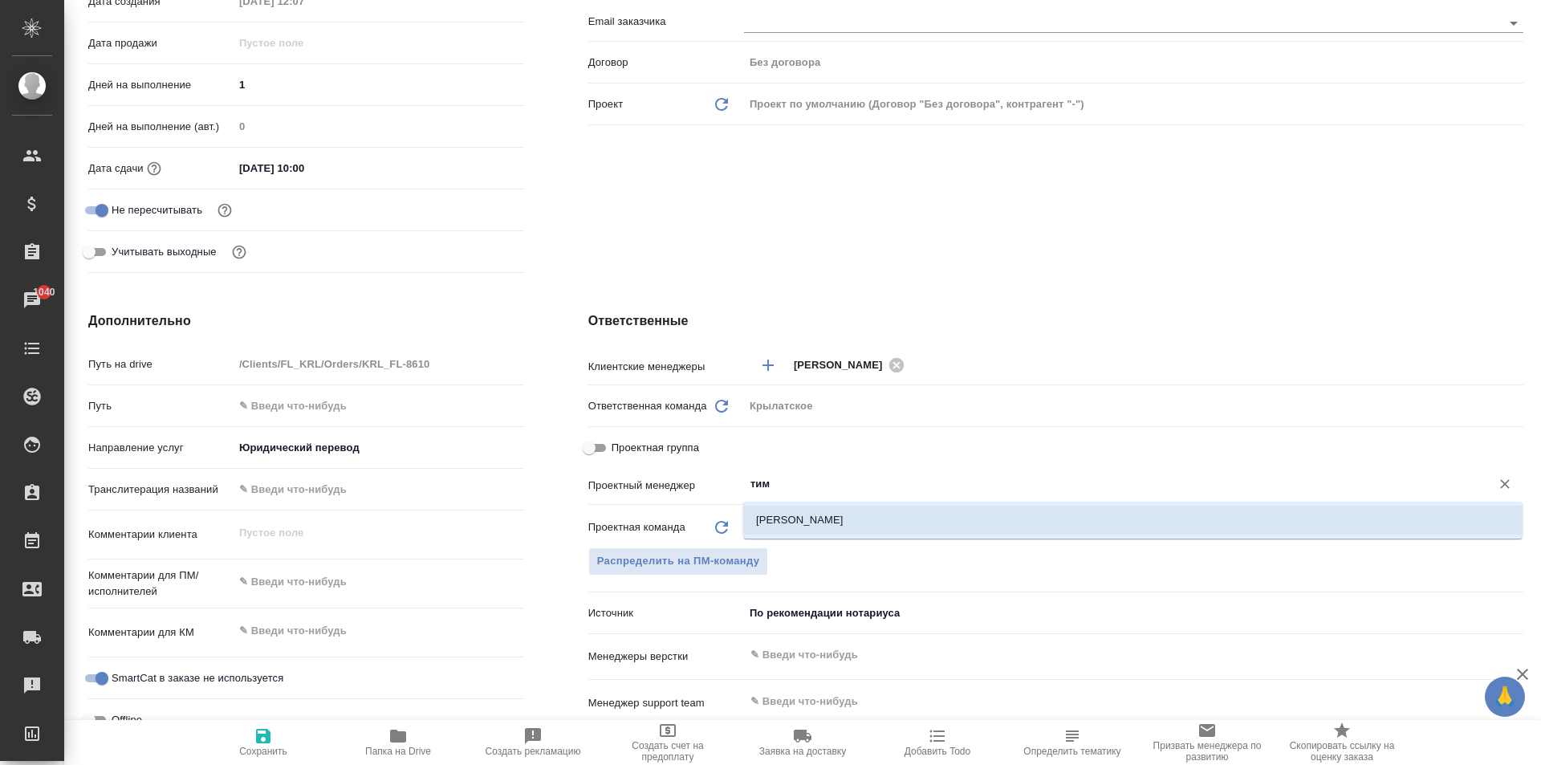
click at [803, 515] on li "[PERSON_NAME]" at bounding box center [1132, 520] width 779 height 29
type textarea "x"
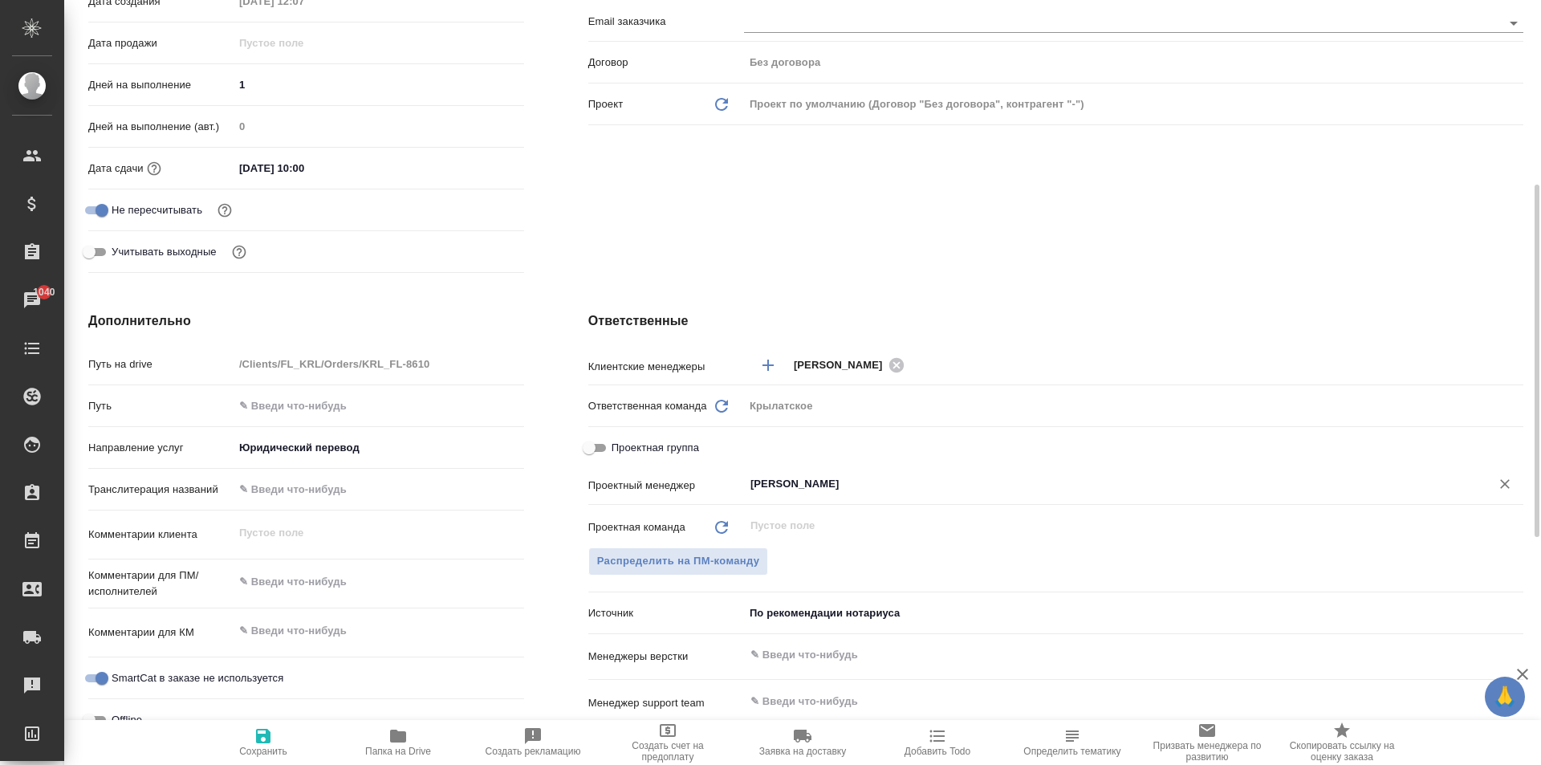
type input "[PERSON_NAME]"
click at [297, 725] on button "Сохранить" at bounding box center [263, 742] width 135 height 45
type textarea "x"
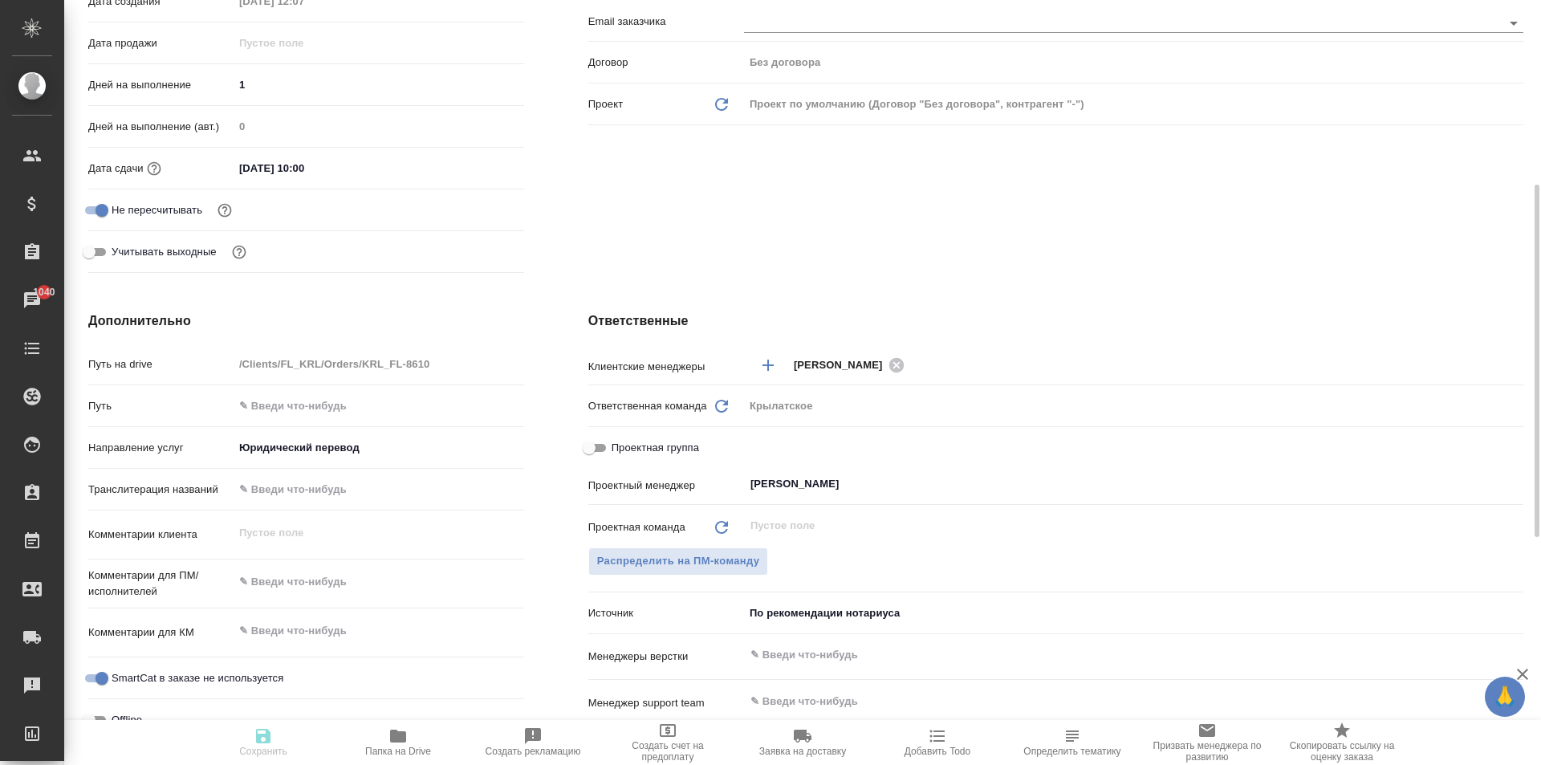
type textarea "x"
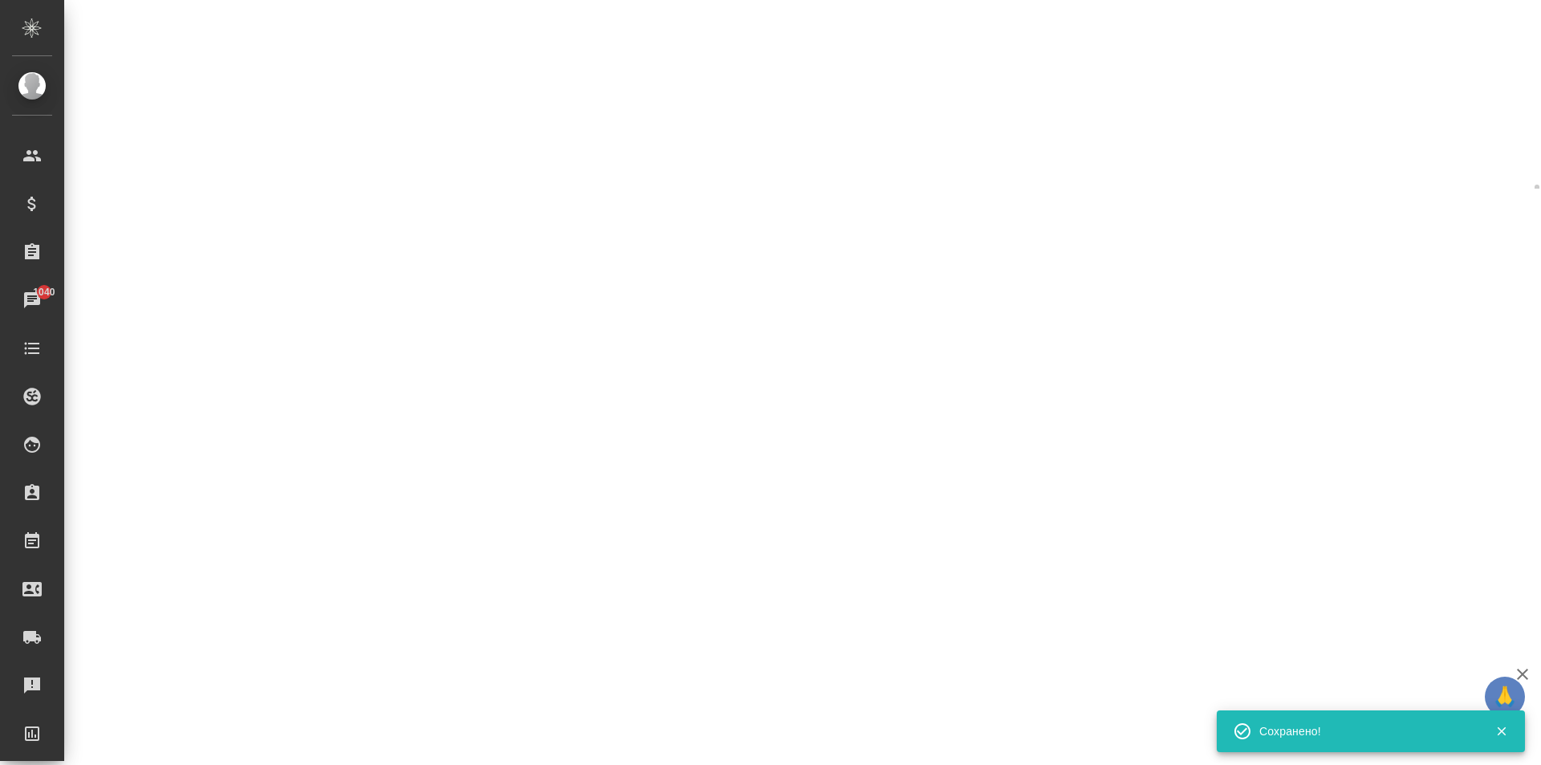
scroll to position [0, 0]
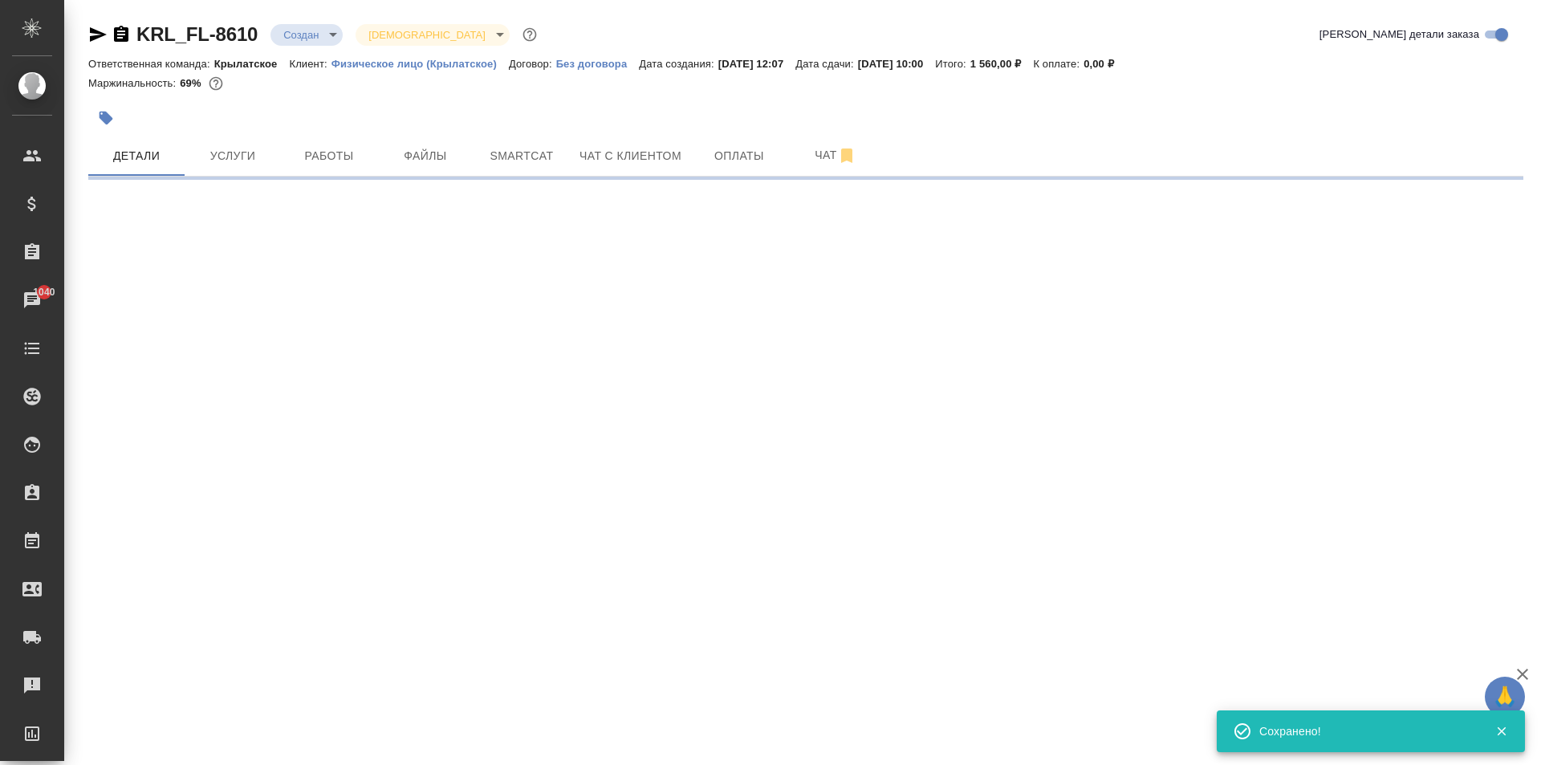
click at [323, 20] on div "KRL_FL-8610 Создан new Святая троица holyTrinity Кратко детали заказа Ответстве…" at bounding box center [805, 94] width 1453 height 189
click at [323, 37] on body "🙏 .cls-1 fill:#fff; AWATERA Kasymov Timur Клиенты Спецификации Заказы 1040 Чаты…" at bounding box center [770, 382] width 1541 height 765
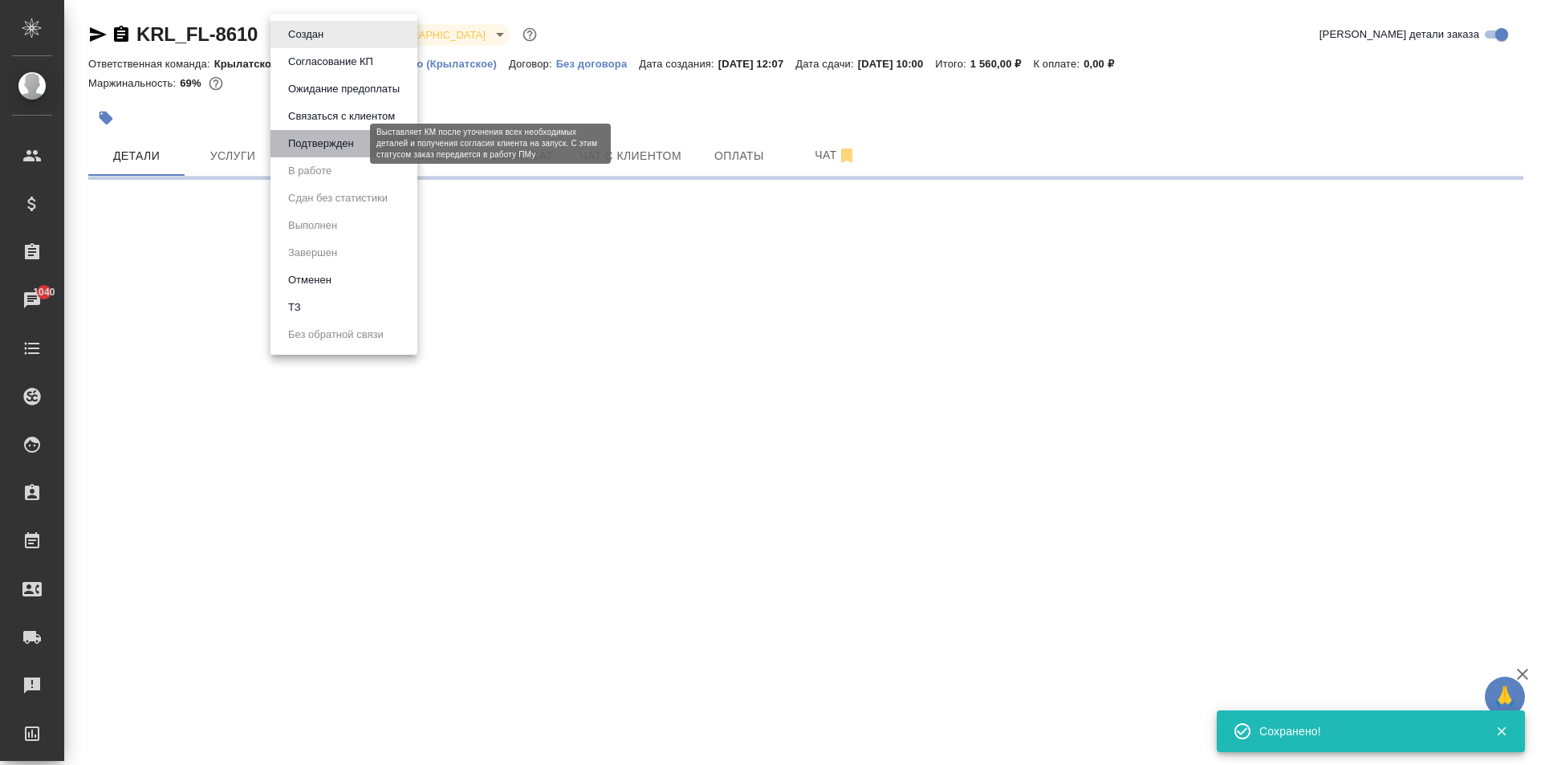
click at [352, 147] on button "Подтвержден" at bounding box center [320, 144] width 75 height 18
select select "RU"
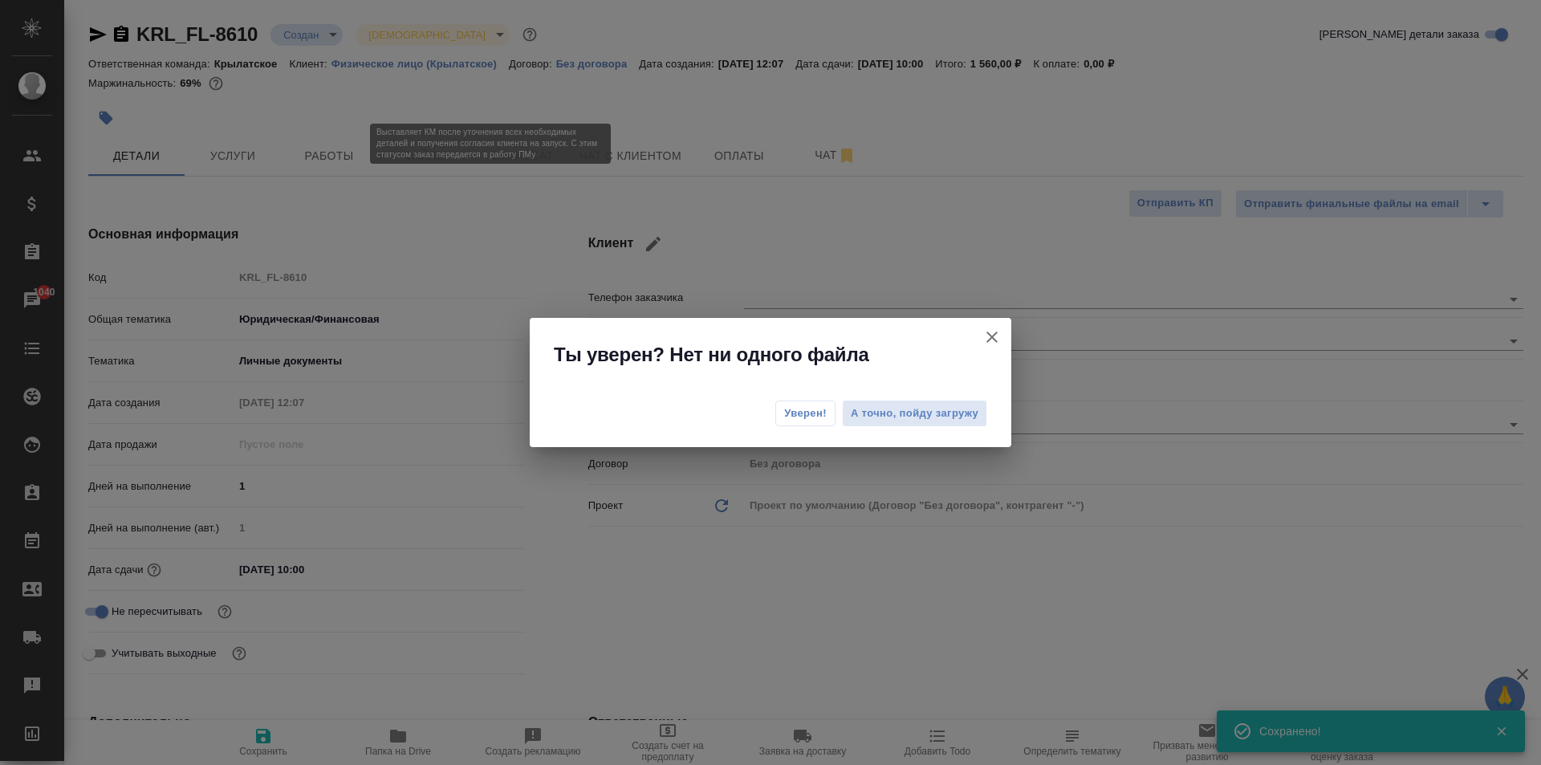
type textarea "x"
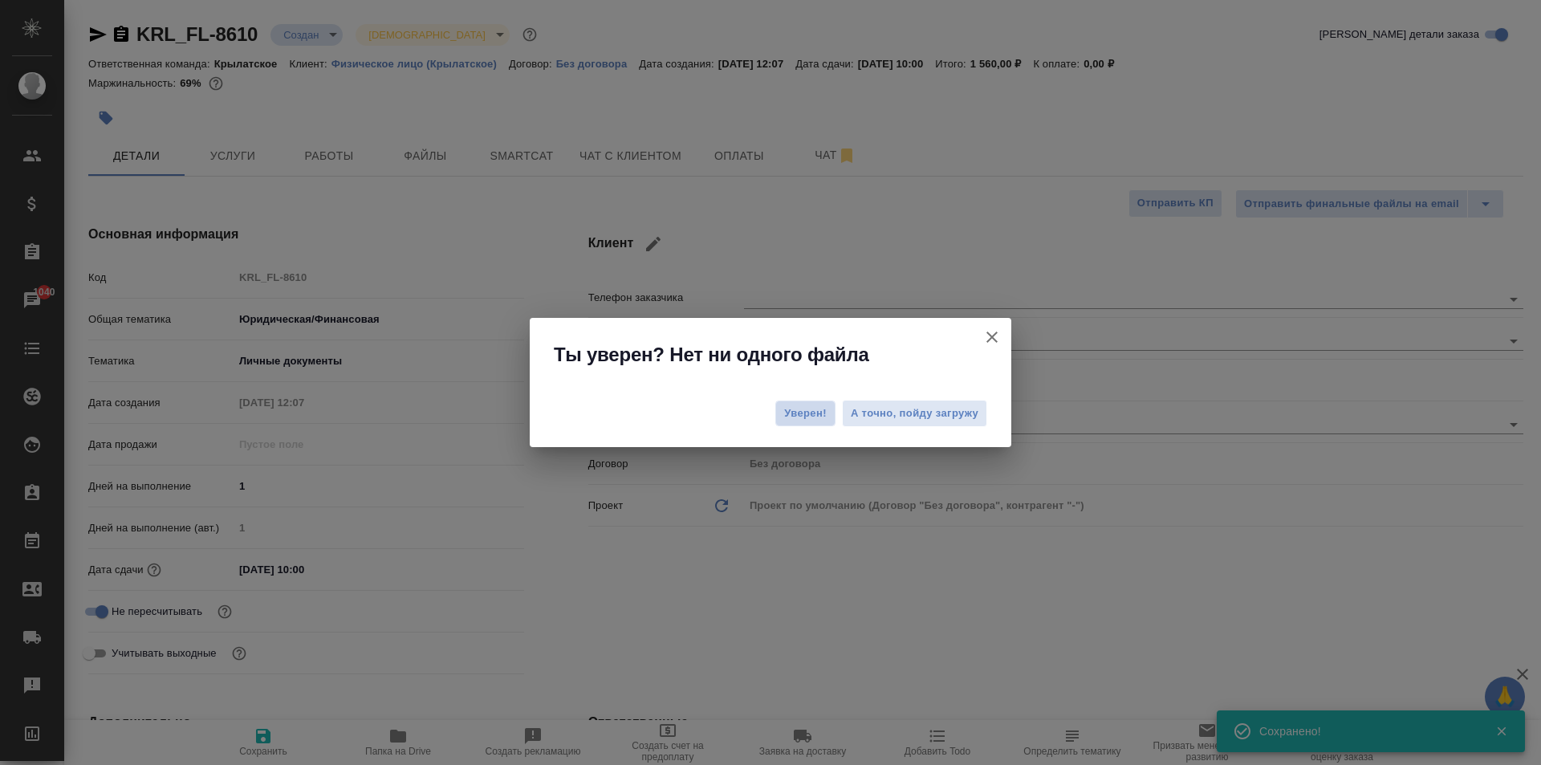
click at [808, 411] on span "Уверен!" at bounding box center [805, 413] width 43 height 16
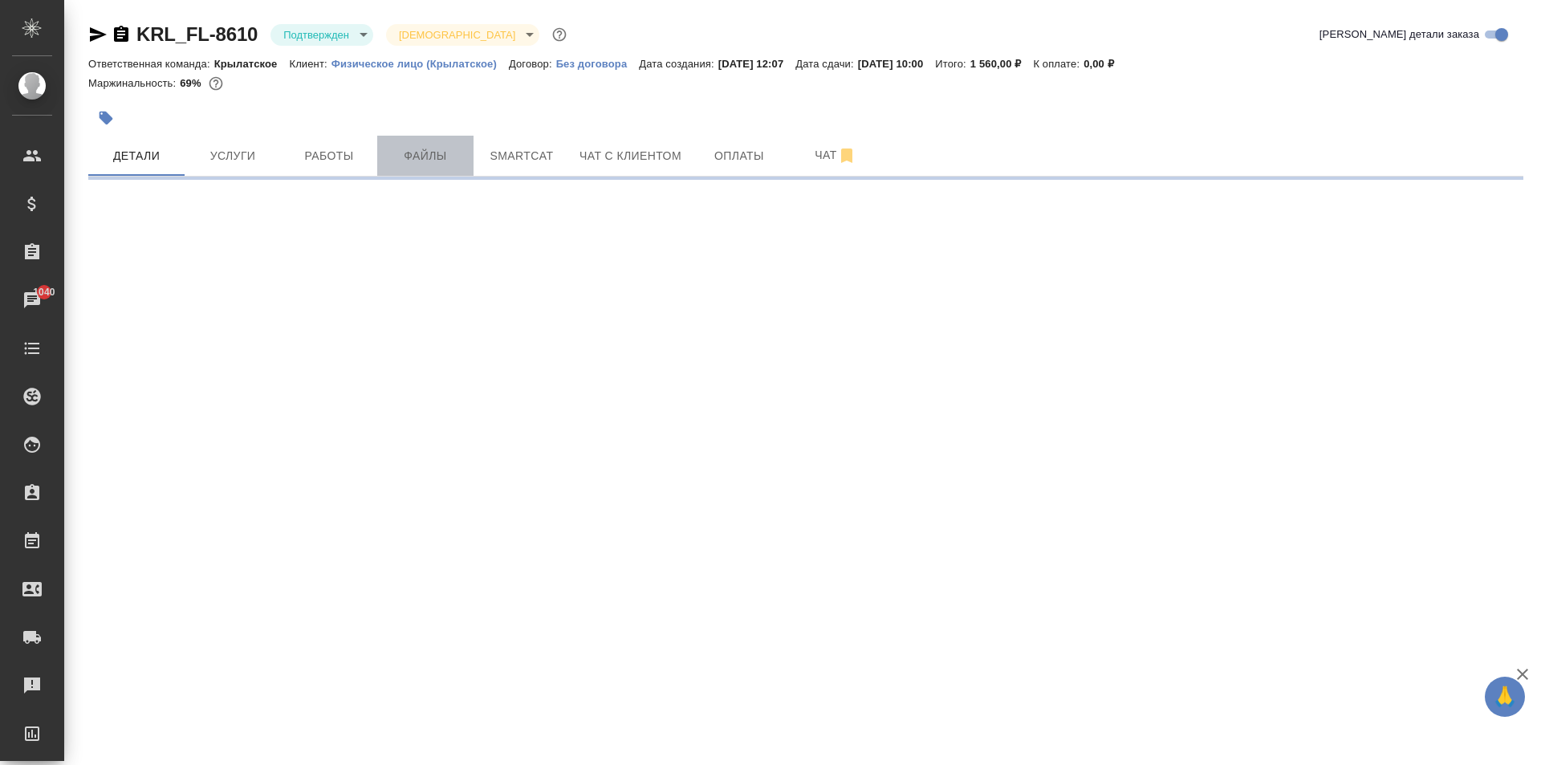
click at [425, 157] on span "Файлы" at bounding box center [425, 156] width 77 height 20
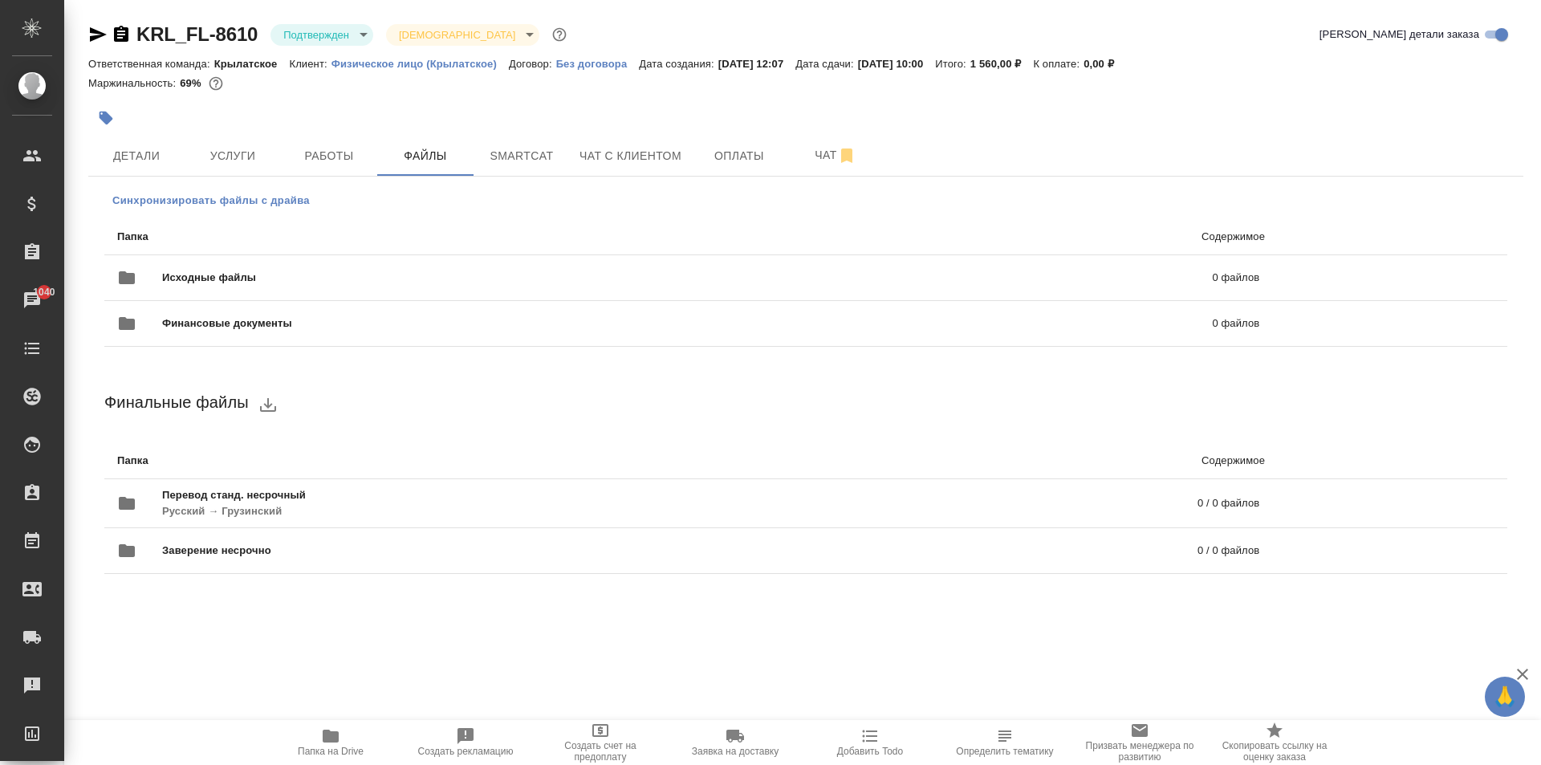
click at [312, 201] on button "Синхронизировать файлы с драйва" at bounding box center [210, 201] width 213 height 24
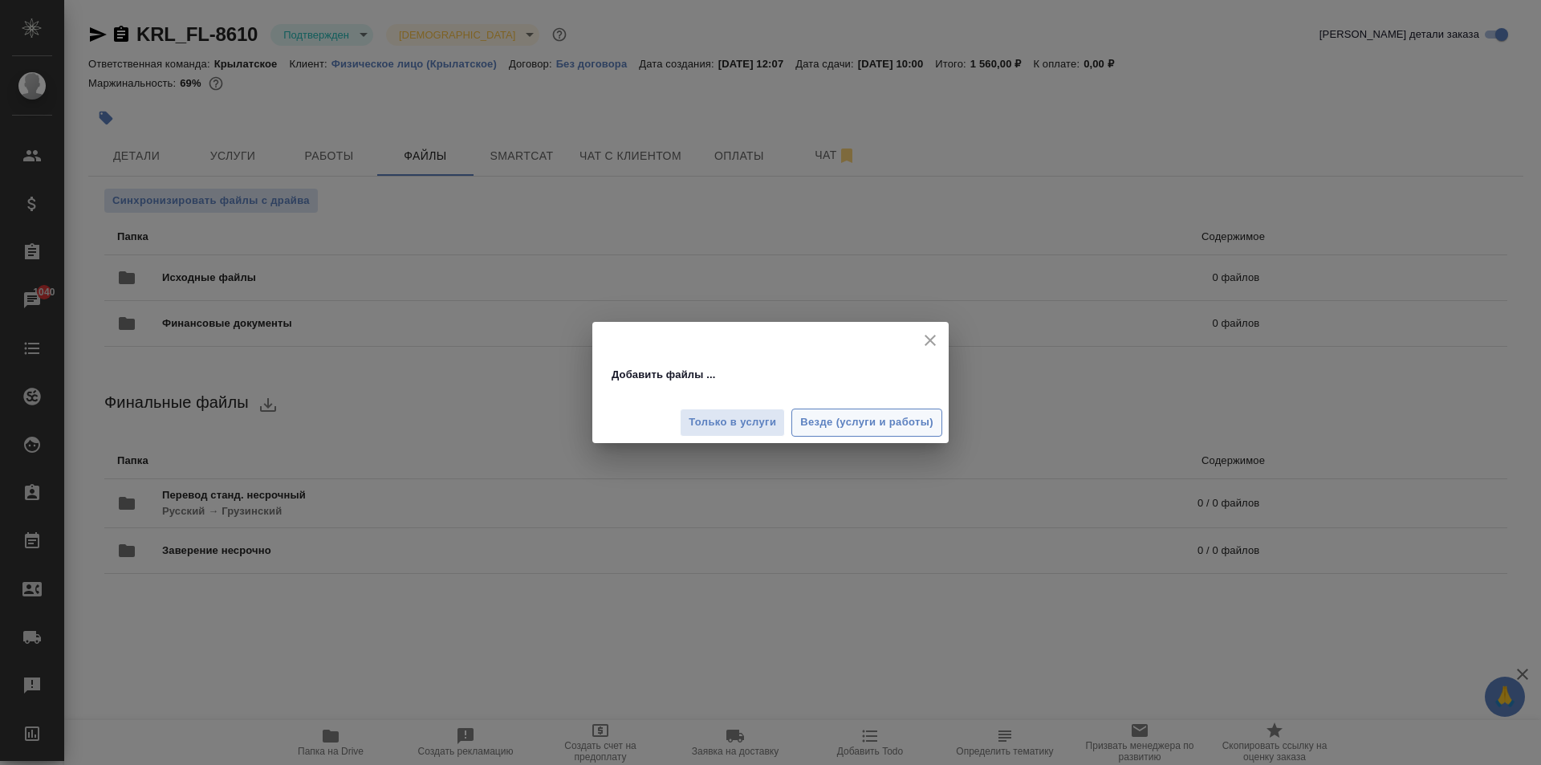
drag, startPoint x: 854, startPoint y: 402, endPoint x: 868, endPoint y: 413, distance: 18.3
click at [860, 408] on div "Только в услуги Везде (услуги и работы)" at bounding box center [770, 416] width 356 height 54
click at [868, 413] on span "Везде (услуги и работы)" at bounding box center [866, 422] width 133 height 18
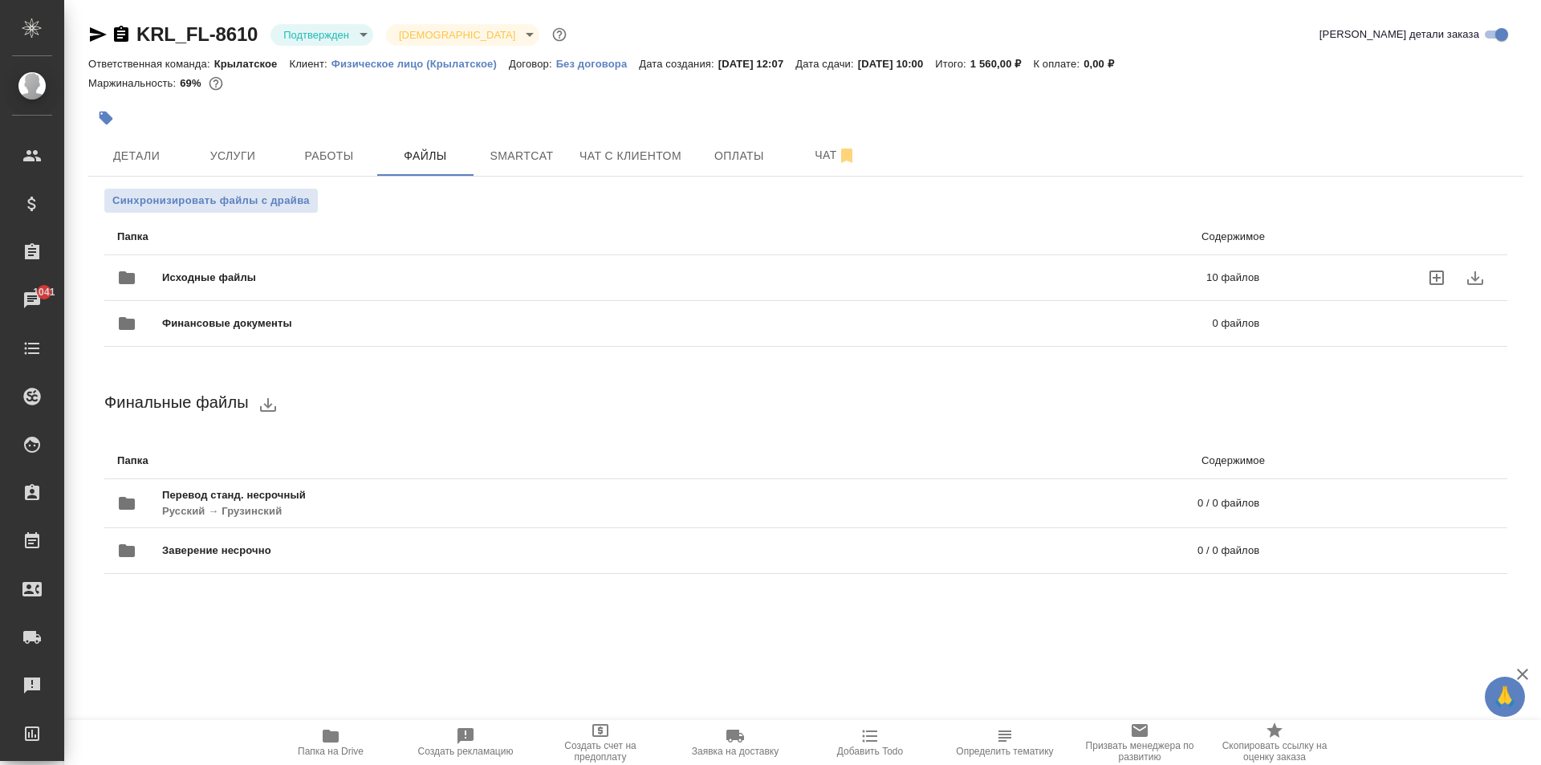
click at [335, 269] on div "Исходные файлы 10 файлов" at bounding box center [688, 277] width 1142 height 39
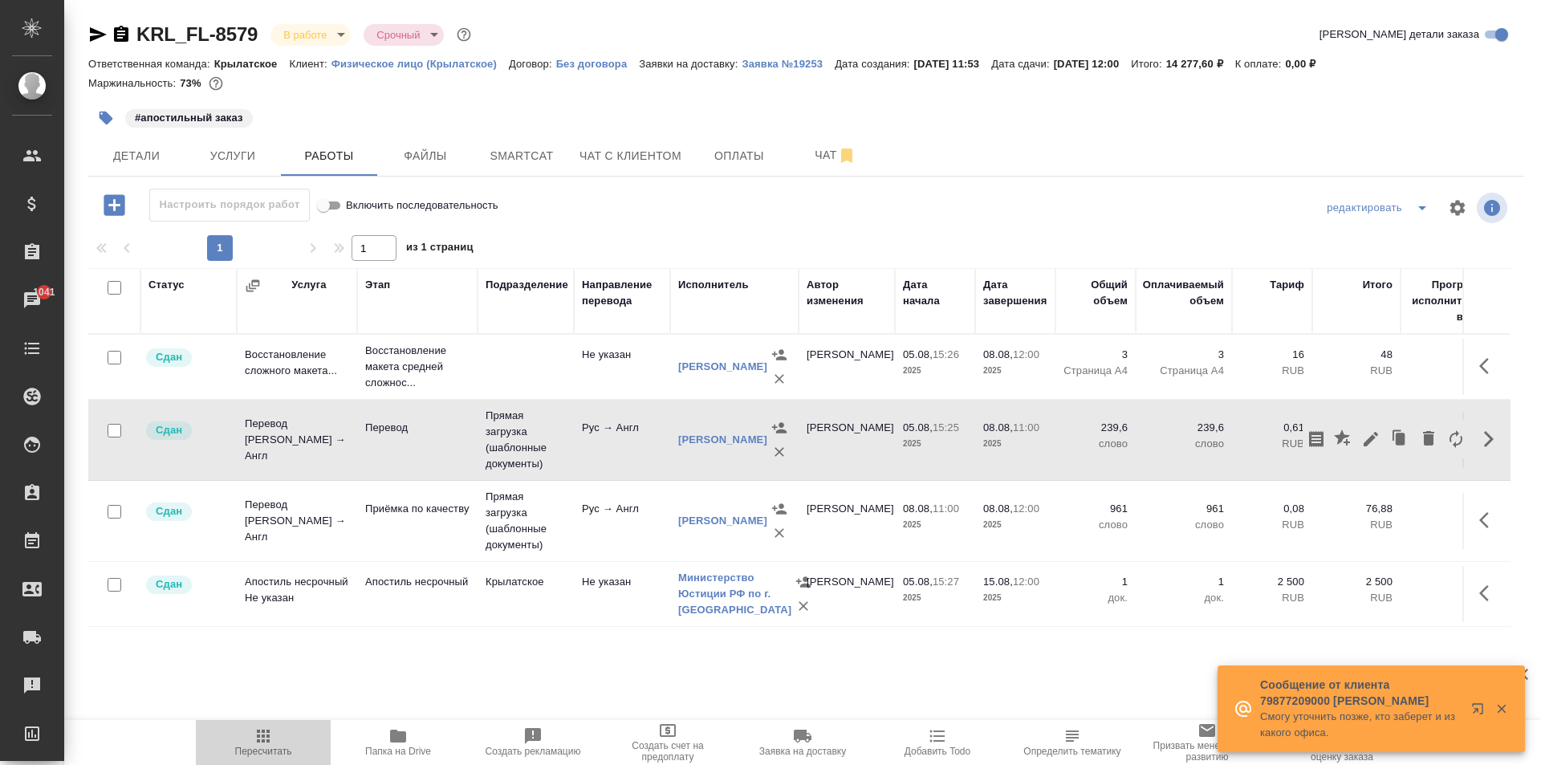
click at [284, 755] on span "Пересчитать" at bounding box center [263, 751] width 57 height 11
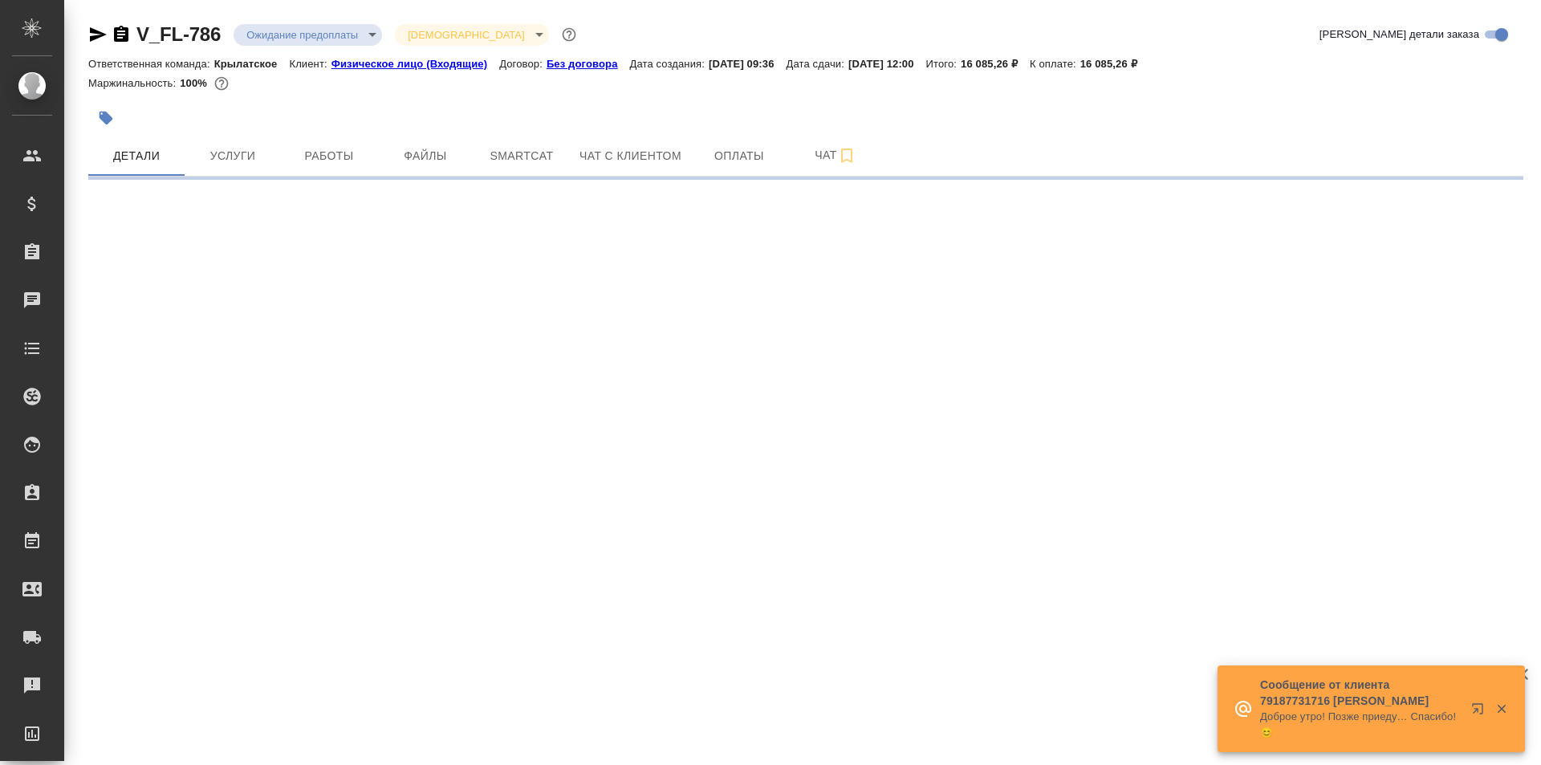
select select "RU"
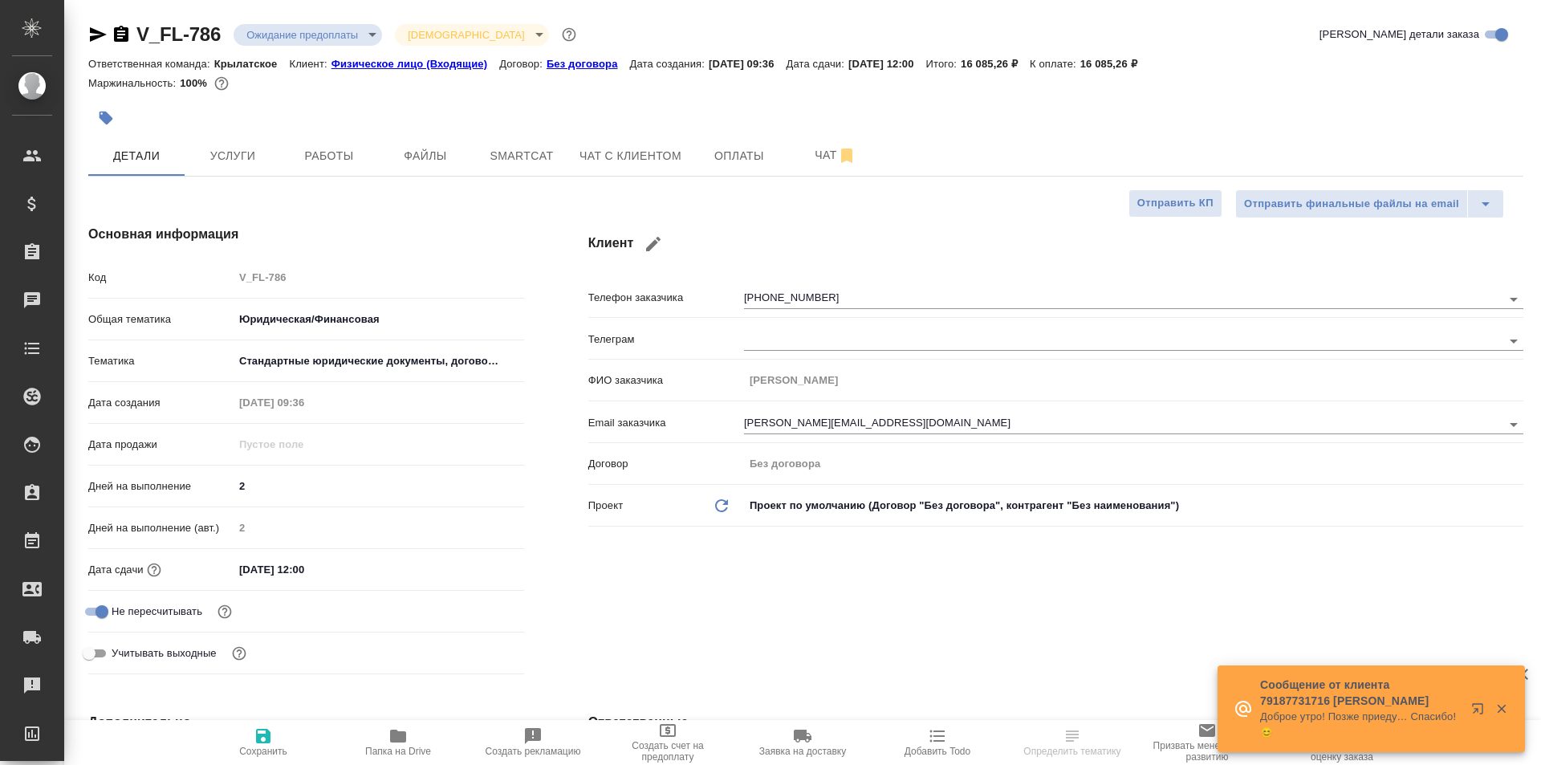
type textarea "x"
drag, startPoint x: 613, startPoint y: 96, endPoint x: 624, endPoint y: 146, distance: 51.0
click at [620, 133] on div "V_FL-786 Ожидание предоплаты waitingForPrepayment Святая троица holyTrinity Кра…" at bounding box center [805, 79] width 1435 height 114
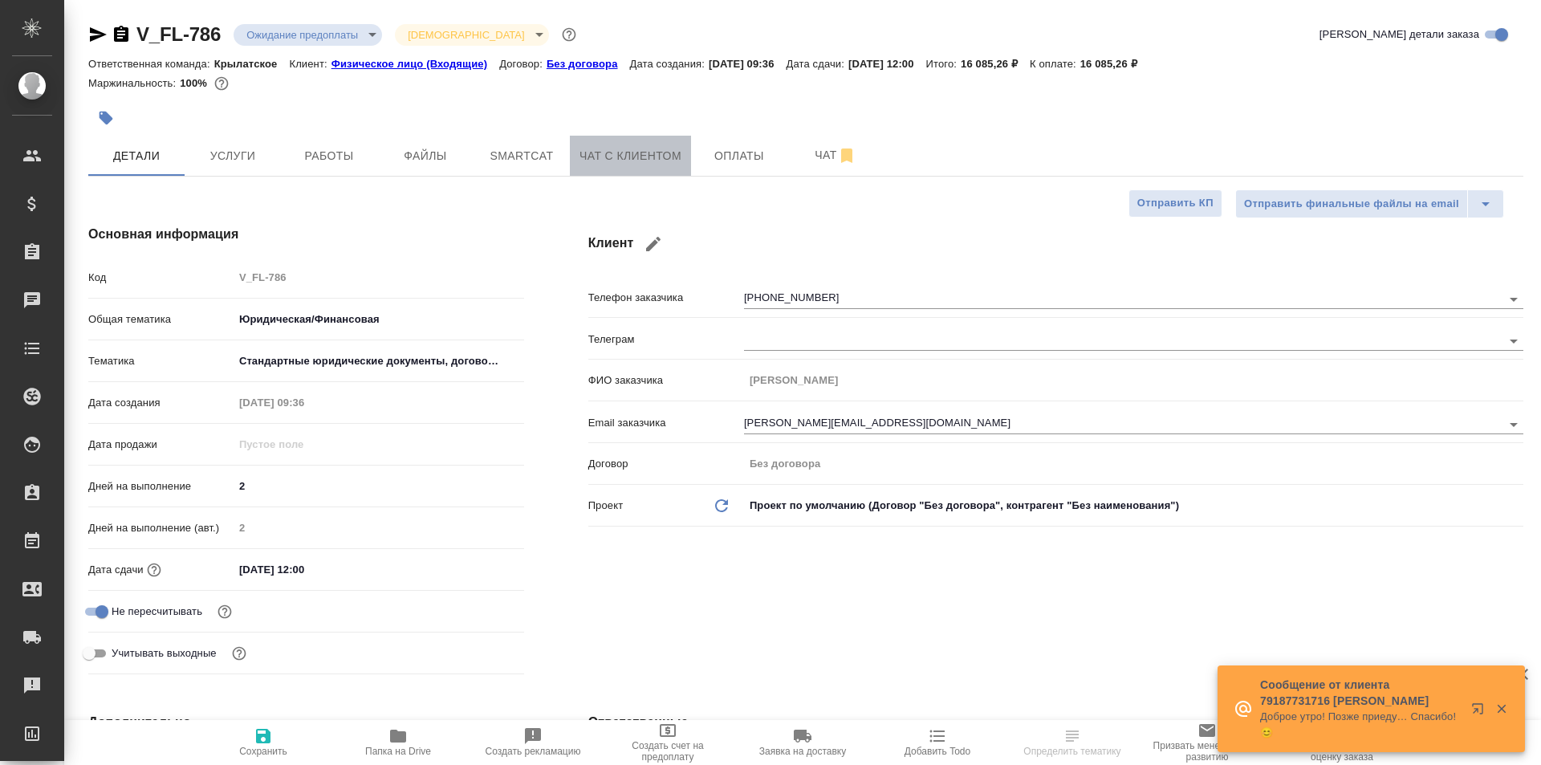
click at [624, 155] on span "Чат с клиентом" at bounding box center [630, 156] width 102 height 20
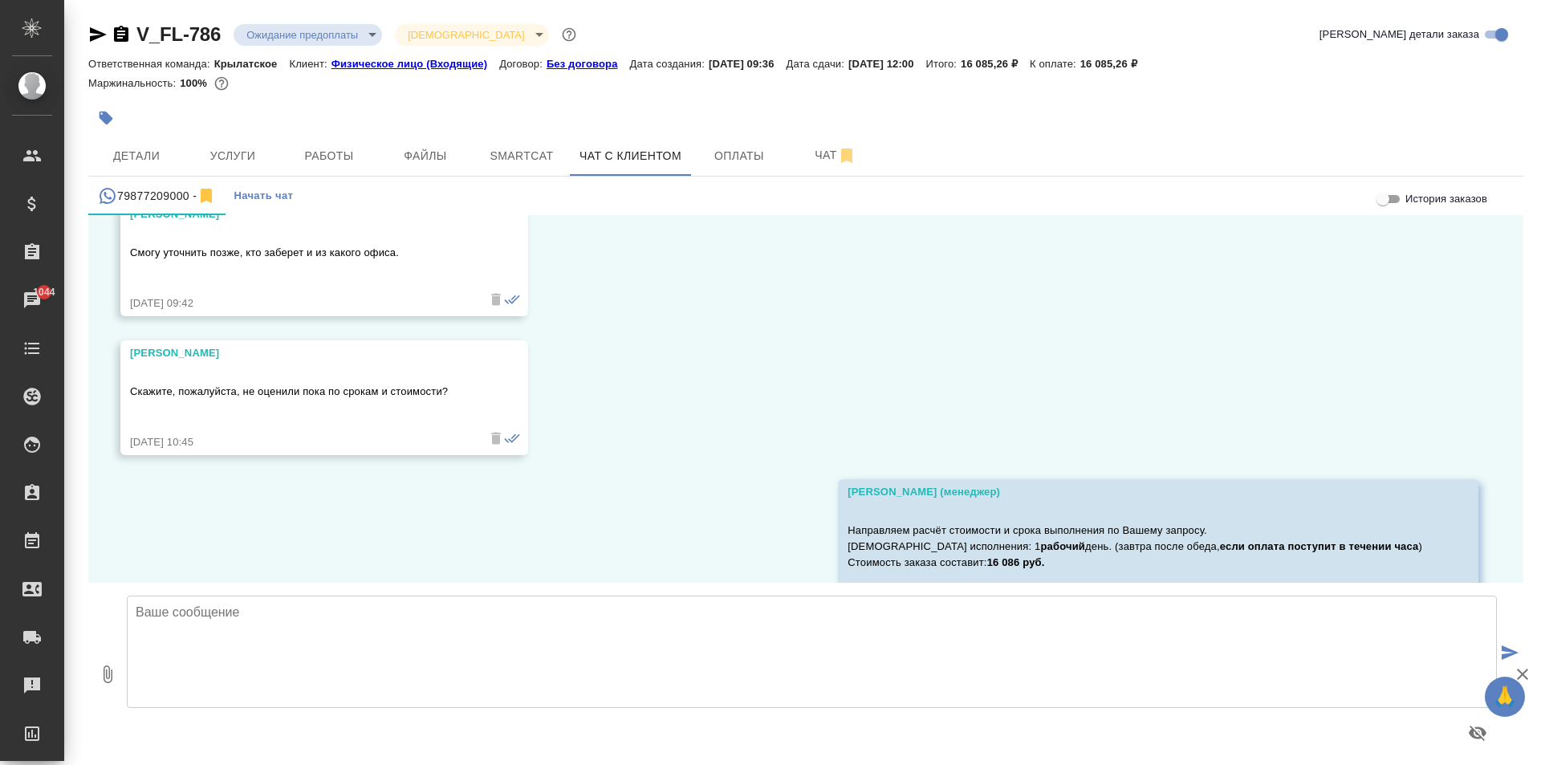
scroll to position [1754, 0]
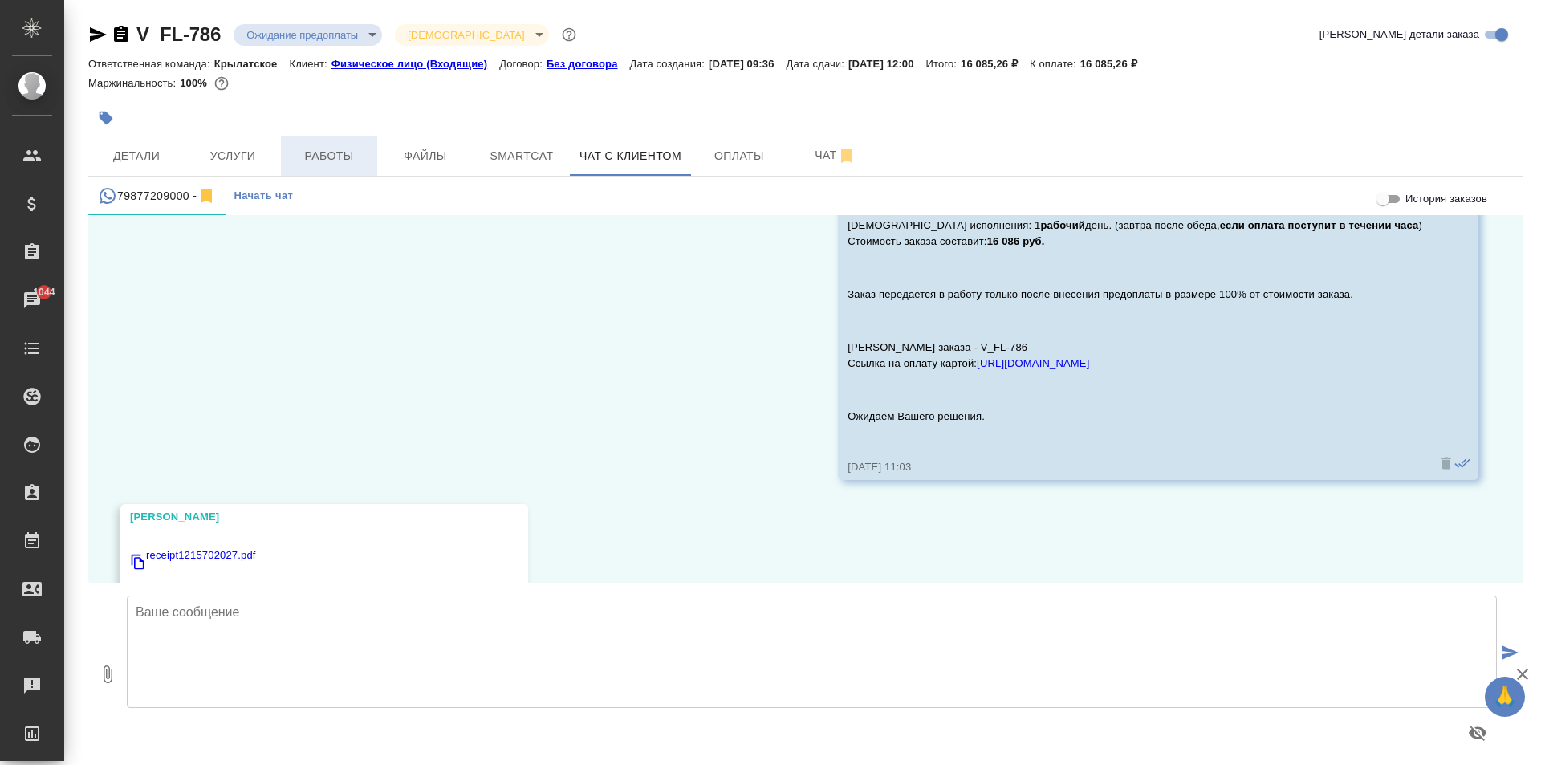
click at [306, 154] on span "Работы" at bounding box center [329, 156] width 77 height 20
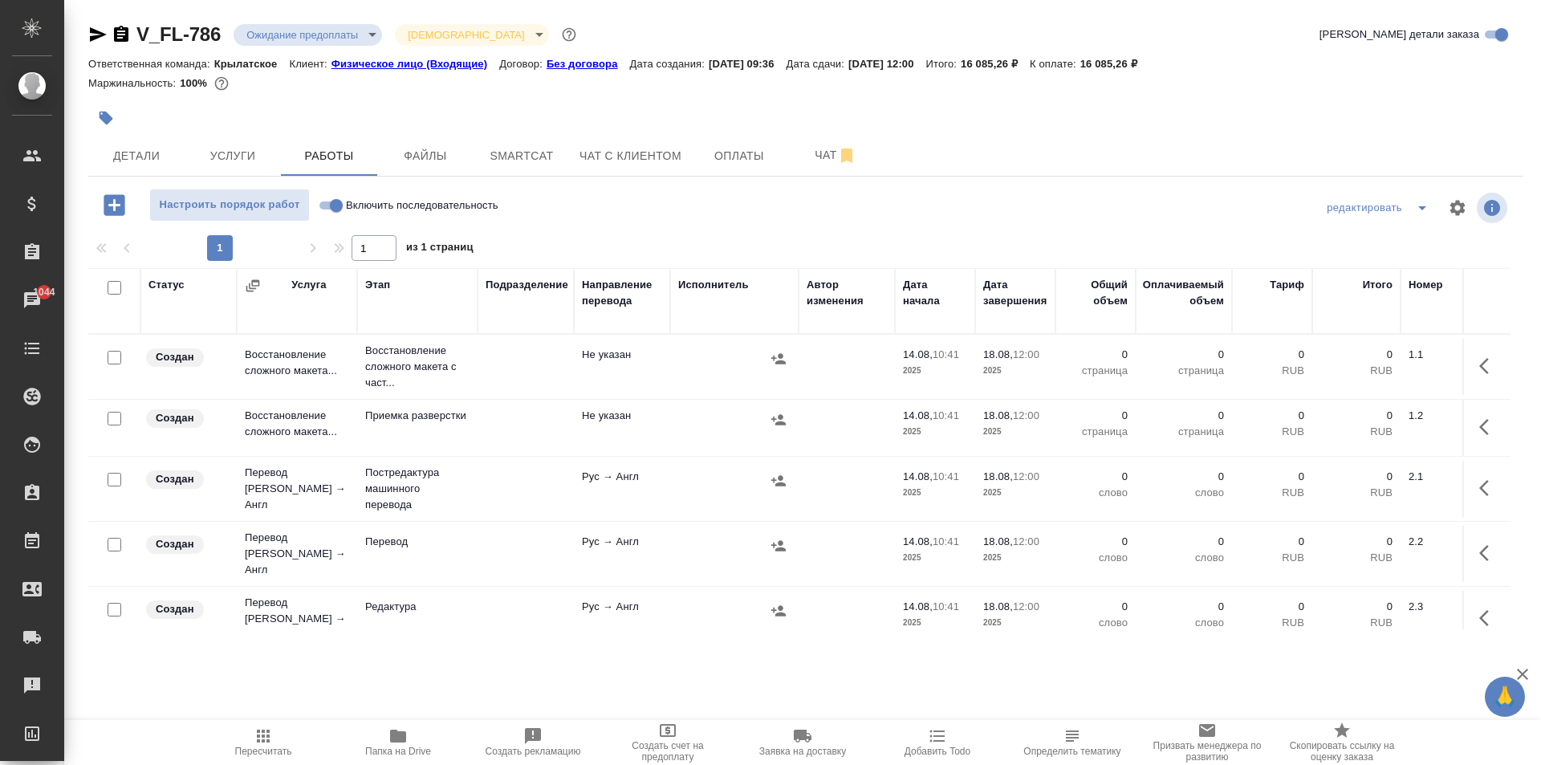
click at [335, 205] on input "Включить последовательность" at bounding box center [336, 205] width 58 height 19
checkbox input "true"
click at [112, 291] on input "checkbox" at bounding box center [115, 288] width 14 height 14
checkbox input "true"
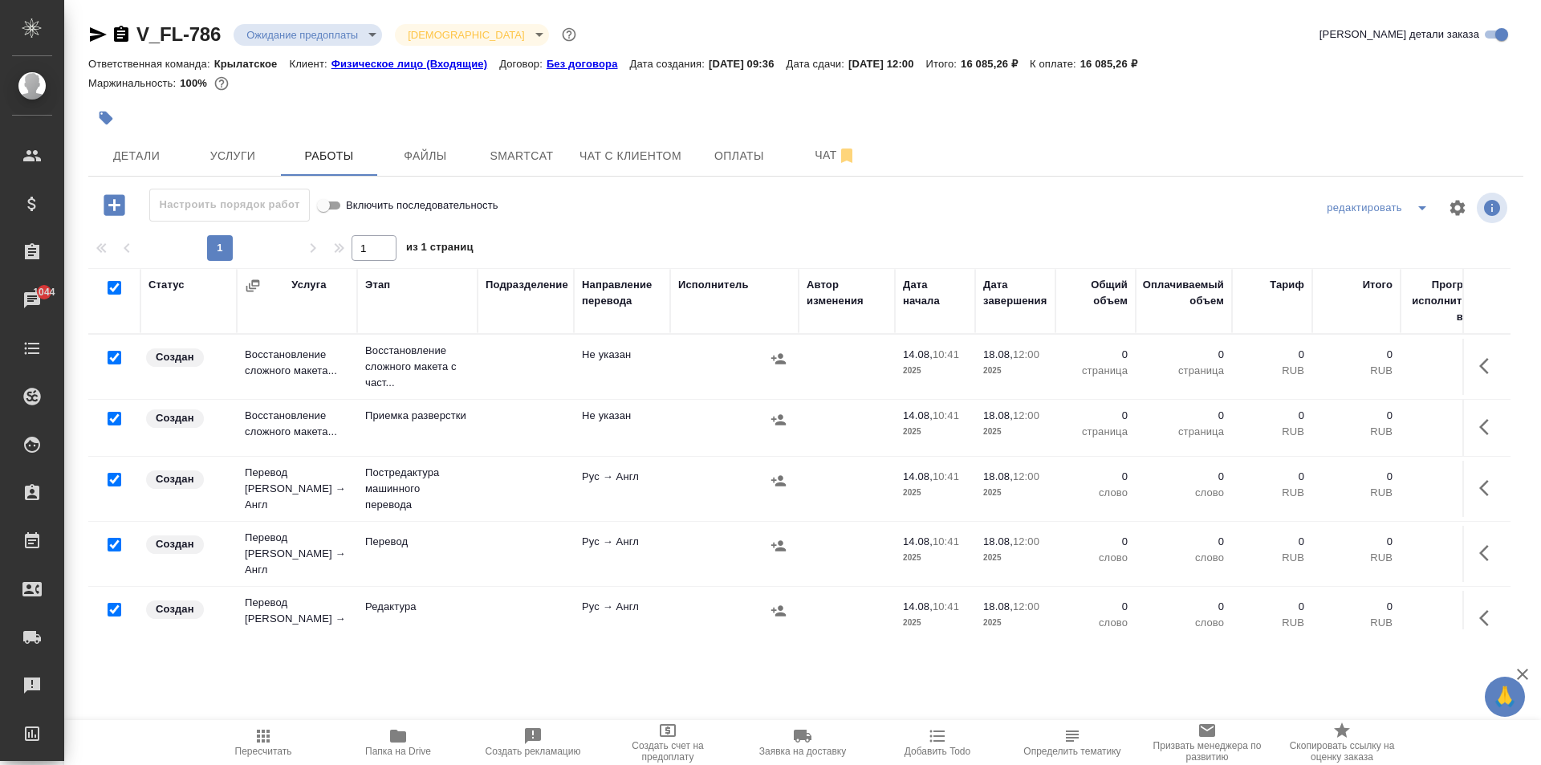
checkbox input "true"
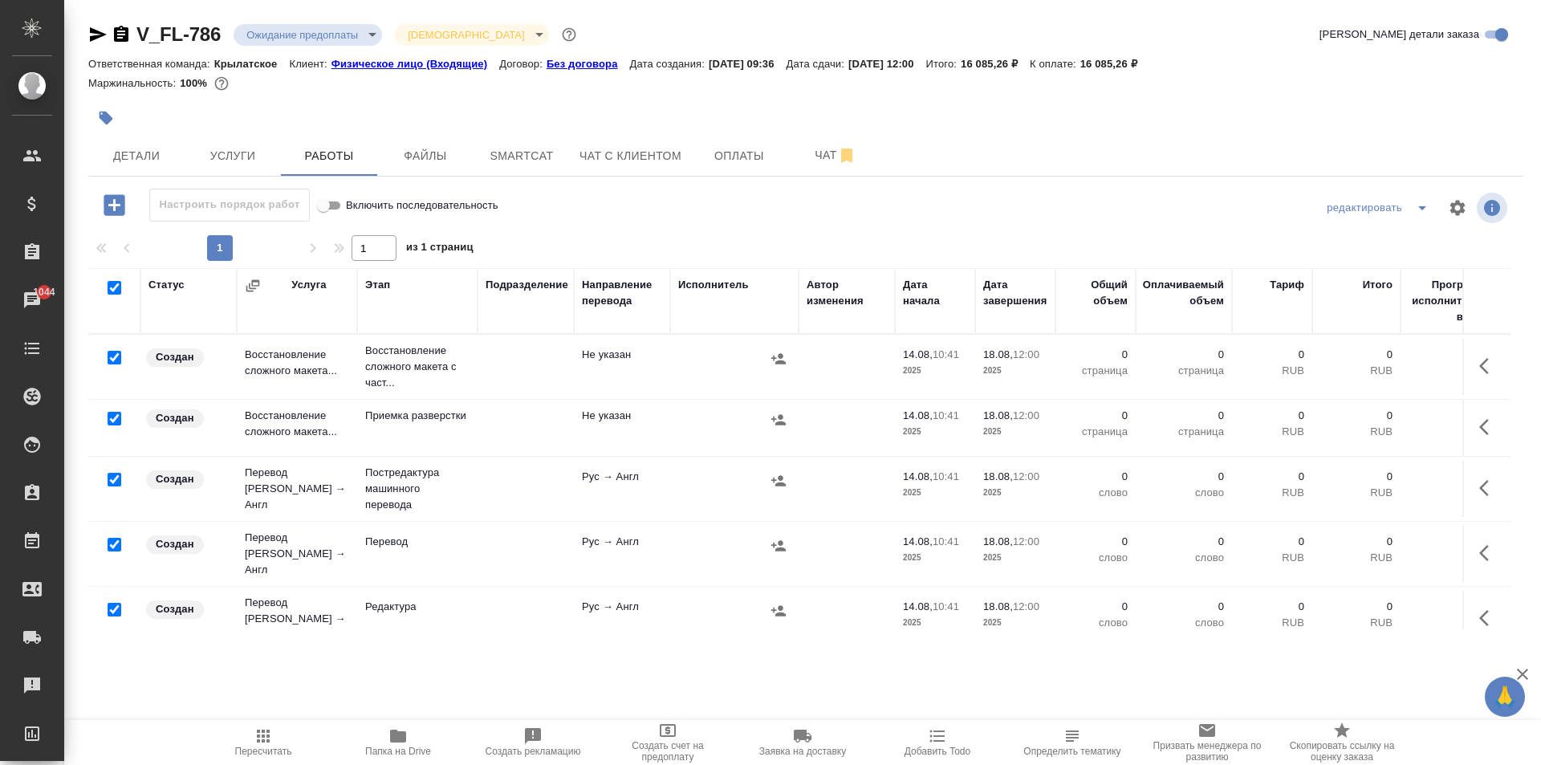
checkbox input "true"
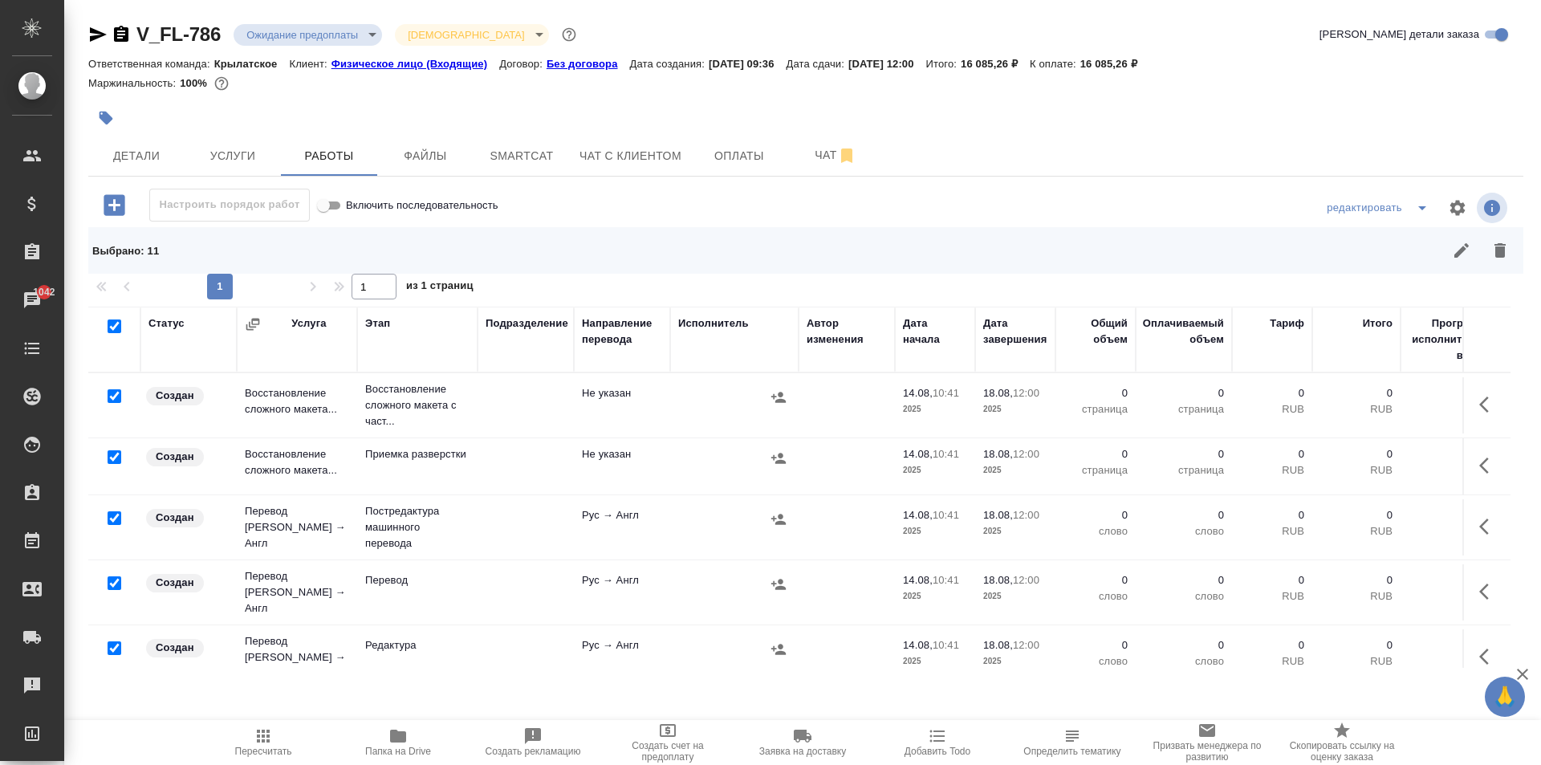
click at [113, 397] on input "checkbox" at bounding box center [115, 396] width 14 height 14
checkbox input "false"
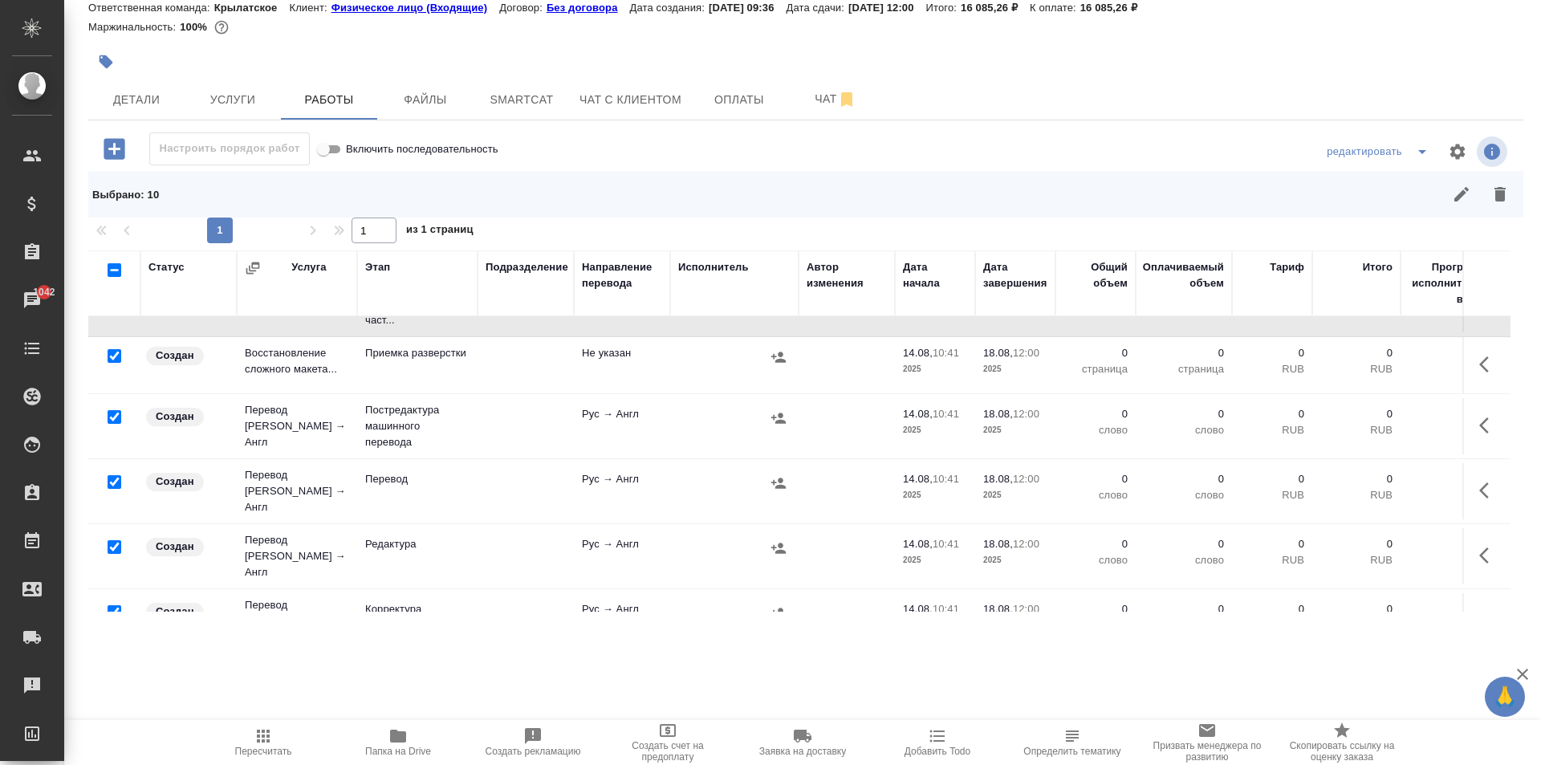
scroll to position [80, 0]
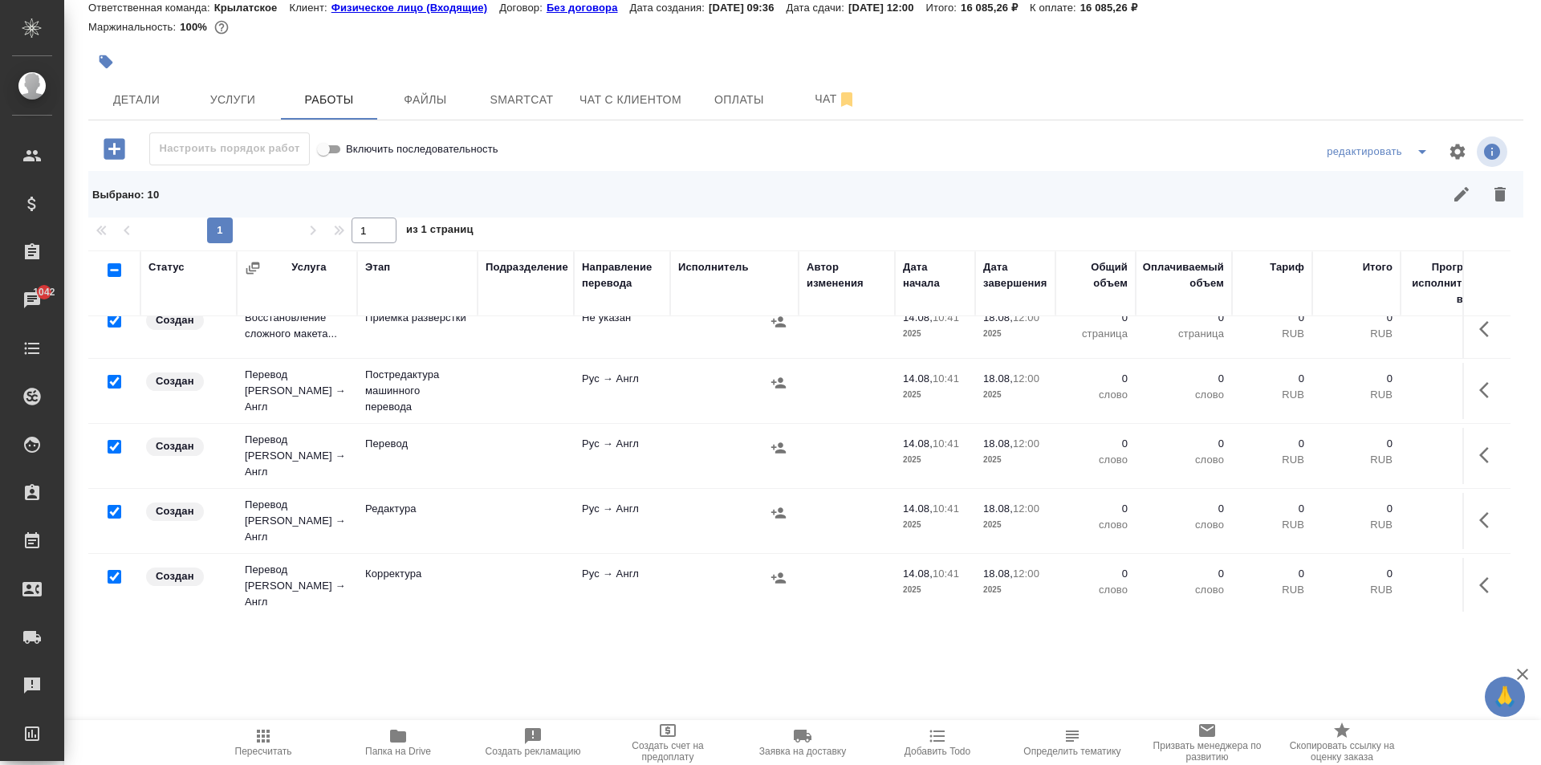
click at [109, 380] on input "checkbox" at bounding box center [115, 382] width 14 height 14
checkbox input "false"
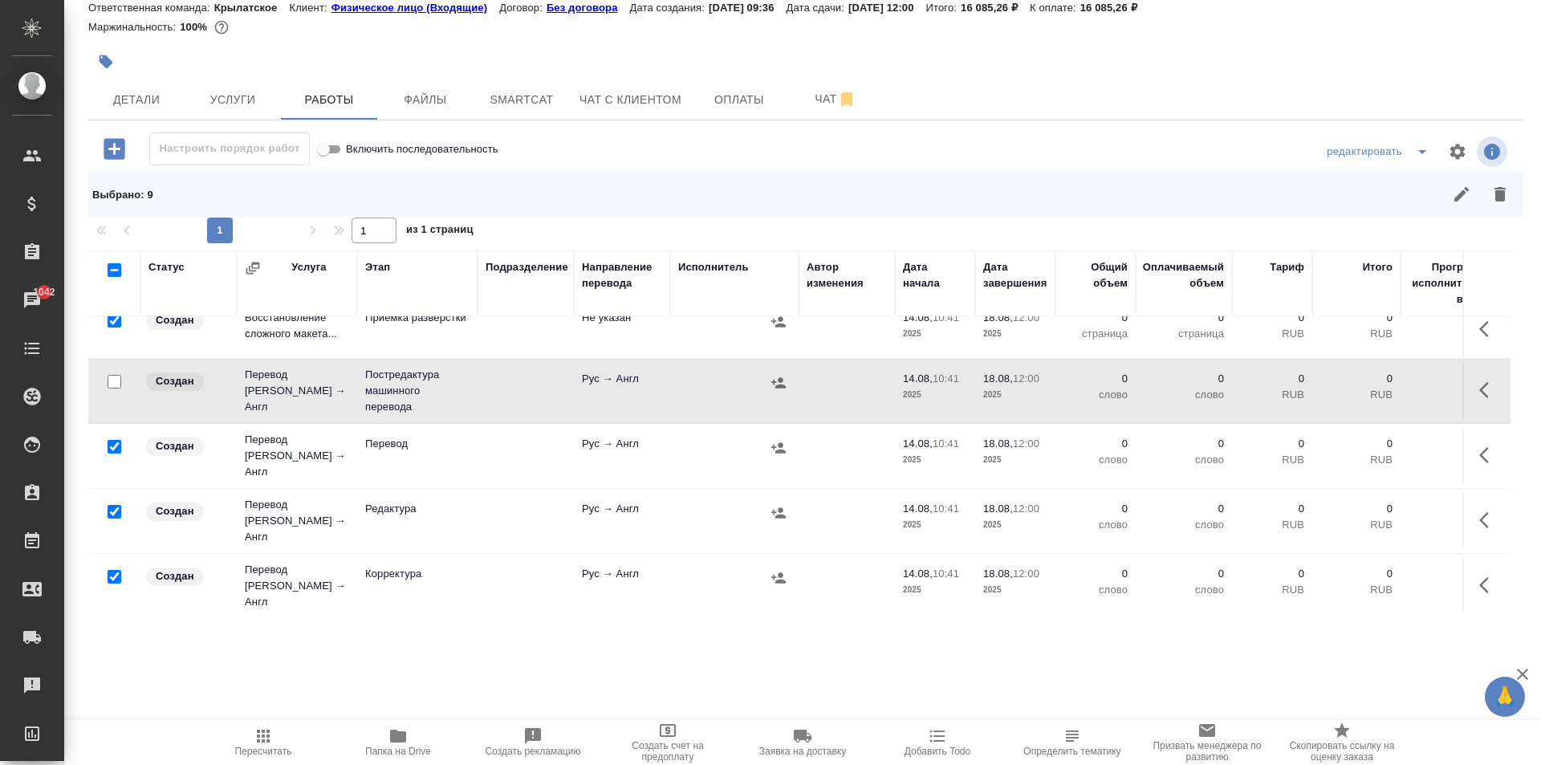
click at [112, 443] on input "checkbox" at bounding box center [115, 447] width 14 height 14
checkbox input "false"
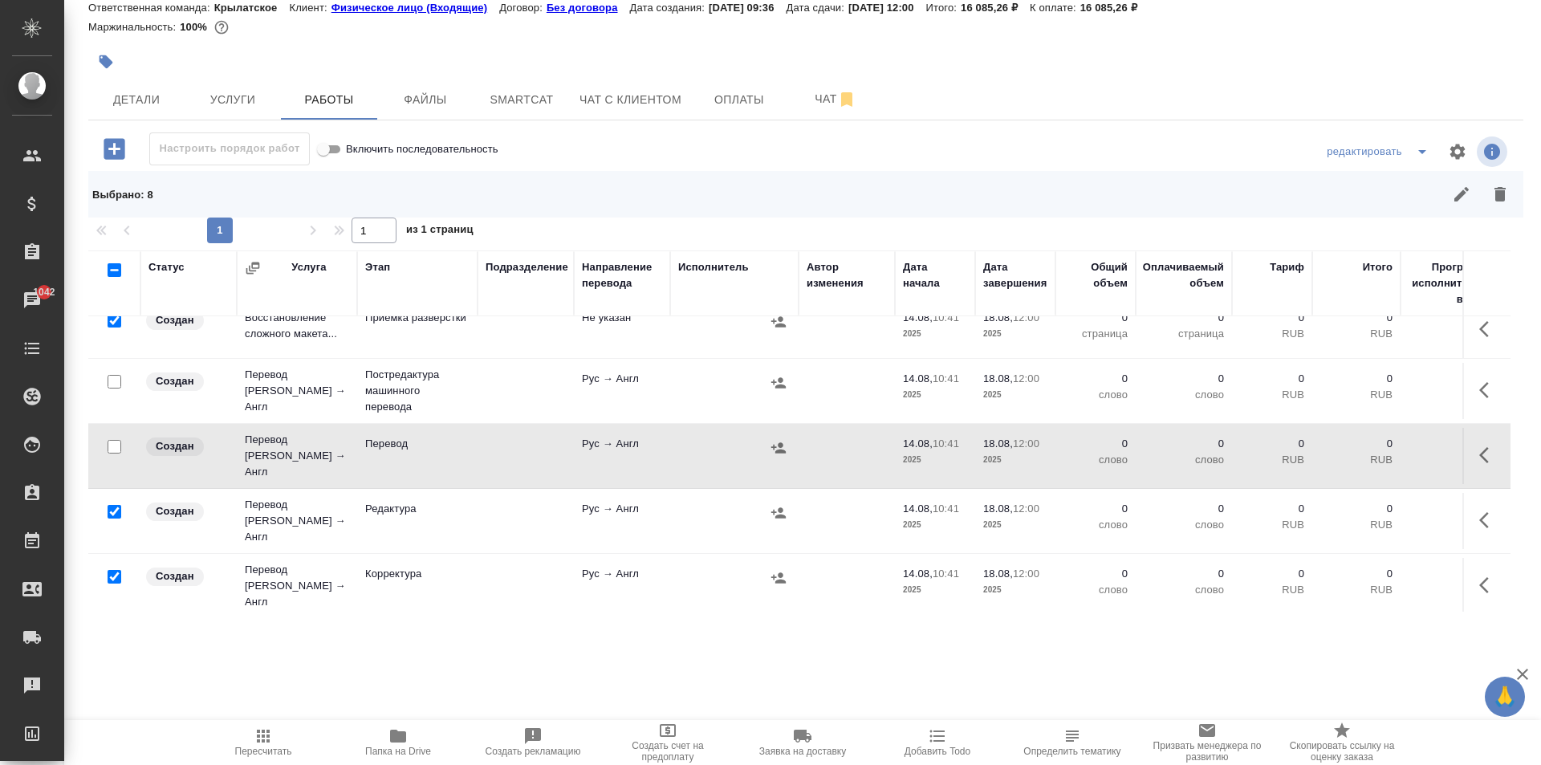
scroll to position [161, 0]
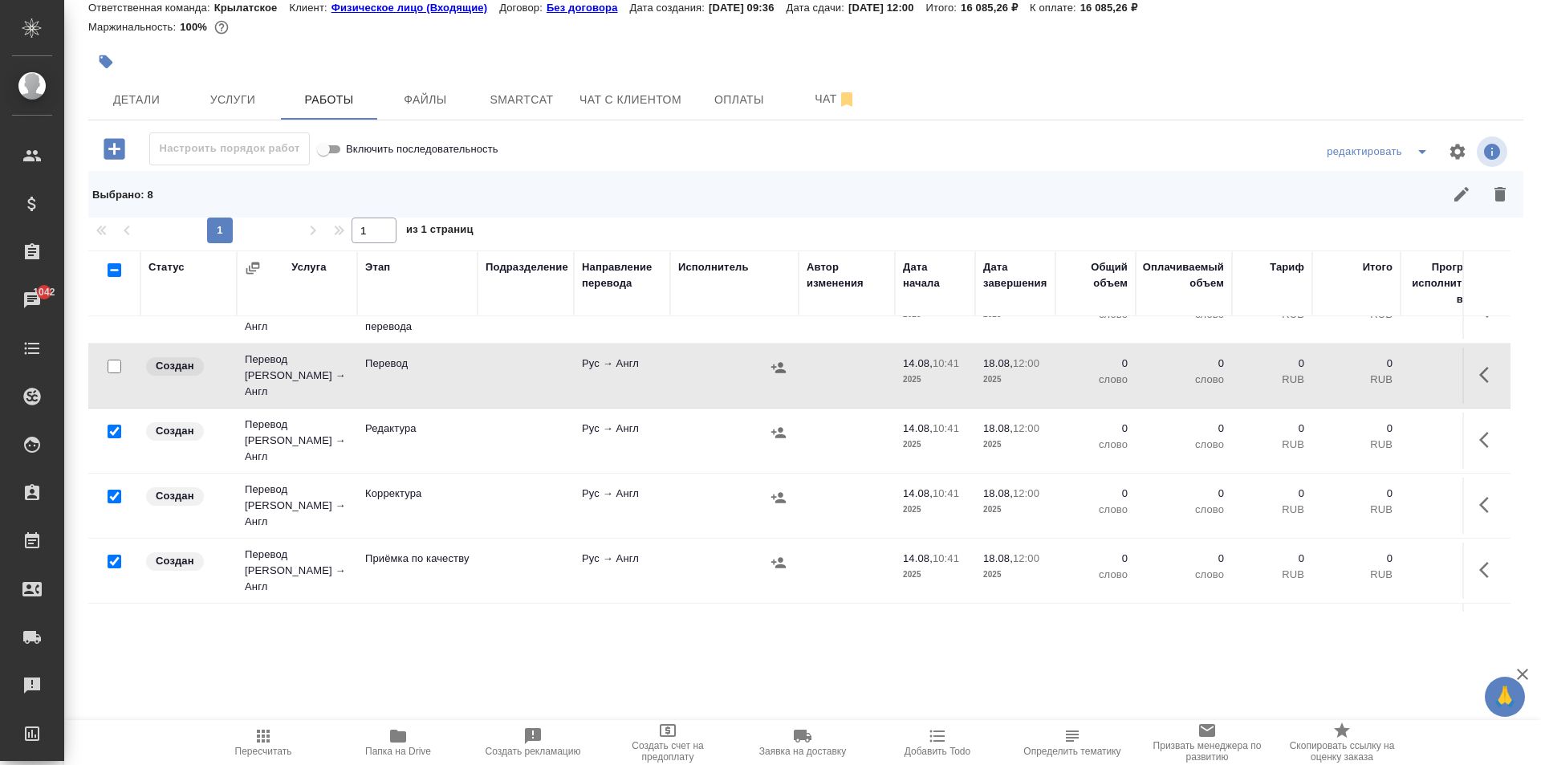
click at [116, 425] on input "checkbox" at bounding box center [115, 432] width 14 height 14
checkbox input "false"
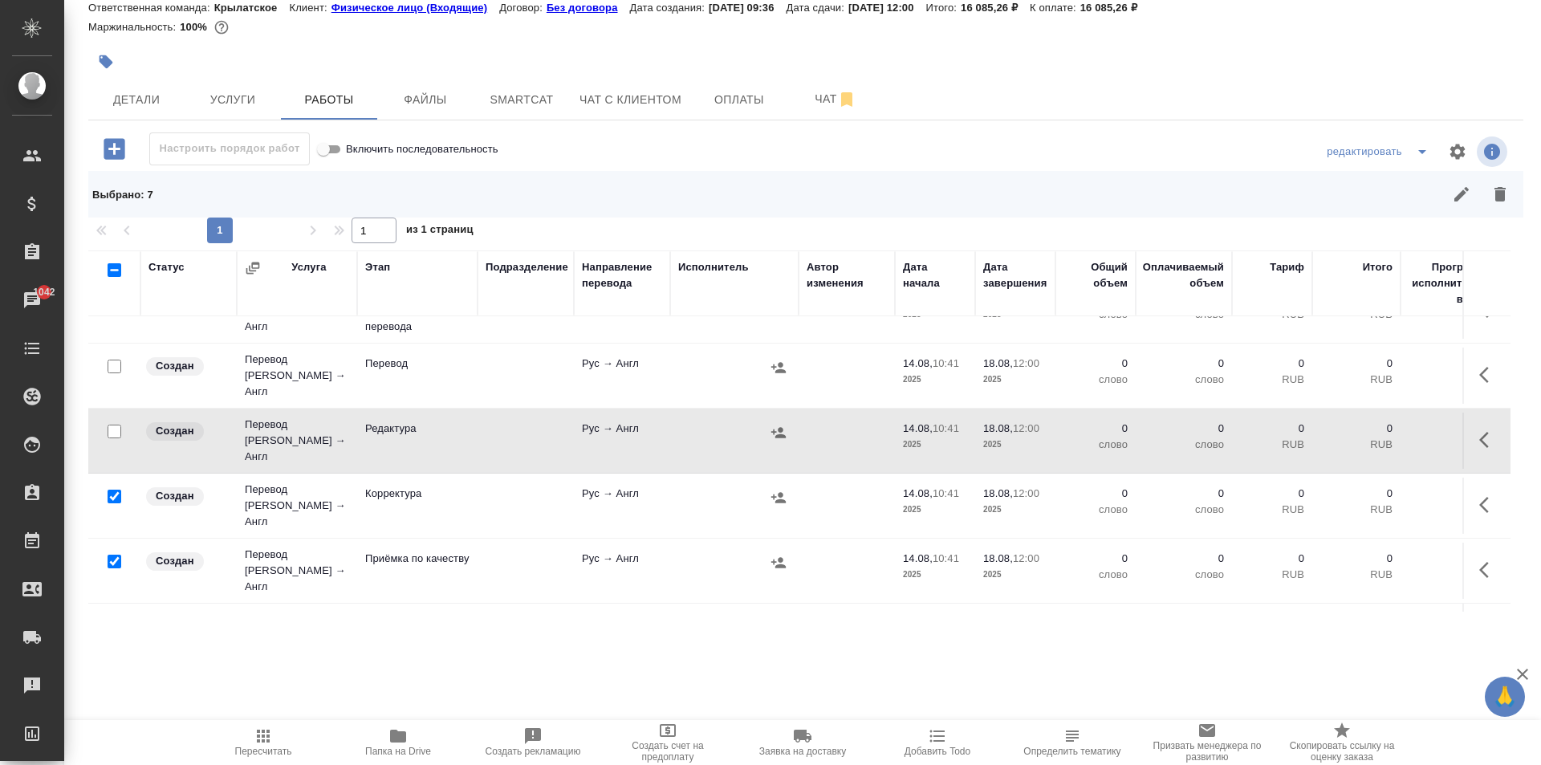
click at [113, 490] on input "checkbox" at bounding box center [115, 497] width 14 height 14
checkbox input "false"
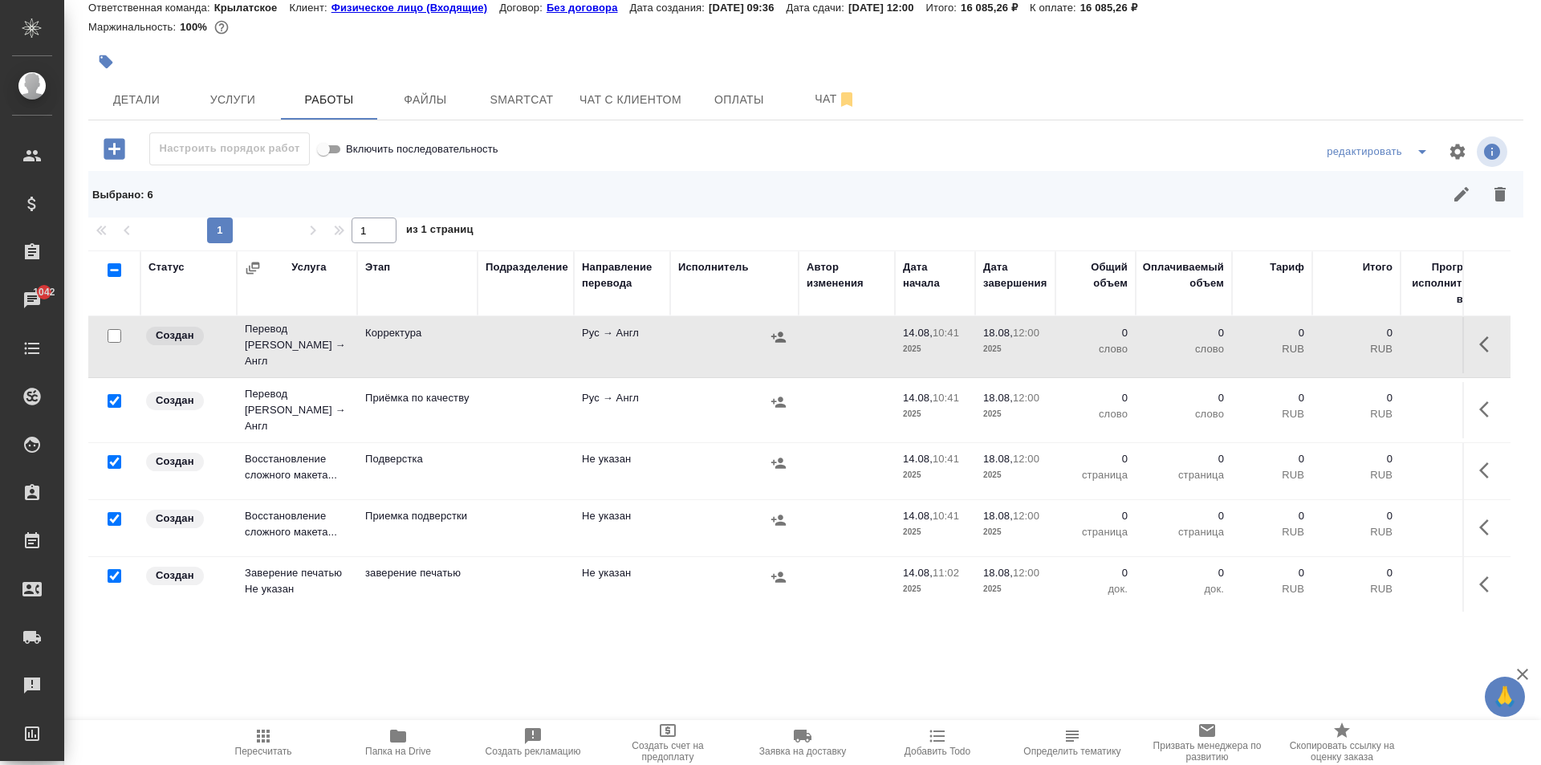
click at [115, 394] on input "checkbox" at bounding box center [115, 401] width 14 height 14
checkbox input "false"
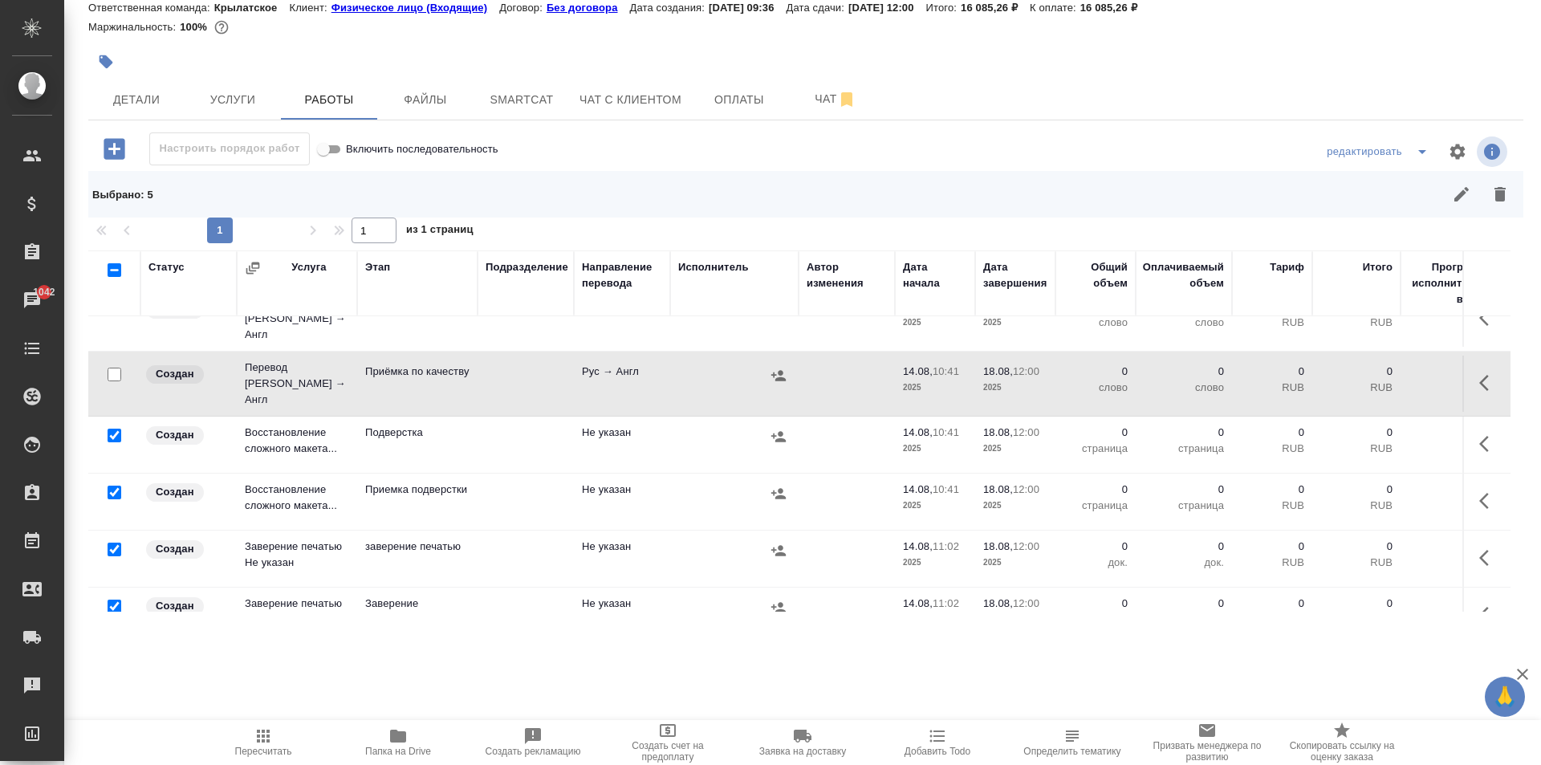
scroll to position [360, 0]
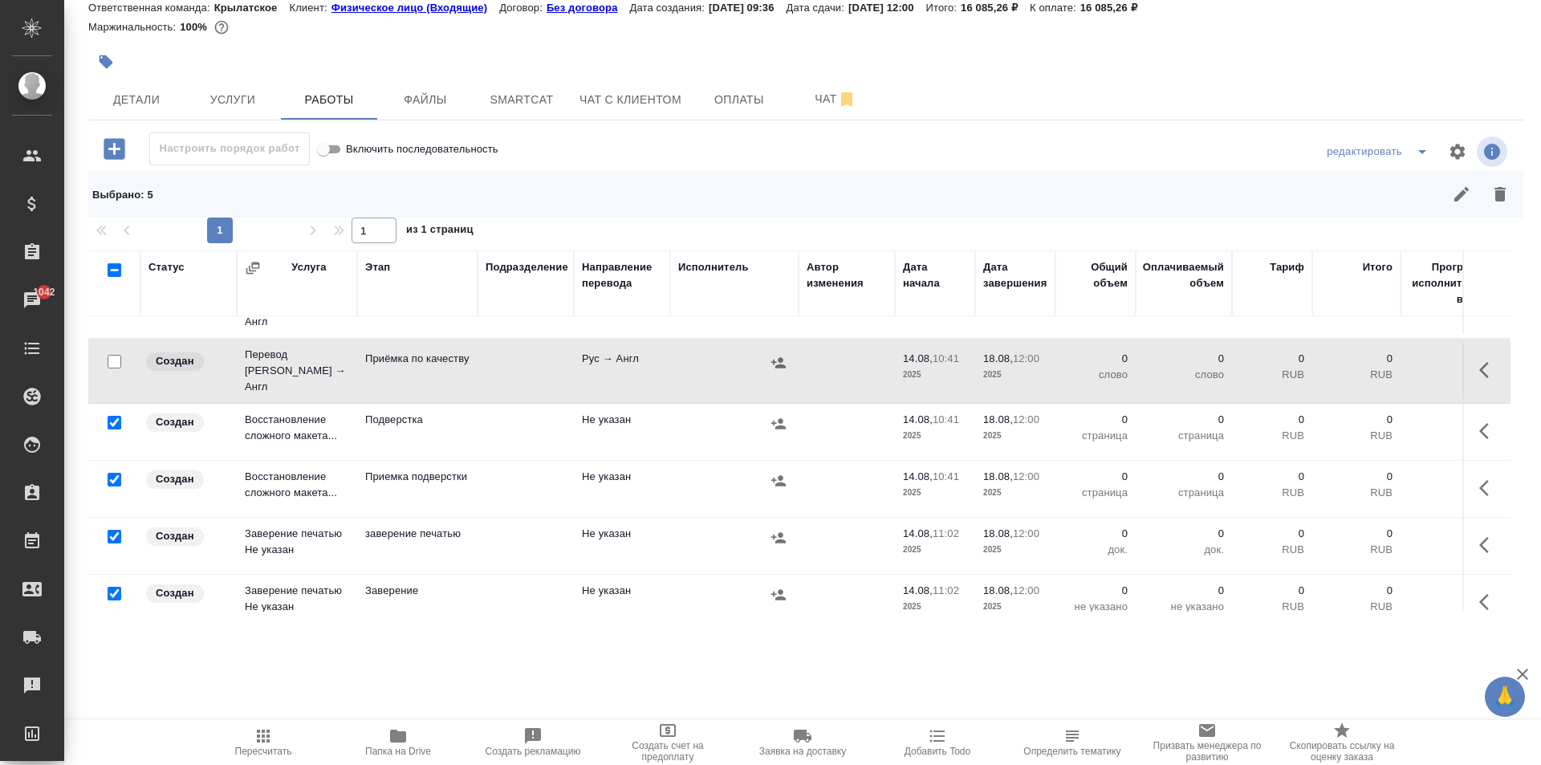
drag, startPoint x: 1512, startPoint y: 193, endPoint x: 1354, endPoint y: 255, distance: 170.0
click at [1507, 193] on button "button" at bounding box center [1500, 194] width 39 height 39
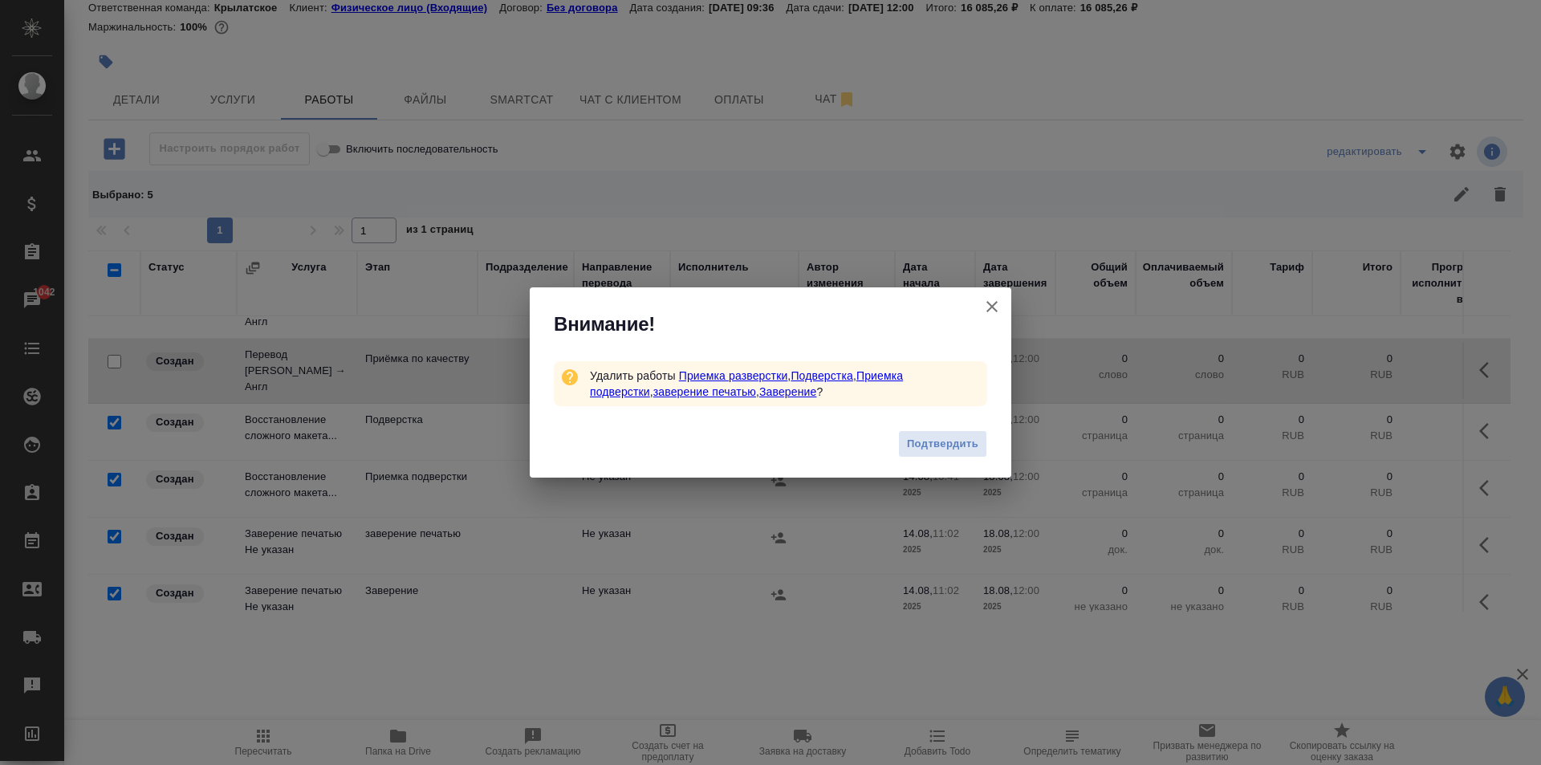
click at [957, 426] on div "Подтвердить" at bounding box center [771, 446] width 482 height 64
click at [966, 452] on span "Подтвердить" at bounding box center [942, 444] width 71 height 18
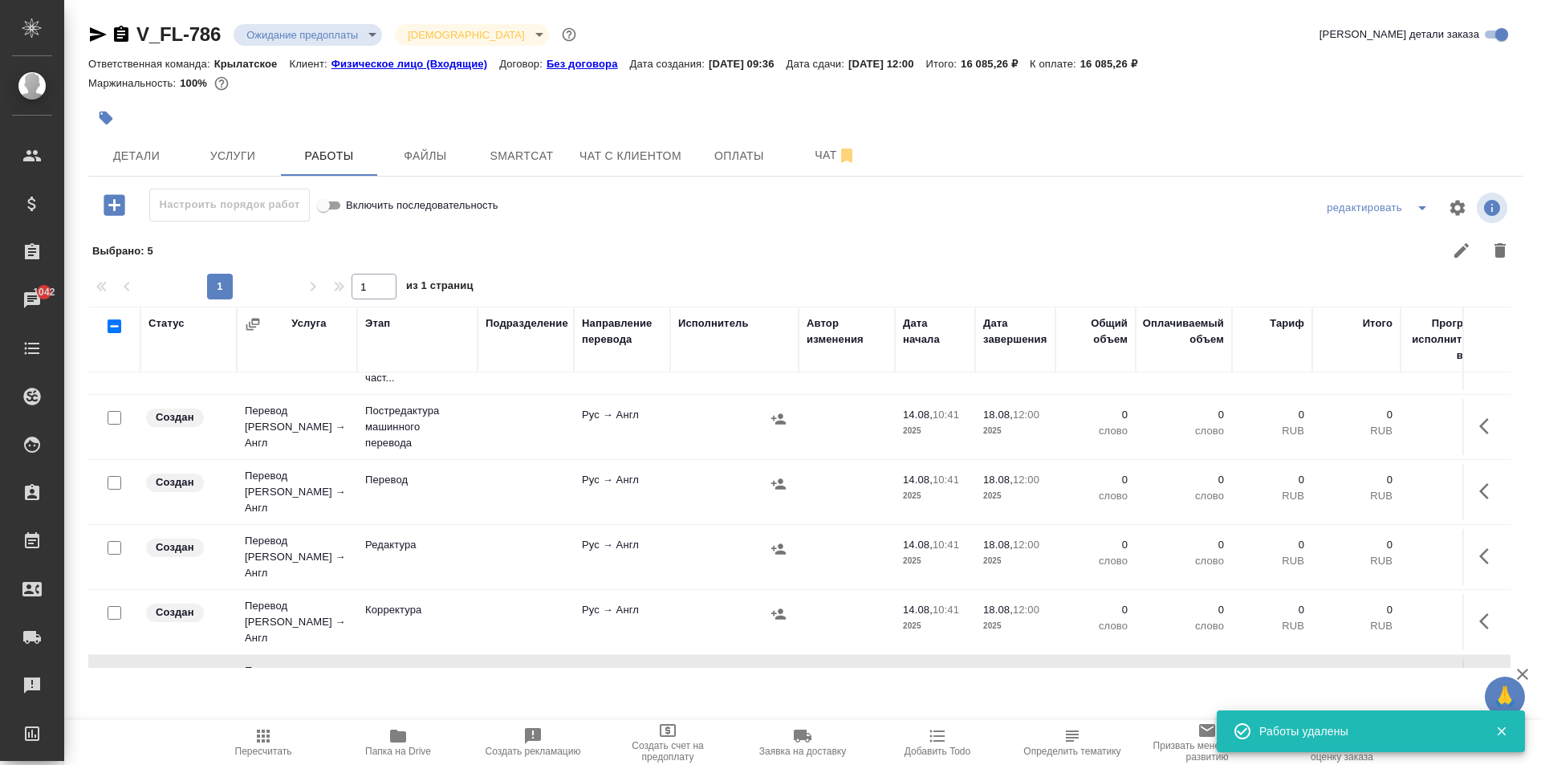
scroll to position [0, 0]
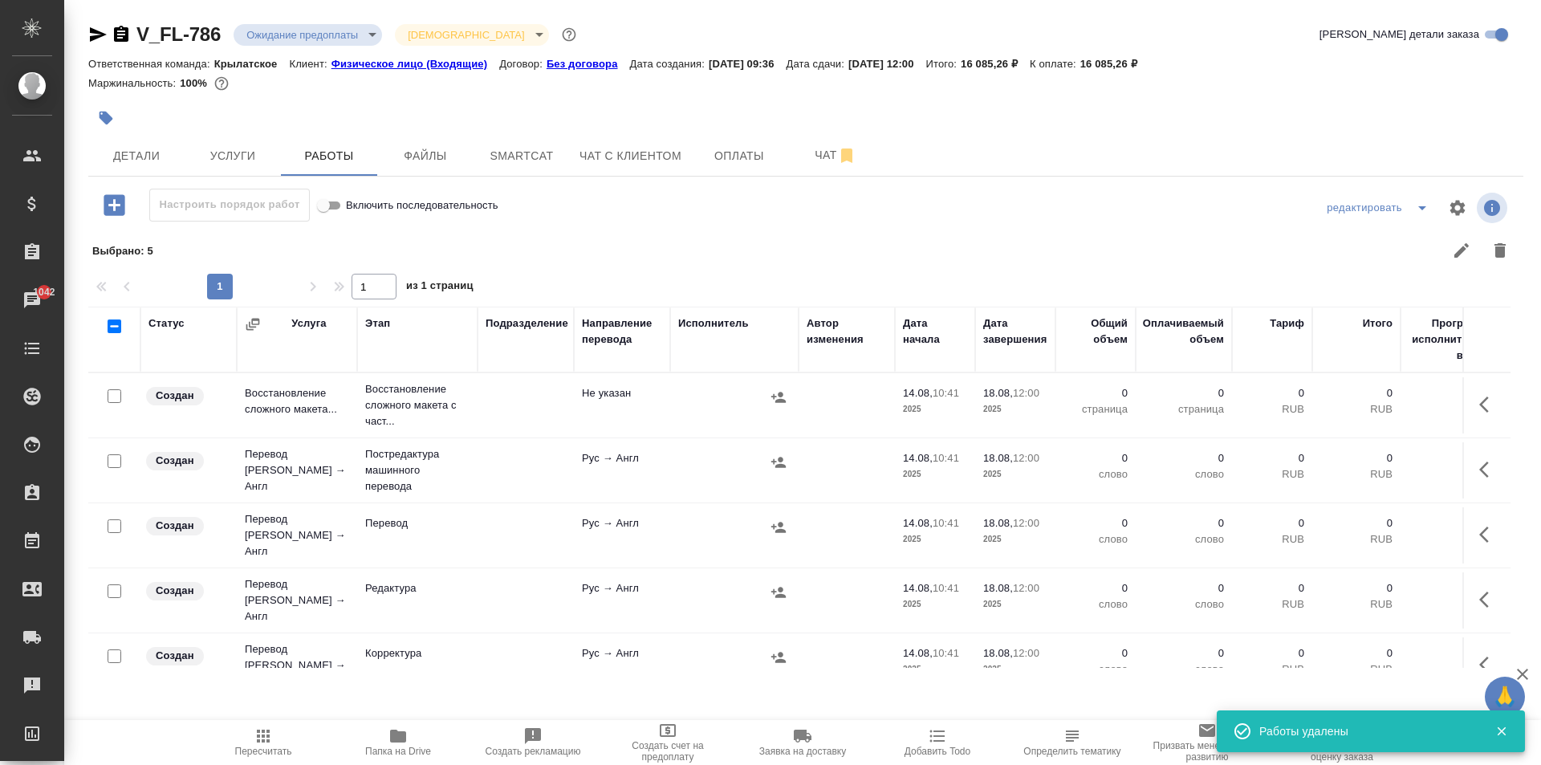
click at [725, 183] on div "V_FL-786 Ожидание предоплаты waitingForPrepayment Святая троица holyTrinity Кра…" at bounding box center [805, 354] width 1453 height 709
drag, startPoint x: 722, startPoint y: 152, endPoint x: 559, endPoint y: 208, distance: 172.1
click at [722, 152] on span "Оплаты" at bounding box center [739, 156] width 77 height 20
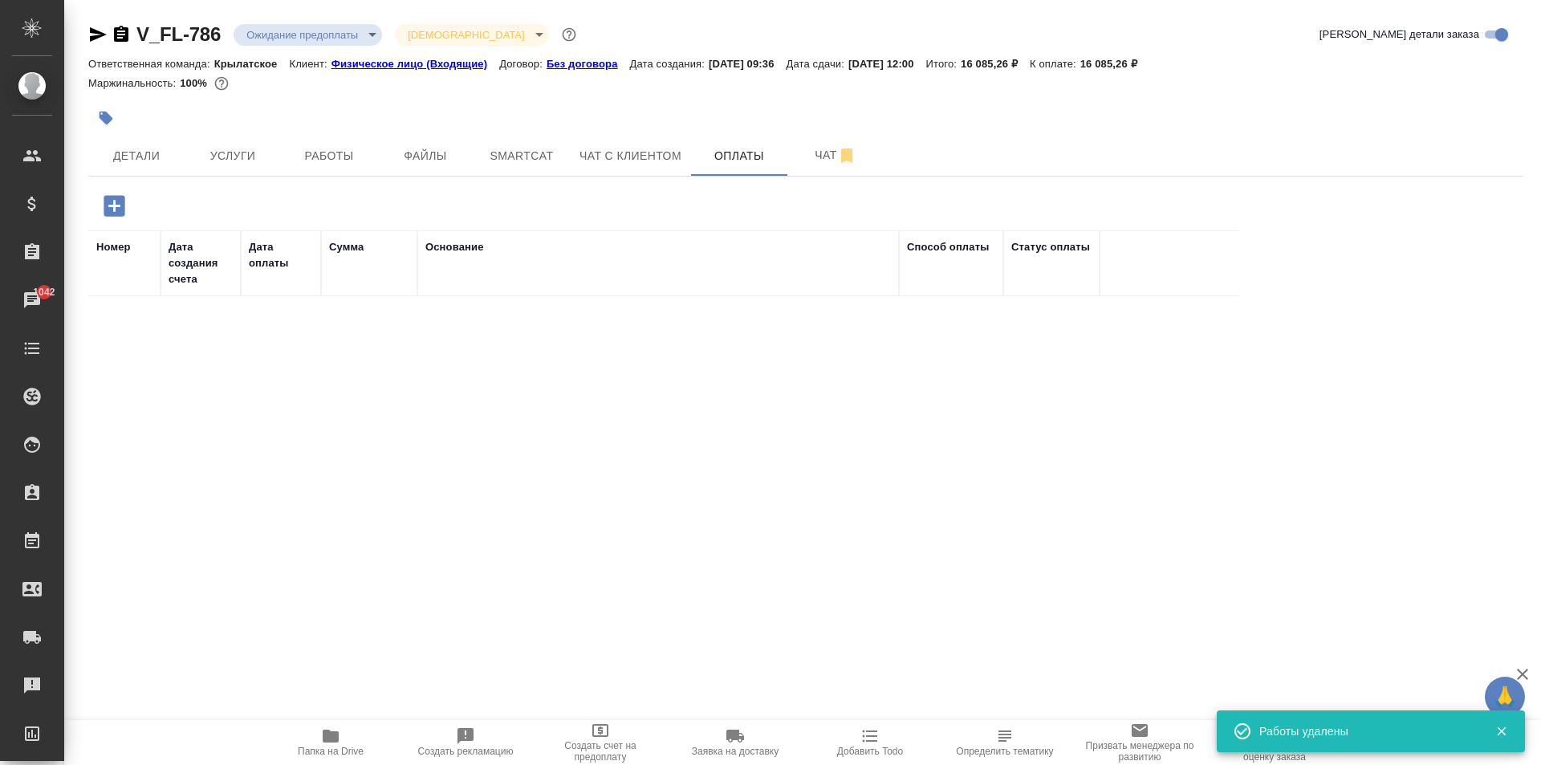
click at [124, 199] on icon "button" at bounding box center [114, 205] width 21 height 21
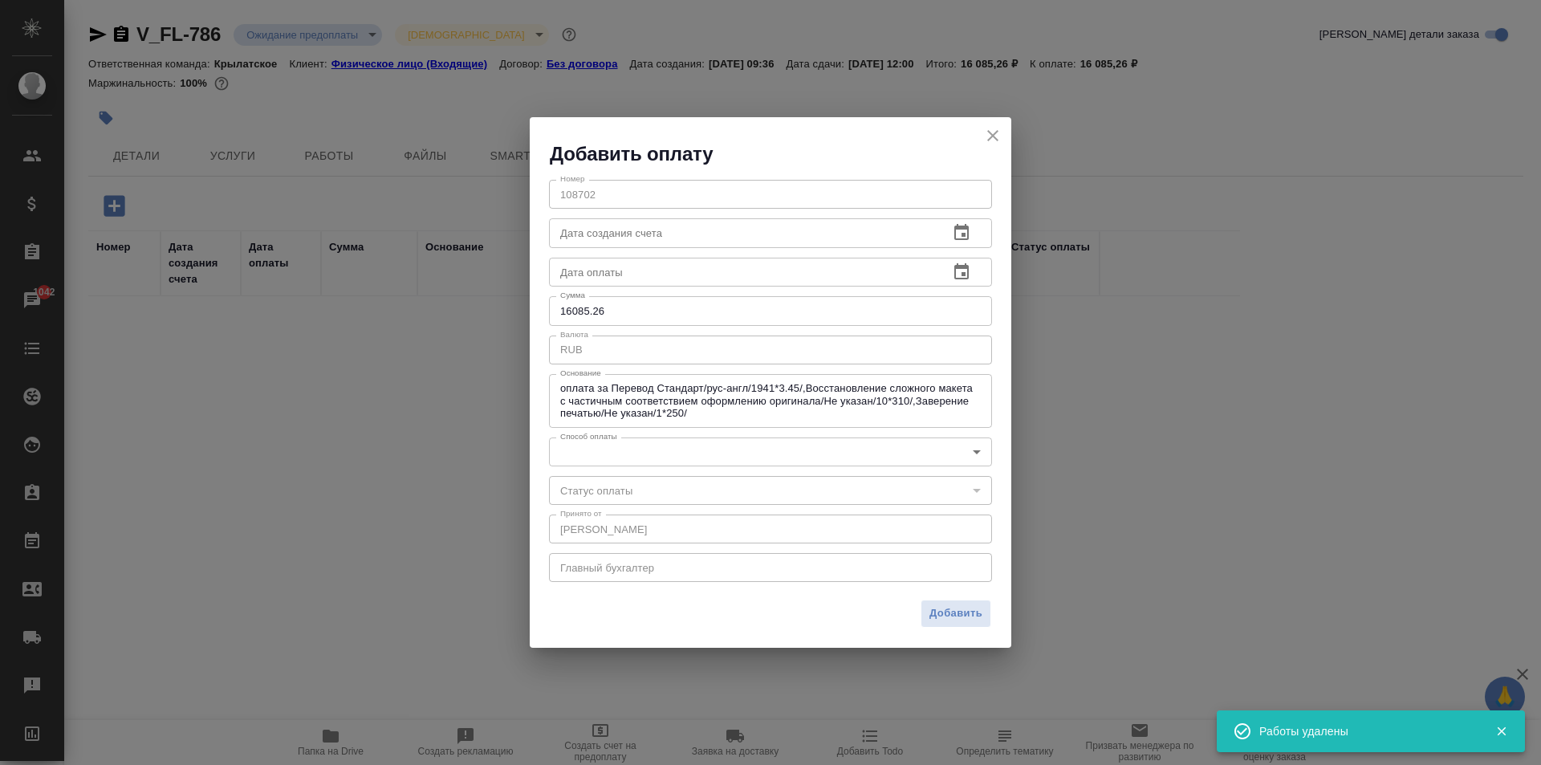
click at [686, 466] on div "Номер 108702 Номер Дата создания счета Дата создания счета Дата оплаты Дата опл…" at bounding box center [771, 379] width 482 height 425
click at [641, 474] on div "Номер 108702 Номер Дата создания счета Дата создания счета Дата оплаты Дата опл…" at bounding box center [771, 379] width 482 height 425
click at [628, 462] on body "🙏 .cls-1 fill:#fff; AWATERA [PERSON_NAME] Спецификации Заказы 1042 Чаты Todo Пр…" at bounding box center [770, 382] width 1541 height 765
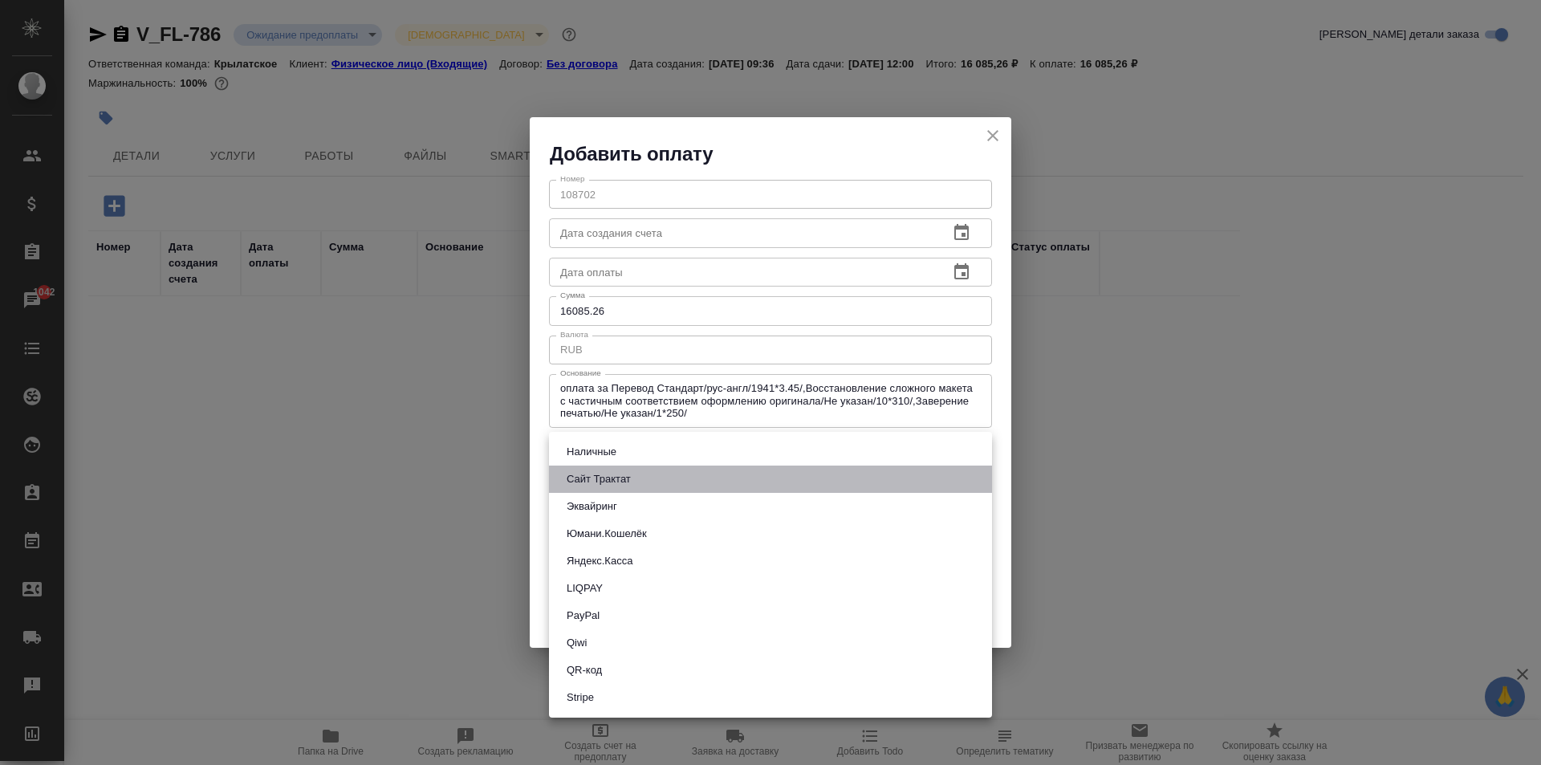
click at [600, 482] on button "Сайт Трактат" at bounding box center [599, 479] width 74 height 18
type input "site-traktat"
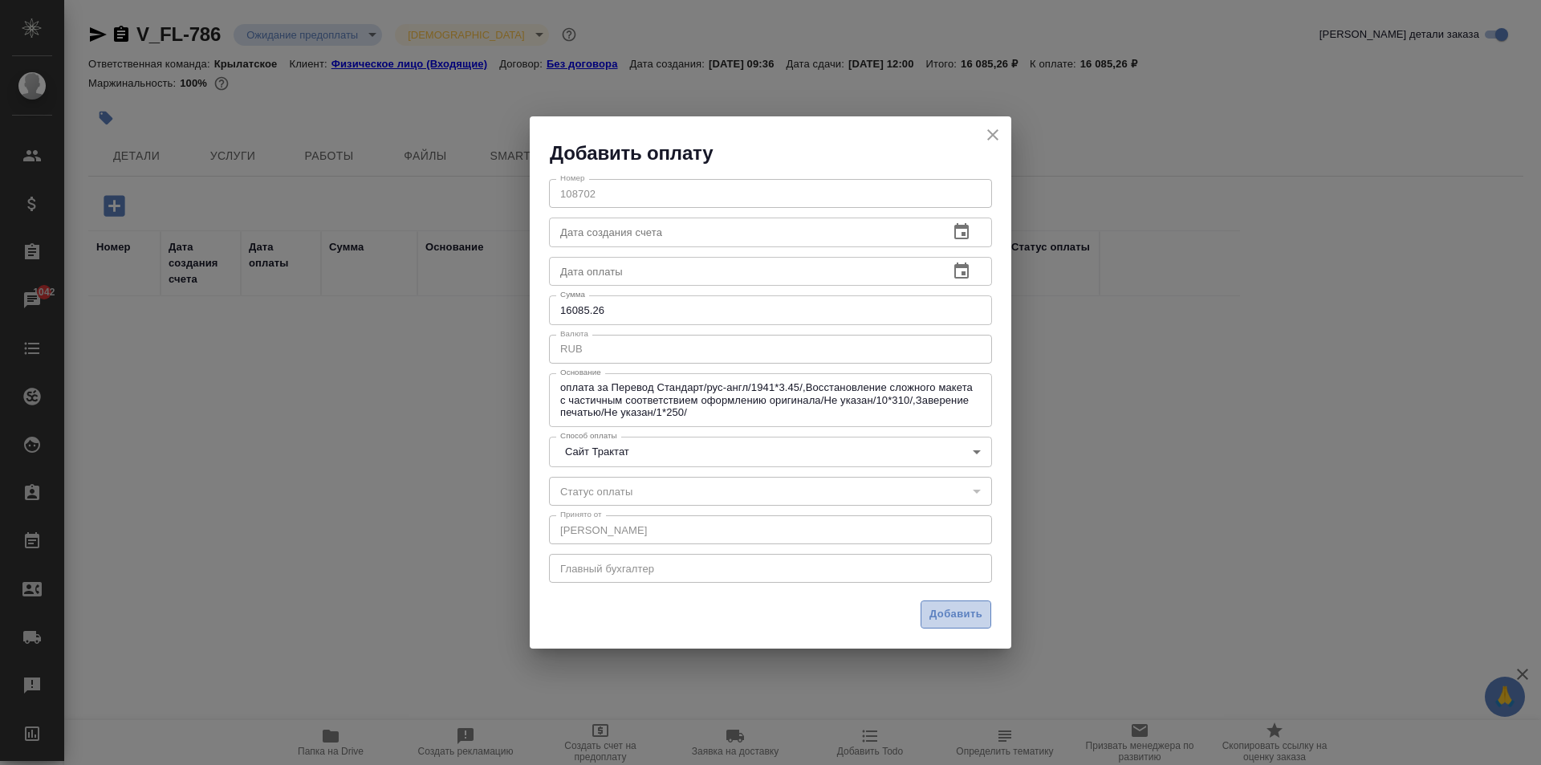
click at [953, 614] on span "Добавить" at bounding box center [955, 614] width 53 height 18
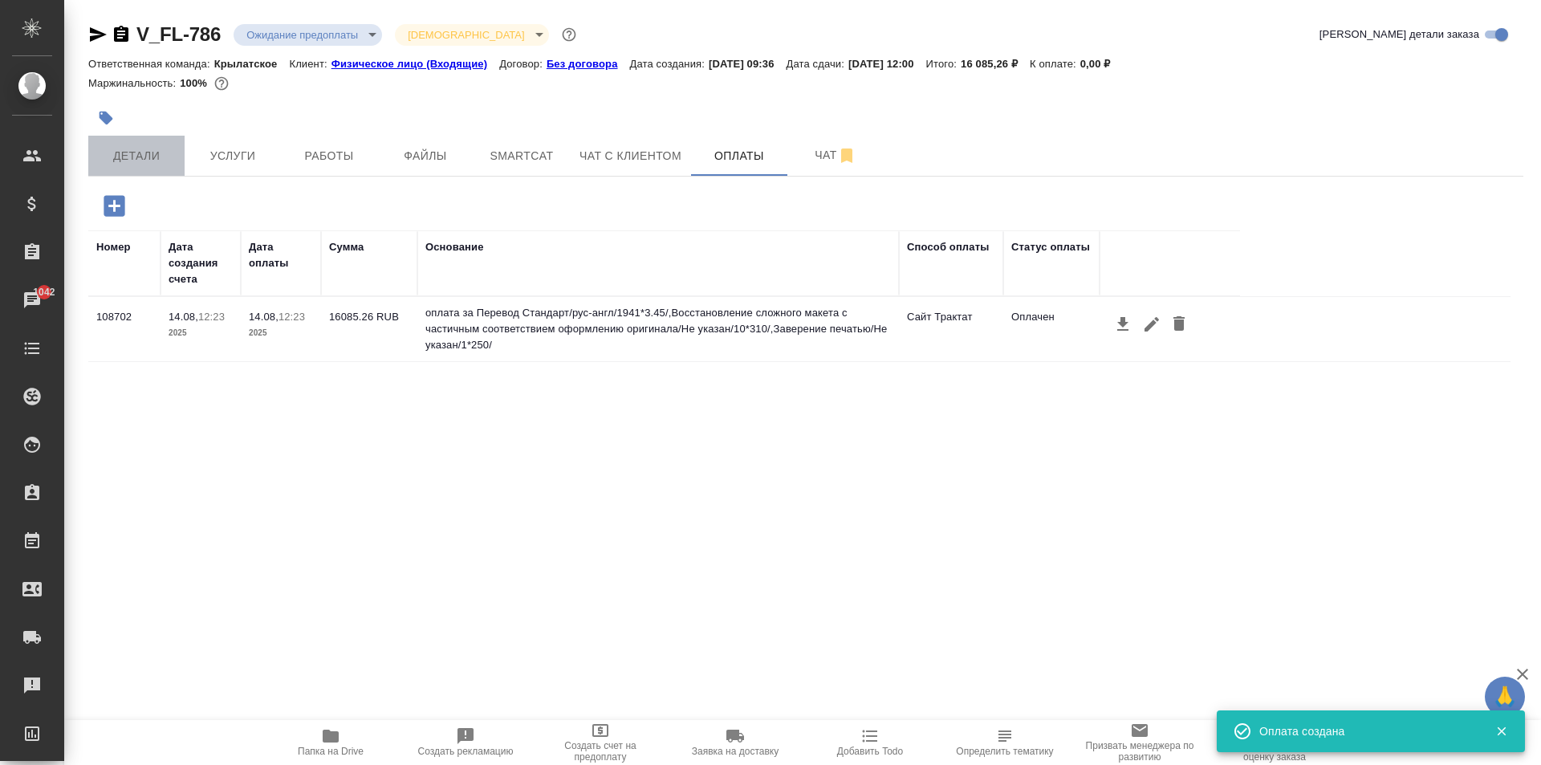
click at [141, 165] on span "Детали" at bounding box center [136, 156] width 77 height 20
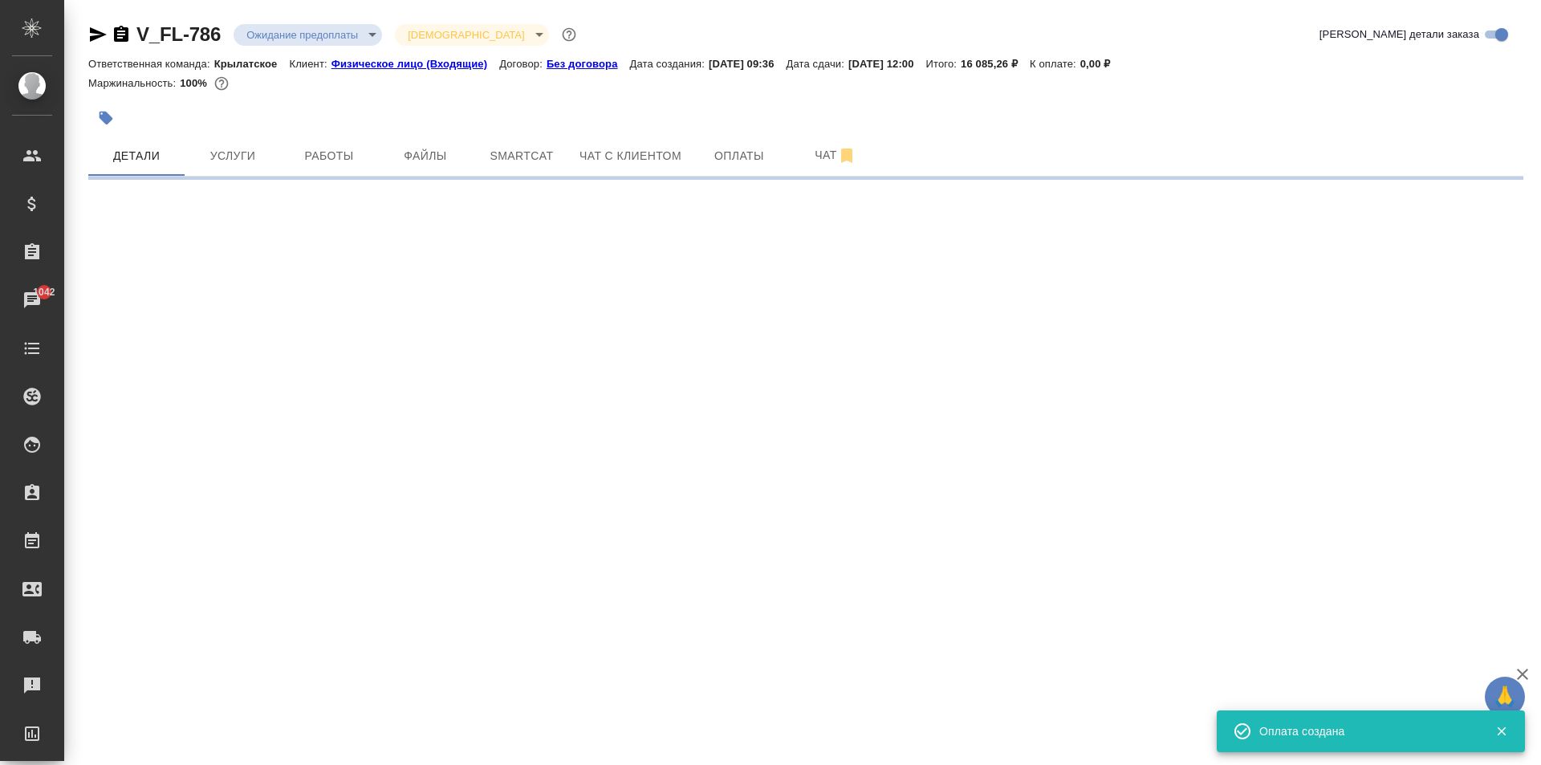
select select "RU"
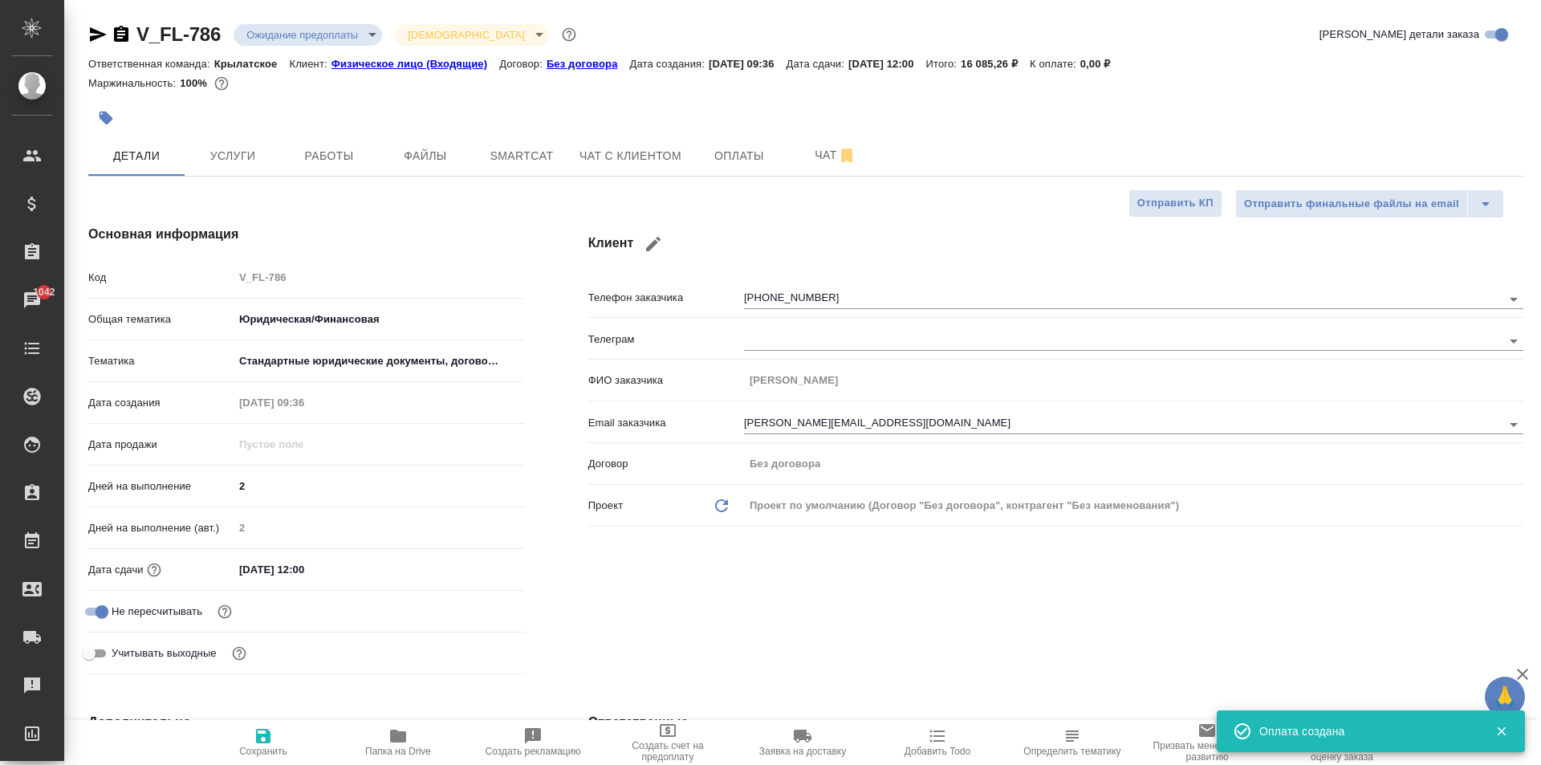
type textarea "x"
drag, startPoint x: 337, startPoint y: 570, endPoint x: 346, endPoint y: 567, distance: 9.2
click at [338, 570] on input "[DATE] 12:00" at bounding box center [304, 569] width 140 height 23
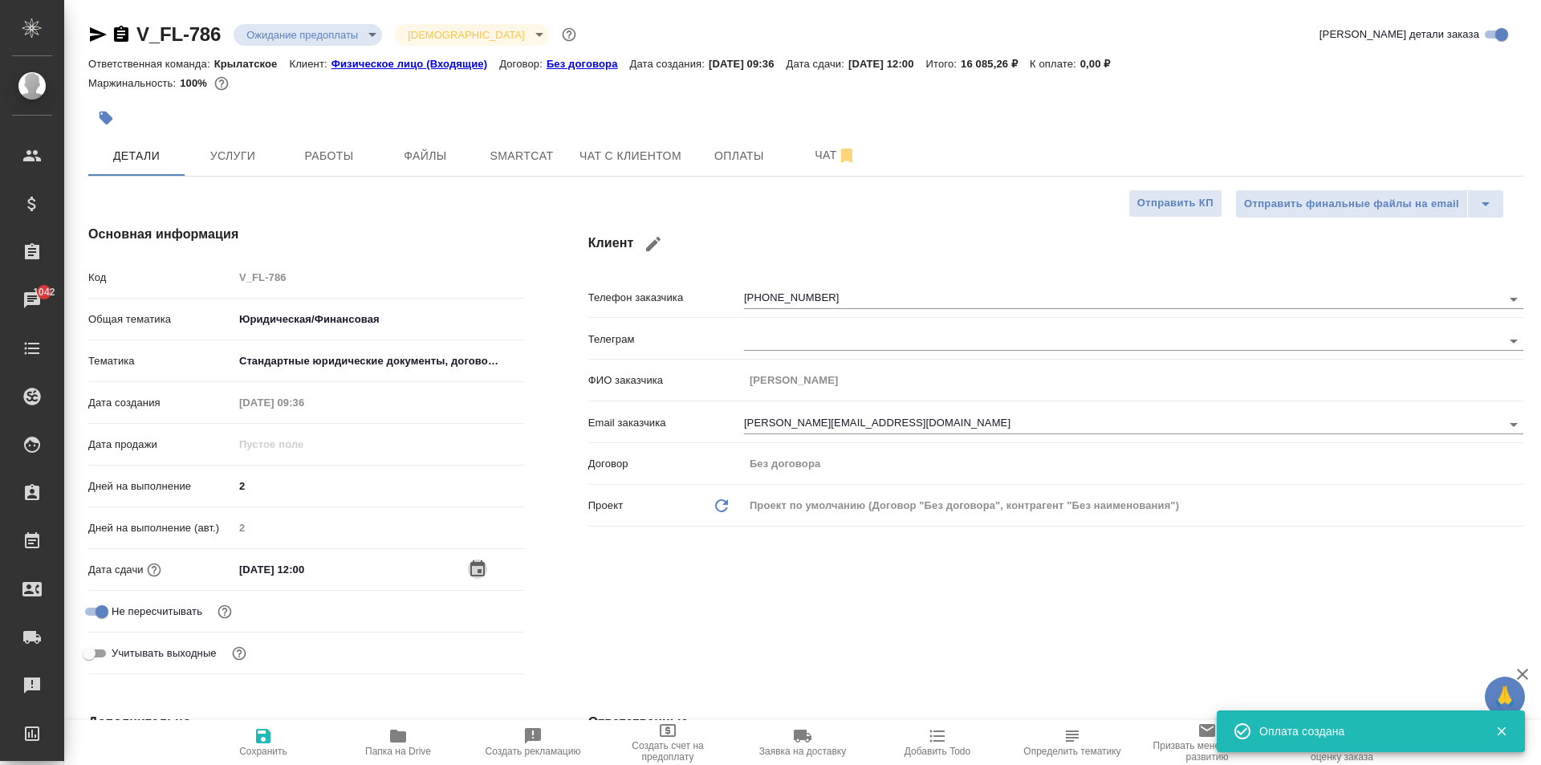
click at [478, 571] on icon "button" at bounding box center [477, 568] width 14 height 16
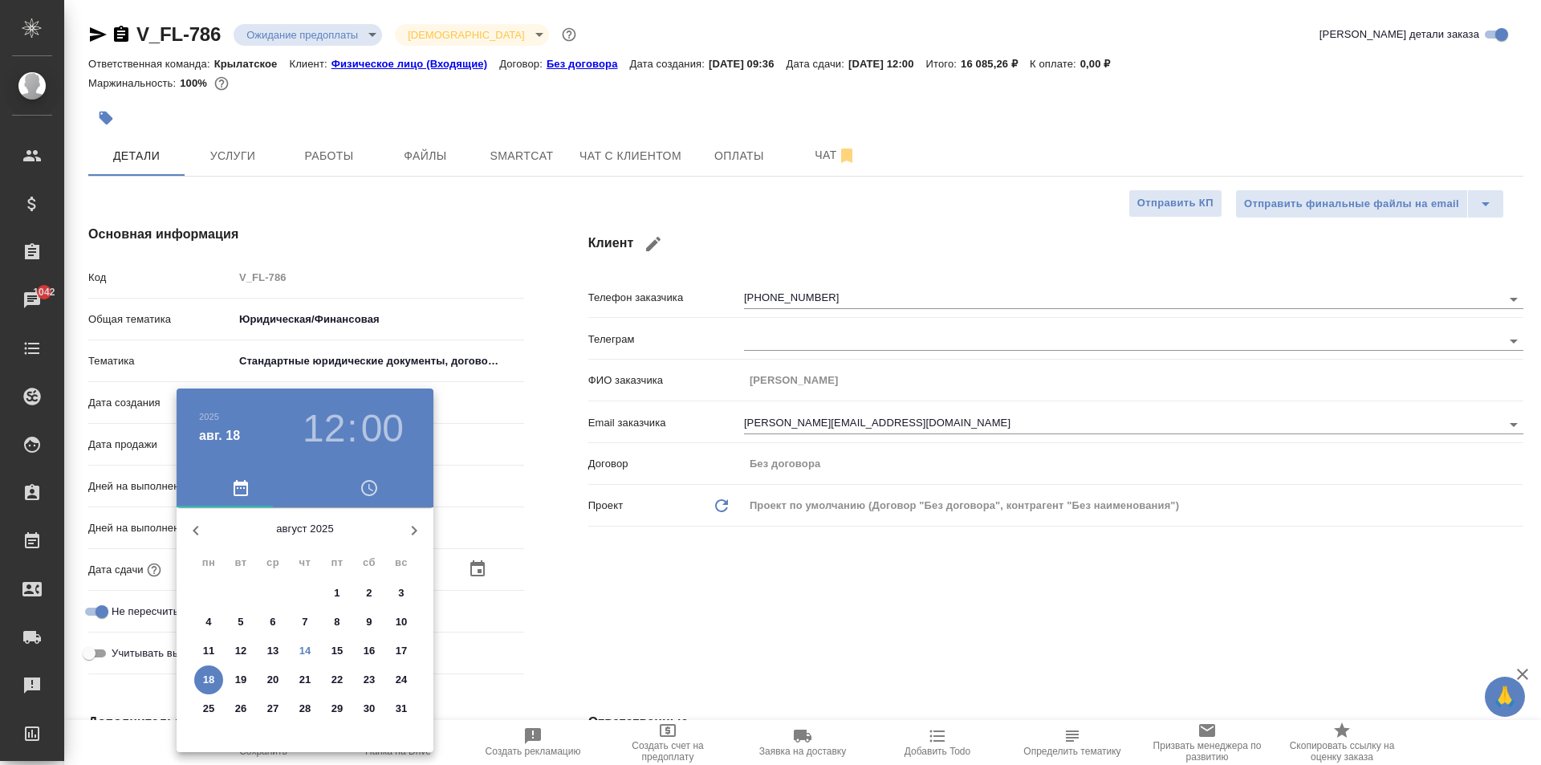
click at [337, 652] on p "15" at bounding box center [337, 651] width 12 height 16
type input "[DATE] 12:00"
type textarea "x"
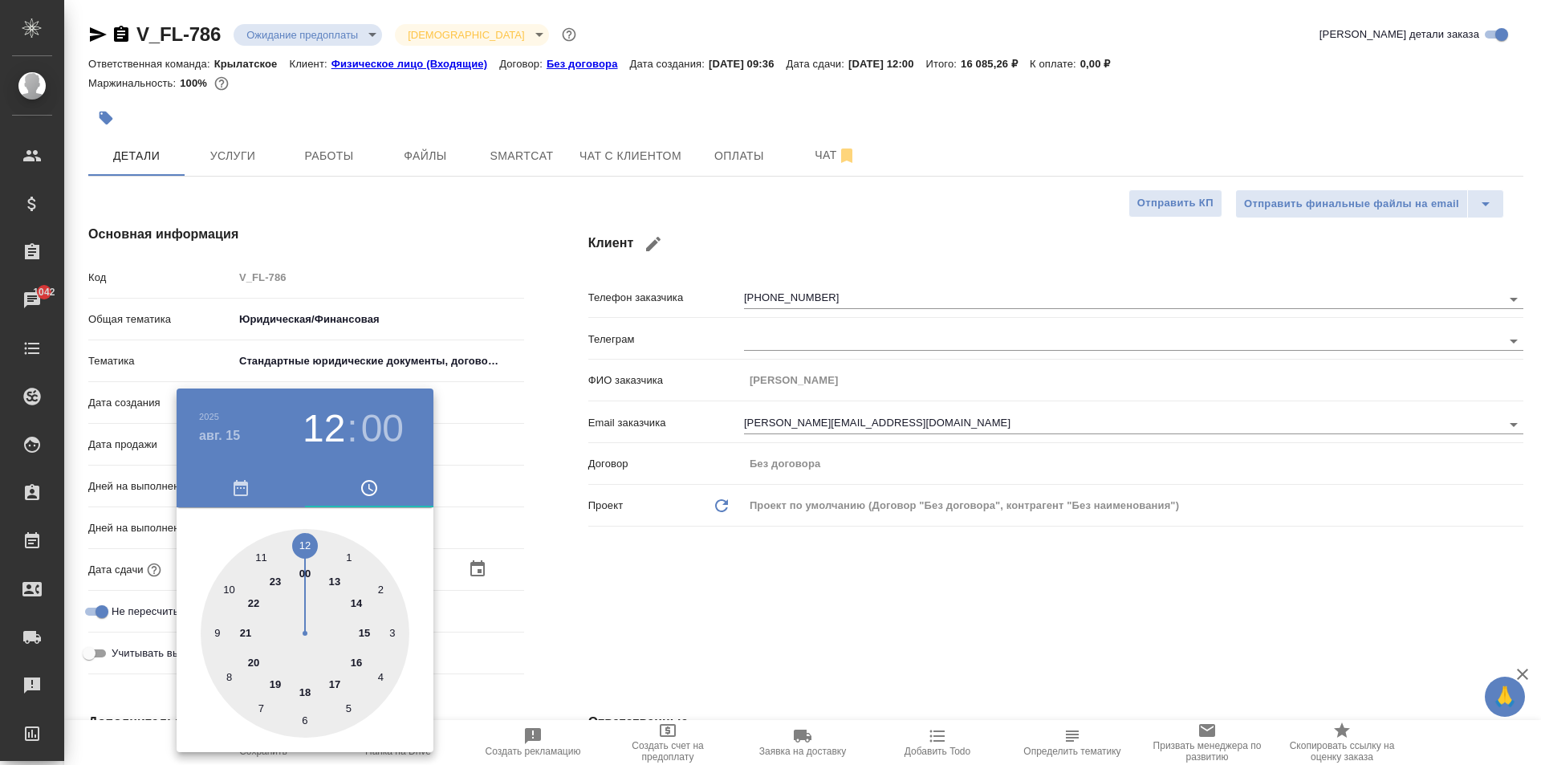
click at [353, 602] on div at bounding box center [305, 633] width 209 height 209
type input "[DATE] 14:00"
type textarea "x"
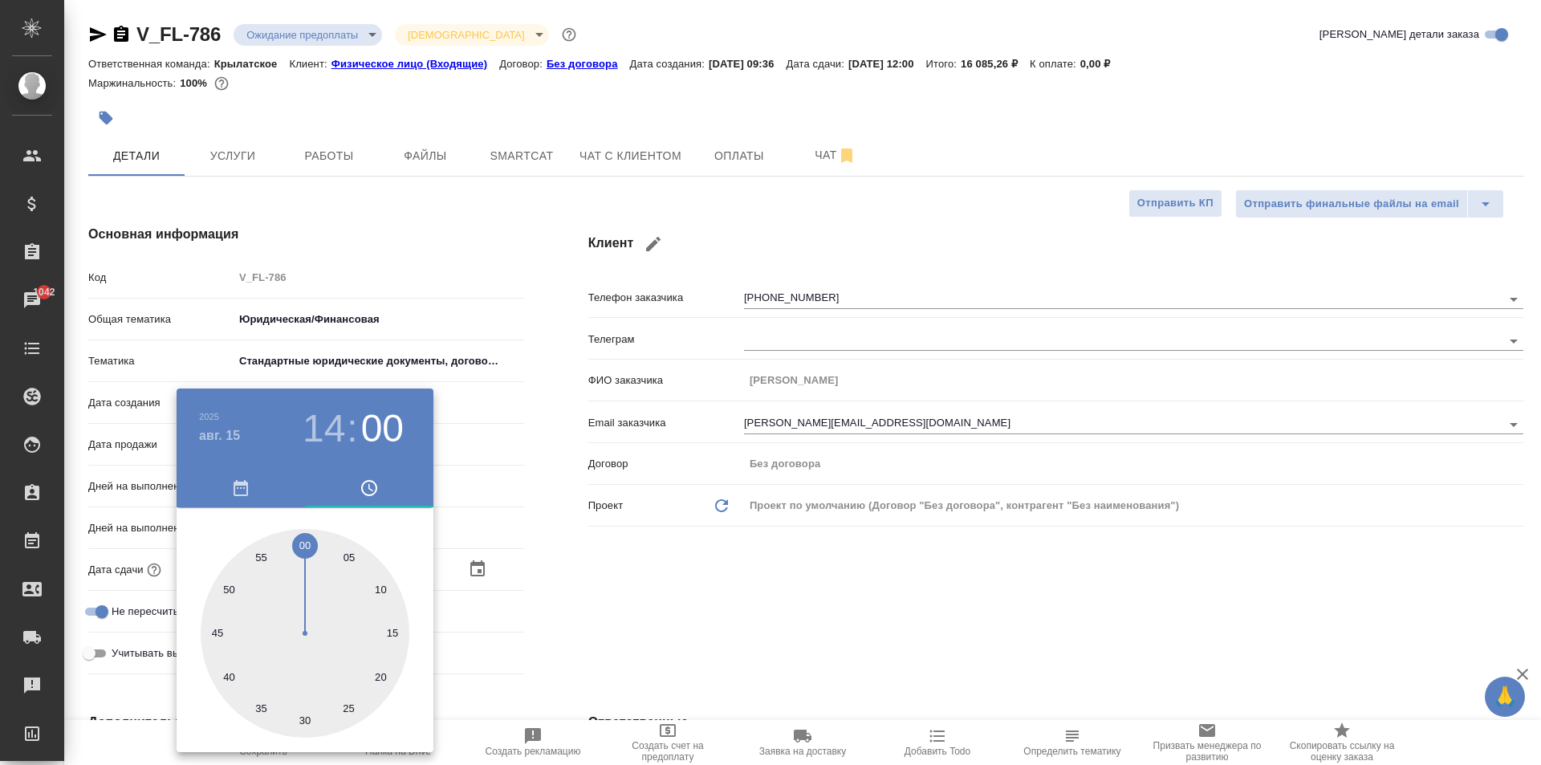
drag, startPoint x: 534, startPoint y: 601, endPoint x: 299, endPoint y: 713, distance: 260.3
click at [531, 604] on div at bounding box center [770, 382] width 1541 height 765
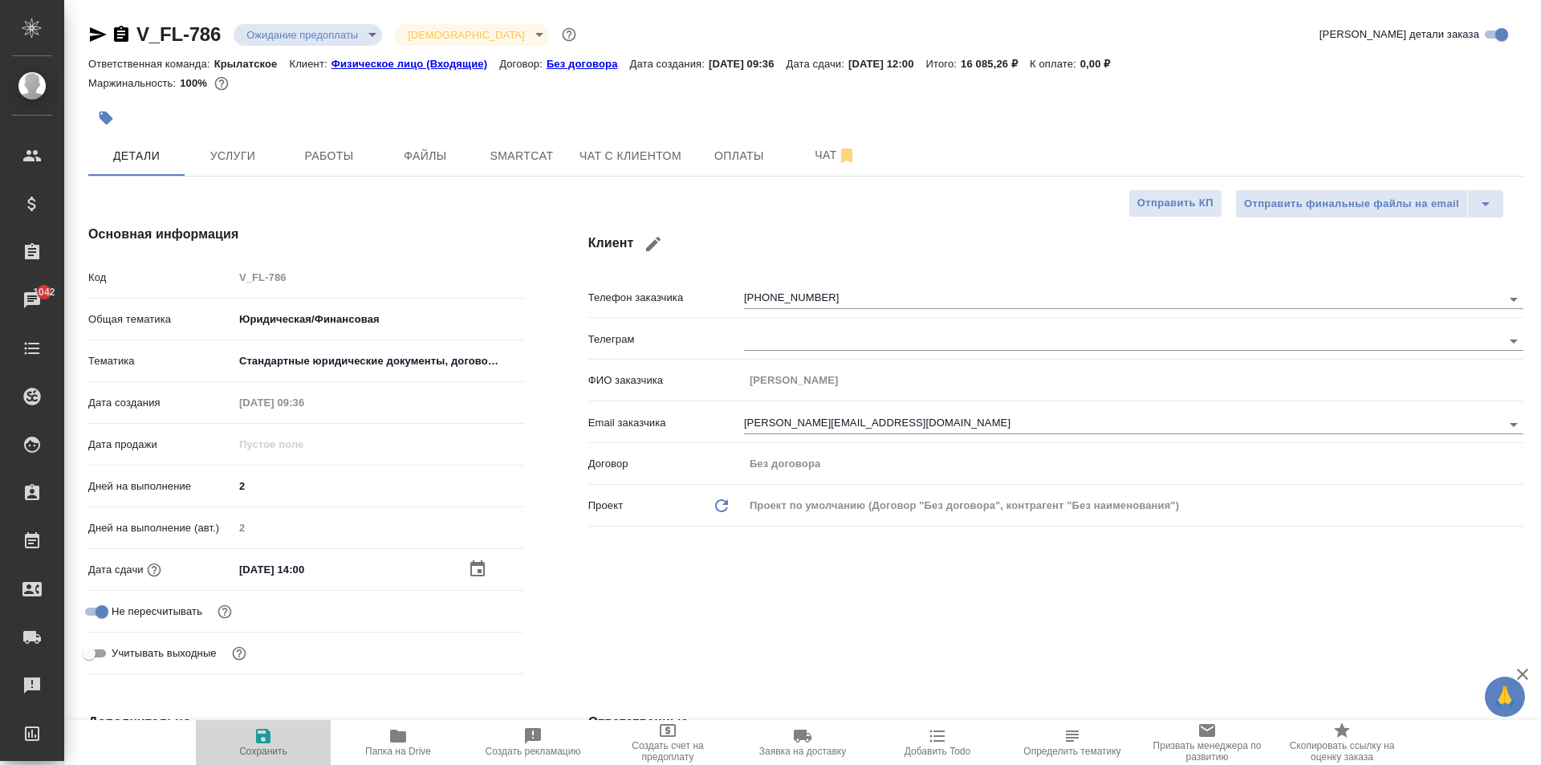
click at [256, 739] on icon "button" at bounding box center [263, 736] width 14 height 14
type textarea "x"
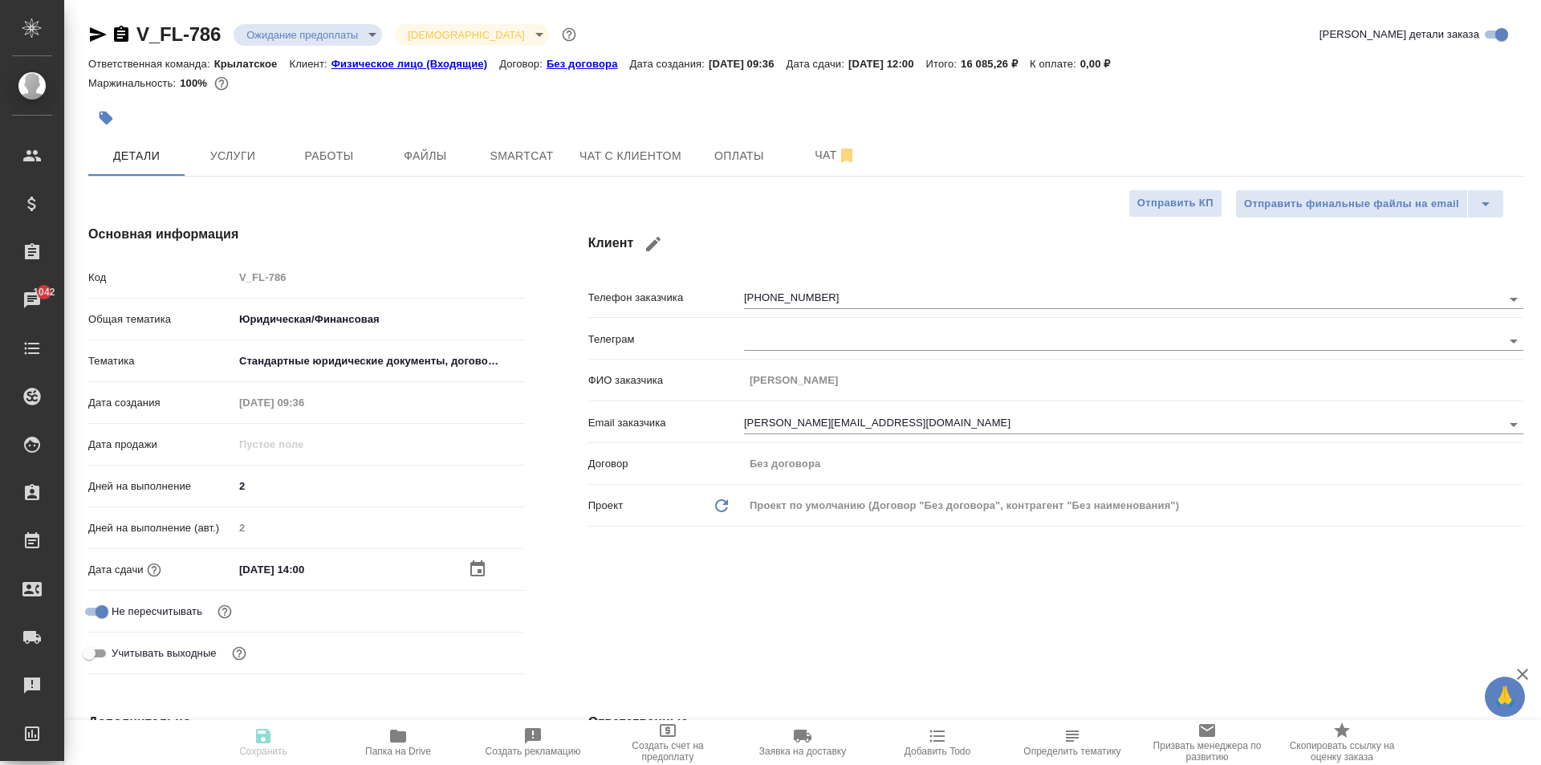
type textarea "x"
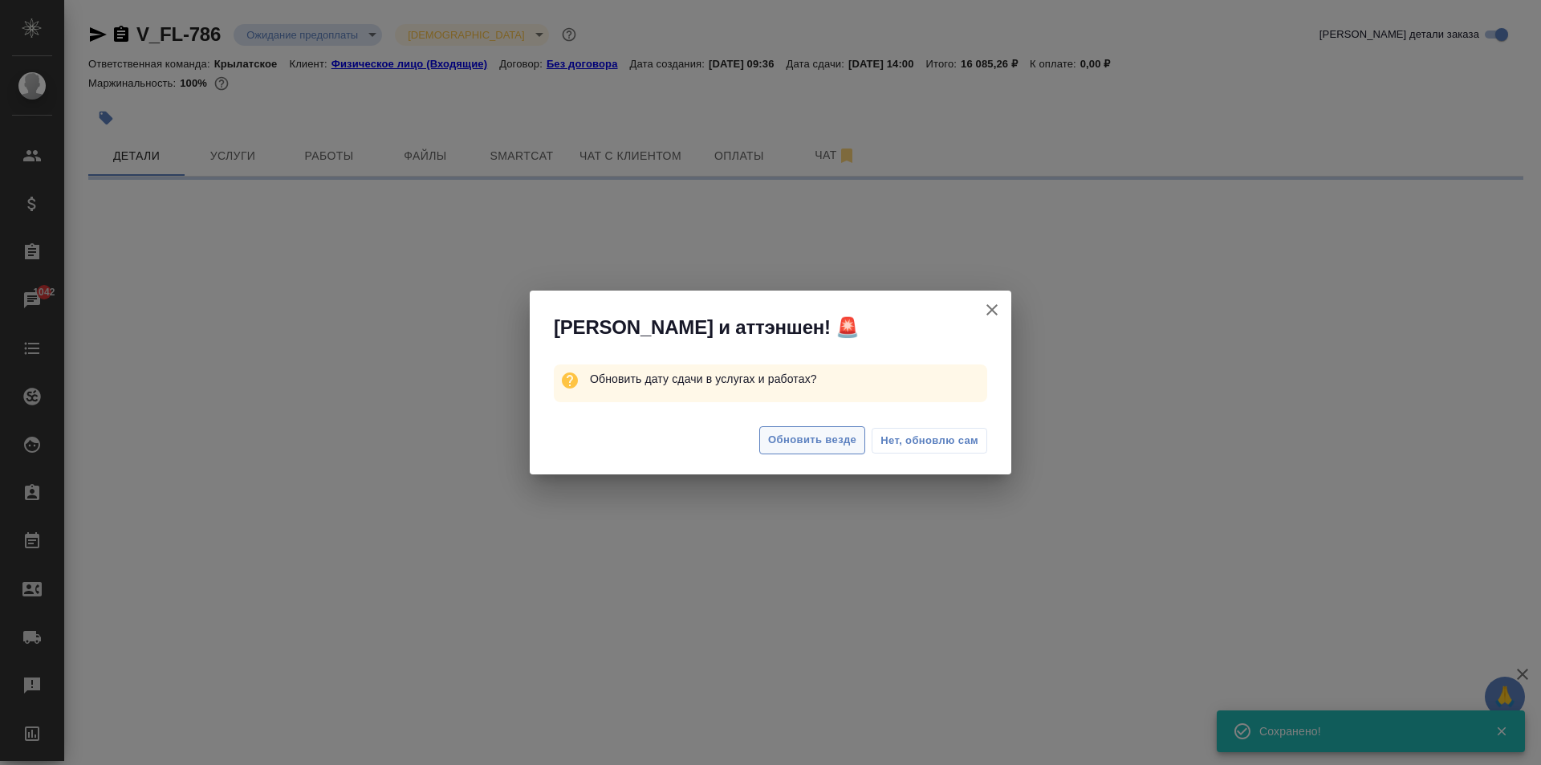
select select "RU"
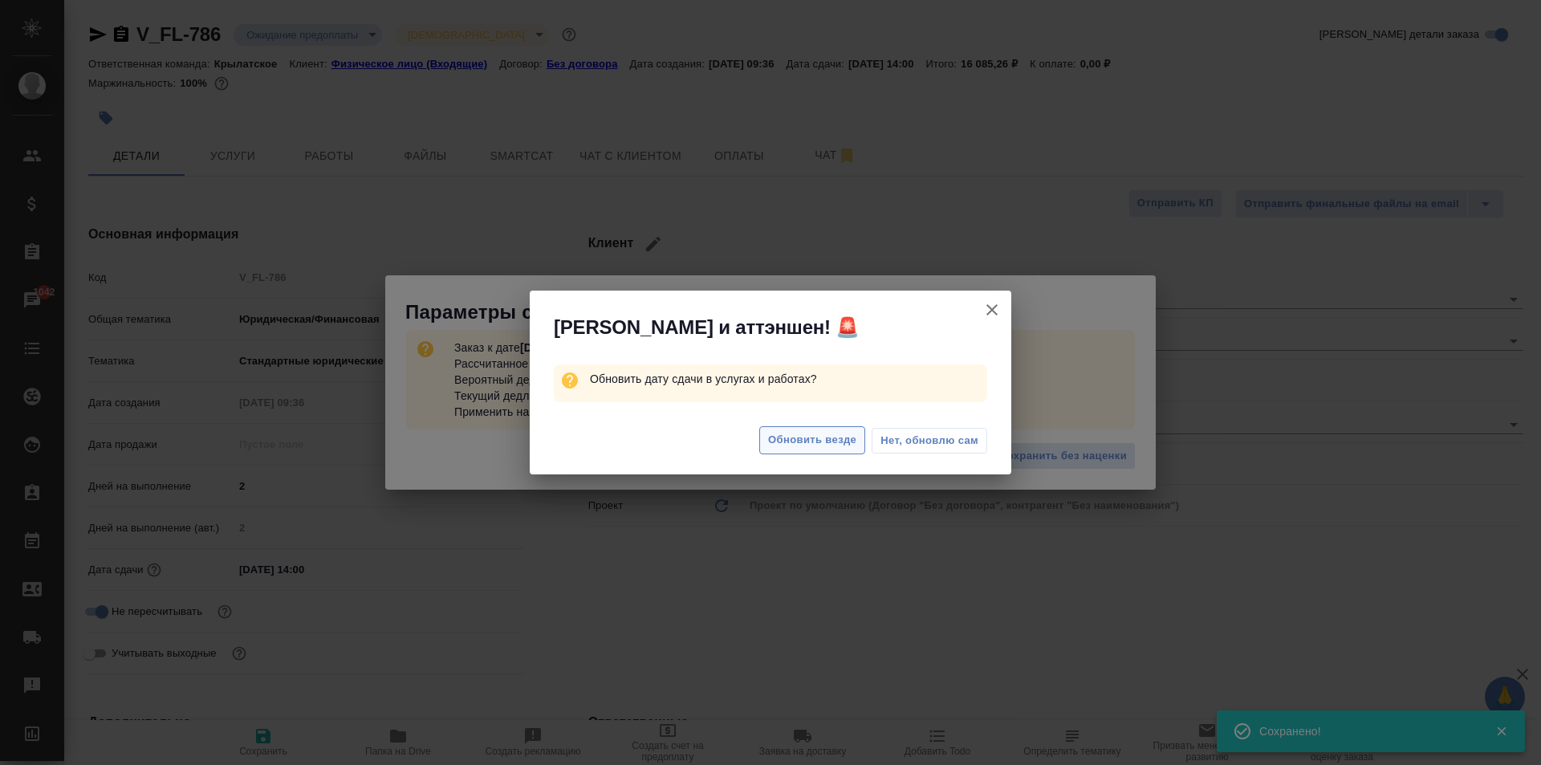
click at [761, 441] on button "Обновить везде" at bounding box center [812, 440] width 106 height 28
type textarea "x"
click at [766, 441] on button "Обновить везде" at bounding box center [812, 440] width 106 height 28
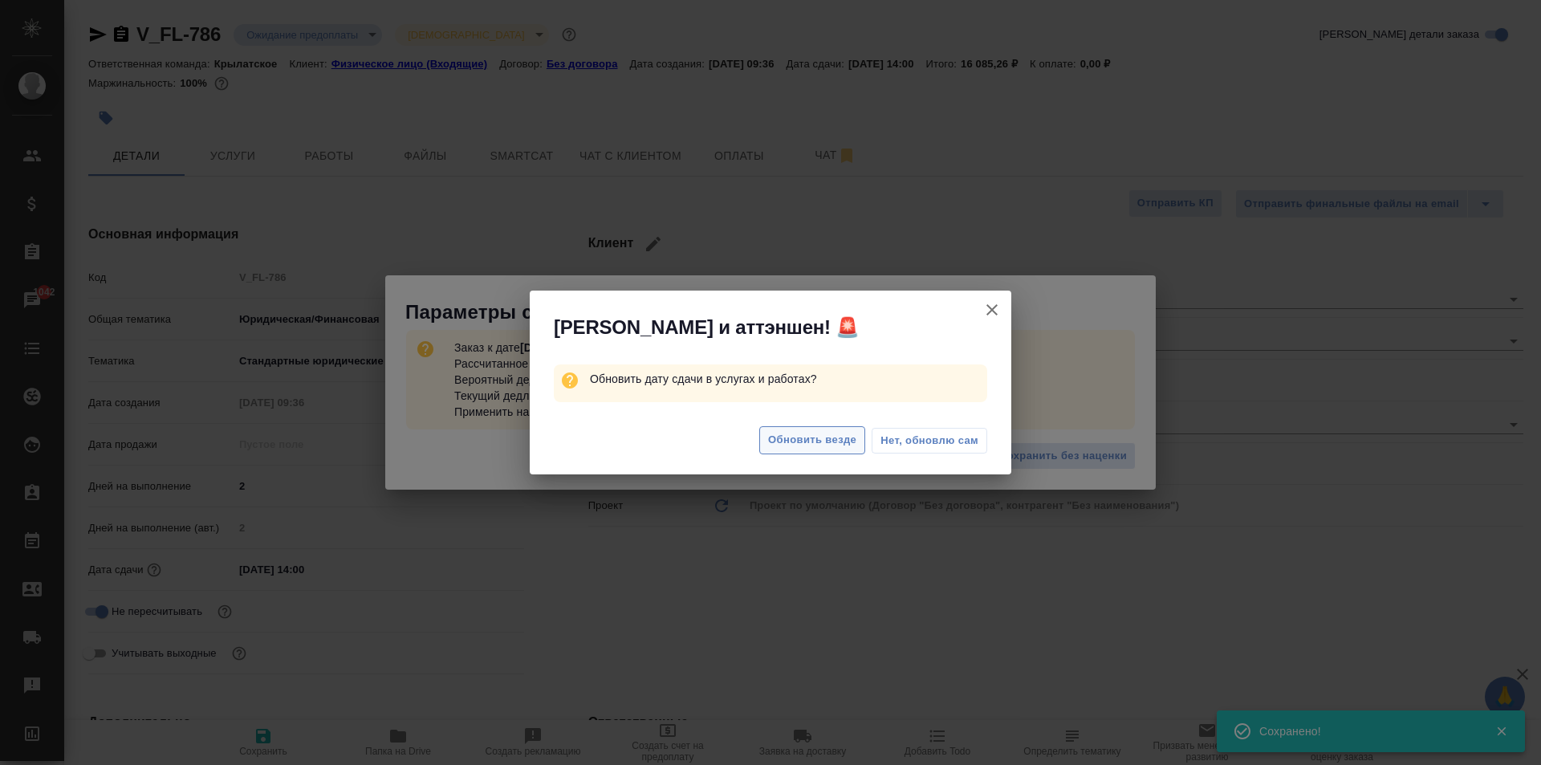
type textarea "x"
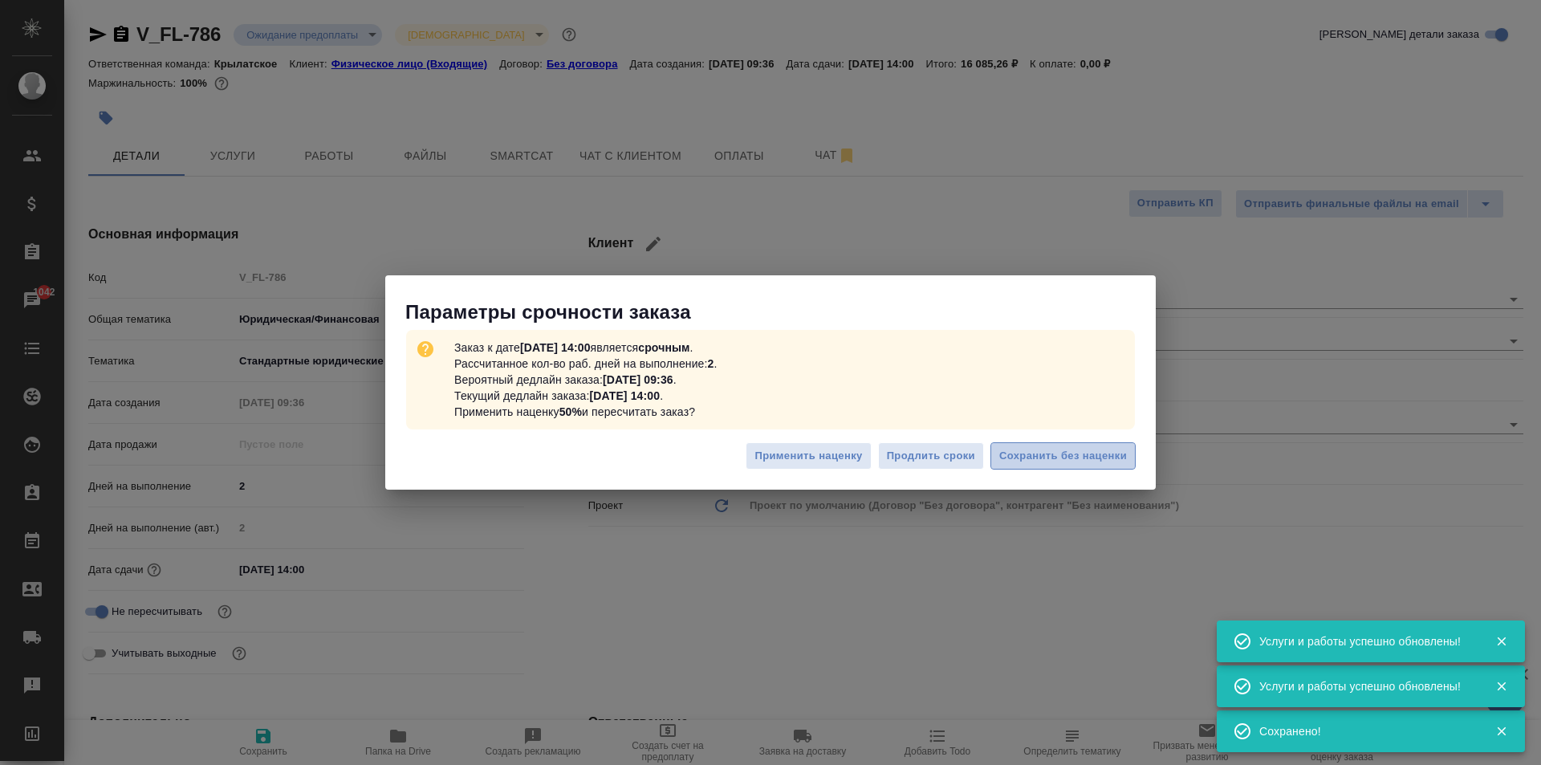
click at [1033, 464] on span "Сохранить без наценки" at bounding box center [1063, 456] width 128 height 18
type textarea "x"
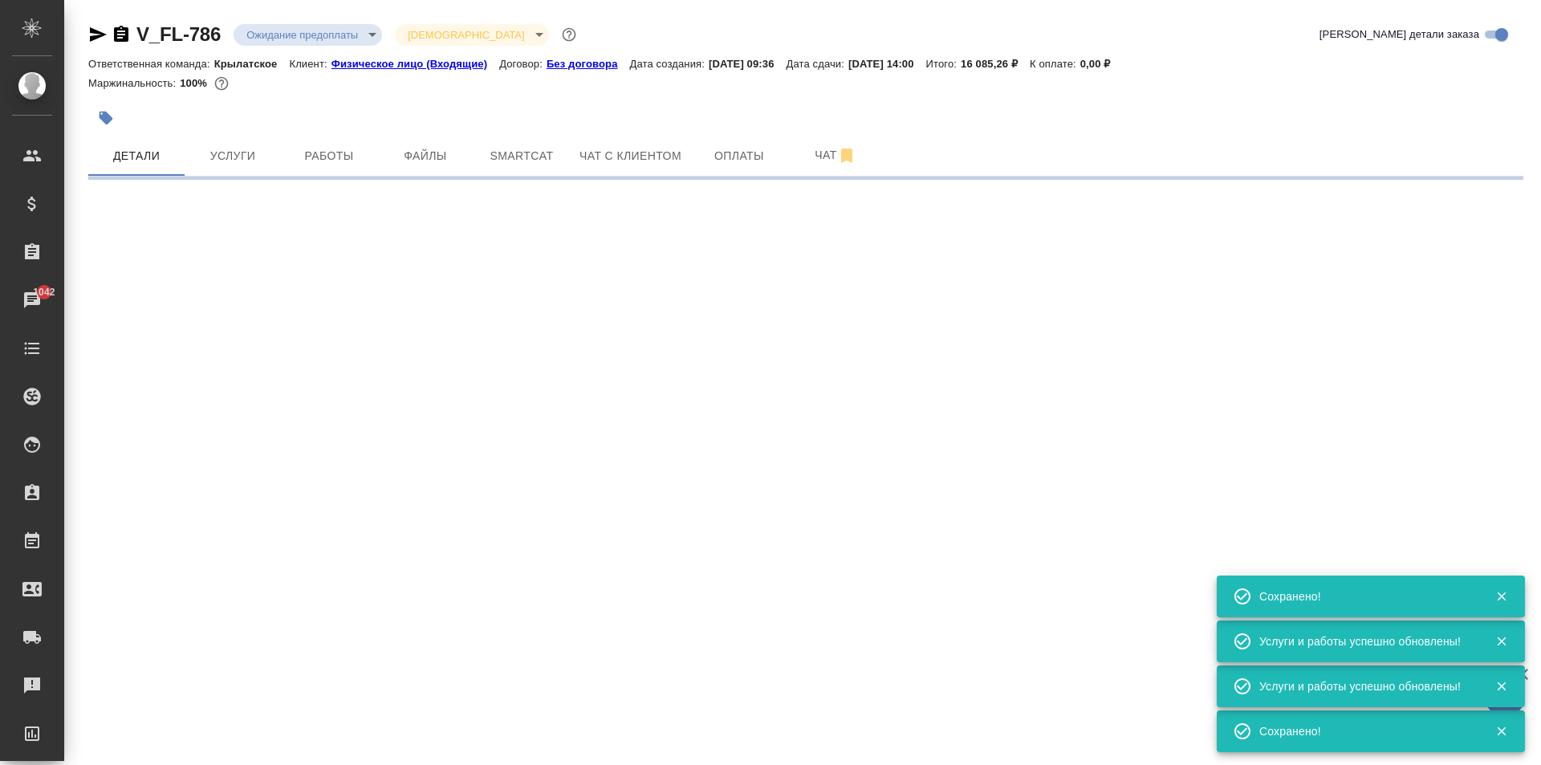
type input "urgent"
select select "RU"
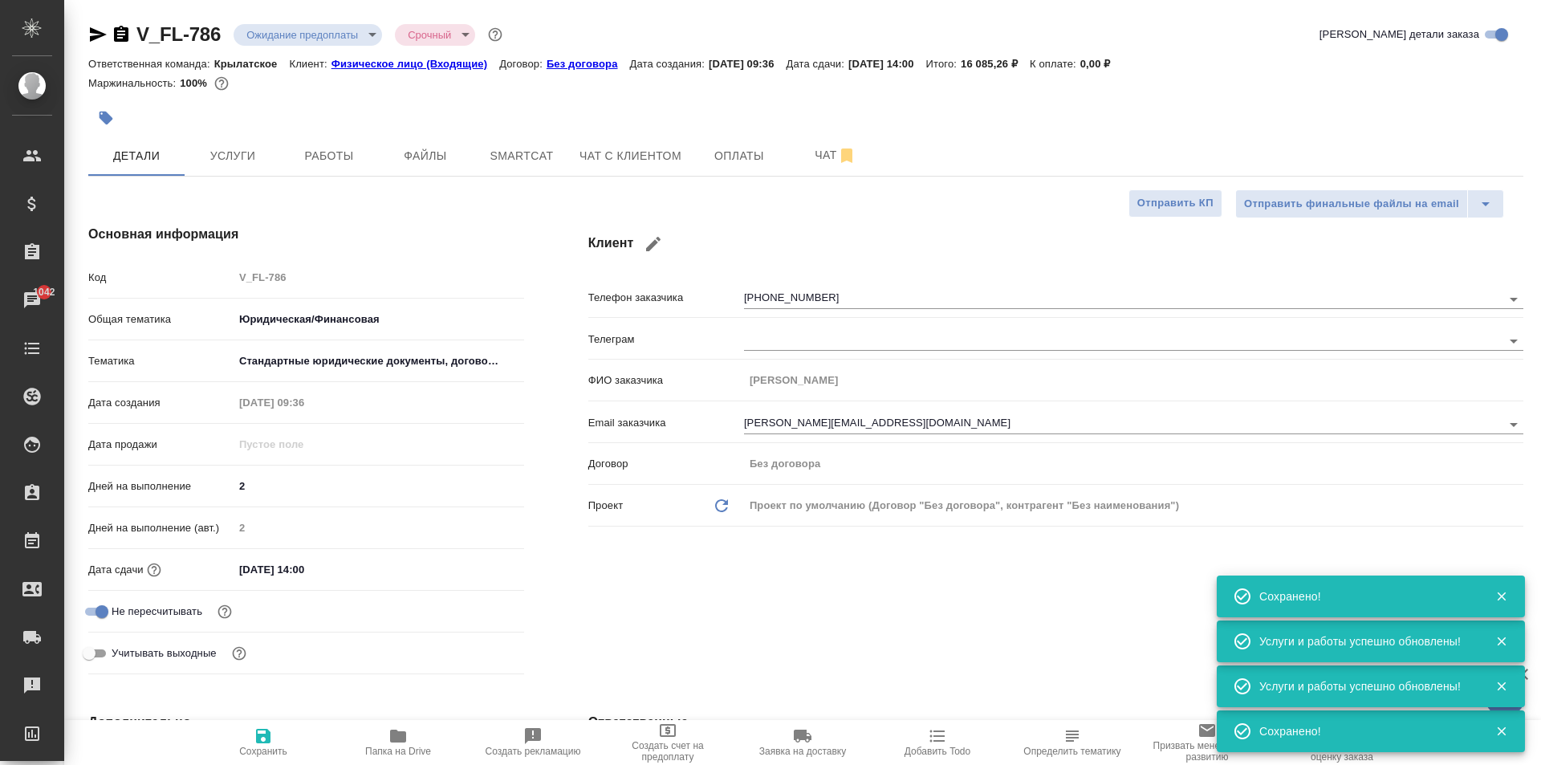
type textarea "x"
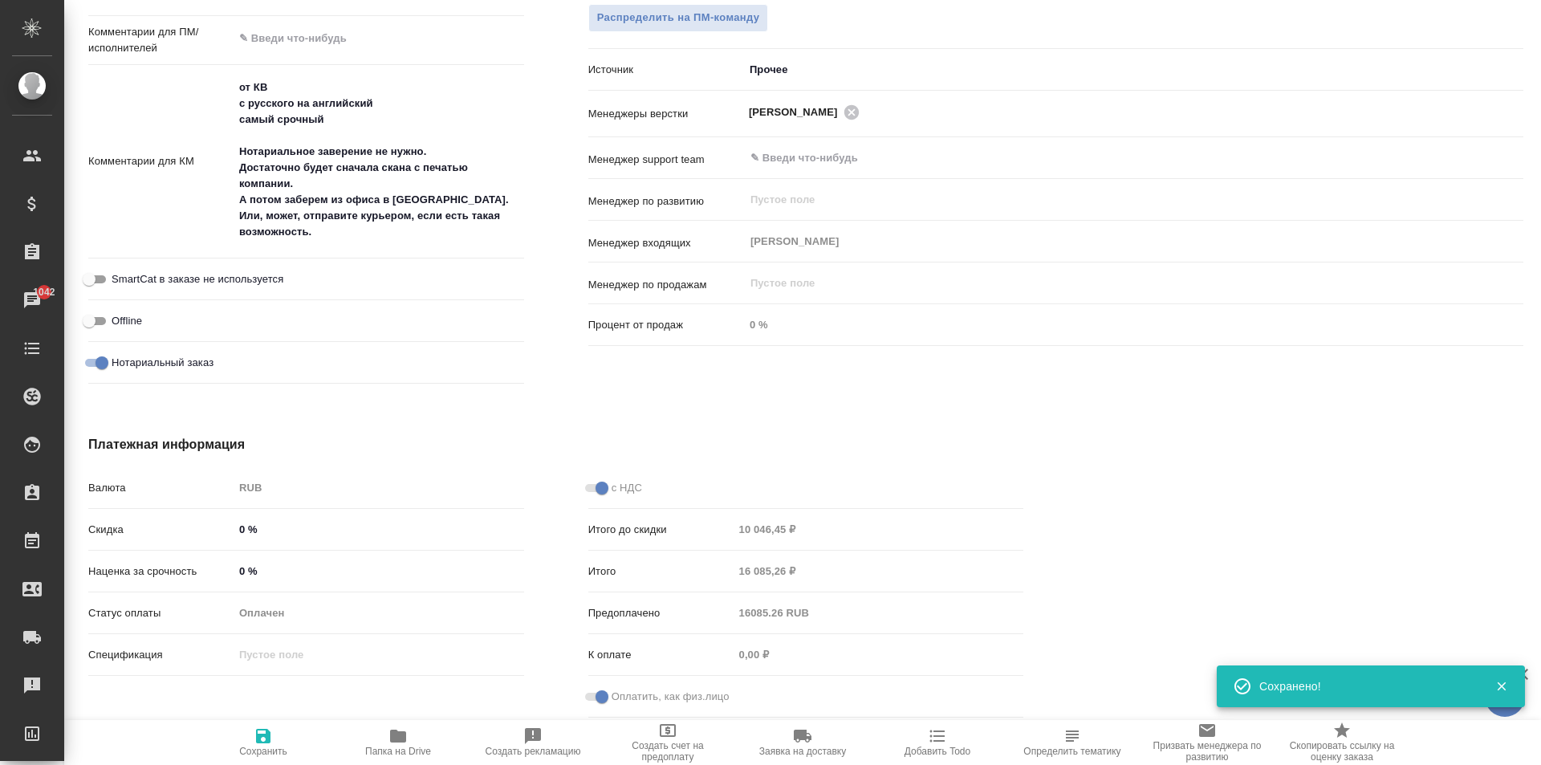
scroll to position [624, 0]
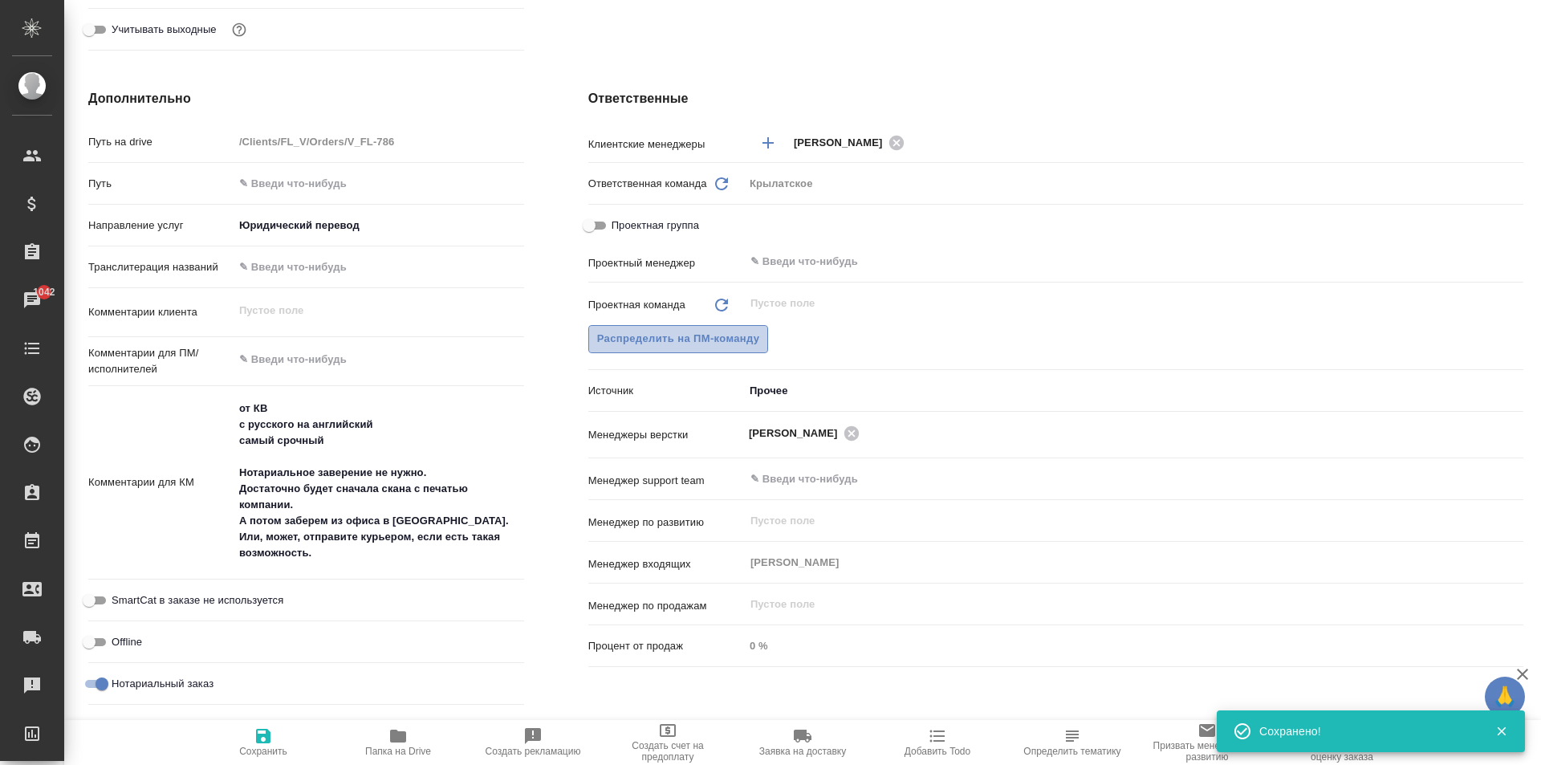
click at [738, 331] on span "Распределить на ПМ-команду" at bounding box center [678, 339] width 163 height 18
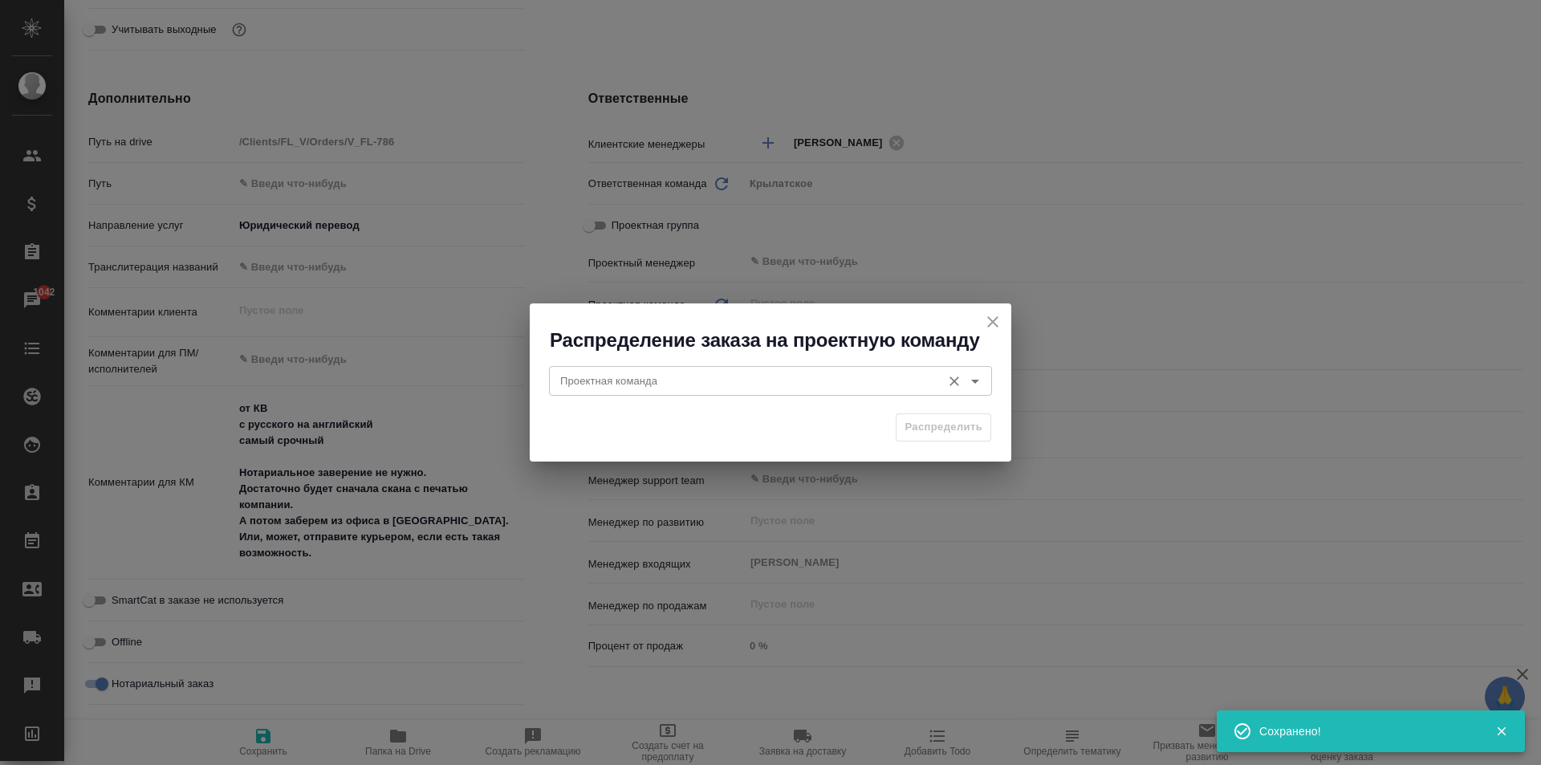
click at [612, 373] on input "Проектная команда" at bounding box center [744, 380] width 380 height 19
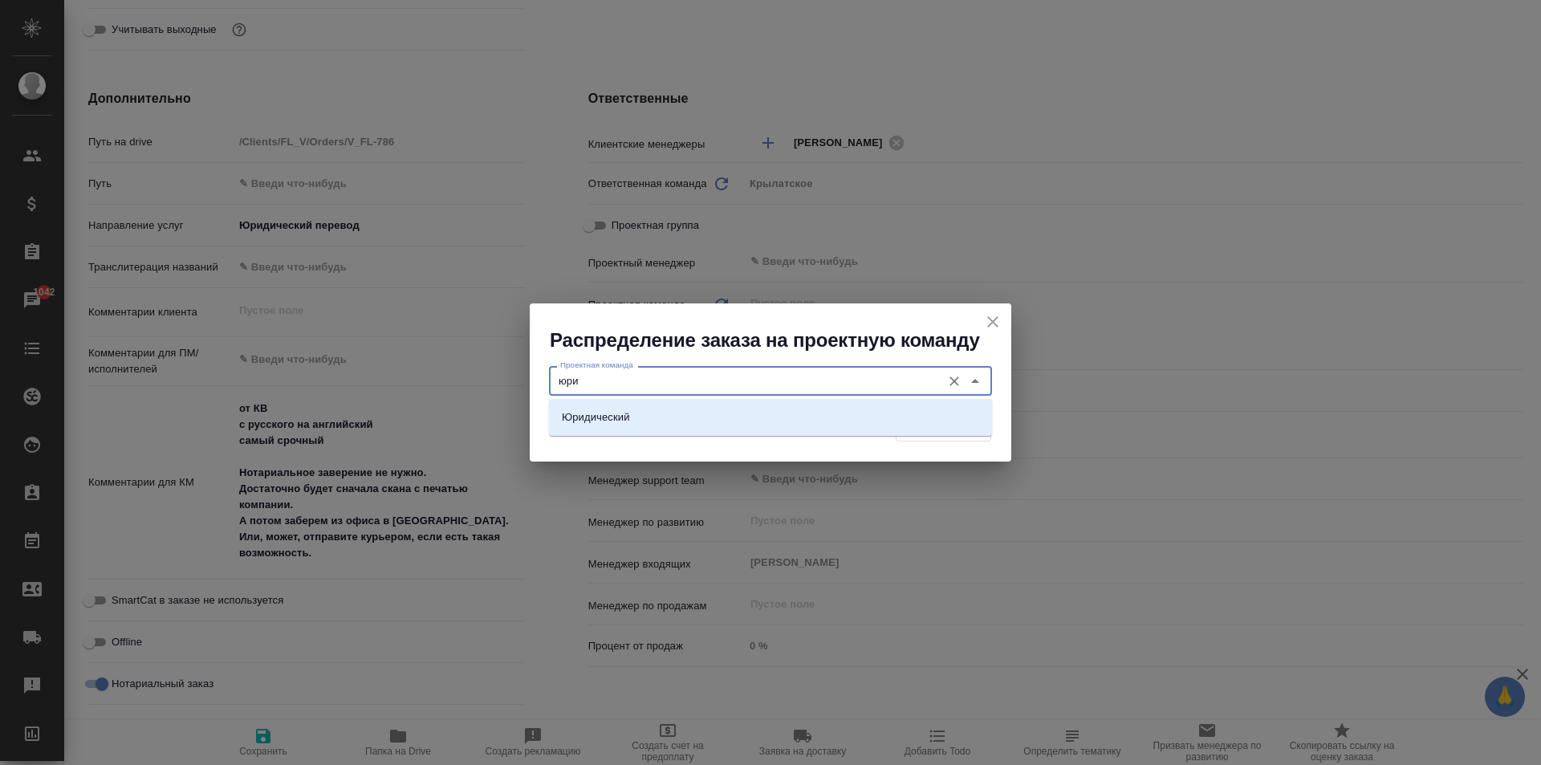
drag, startPoint x: 660, startPoint y: 409, endPoint x: 707, endPoint y: 416, distance: 47.9
click at [661, 409] on li "Юридический" at bounding box center [770, 417] width 443 height 29
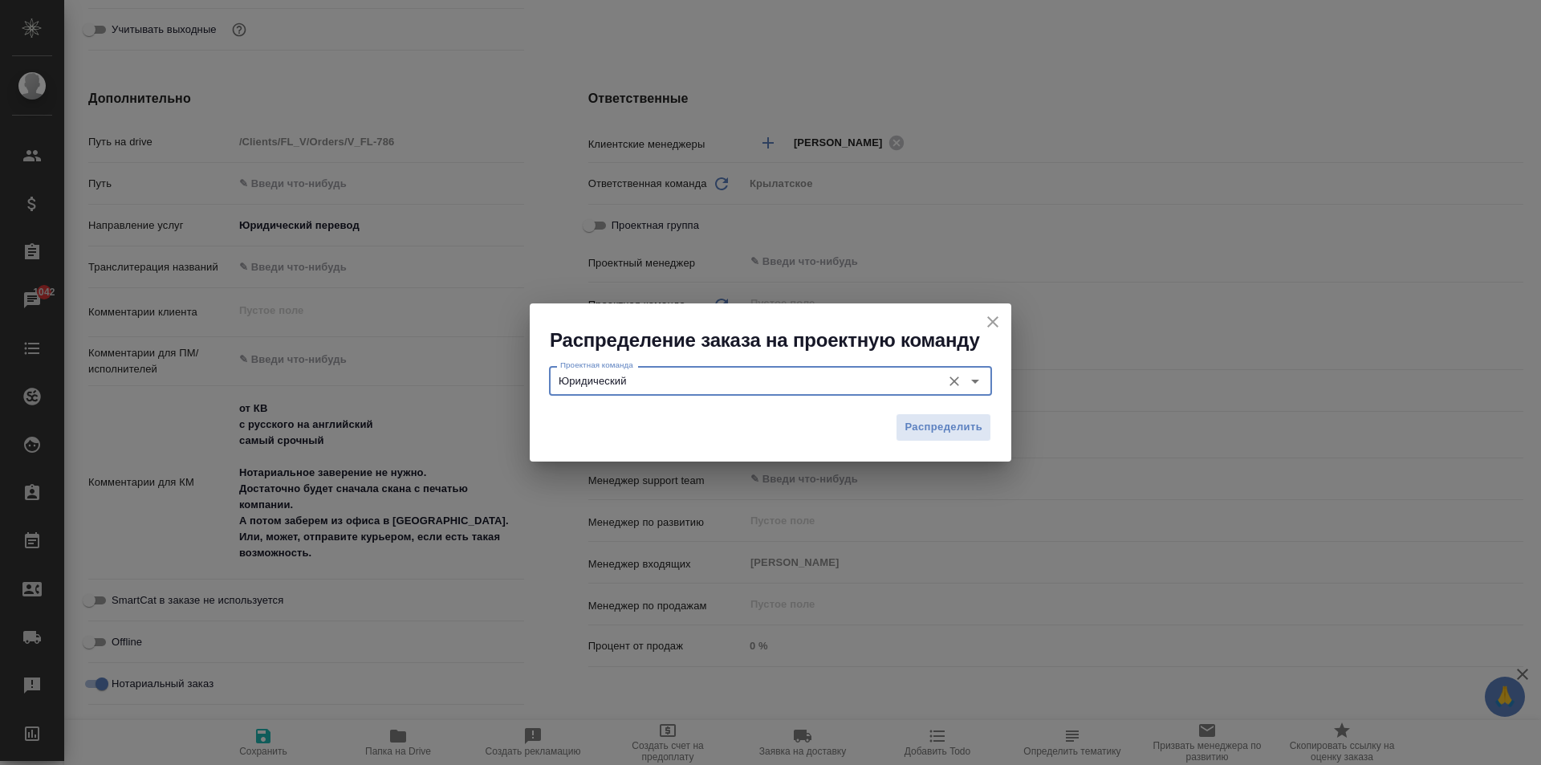
type input "Юридический"
click at [931, 412] on div "Распределить" at bounding box center [771, 433] width 482 height 56
click at [926, 419] on span "Распределить" at bounding box center [943, 427] width 78 height 18
type textarea "x"
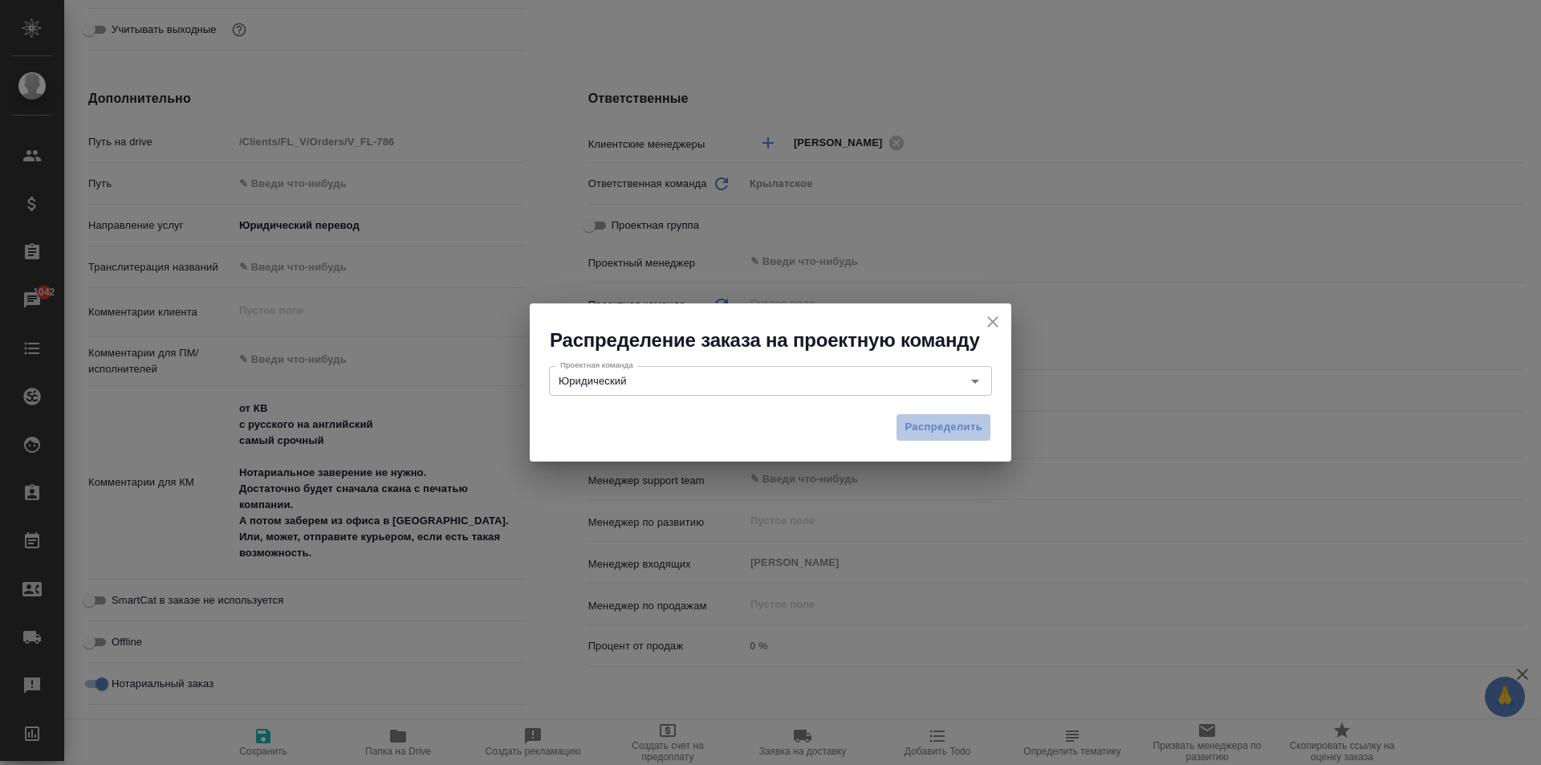
type textarea "x"
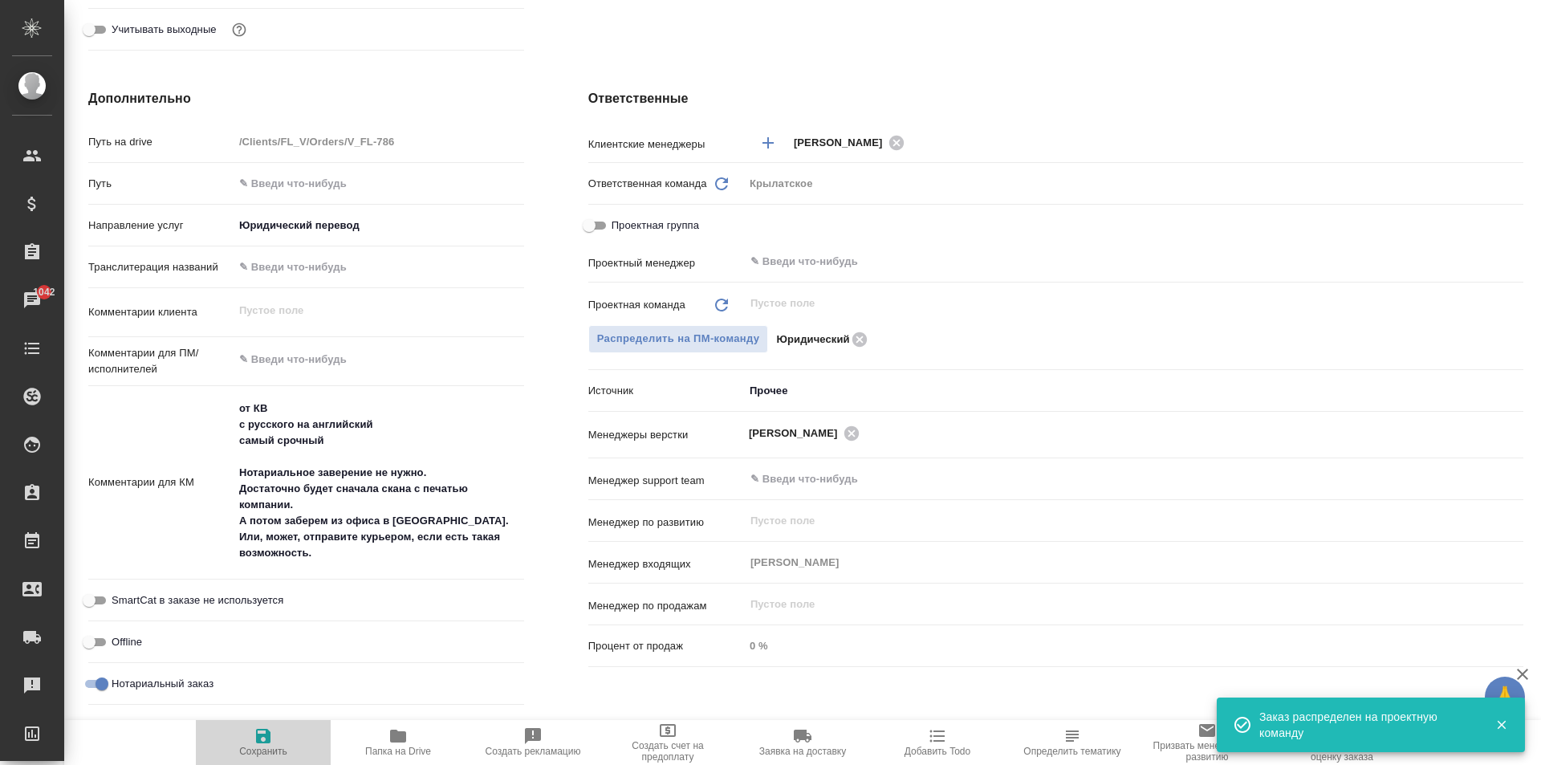
click at [273, 720] on button "Сохранить" at bounding box center [263, 742] width 135 height 45
type textarea "x"
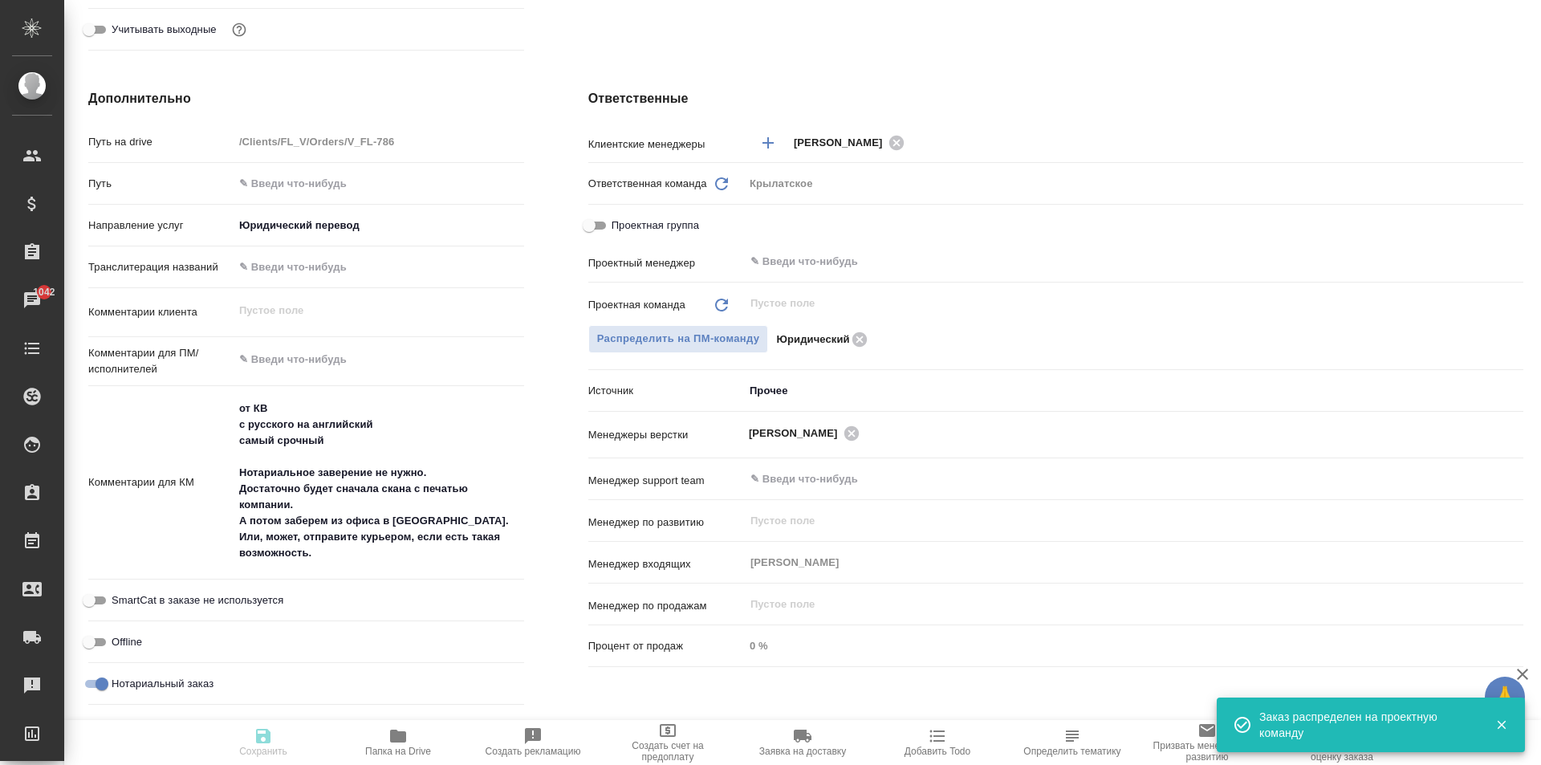
type textarea "x"
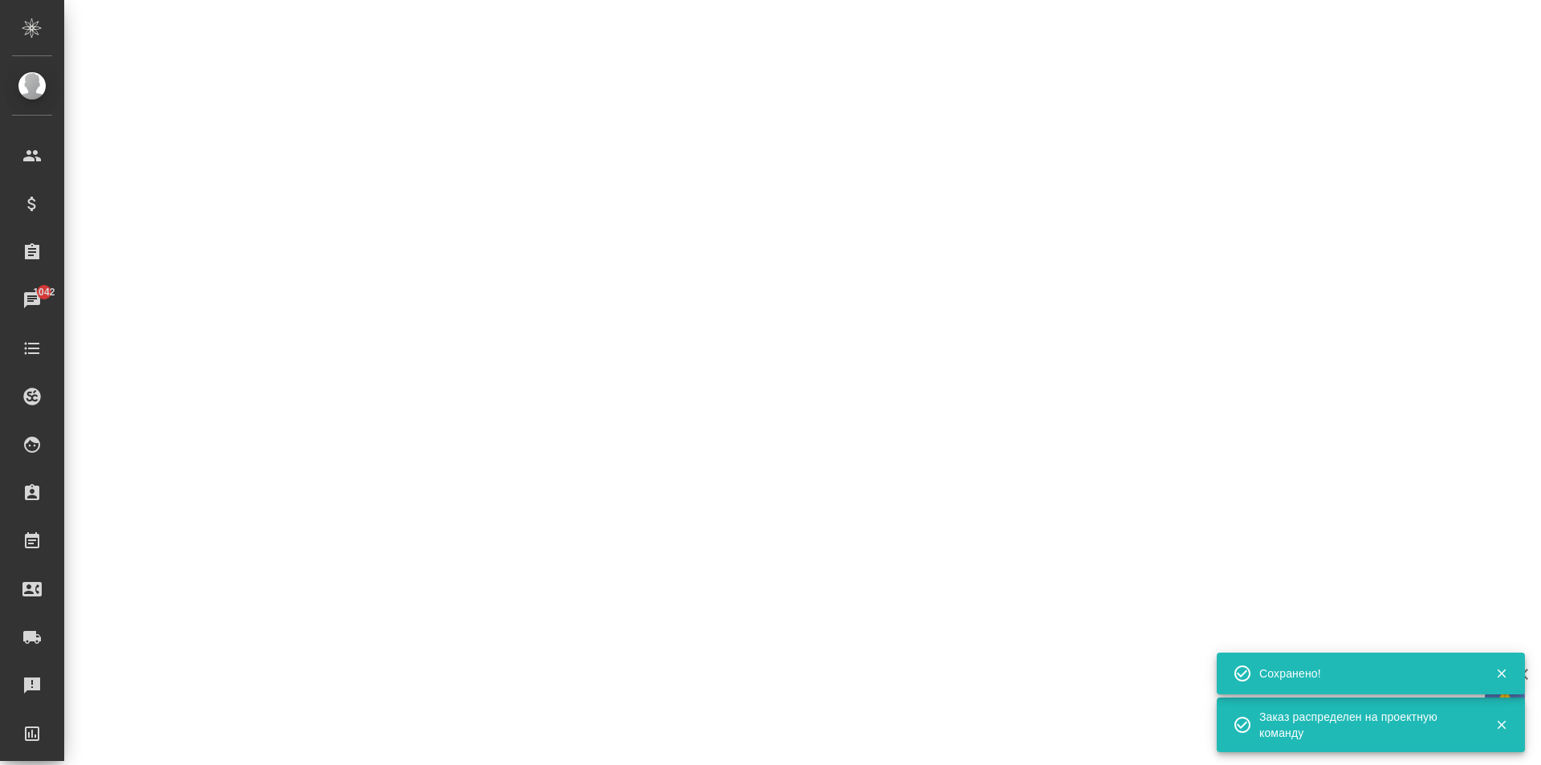
scroll to position [62, 0]
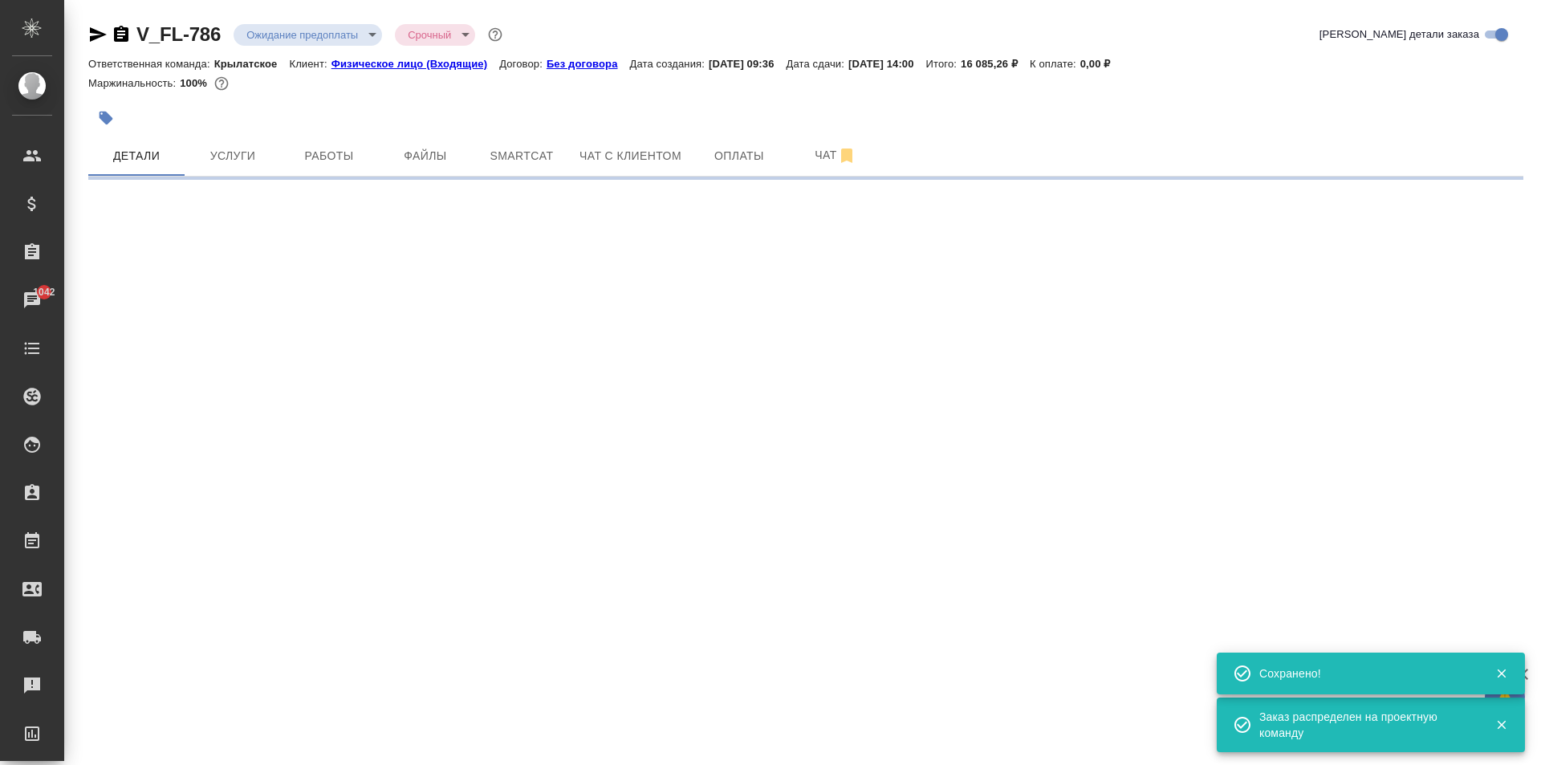
select select "RU"
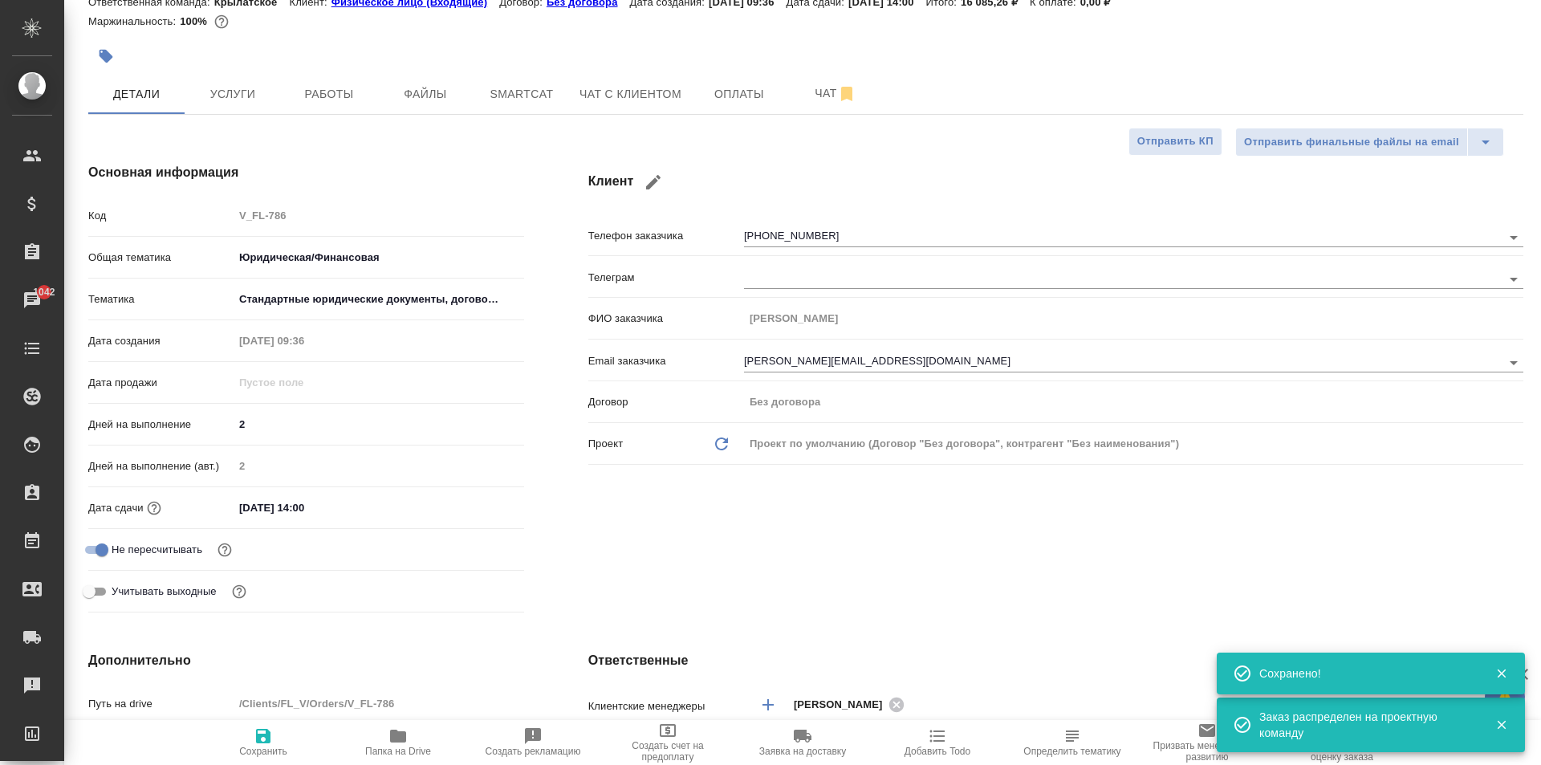
scroll to position [0, 0]
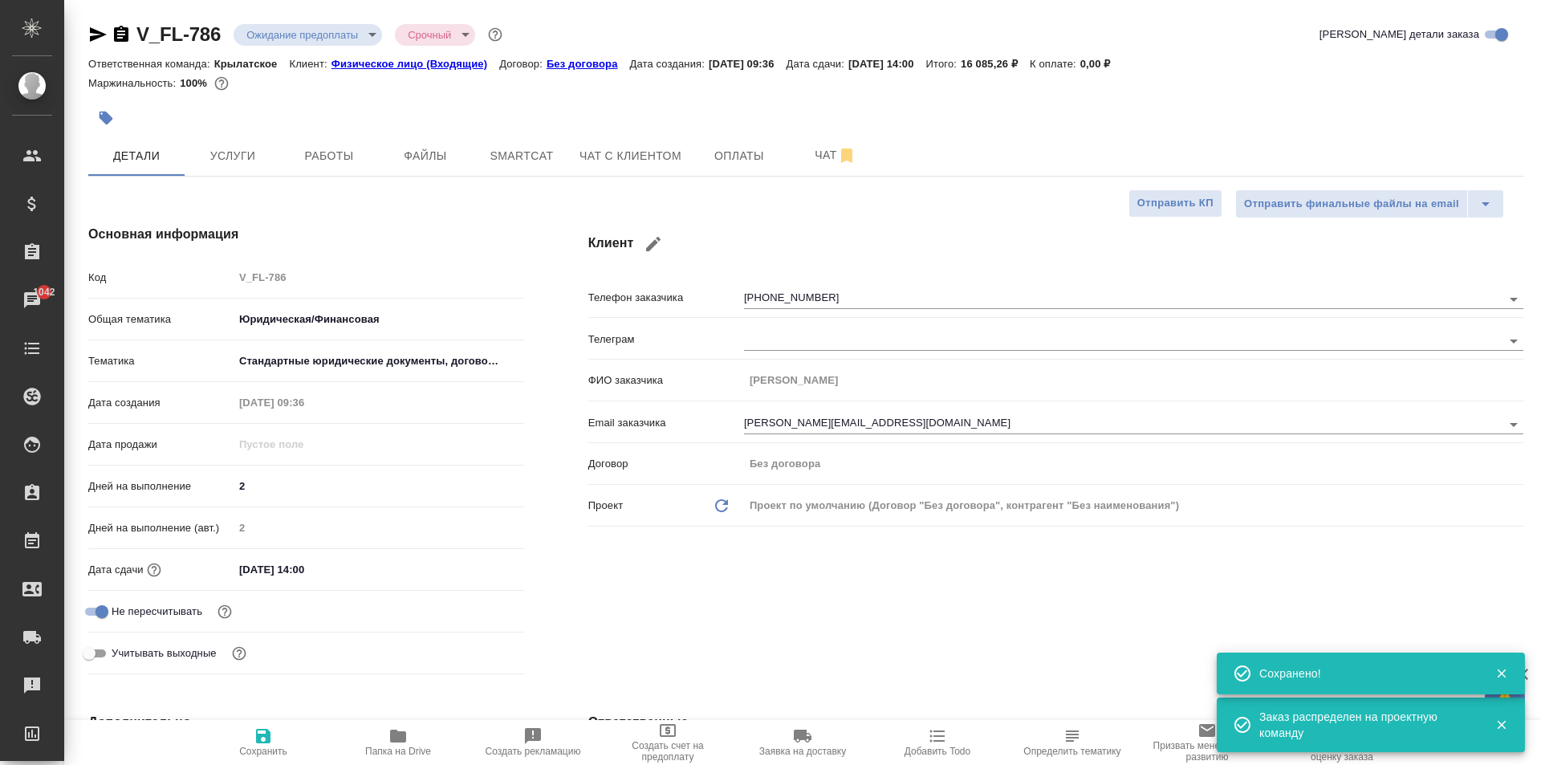
type textarea "x"
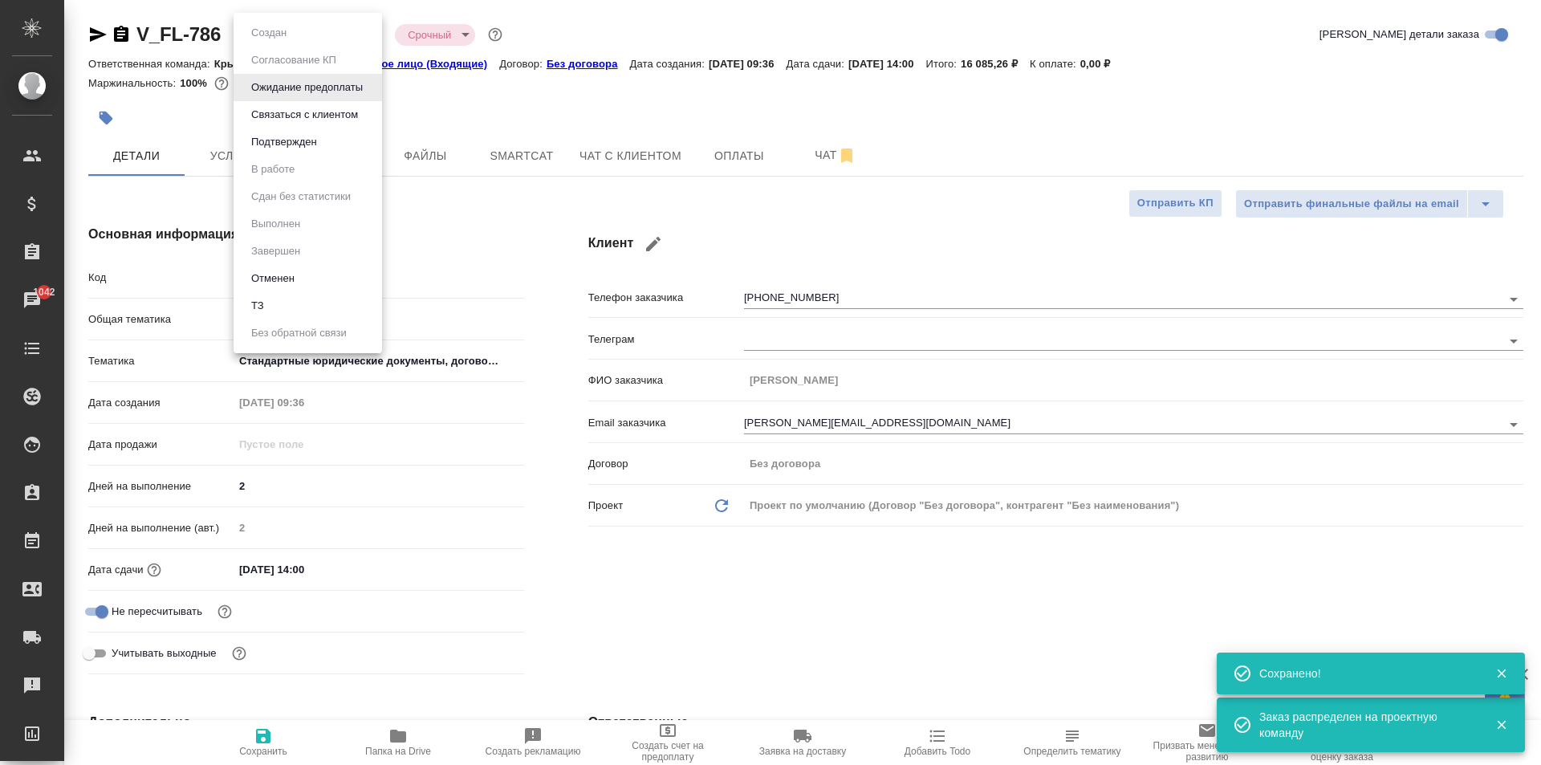
click at [301, 45] on body "🙏 .cls-1 fill:#fff; AWATERA [PERSON_NAME] Спецификации Заказы 1042 Чаты Todo Пр…" at bounding box center [770, 382] width 1541 height 765
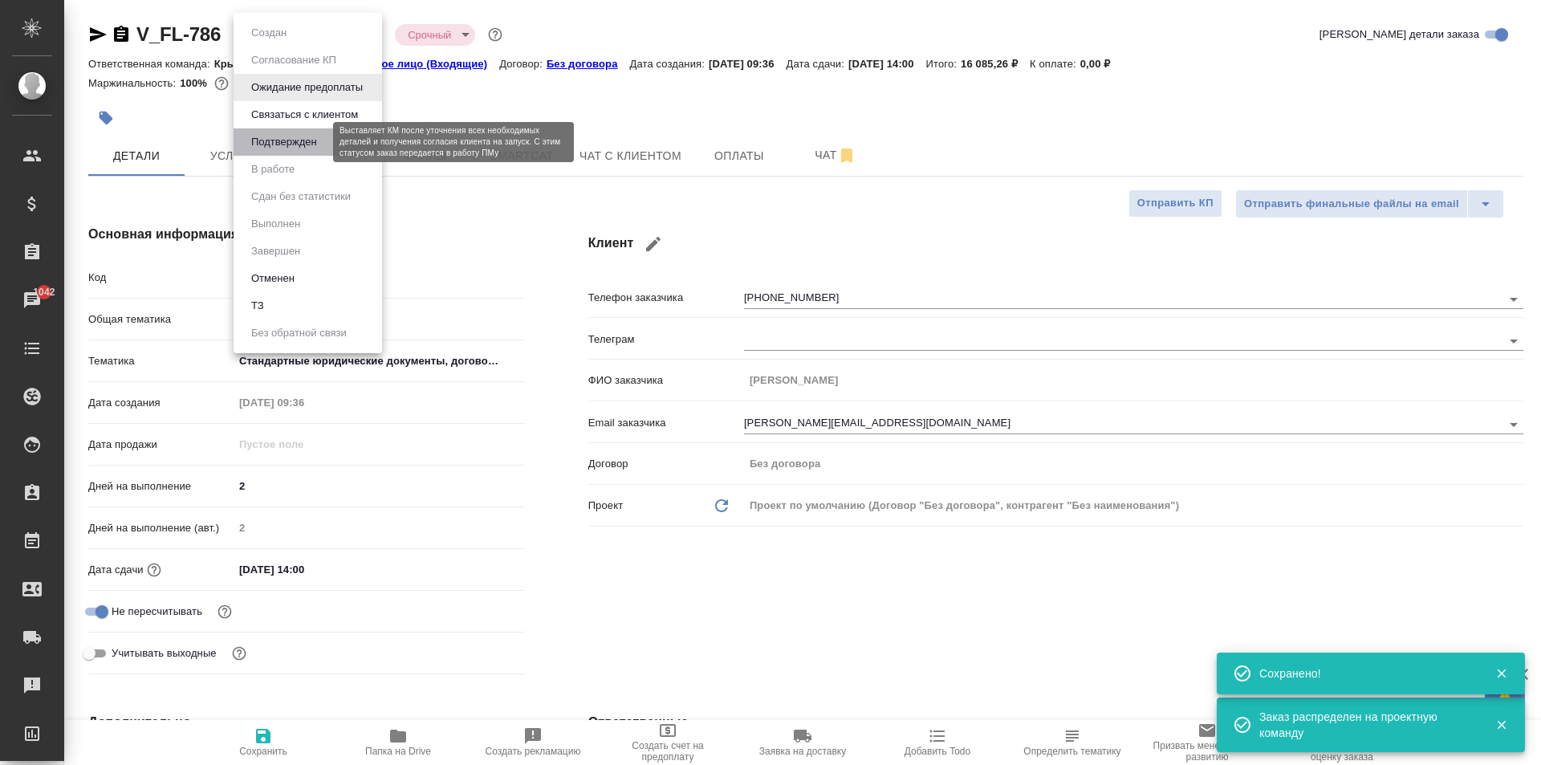
drag, startPoint x: 292, startPoint y: 144, endPoint x: 307, endPoint y: 148, distance: 15.0
click at [294, 142] on button "Подтвержден" at bounding box center [283, 142] width 75 height 18
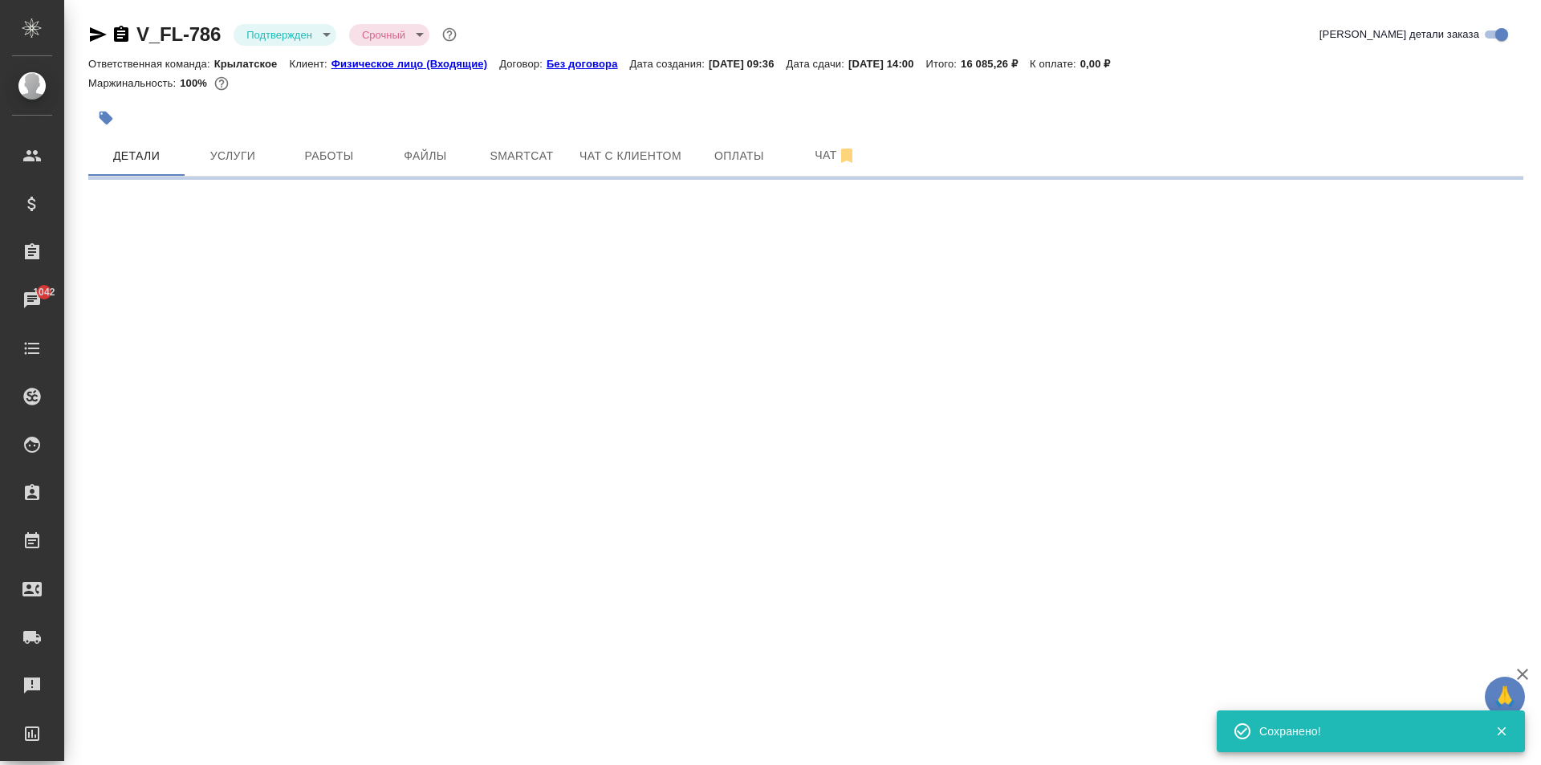
select select "RU"
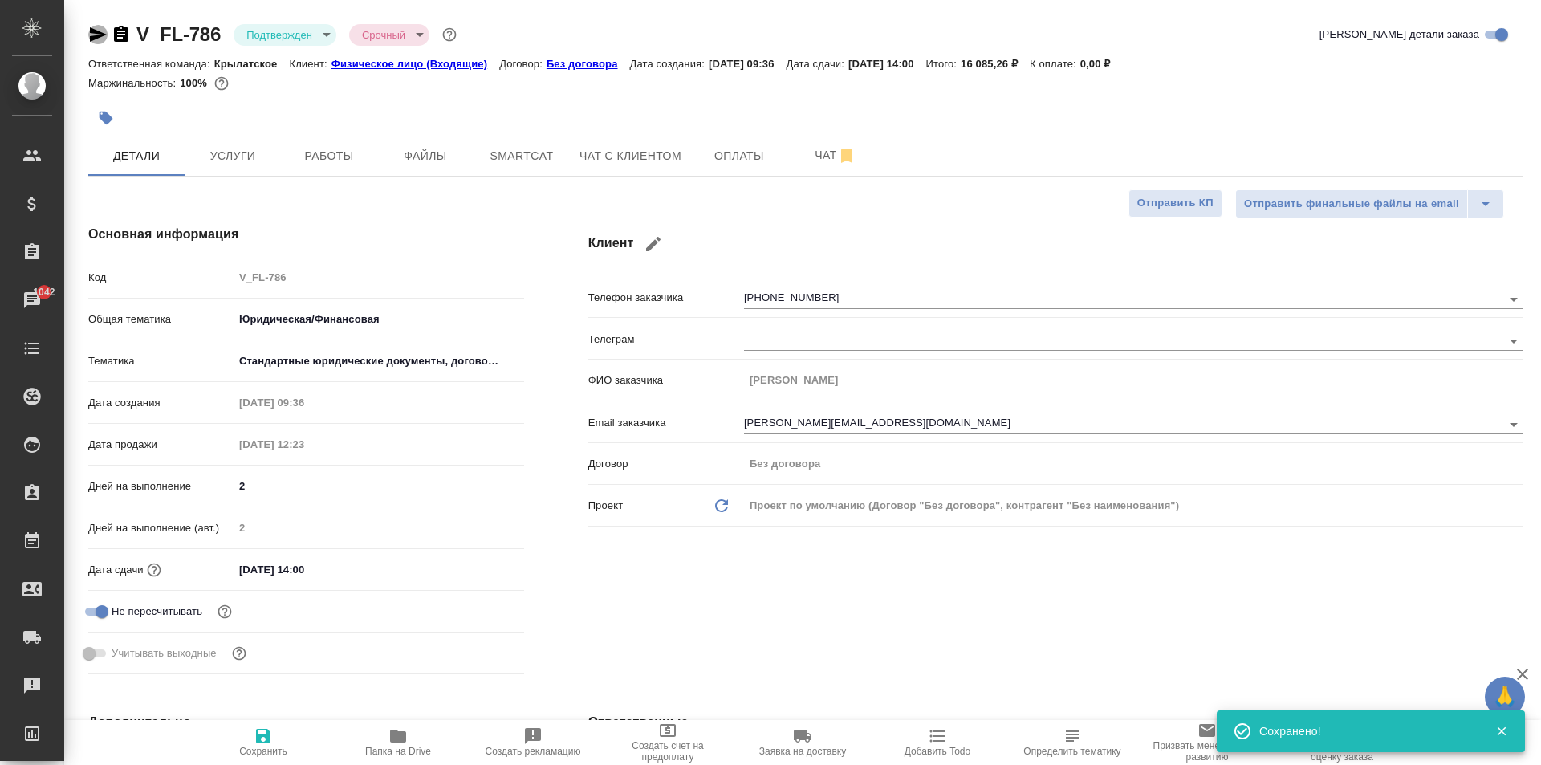
type textarea "x"
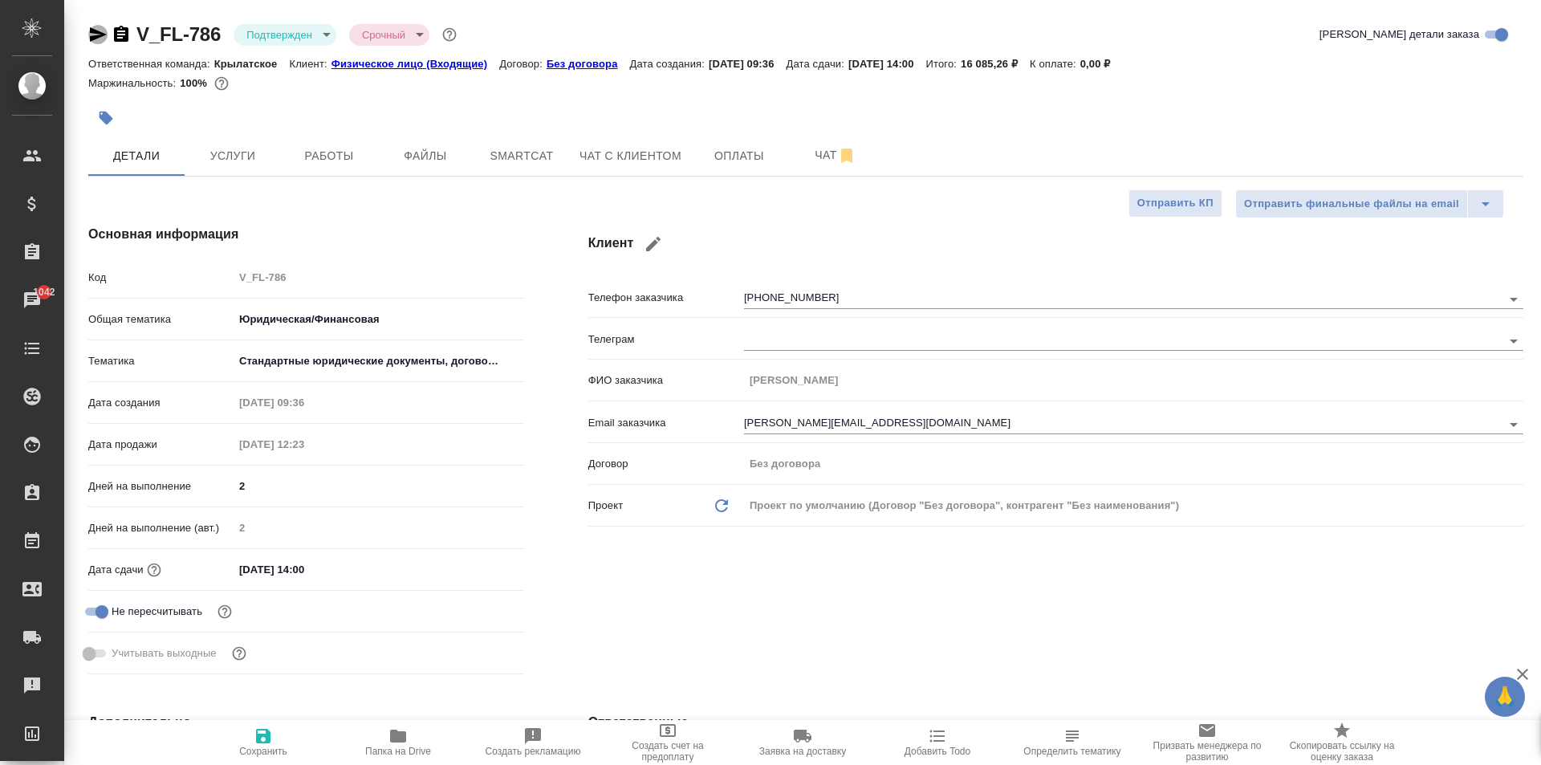
click at [92, 39] on icon "button" at bounding box center [98, 34] width 17 height 14
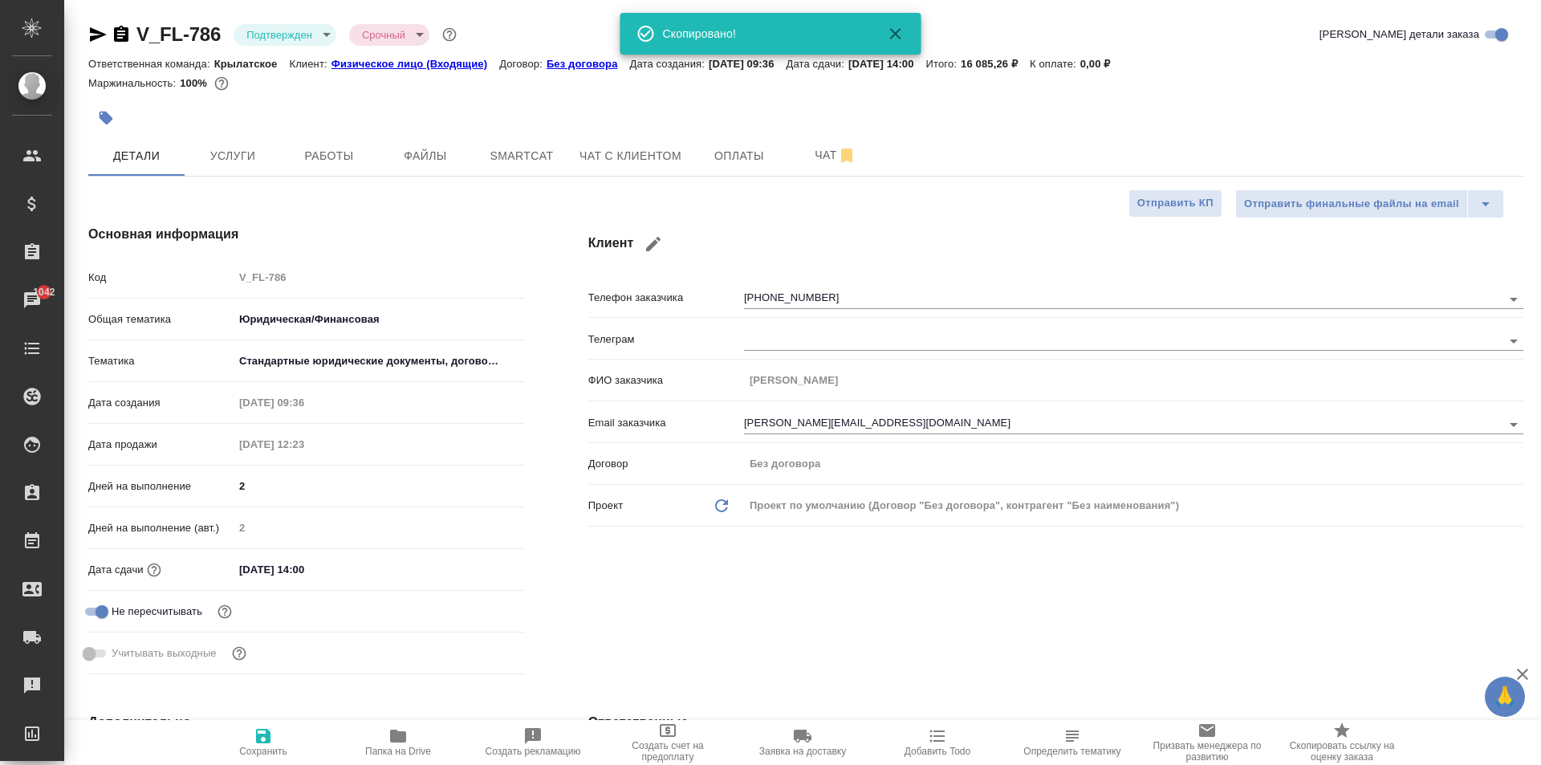
type textarea "x"
